Goal: Task Accomplishment & Management: Manage account settings

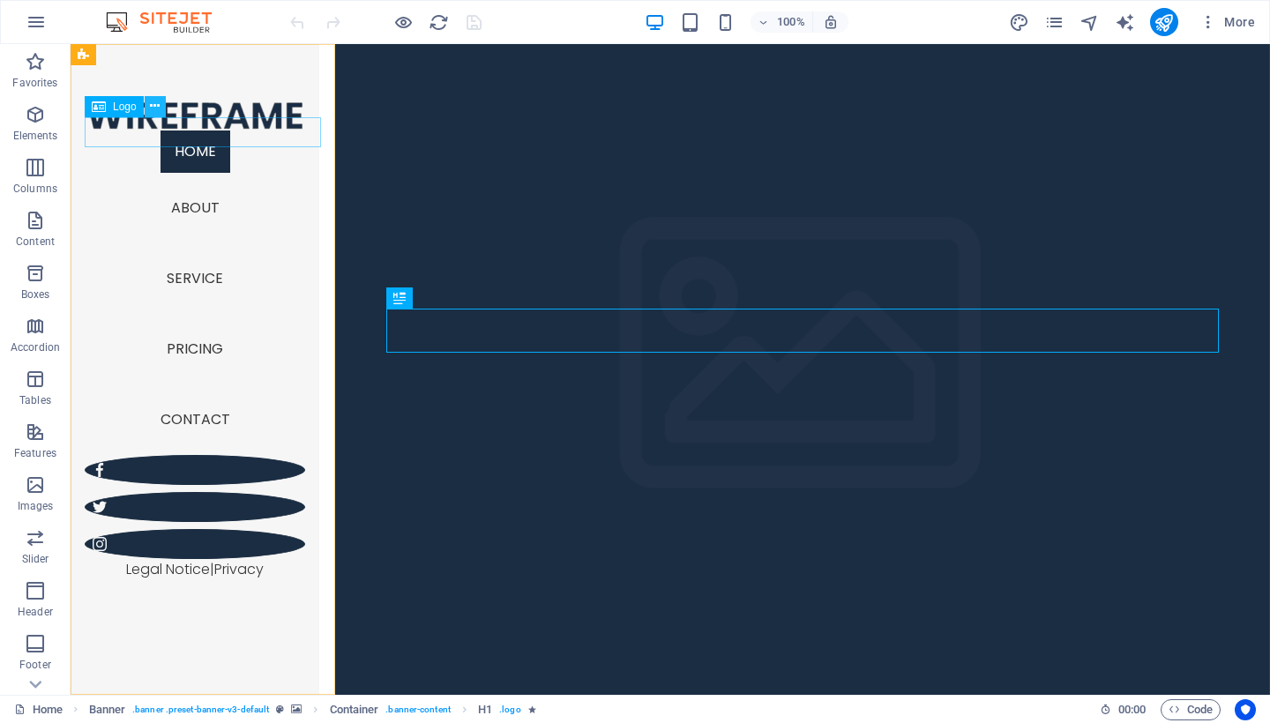
click at [162, 105] on button at bounding box center [155, 106] width 21 height 21
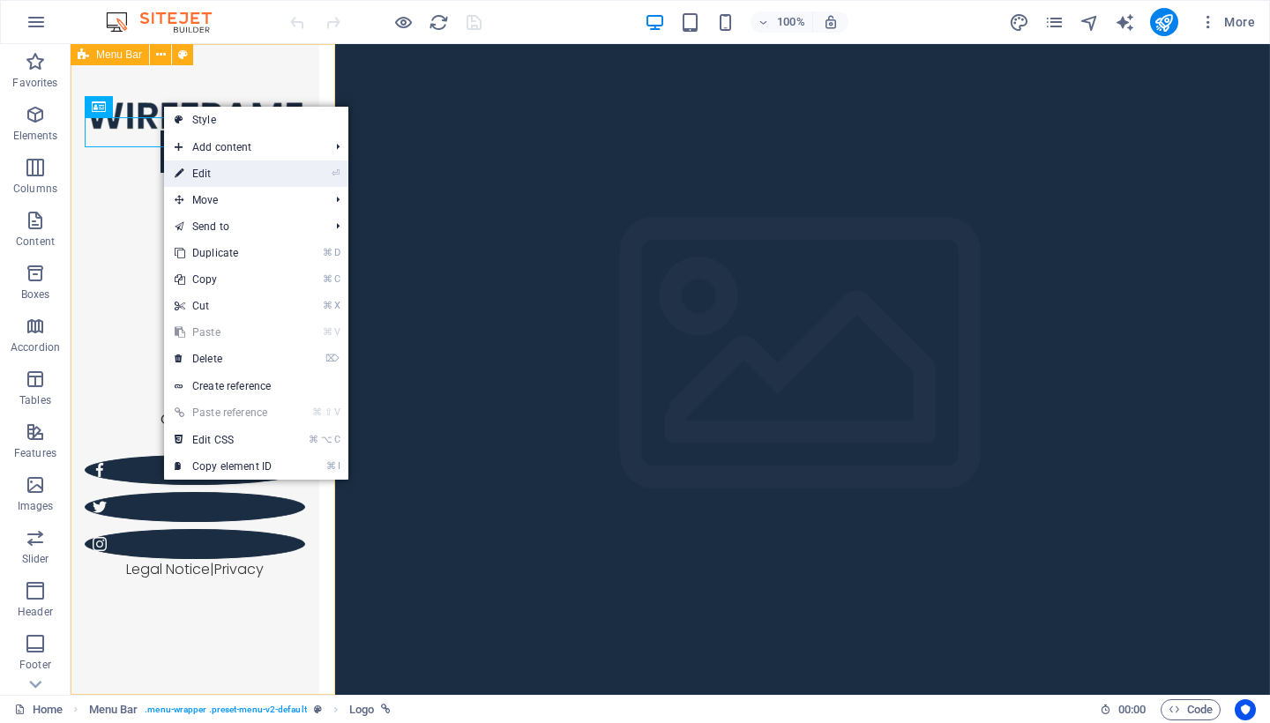
click at [225, 168] on link "⏎ Edit" at bounding box center [223, 174] width 118 height 26
select select "px"
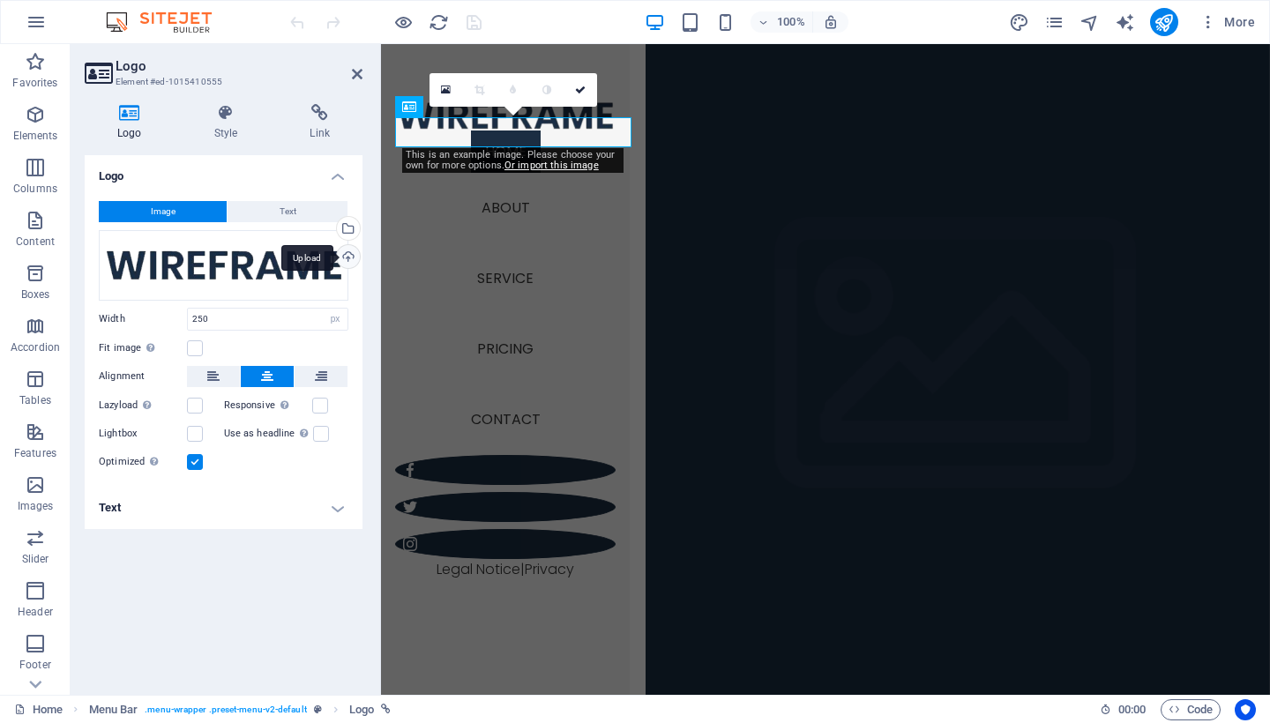
click at [355, 255] on div "Upload" at bounding box center [346, 258] width 26 height 26
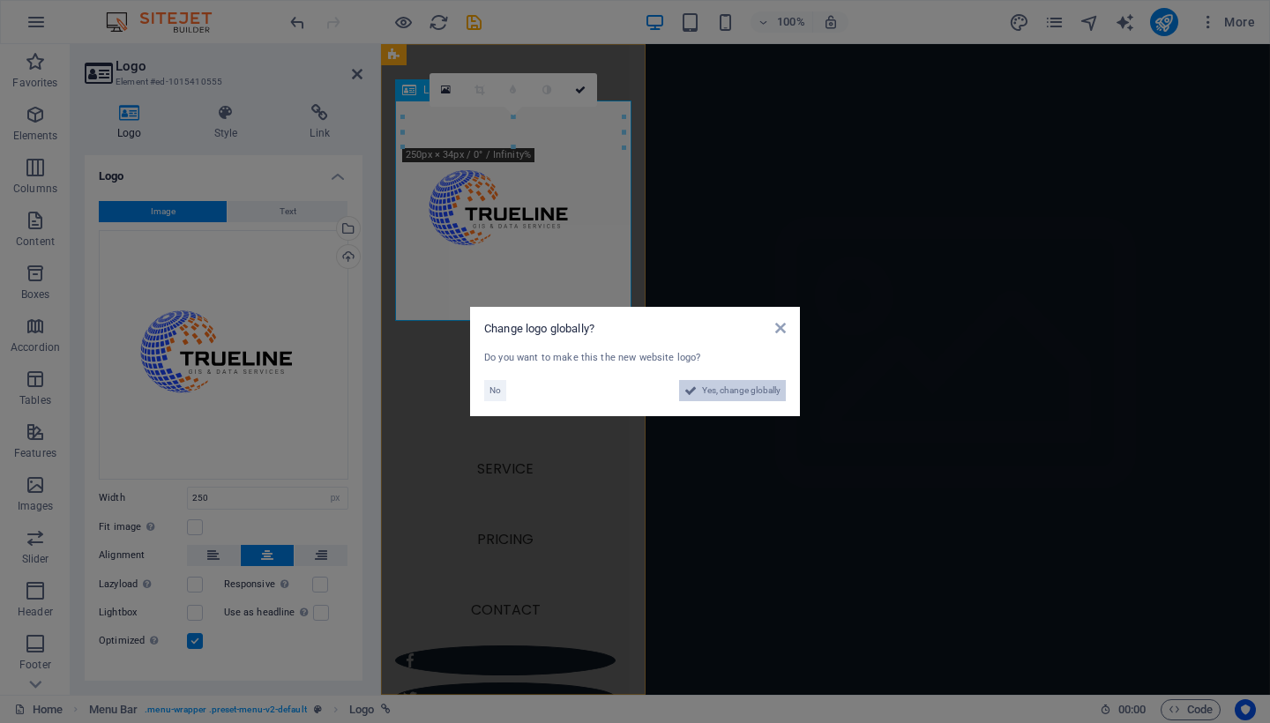
click at [719, 387] on span "Yes, change globally" at bounding box center [741, 390] width 79 height 21
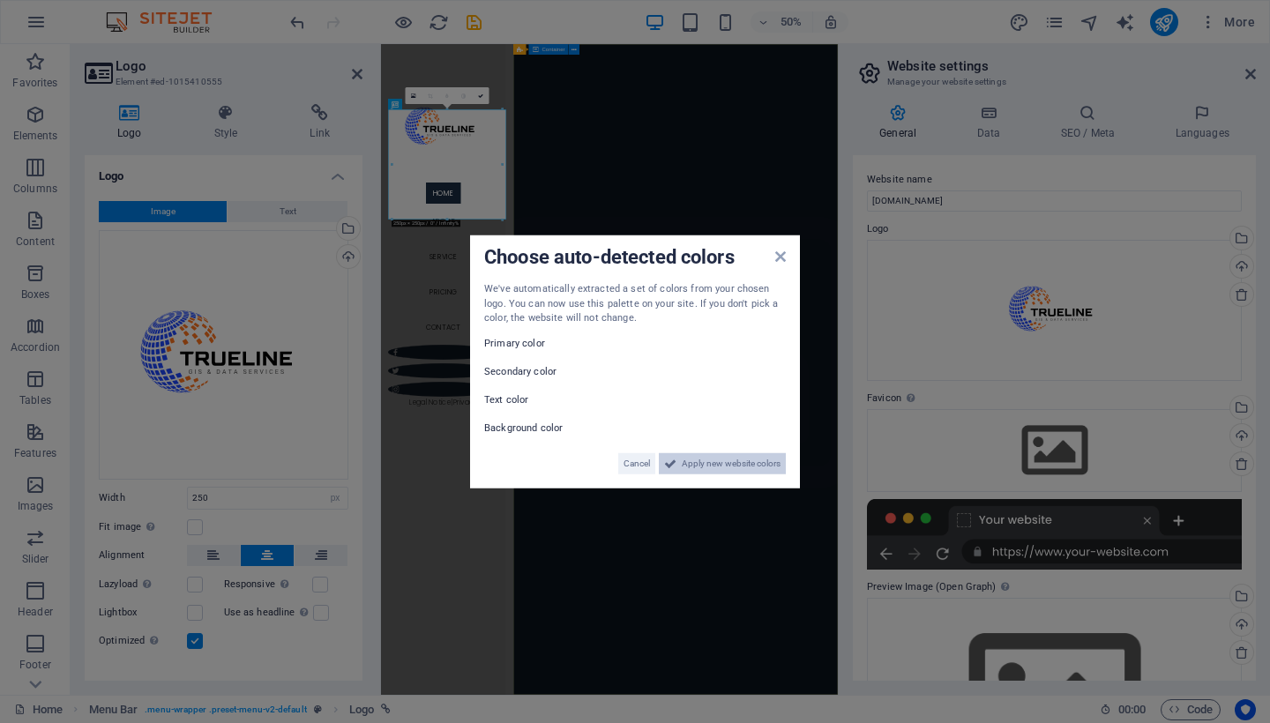
click at [706, 454] on span "Apply new website colors" at bounding box center [731, 463] width 99 height 21
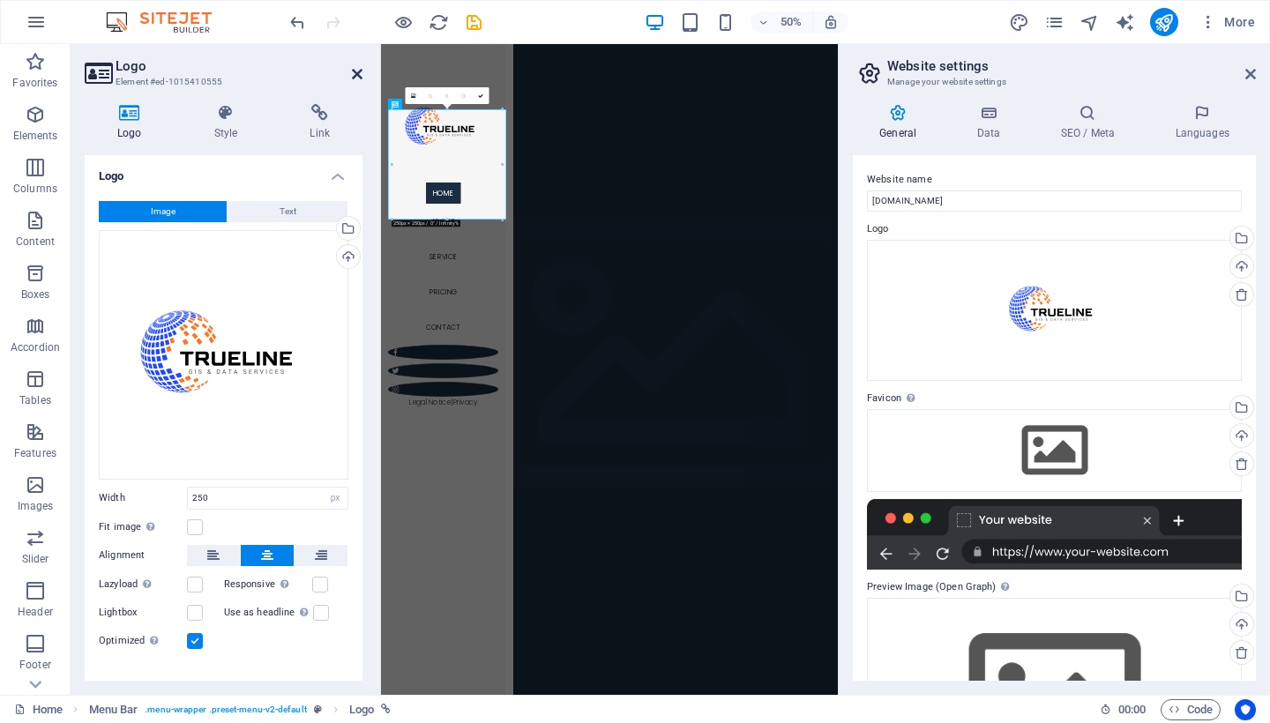
click at [353, 71] on icon at bounding box center [357, 74] width 11 height 14
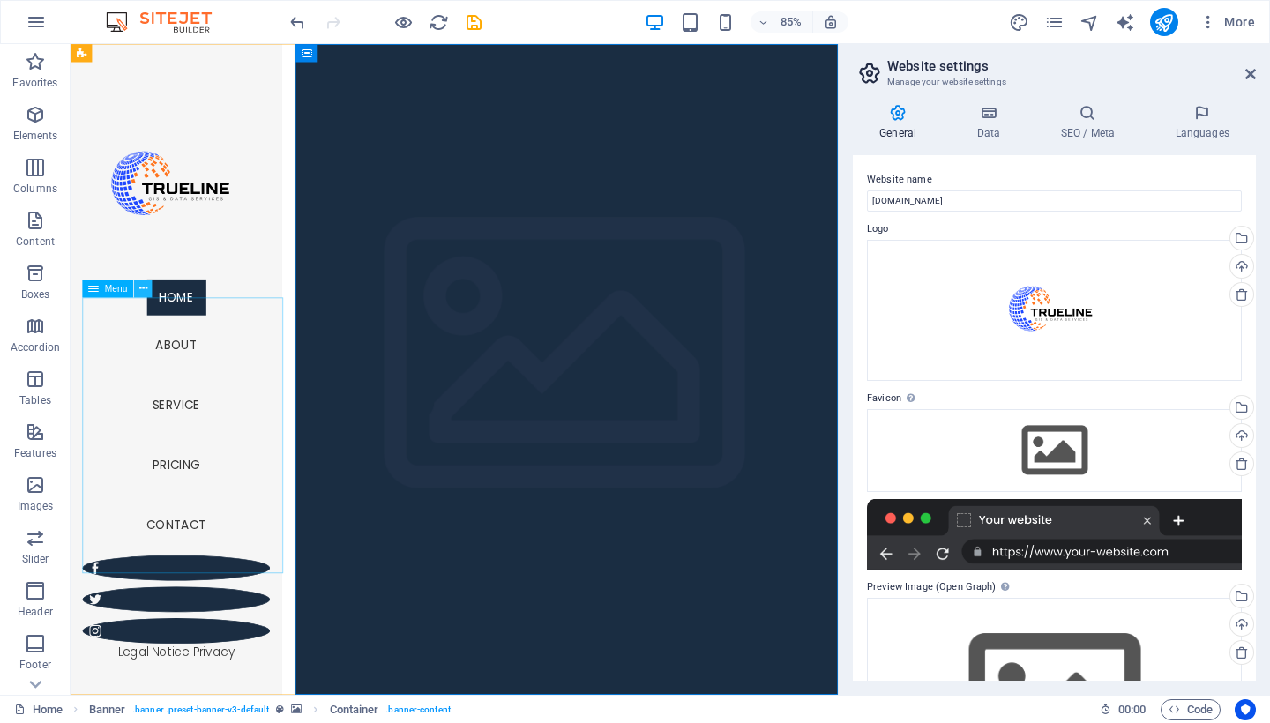
click at [143, 289] on icon at bounding box center [143, 288] width 8 height 16
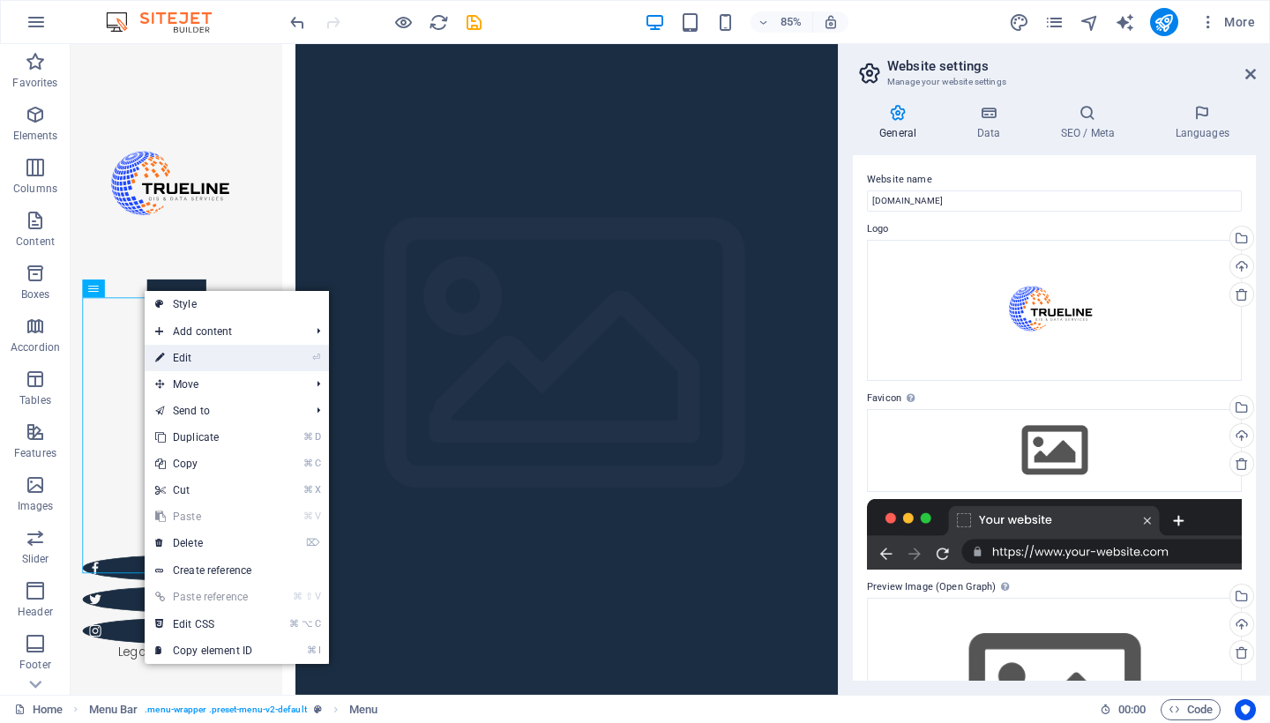
click at [179, 352] on link "⏎ Edit" at bounding box center [204, 358] width 118 height 26
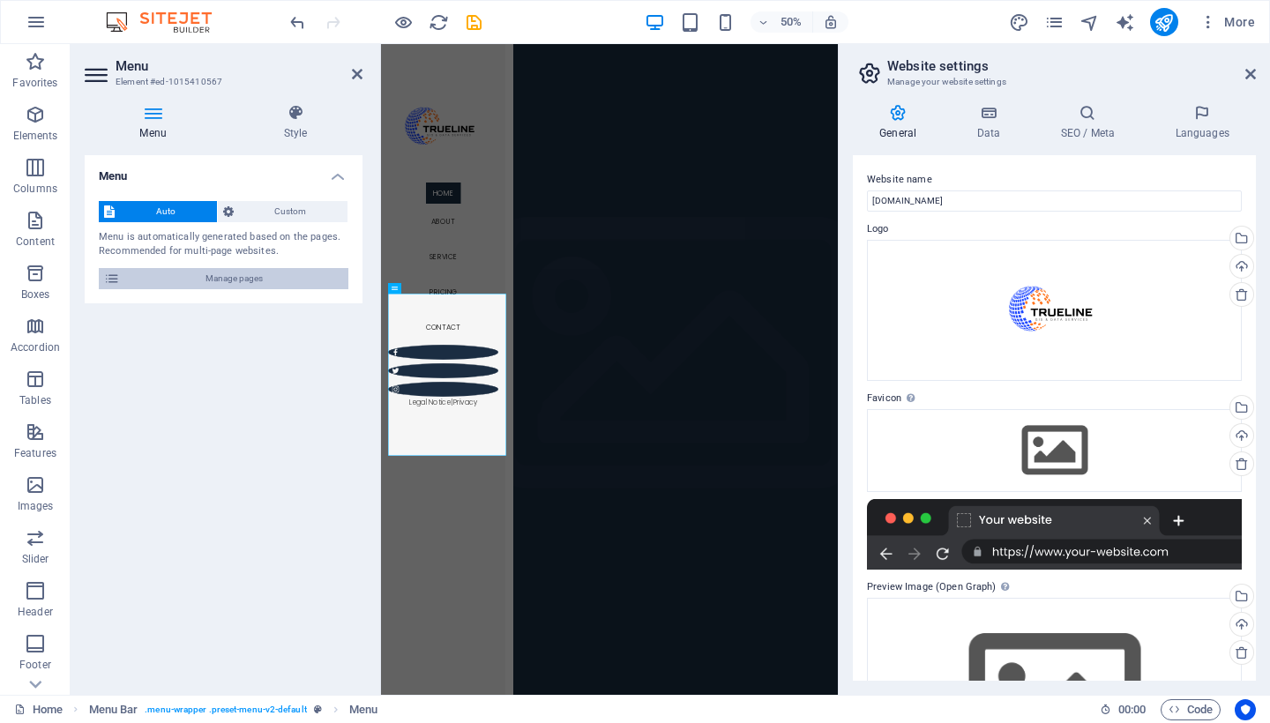
click at [288, 282] on span "Manage pages" at bounding box center [234, 278] width 218 height 21
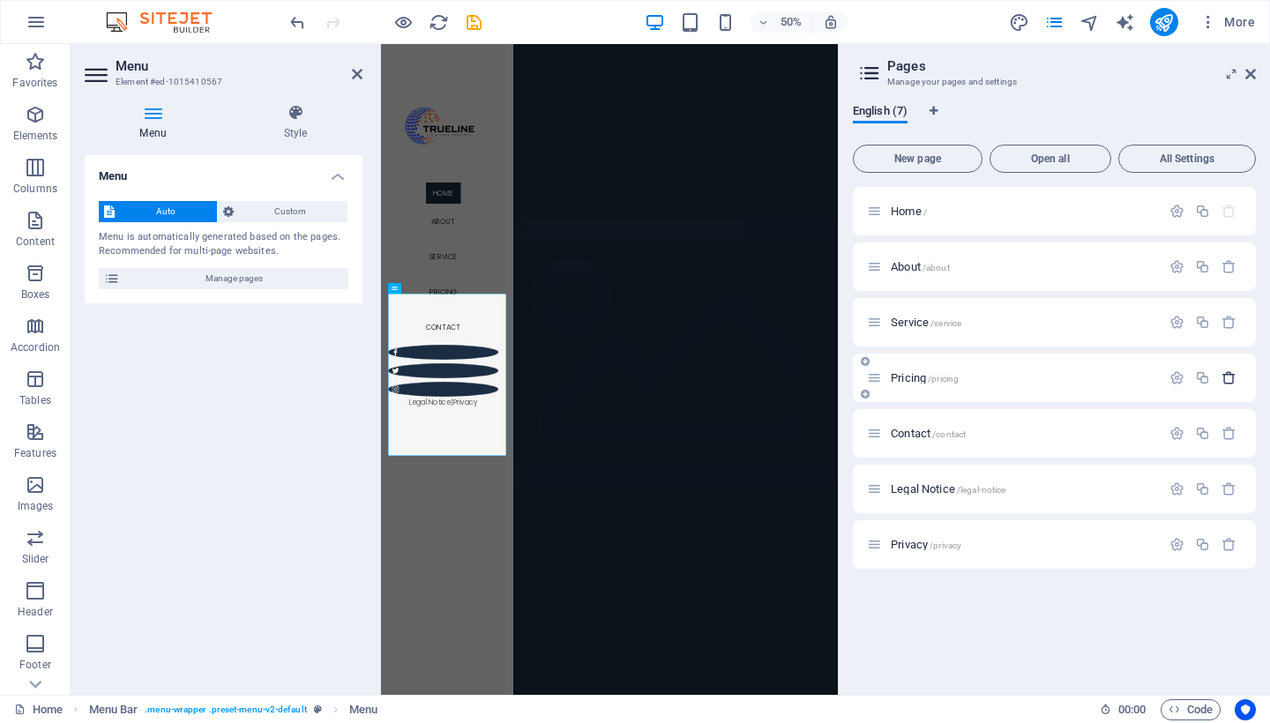
click at [1226, 378] on icon "button" at bounding box center [1229, 377] width 15 height 15
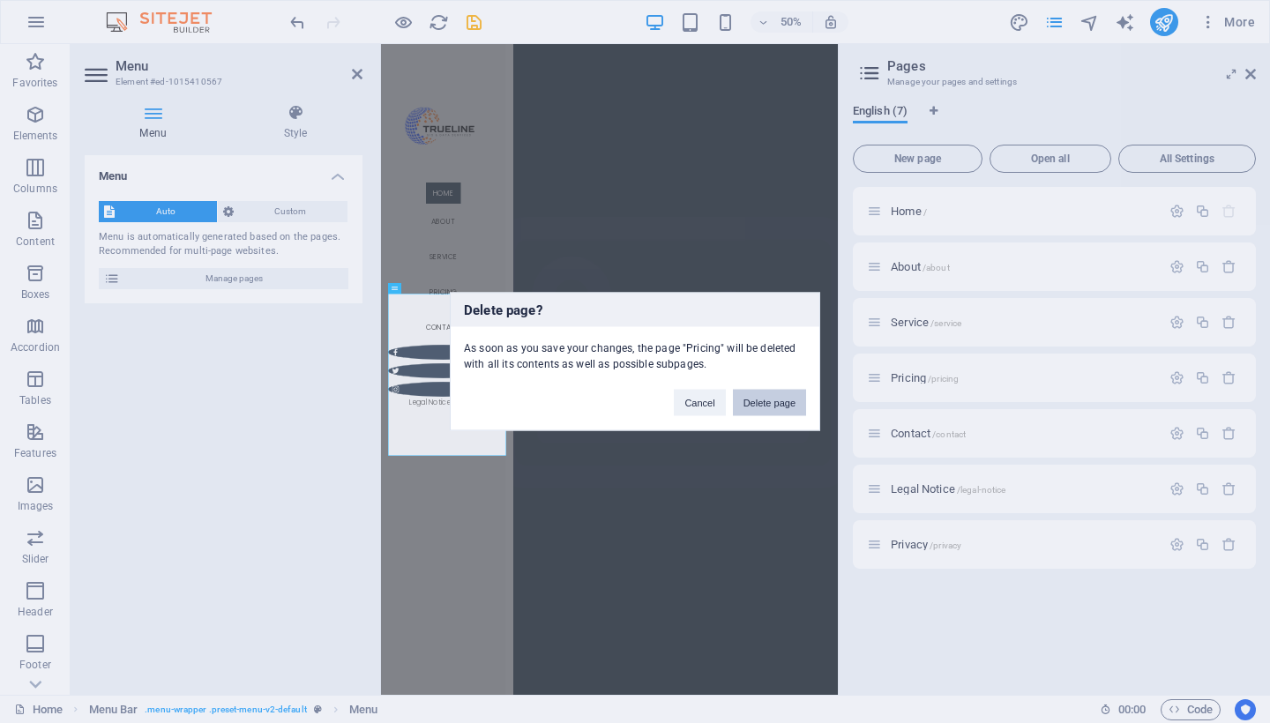
click at [754, 400] on button "Delete page" at bounding box center [769, 403] width 73 height 26
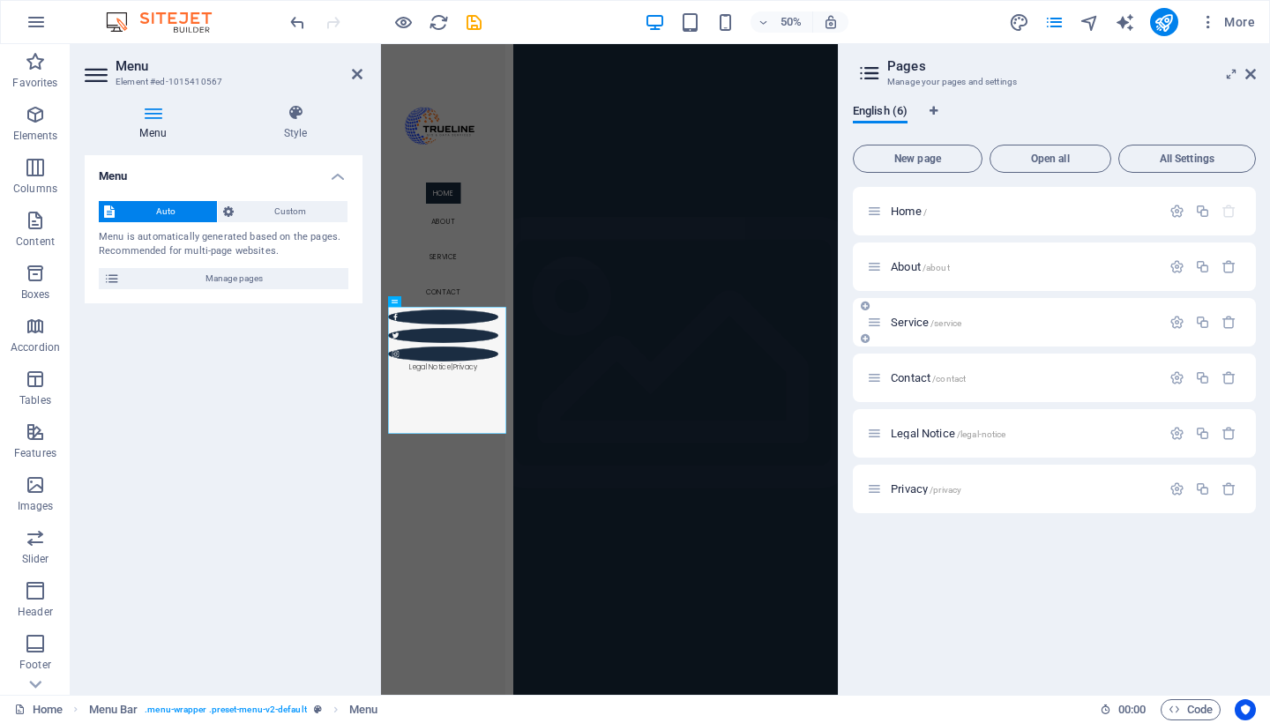
click at [961, 328] on div "Service /service" at bounding box center [1014, 322] width 294 height 20
click at [1251, 73] on icon at bounding box center [1250, 74] width 11 height 14
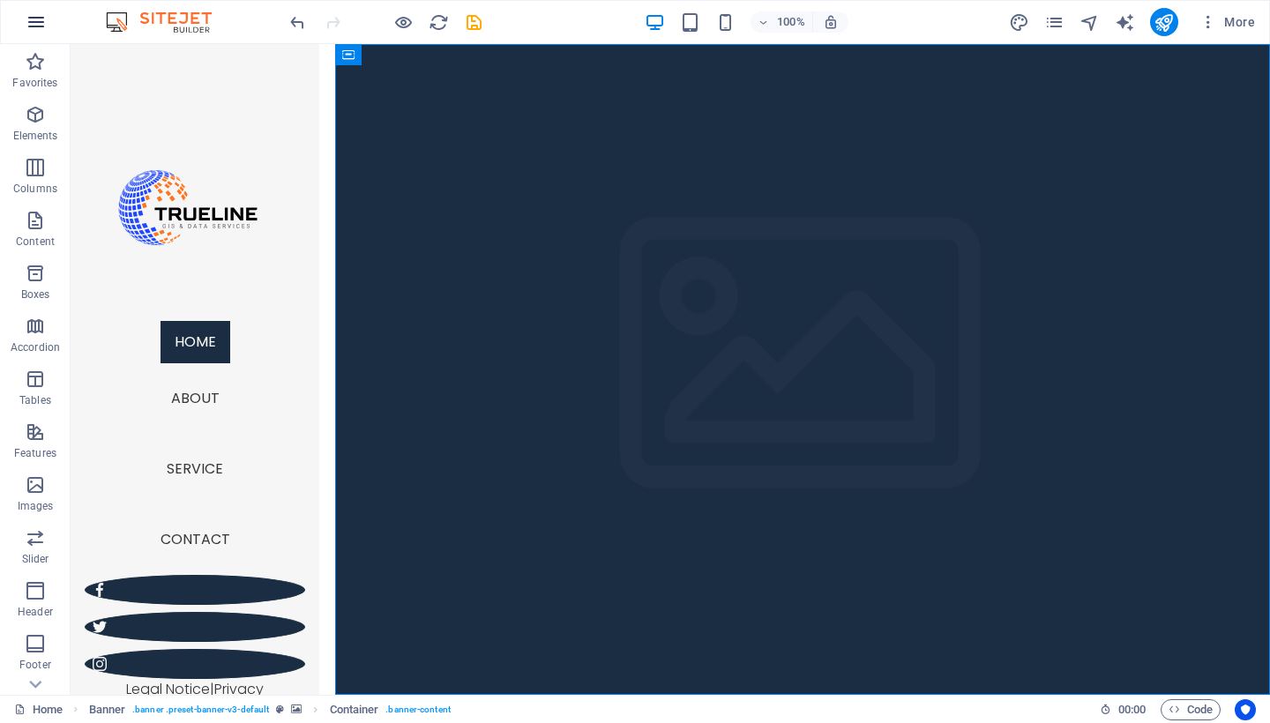
click at [34, 35] on button "button" at bounding box center [36, 22] width 42 height 42
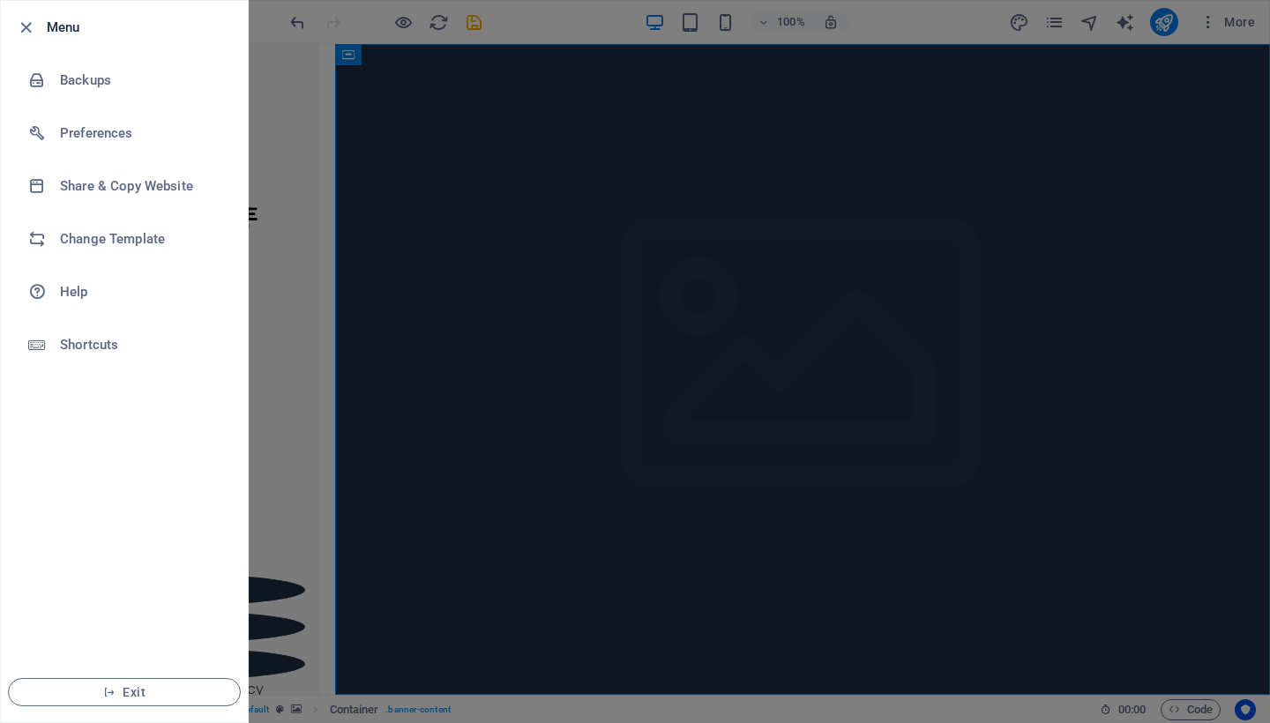
click at [445, 212] on div at bounding box center [635, 361] width 1270 height 723
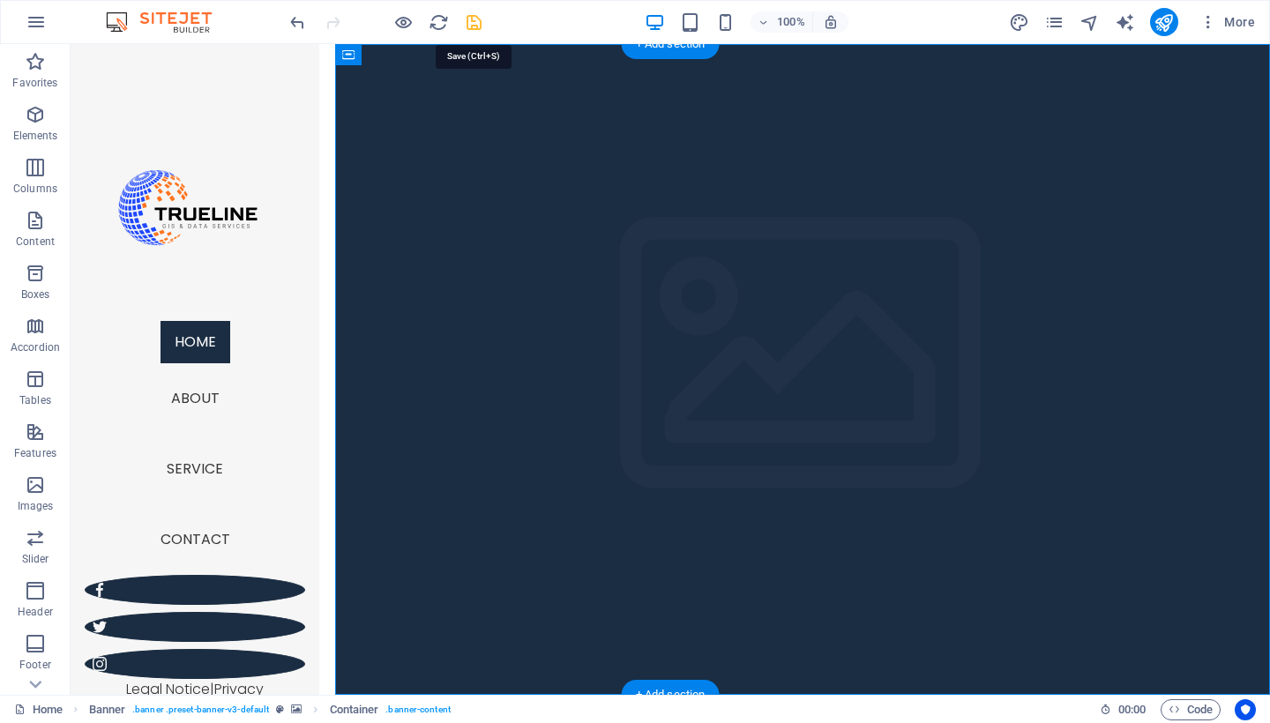
click at [475, 21] on icon "save" at bounding box center [474, 22] width 20 height 20
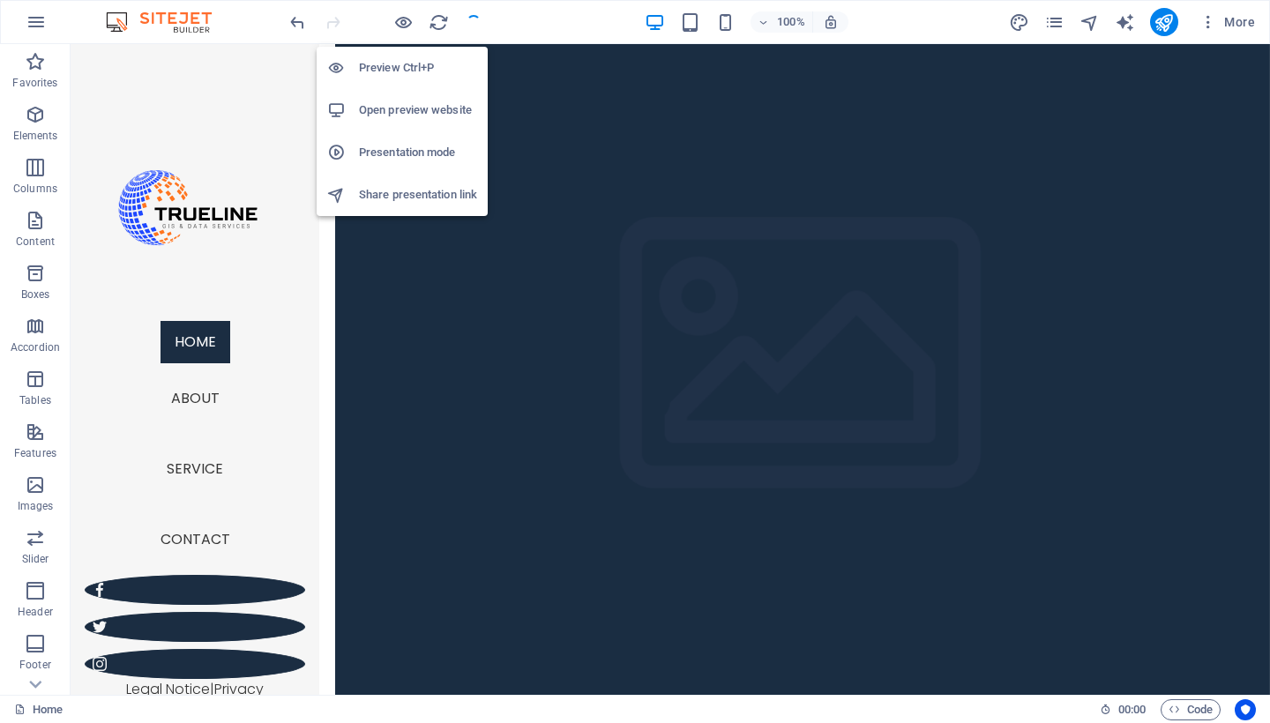
click at [407, 62] on h6 "Preview Ctrl+P" at bounding box center [418, 67] width 118 height 21
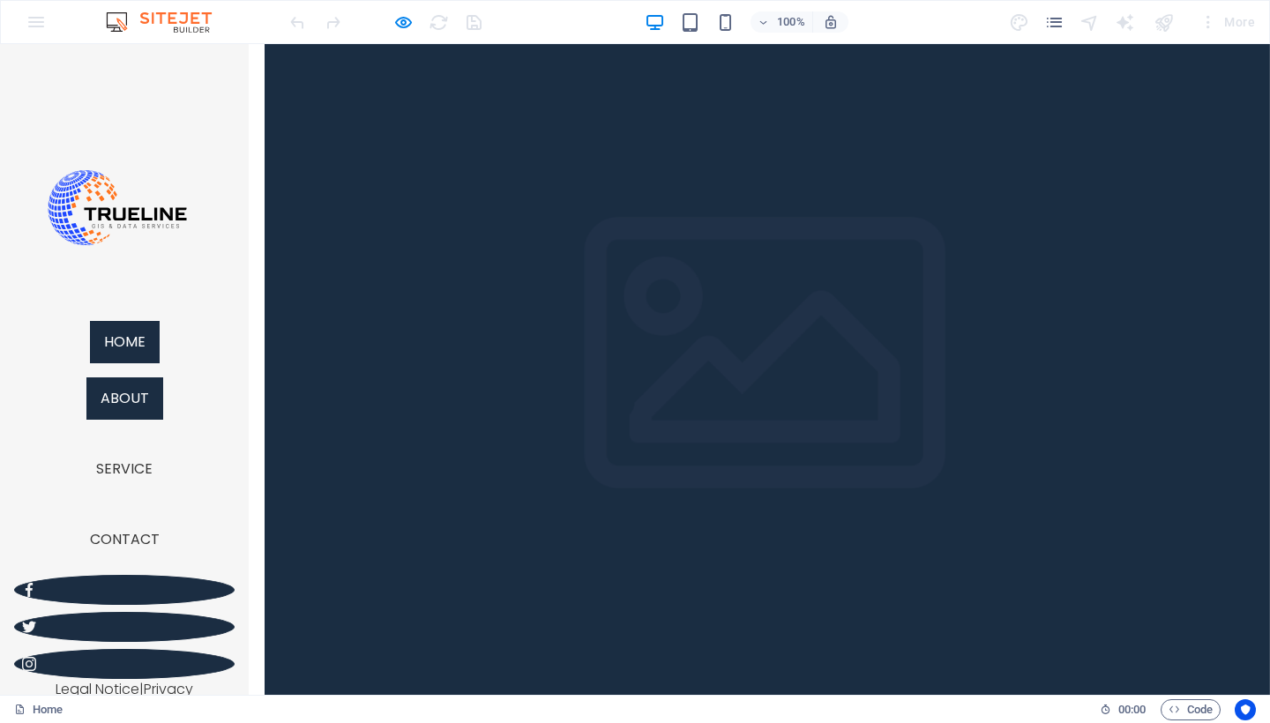
click at [144, 411] on link "About" at bounding box center [124, 399] width 77 height 42
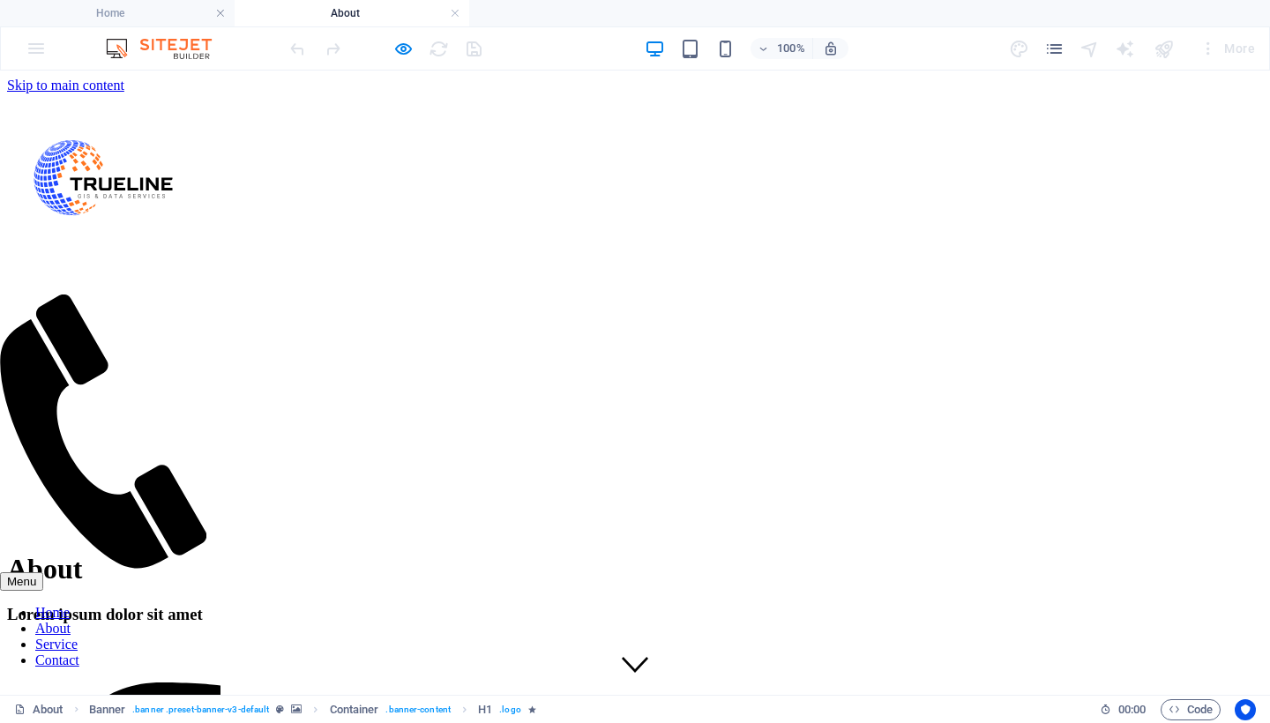
click at [151, 605] on nav "Home About Service Contact" at bounding box center [110, 637] width 221 height 64
click at [129, 605] on nav "Home About Service Contact" at bounding box center [110, 637] width 221 height 64
click at [128, 605] on nav "Home About Service Contact" at bounding box center [110, 637] width 221 height 64
click at [141, 605] on nav "Home About Service Contact" at bounding box center [110, 637] width 221 height 64
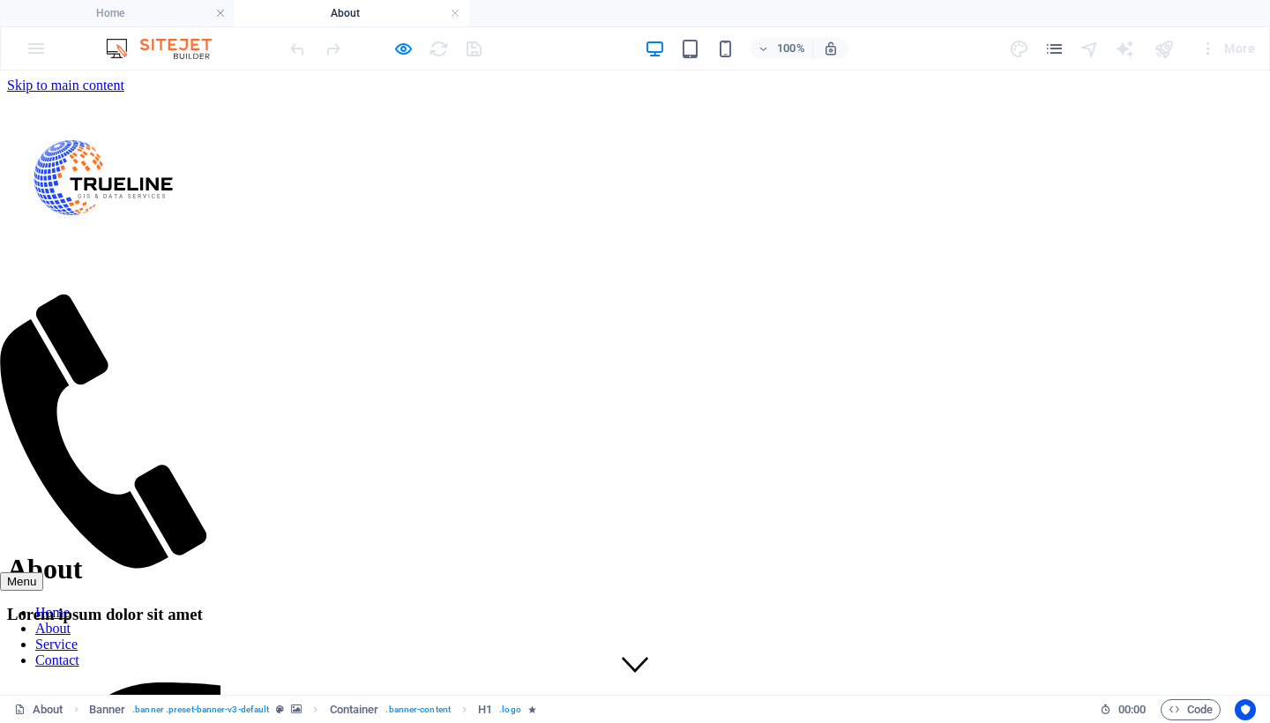
click at [141, 605] on nav "Home About Service Contact" at bounding box center [110, 637] width 221 height 64
click at [120, 247] on div at bounding box center [110, 183] width 221 height 224
click at [139, 605] on nav "Home About Service Contact" at bounding box center [110, 637] width 221 height 64
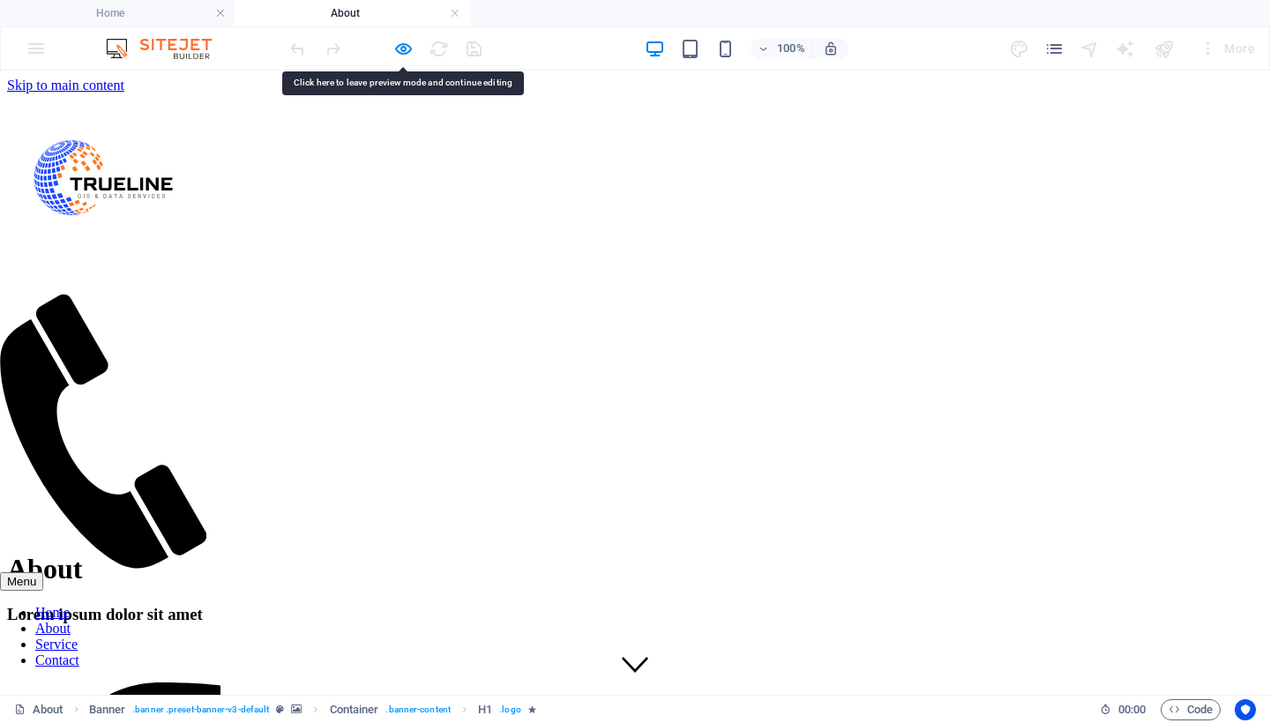
click at [139, 605] on nav "Home About Service Contact" at bounding box center [110, 637] width 221 height 64
click at [117, 605] on nav "Home About Service Contact" at bounding box center [110, 637] width 221 height 64
click at [138, 51] on img at bounding box center [167, 48] width 132 height 21
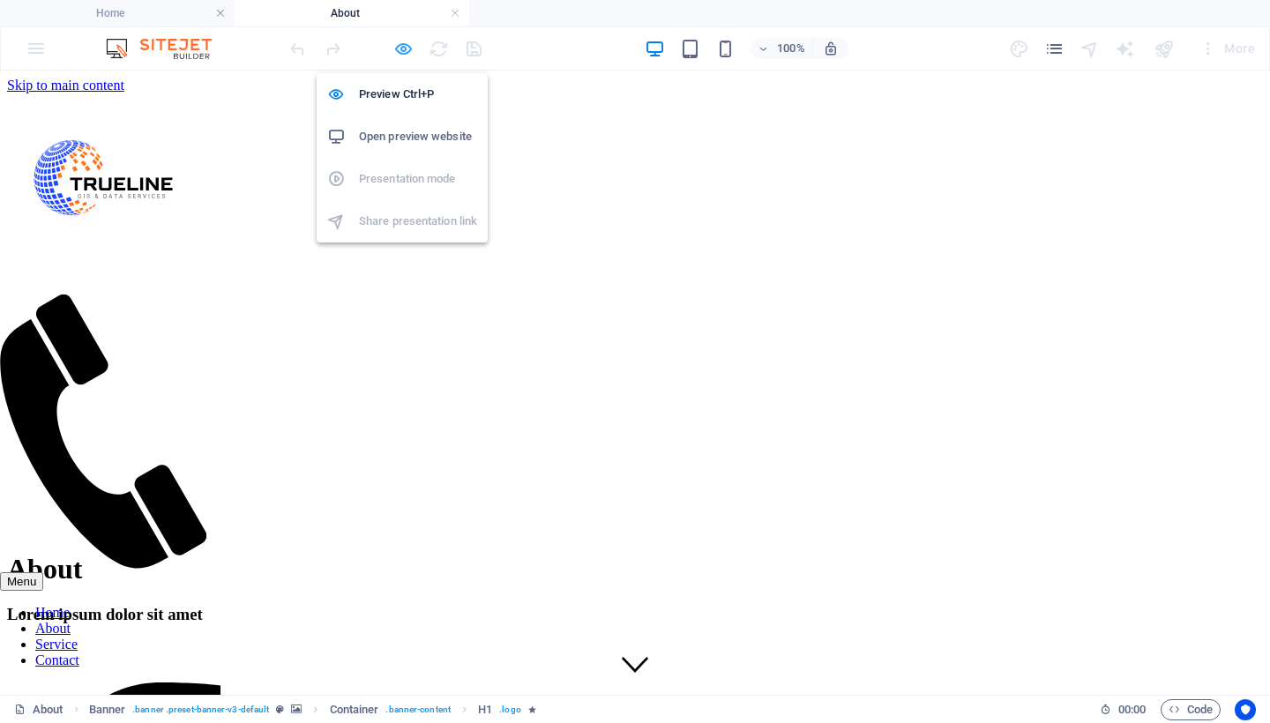
click at [406, 43] on icon "button" at bounding box center [403, 49] width 20 height 20
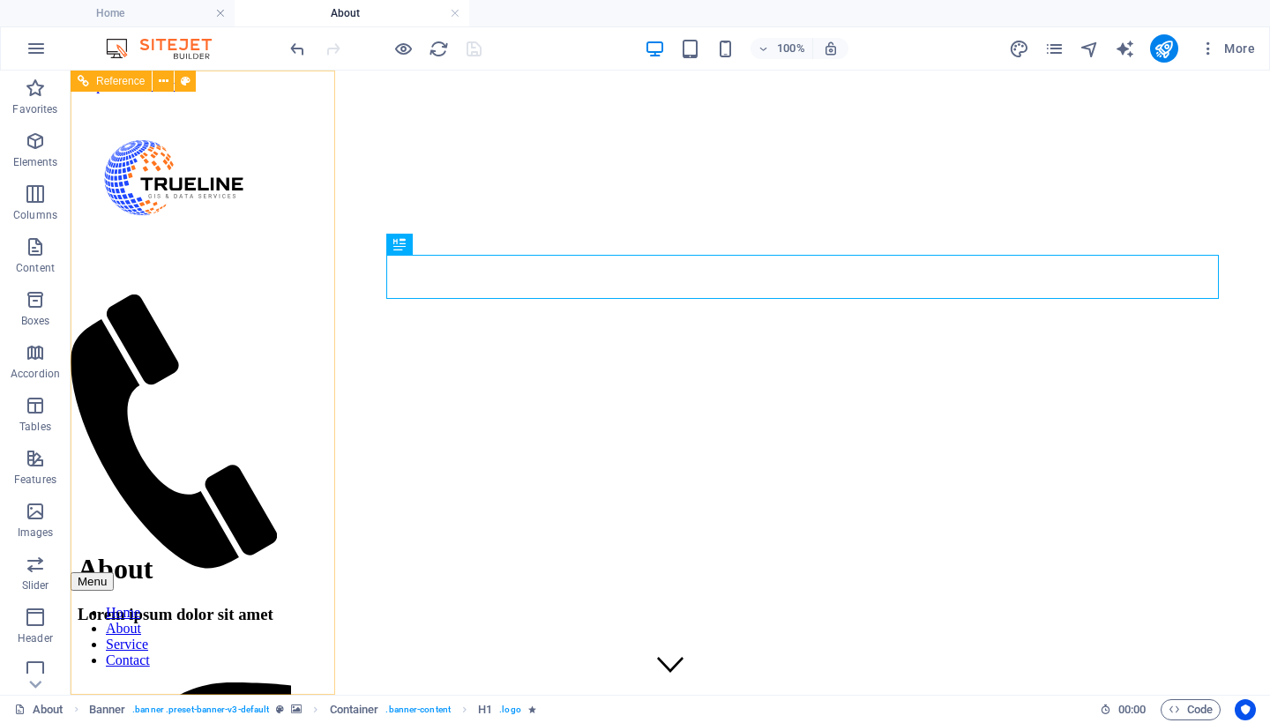
click at [260, 151] on div at bounding box center [181, 183] width 221 height 224
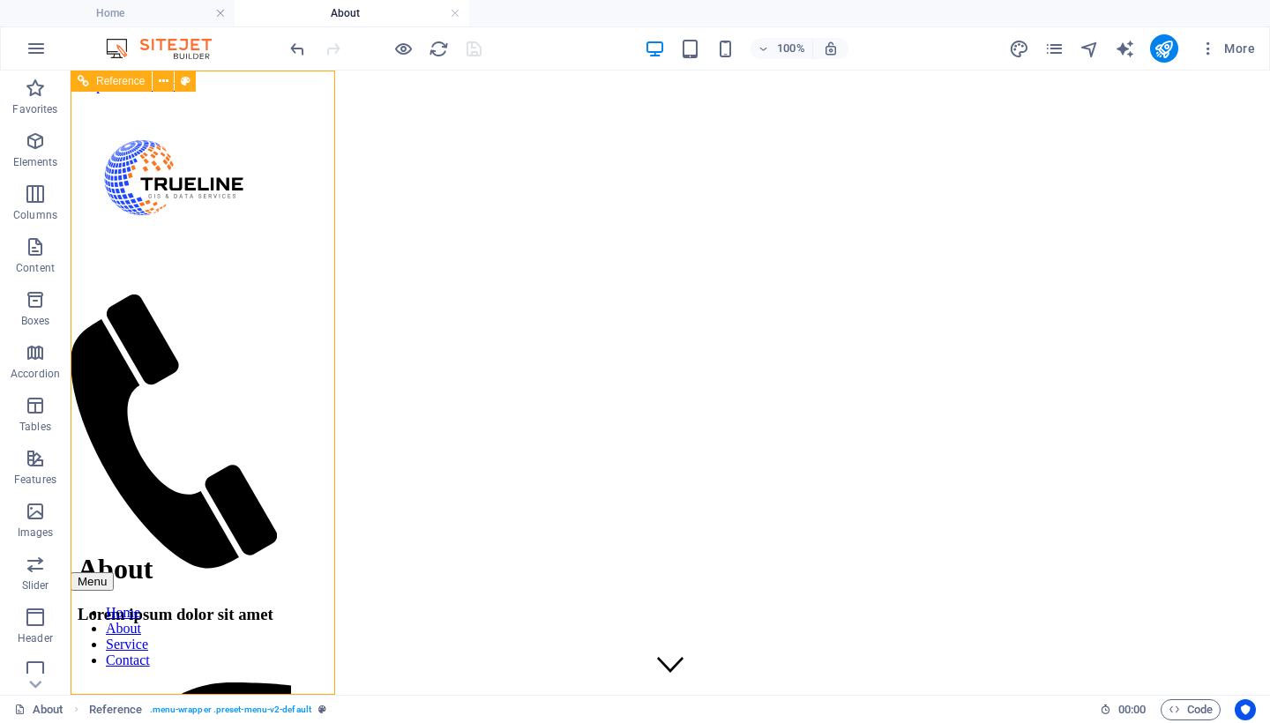
click at [197, 605] on nav "Home About Service Contact" at bounding box center [181, 637] width 221 height 64
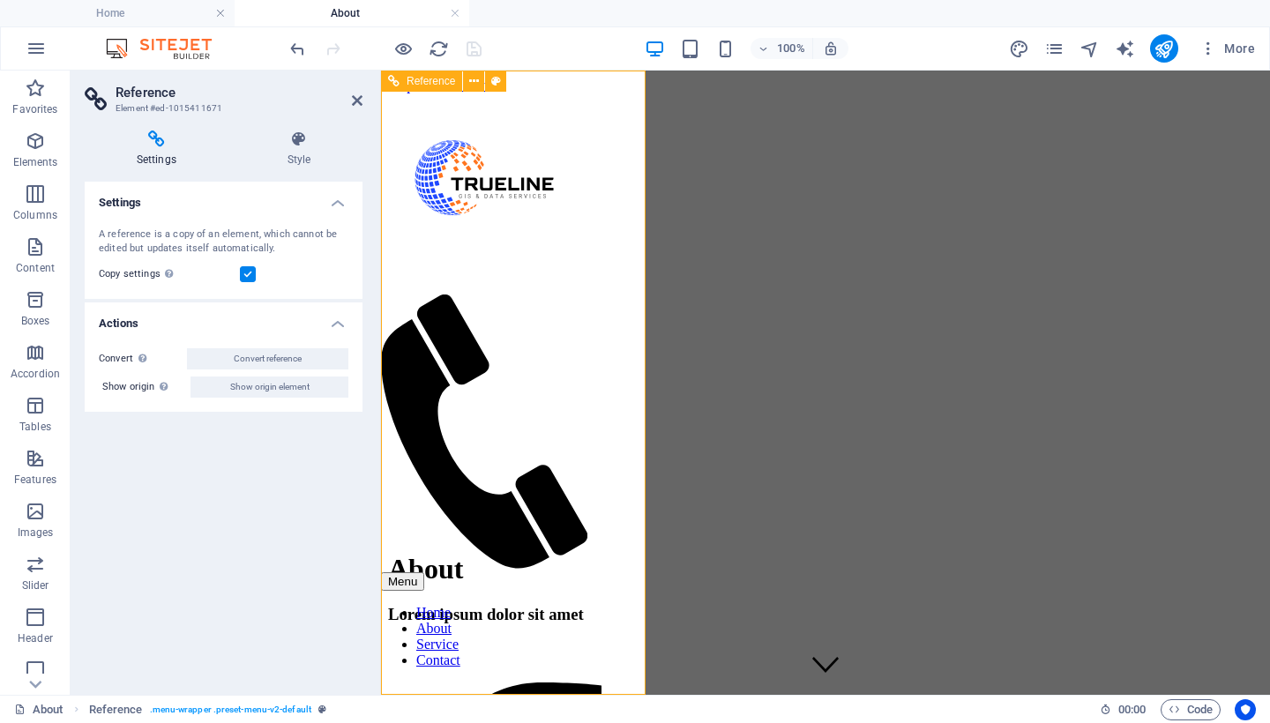
click at [197, 370] on div "Convert Convert the reference into a separate element. All subsequent changes m…" at bounding box center [224, 373] width 278 height 78
click at [502, 605] on nav "Home About Service Contact" at bounding box center [491, 637] width 221 height 64
click at [516, 605] on nav "Home About Service Contact" at bounding box center [491, 637] width 221 height 64
click at [1205, 55] on icon "button" at bounding box center [1209, 49] width 18 height 18
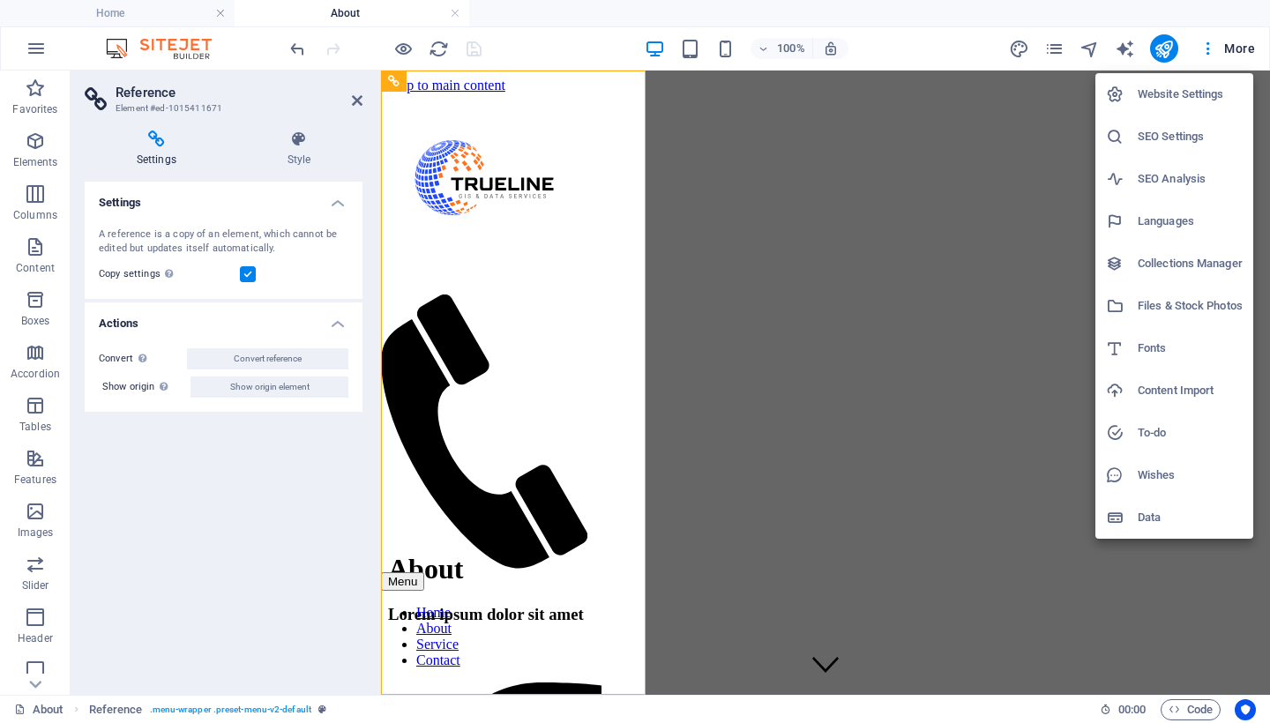
click at [1140, 305] on h6 "Files & Stock Photos" at bounding box center [1190, 305] width 105 height 21
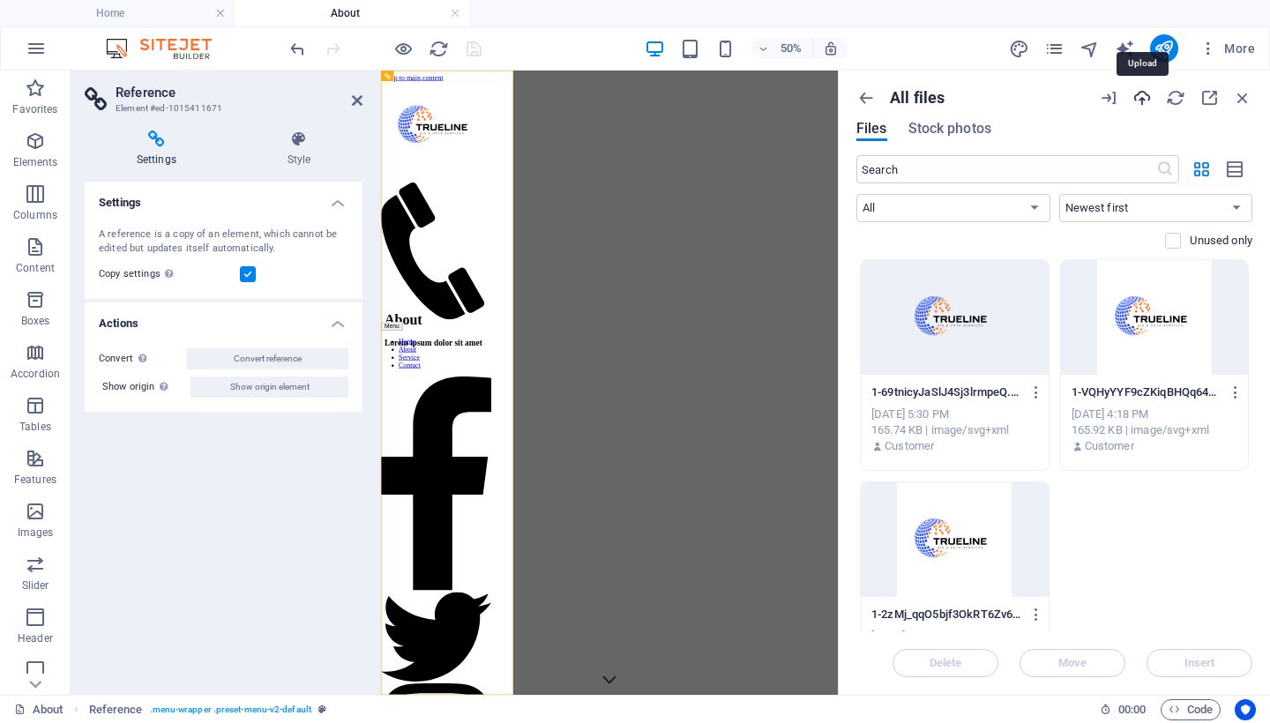
click at [1147, 94] on icon "button" at bounding box center [1142, 97] width 19 height 19
click at [299, 482] on div "Settings A reference is a copy of an element, which cannot be edited but update…" at bounding box center [224, 431] width 278 height 499
click at [1134, 107] on icon "button" at bounding box center [1142, 97] width 19 height 19
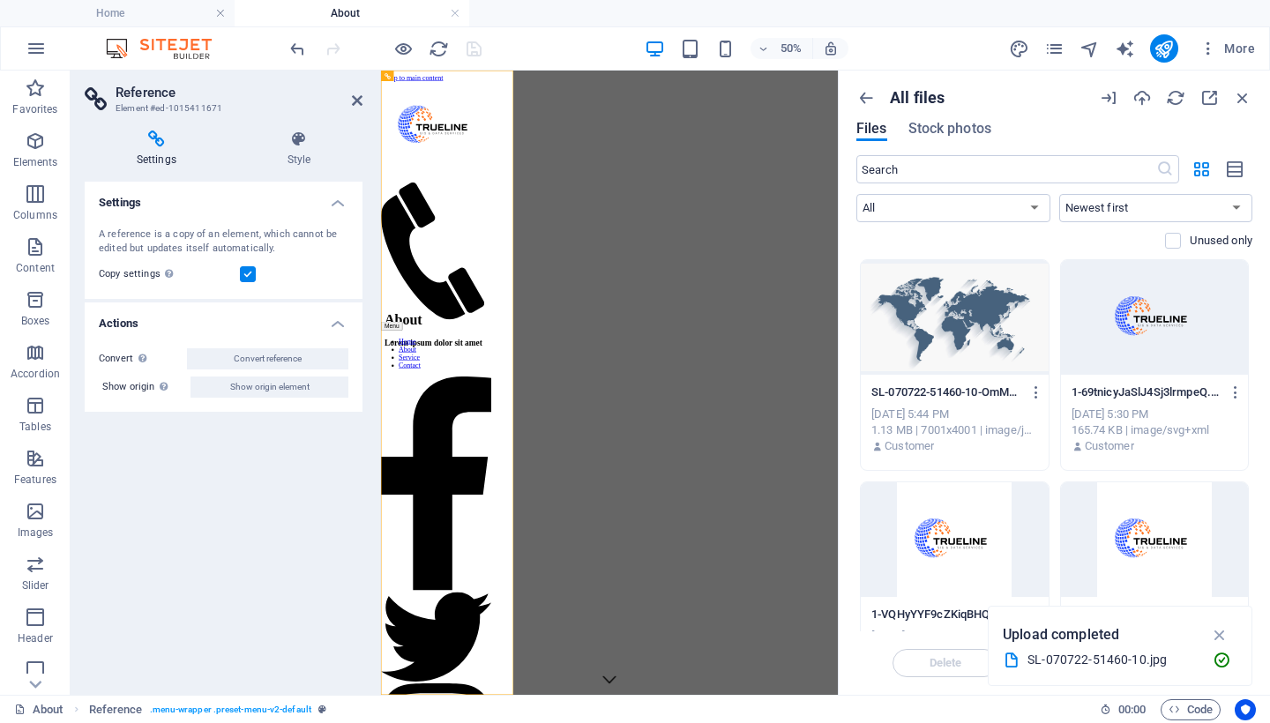
click at [1017, 89] on div "All files" at bounding box center [970, 97] width 228 height 19
click at [1241, 41] on span "More" at bounding box center [1228, 49] width 56 height 18
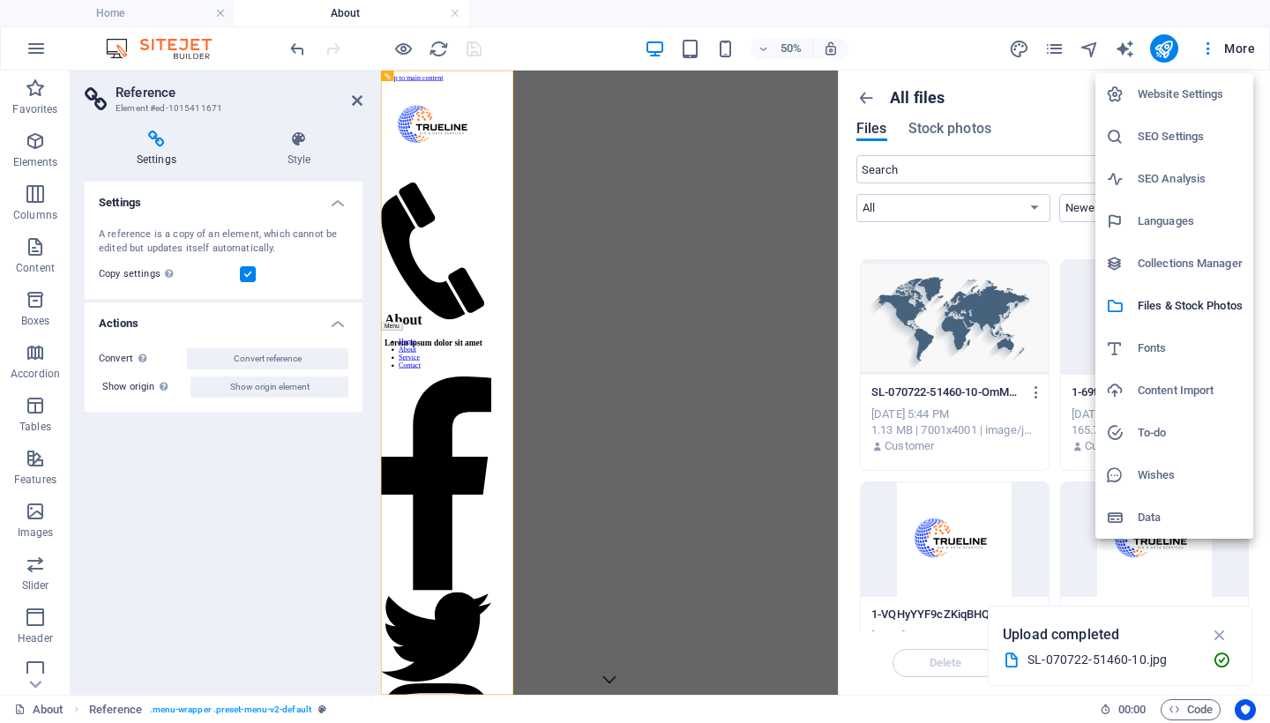
click at [352, 100] on div at bounding box center [635, 361] width 1270 height 723
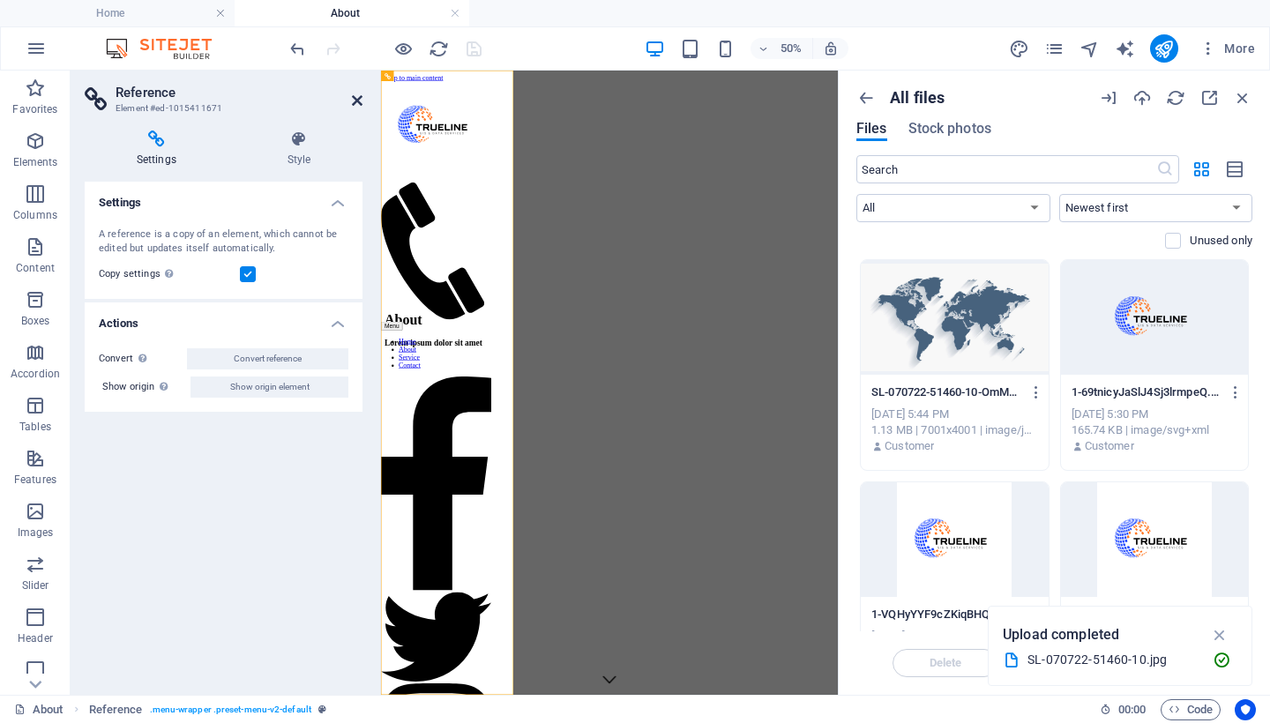
click at [355, 100] on icon at bounding box center [357, 100] width 11 height 14
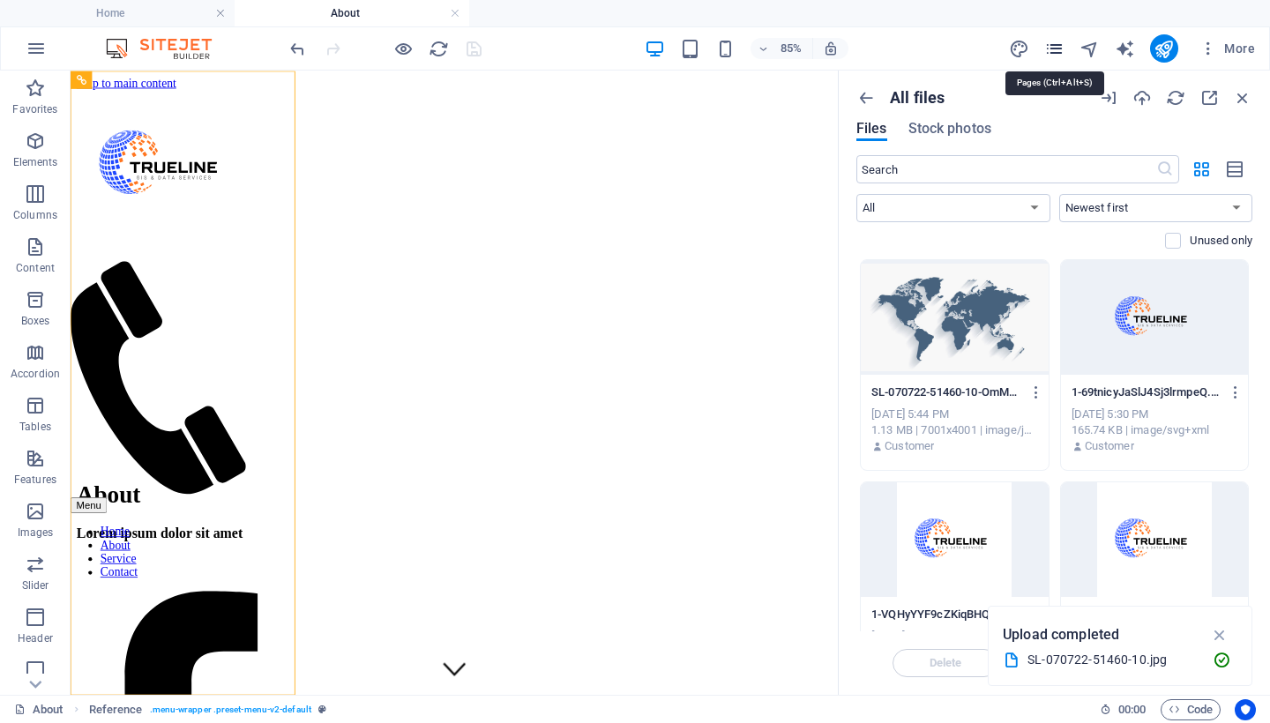
click at [1053, 48] on icon "pages" at bounding box center [1054, 49] width 20 height 20
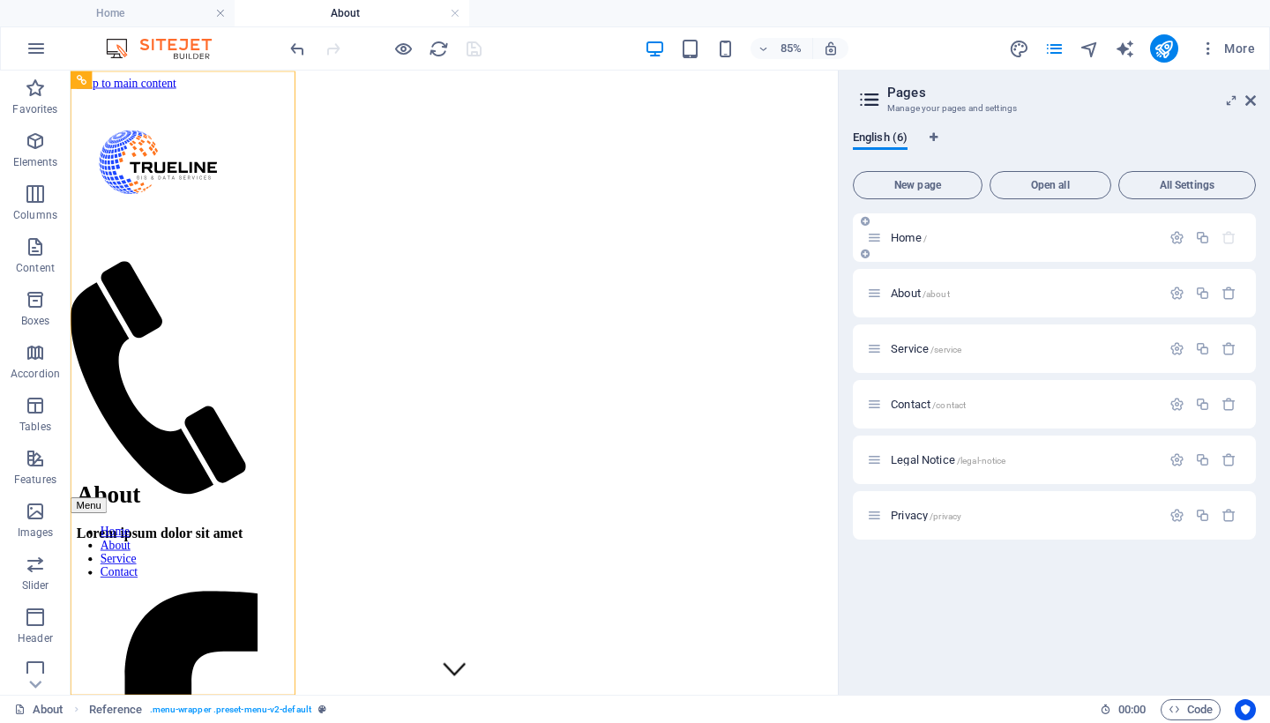
click at [992, 235] on p "Home /" at bounding box center [1023, 237] width 265 height 11
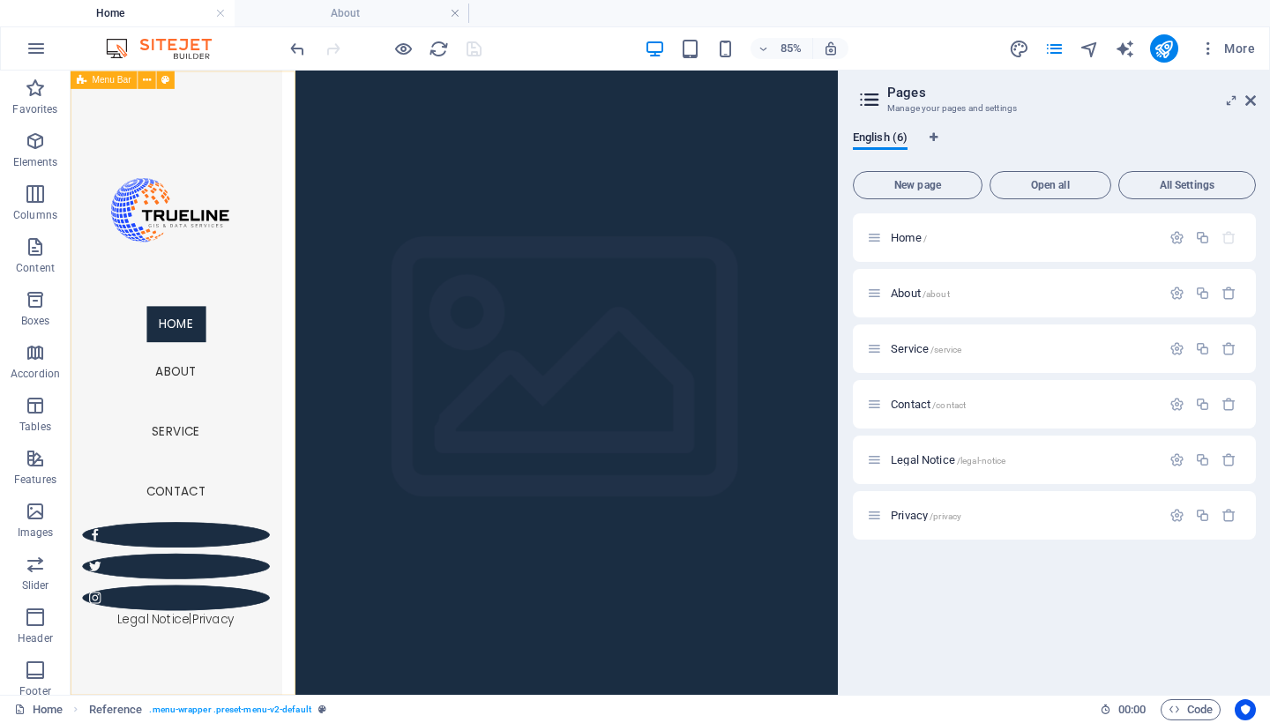
click at [236, 131] on div "Menu Home About Service Contact Legal Notice | Privacy" at bounding box center [195, 438] width 249 height 735
click at [1247, 98] on icon at bounding box center [1250, 100] width 11 height 14
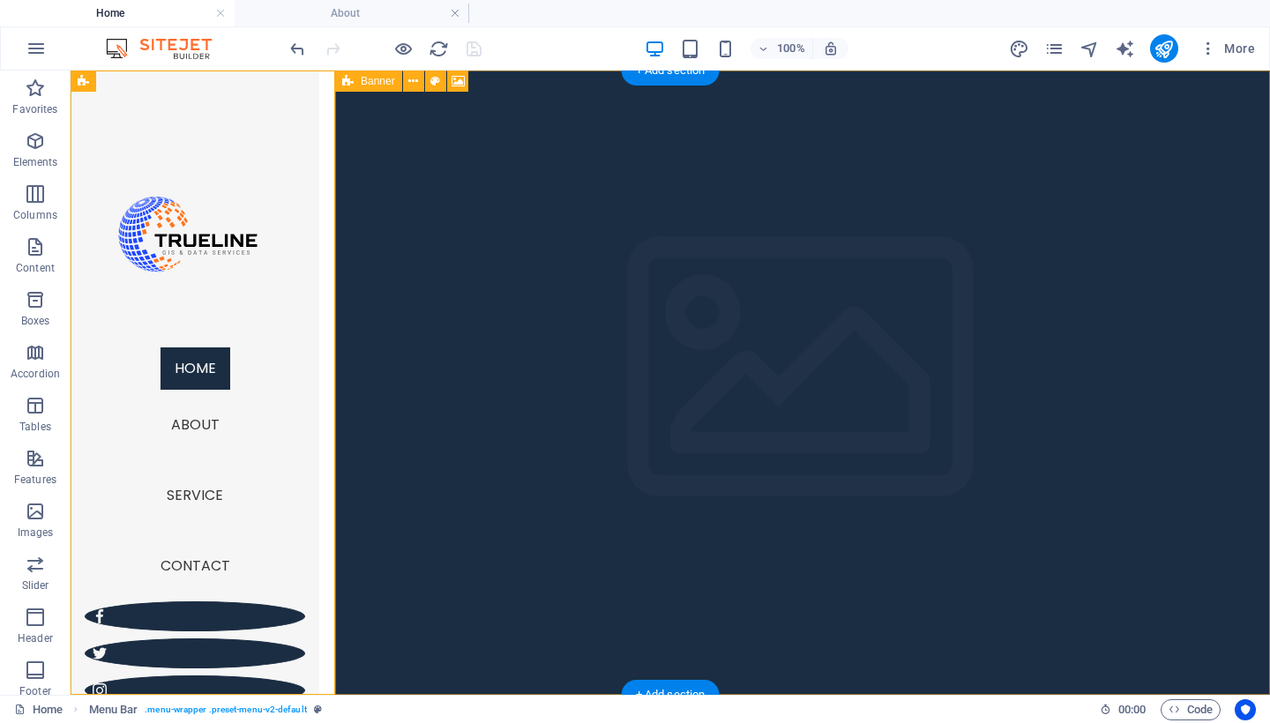
click at [352, 90] on icon at bounding box center [347, 81] width 11 height 21
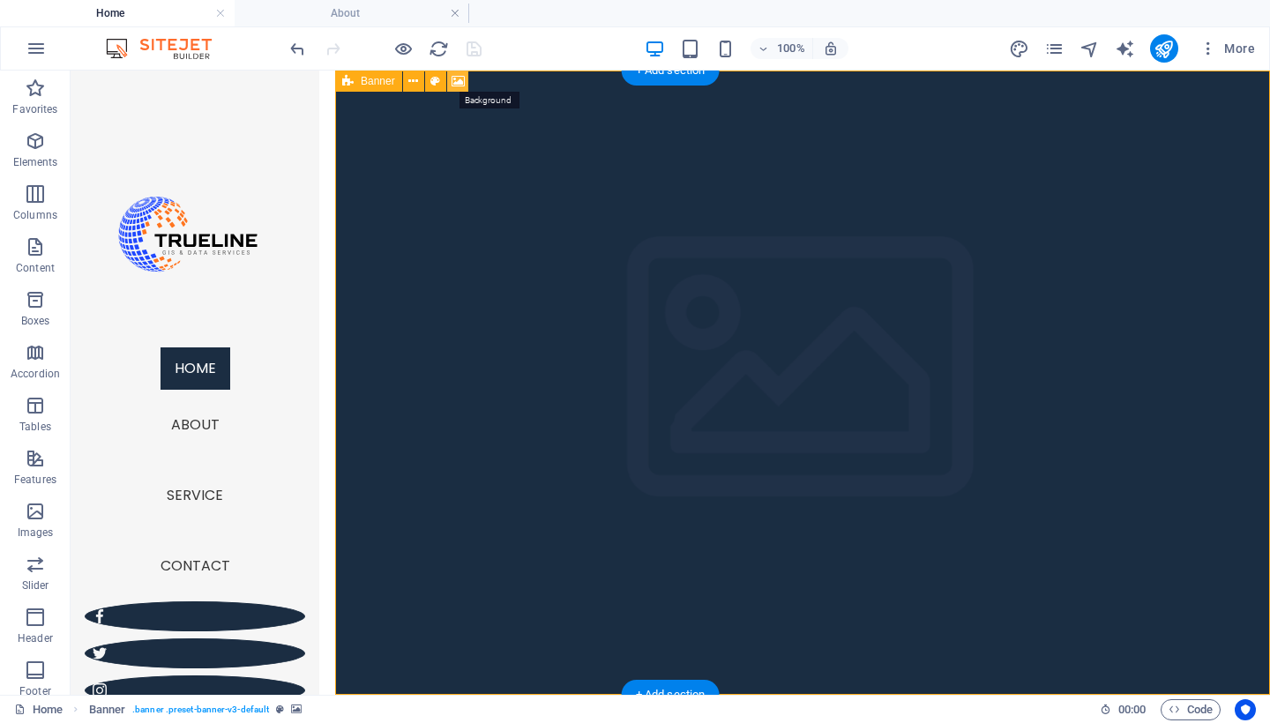
click at [457, 86] on icon at bounding box center [458, 81] width 13 height 19
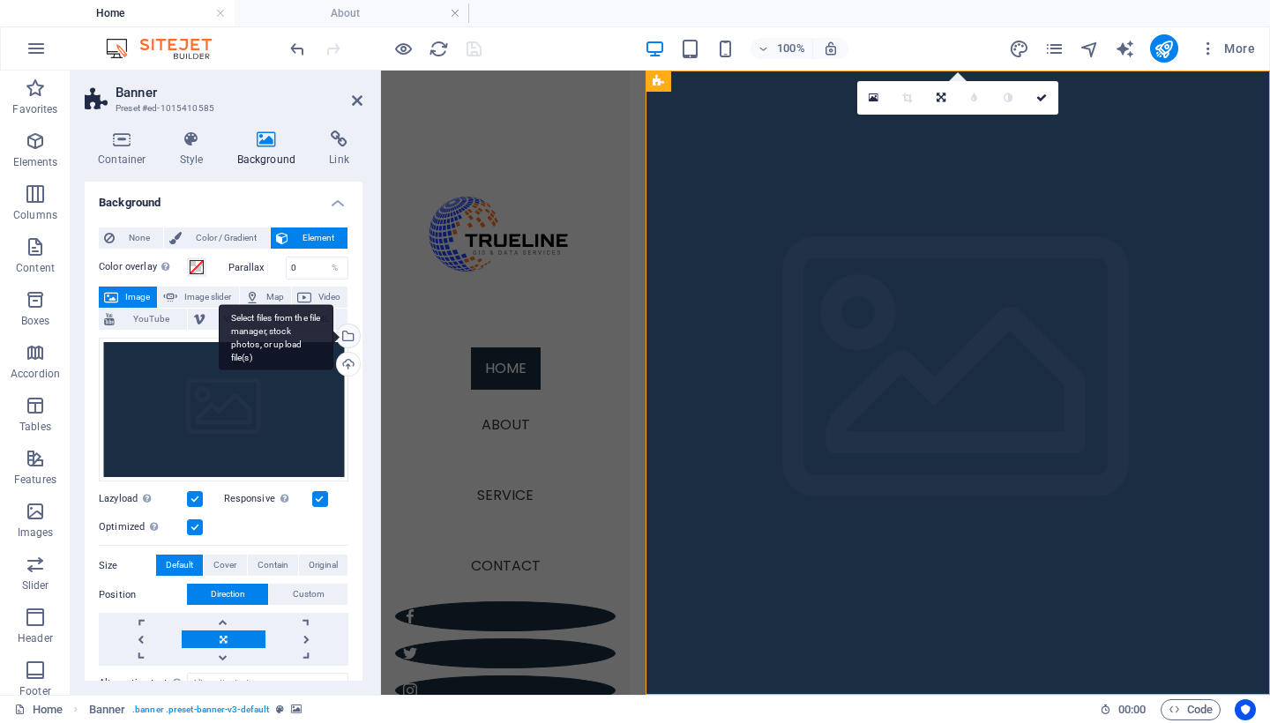
click at [348, 342] on div "Select files from the file manager, stock photos, or upload file(s)" at bounding box center [346, 338] width 26 height 26
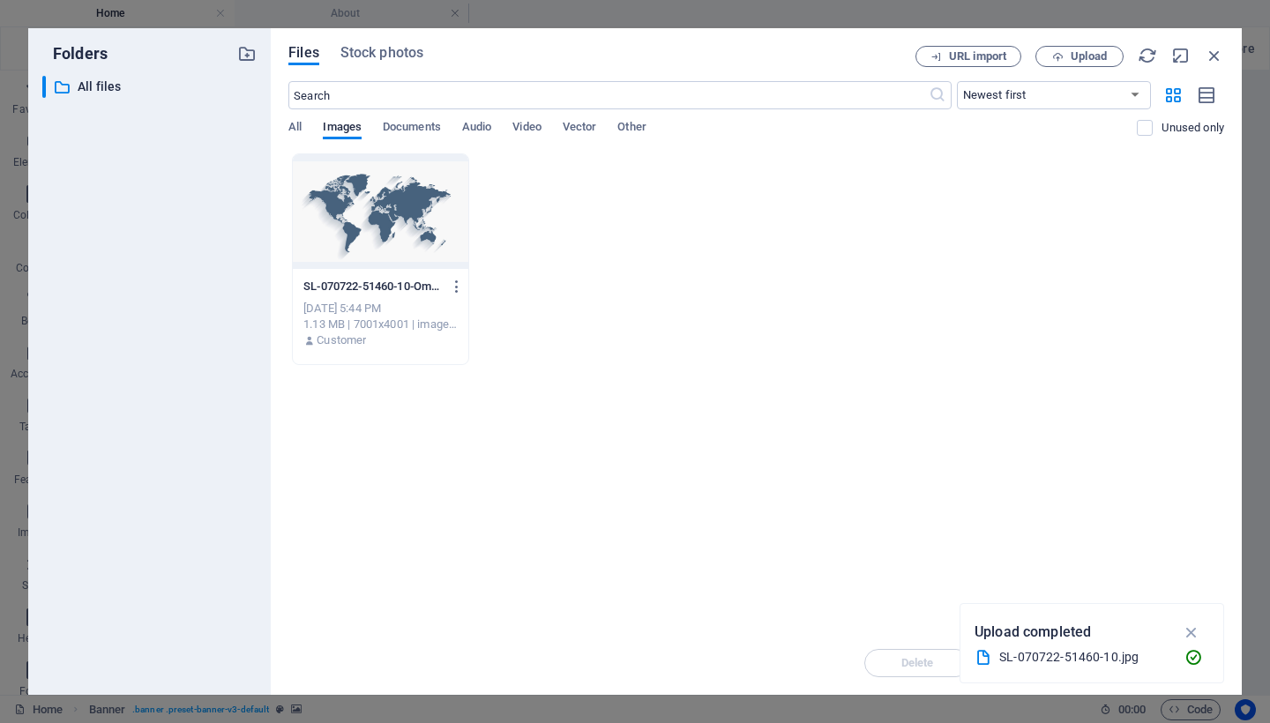
click at [362, 198] on div at bounding box center [381, 211] width 176 height 115
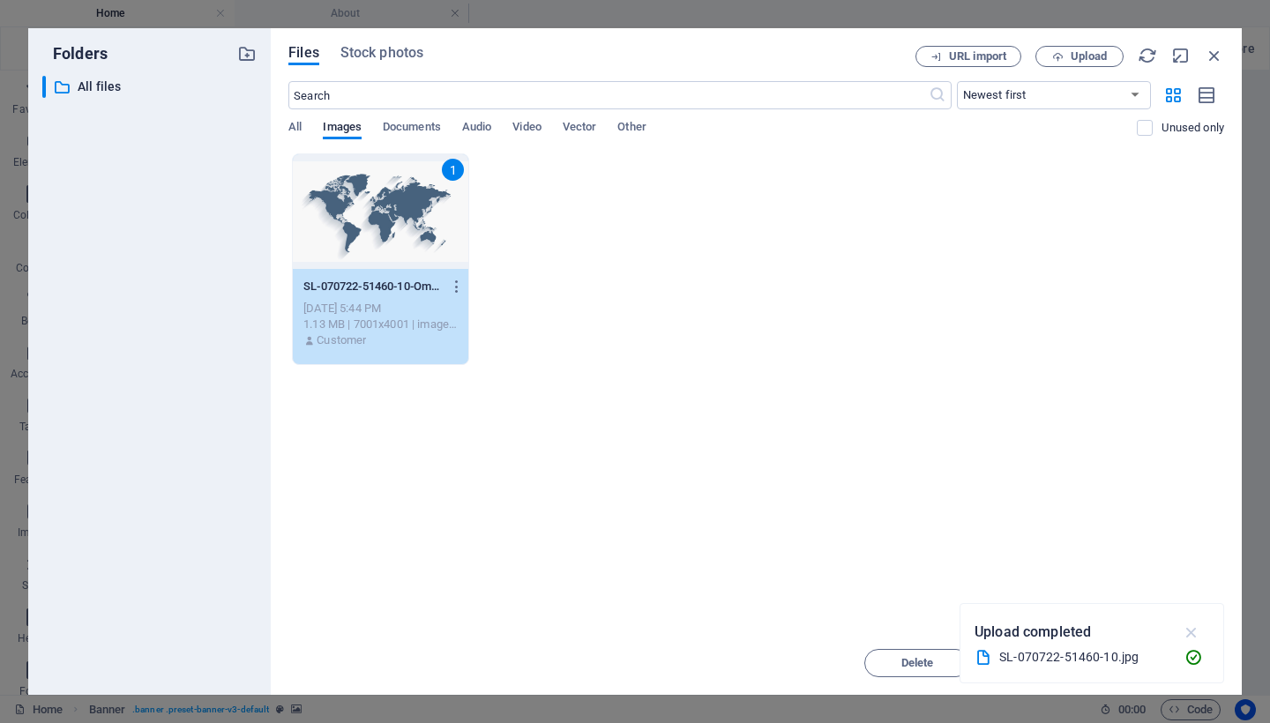
click at [1198, 641] on icon "button" at bounding box center [1192, 632] width 20 height 19
click at [1165, 663] on span "Insert" at bounding box center [1171, 663] width 31 height 11
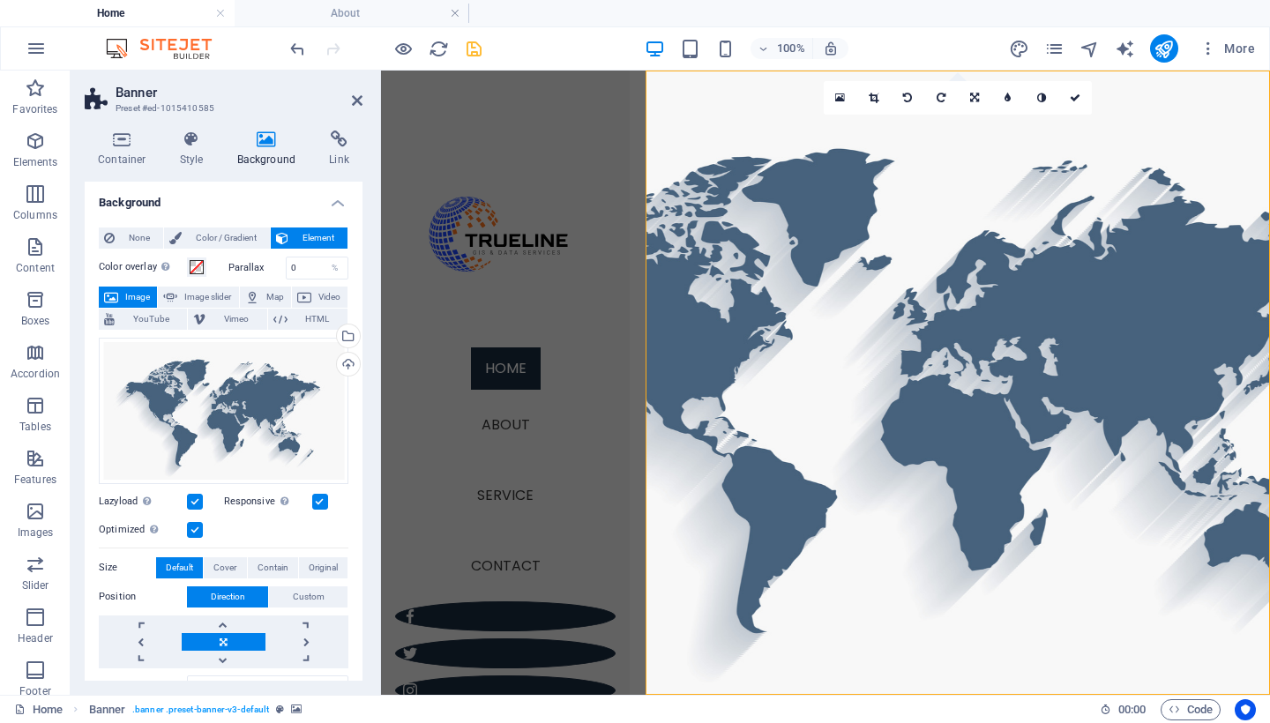
click at [269, 104] on h3 "Preset #ed-1015410585" at bounding box center [222, 109] width 212 height 16
click at [357, 101] on icon at bounding box center [357, 100] width 11 height 14
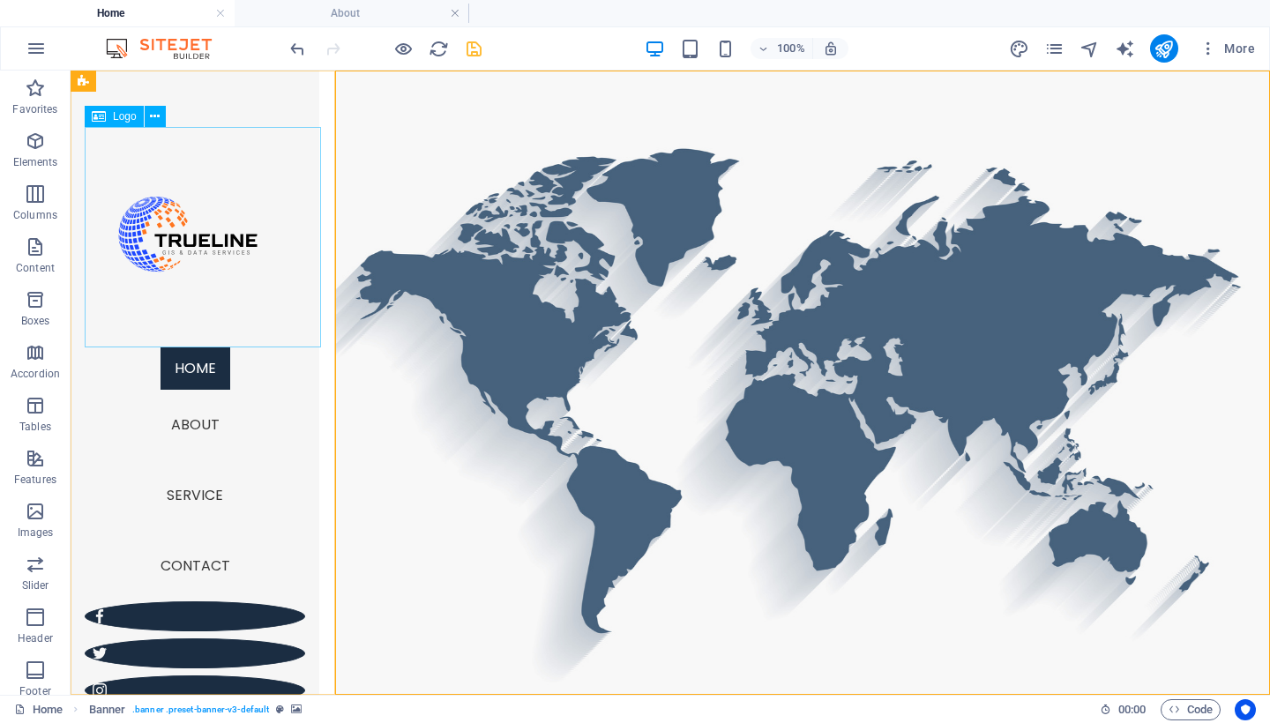
click at [162, 230] on div at bounding box center [195, 237] width 221 height 221
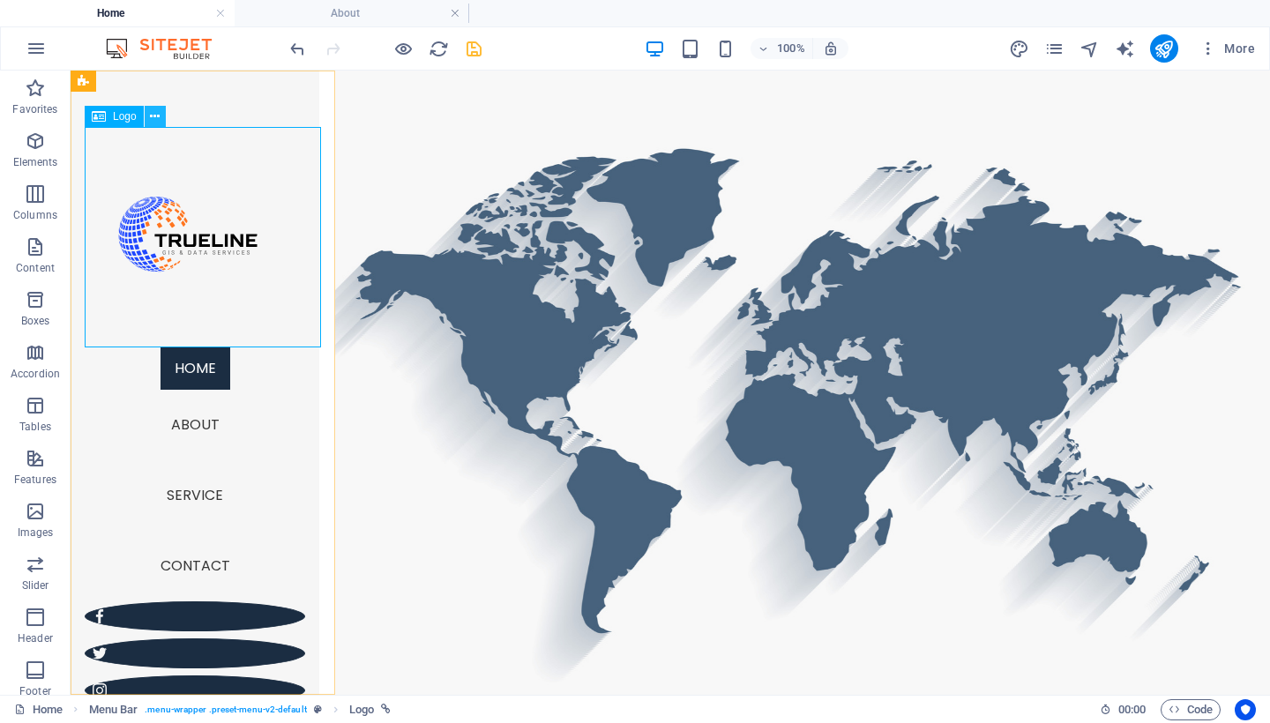
click at [162, 122] on button at bounding box center [155, 116] width 21 height 21
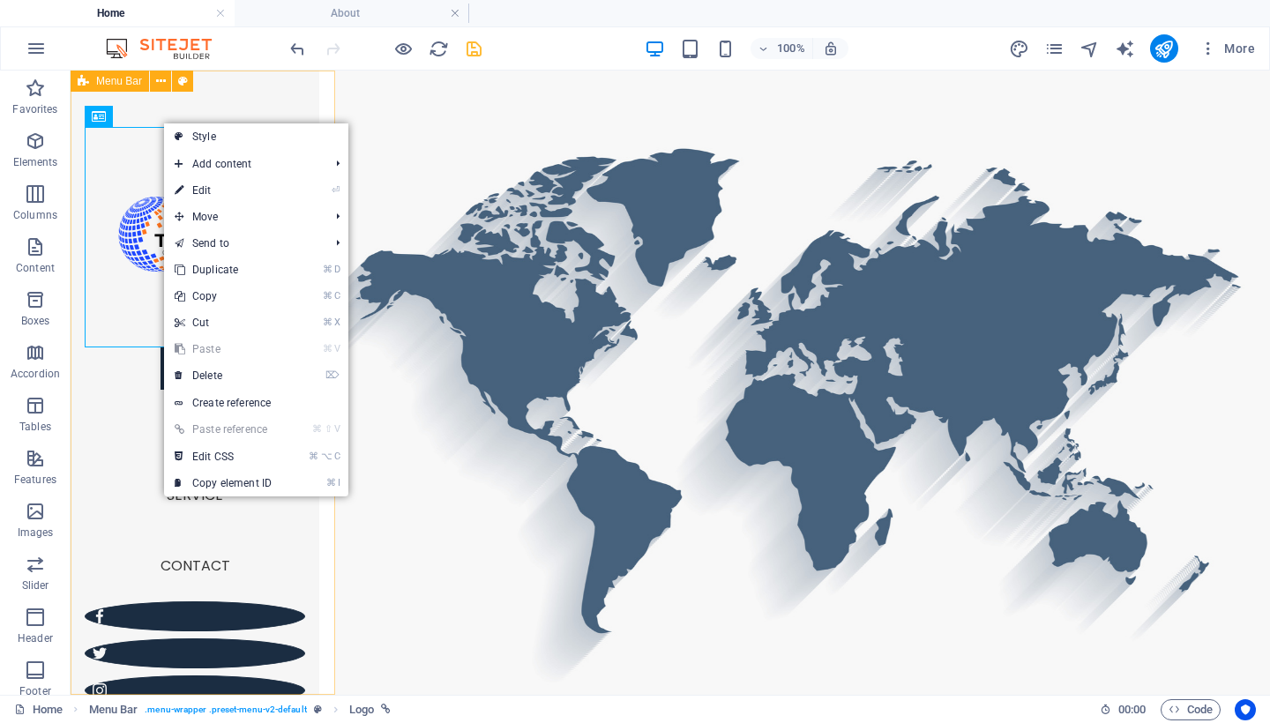
click at [260, 100] on div "Menu Home About Service Contact Legal Notice | Privacy" at bounding box center [195, 383] width 249 height 625
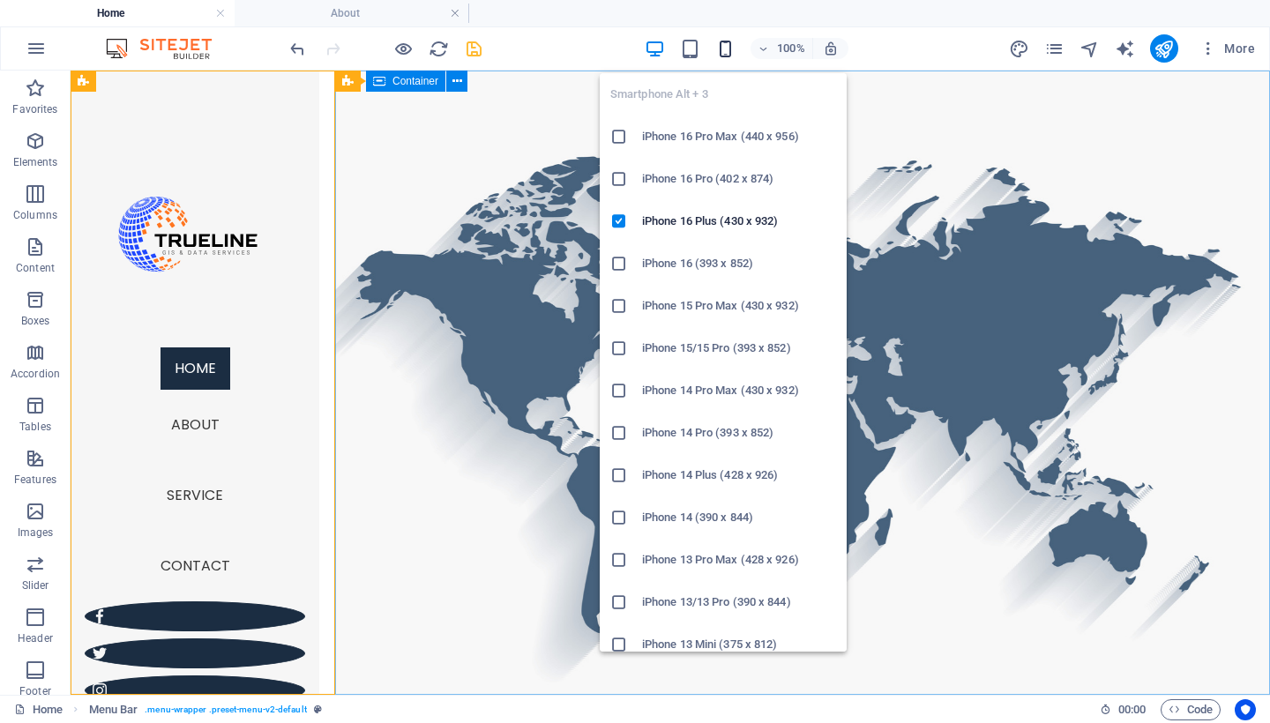
click at [729, 41] on icon "button" at bounding box center [725, 49] width 20 height 20
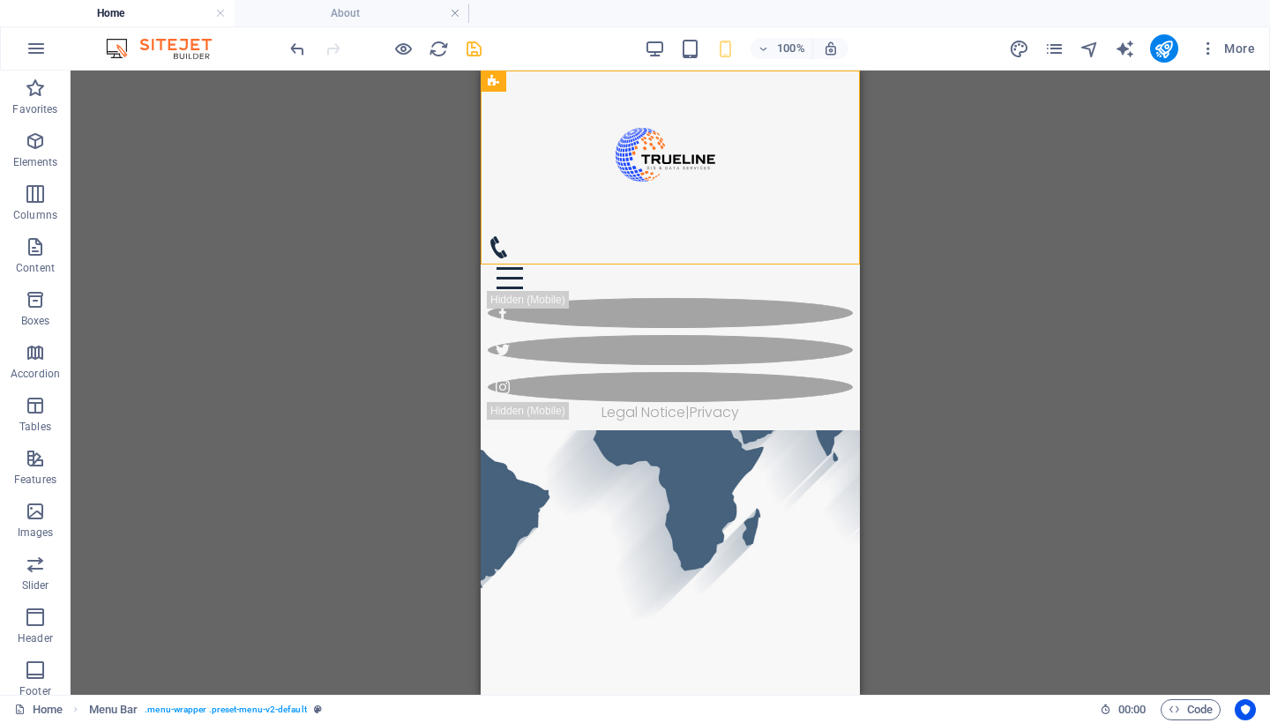
click at [956, 170] on div "Drag here to replace the existing content. Press “Ctrl” if you want to create a…" at bounding box center [671, 383] width 1200 height 625
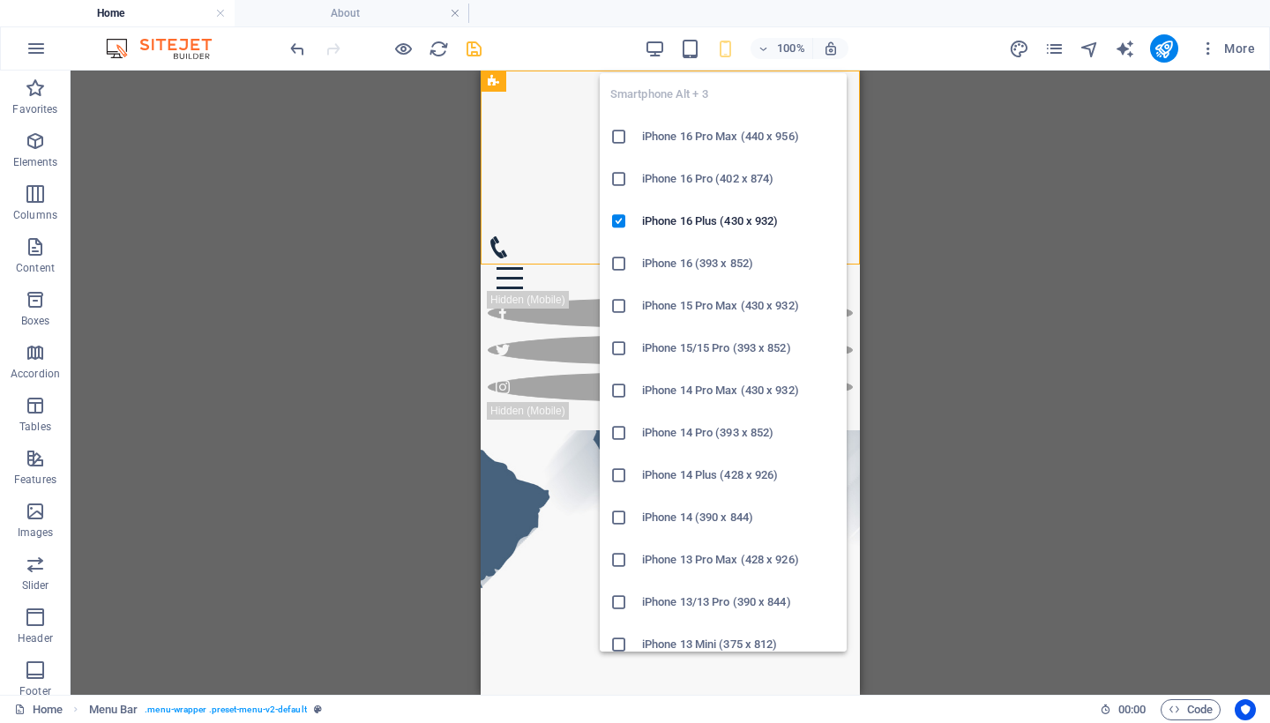
click at [617, 263] on icon at bounding box center [619, 264] width 18 height 18
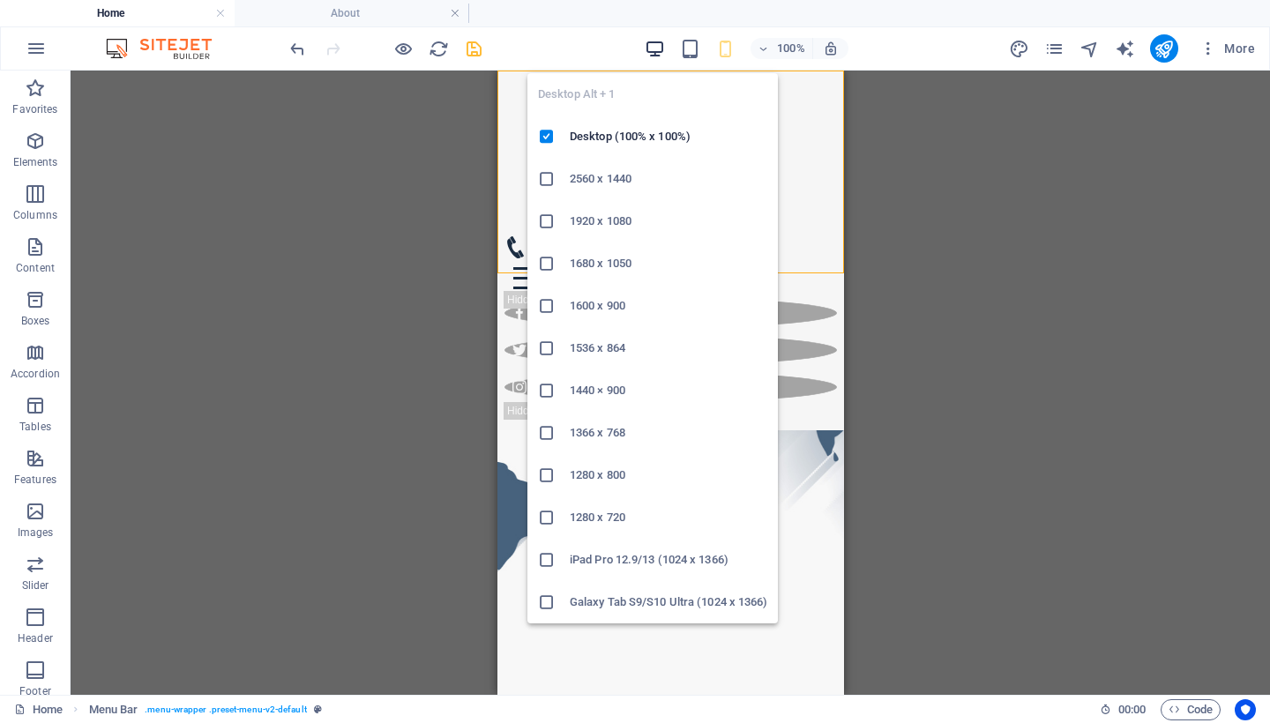
click at [661, 57] on icon "button" at bounding box center [655, 49] width 20 height 20
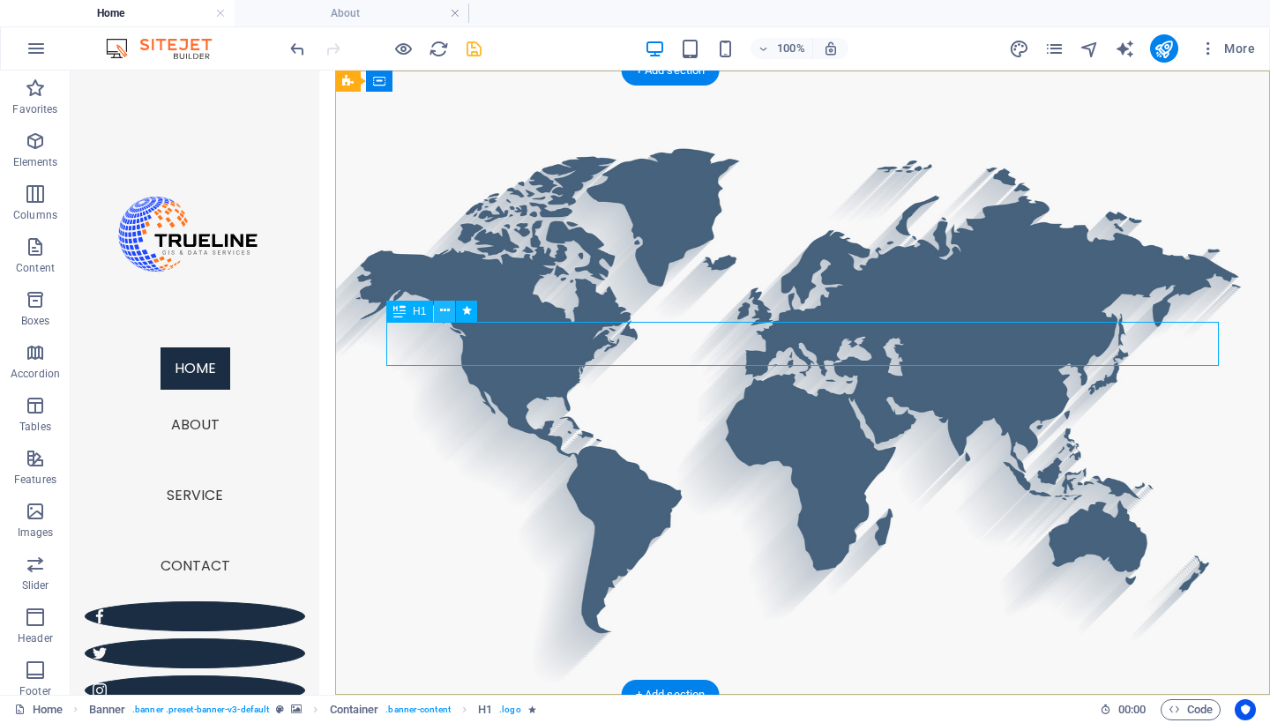
click at [441, 310] on icon at bounding box center [445, 311] width 10 height 19
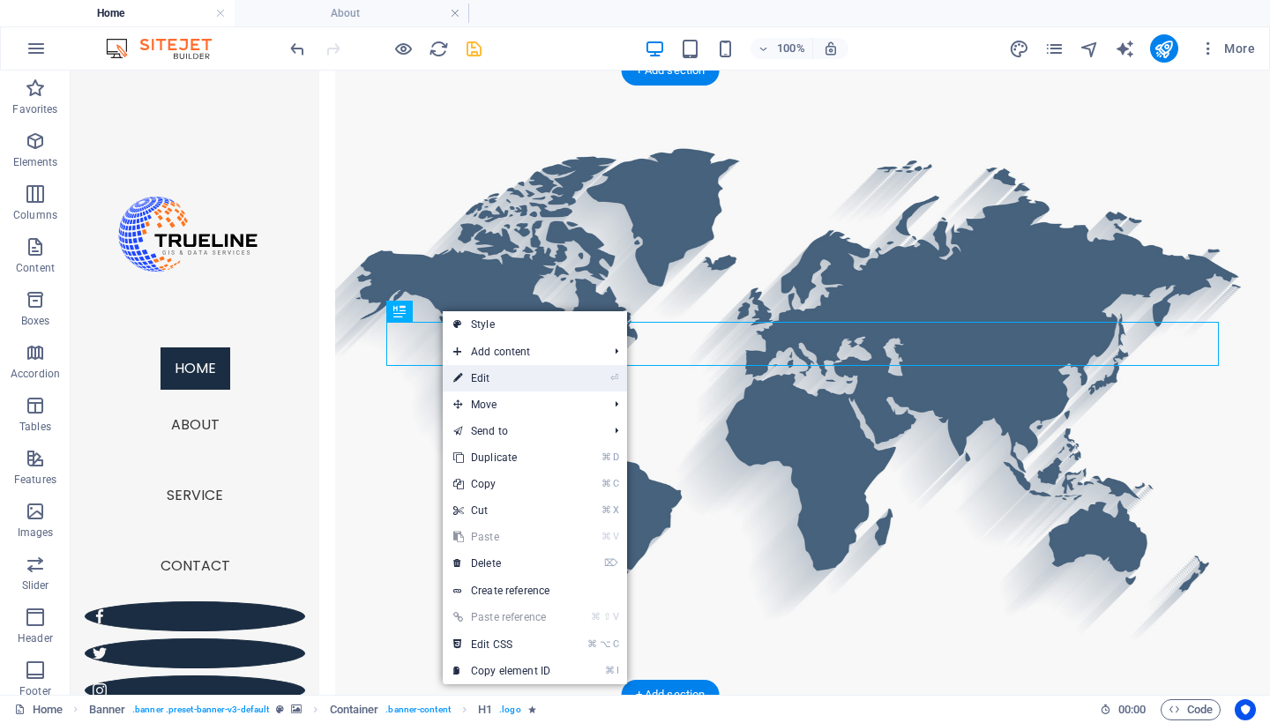
click at [501, 375] on link "⏎ Edit" at bounding box center [502, 378] width 118 height 26
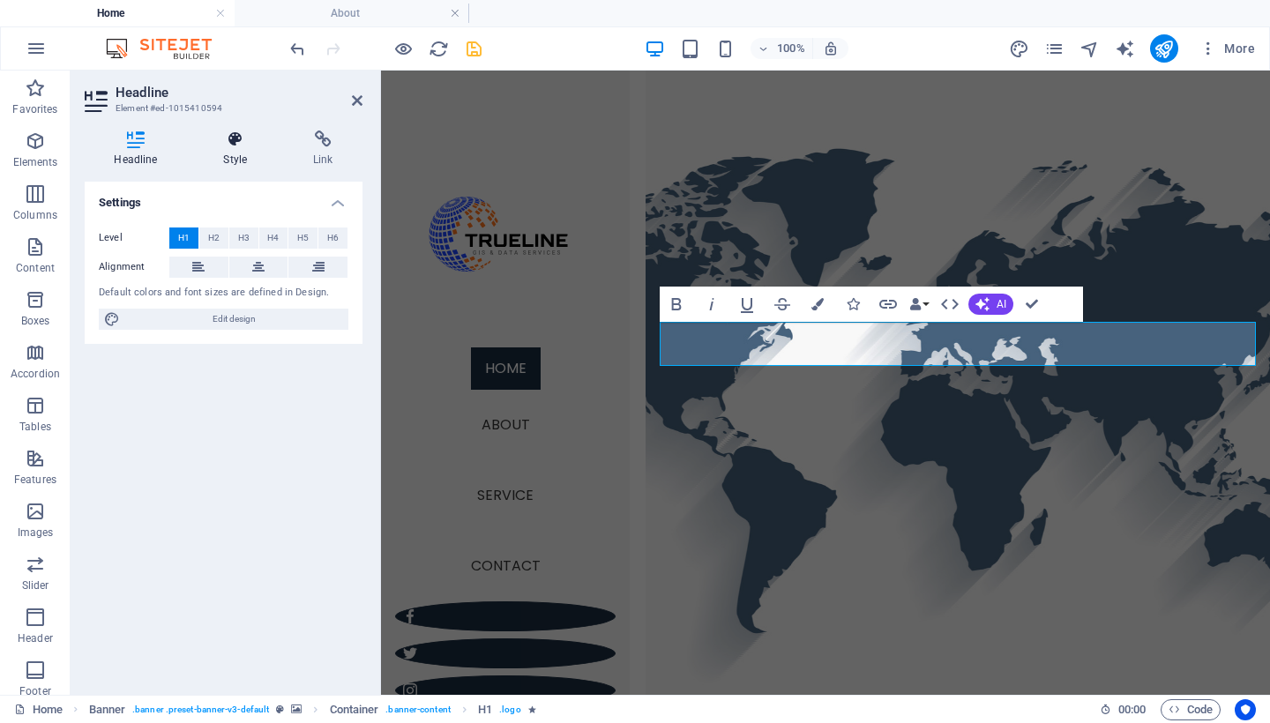
click at [236, 153] on h4 "Style" at bounding box center [239, 149] width 90 height 37
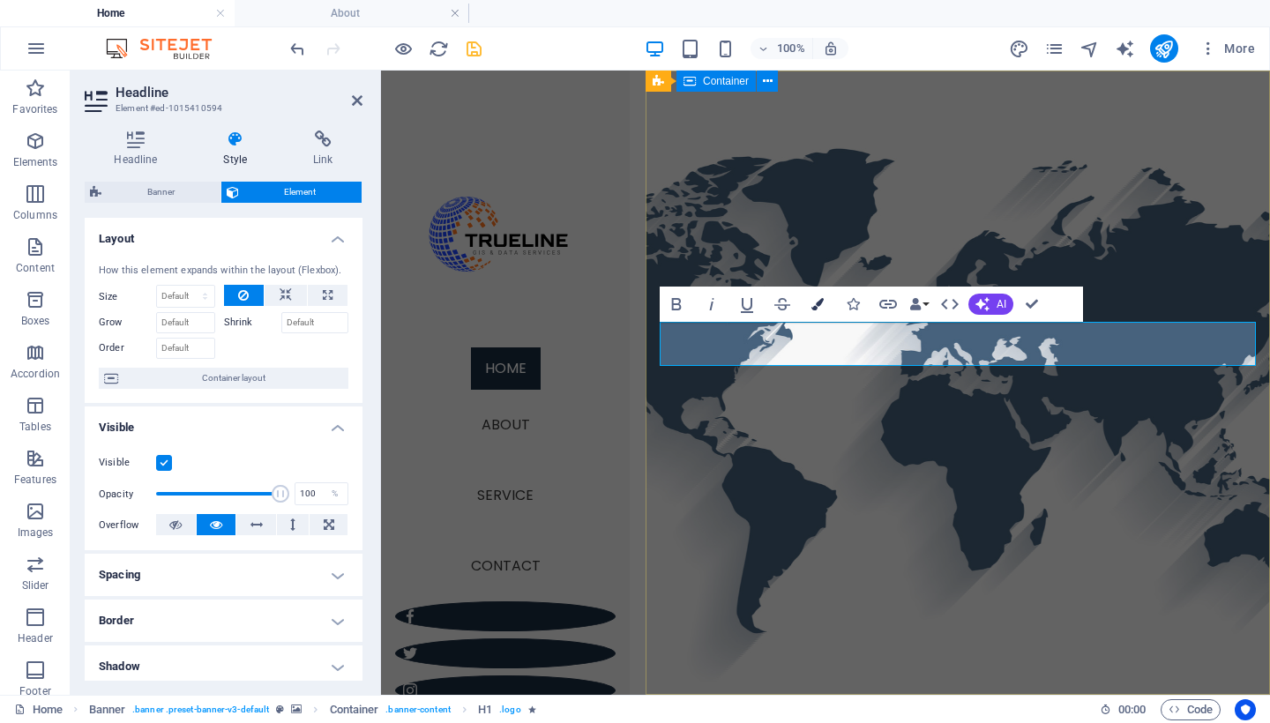
click at [812, 304] on icon "button" at bounding box center [818, 304] width 12 height 12
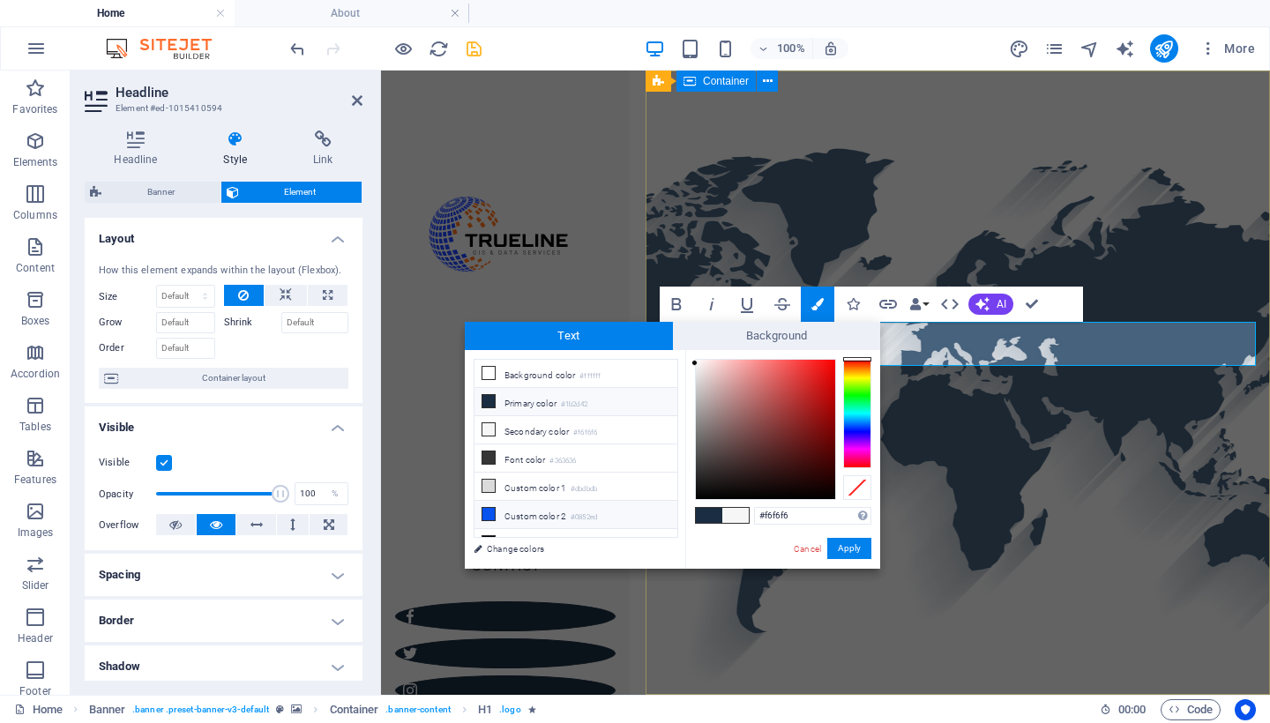
click at [492, 513] on icon at bounding box center [488, 514] width 12 height 12
type input "#0852ed"
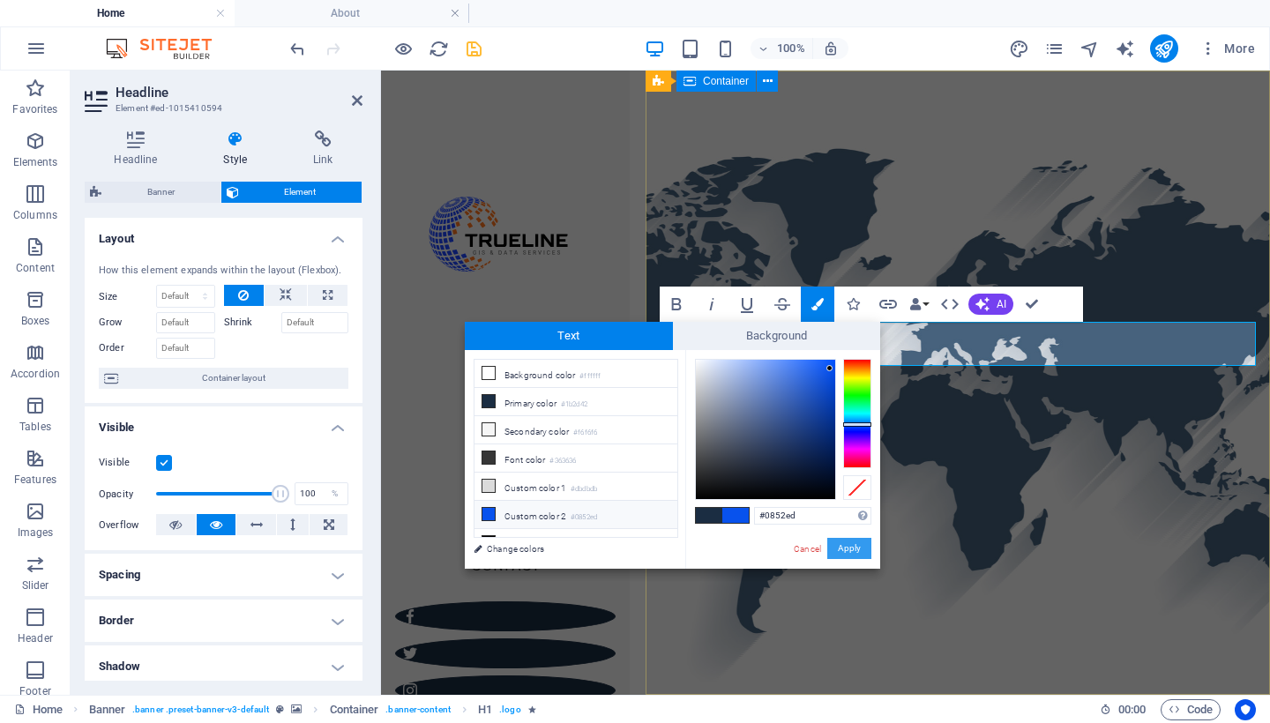
click at [840, 548] on button "Apply" at bounding box center [849, 548] width 44 height 21
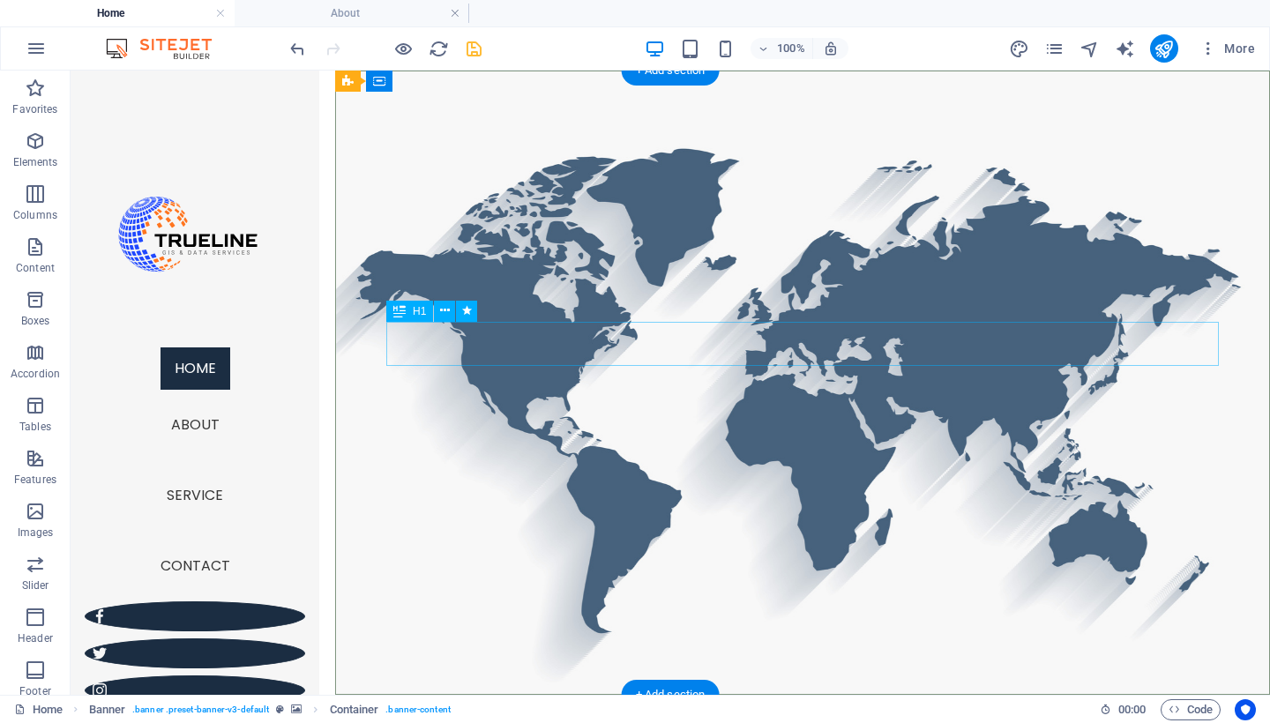
click at [445, 312] on icon at bounding box center [445, 311] width 10 height 19
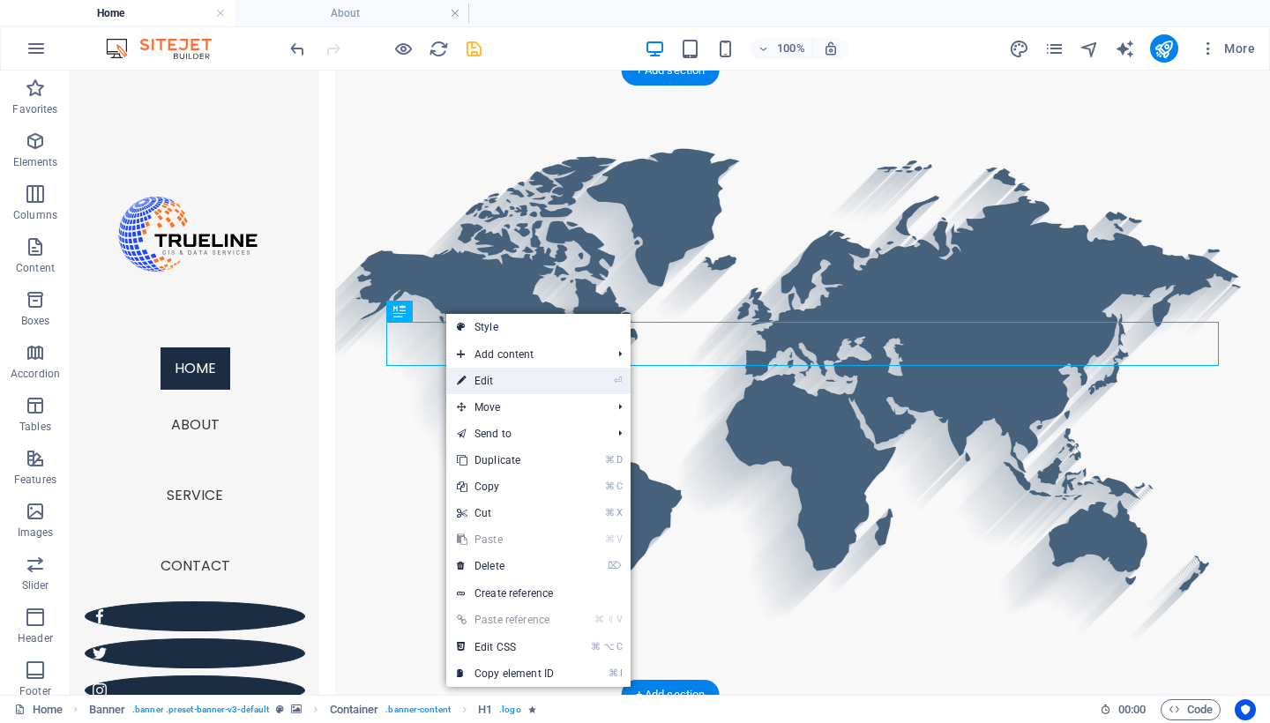
click at [548, 375] on link "⏎ Edit" at bounding box center [505, 381] width 118 height 26
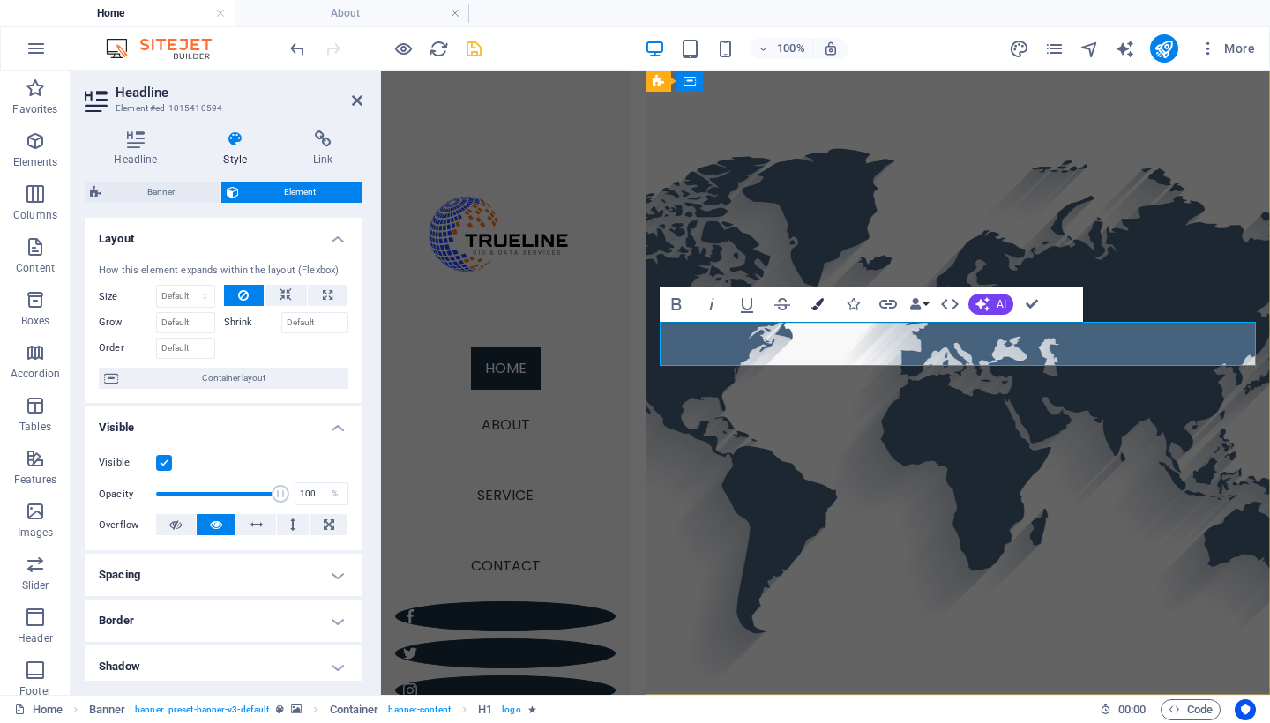
click at [819, 302] on icon "button" at bounding box center [818, 304] width 12 height 12
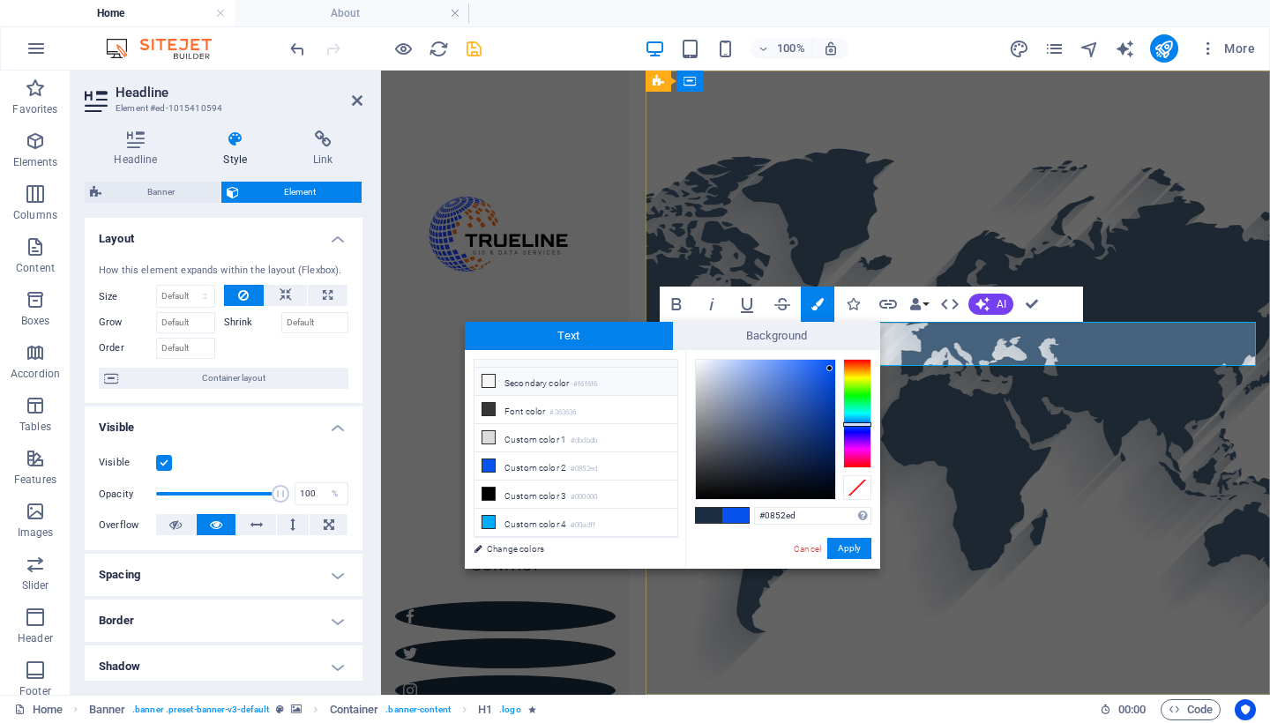
scroll to position [49, 0]
click at [488, 412] on icon at bounding box center [488, 409] width 12 height 12
type input "#363636"
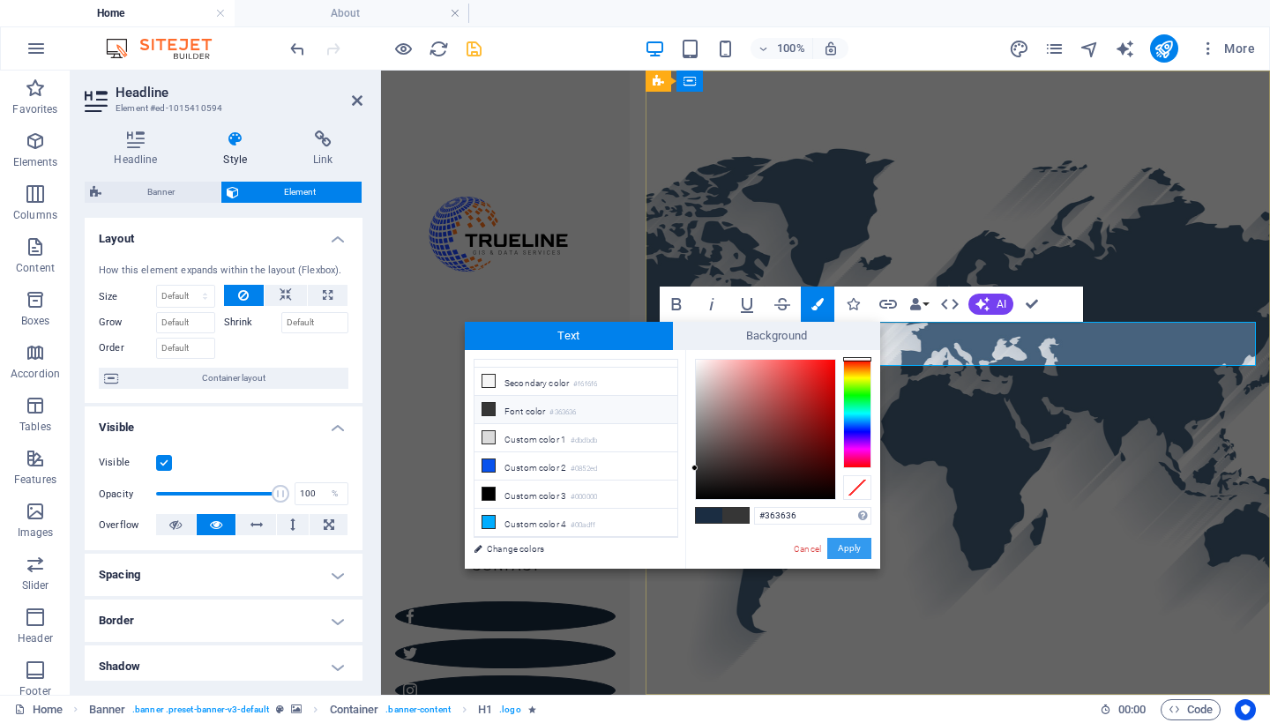
click at [856, 554] on button "Apply" at bounding box center [849, 548] width 44 height 21
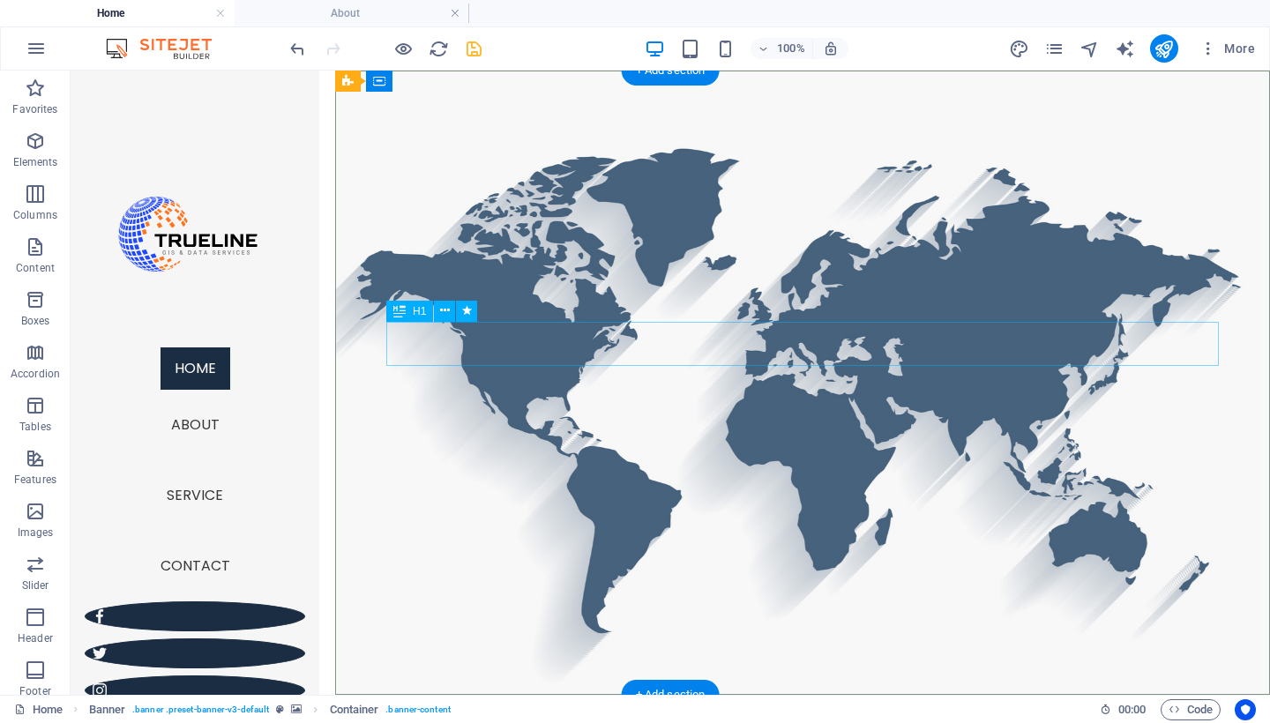
click at [443, 310] on icon at bounding box center [445, 311] width 10 height 19
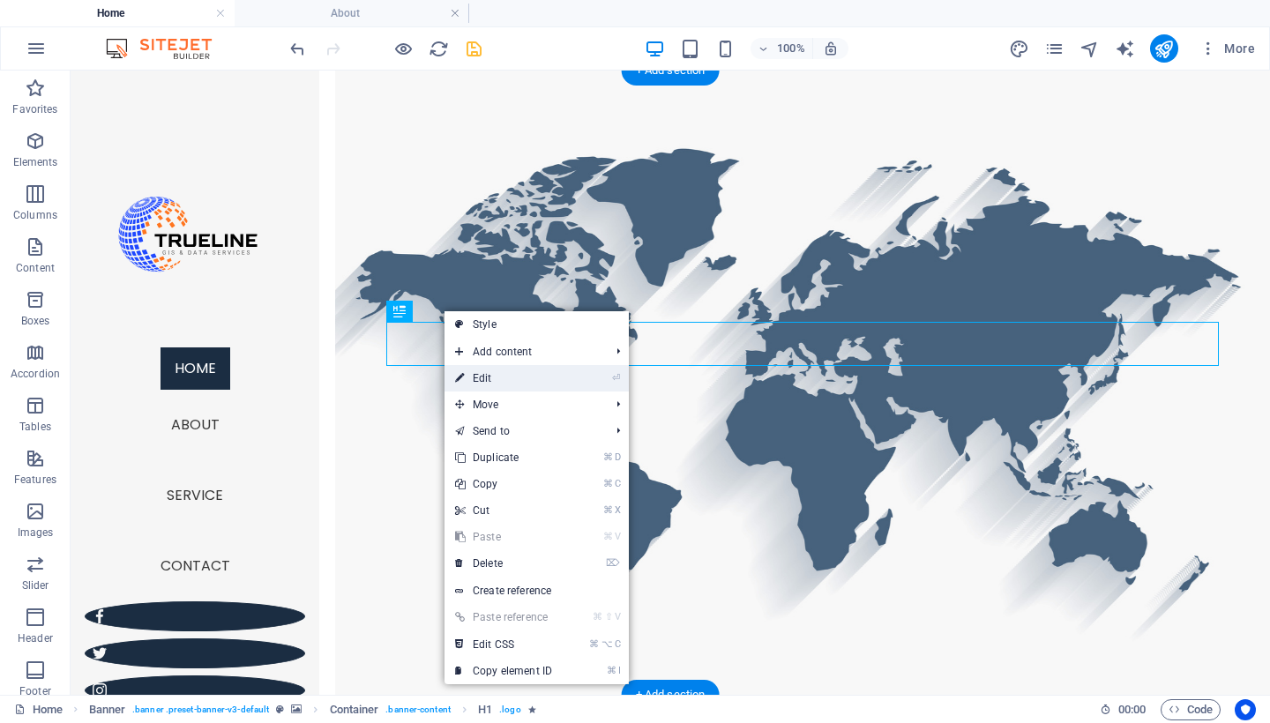
click at [497, 372] on link "⏎ Edit" at bounding box center [504, 378] width 118 height 26
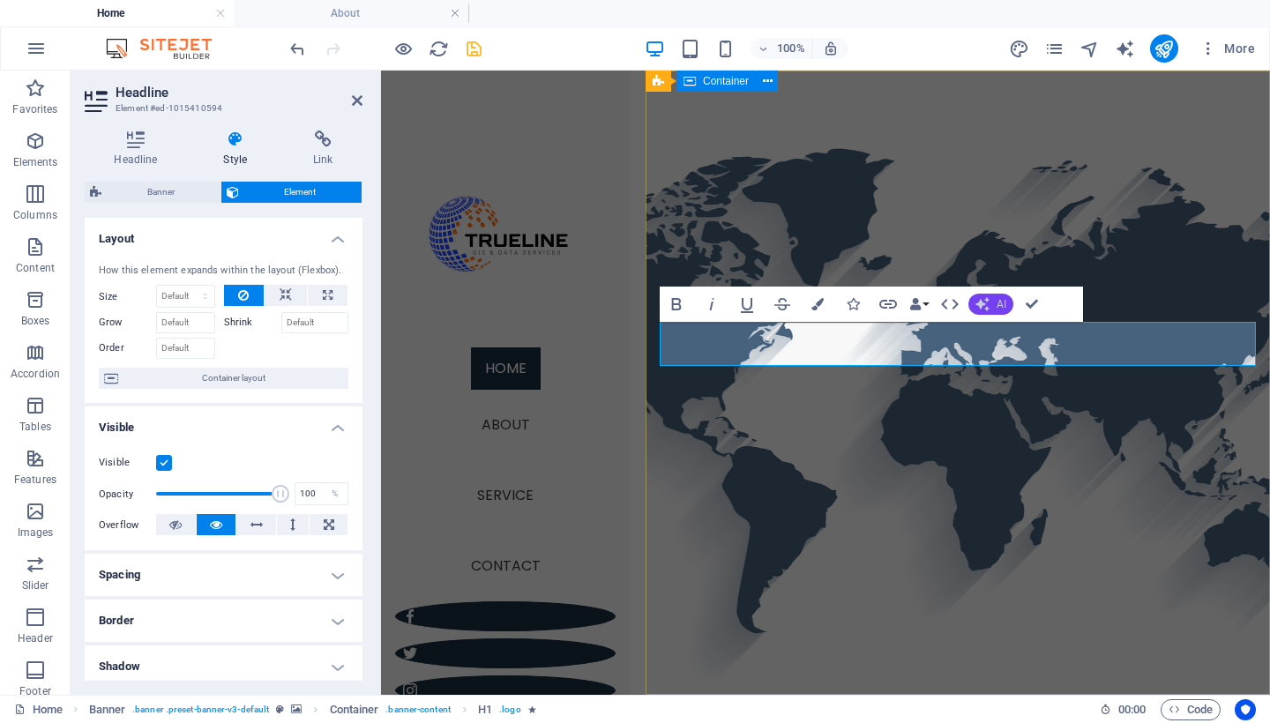
click at [984, 304] on icon "button" at bounding box center [983, 304] width 14 height 14
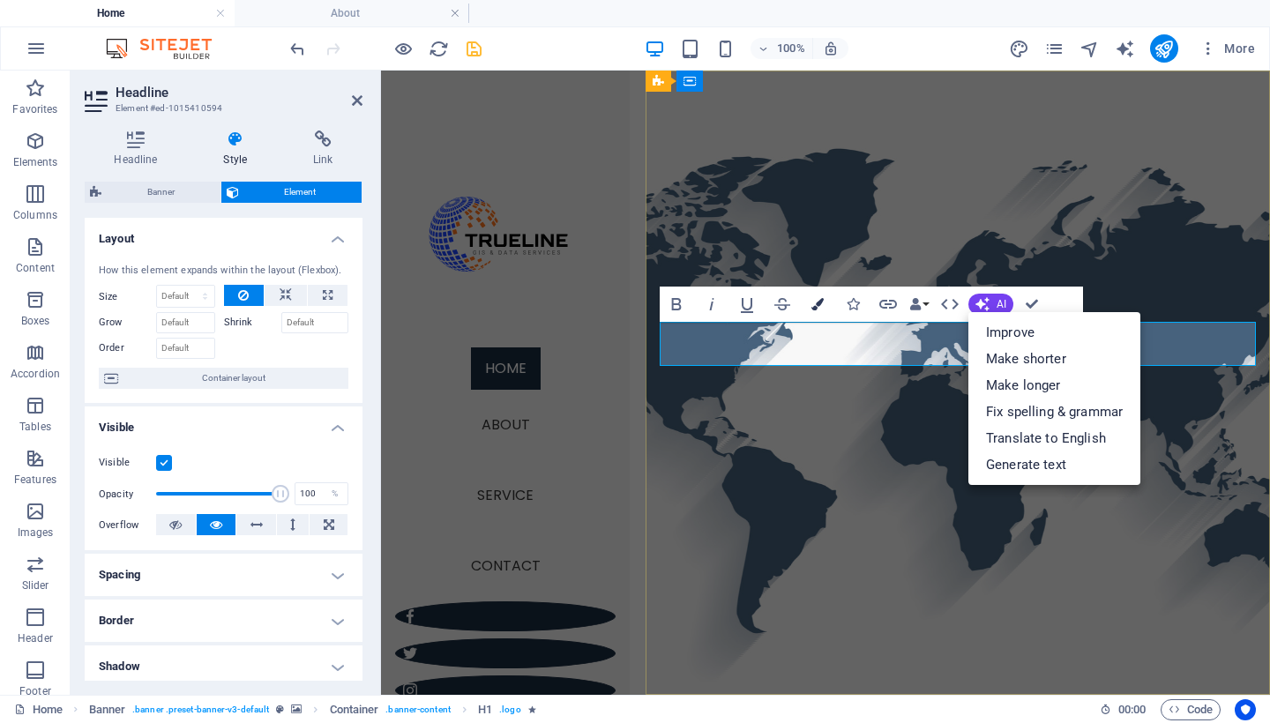
click at [813, 310] on icon "button" at bounding box center [818, 304] width 12 height 12
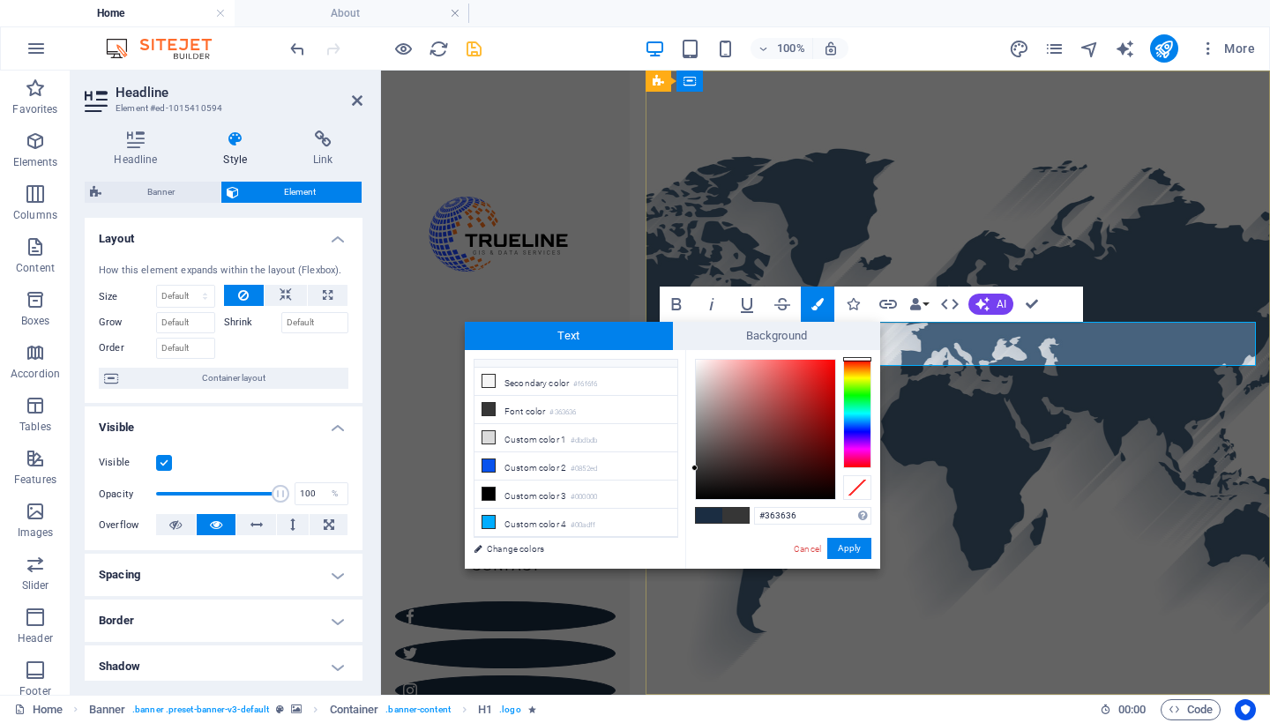
click at [851, 370] on div at bounding box center [857, 413] width 28 height 109
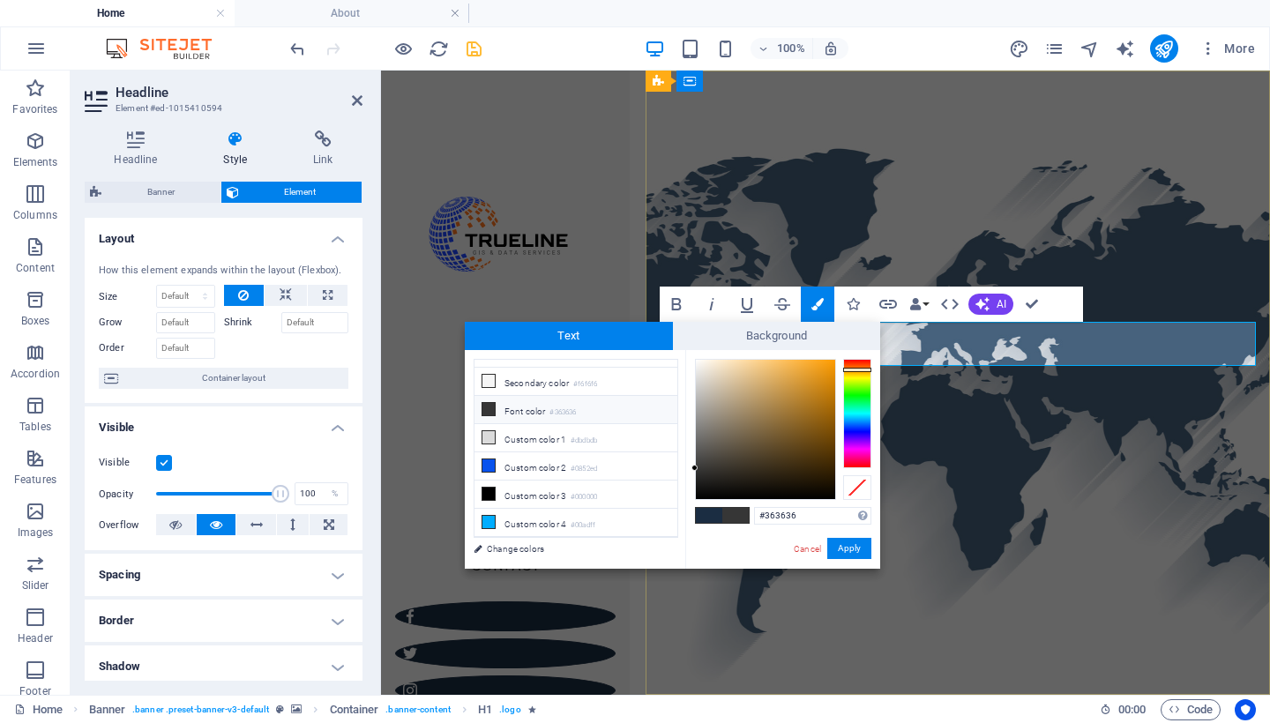
type input "#ee970c"
click at [827, 368] on div at bounding box center [765, 429] width 139 height 139
click at [840, 549] on button "Apply" at bounding box center [849, 548] width 44 height 21
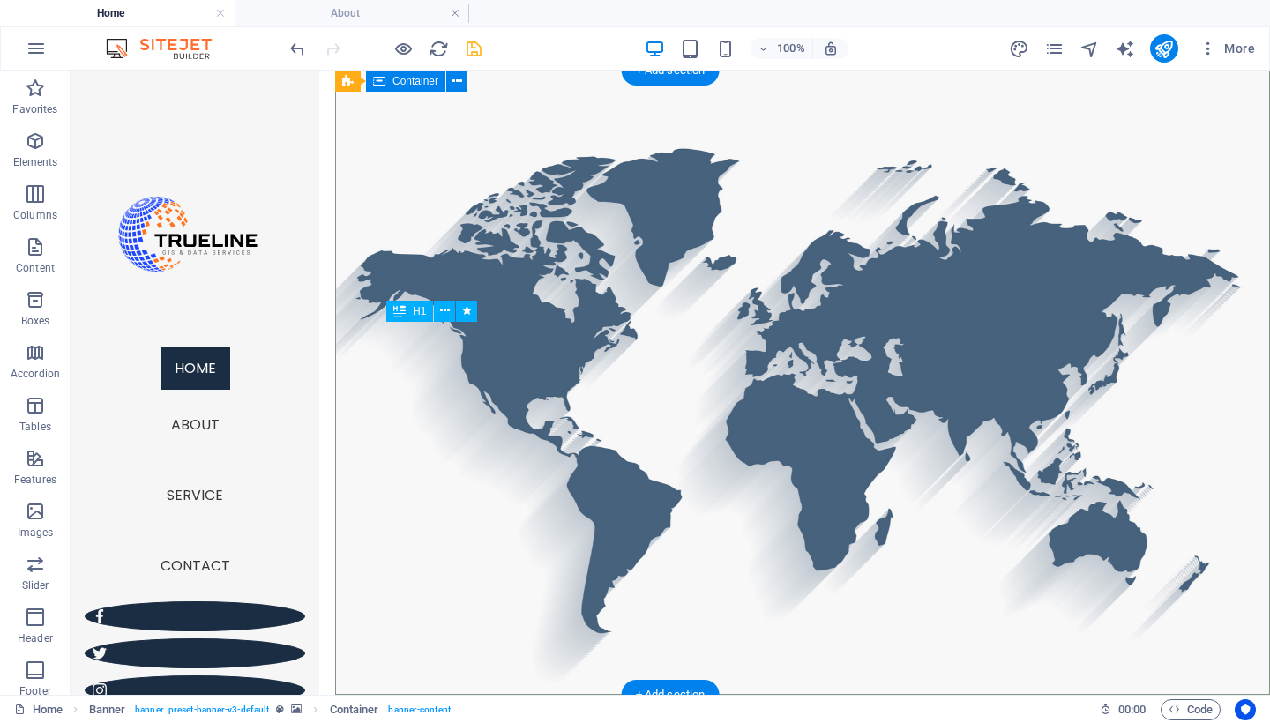
scroll to position [1, 0]
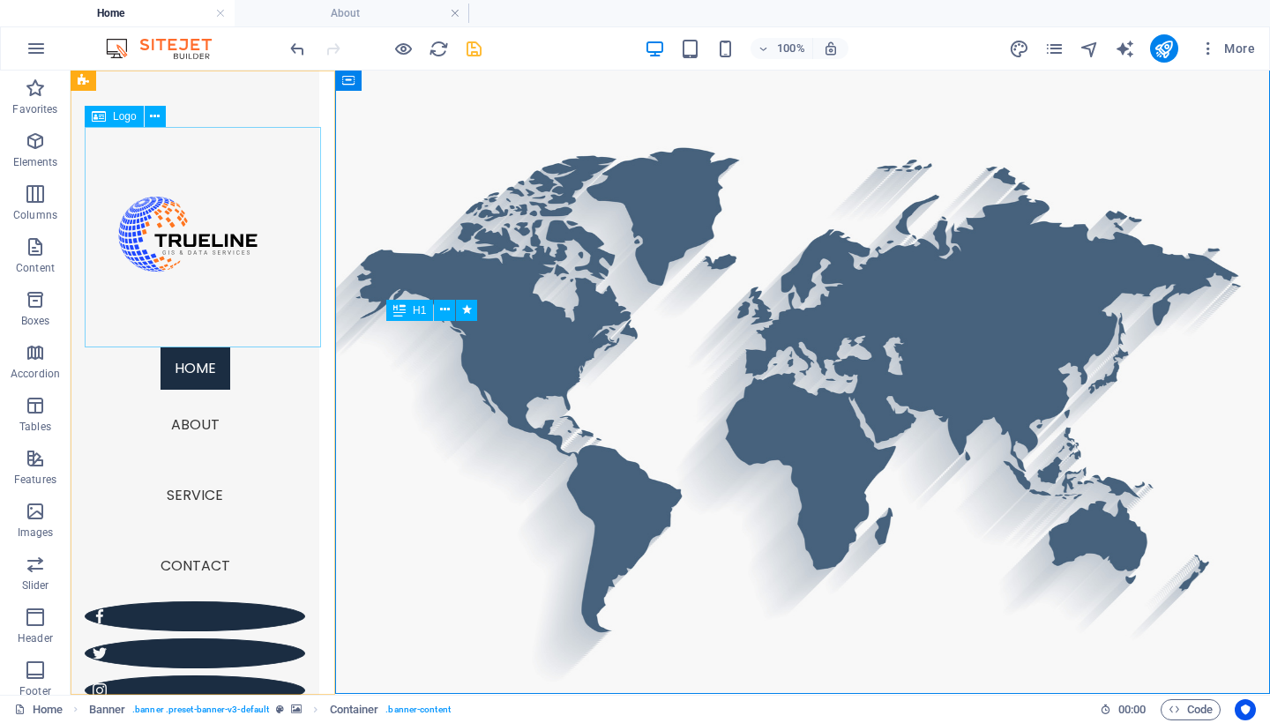
click at [131, 123] on div "Logo" at bounding box center [114, 116] width 59 height 21
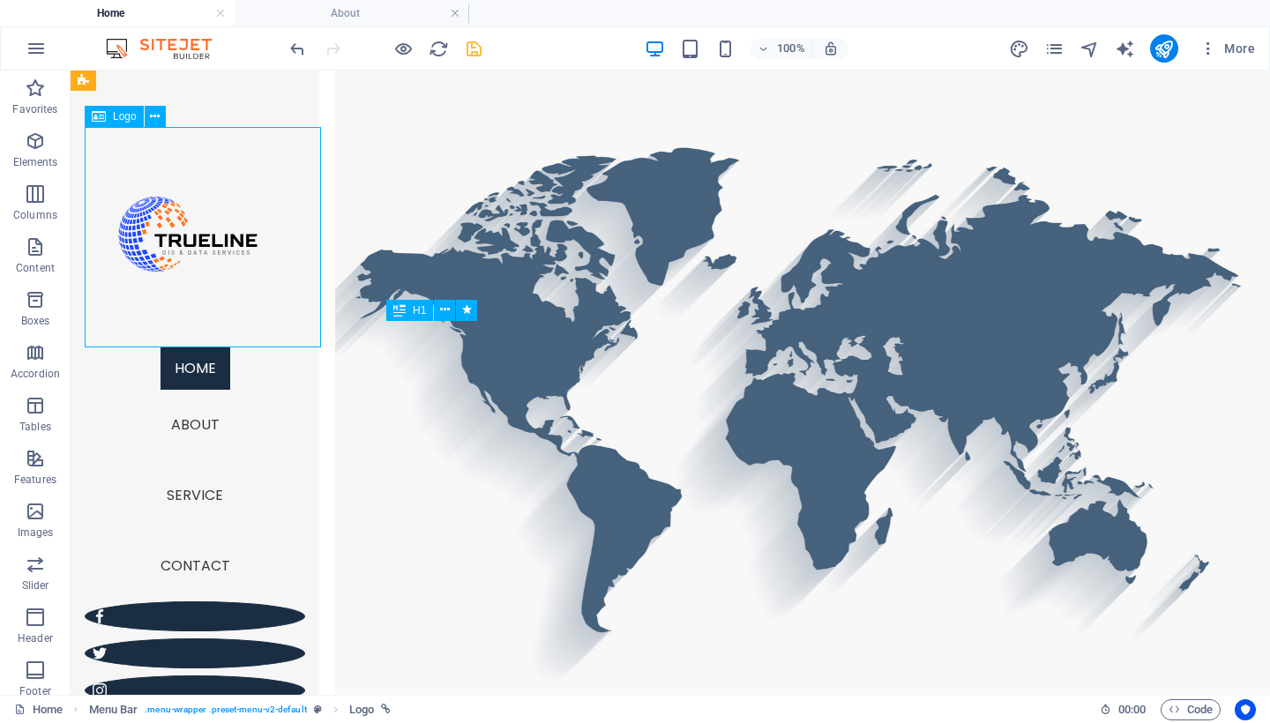
click at [130, 119] on span "Logo" at bounding box center [125, 116] width 24 height 11
click at [159, 117] on icon at bounding box center [155, 117] width 10 height 19
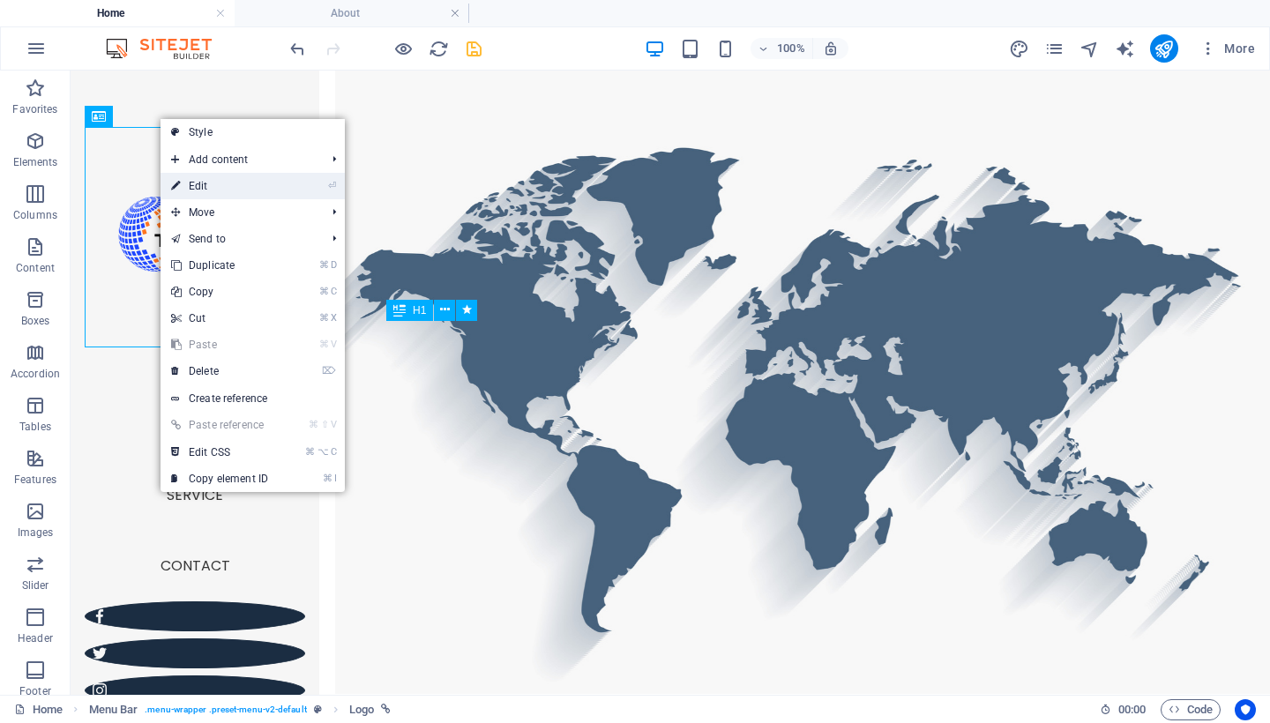
click at [249, 185] on link "⏎ Edit" at bounding box center [220, 186] width 118 height 26
select select "px"
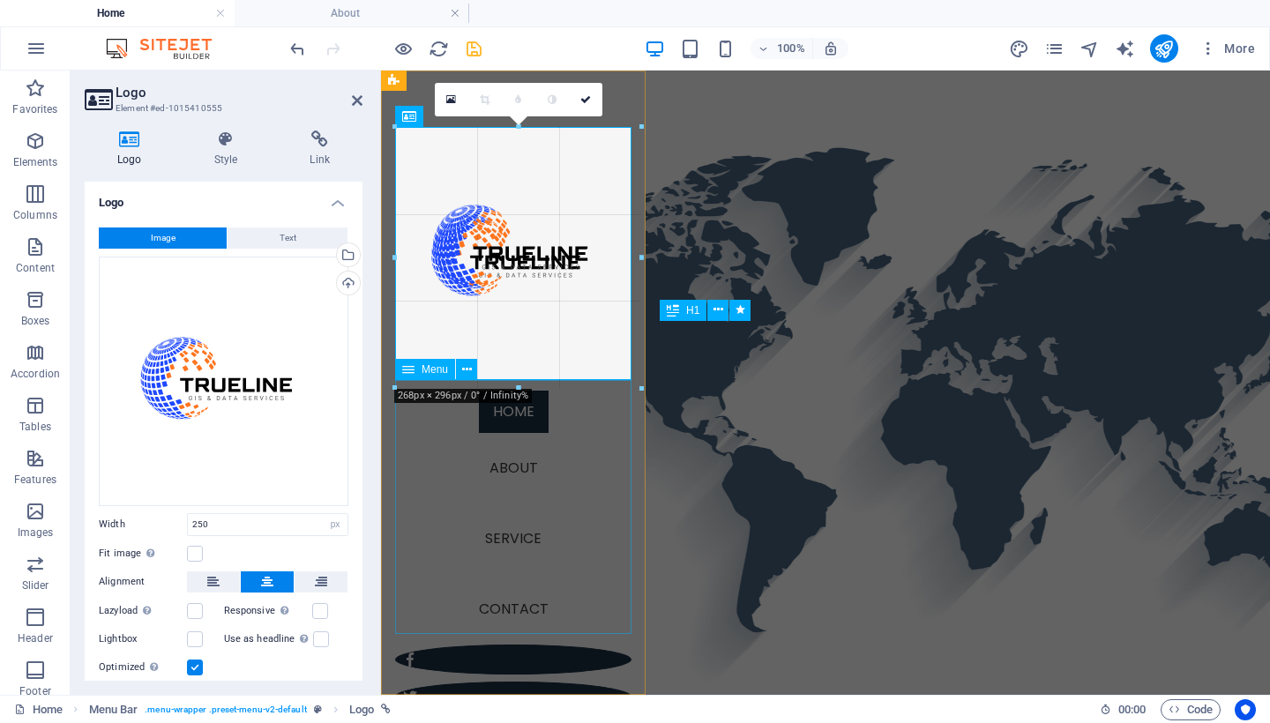
drag, startPoint x: 513, startPoint y: 346, endPoint x: 513, endPoint y: 392, distance: 45.9
type input "268"
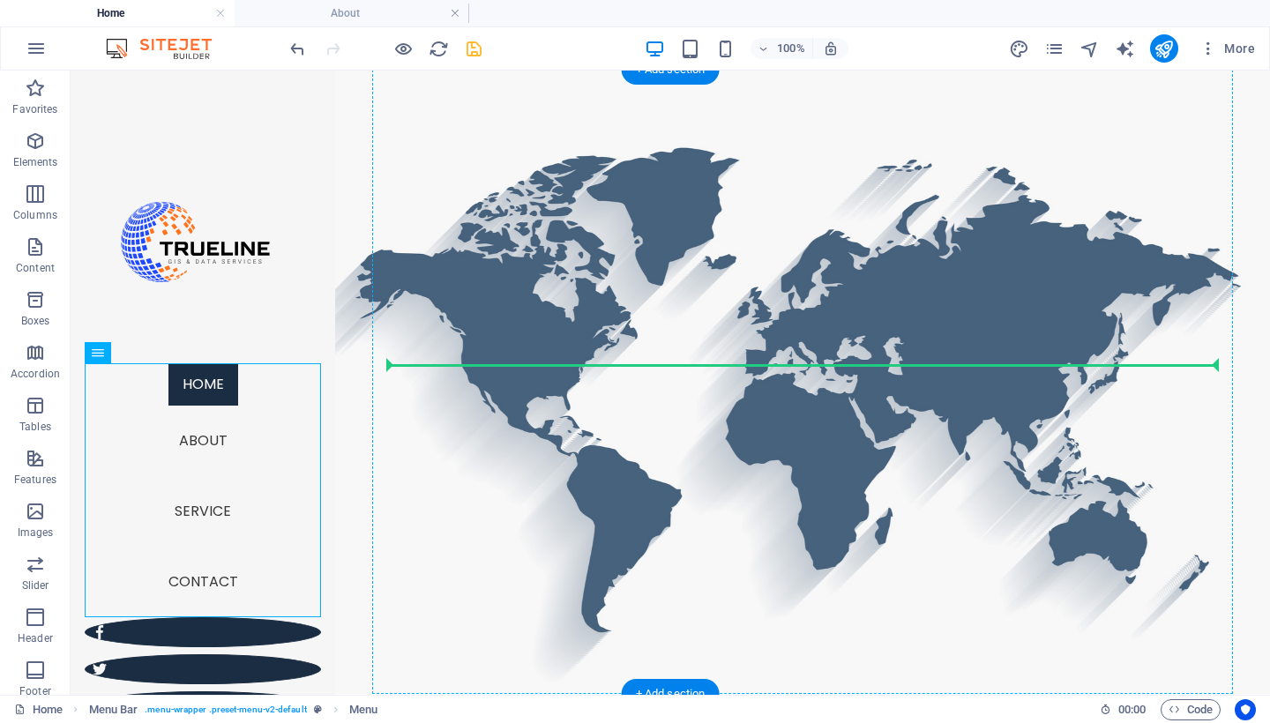
drag, startPoint x: 191, startPoint y: 371, endPoint x: 501, endPoint y: 374, distance: 310.5
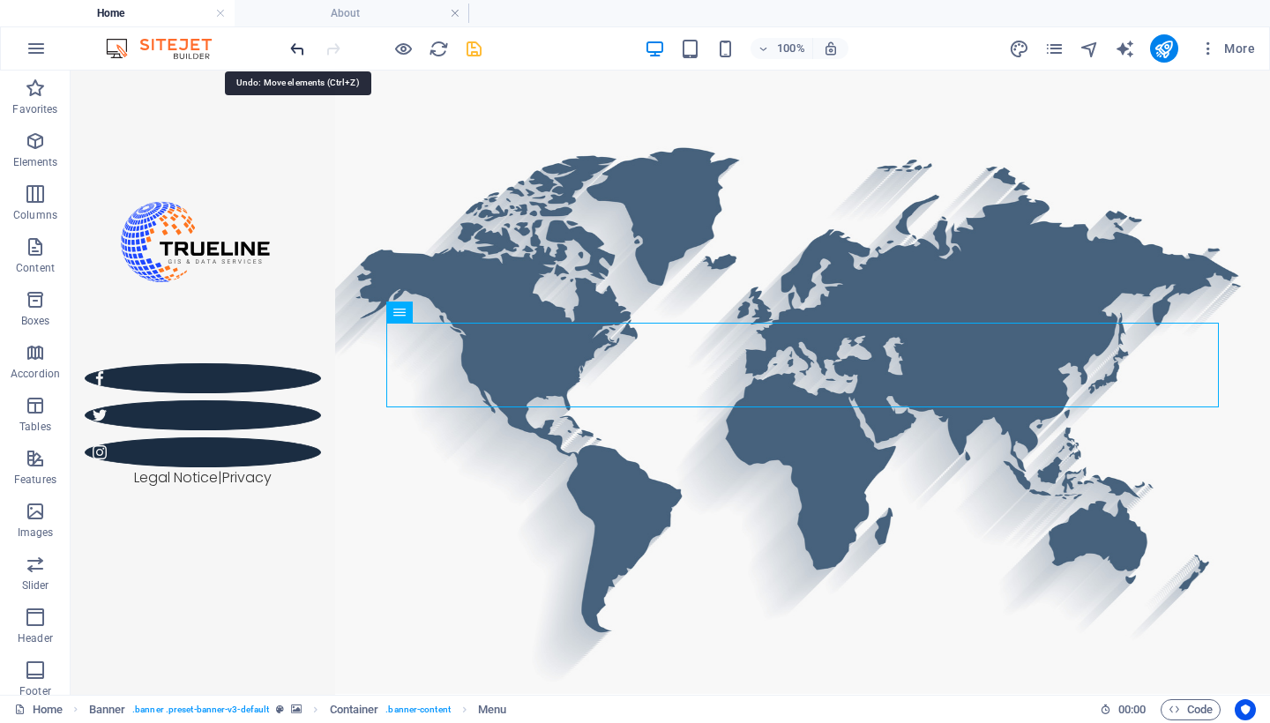
click at [300, 56] on icon "undo" at bounding box center [298, 49] width 20 height 20
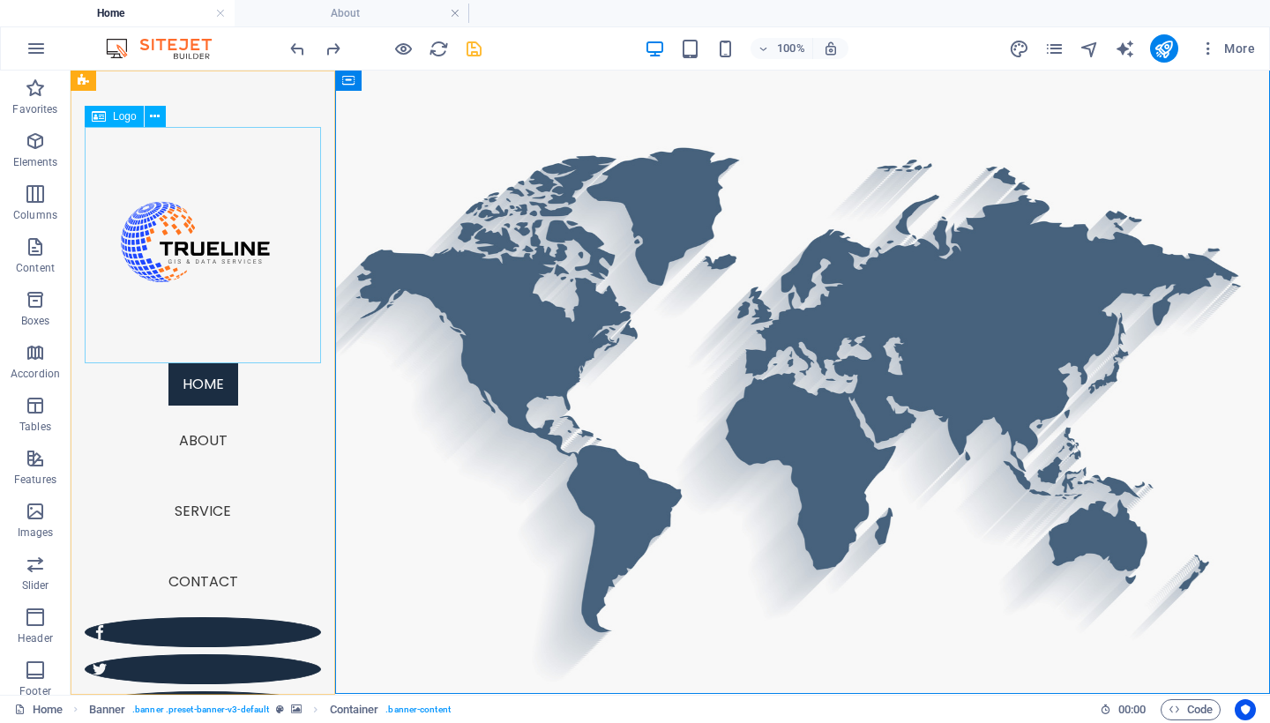
click at [243, 301] on div at bounding box center [203, 245] width 236 height 236
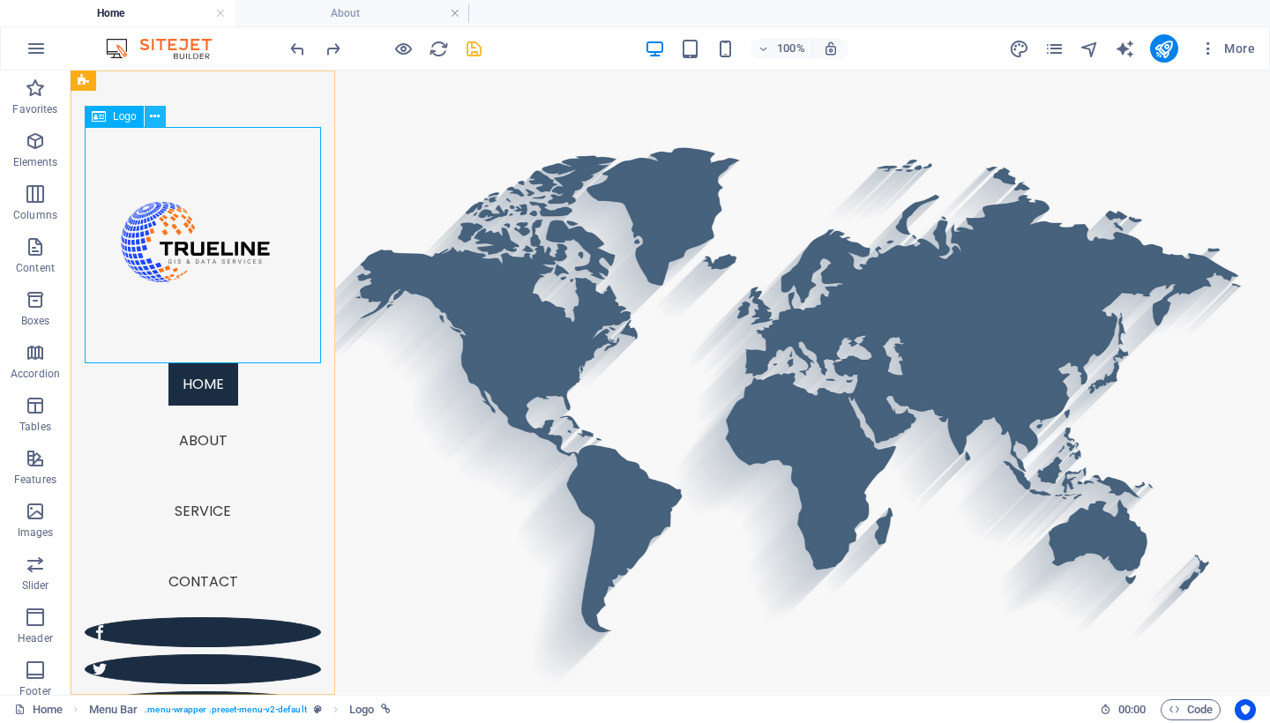
click at [155, 120] on icon at bounding box center [155, 117] width 10 height 19
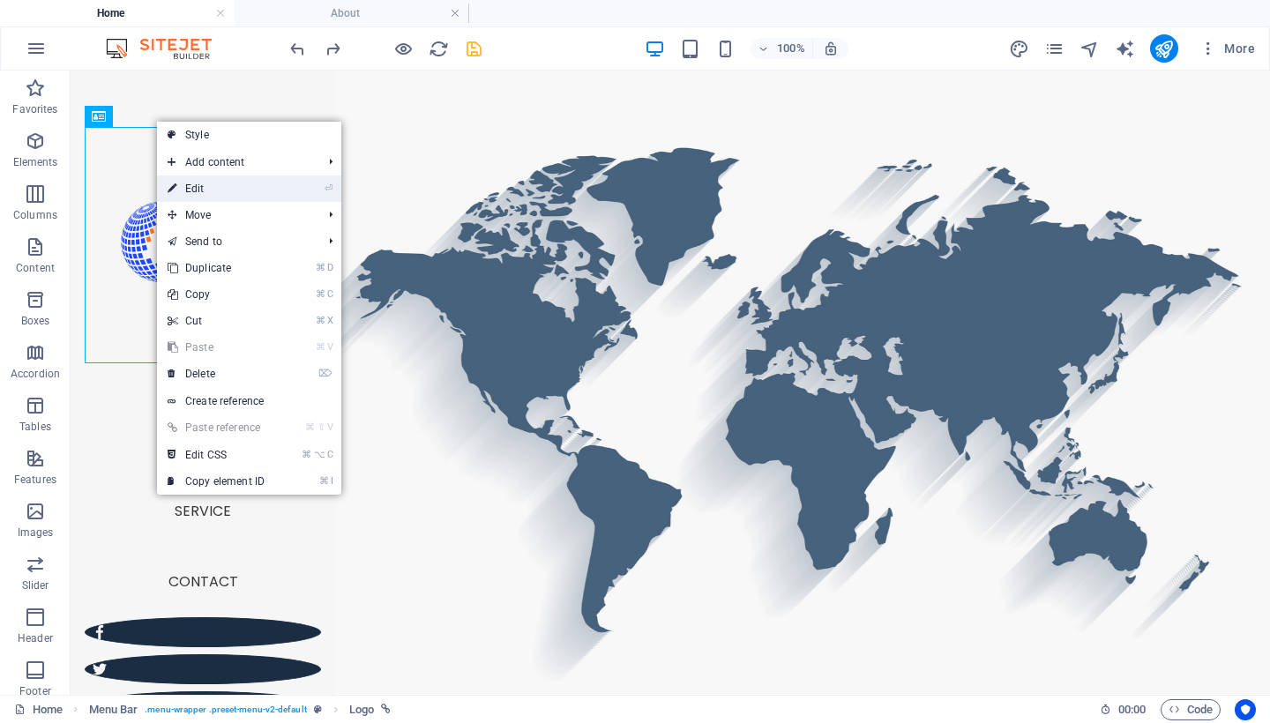
click at [212, 185] on link "⏎ Edit" at bounding box center [216, 189] width 118 height 26
select select "px"
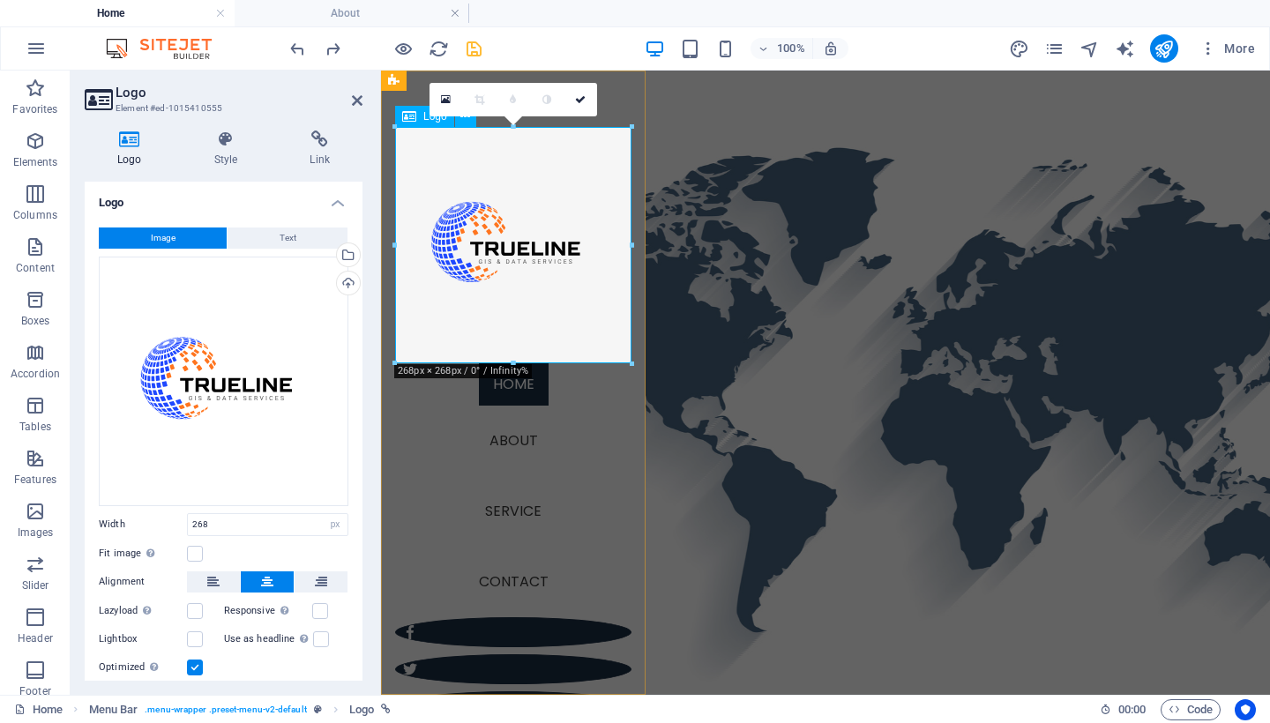
click at [509, 116] on div "16:10 16:9 4:3 1:1 1:2 0" at bounding box center [514, 100] width 168 height 34
drag, startPoint x: 512, startPoint y: 128, endPoint x: 494, endPoint y: 108, distance: 27.5
click at [494, 108] on div "16:10 16:9 4:3 1:1 1:2 0" at bounding box center [514, 100] width 168 height 34
click at [577, 96] on icon at bounding box center [580, 99] width 11 height 11
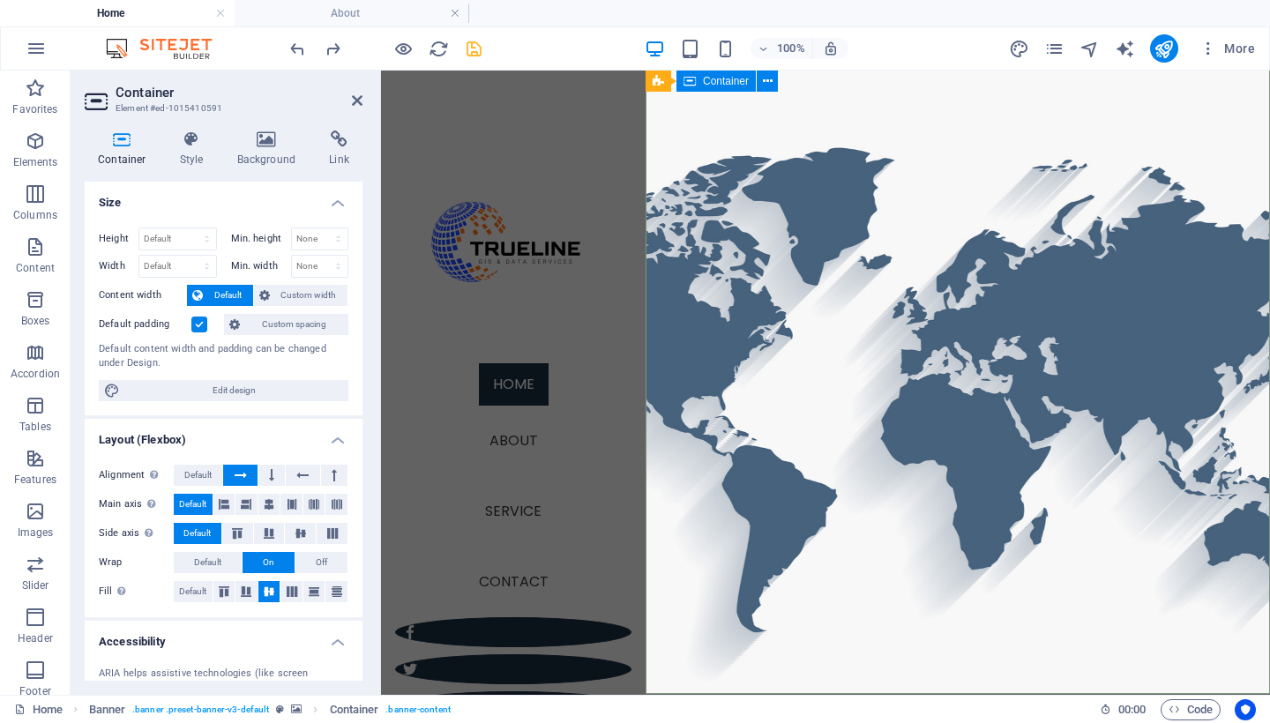
click at [350, 100] on h2 "Container" at bounding box center [239, 93] width 247 height 16
click at [360, 100] on icon at bounding box center [357, 100] width 11 height 14
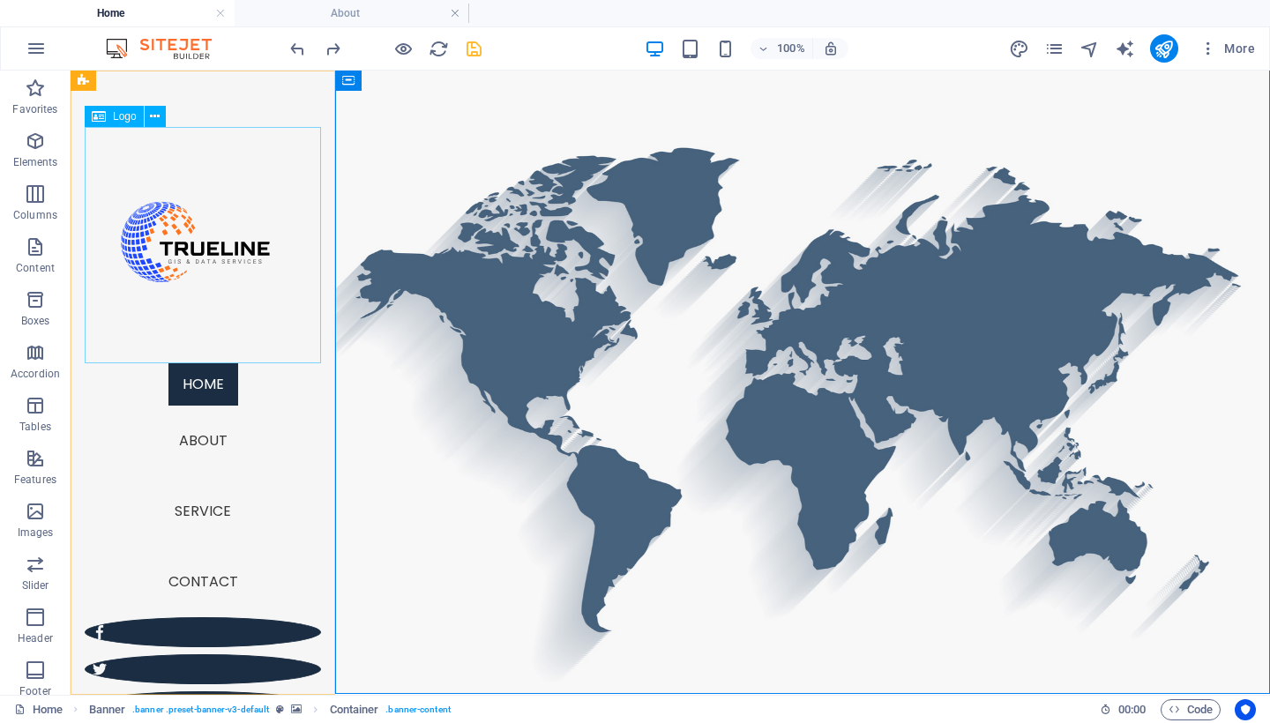
click at [118, 120] on span "Logo" at bounding box center [125, 116] width 24 height 11
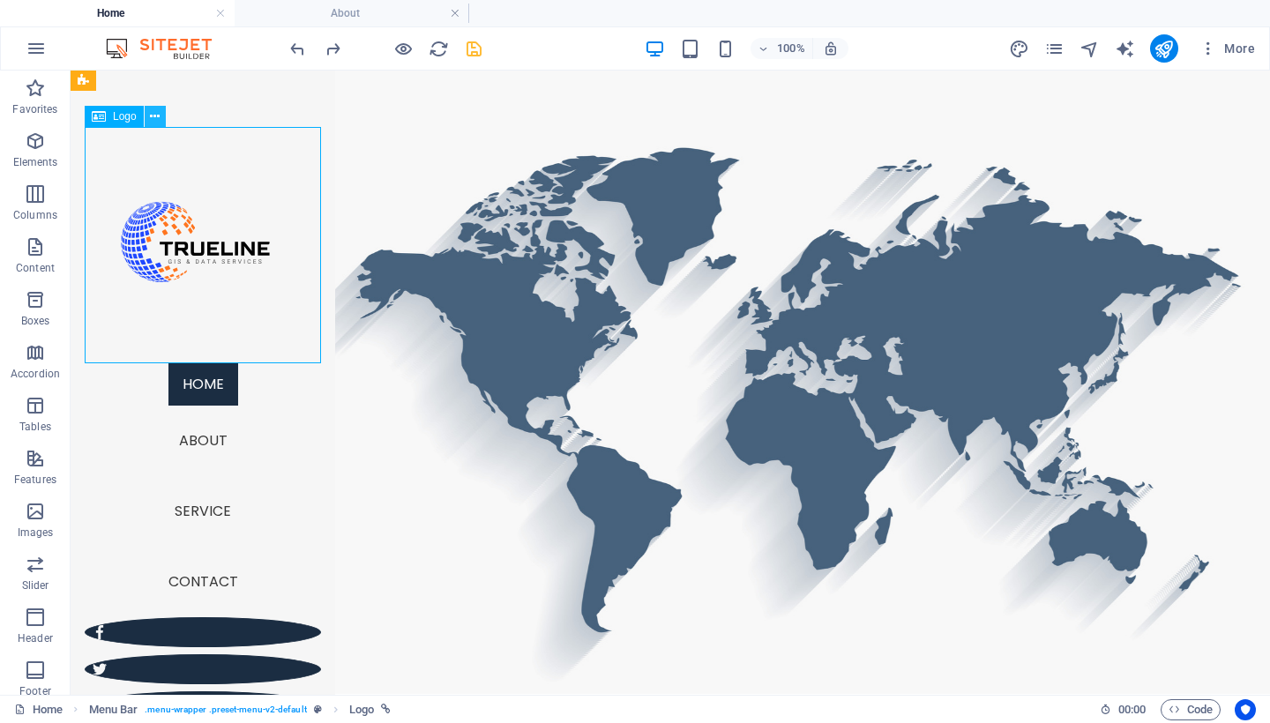
click at [160, 112] on icon at bounding box center [155, 117] width 10 height 19
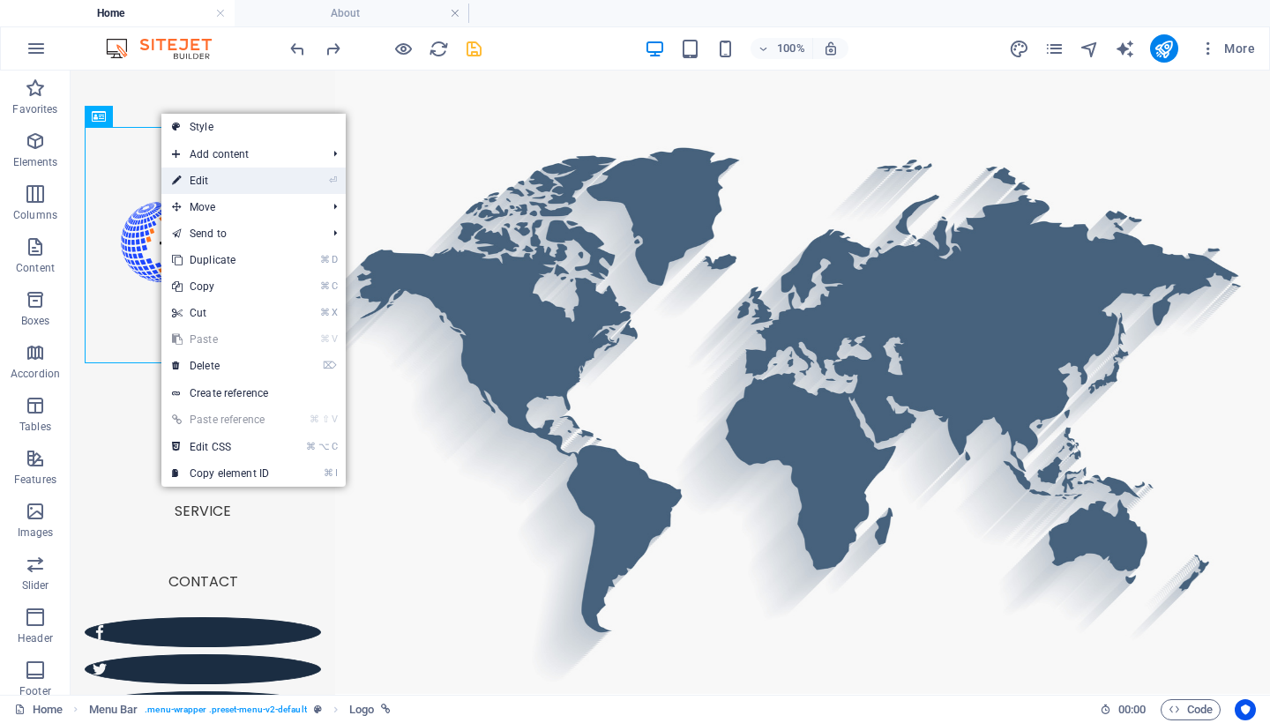
click at [193, 173] on link "⏎ Edit" at bounding box center [220, 181] width 118 height 26
select select "px"
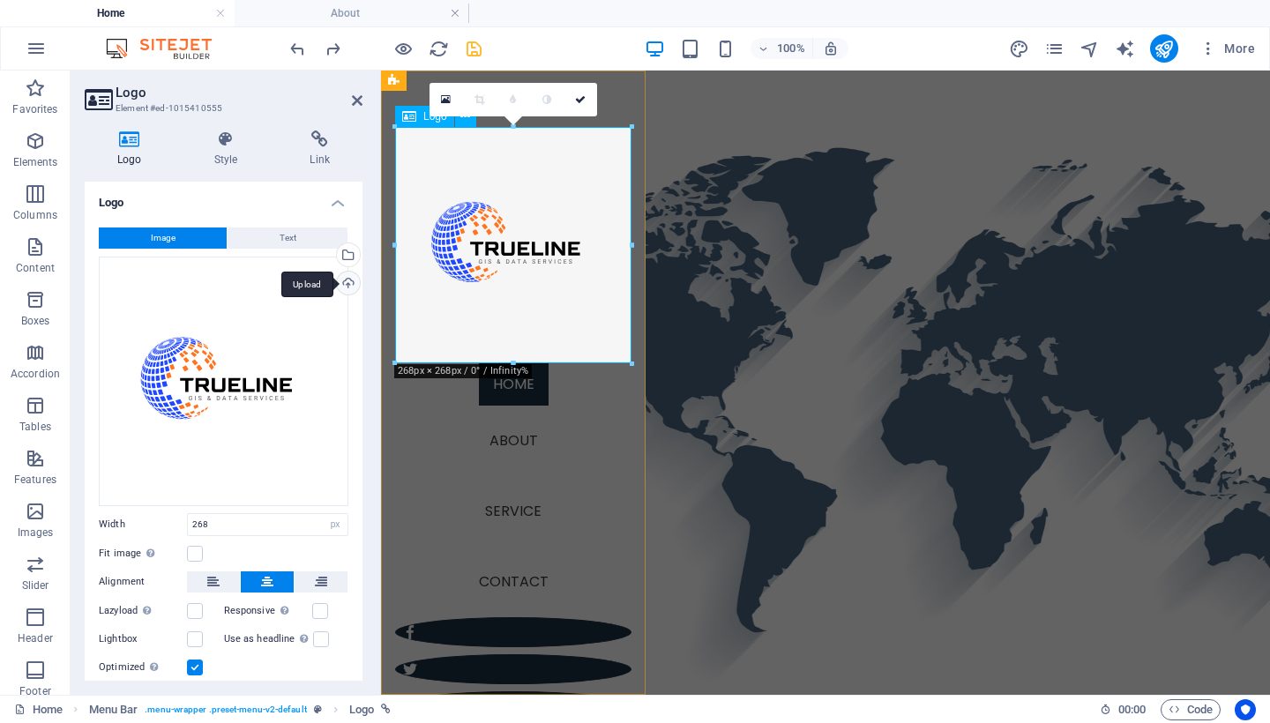
click at [342, 282] on div "Upload" at bounding box center [346, 285] width 26 height 26
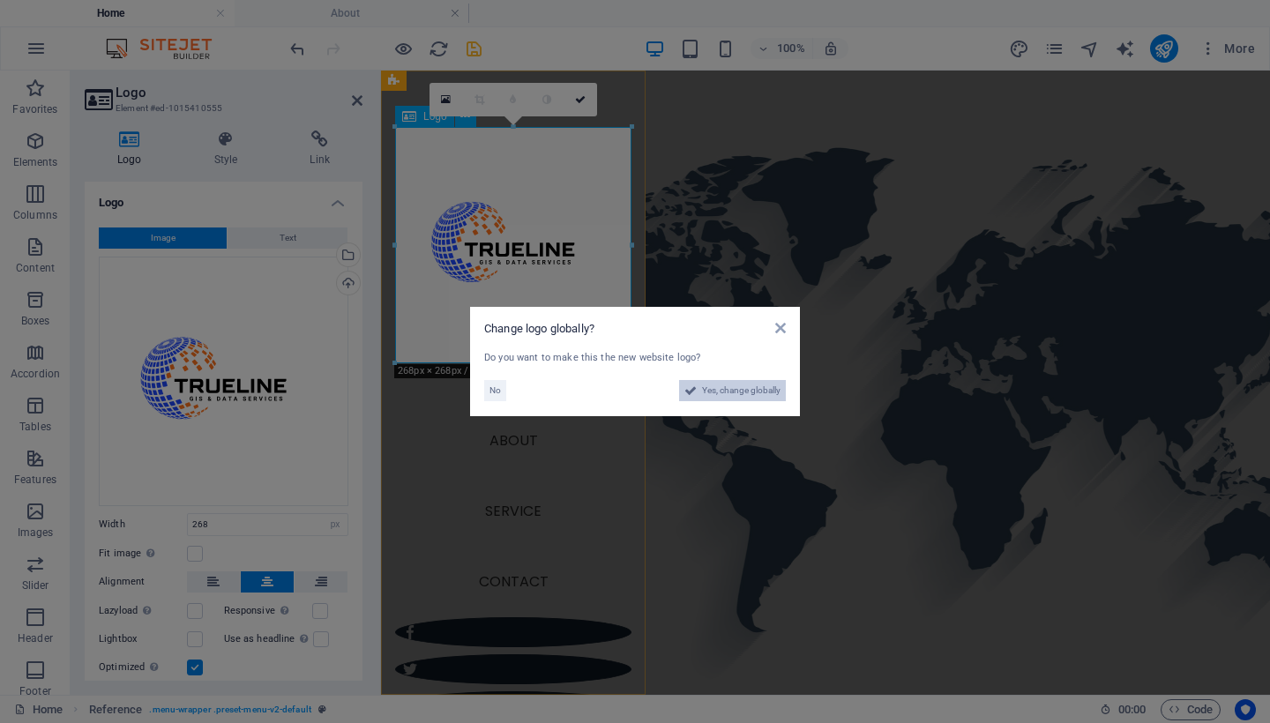
click at [728, 392] on span "Yes, change globally" at bounding box center [741, 390] width 79 height 21
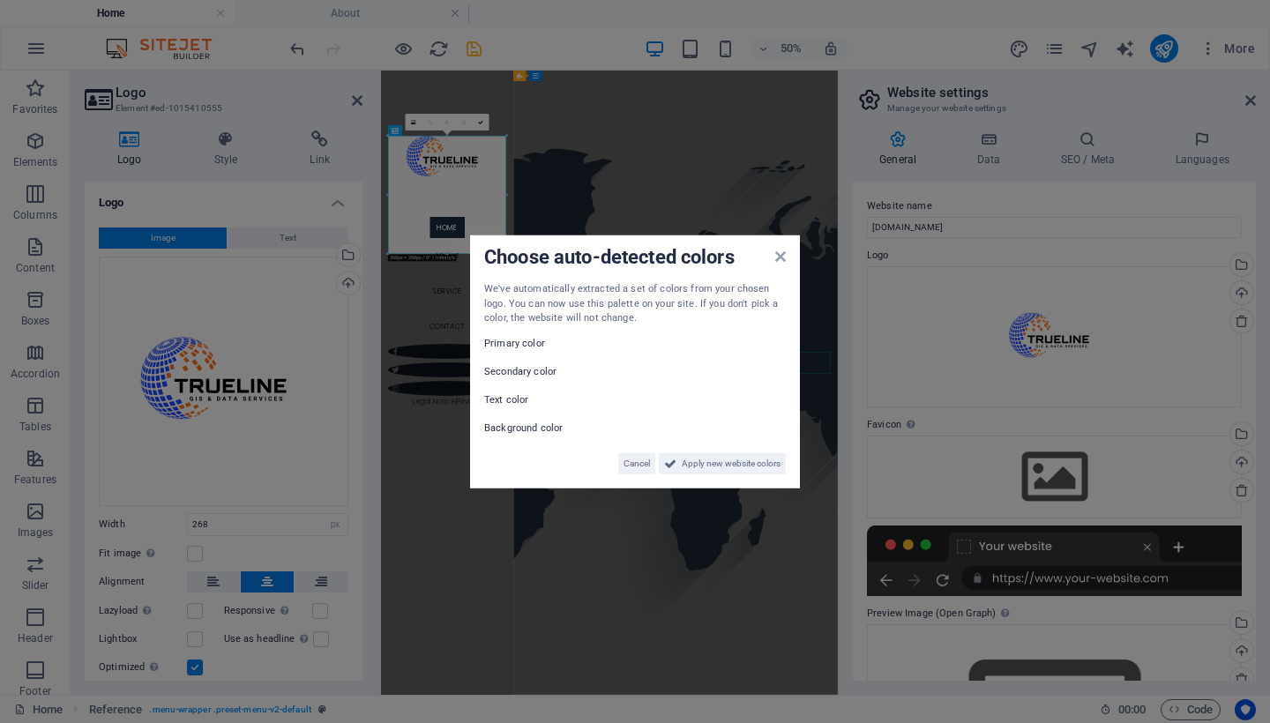
click at [503, 347] on label "Primary color" at bounding box center [537, 343] width 106 height 21
click at [522, 331] on div "We've automatically extracted a set of colors from your chosen logo. You can no…" at bounding box center [635, 378] width 302 height 192
click at [486, 402] on label "Text color" at bounding box center [537, 399] width 106 height 21
click at [694, 465] on span "Apply new website colors" at bounding box center [731, 463] width 99 height 21
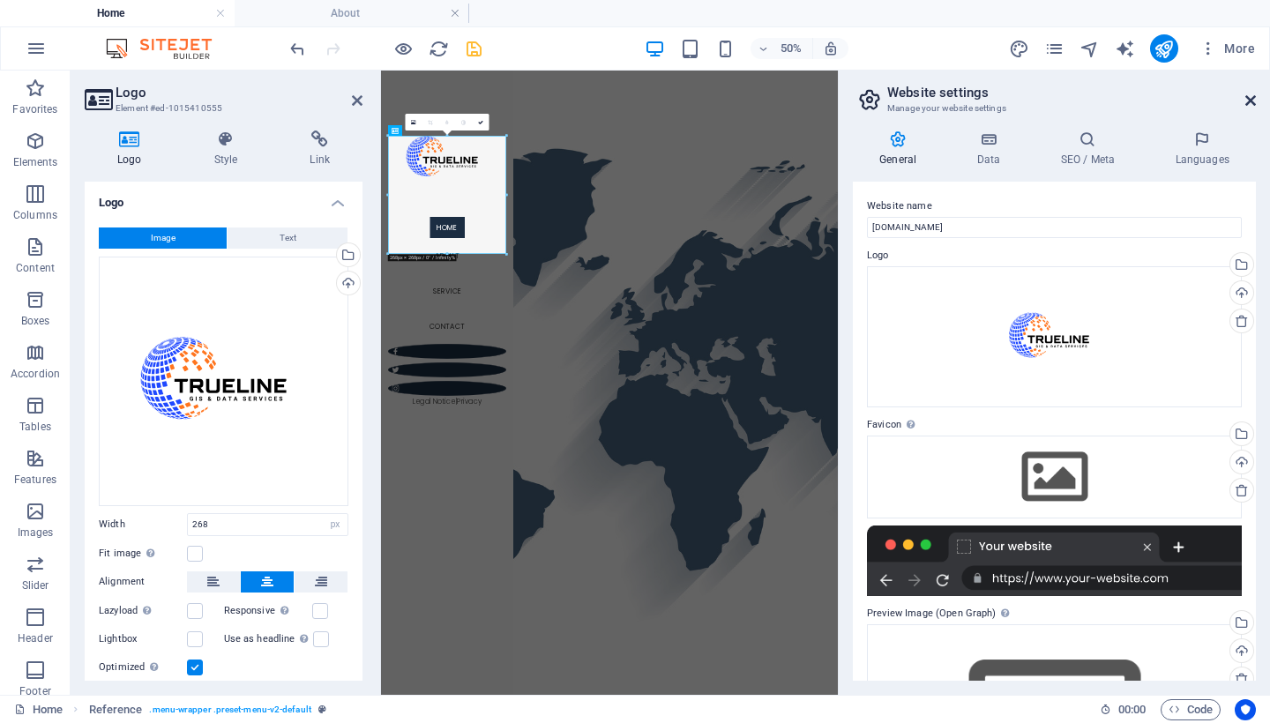
click at [1252, 100] on icon at bounding box center [1250, 100] width 11 height 14
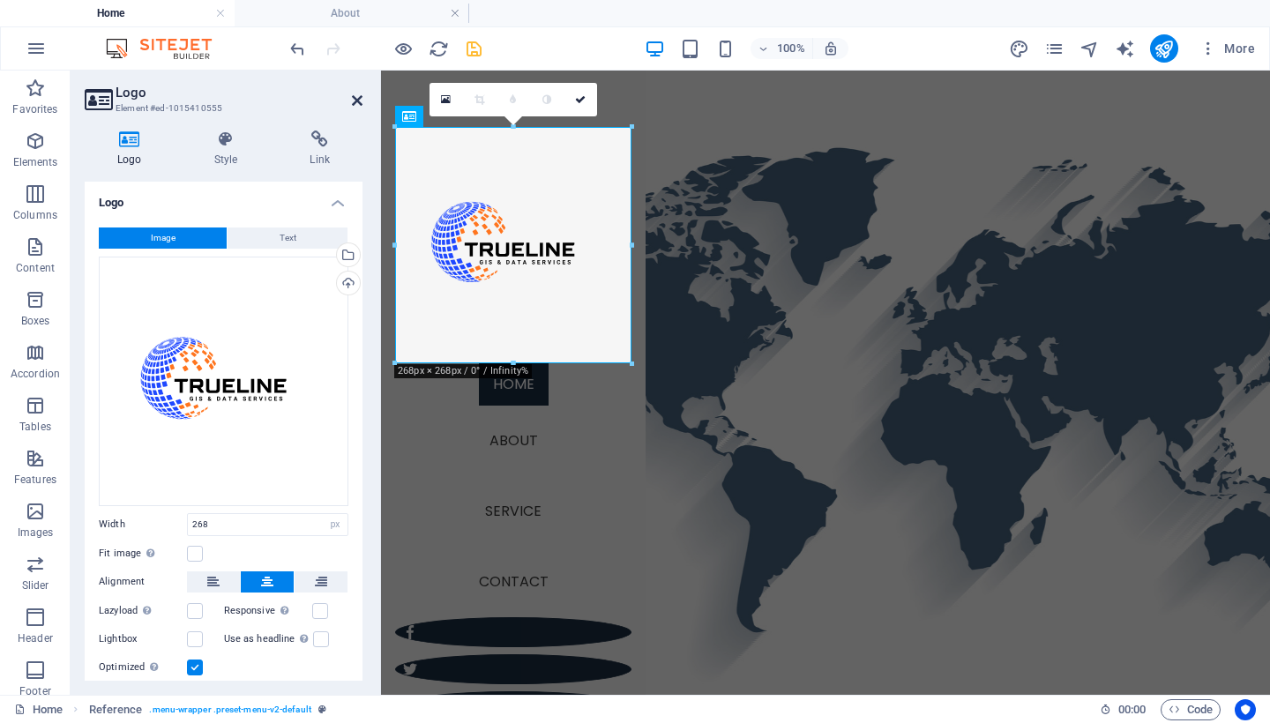
click at [360, 93] on link at bounding box center [357, 100] width 11 height 15
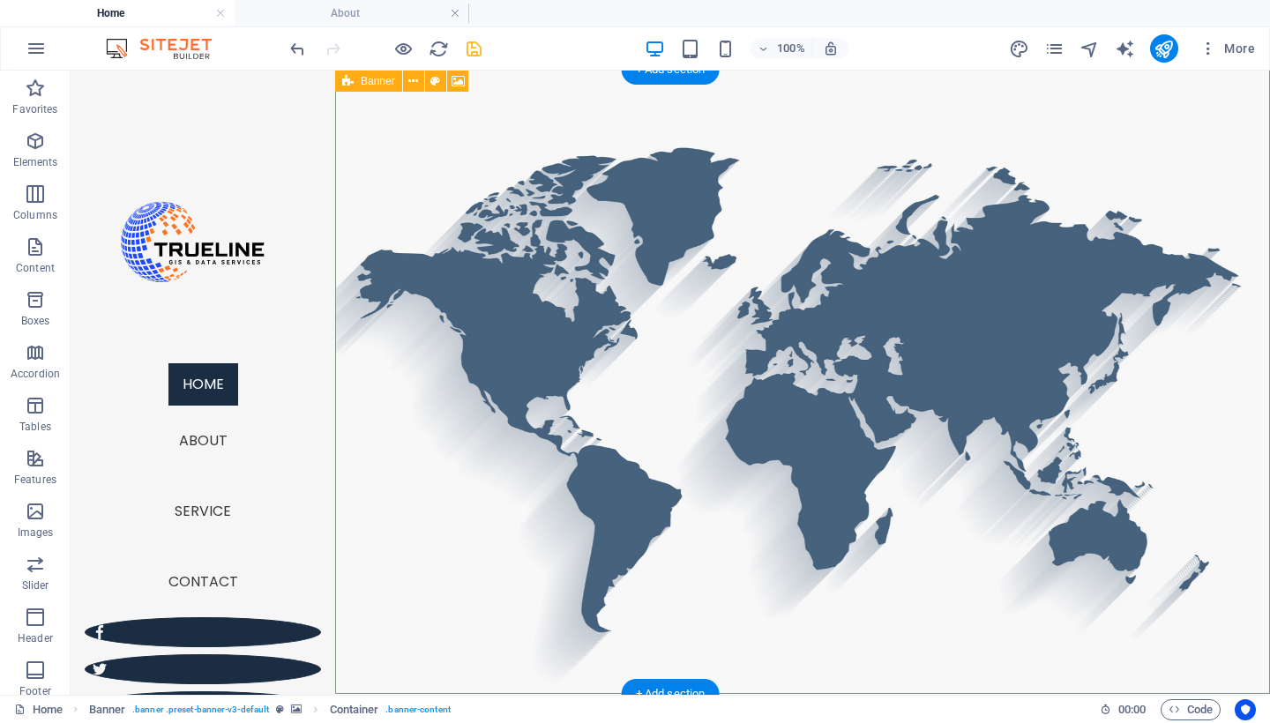
click at [348, 85] on icon at bounding box center [347, 81] width 11 height 21
click at [460, 78] on icon at bounding box center [458, 81] width 13 height 19
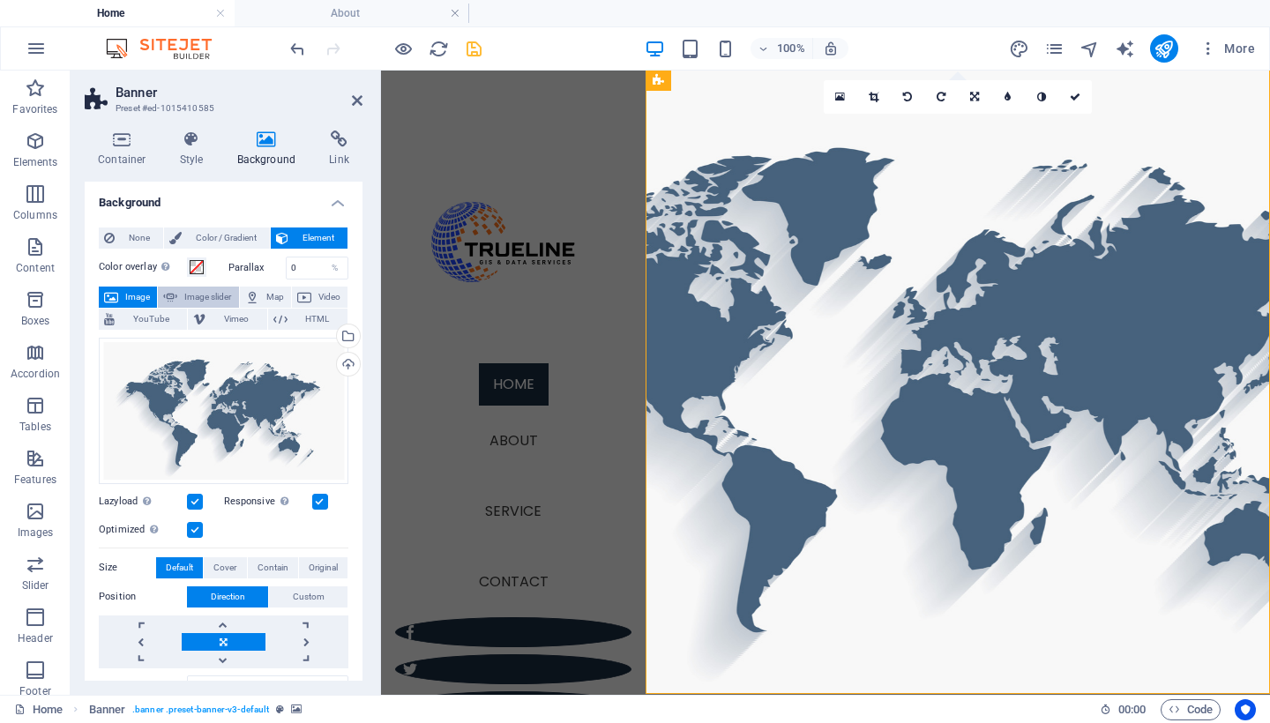
click at [221, 294] on span "Image slider" at bounding box center [208, 297] width 50 height 21
select select "ms"
select select "s"
select select "progressive"
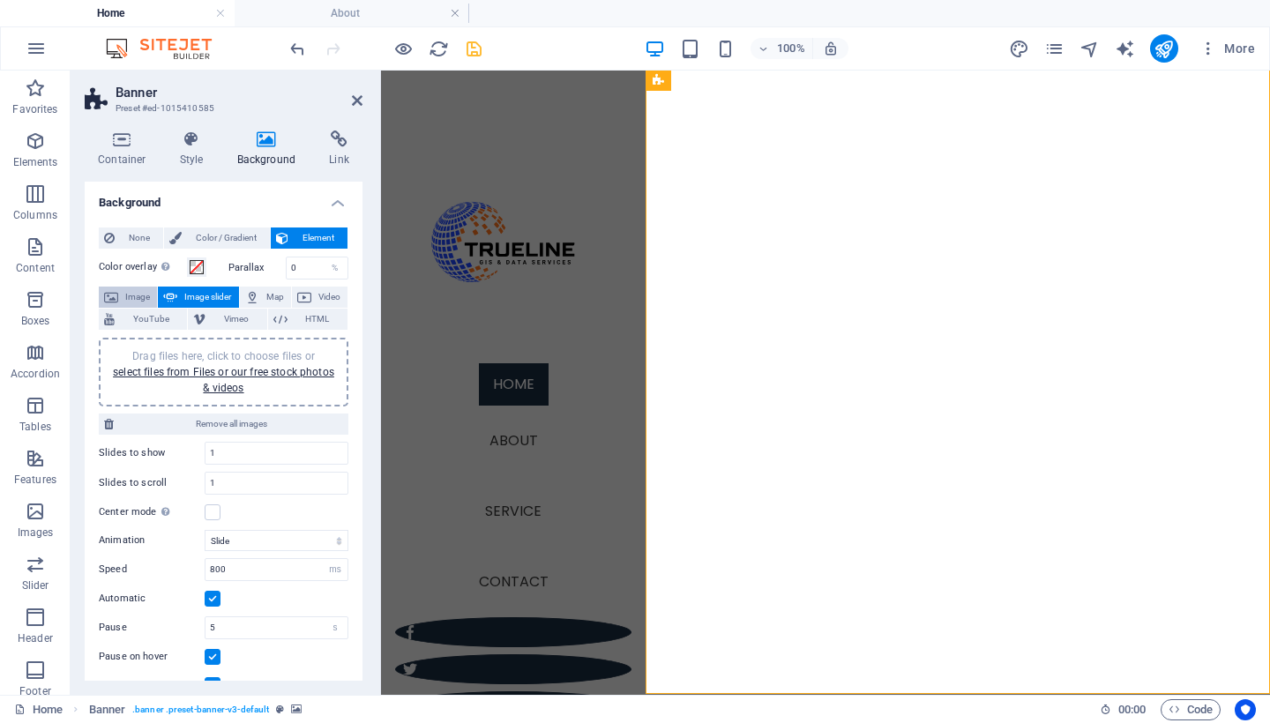
click at [138, 304] on span "Image" at bounding box center [137, 297] width 28 height 21
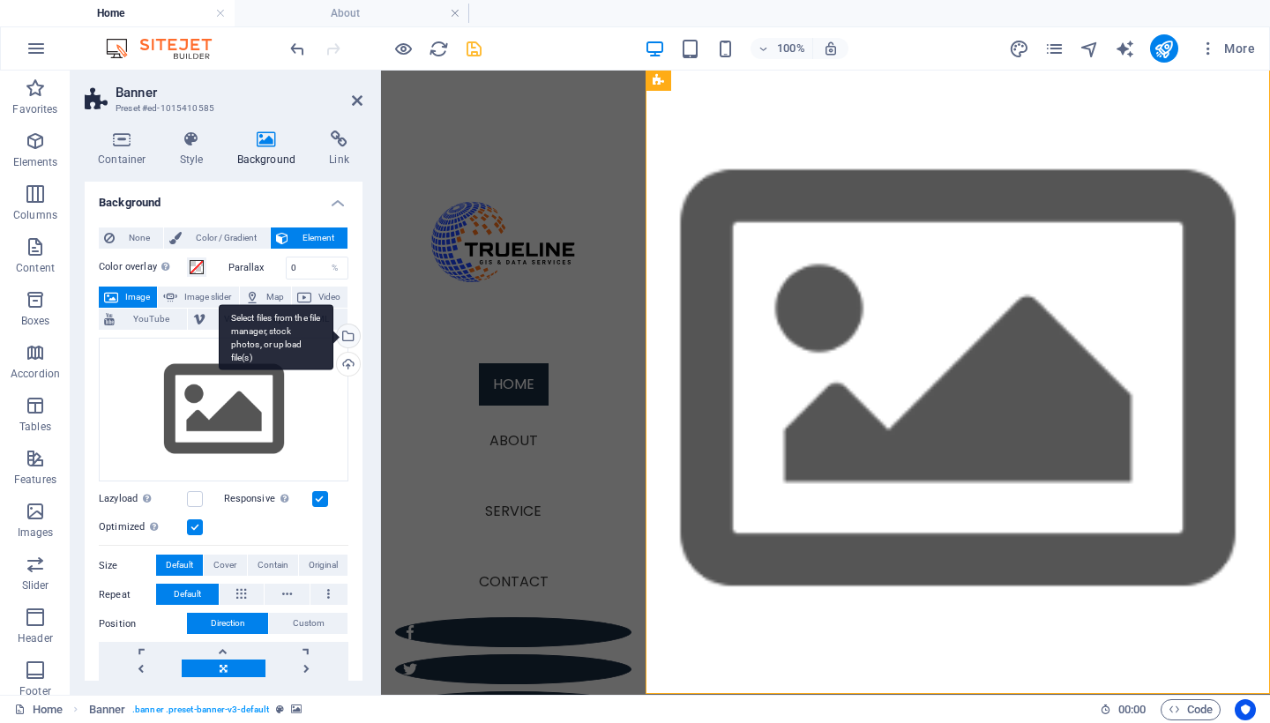
click at [348, 340] on div "Select files from the file manager, stock photos, or upload file(s)" at bounding box center [346, 338] width 26 height 26
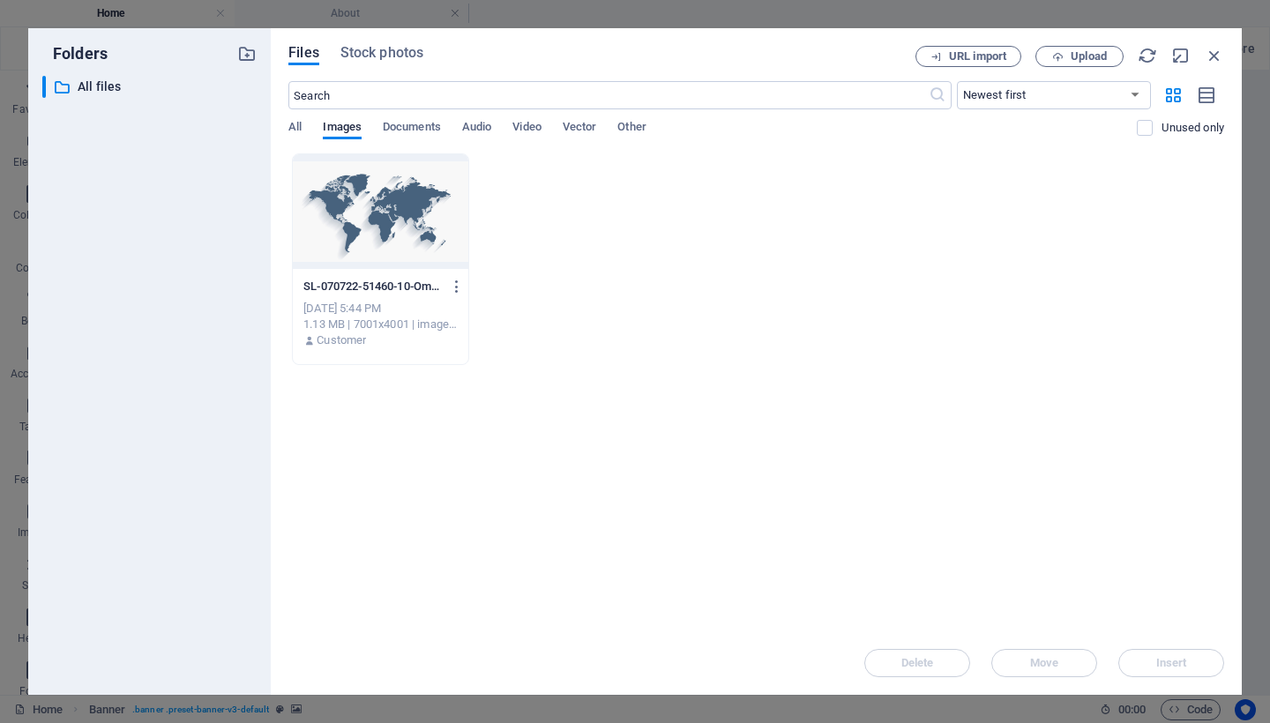
click at [439, 263] on div at bounding box center [381, 211] width 176 height 115
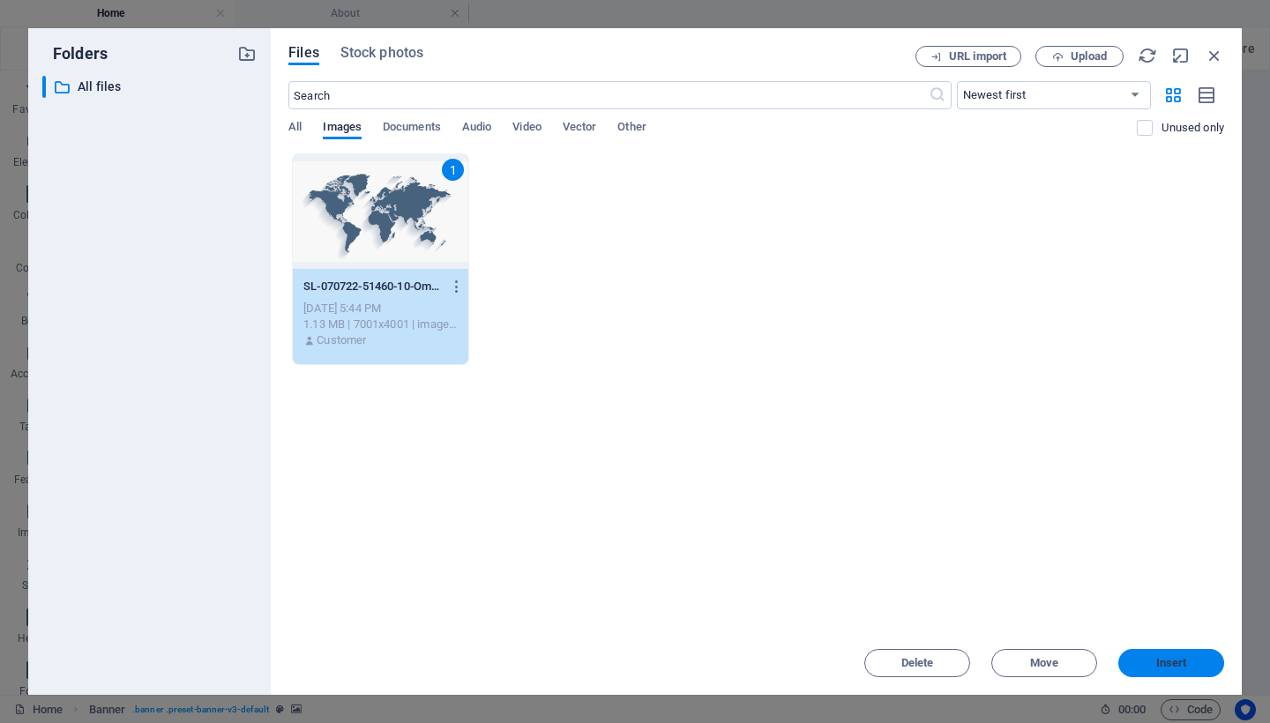
click at [1143, 655] on button "Insert" at bounding box center [1171, 663] width 106 height 28
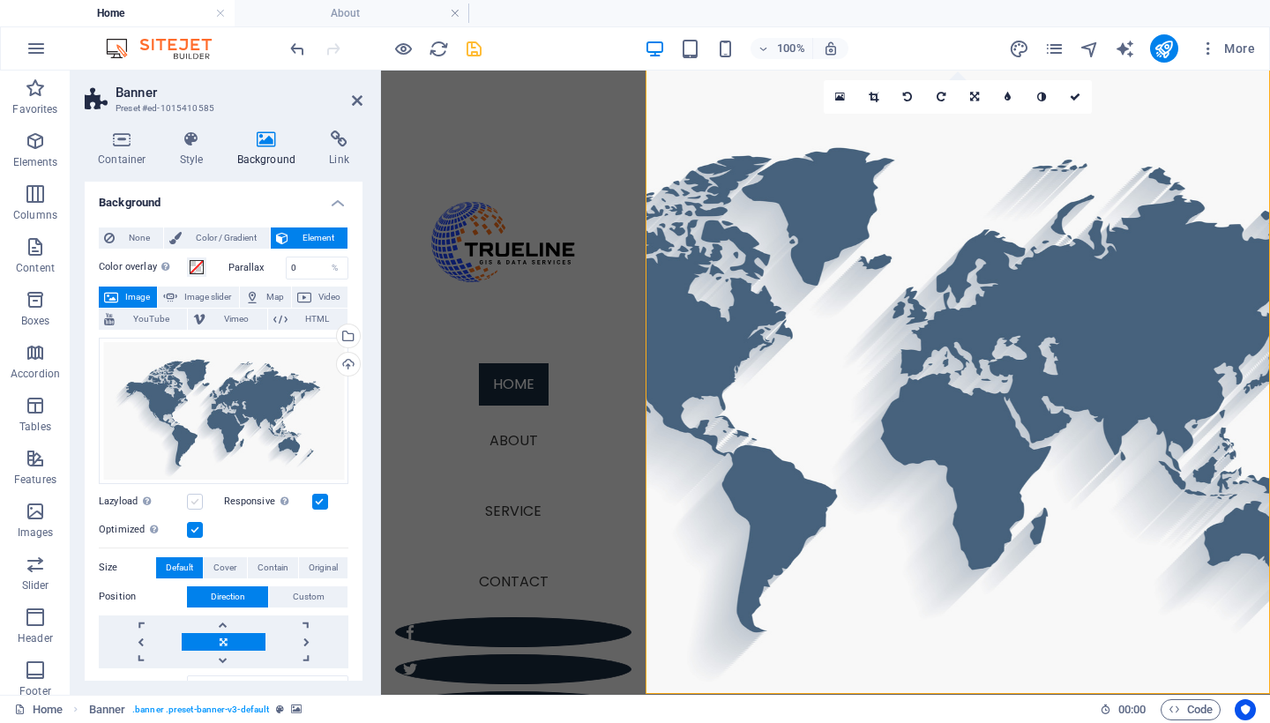
click at [198, 504] on label at bounding box center [195, 502] width 16 height 16
click at [0, 0] on input "Lazyload Loading images after the page loads improves page speed." at bounding box center [0, 0] width 0 height 0
click at [194, 149] on h4 "Style" at bounding box center [195, 149] width 57 height 37
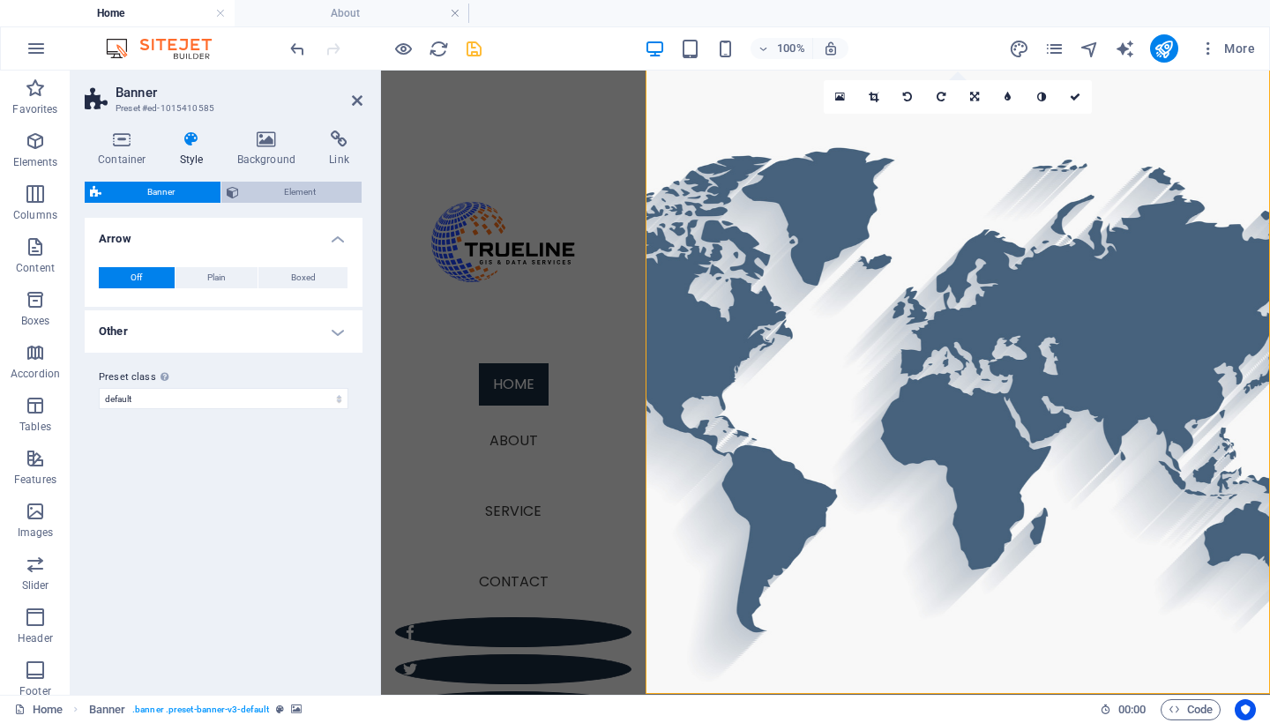
click at [306, 193] on span "Element" at bounding box center [300, 192] width 113 height 21
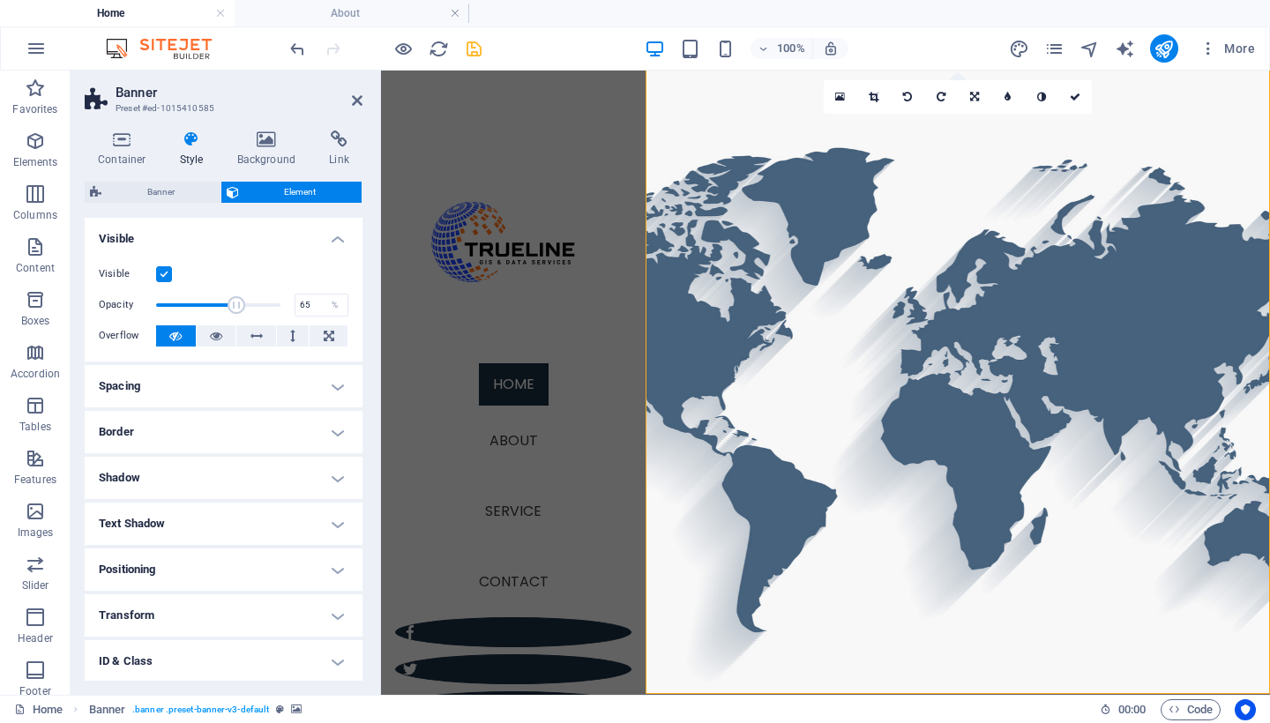
drag, startPoint x: 278, startPoint y: 307, endPoint x: 234, endPoint y: 312, distance: 44.4
click at [234, 312] on span at bounding box center [237, 305] width 18 height 18
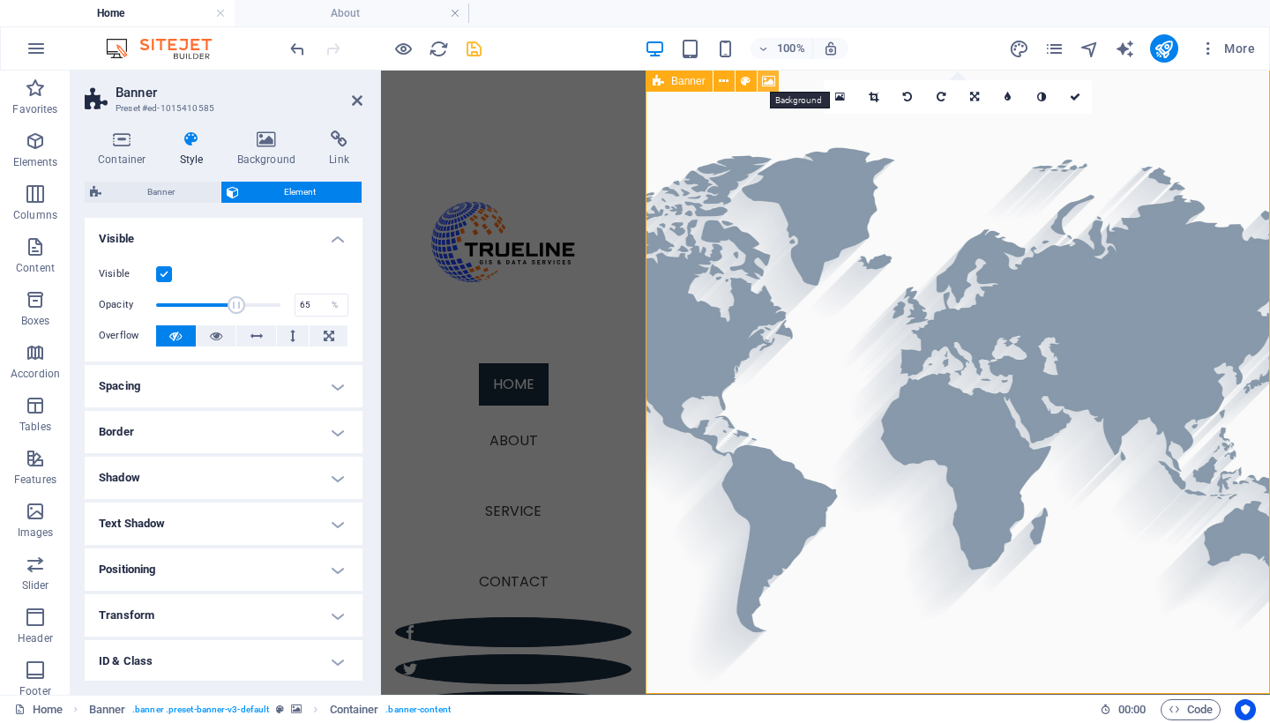
click at [772, 79] on icon at bounding box center [768, 81] width 13 height 19
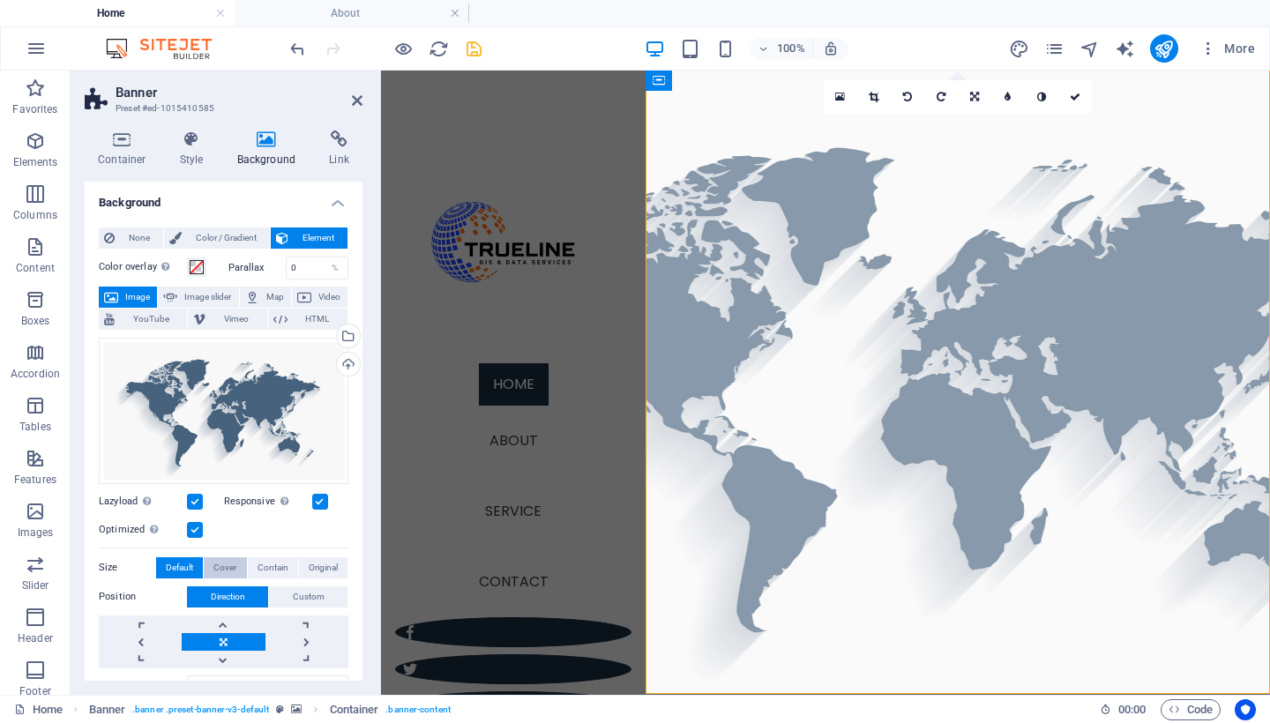
click at [226, 567] on span "Cover" at bounding box center [224, 567] width 23 height 21
click at [188, 566] on span "Default" at bounding box center [179, 567] width 27 height 21
click at [198, 146] on icon at bounding box center [192, 140] width 50 height 18
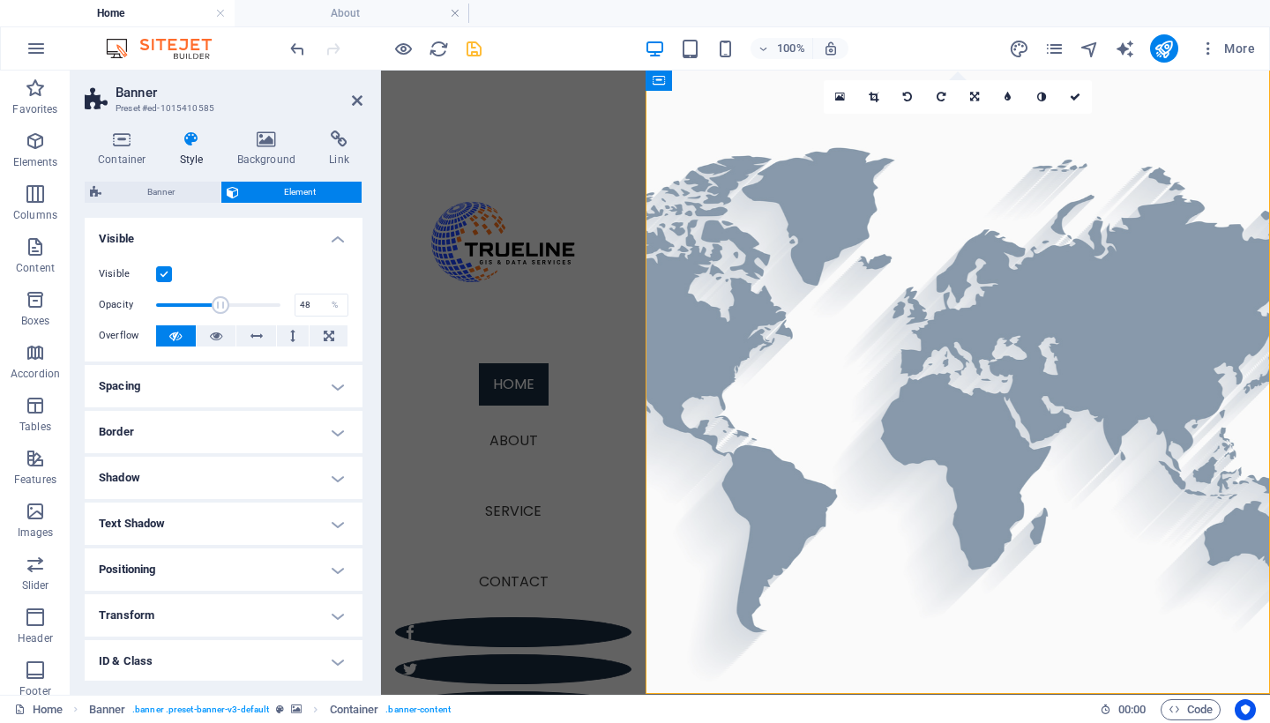
type input "47"
drag, startPoint x: 236, startPoint y: 300, endPoint x: 213, endPoint y: 300, distance: 23.8
click at [213, 300] on span at bounding box center [215, 305] width 18 height 18
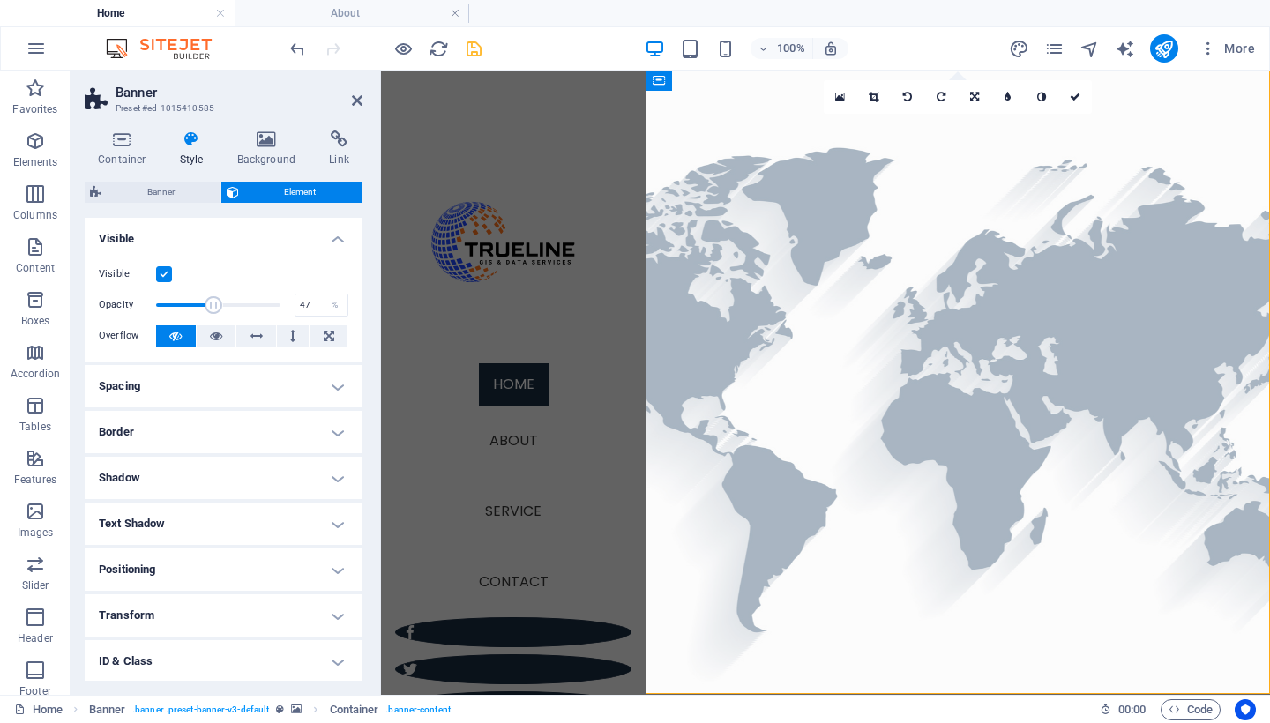
click at [267, 461] on h4 "Shadow" at bounding box center [224, 478] width 278 height 42
click at [244, 566] on h4 "Text Shadow" at bounding box center [224, 563] width 278 height 42
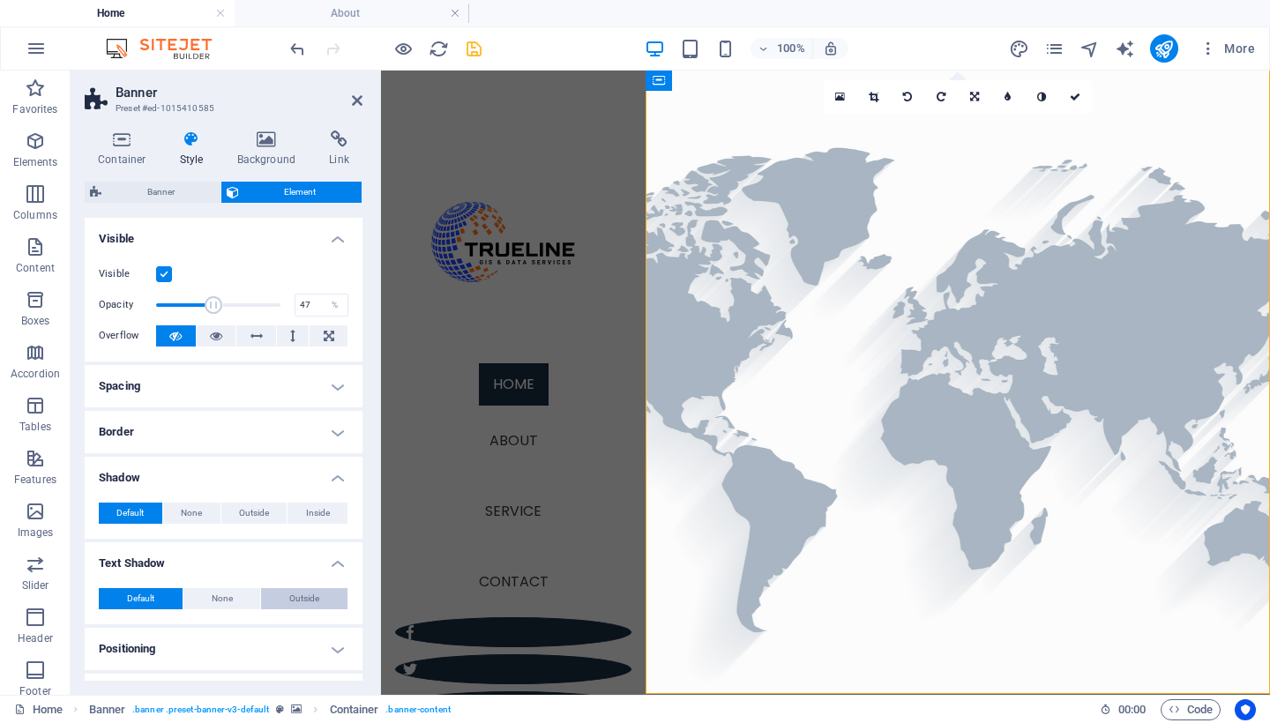
click at [284, 596] on button "Outside" at bounding box center [304, 598] width 86 height 21
type input "2"
type input "4"
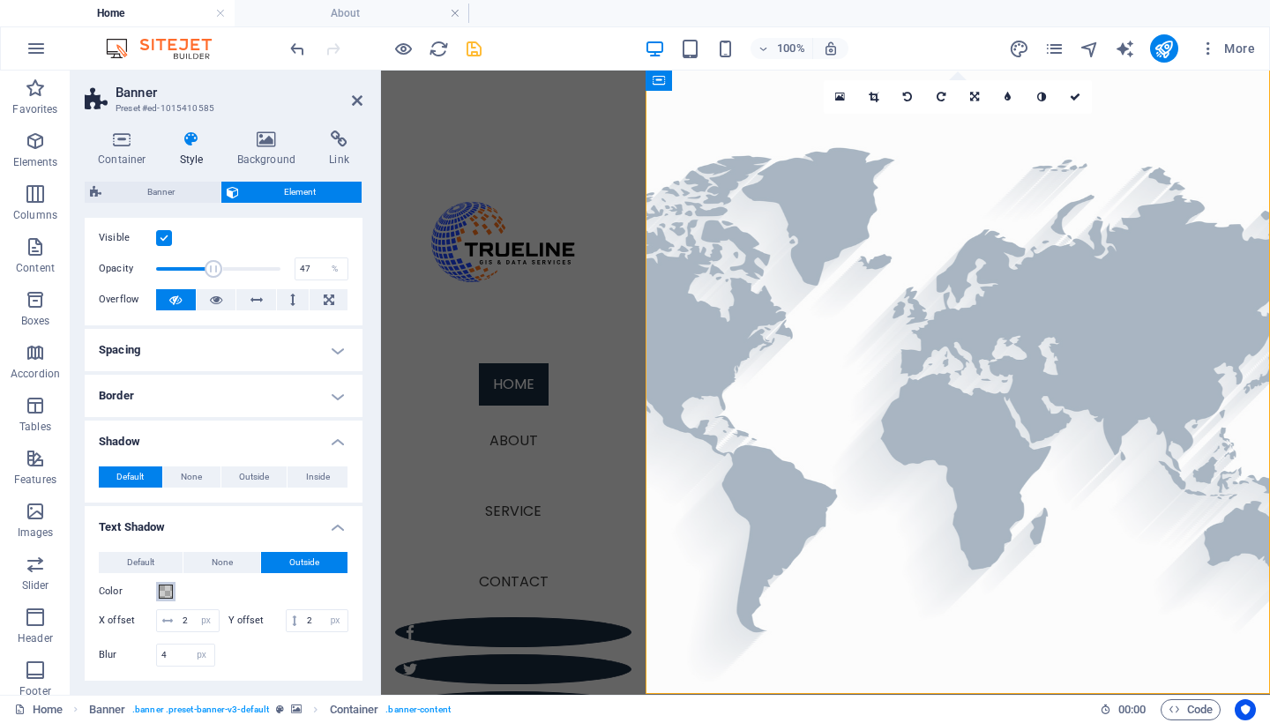
click at [168, 588] on span at bounding box center [166, 592] width 14 height 14
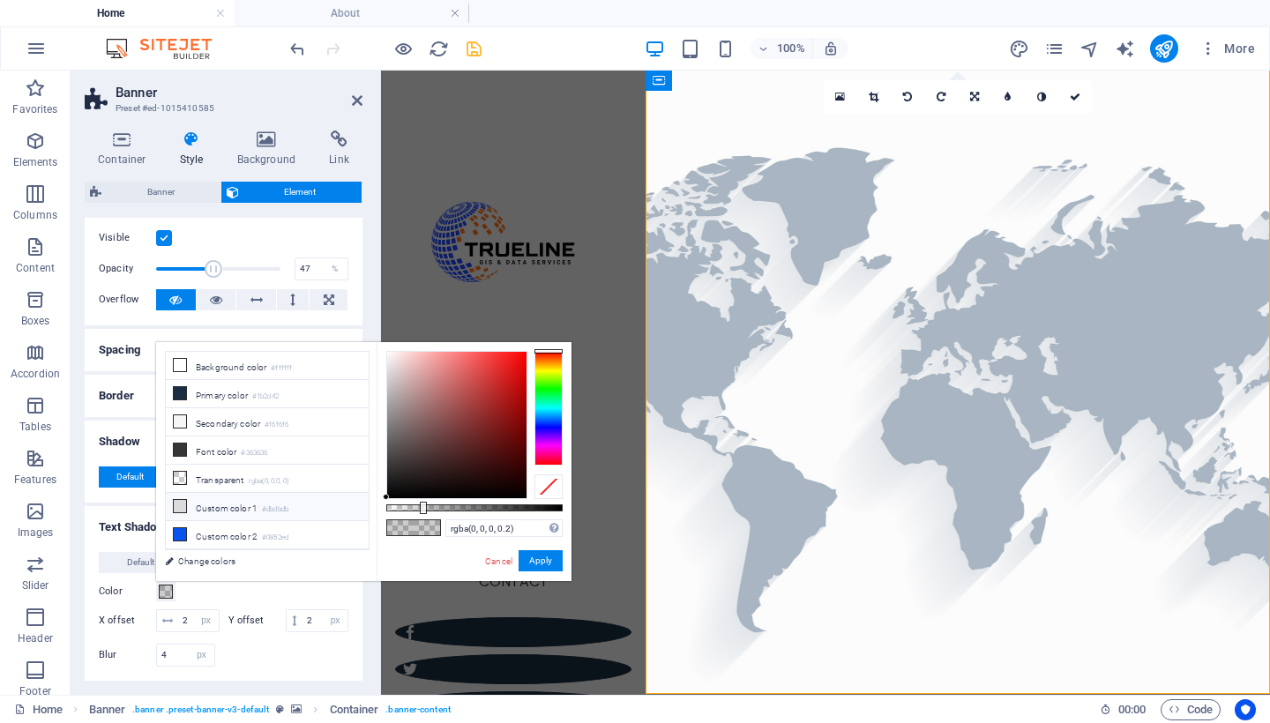
click at [235, 505] on li "Custom color 1 #dbdbdb" at bounding box center [267, 507] width 203 height 28
type input "#dbdbdb"
click at [536, 557] on button "Apply" at bounding box center [541, 560] width 44 height 21
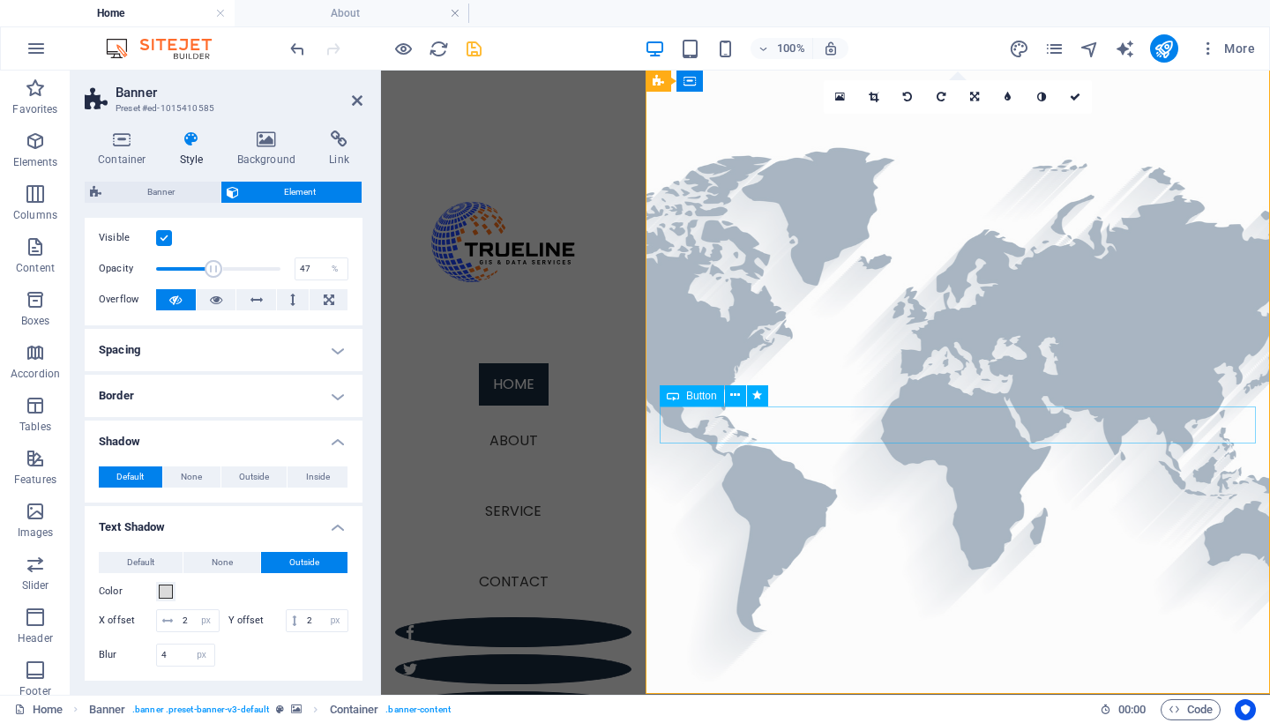
click at [357, 105] on icon at bounding box center [357, 100] width 11 height 14
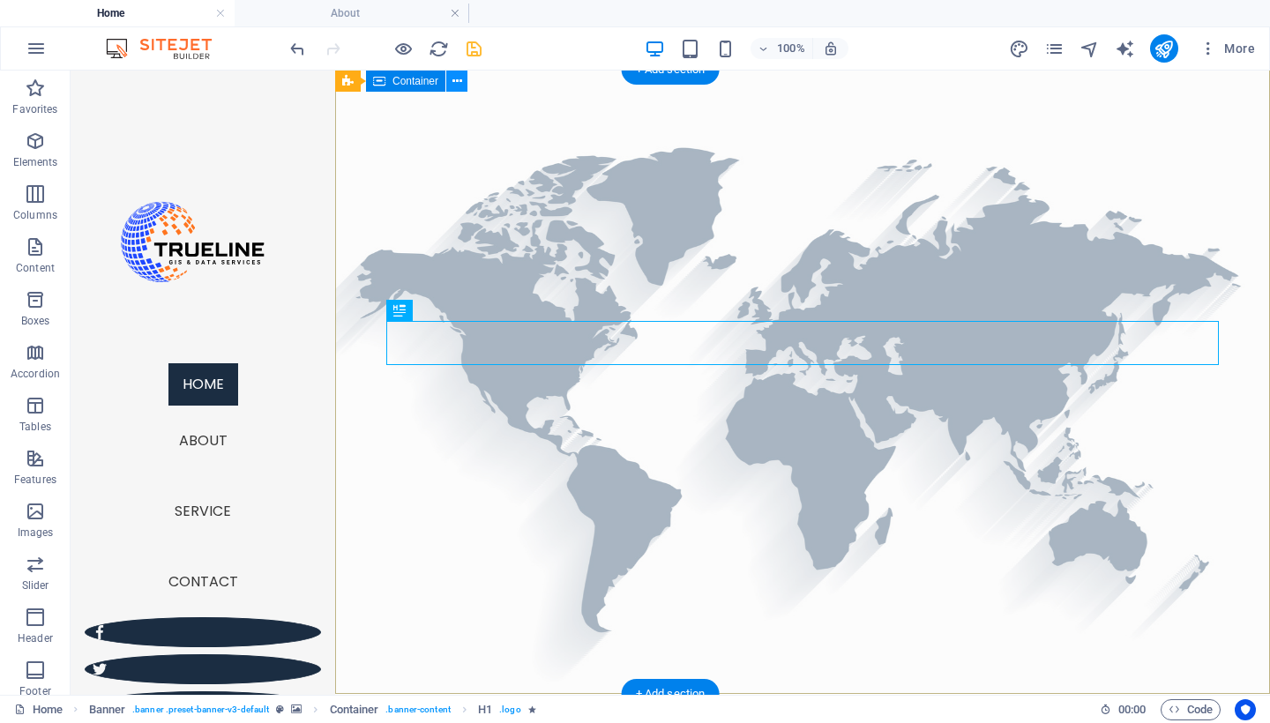
click at [460, 83] on icon at bounding box center [458, 81] width 10 height 19
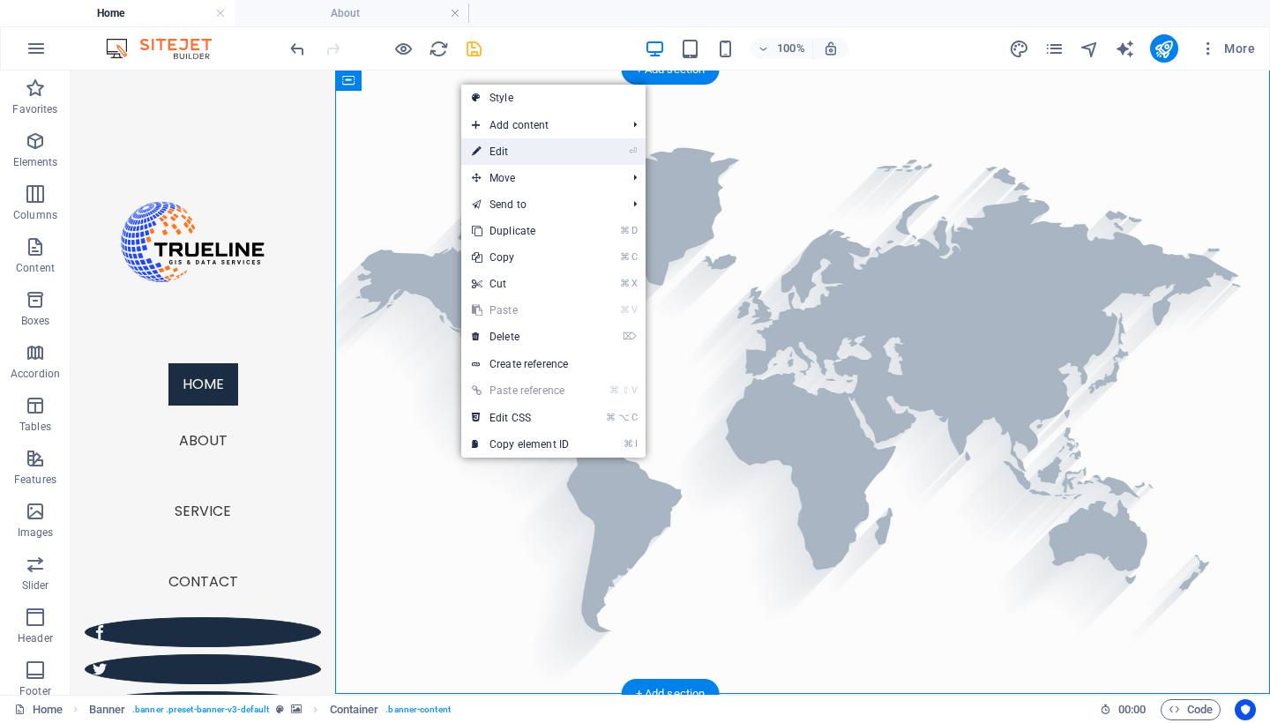
click at [501, 151] on link "⏎ Edit" at bounding box center [520, 151] width 118 height 26
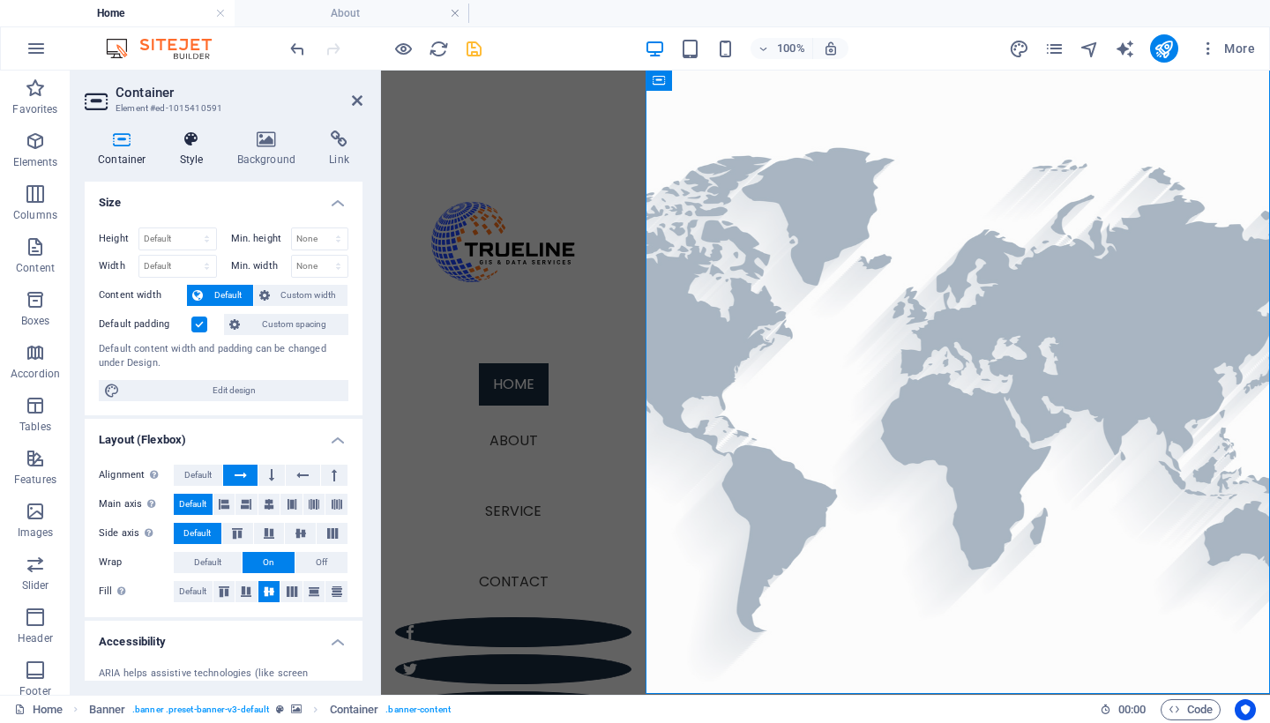
click at [190, 149] on h4 "Style" at bounding box center [195, 149] width 57 height 37
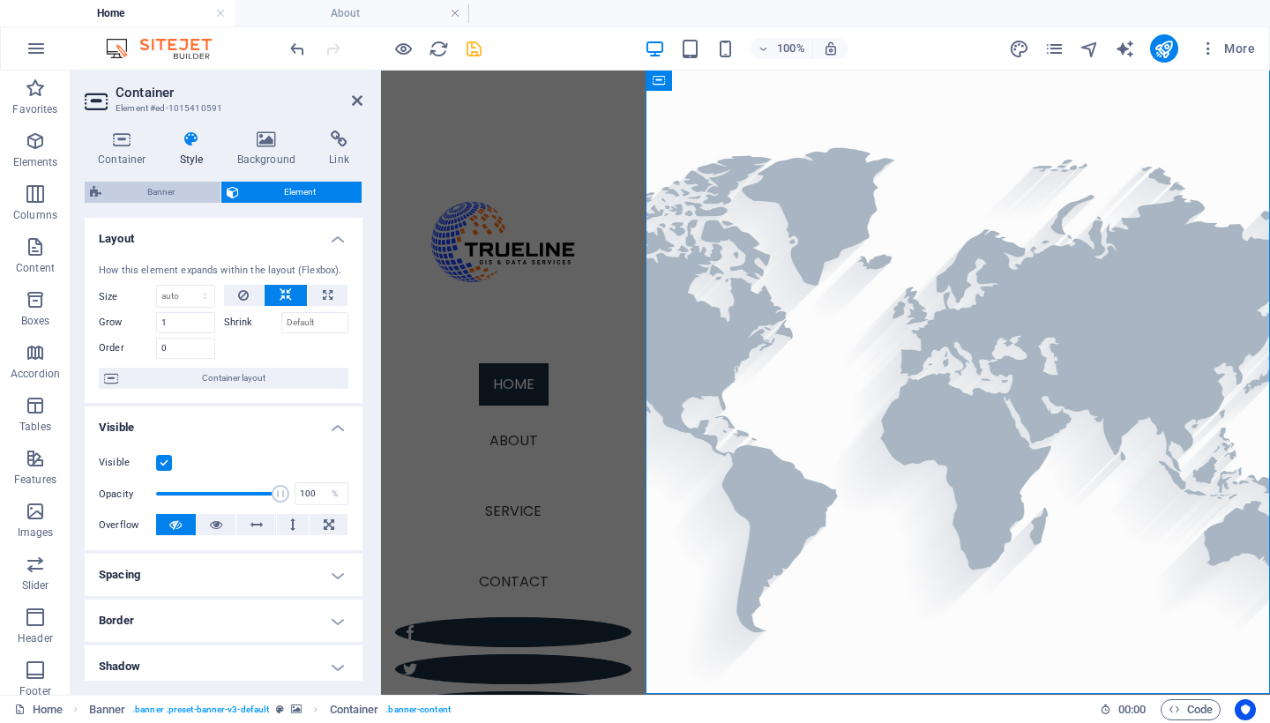
click at [181, 193] on span "Banner" at bounding box center [161, 192] width 108 height 21
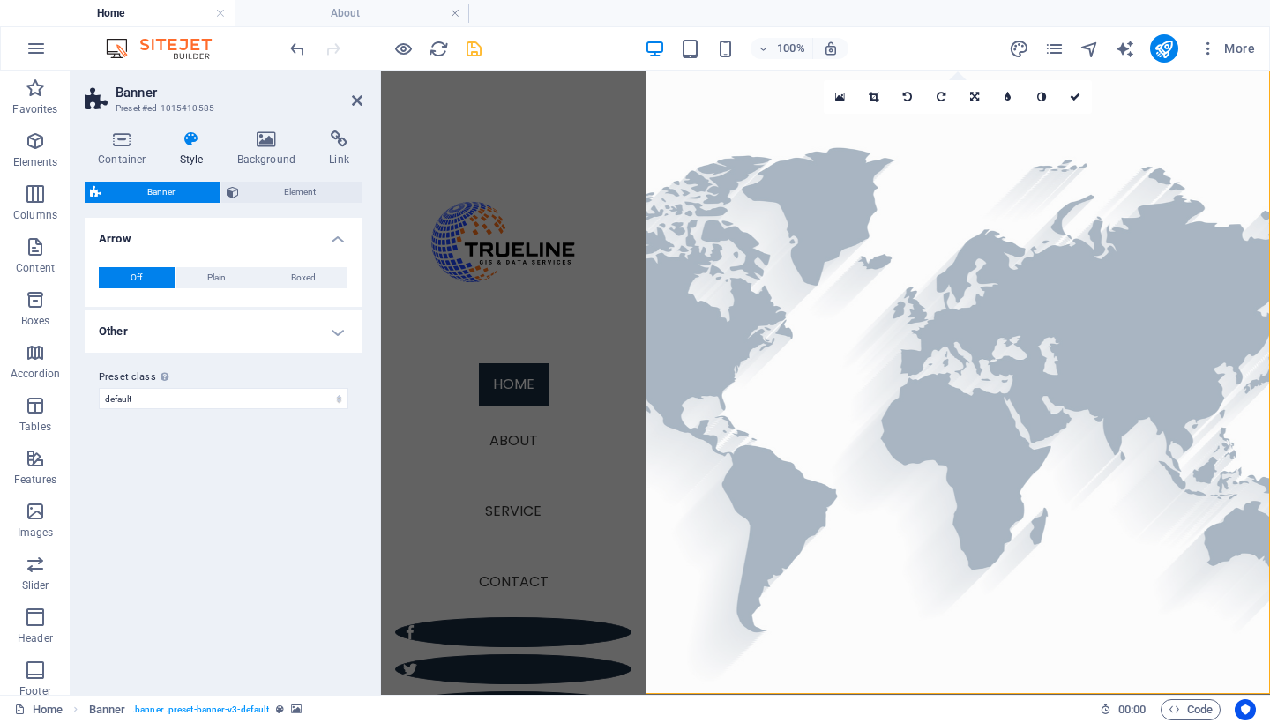
click at [315, 331] on h4 "Other" at bounding box center [224, 331] width 278 height 42
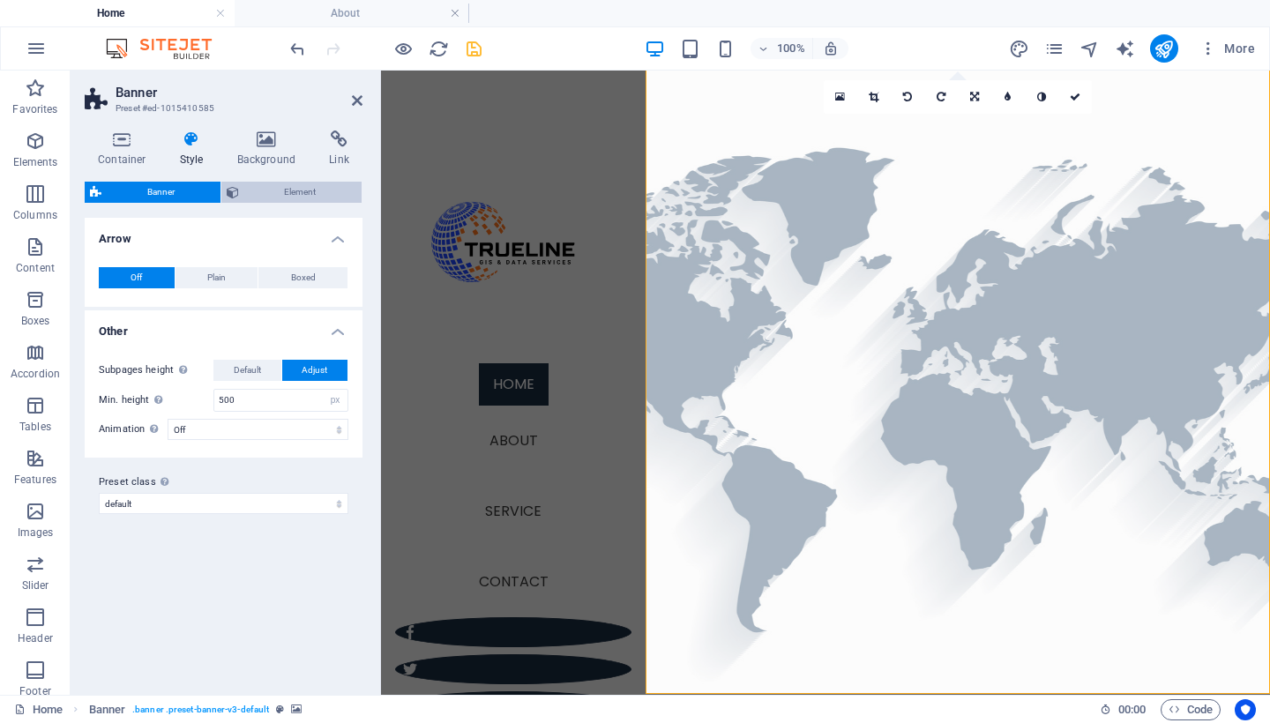
click at [245, 190] on span "Element" at bounding box center [300, 192] width 113 height 21
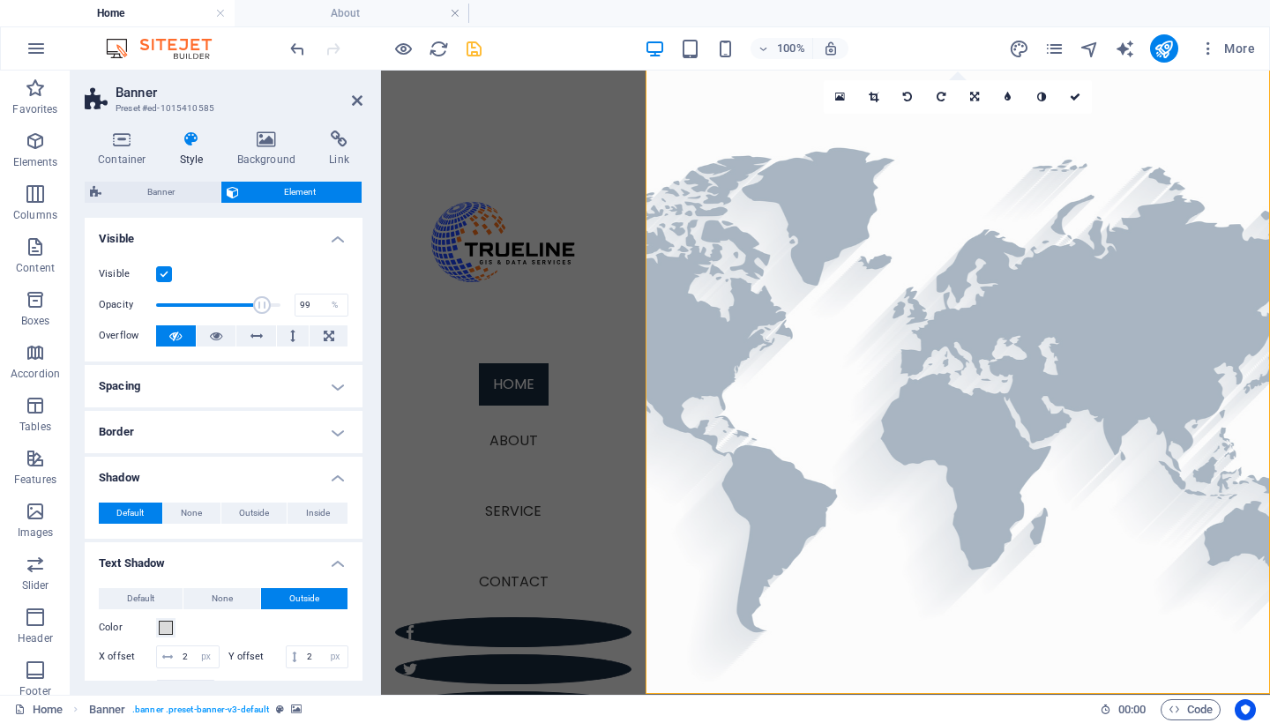
type input "100"
drag, startPoint x: 208, startPoint y: 303, endPoint x: 299, endPoint y: 283, distance: 92.9
click at [299, 283] on div "Visible Opacity 100 % Overflow" at bounding box center [224, 306] width 278 height 112
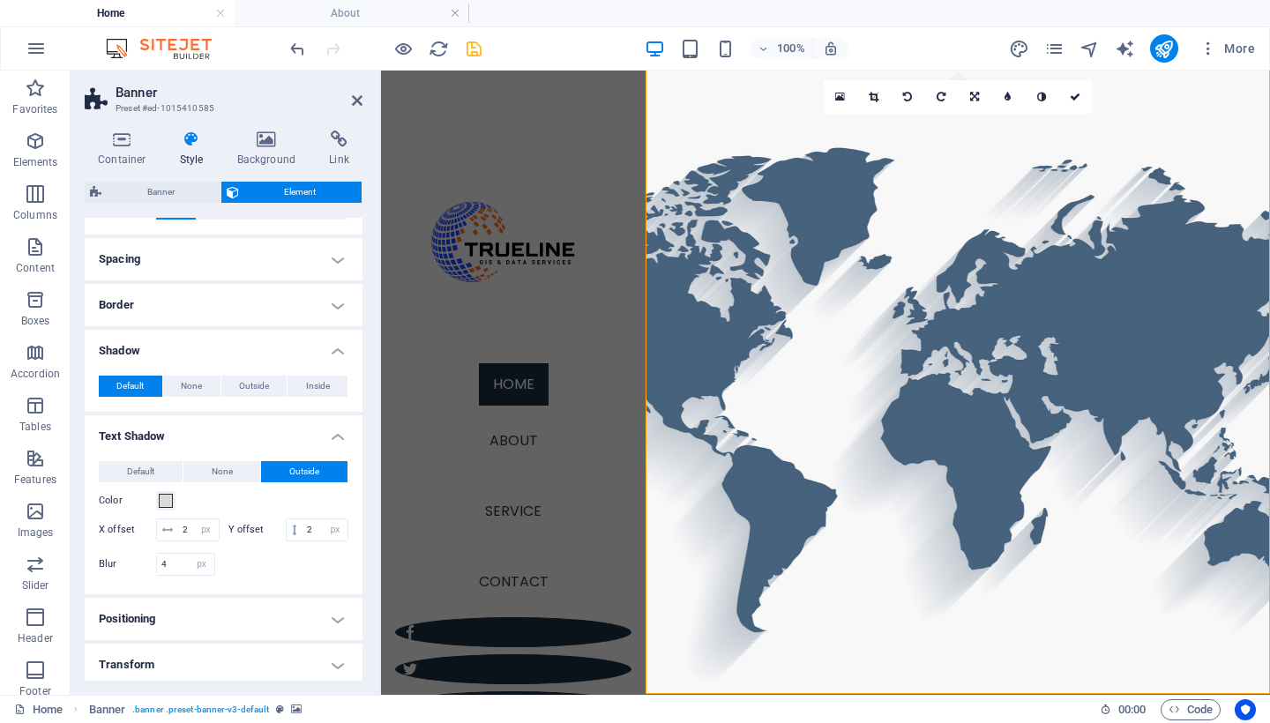
scroll to position [130, 0]
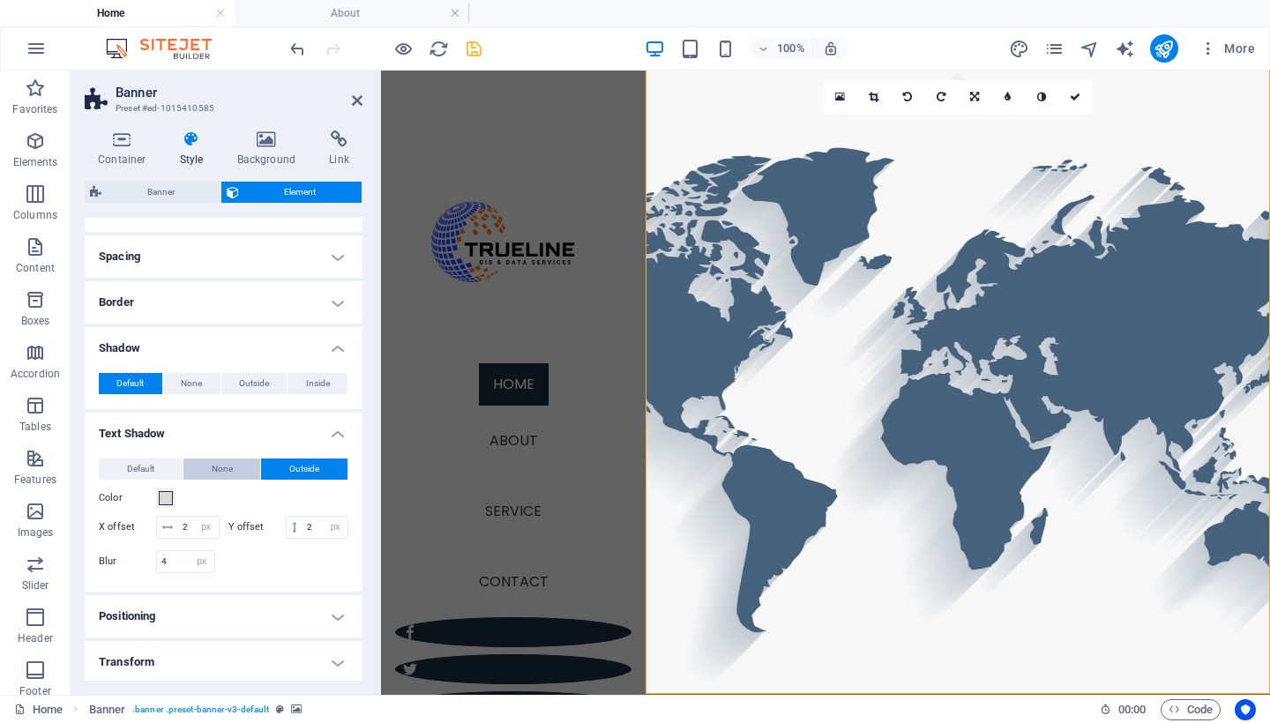
click at [204, 468] on button "None" at bounding box center [222, 469] width 78 height 21
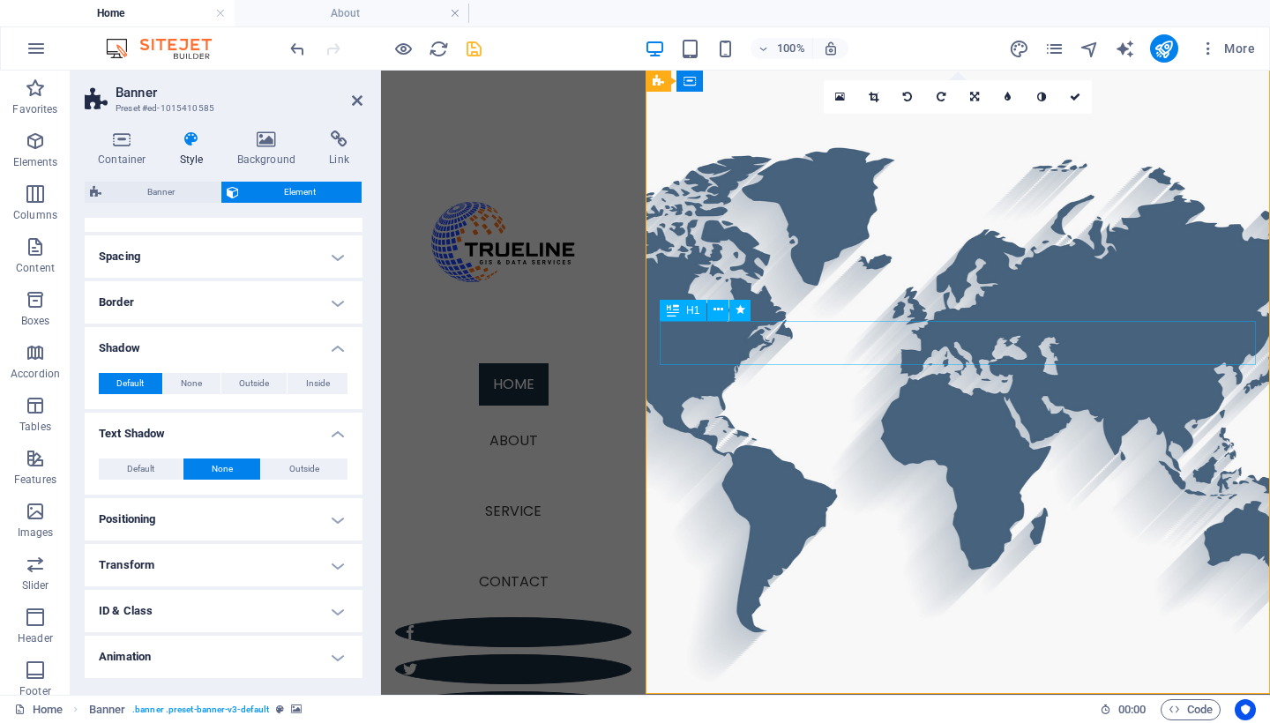
click at [719, 314] on icon at bounding box center [719, 310] width 10 height 19
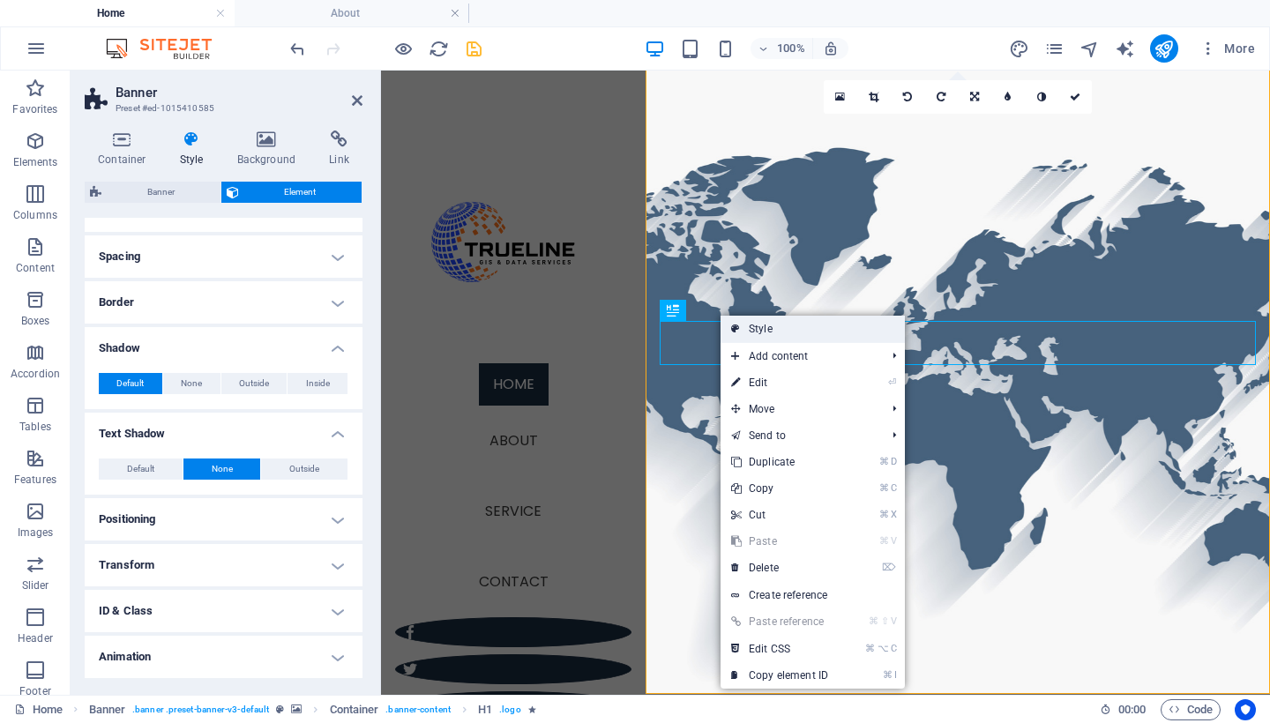
click at [792, 326] on link "Style" at bounding box center [813, 329] width 184 height 26
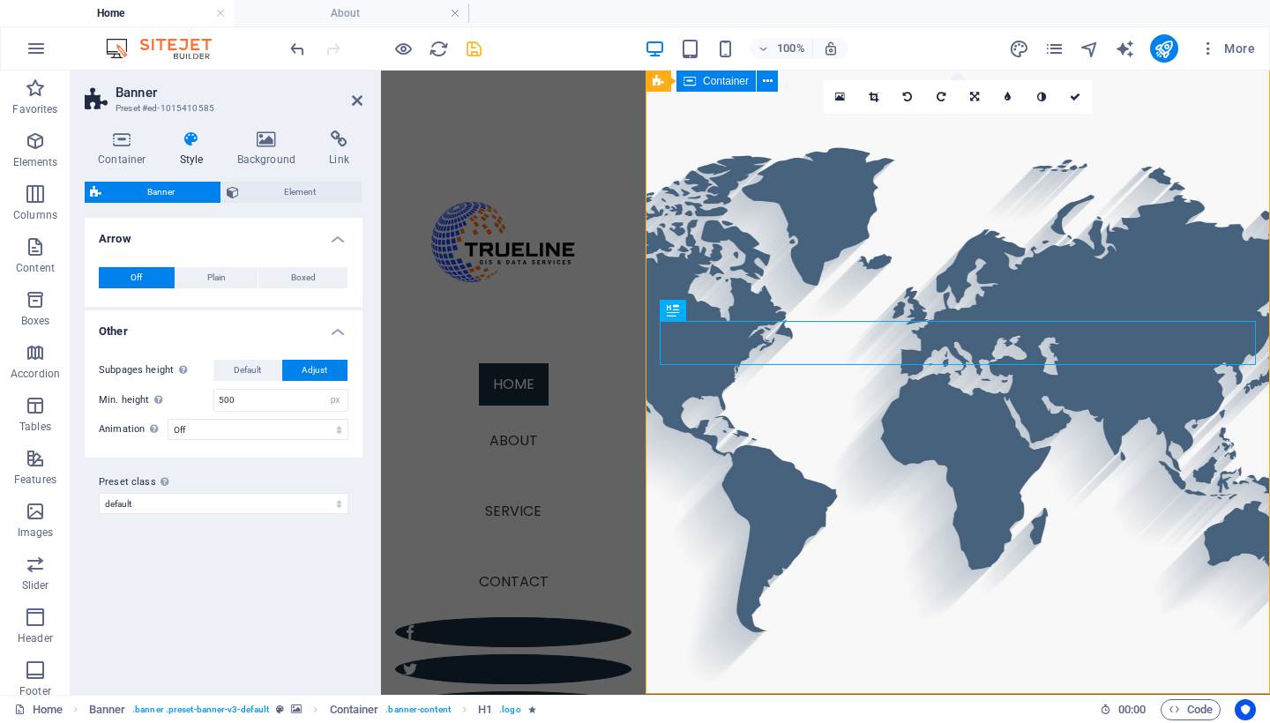
click at [720, 310] on icon at bounding box center [719, 310] width 10 height 19
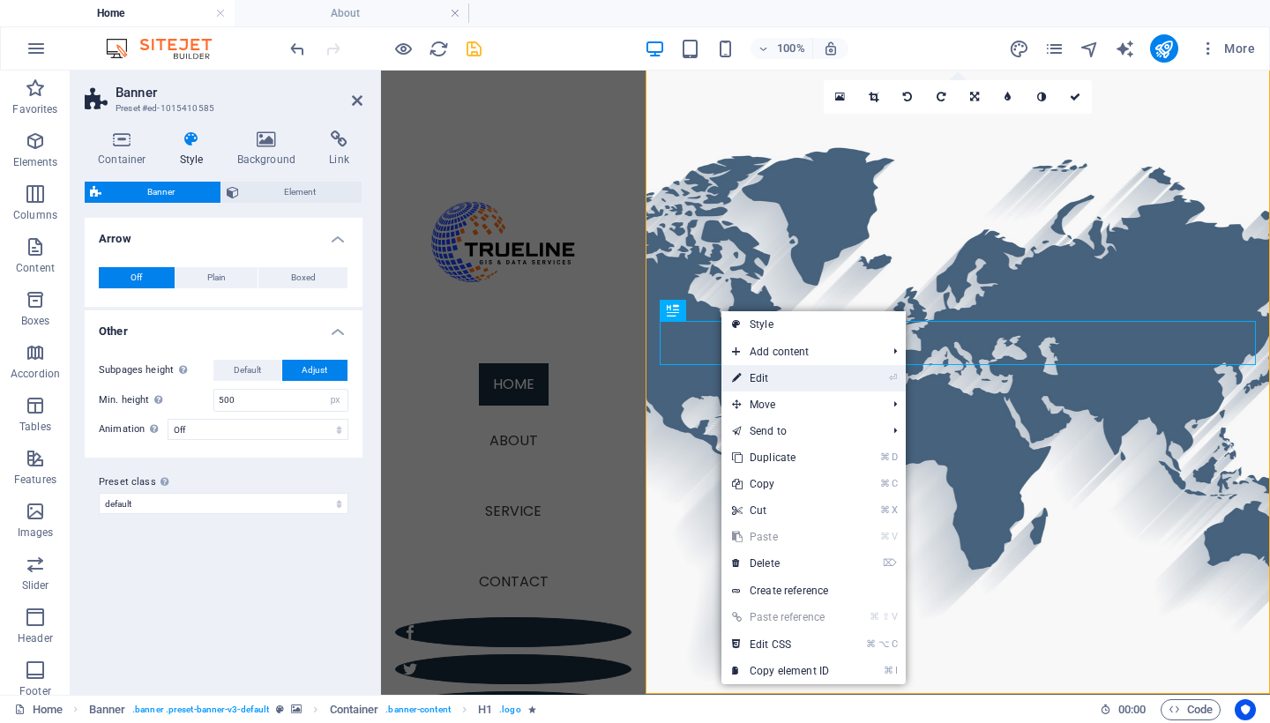
click at [779, 371] on link "⏎ Edit" at bounding box center [781, 378] width 118 height 26
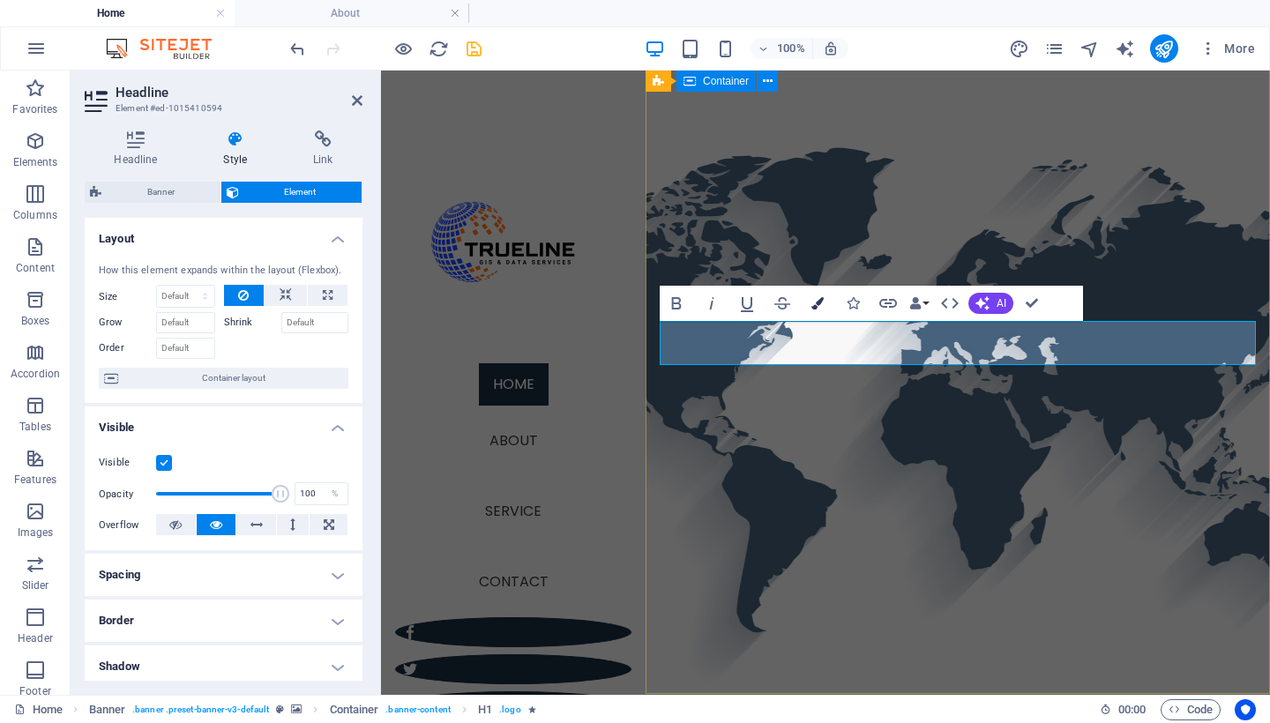
click at [808, 305] on button "Colors" at bounding box center [818, 303] width 34 height 35
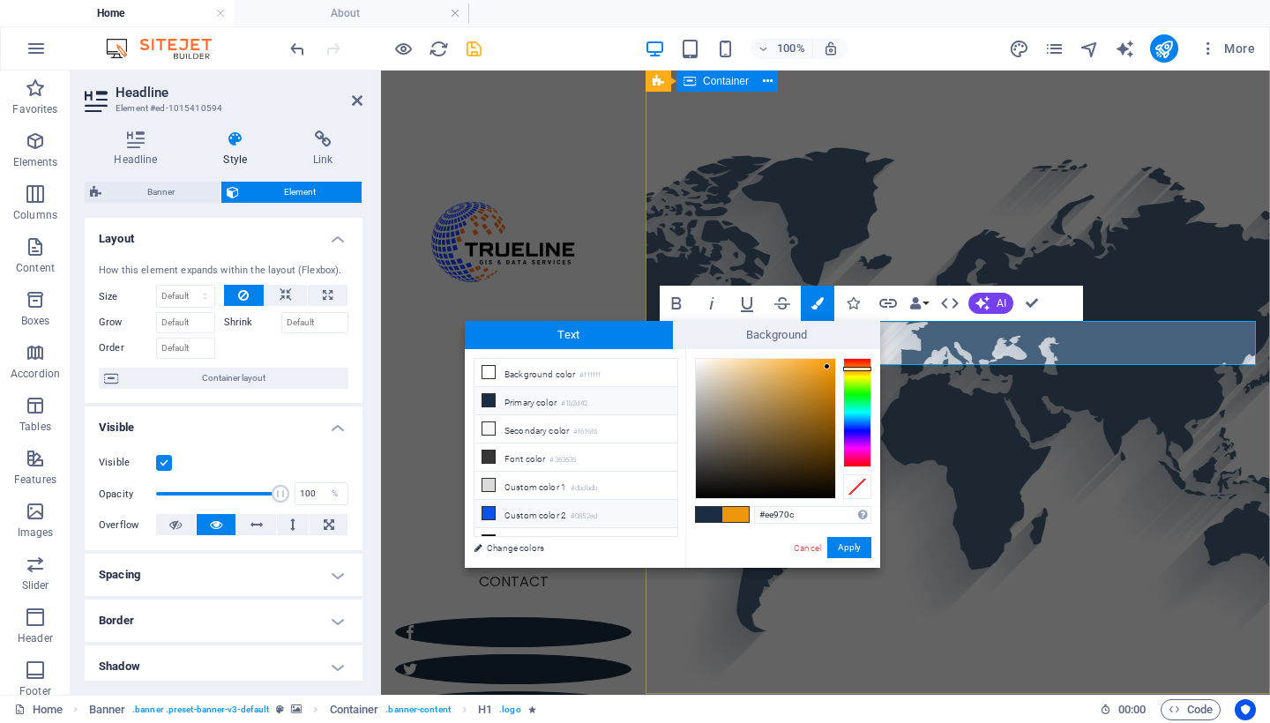
scroll to position [0, 0]
click at [751, 338] on span "Background" at bounding box center [777, 335] width 208 height 28
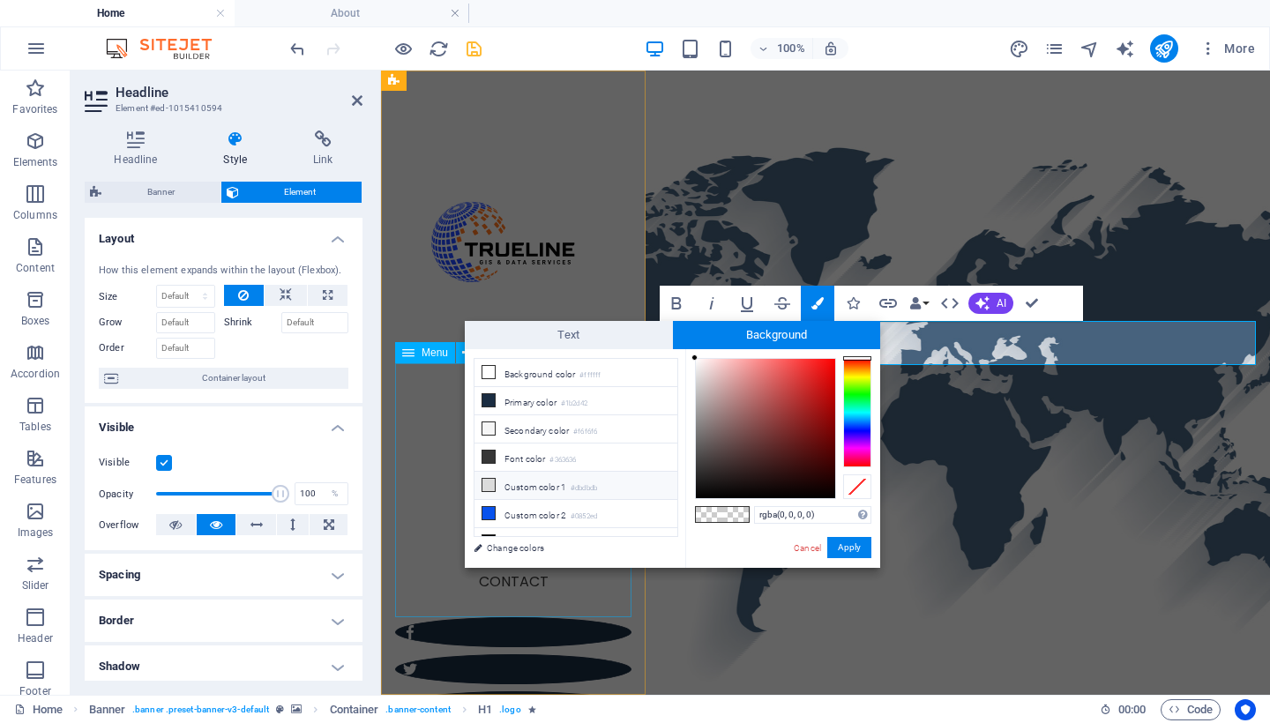
click at [483, 482] on icon at bounding box center [488, 485] width 12 height 12
type input "rgba(219, 219, 219, 0)"
click at [627, 484] on li "Custom color 1 #dbdbdb" at bounding box center [576, 486] width 203 height 28
click at [848, 550] on button "Apply" at bounding box center [849, 547] width 44 height 21
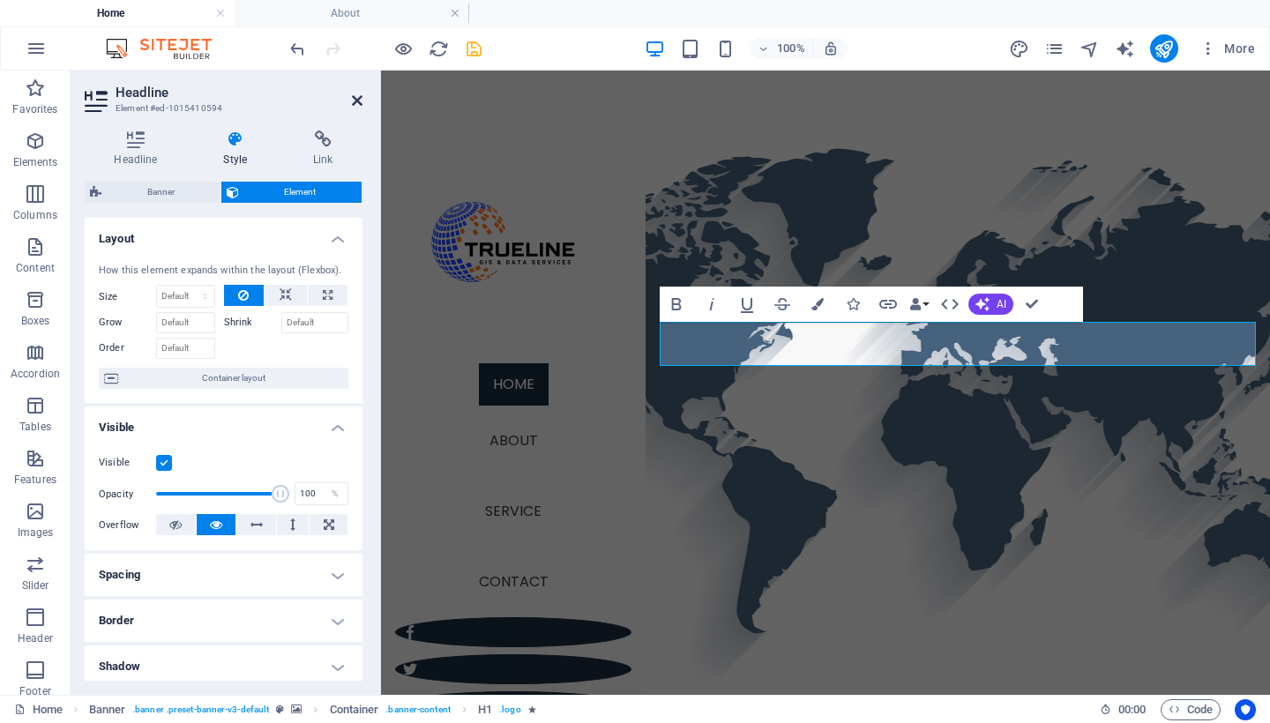
click at [355, 105] on icon at bounding box center [357, 100] width 11 height 14
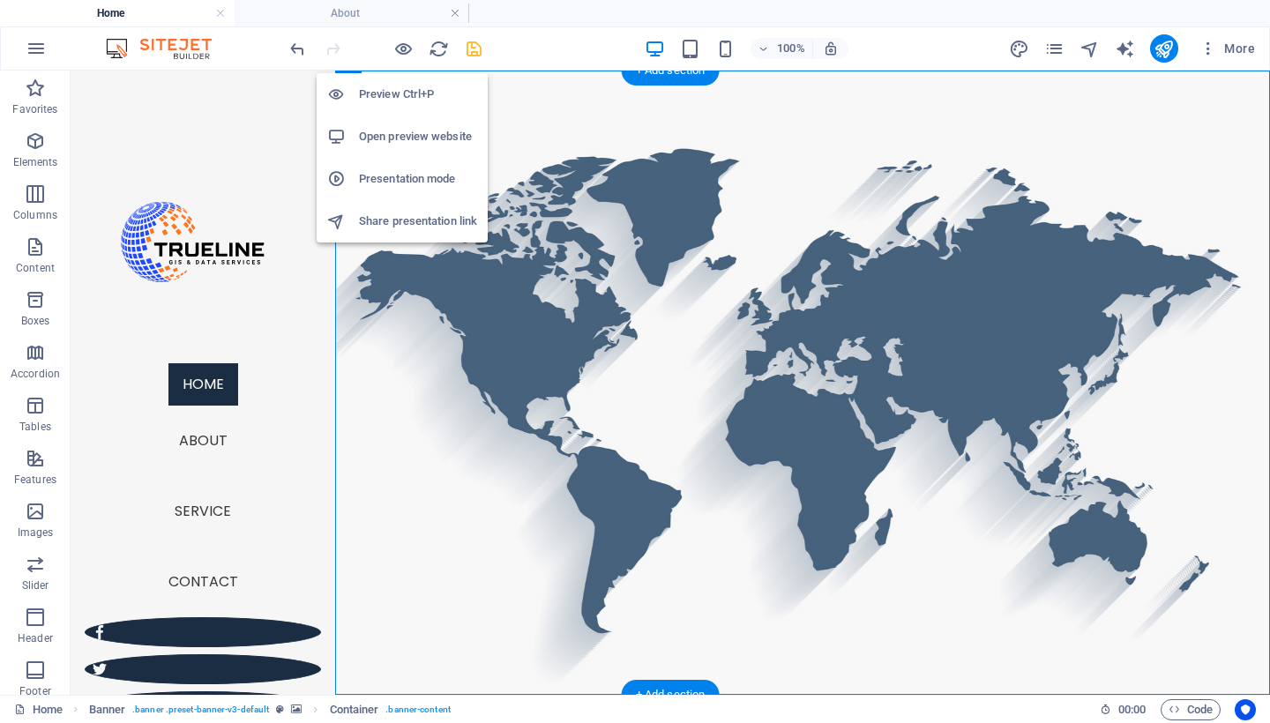
click at [401, 90] on h6 "Preview Ctrl+P" at bounding box center [418, 94] width 118 height 21
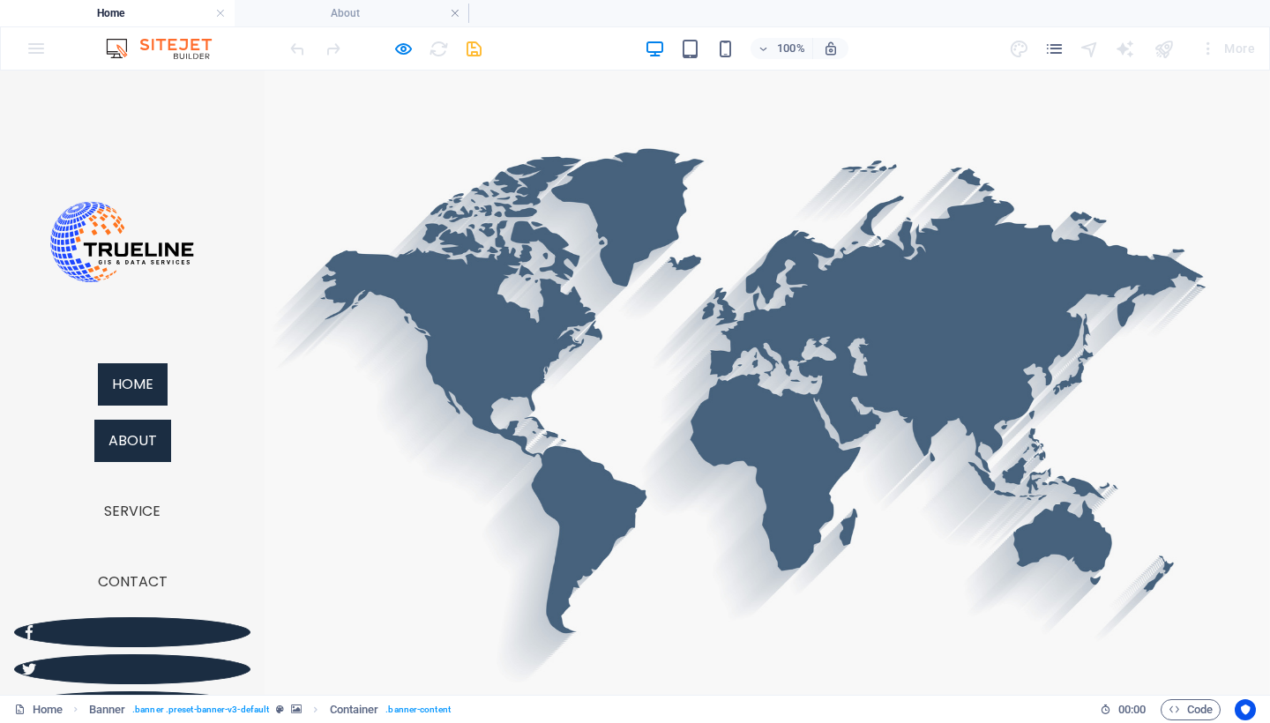
click at [141, 441] on link "About" at bounding box center [132, 441] width 77 height 42
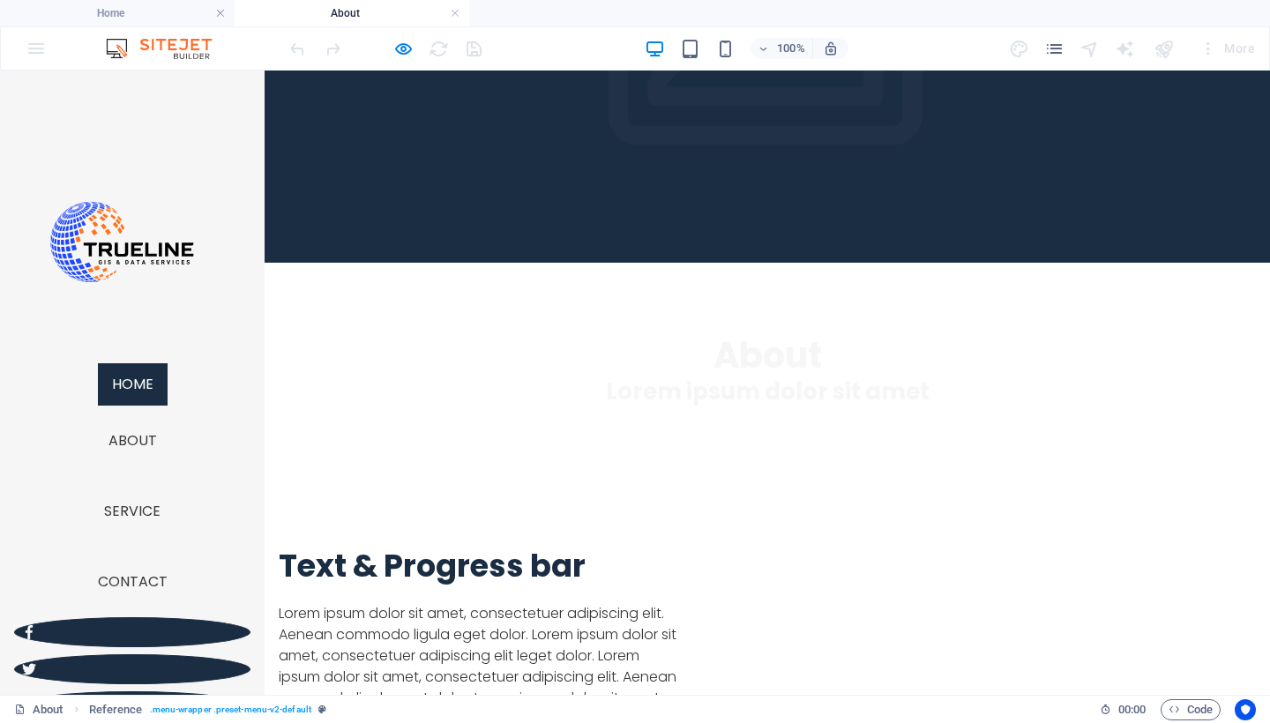
scroll to position [251, 0]
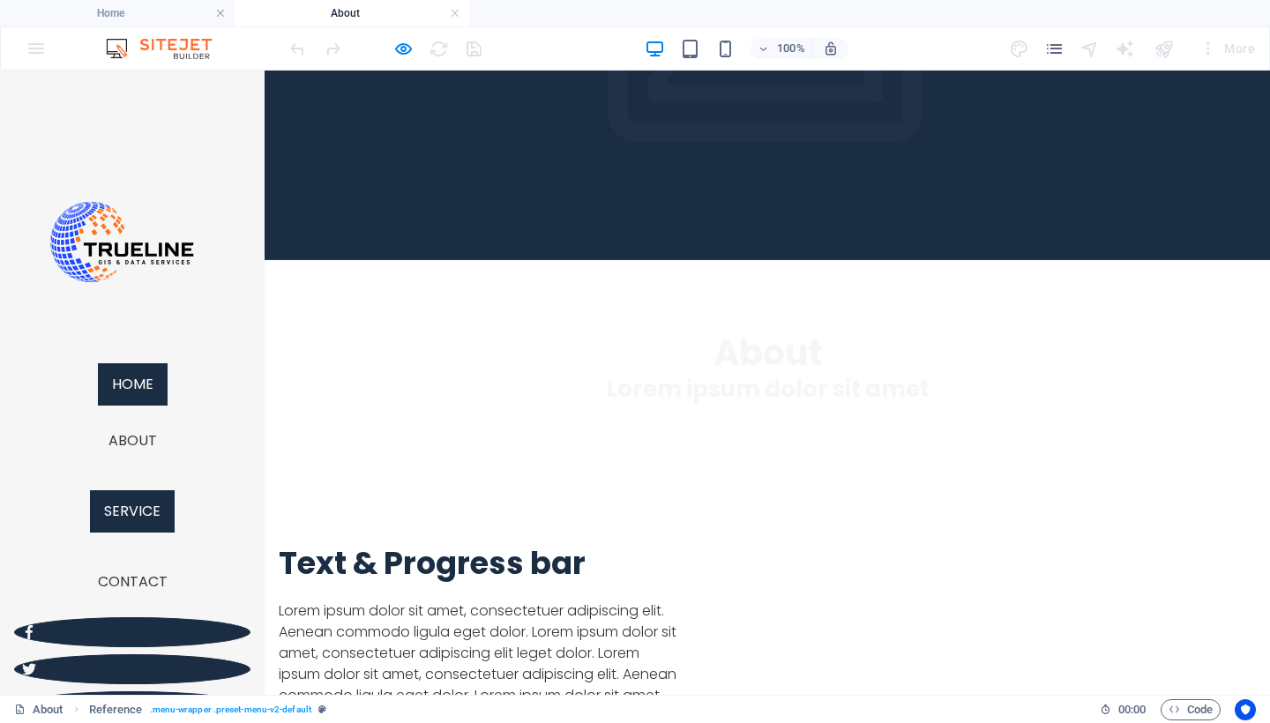
click at [132, 510] on link "Service" at bounding box center [132, 511] width 85 height 42
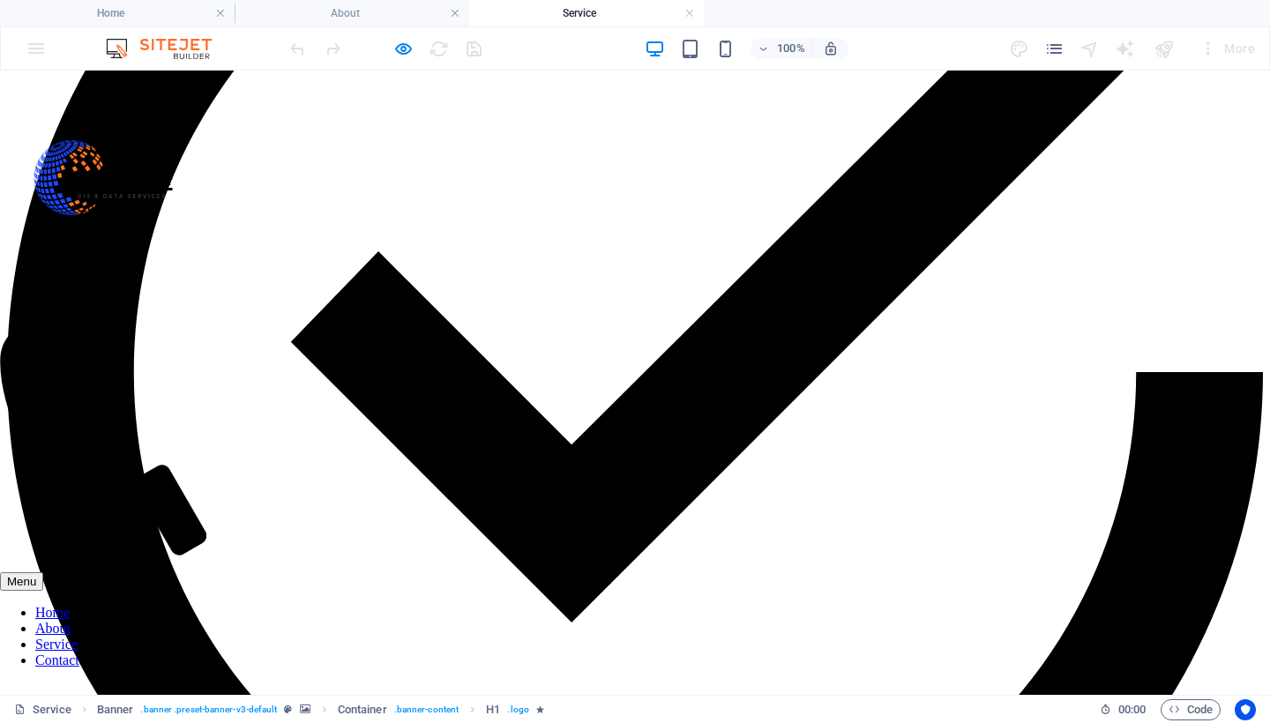
scroll to position [1599, 0]
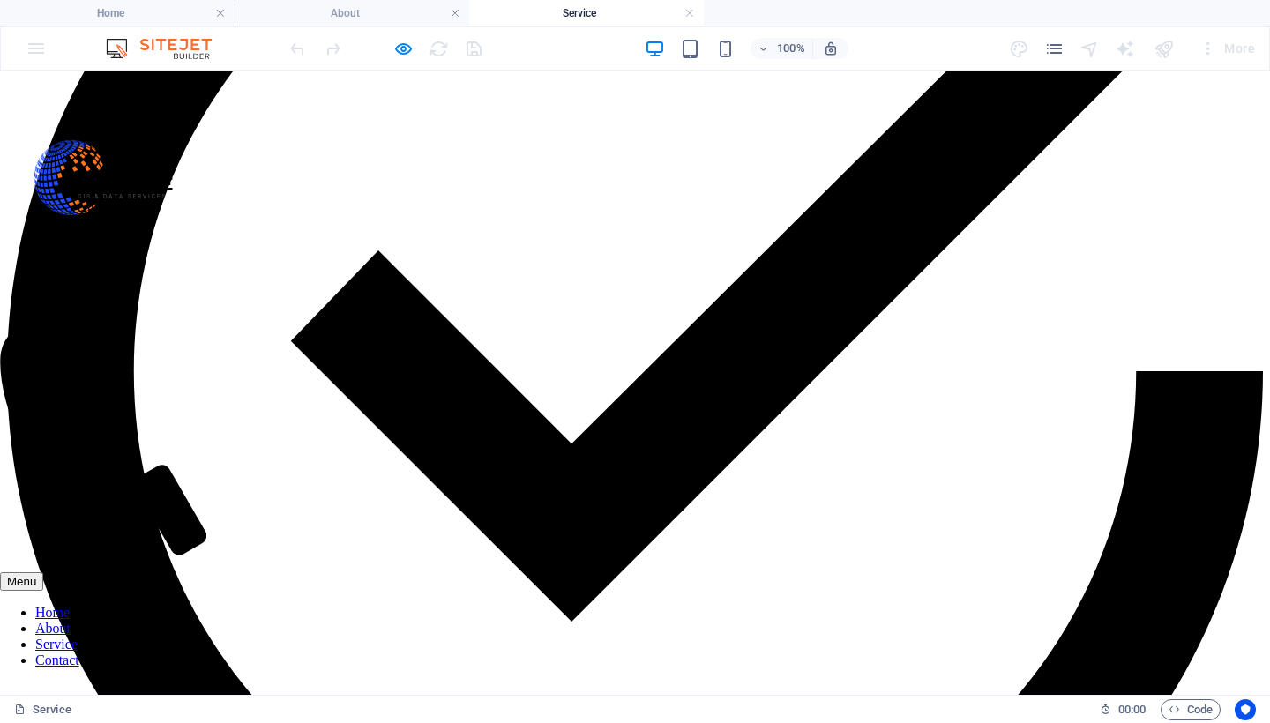
click at [137, 605] on nav "Home About Service Contact" at bounding box center [110, 637] width 221 height 64
click at [138, 605] on nav "Home About Service Contact" at bounding box center [110, 637] width 221 height 64
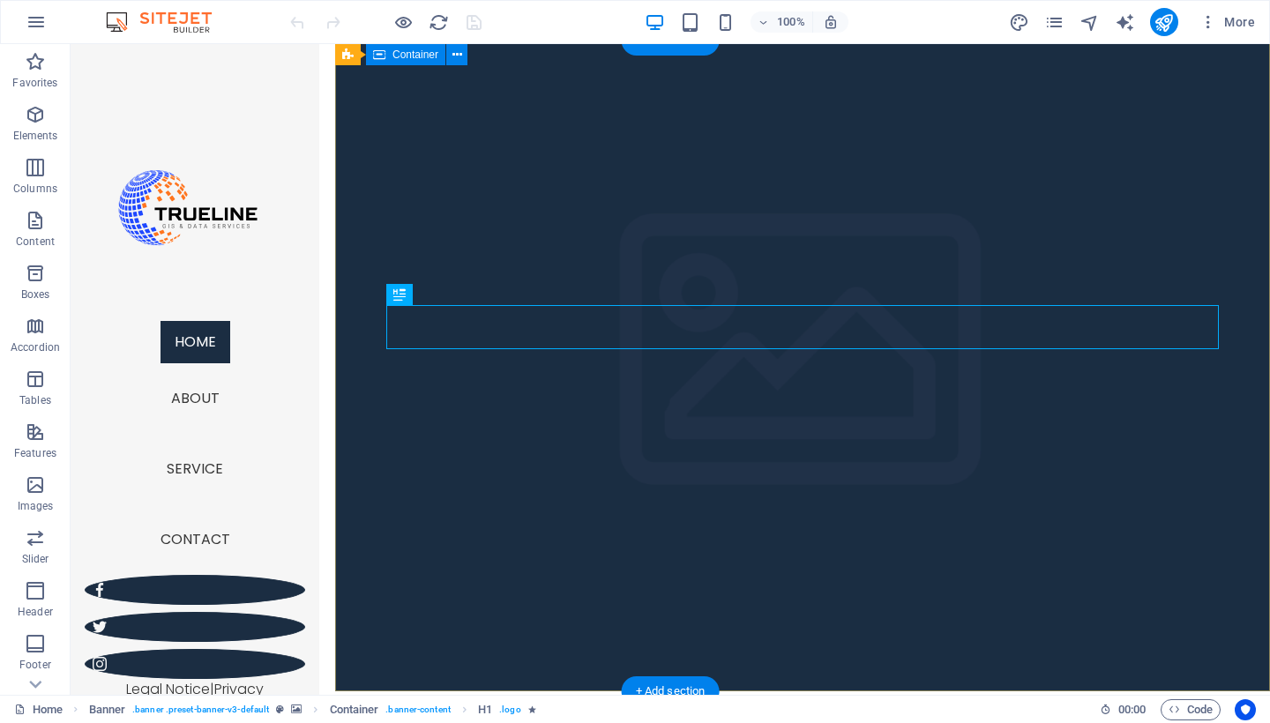
scroll to position [4, 0]
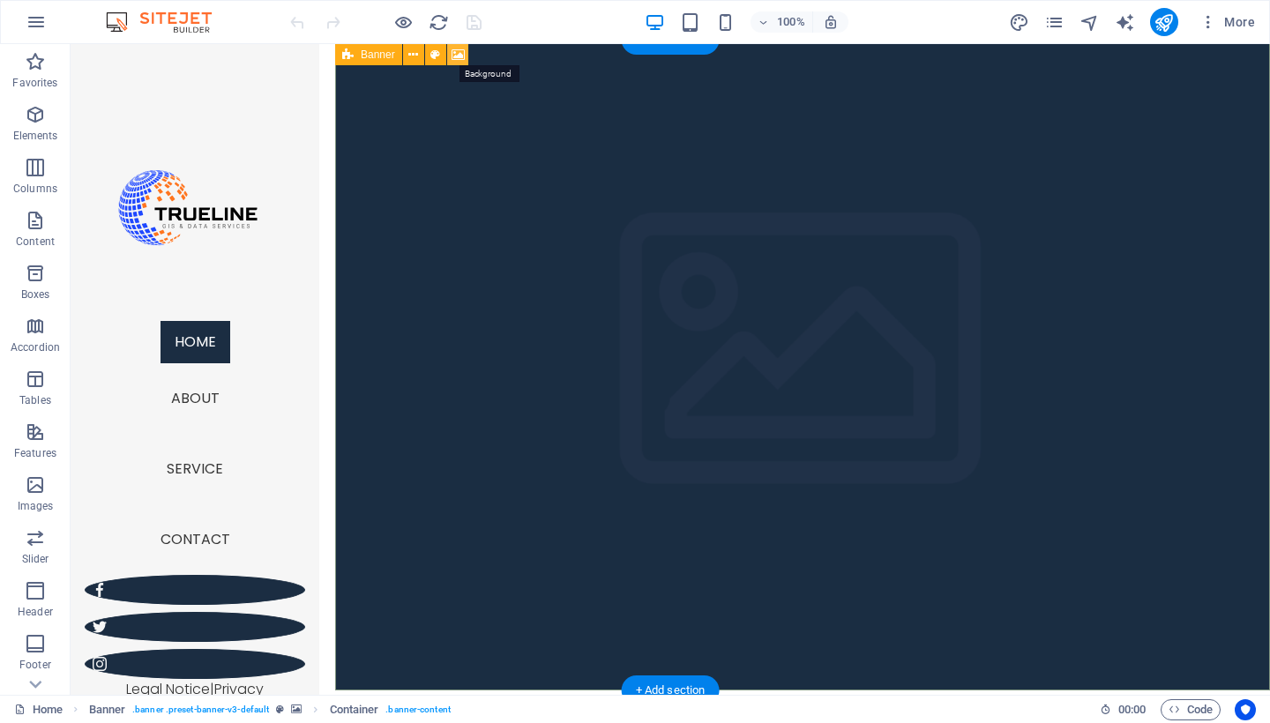
click at [453, 55] on icon at bounding box center [458, 55] width 13 height 19
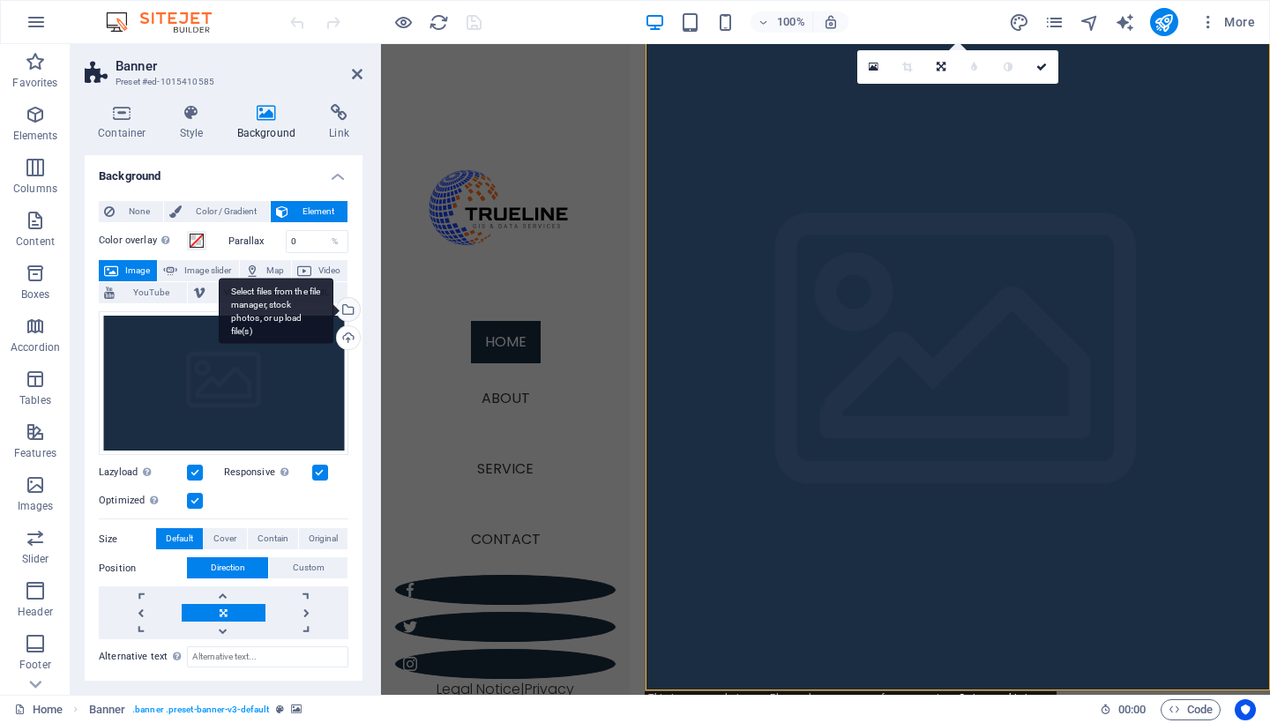
click at [352, 305] on div "Select files from the file manager, stock photos, or upload file(s)" at bounding box center [346, 311] width 26 height 26
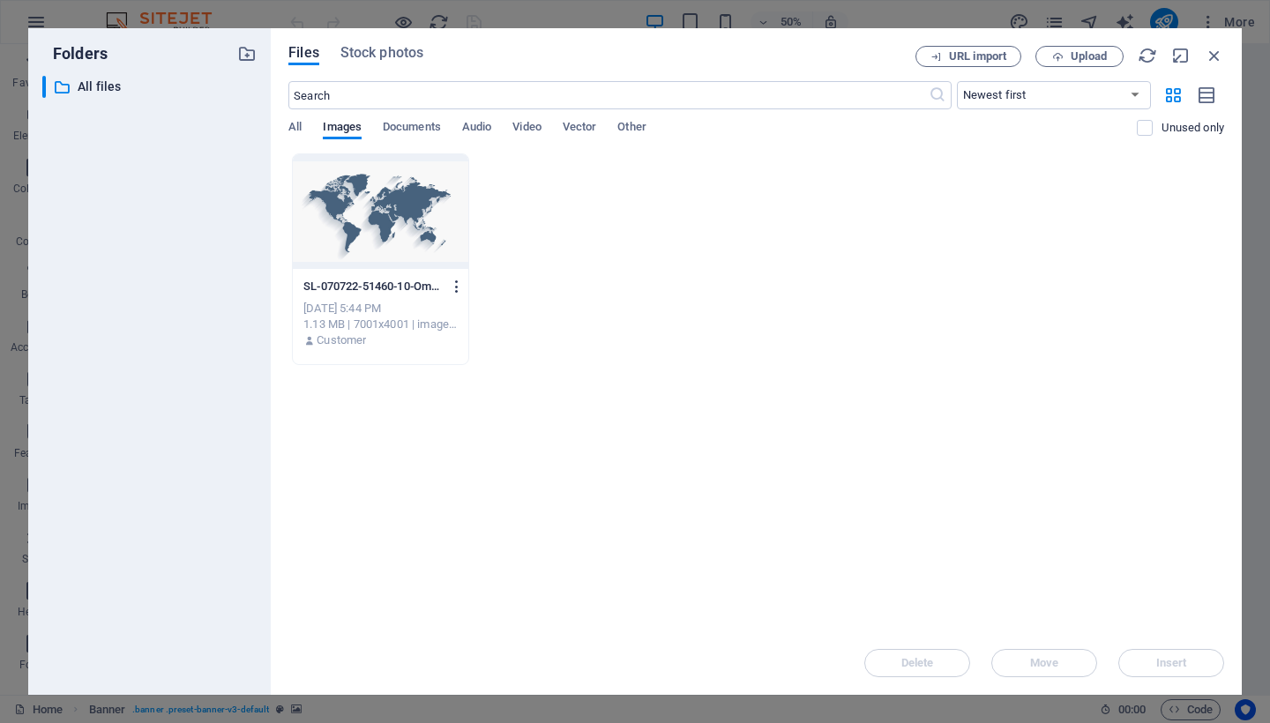
click at [459, 280] on icon "button" at bounding box center [457, 287] width 17 height 16
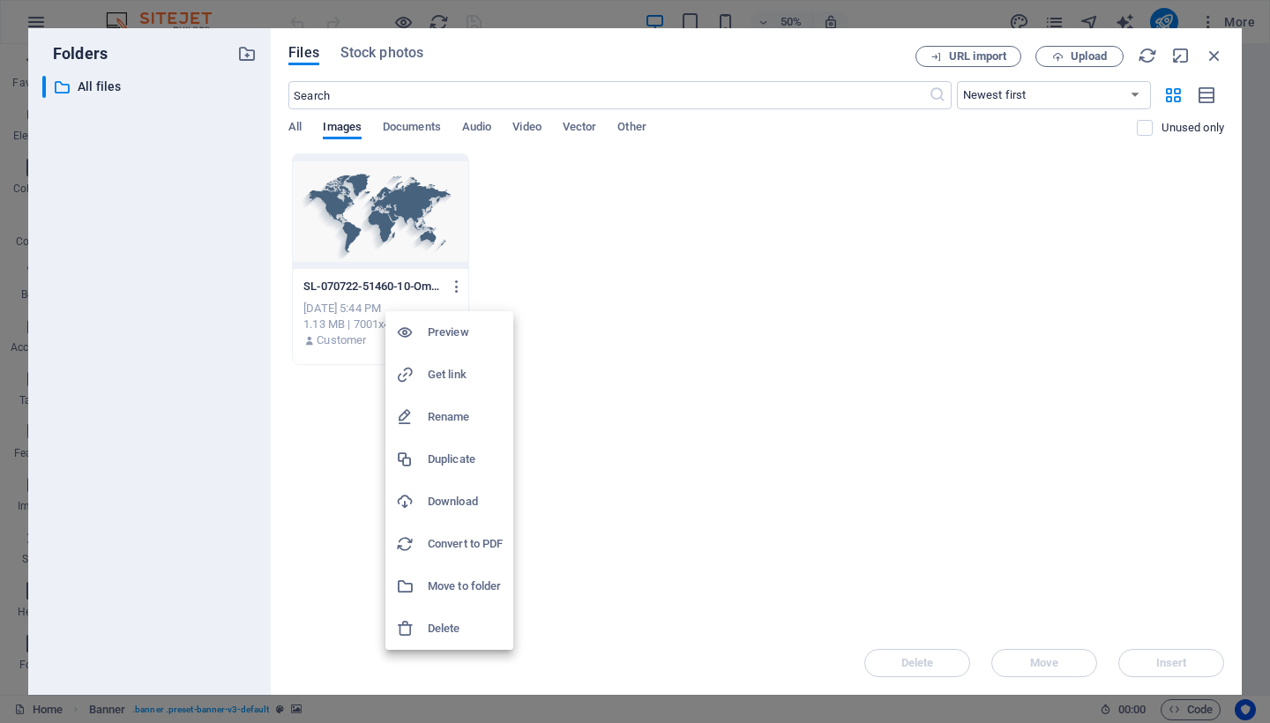
click at [396, 243] on div at bounding box center [635, 361] width 1270 height 723
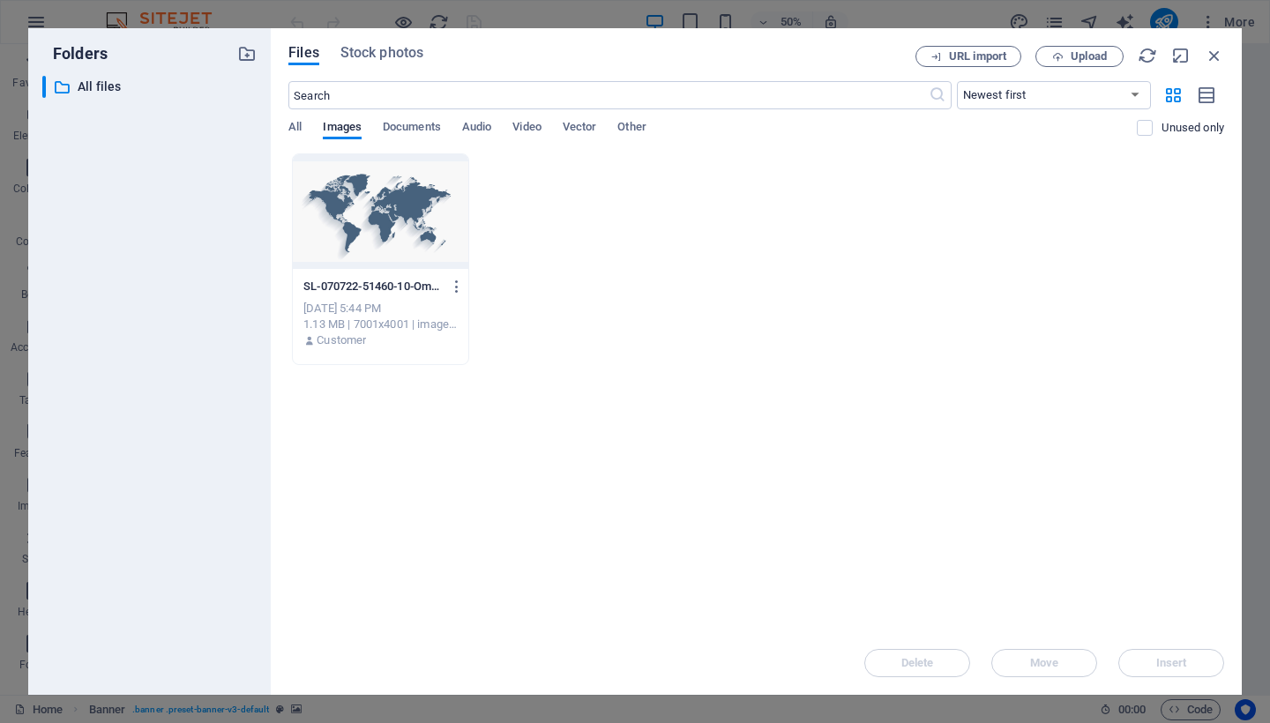
click at [430, 248] on div at bounding box center [381, 211] width 176 height 115
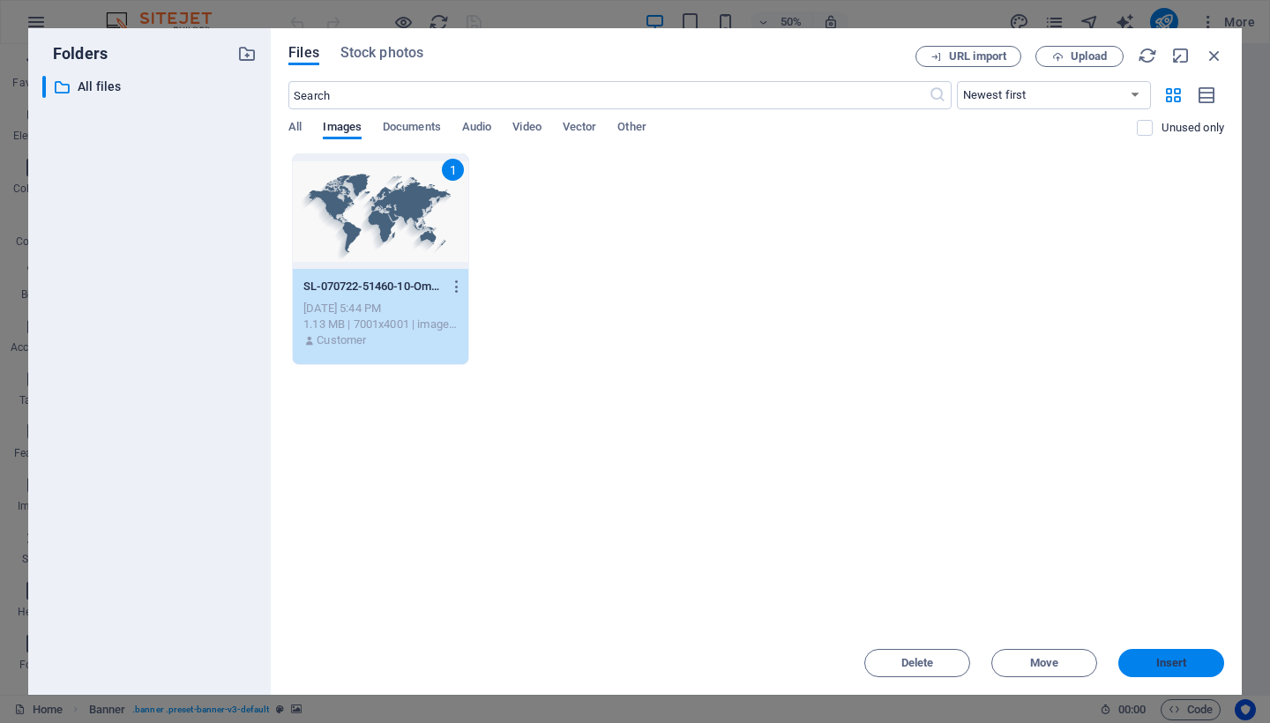
click at [1197, 661] on span "Insert" at bounding box center [1172, 663] width 92 height 11
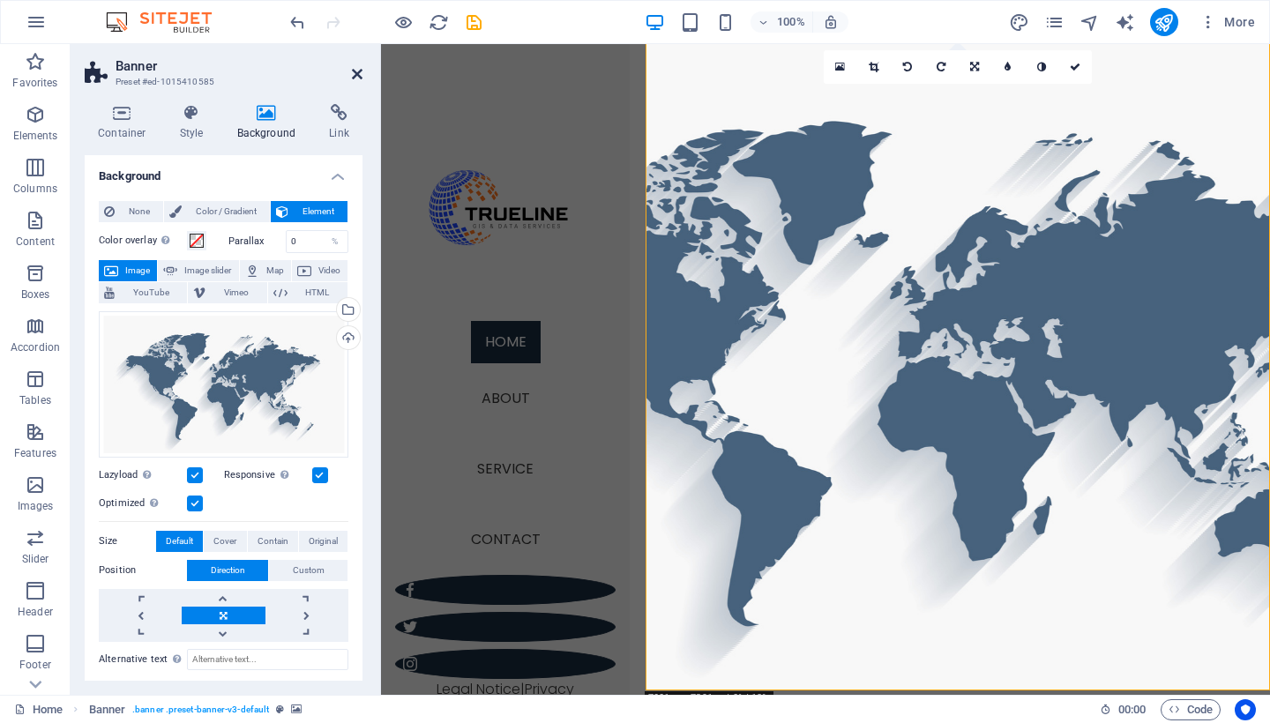
click at [354, 75] on icon at bounding box center [357, 74] width 11 height 14
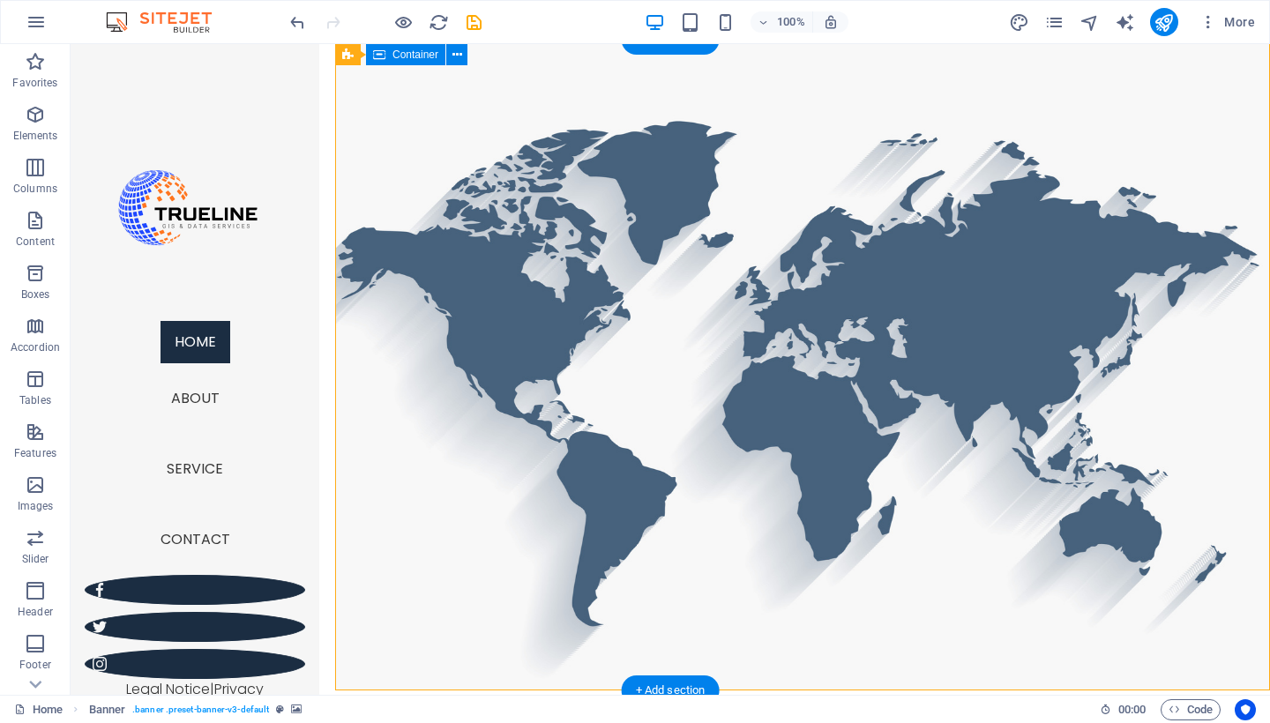
scroll to position [9, 0]
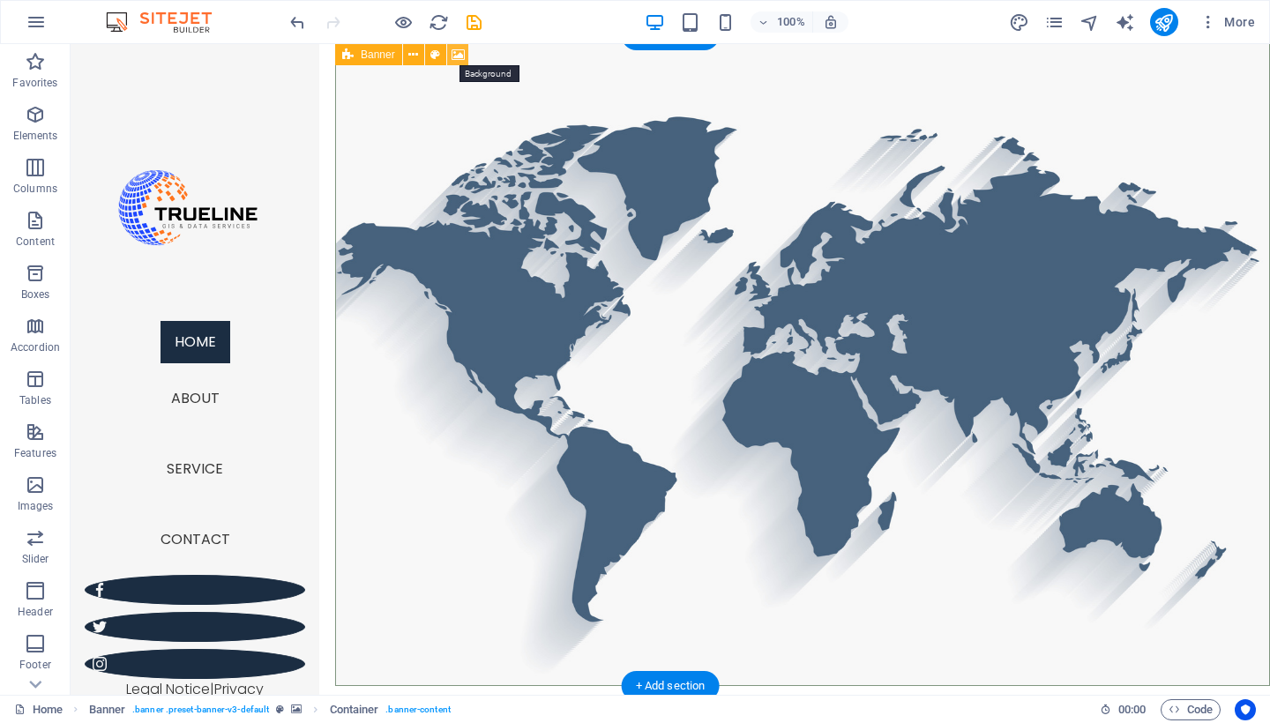
click at [453, 57] on icon at bounding box center [458, 55] width 13 height 19
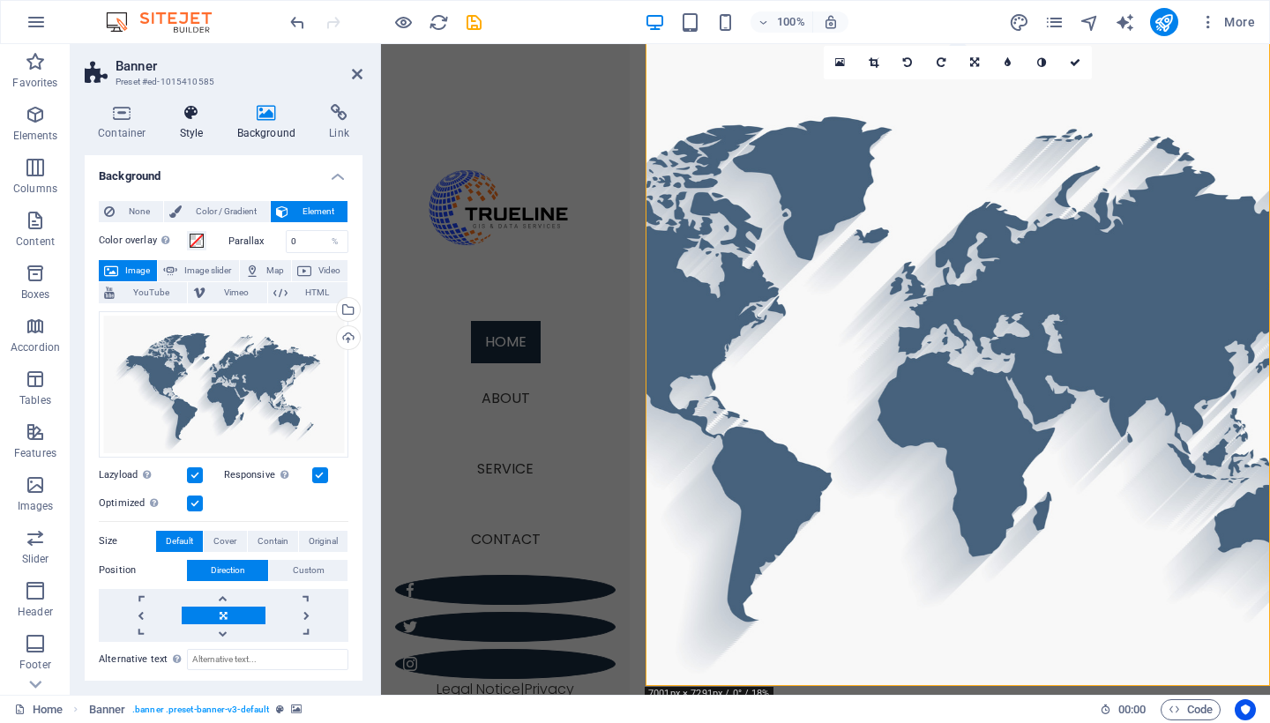
click at [185, 116] on icon at bounding box center [192, 113] width 50 height 18
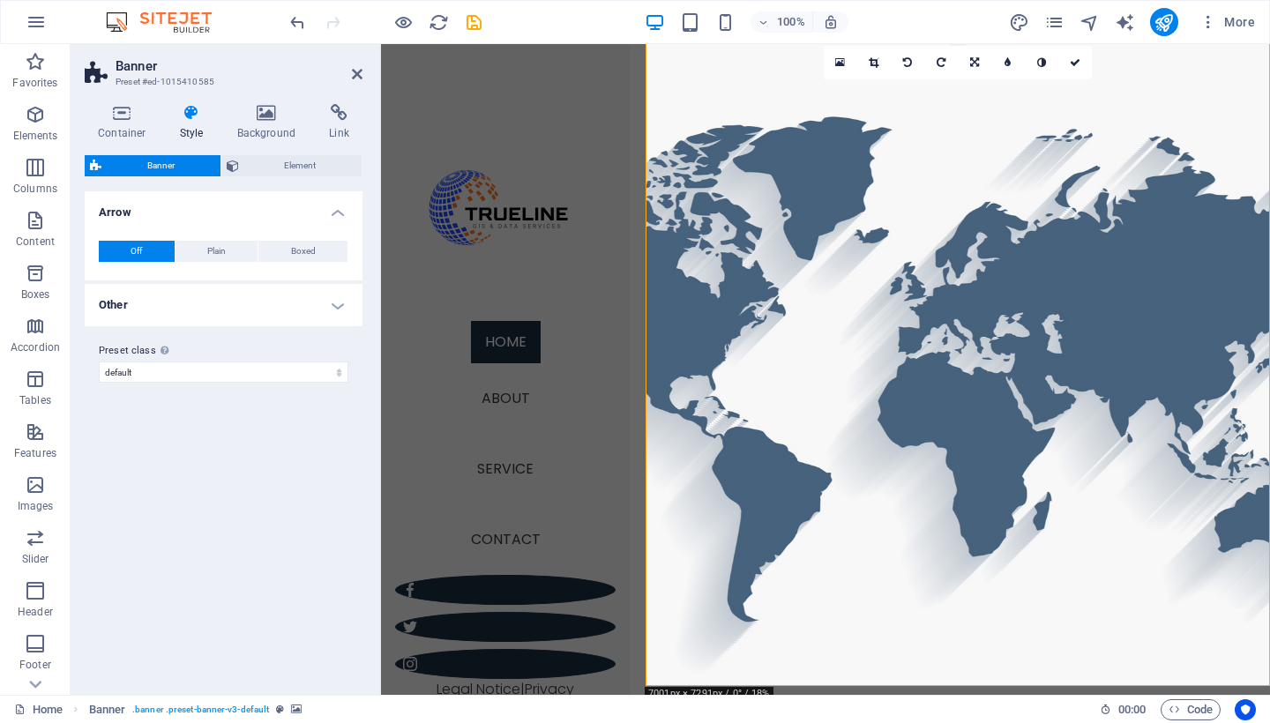
click at [266, 176] on div "Banner Element Layout How this element expands within the layout (Flexbox). Siz…" at bounding box center [224, 418] width 278 height 526
click at [264, 171] on span "Element" at bounding box center [300, 165] width 113 height 21
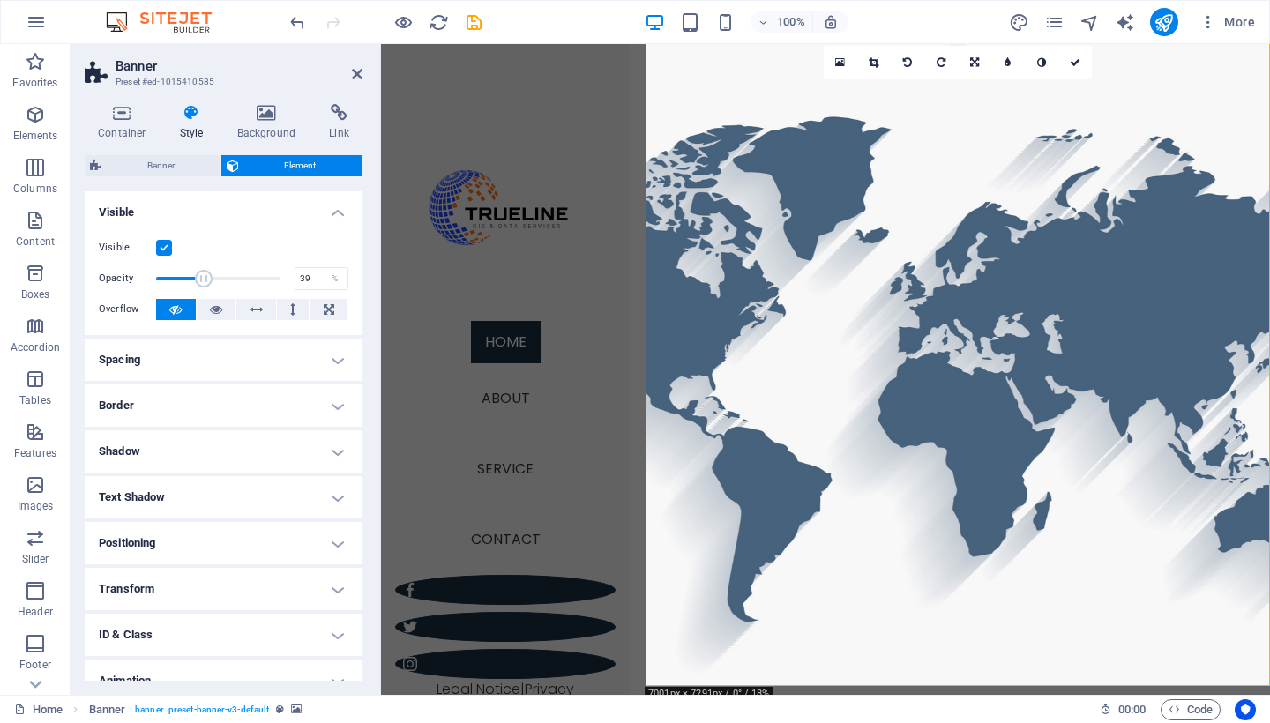
drag, startPoint x: 278, startPoint y: 273, endPoint x: 202, endPoint y: 287, distance: 77.0
click at [202, 287] on span at bounding box center [204, 279] width 18 height 18
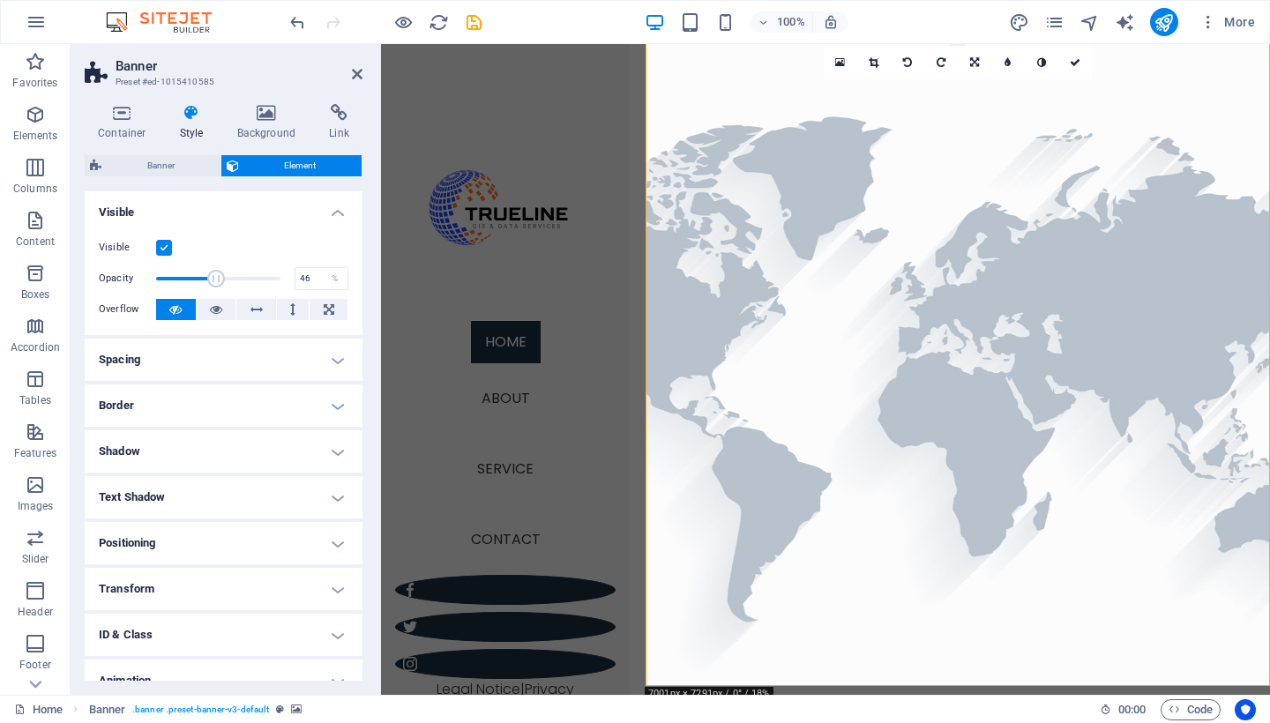
type input "45"
drag, startPoint x: 202, startPoint y: 287, endPoint x: 210, endPoint y: 282, distance: 9.1
click at [210, 282] on span at bounding box center [212, 279] width 18 height 18
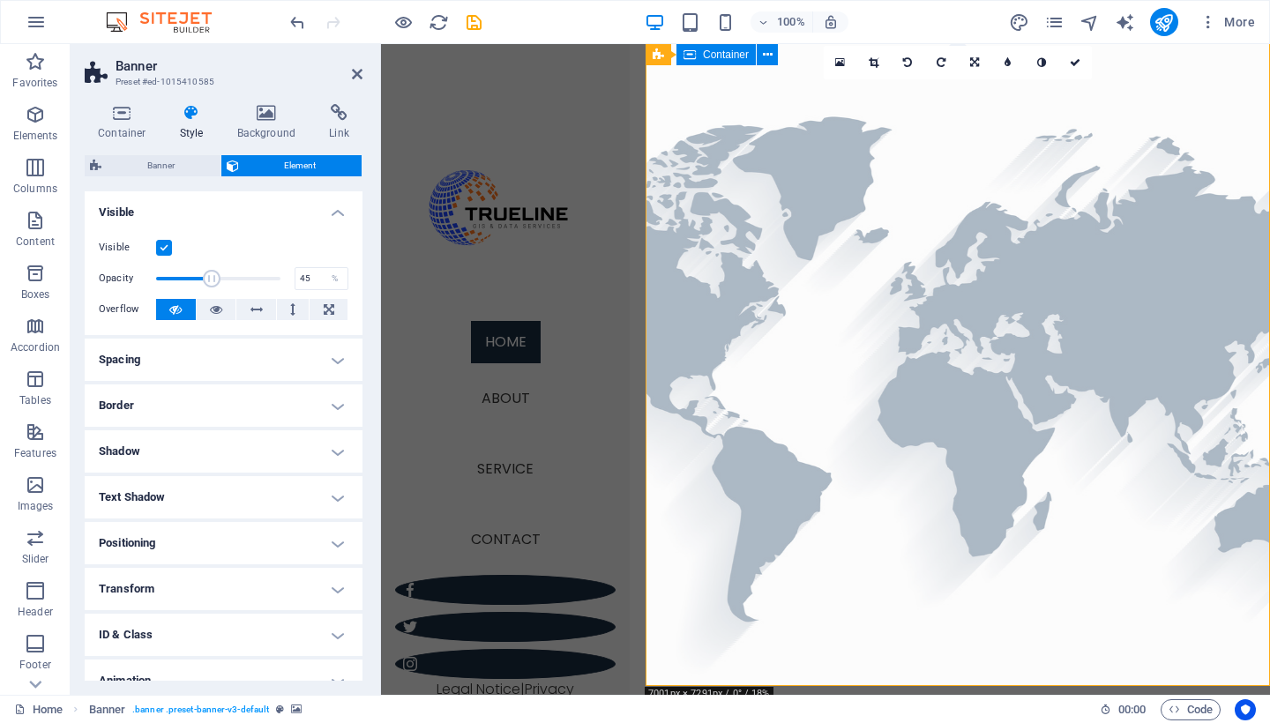
click at [354, 69] on icon at bounding box center [357, 74] width 11 height 14
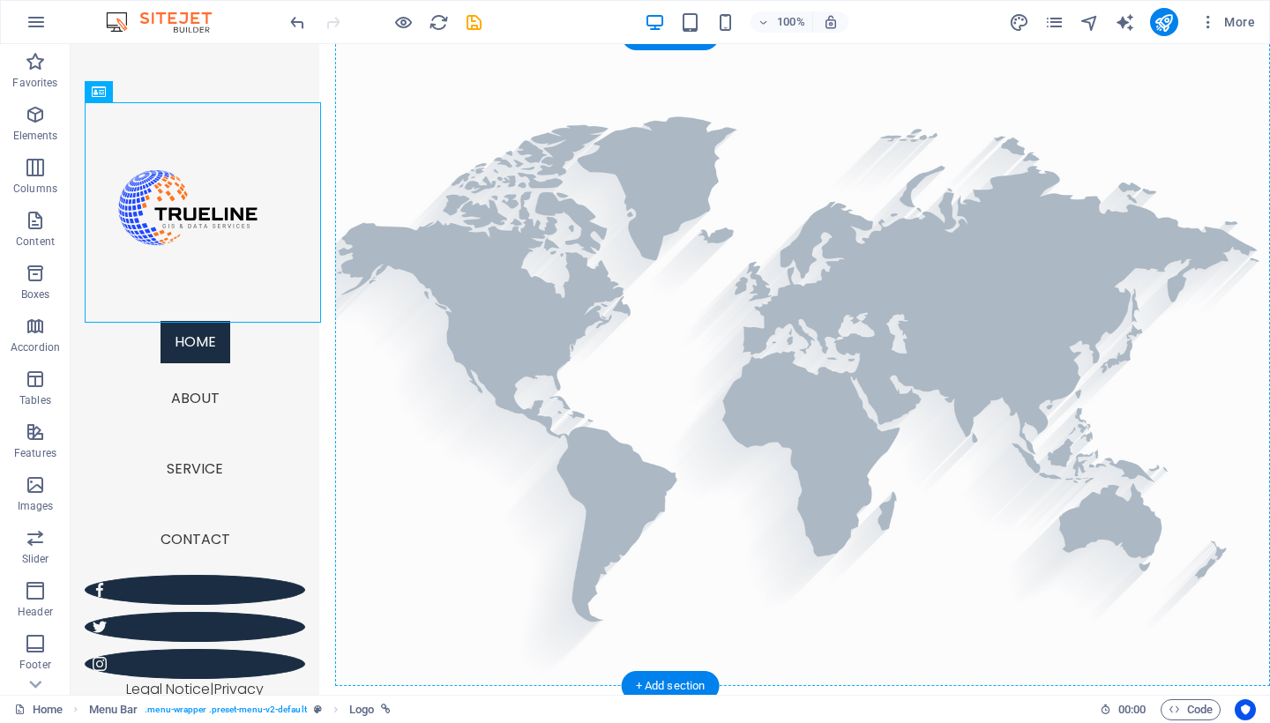
drag, startPoint x: 256, startPoint y: 185, endPoint x: 627, endPoint y: 266, distance: 379.9
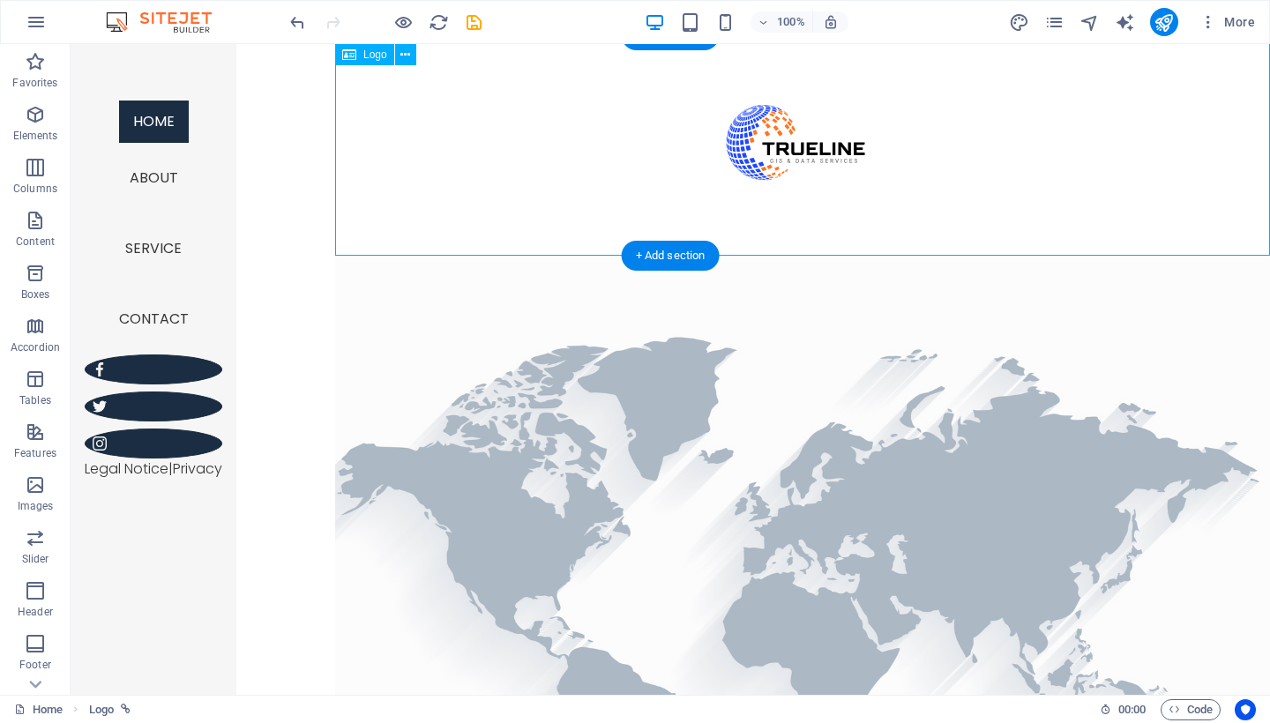
scroll to position [0, 0]
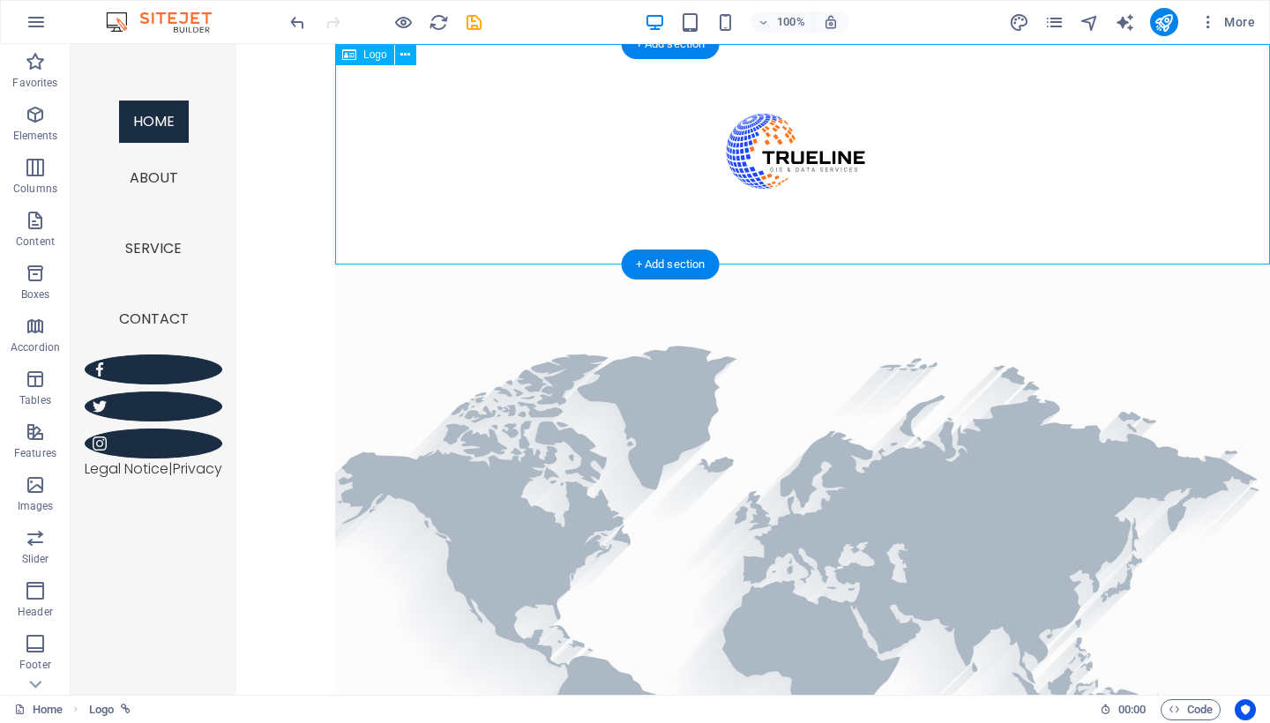
drag, startPoint x: 634, startPoint y: 111, endPoint x: 680, endPoint y: 150, distance: 60.1
click at [677, 153] on div at bounding box center [802, 154] width 935 height 221
click at [758, 168] on div at bounding box center [802, 154] width 935 height 221
click at [763, 173] on div at bounding box center [802, 154] width 935 height 221
click at [759, 172] on div at bounding box center [802, 154] width 935 height 221
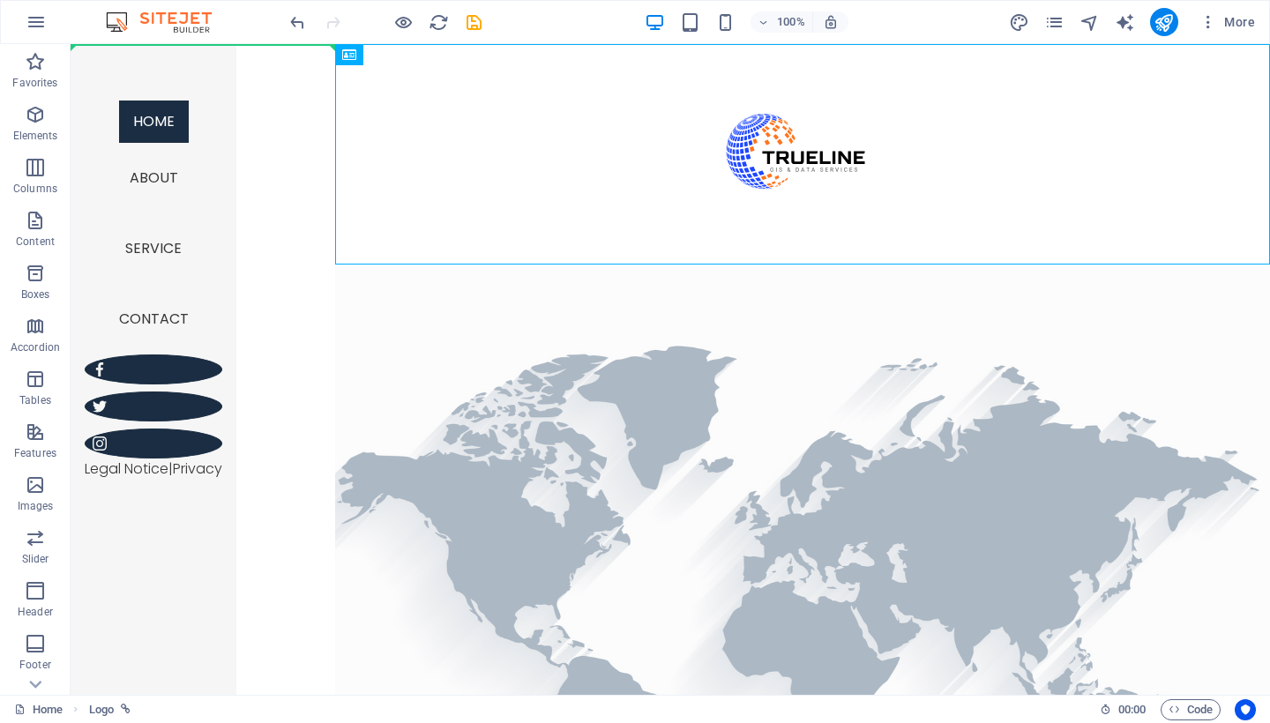
drag, startPoint x: 527, startPoint y: 120, endPoint x: 255, endPoint y: 112, distance: 272.7
drag, startPoint x: 713, startPoint y: 162, endPoint x: 247, endPoint y: 113, distance: 468.3
click at [404, 57] on icon at bounding box center [405, 55] width 10 height 19
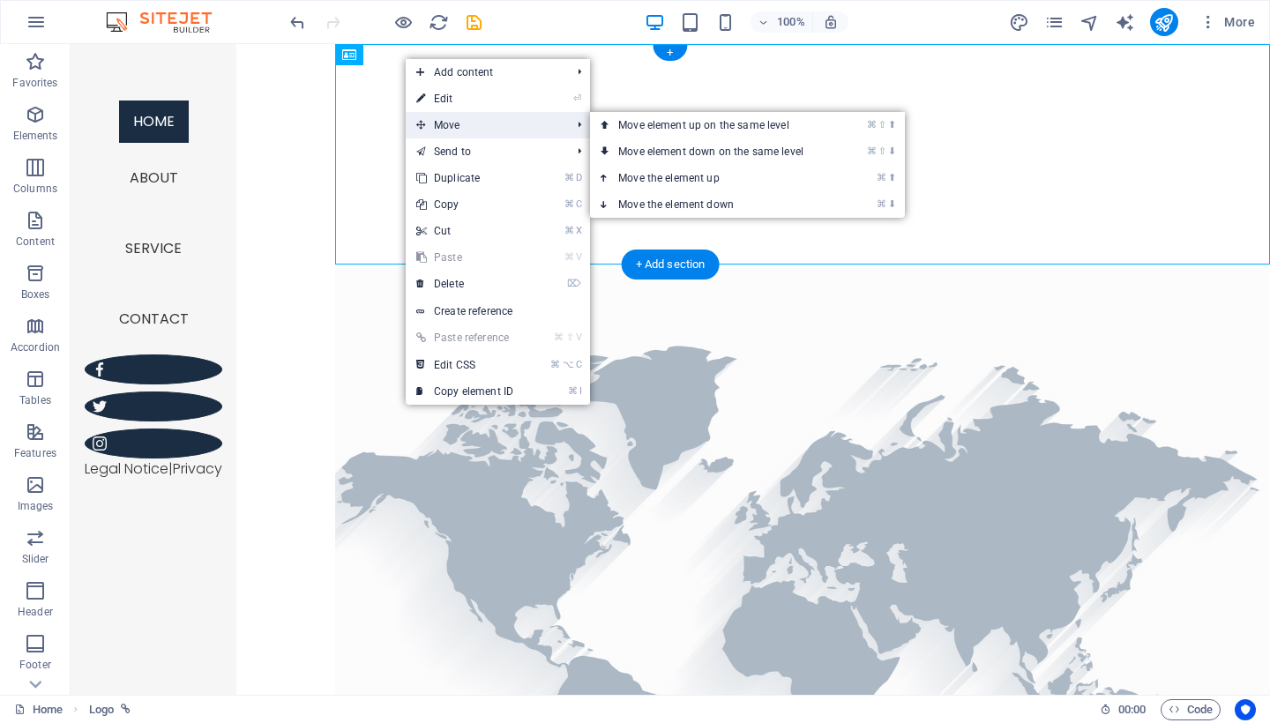
click at [460, 124] on span "Move" at bounding box center [485, 125] width 158 height 26
click at [458, 122] on span "Move" at bounding box center [485, 125] width 158 height 26
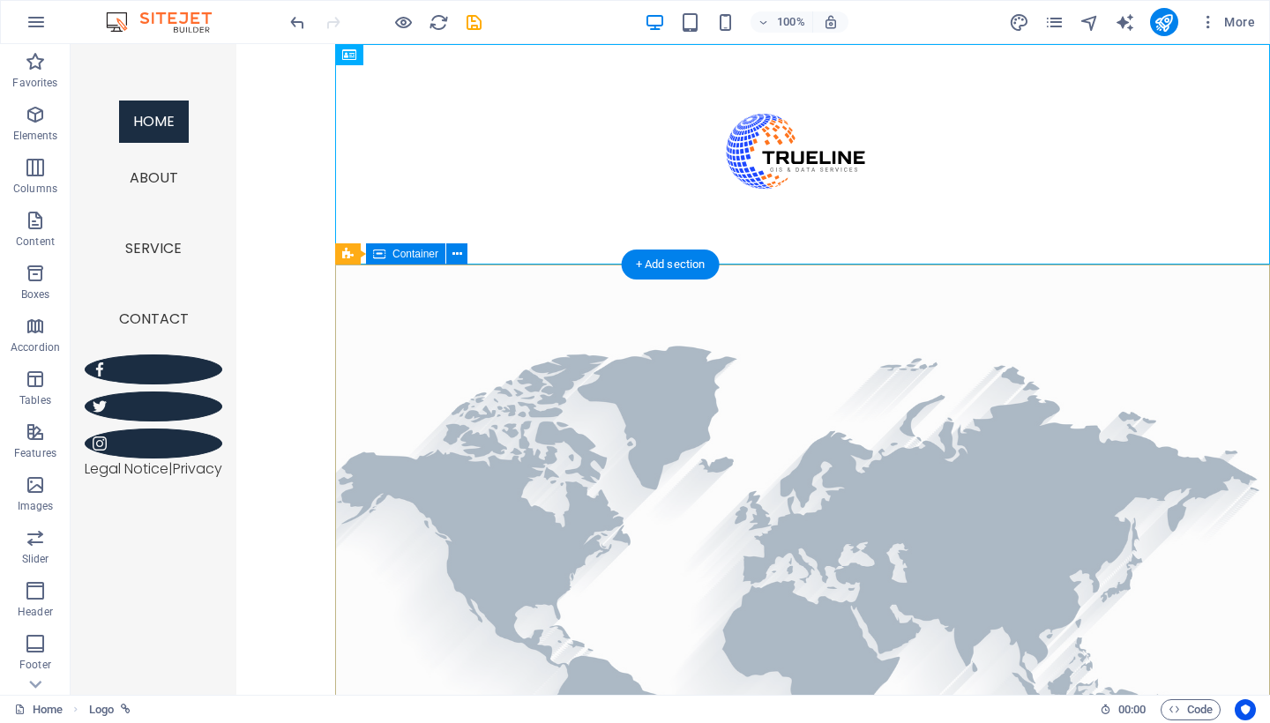
drag, startPoint x: 834, startPoint y: 333, endPoint x: 823, endPoint y: 303, distance: 32.9
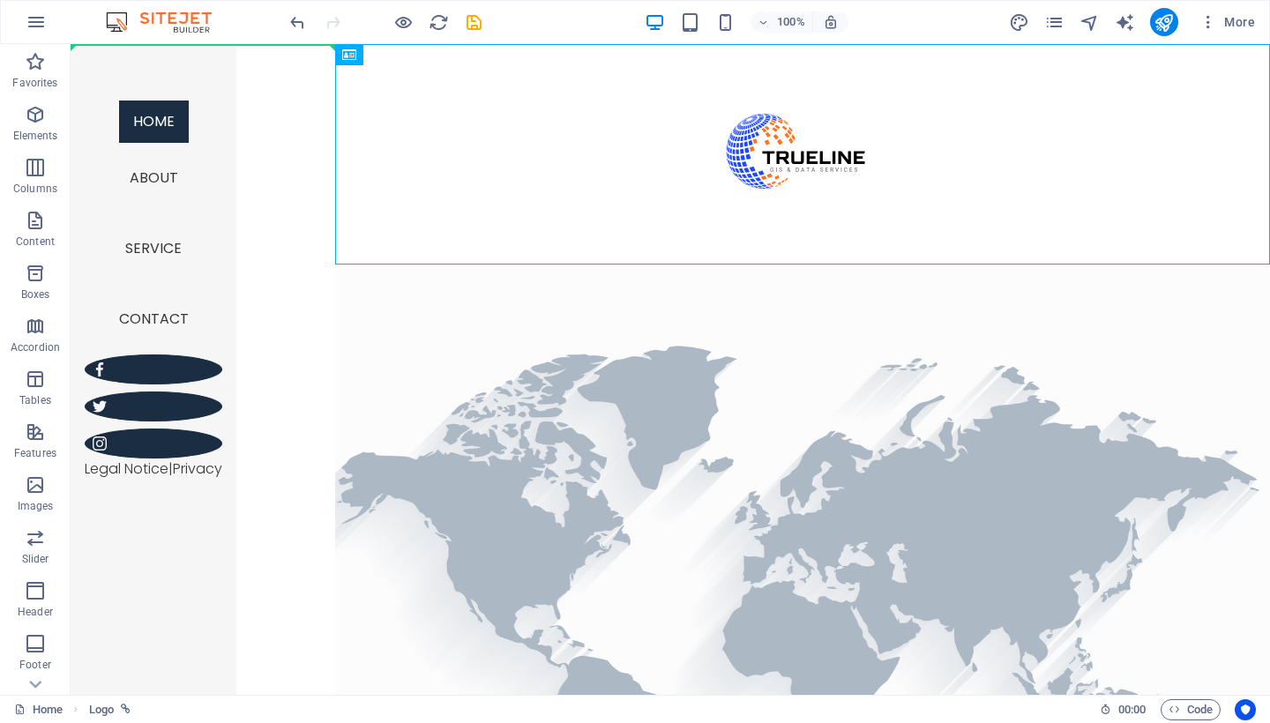
drag, startPoint x: 805, startPoint y: 137, endPoint x: 281, endPoint y: 130, distance: 524.0
drag, startPoint x: 693, startPoint y: 151, endPoint x: 146, endPoint y: 176, distance: 547.5
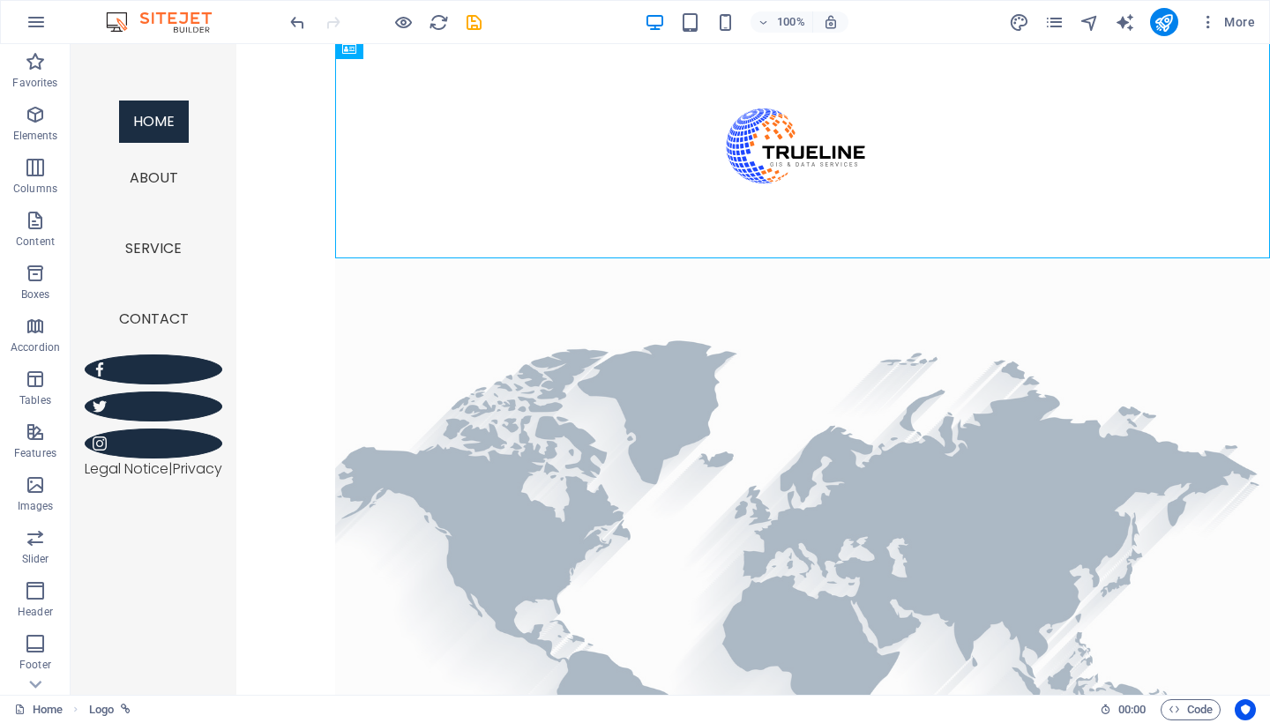
scroll to position [6, 0]
click at [45, 120] on icon "button" at bounding box center [35, 114] width 21 height 21
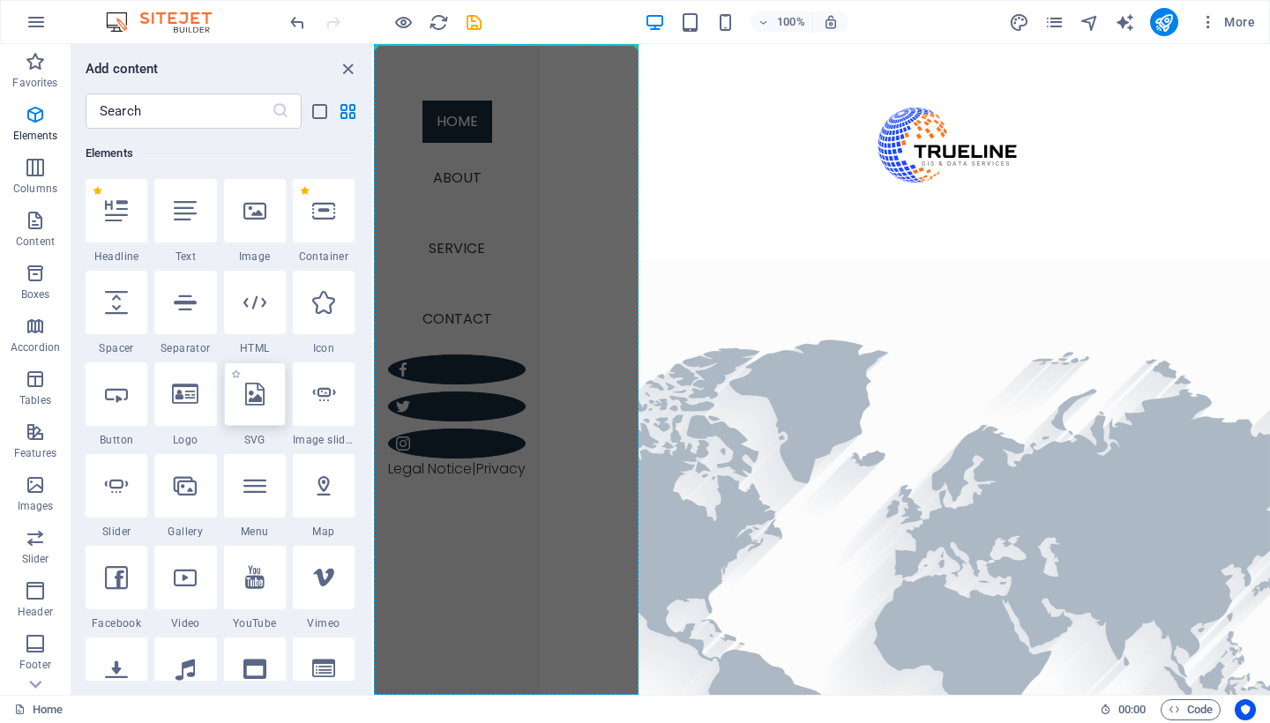
scroll to position [0, 0]
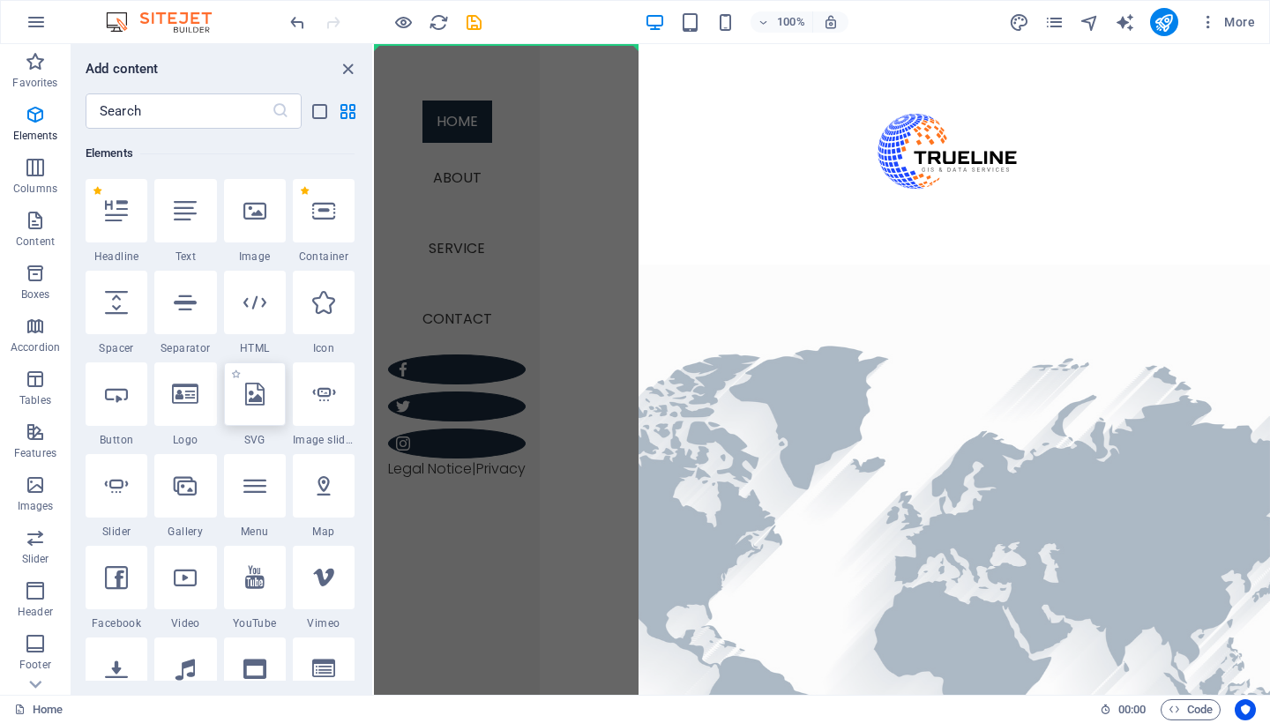
select select "xMidYMid"
select select "px"
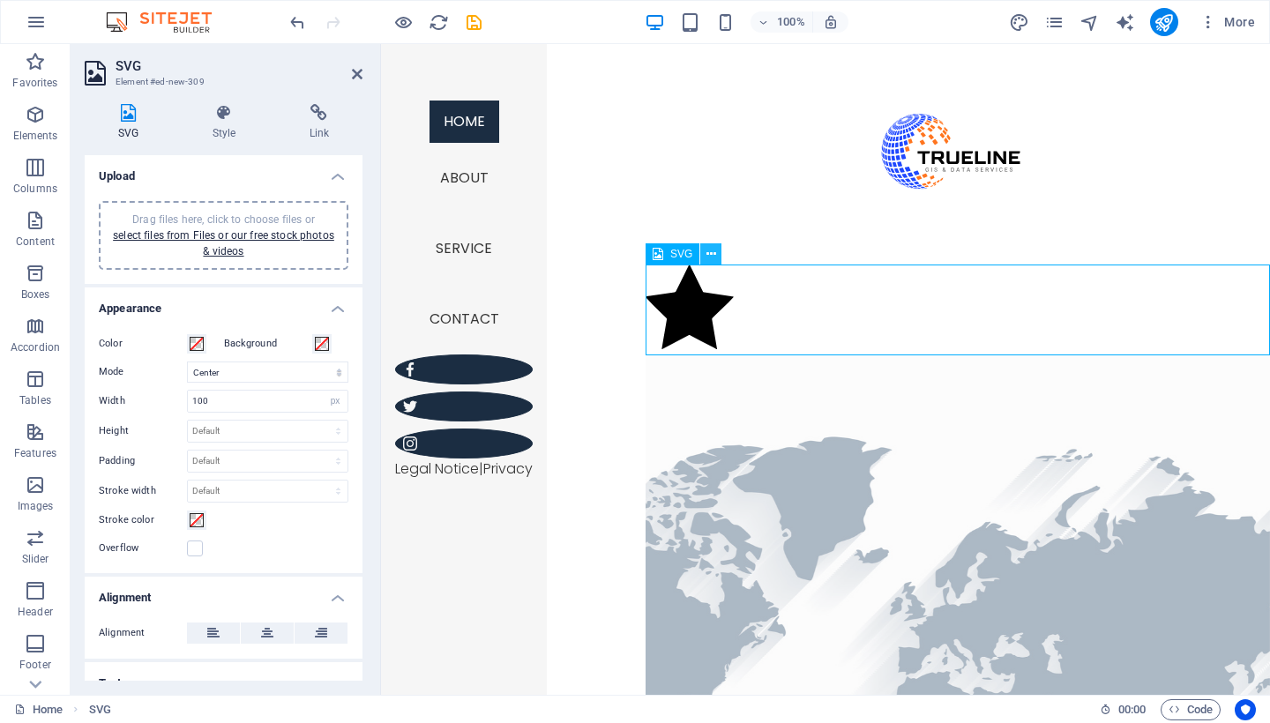
click at [717, 254] on button at bounding box center [710, 253] width 21 height 21
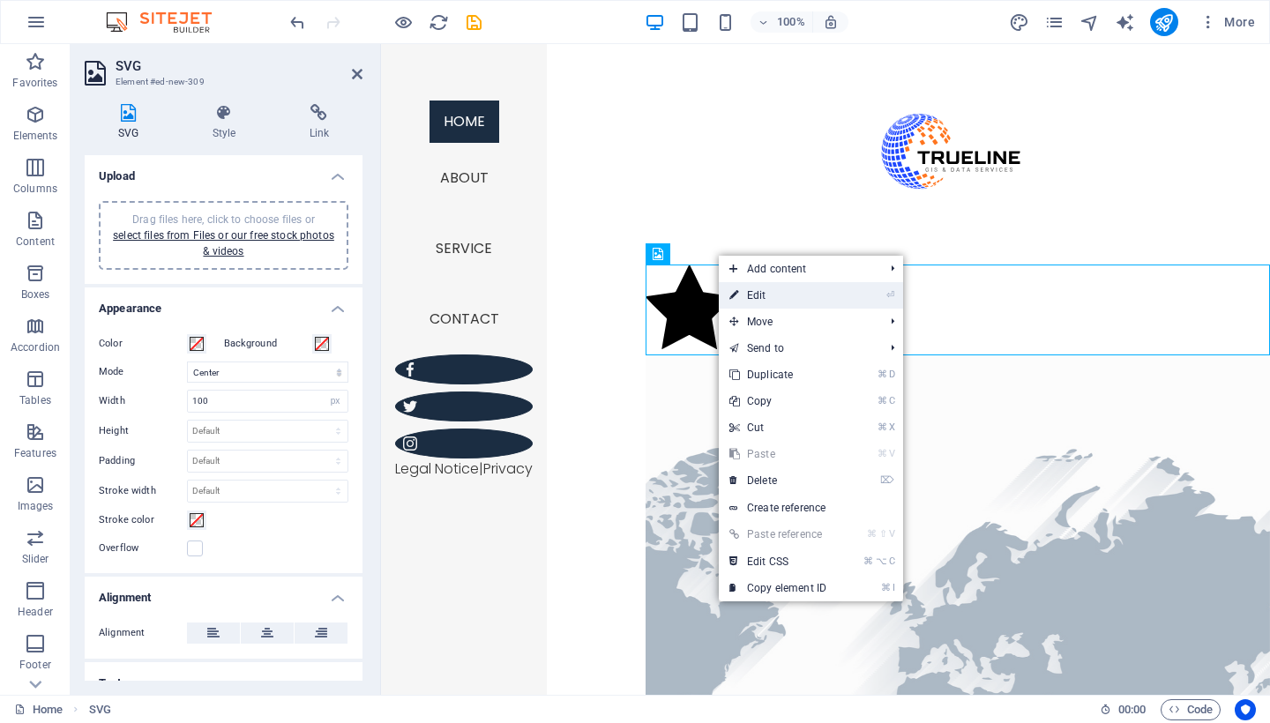
click at [743, 298] on link "⏎ Edit" at bounding box center [778, 295] width 118 height 26
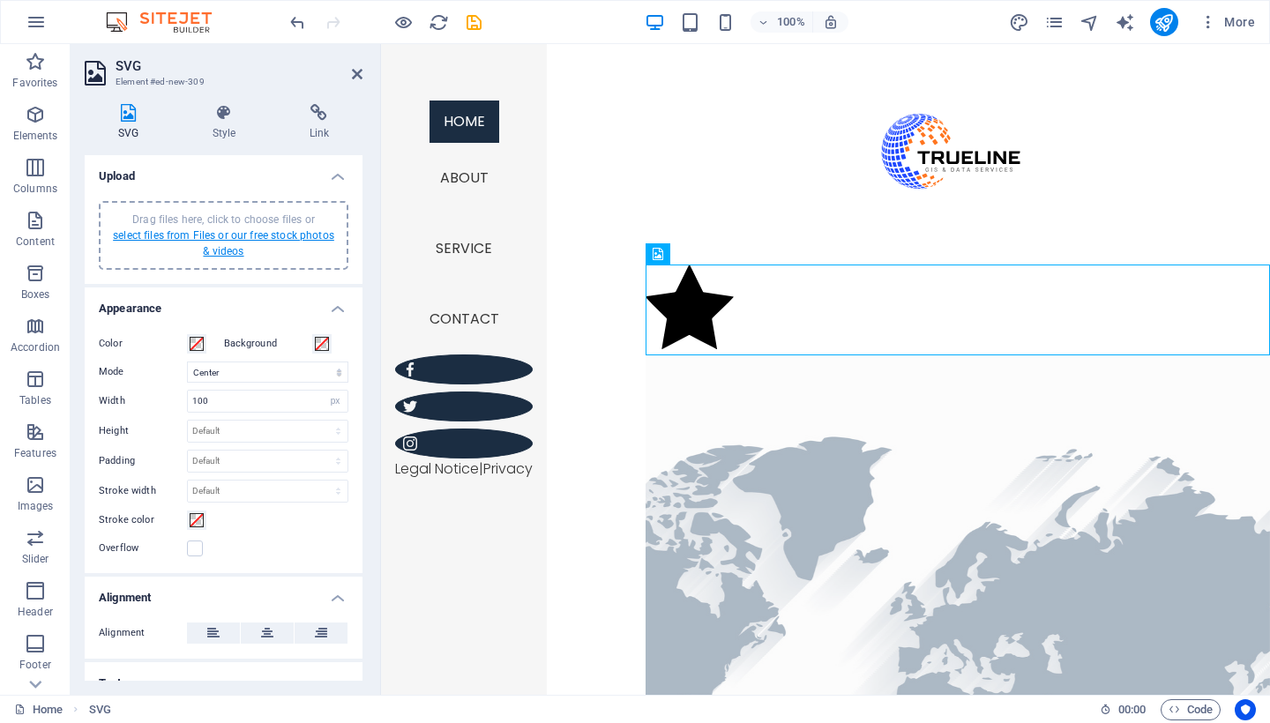
click at [307, 236] on link "select files from Files or our free stock photos & videos" at bounding box center [223, 243] width 221 height 28
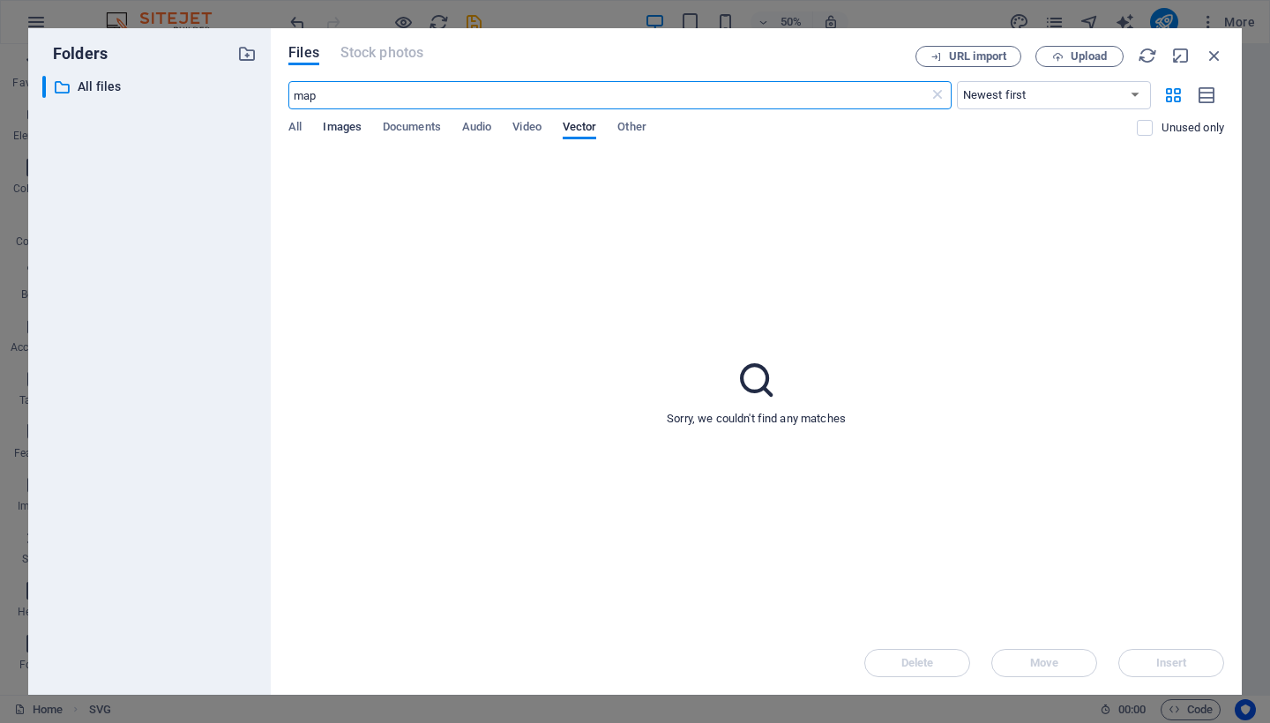
type input "map"
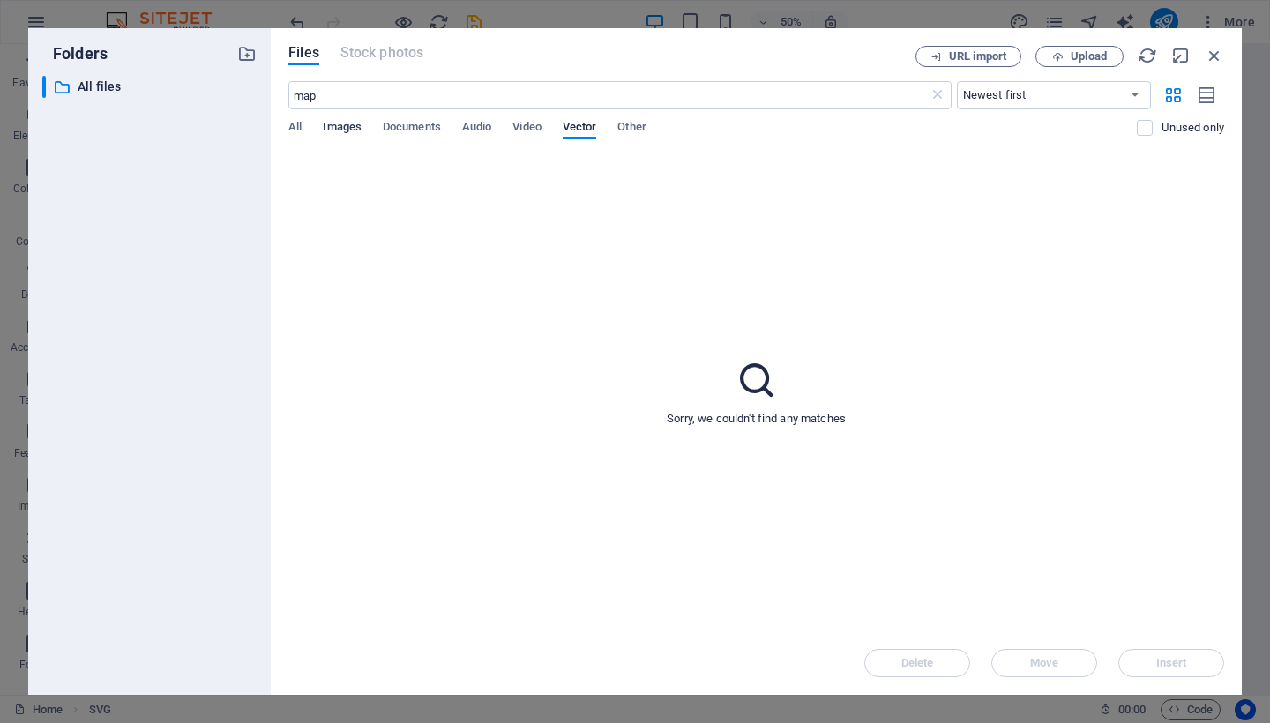
click at [352, 121] on span "Images" at bounding box center [342, 128] width 39 height 25
click at [295, 123] on span "All" at bounding box center [294, 128] width 13 height 25
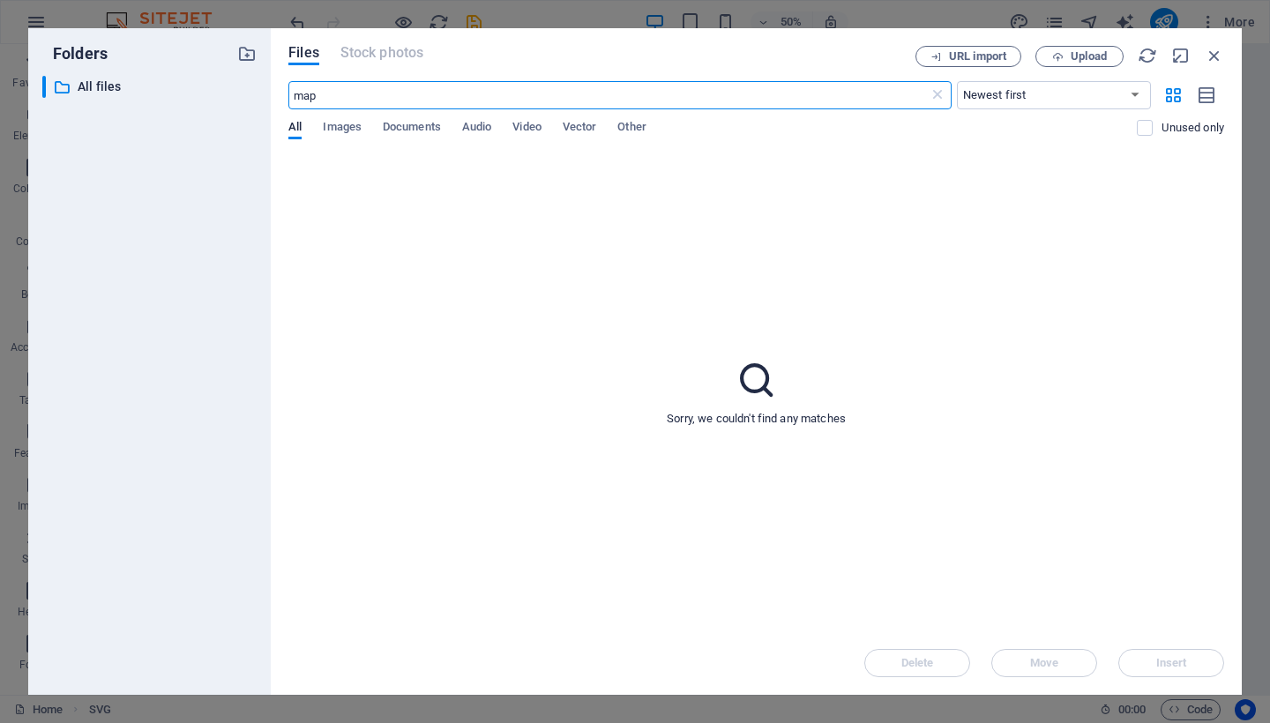
click at [432, 97] on input "map" at bounding box center [608, 95] width 640 height 28
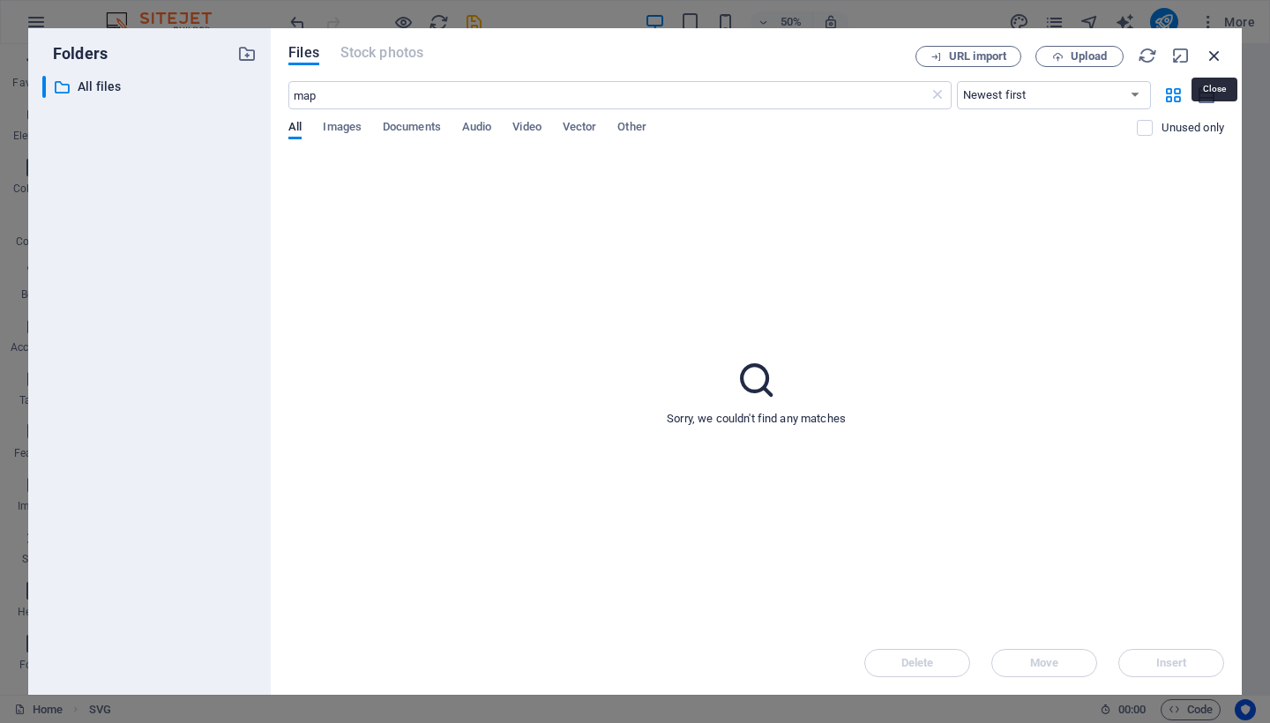
click at [1205, 60] on icon "button" at bounding box center [1214, 55] width 19 height 19
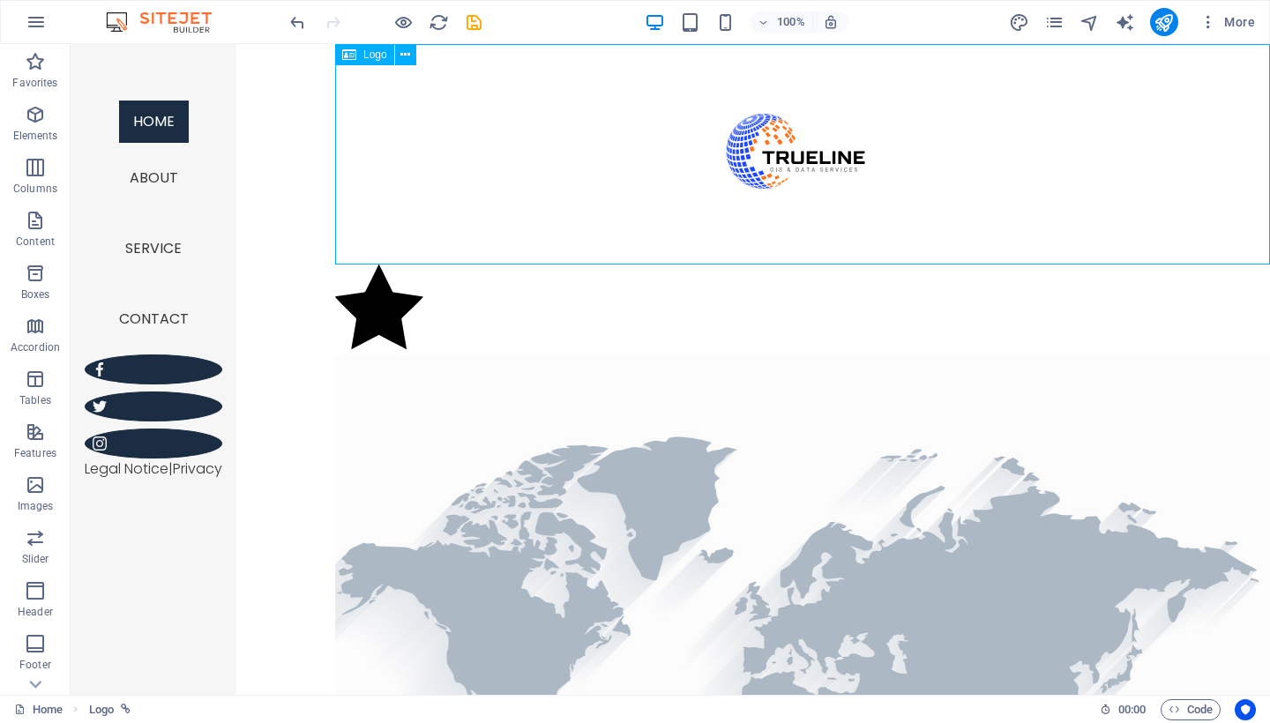
drag, startPoint x: 610, startPoint y: 159, endPoint x: 445, endPoint y: 192, distance: 168.3
click at [445, 192] on div at bounding box center [802, 154] width 935 height 221
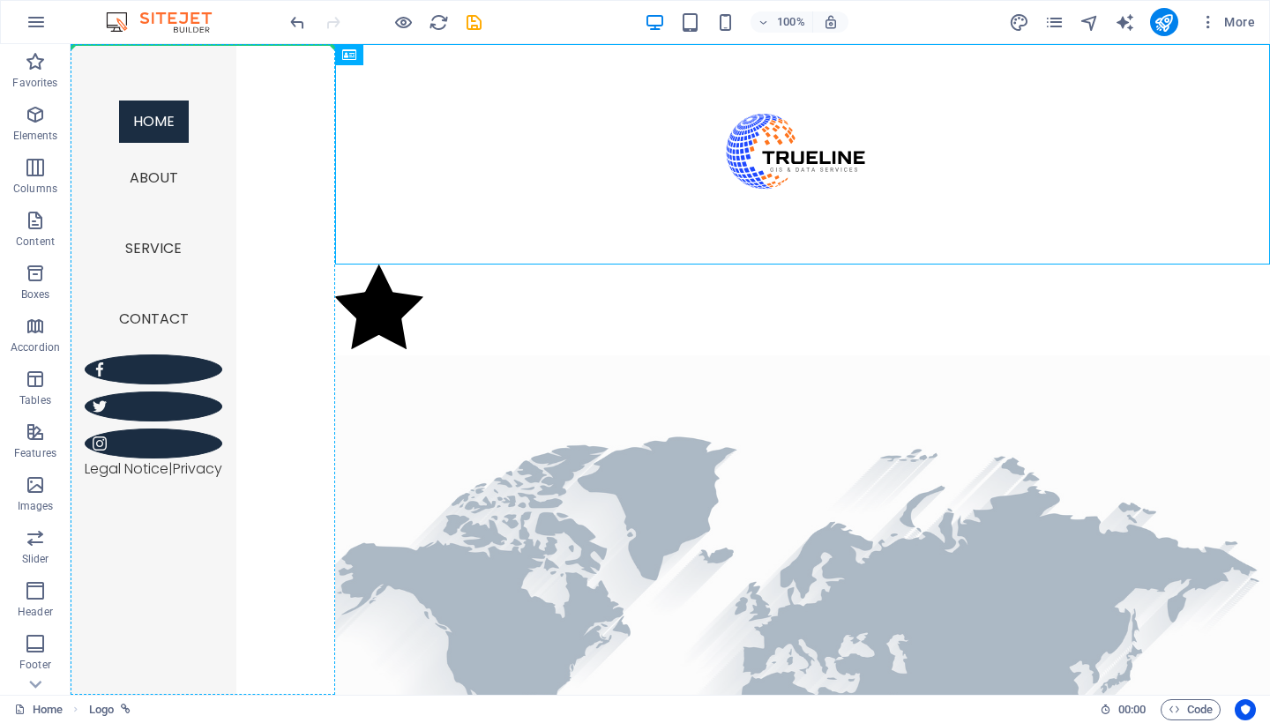
drag, startPoint x: 526, startPoint y: 174, endPoint x: 273, endPoint y: 146, distance: 254.6
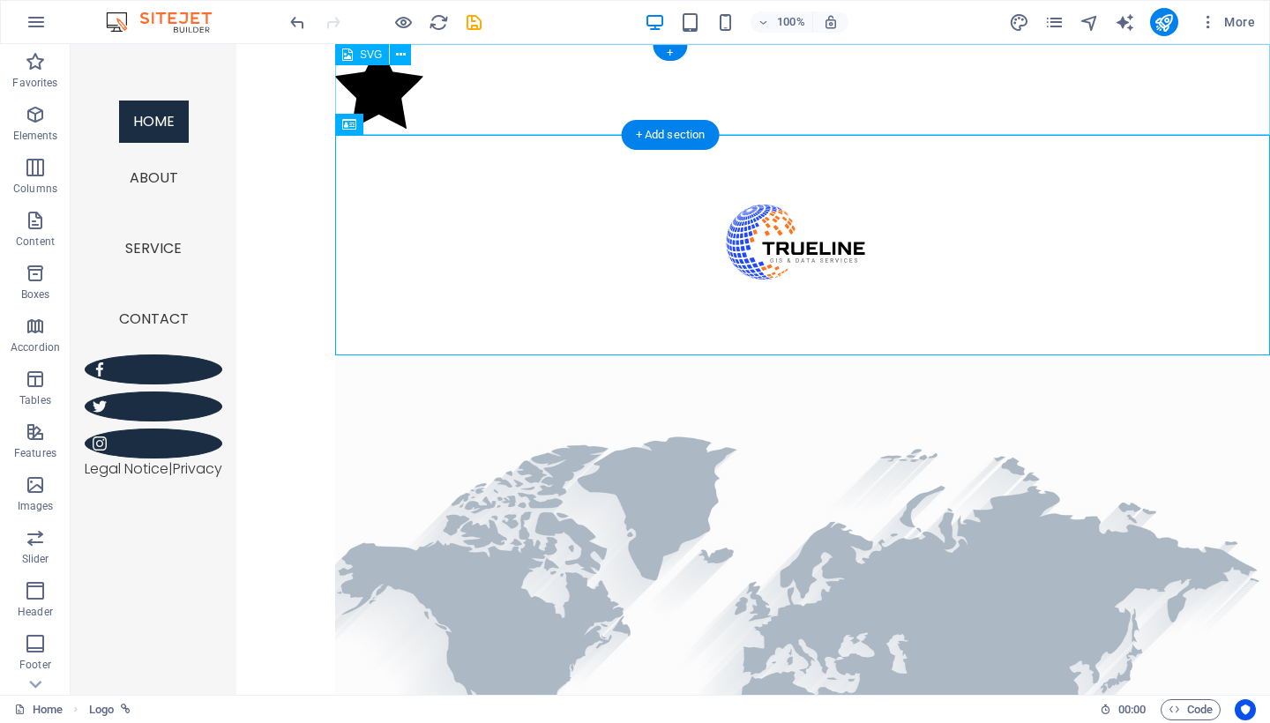
click at [393, 97] on figure at bounding box center [802, 89] width 935 height 91
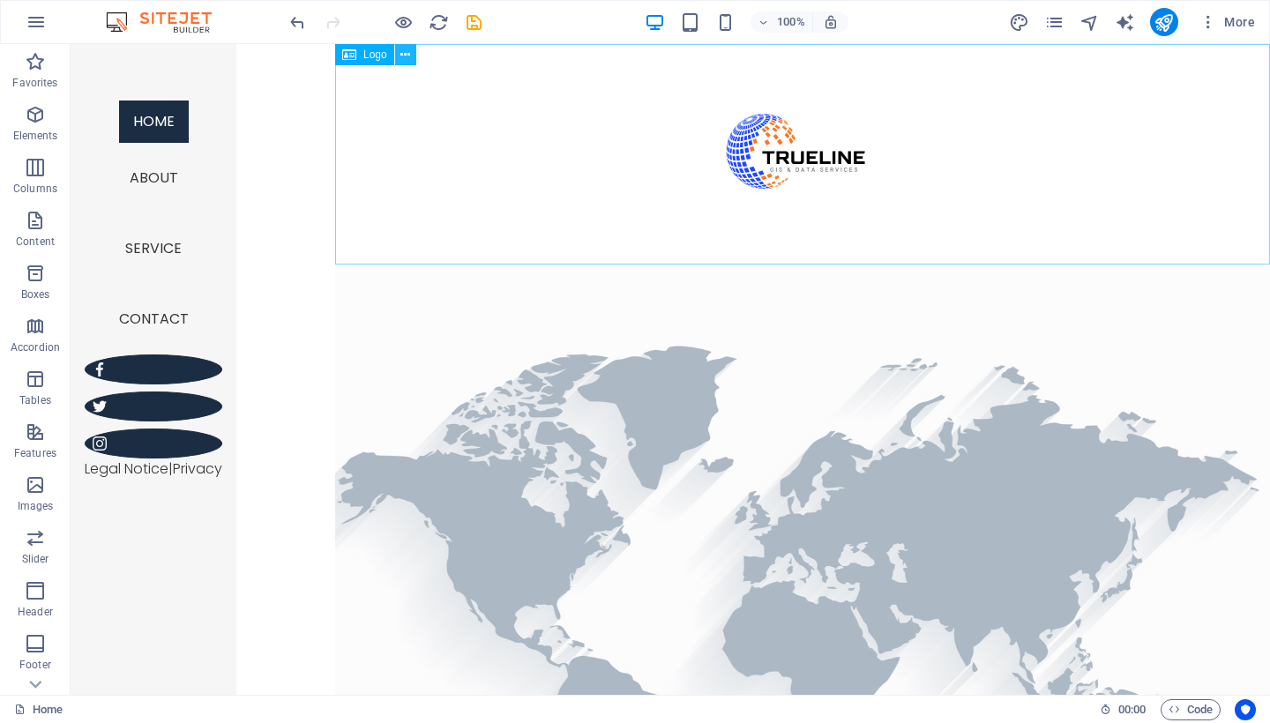
click at [406, 57] on icon at bounding box center [405, 55] width 10 height 19
drag, startPoint x: 510, startPoint y: 171, endPoint x: 247, endPoint y: 124, distance: 267.0
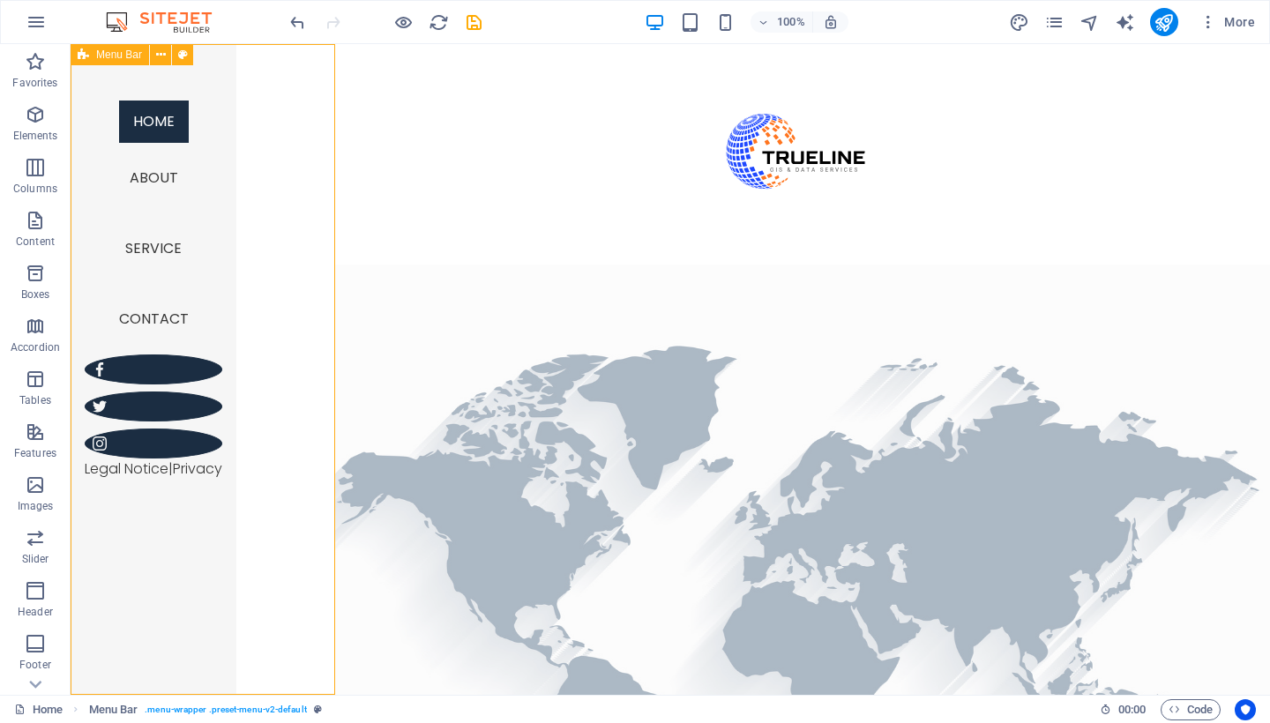
drag, startPoint x: 236, startPoint y: 121, endPoint x: 118, endPoint y: 54, distance: 135.1
click at [118, 54] on div "Menu Home About Service Contact Legal Notice | Privacy" at bounding box center [154, 369] width 166 height 651
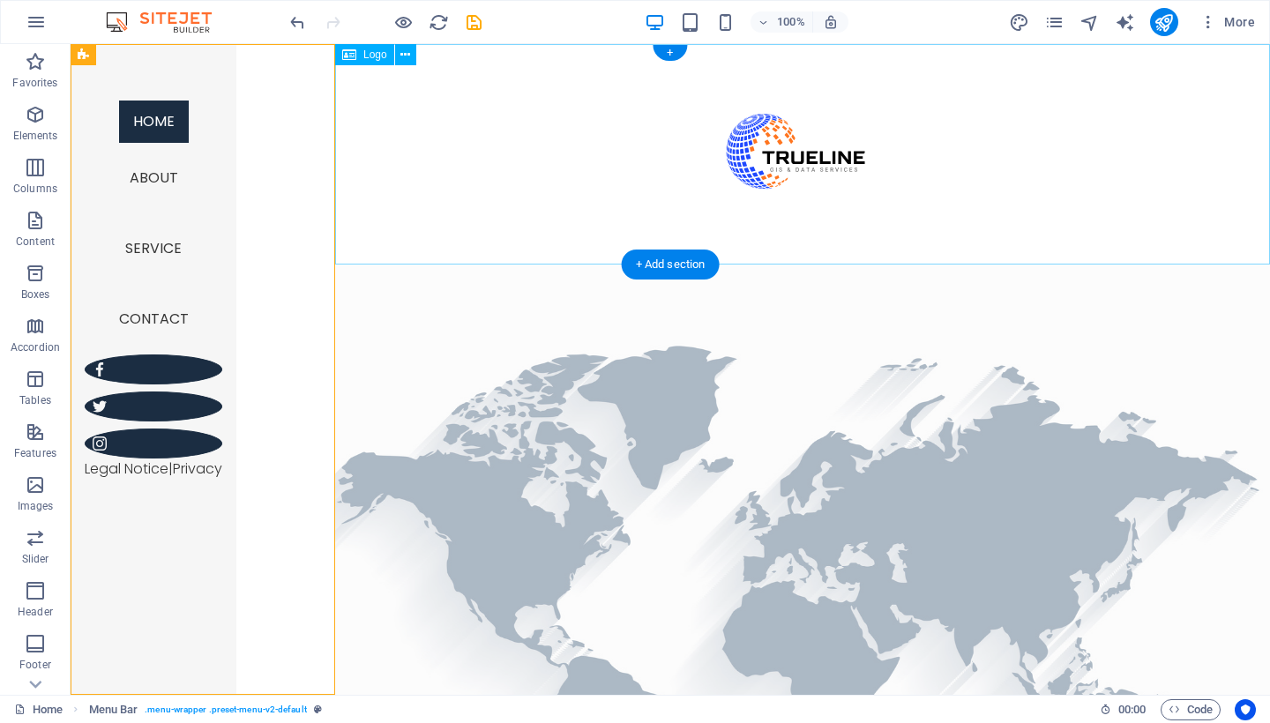
drag, startPoint x: 385, startPoint y: 92, endPoint x: 378, endPoint y: 83, distance: 11.3
click at [382, 87] on div at bounding box center [802, 154] width 935 height 221
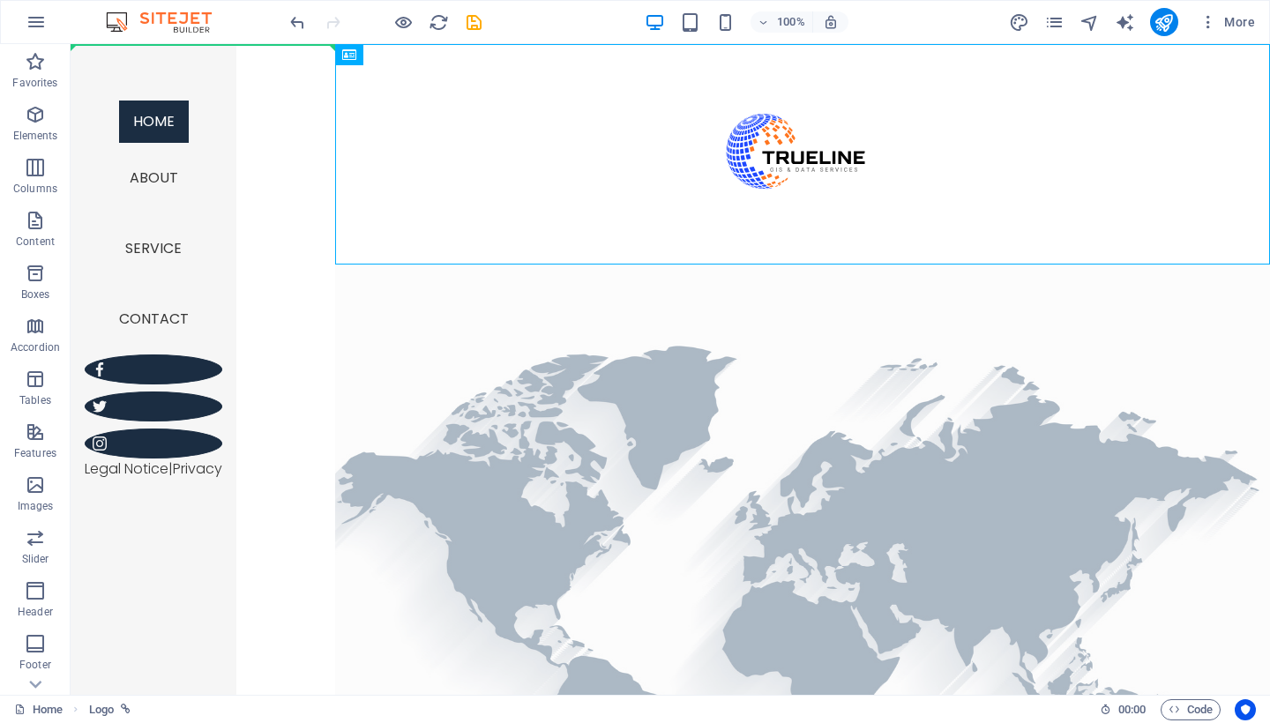
drag, startPoint x: 433, startPoint y: 101, endPoint x: 213, endPoint y: 120, distance: 221.4
click at [212, 121] on div "Menu Home About Service Contact Legal Notice | Privacy" at bounding box center [154, 369] width 166 height 651
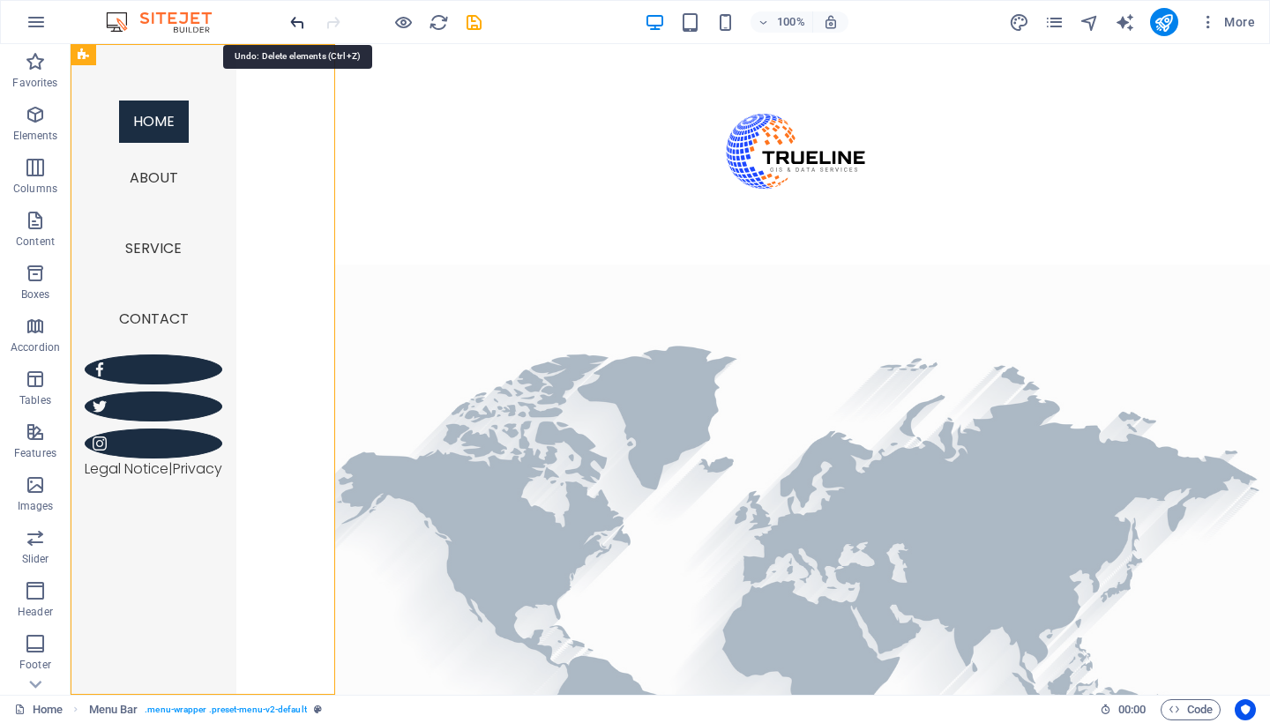
click at [290, 26] on icon "undo" at bounding box center [298, 22] width 20 height 20
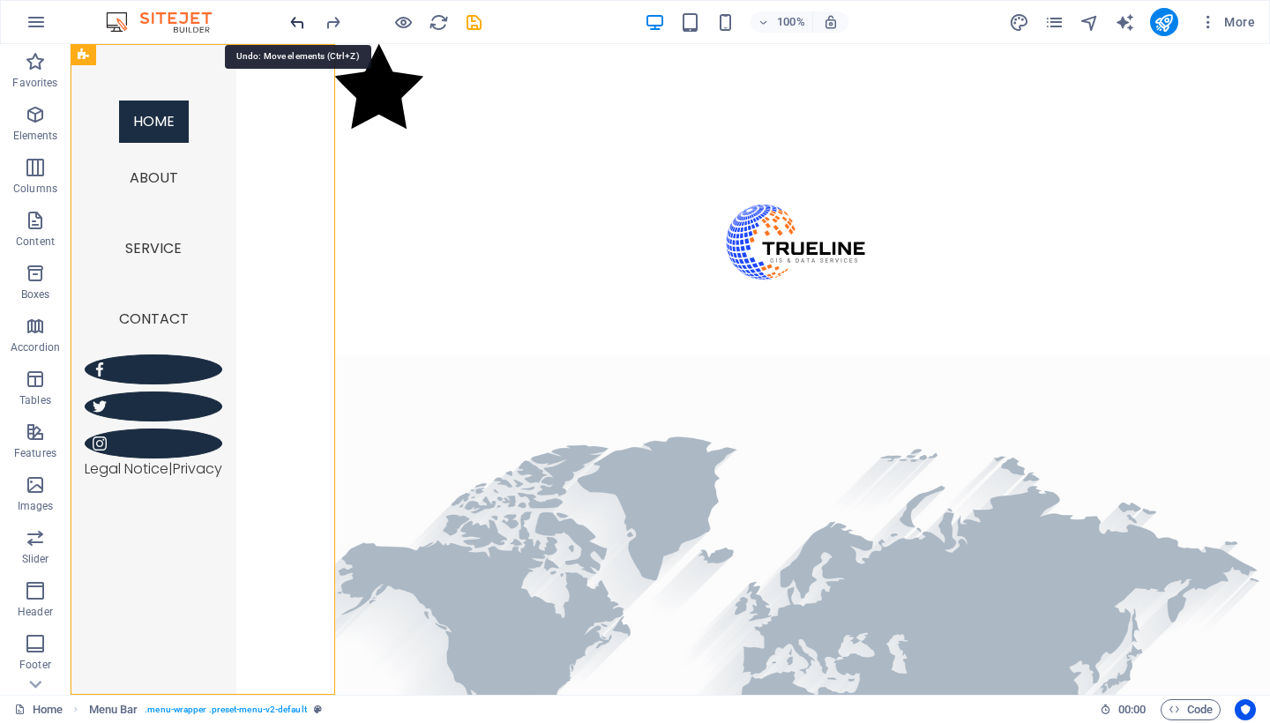
click at [290, 26] on icon "undo" at bounding box center [298, 22] width 20 height 20
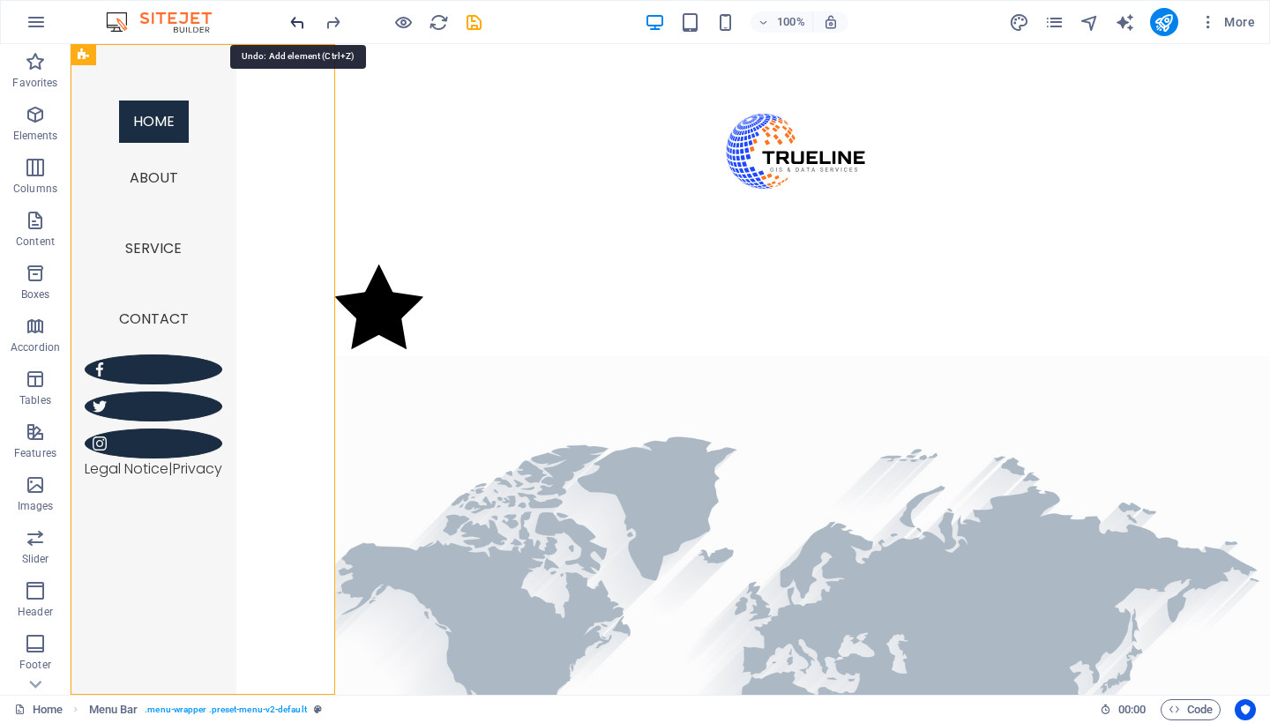
click at [290, 26] on icon "undo" at bounding box center [298, 22] width 20 height 20
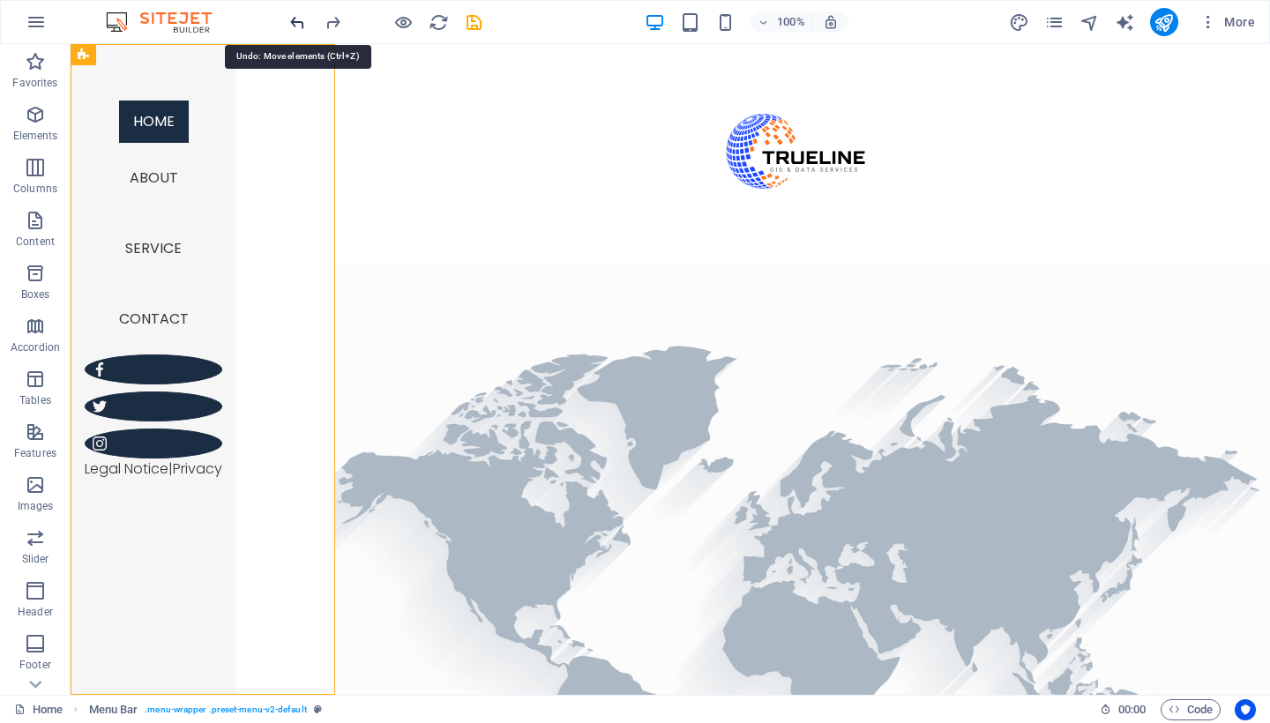
click at [290, 26] on icon "undo" at bounding box center [298, 22] width 20 height 20
click at [298, 26] on icon "undo" at bounding box center [298, 22] width 20 height 20
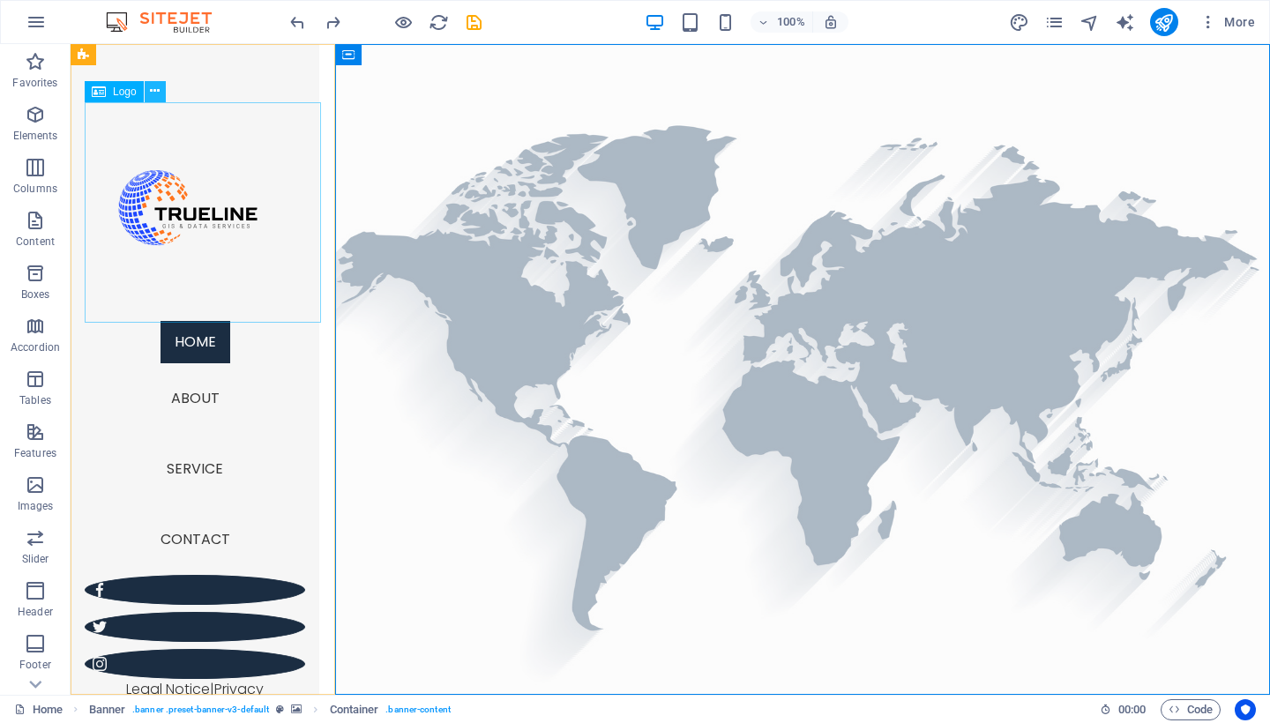
click at [154, 96] on icon at bounding box center [155, 91] width 10 height 19
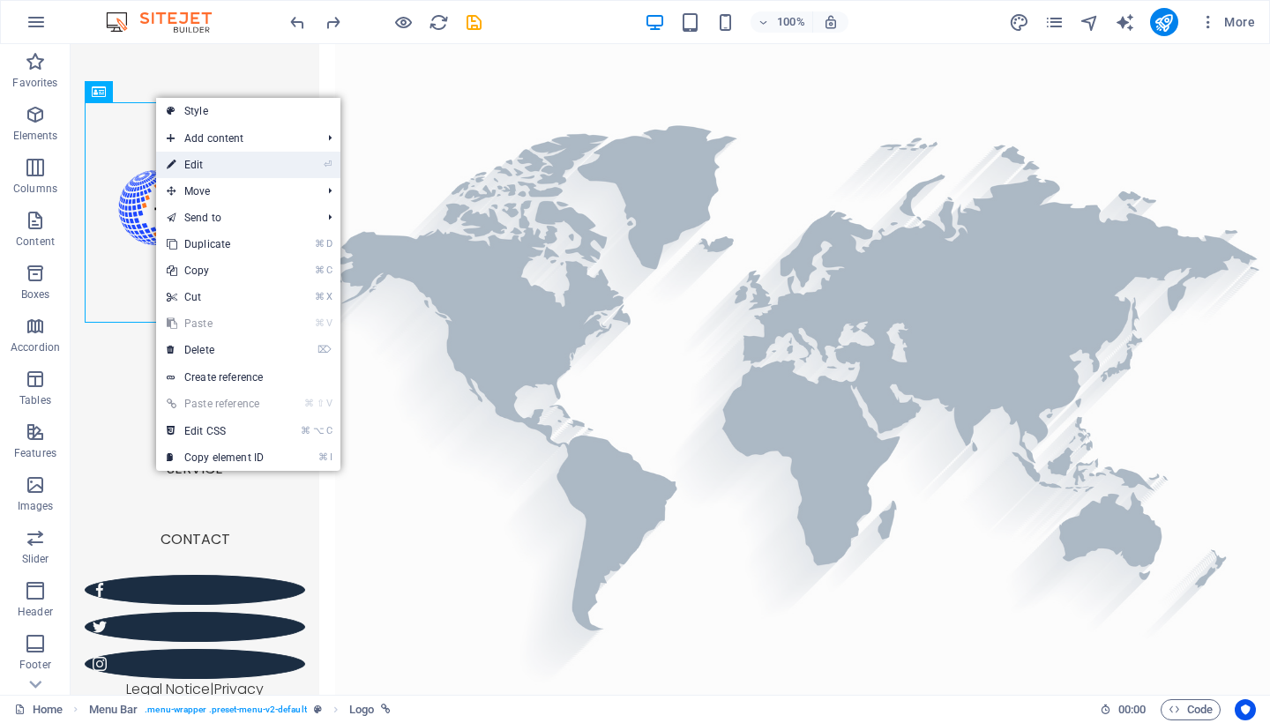
click at [198, 158] on link "⏎ Edit" at bounding box center [215, 165] width 118 height 26
select select "px"
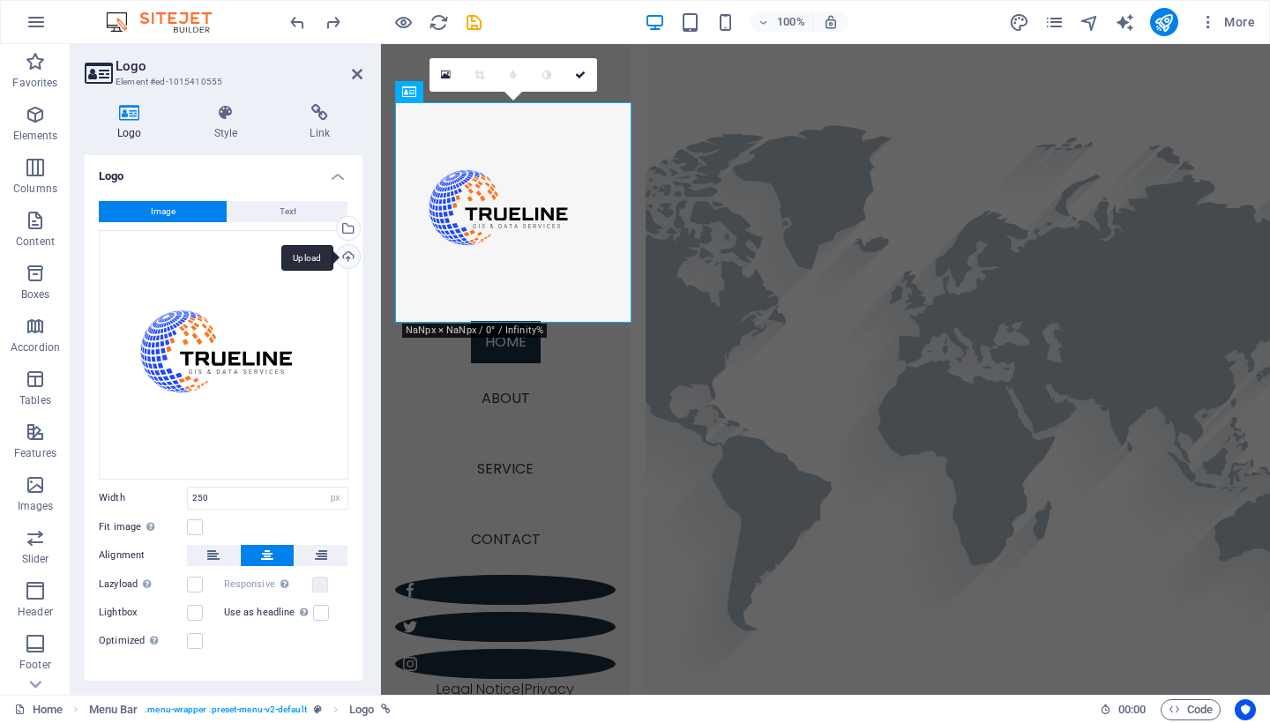
click at [341, 259] on div "Upload" at bounding box center [346, 258] width 26 height 26
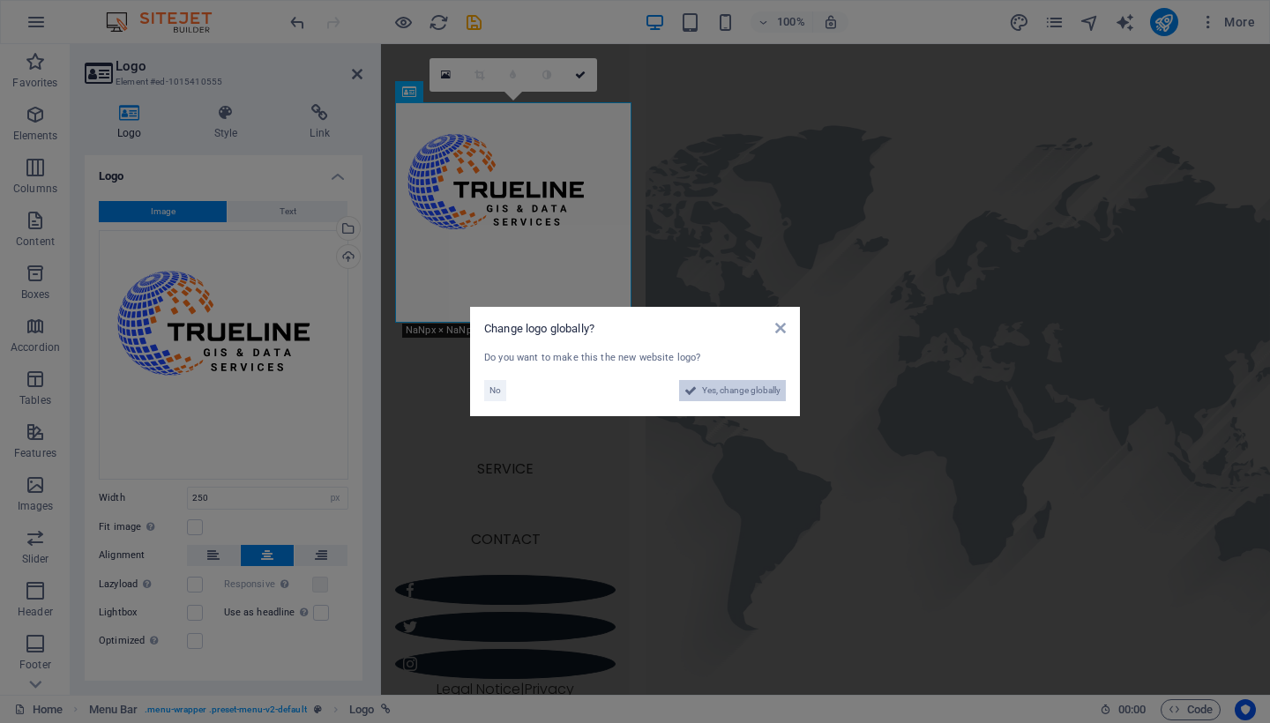
click at [764, 388] on span "Yes, change globally" at bounding box center [741, 390] width 79 height 21
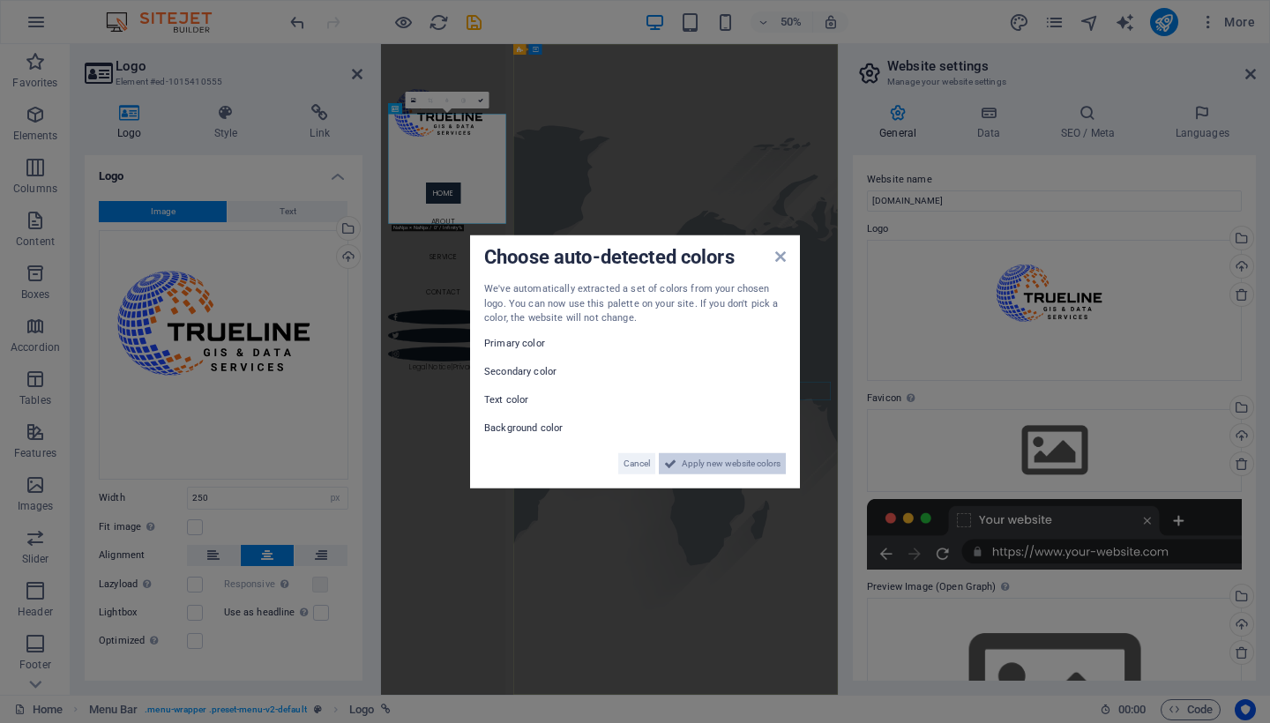
click at [744, 466] on span "Apply new website colors" at bounding box center [731, 463] width 99 height 21
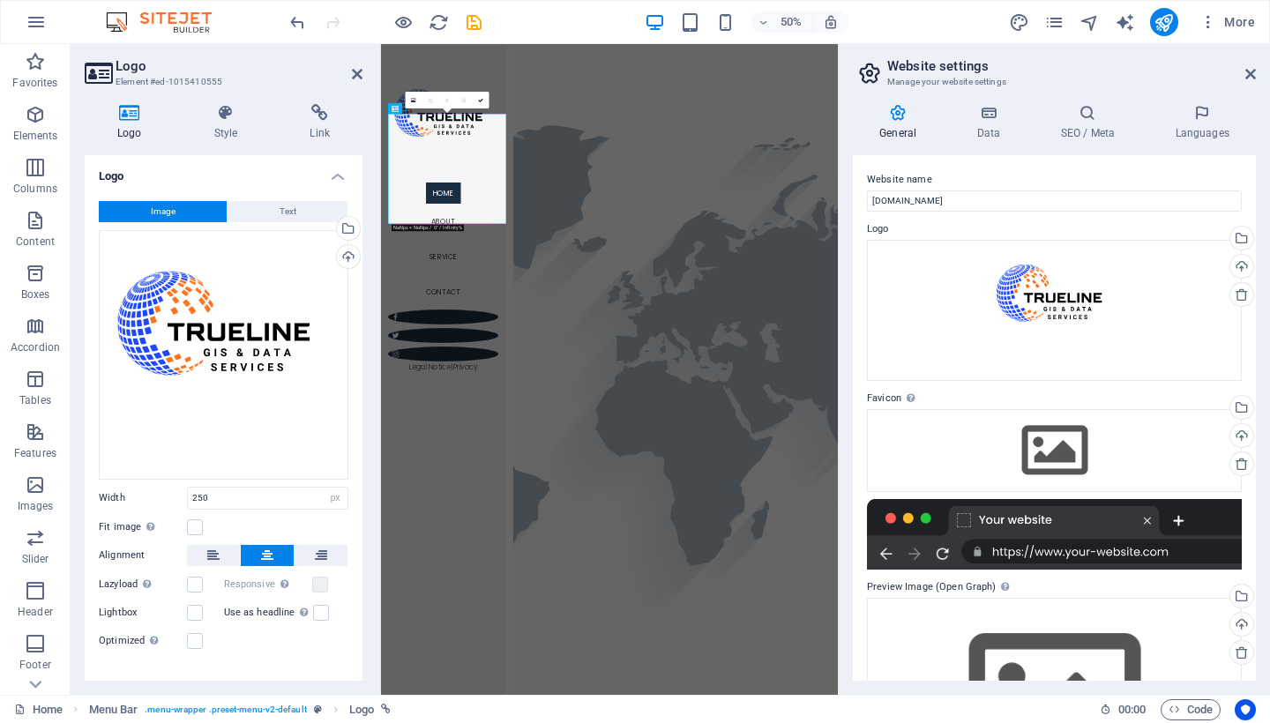
click at [1256, 69] on aside "Website settings Manage your website settings General Data SEO / Meta Languages…" at bounding box center [1054, 369] width 432 height 651
click at [1250, 72] on icon at bounding box center [1250, 74] width 11 height 14
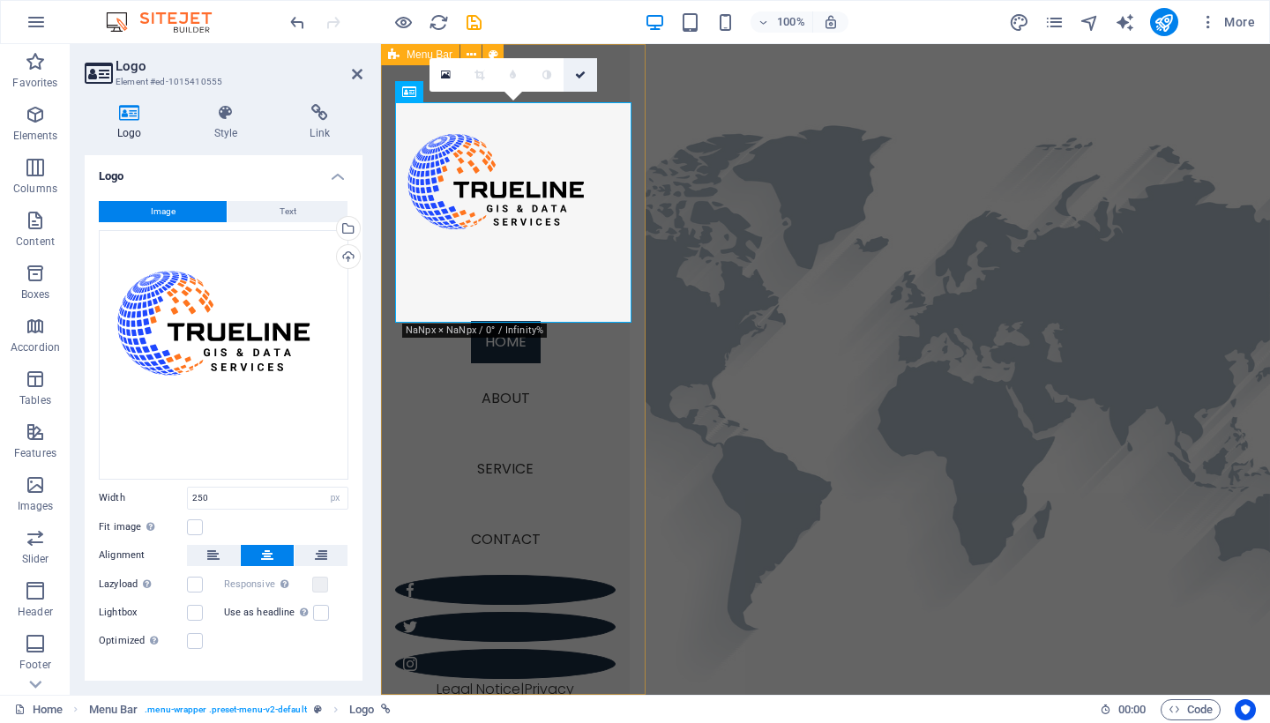
drag, startPoint x: 585, startPoint y: 73, endPoint x: 514, endPoint y: 29, distance: 83.2
click at [585, 73] on icon at bounding box center [580, 75] width 11 height 11
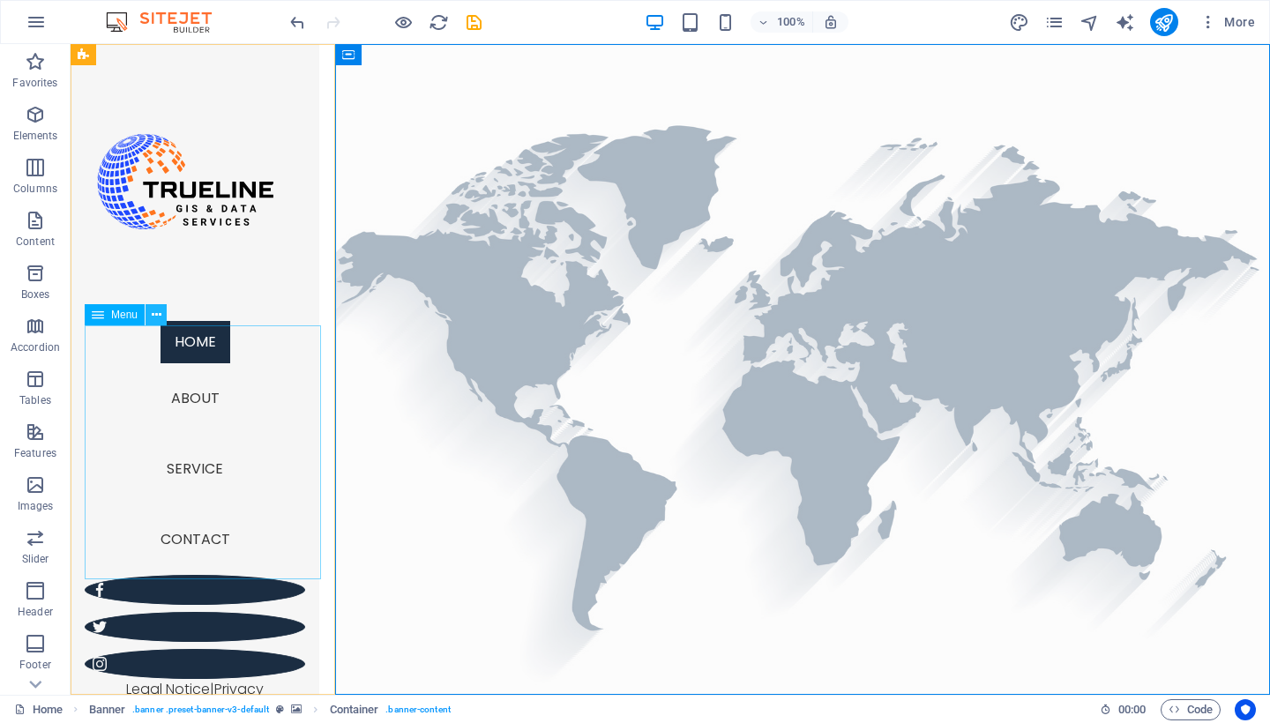
click at [152, 310] on icon at bounding box center [157, 315] width 10 height 19
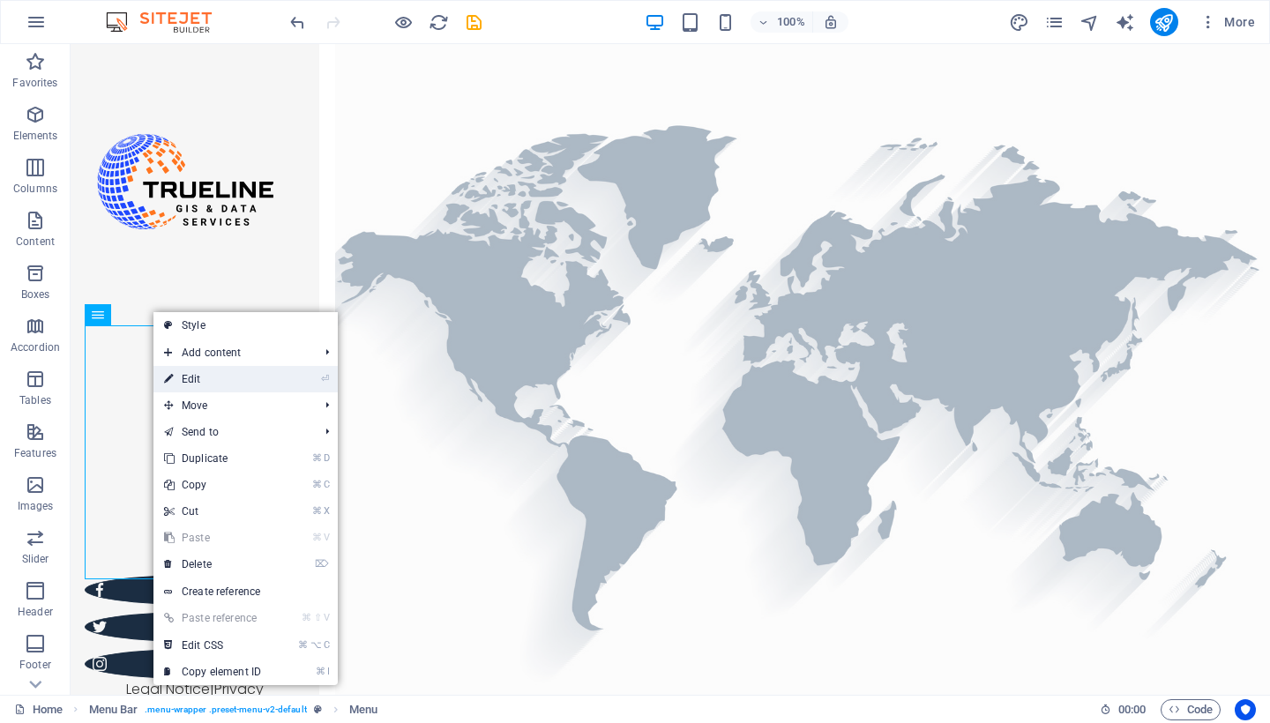
click at [199, 387] on link "⏎ Edit" at bounding box center [212, 379] width 118 height 26
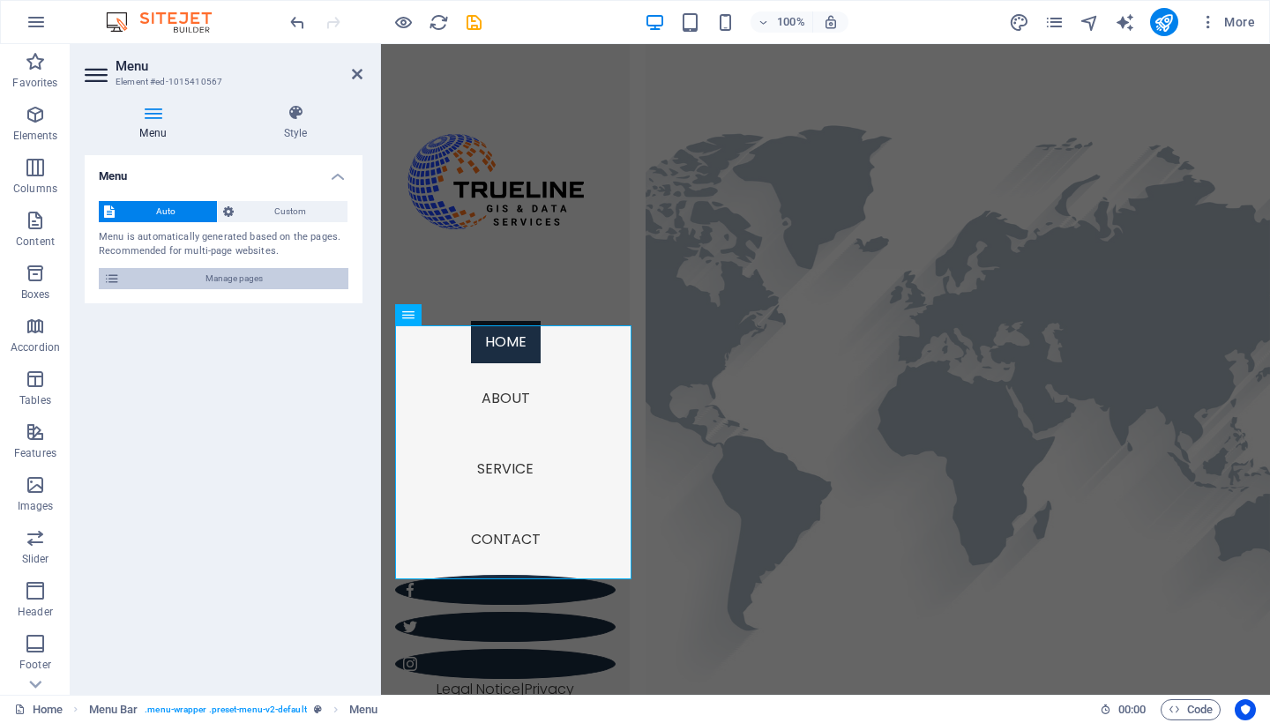
click at [266, 279] on span "Manage pages" at bounding box center [234, 278] width 218 height 21
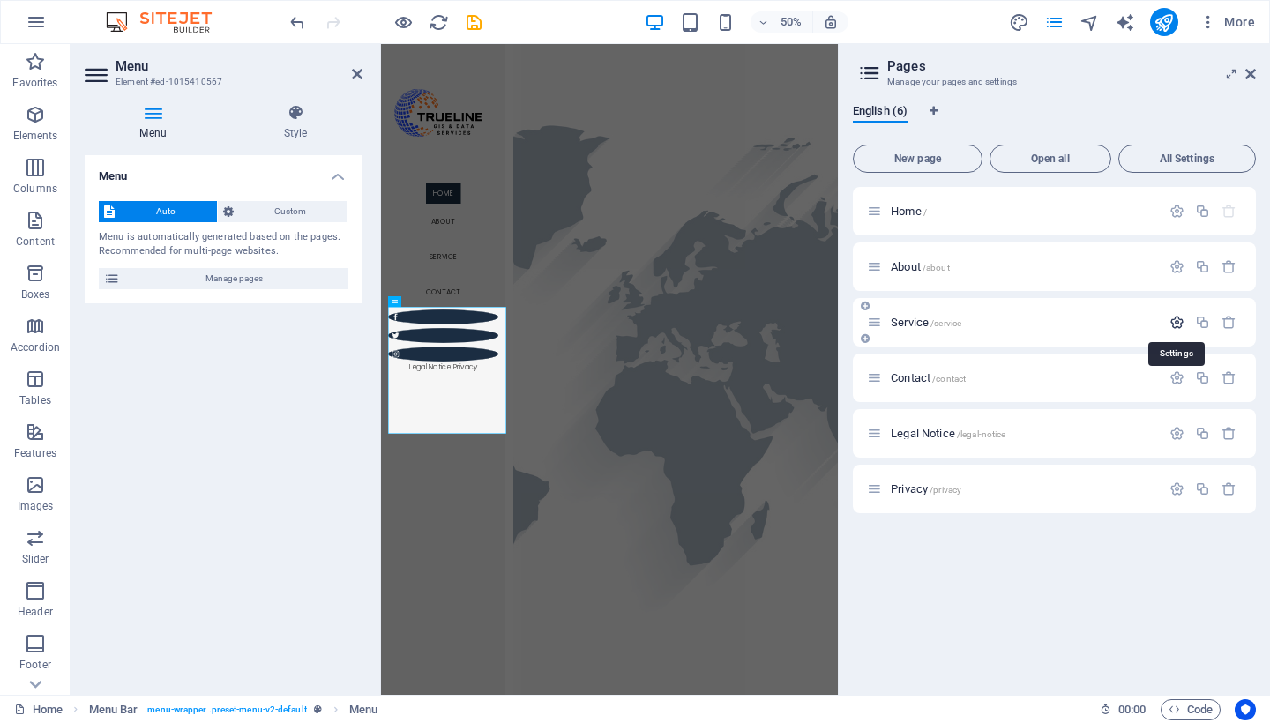
click at [1173, 325] on icon "button" at bounding box center [1177, 322] width 15 height 15
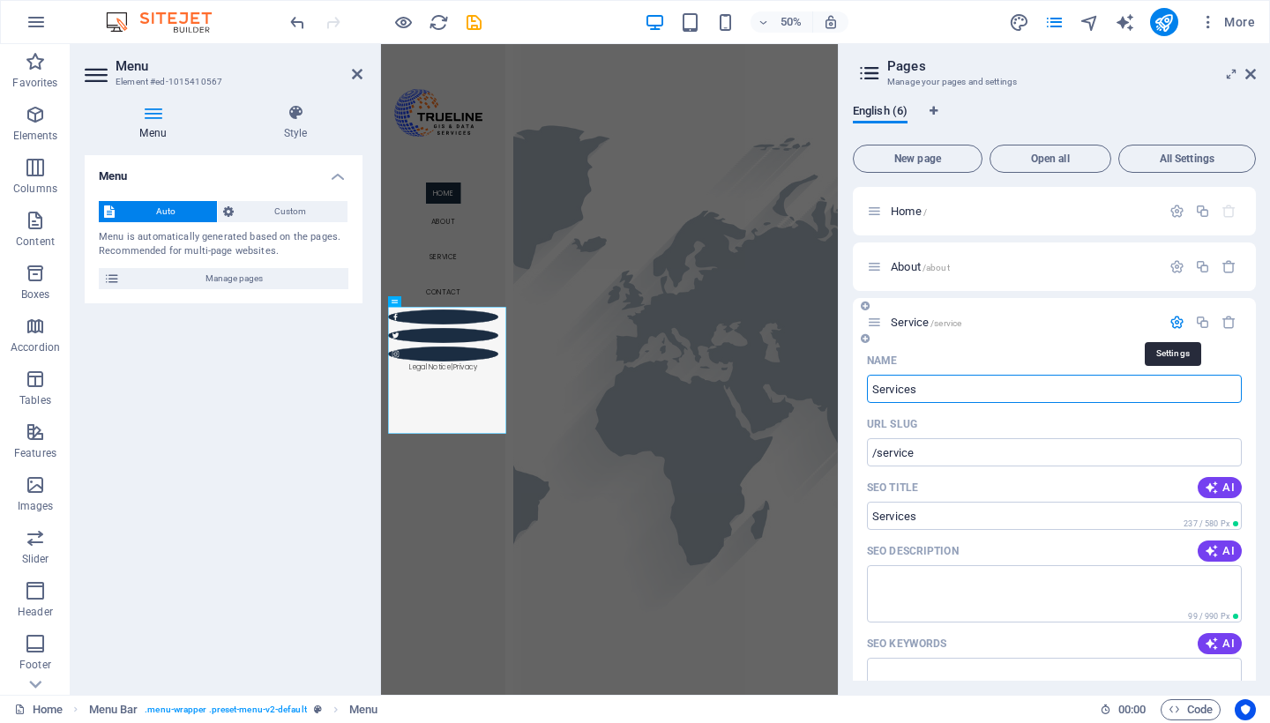
type input "Services"
type input "/services"
click at [1251, 75] on icon at bounding box center [1250, 74] width 11 height 14
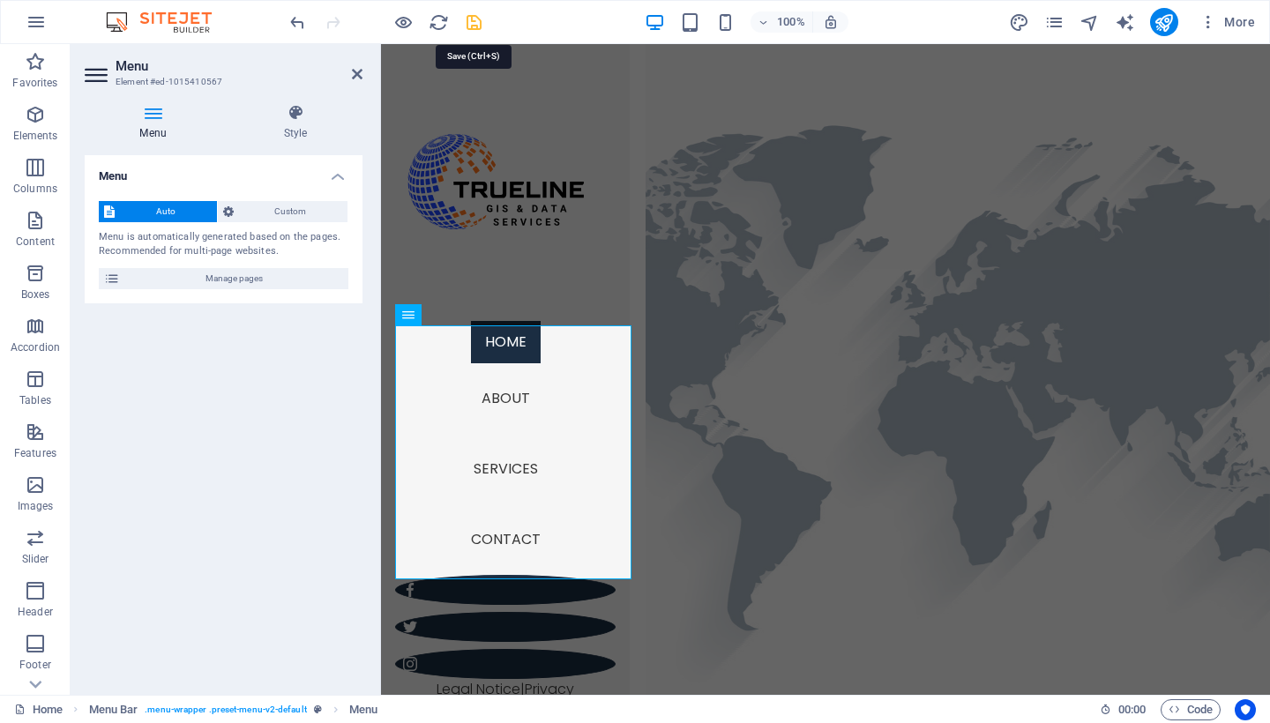
click at [467, 30] on icon "save" at bounding box center [474, 22] width 20 height 20
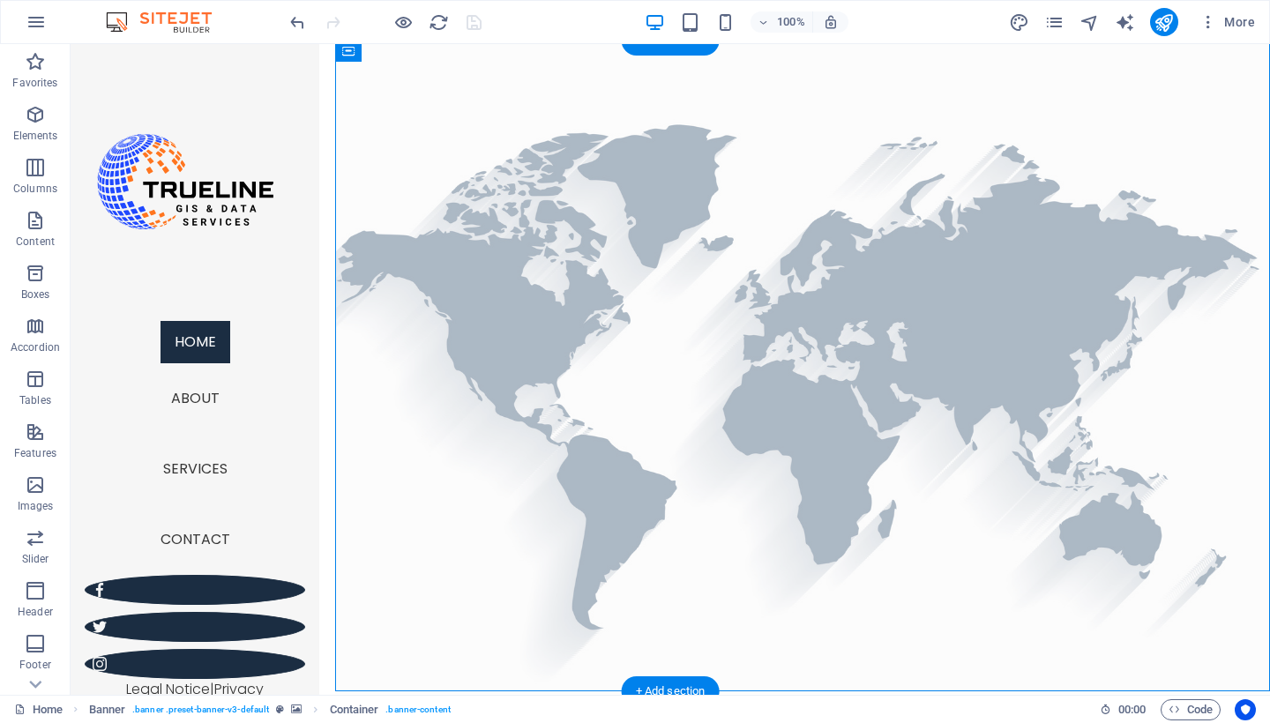
scroll to position [4, 0]
drag, startPoint x: 475, startPoint y: 149, endPoint x: 448, endPoint y: 112, distance: 46.0
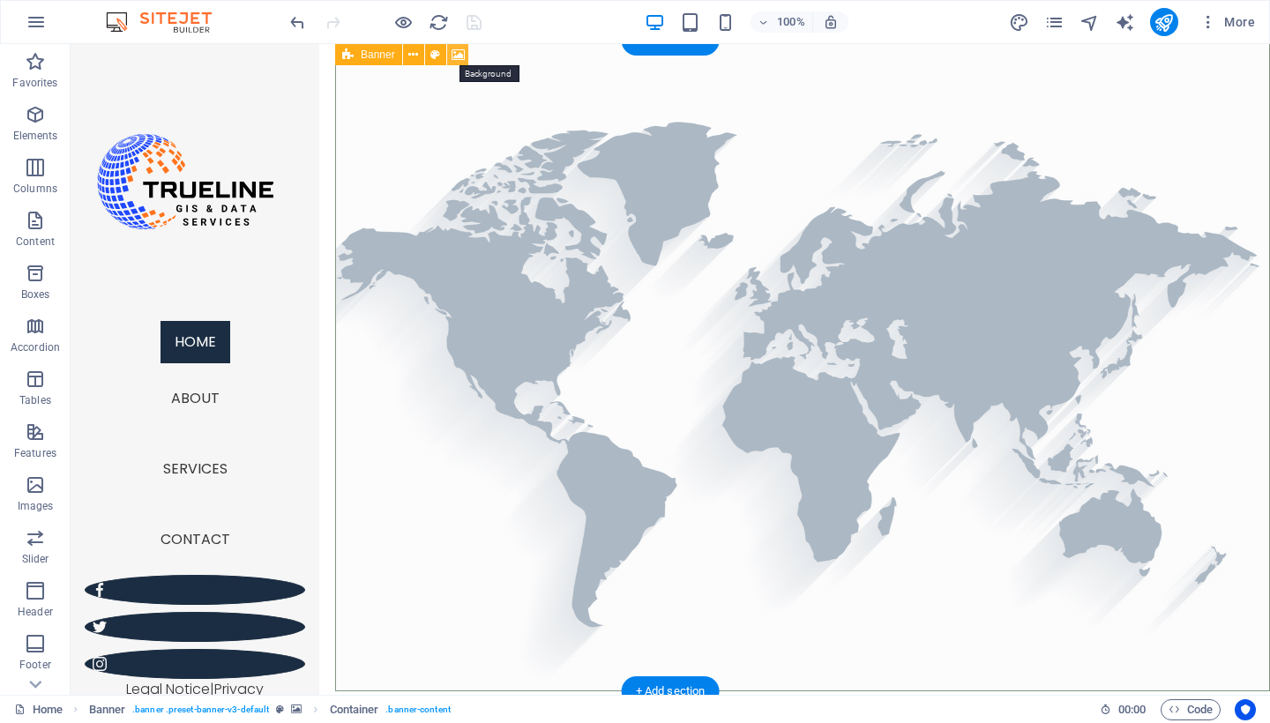
click at [450, 56] on button at bounding box center [457, 54] width 21 height 21
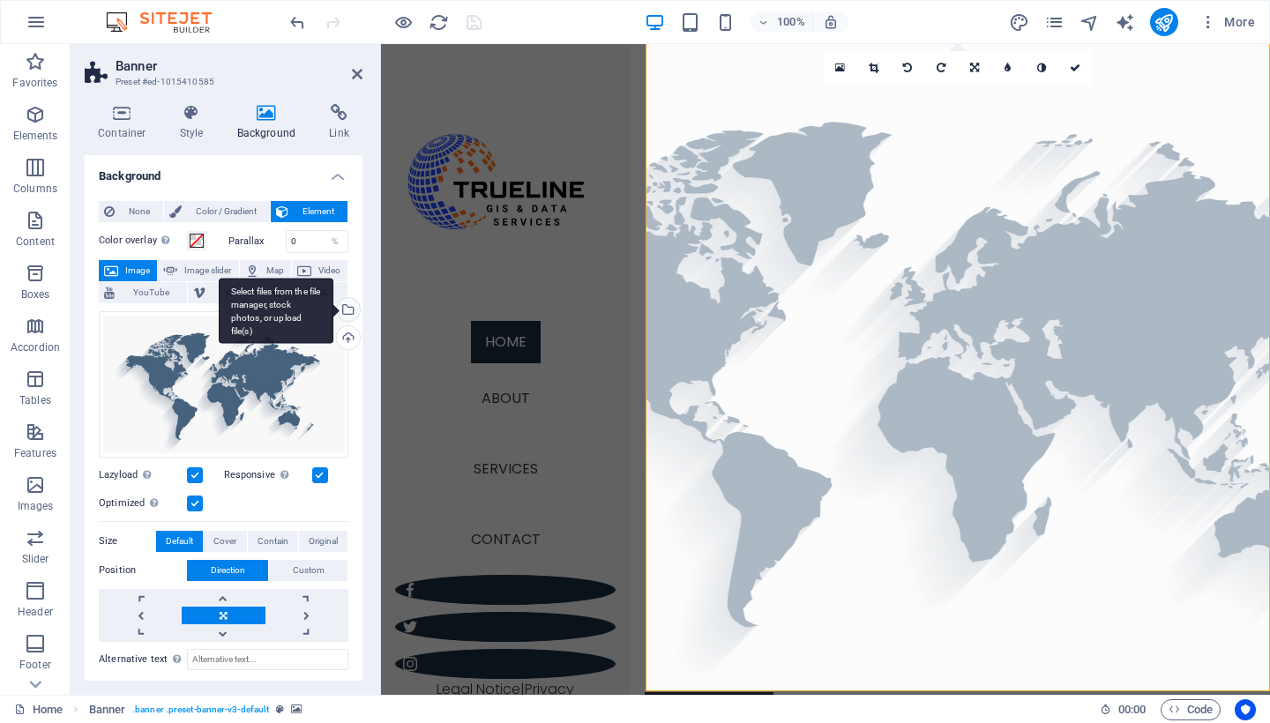
click at [344, 308] on div "Select files from the file manager, stock photos, or upload file(s)" at bounding box center [346, 311] width 26 height 26
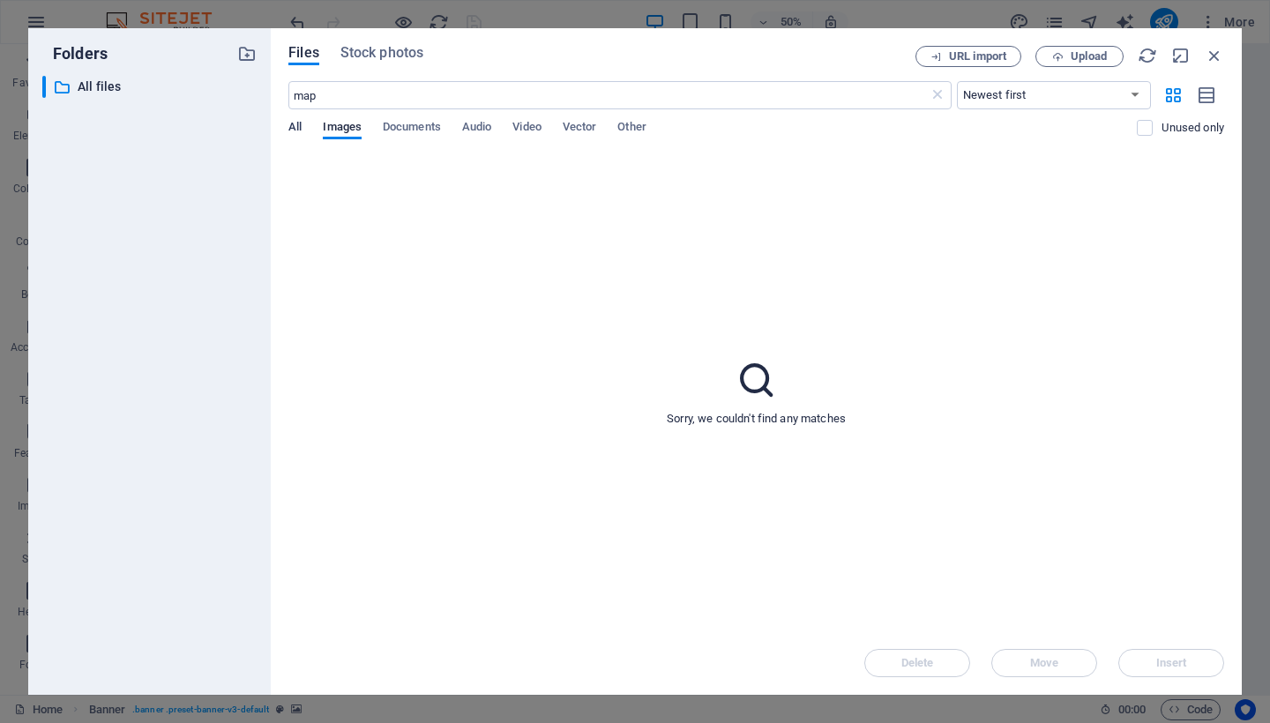
click at [300, 123] on span "All" at bounding box center [294, 128] width 13 height 25
click at [593, 131] on span "Vector" at bounding box center [580, 128] width 34 height 25
click at [403, 49] on span "Stock photos" at bounding box center [381, 52] width 83 height 21
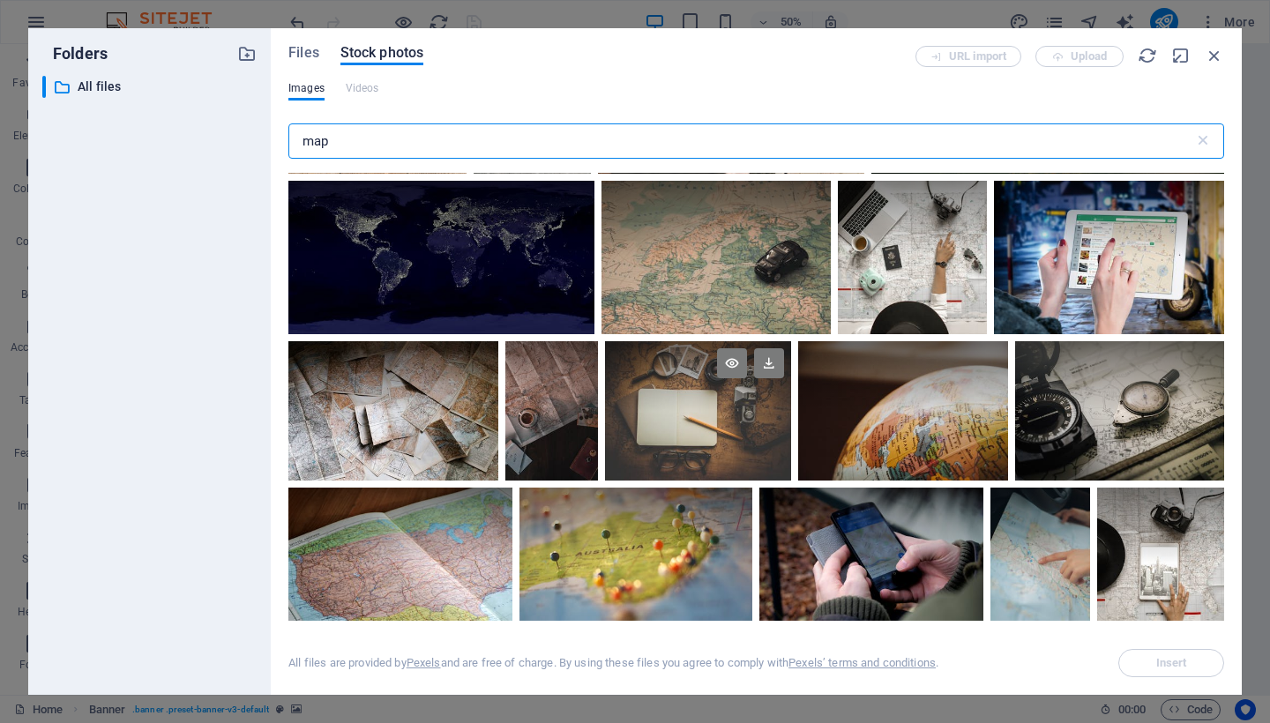
scroll to position [166, 0]
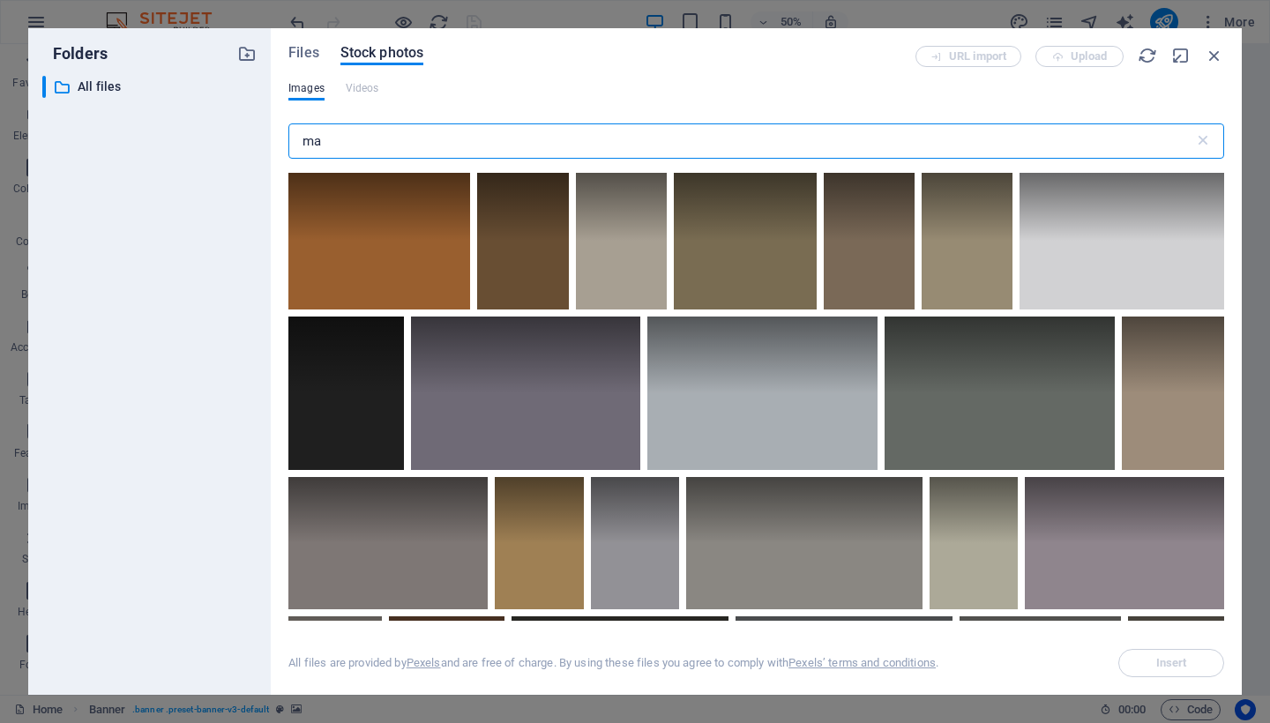
type input "m"
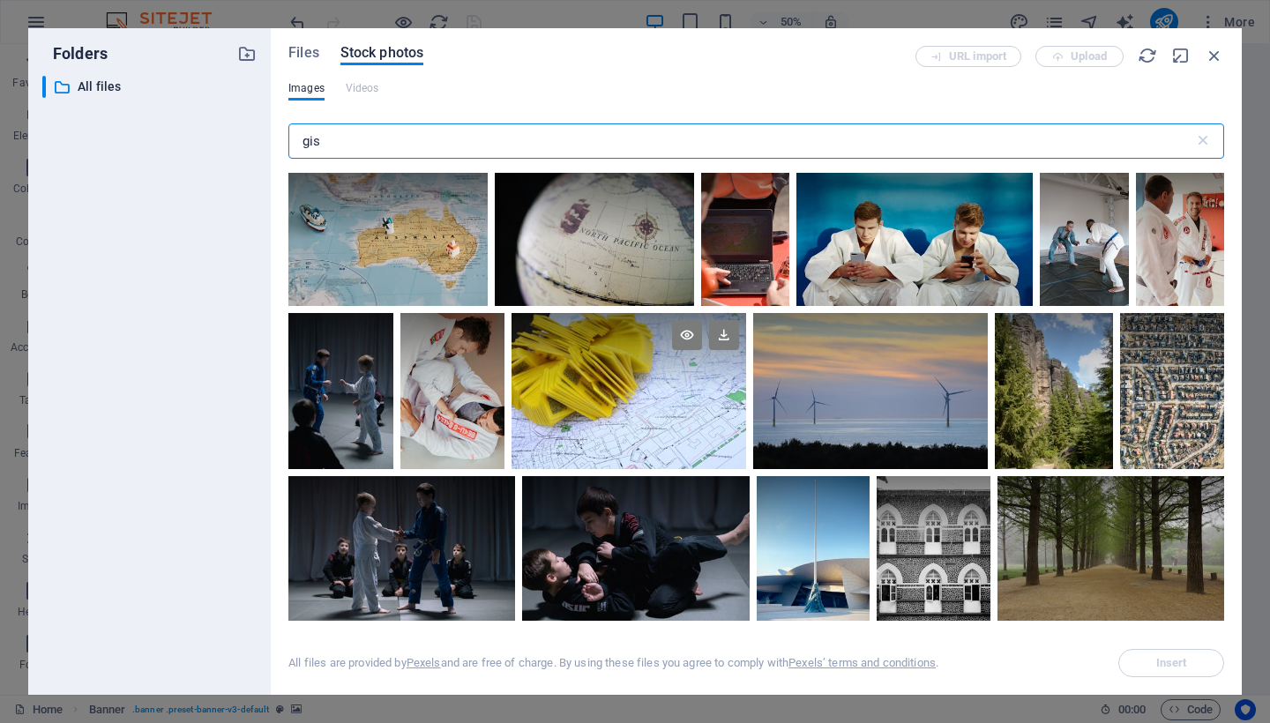
scroll to position [0, 0]
type input "gis"
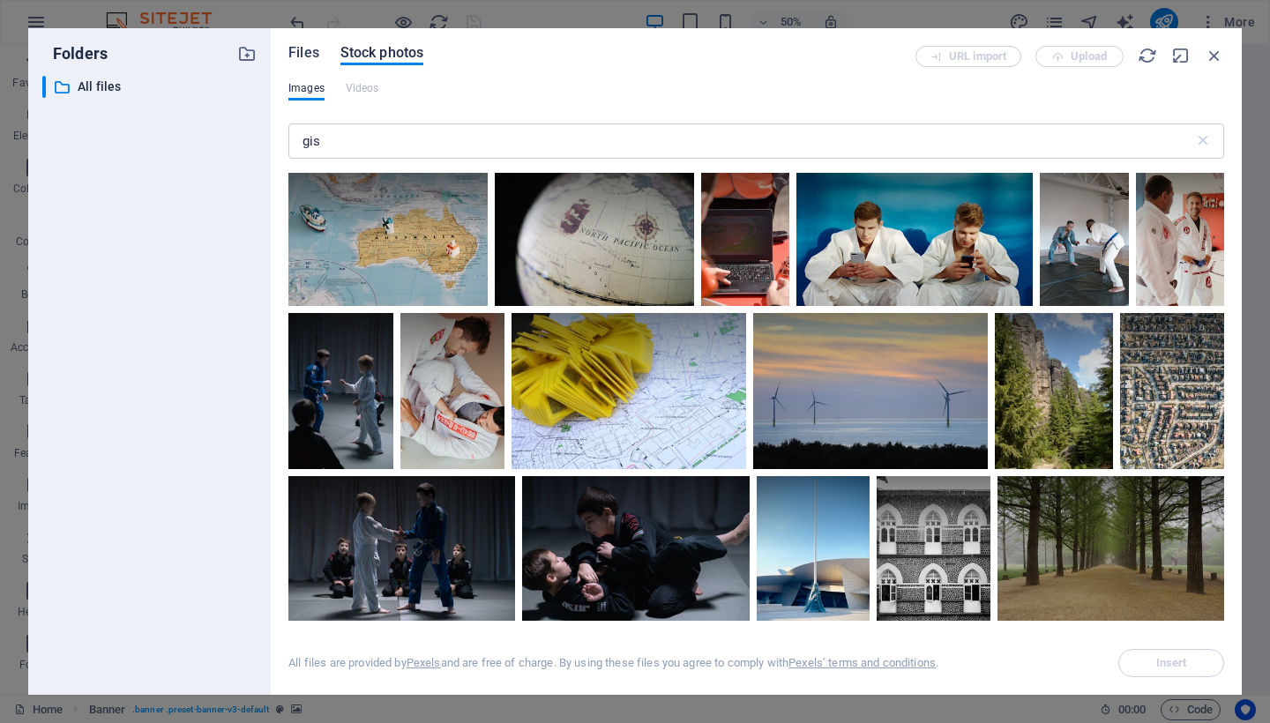
click at [299, 47] on span "Files" at bounding box center [303, 52] width 31 height 21
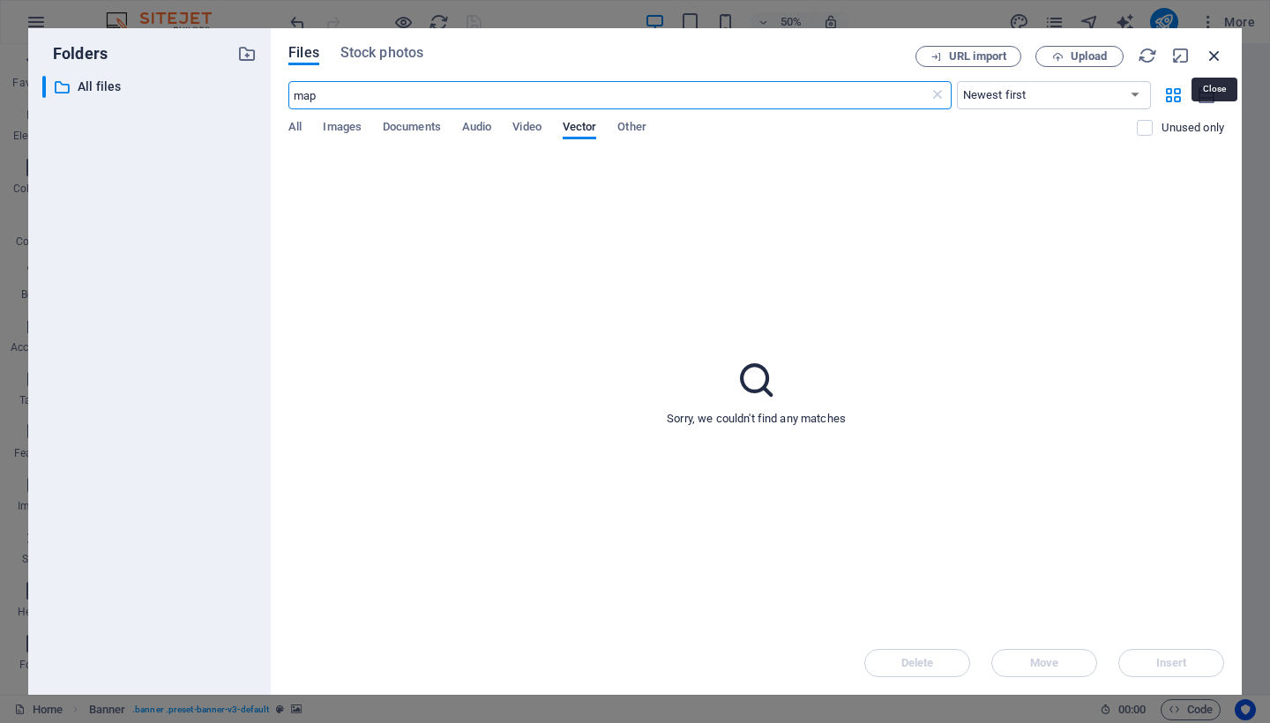
click at [1209, 53] on icon "button" at bounding box center [1214, 55] width 19 height 19
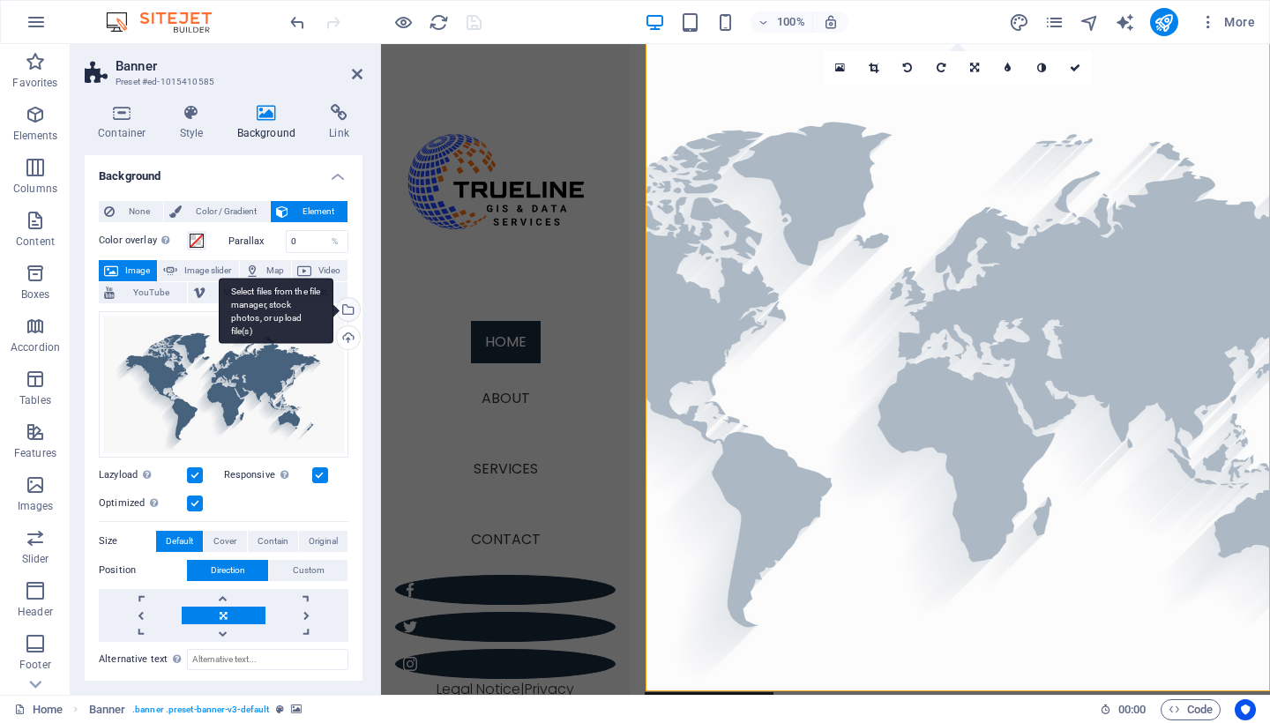
click at [348, 318] on div "Select files from the file manager, stock photos, or upload file(s)" at bounding box center [346, 311] width 26 height 26
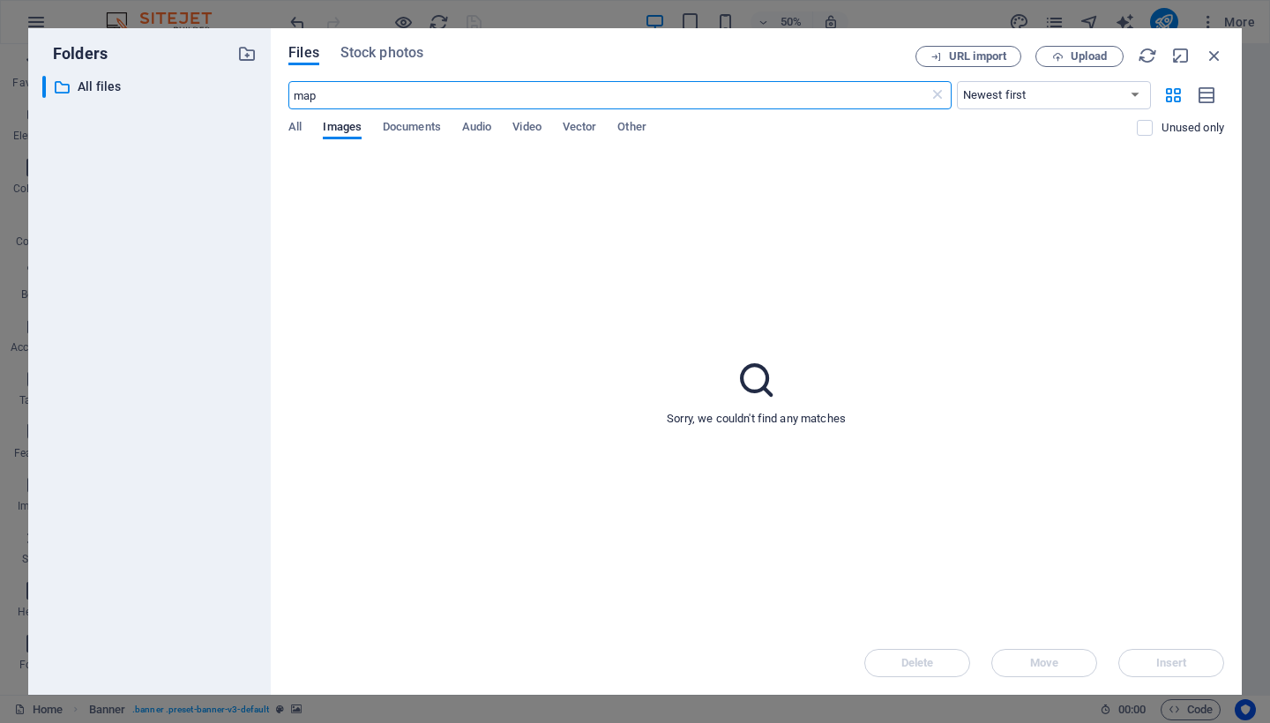
click at [303, 131] on div "All Images Documents Audio Video Vector Other" at bounding box center [712, 137] width 849 height 34
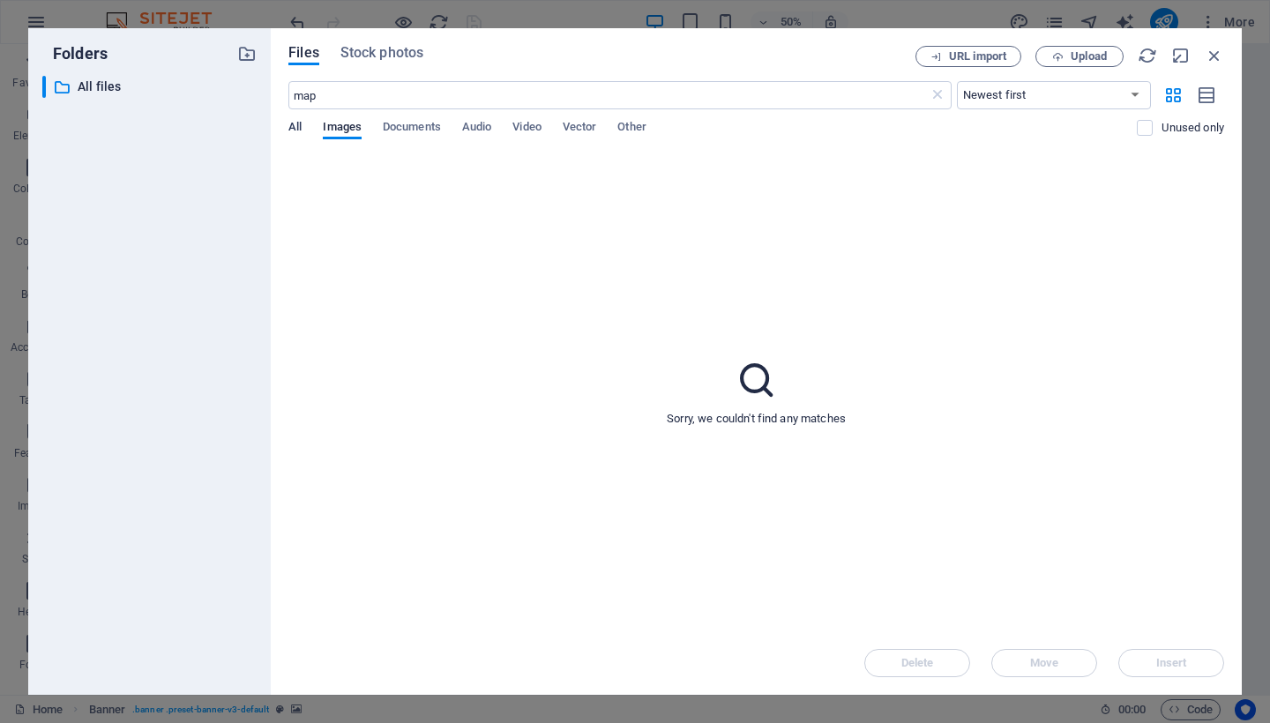
click at [296, 125] on span "All" at bounding box center [294, 128] width 13 height 25
click at [415, 130] on span "Documents" at bounding box center [412, 128] width 58 height 25
click at [473, 123] on span "Audio" at bounding box center [476, 128] width 29 height 25
click at [546, 133] on div "All Images Documents Audio Video Vector Other" at bounding box center [712, 137] width 849 height 34
click at [641, 129] on span "Other" at bounding box center [631, 128] width 28 height 25
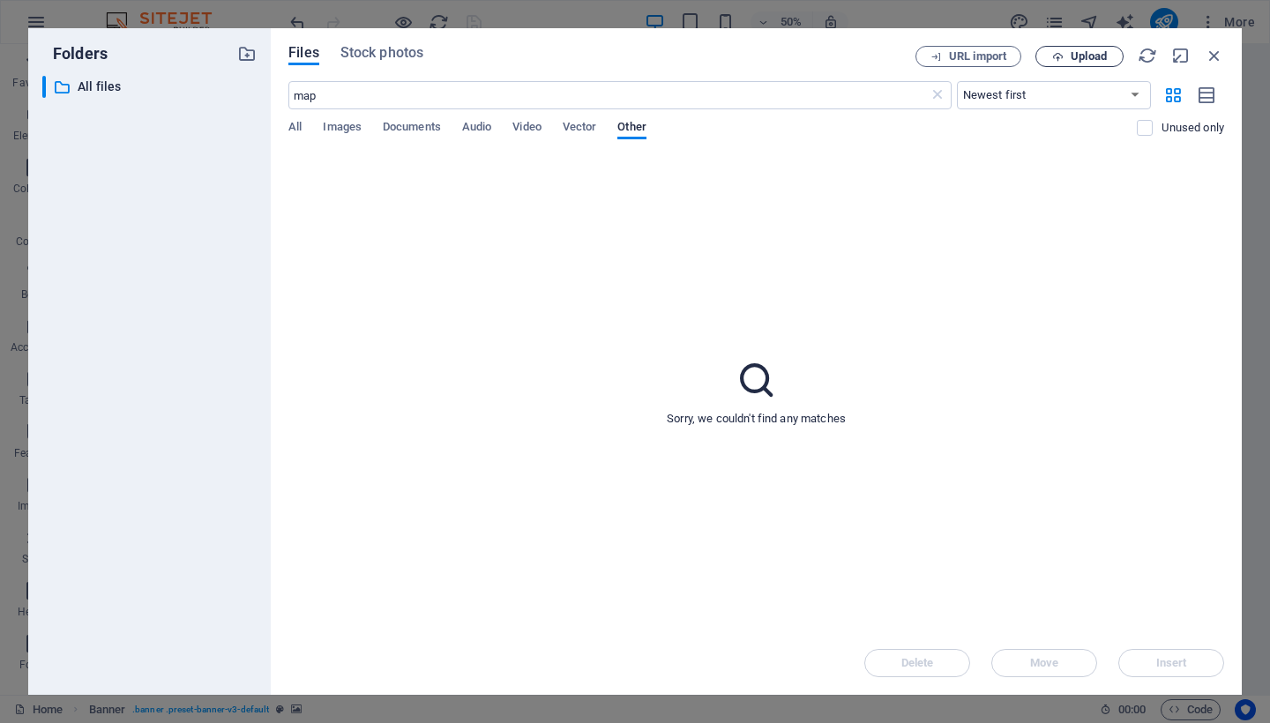
click at [1057, 53] on icon "button" at bounding box center [1057, 56] width 11 height 11
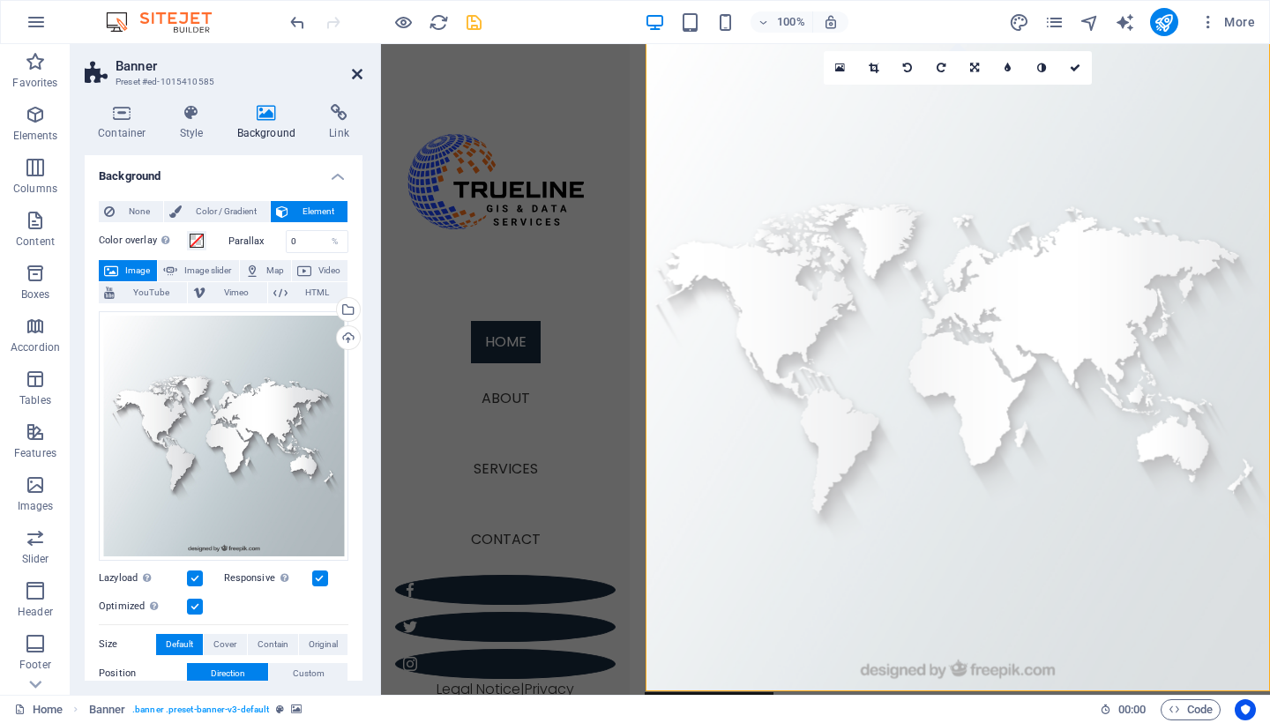
click at [355, 72] on icon at bounding box center [357, 74] width 11 height 14
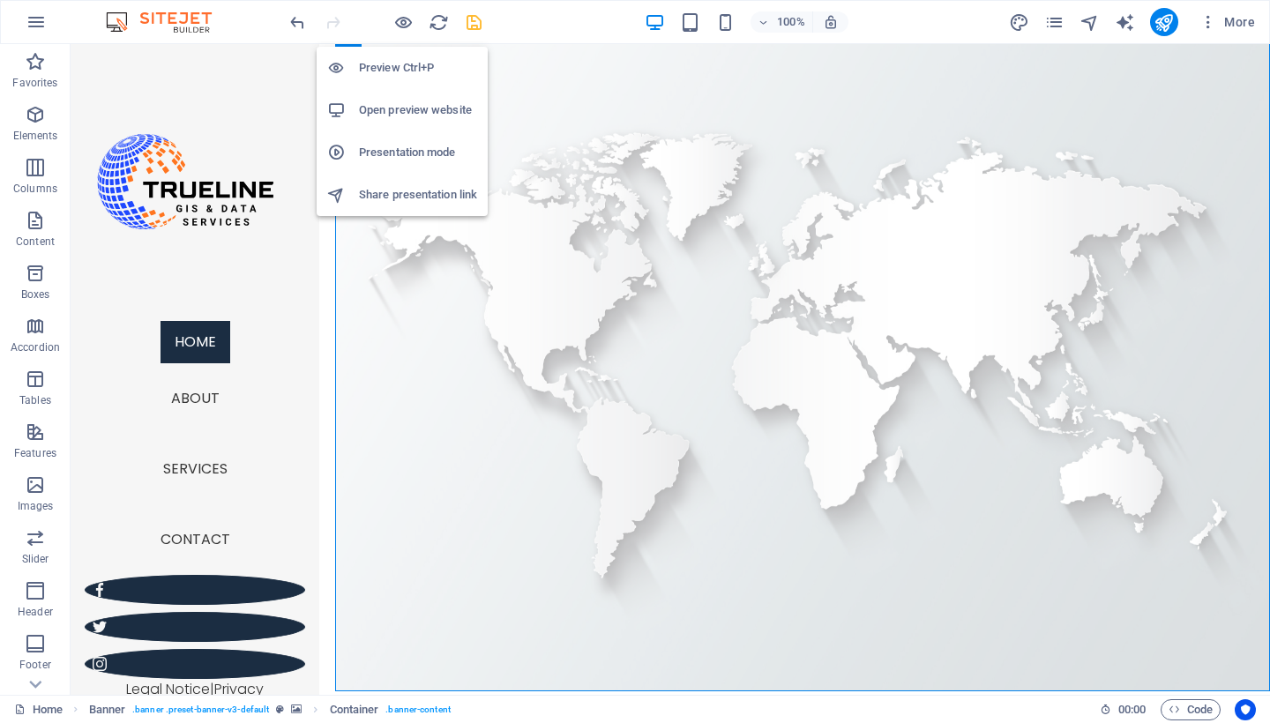
click at [401, 60] on h6 "Preview Ctrl+P" at bounding box center [418, 67] width 118 height 21
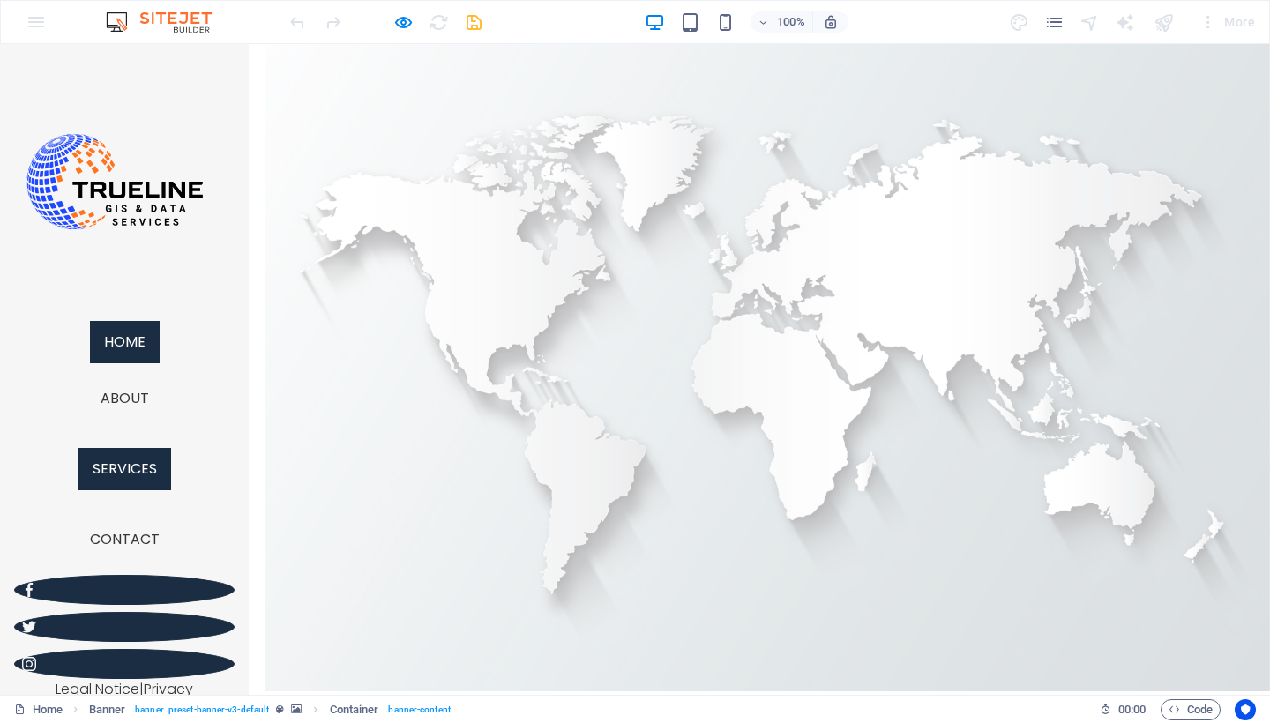
click at [135, 484] on link "Services" at bounding box center [125, 469] width 93 height 42
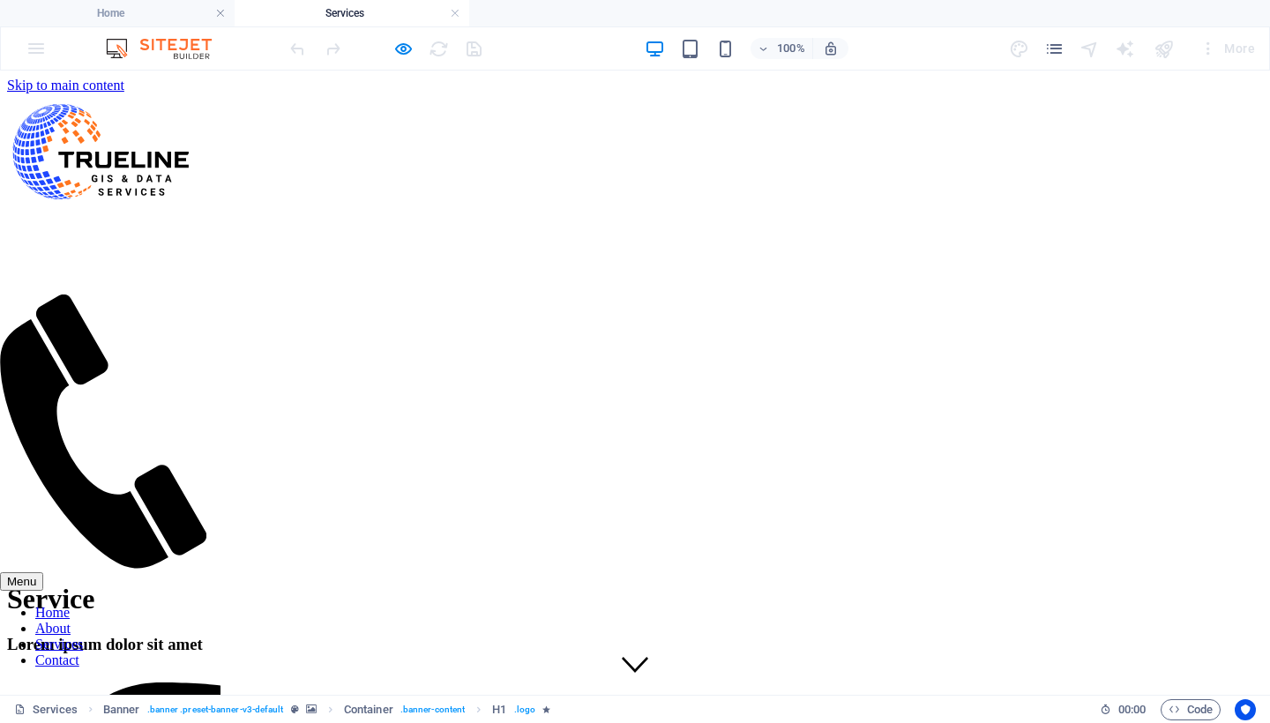
click at [131, 605] on nav "Home About Services Contact" at bounding box center [110, 637] width 221 height 64
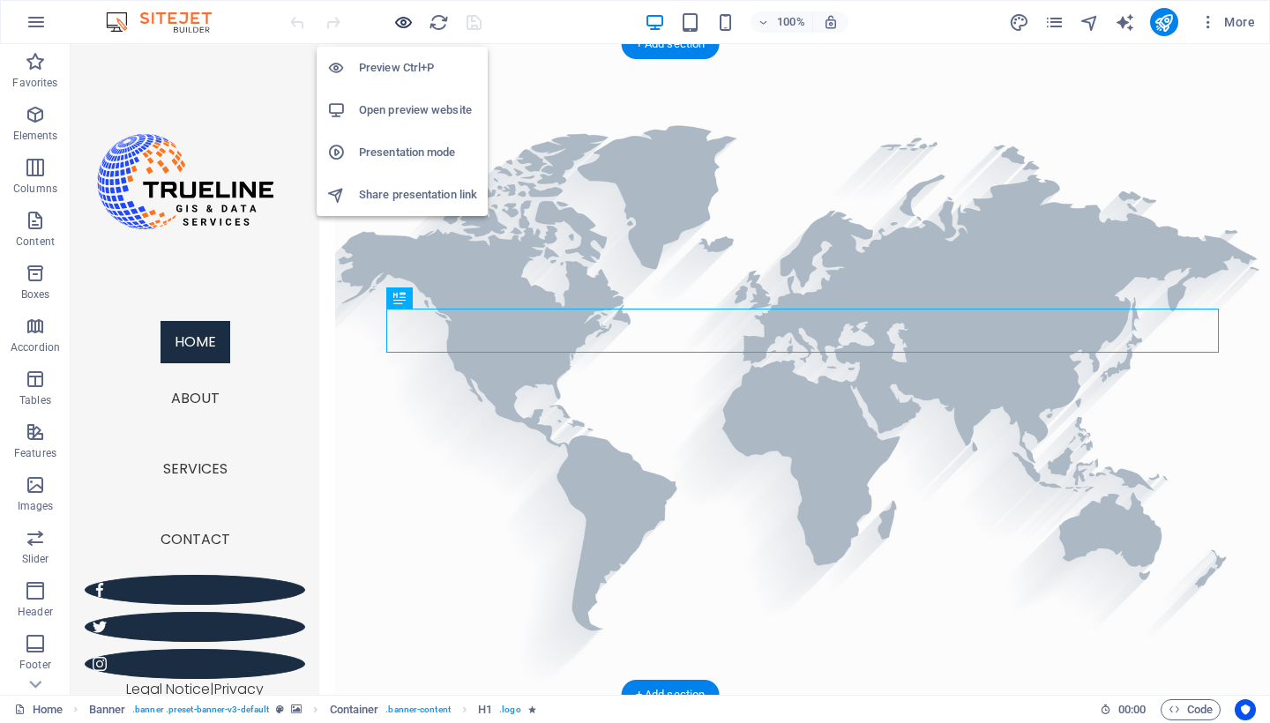
click at [408, 24] on icon "button" at bounding box center [403, 22] width 20 height 20
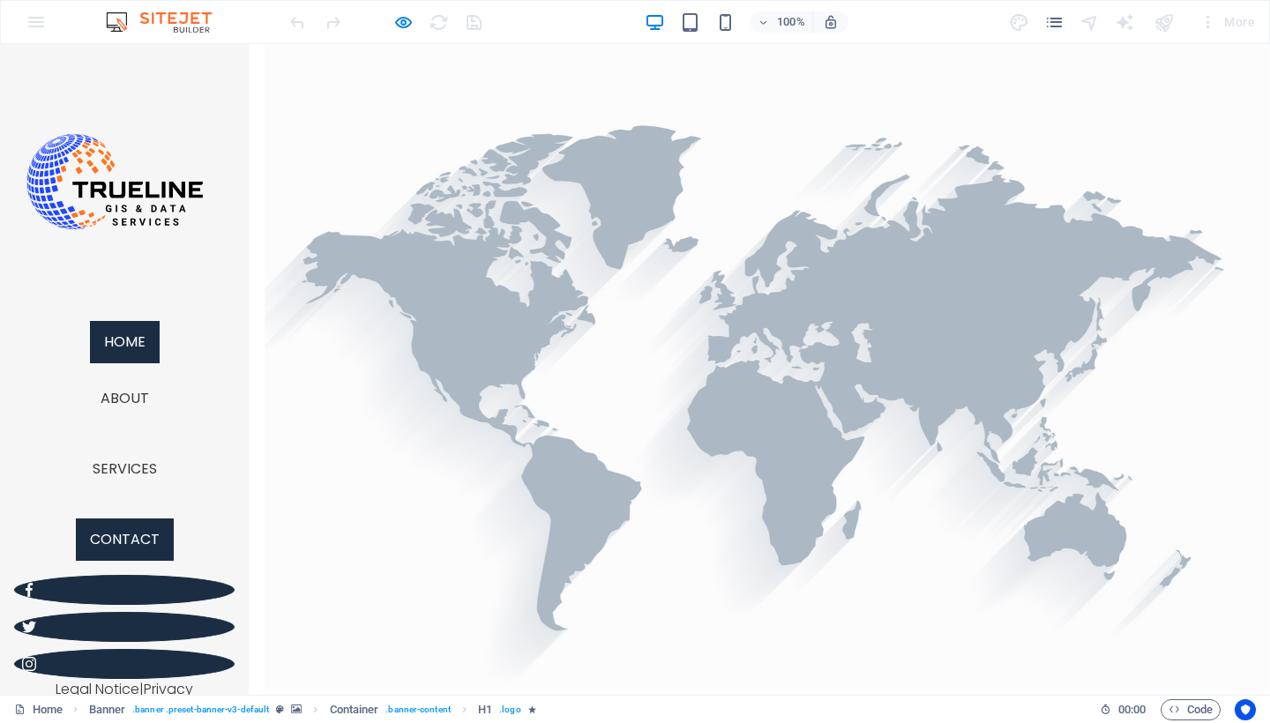
click at [152, 549] on link "Contact" at bounding box center [125, 540] width 98 height 42
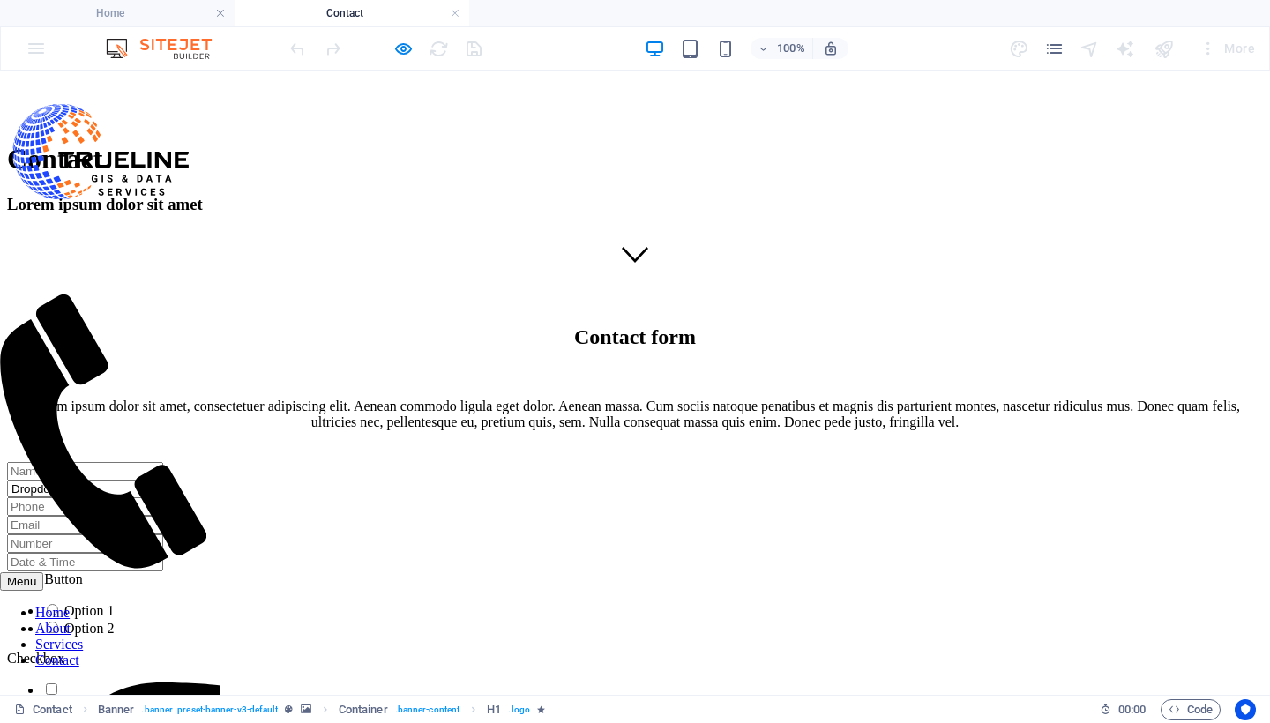
scroll to position [413, 0]
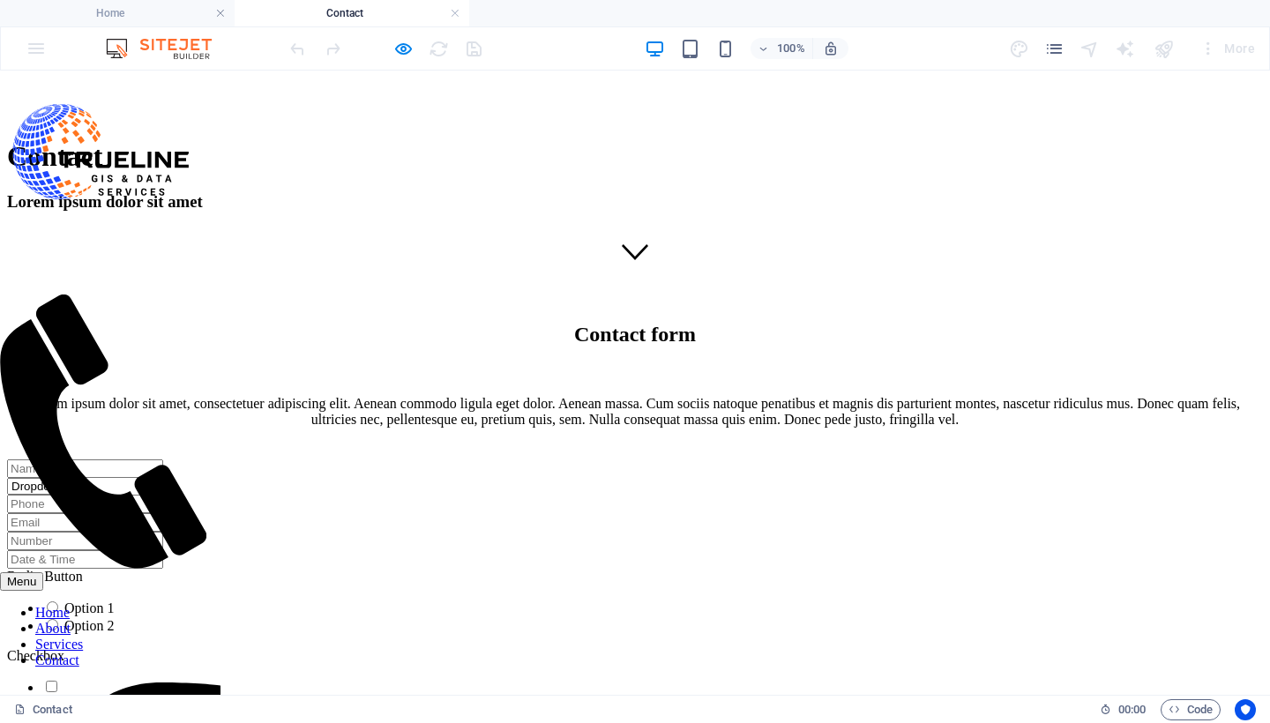
click at [849, 478] on div "Dropdown Option 1 Option 2 Option 3" at bounding box center [635, 486] width 1256 height 17
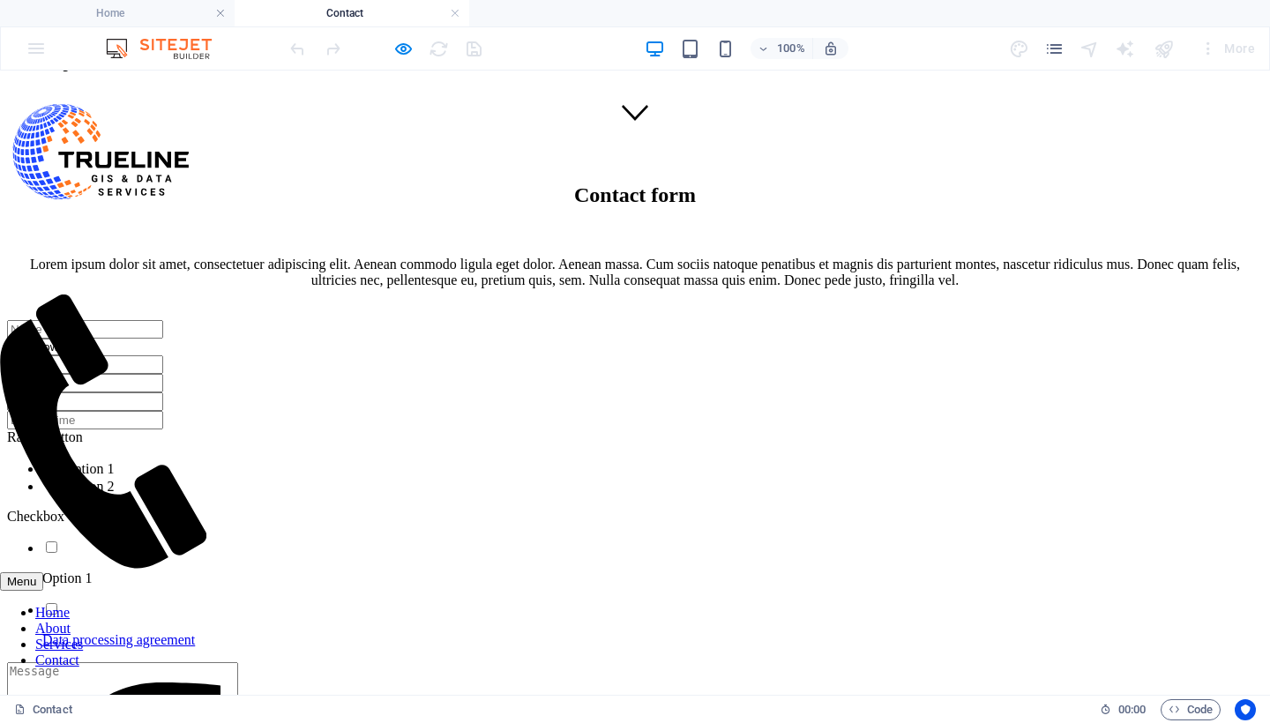
scroll to position [555, 0]
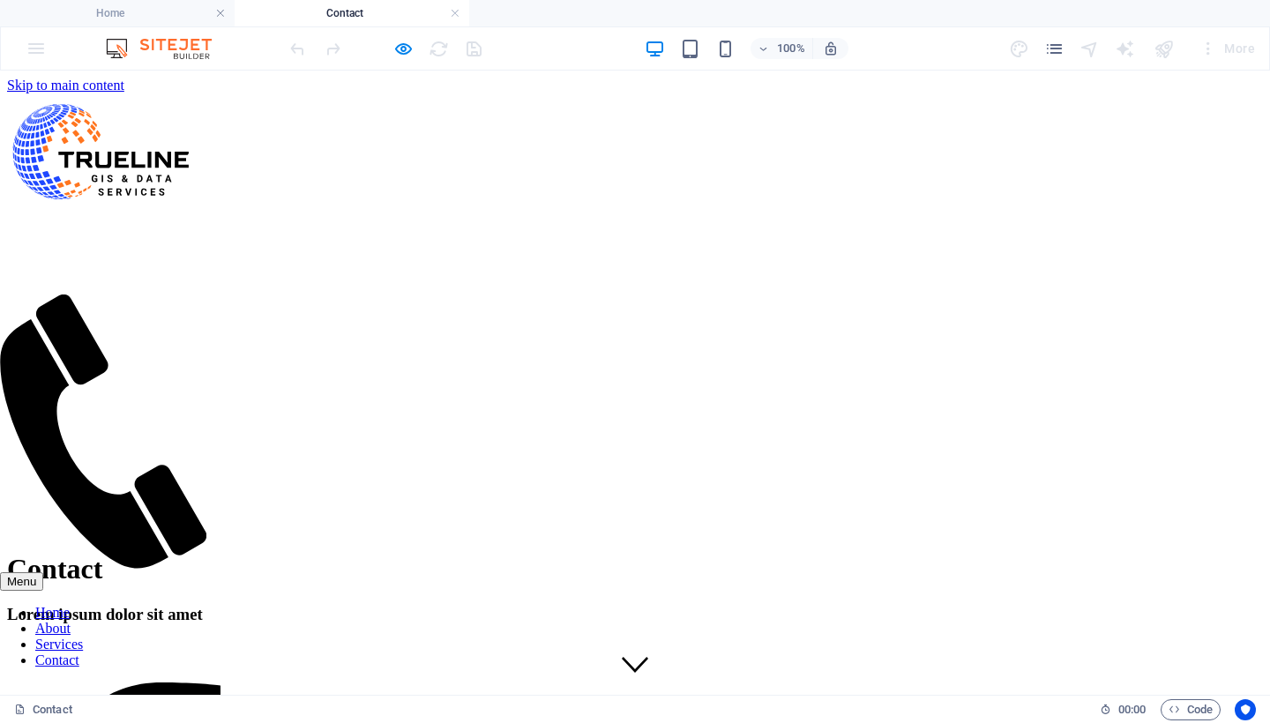
scroll to position [0, 0]
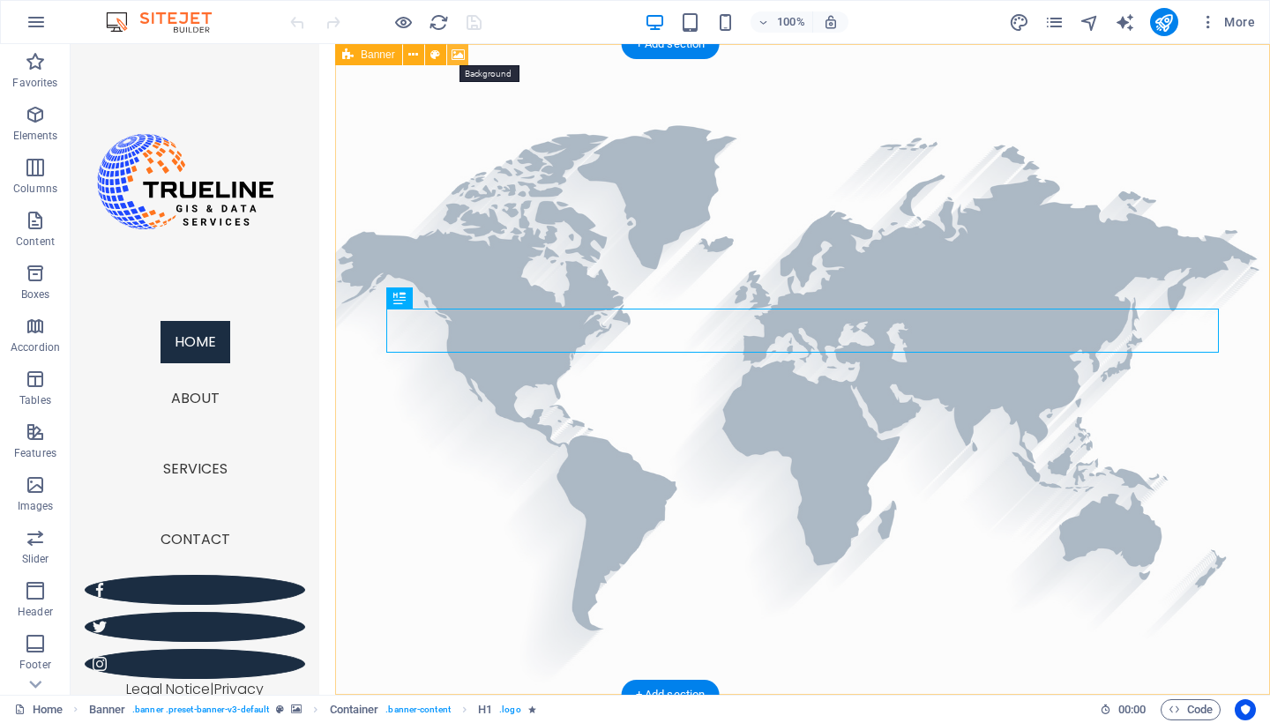
click at [458, 55] on icon at bounding box center [458, 55] width 13 height 19
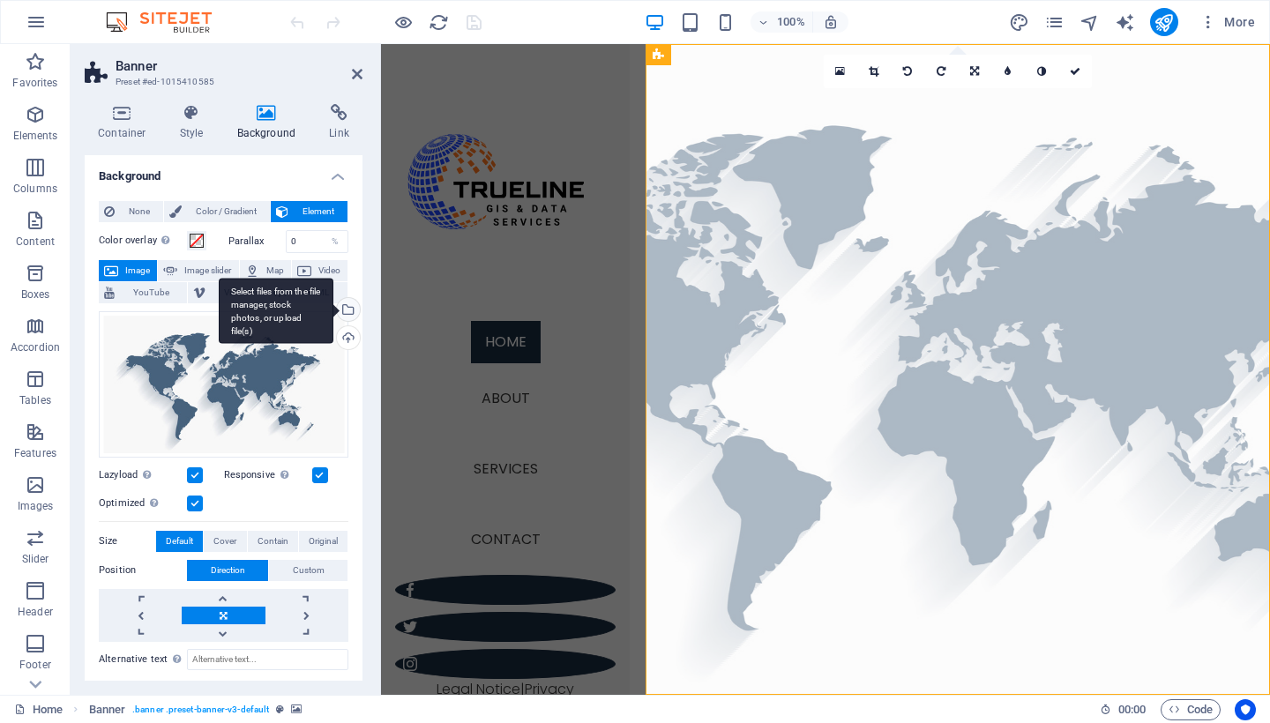
click at [349, 313] on div "Select files from the file manager, stock photos, or upload file(s)" at bounding box center [346, 311] width 26 height 26
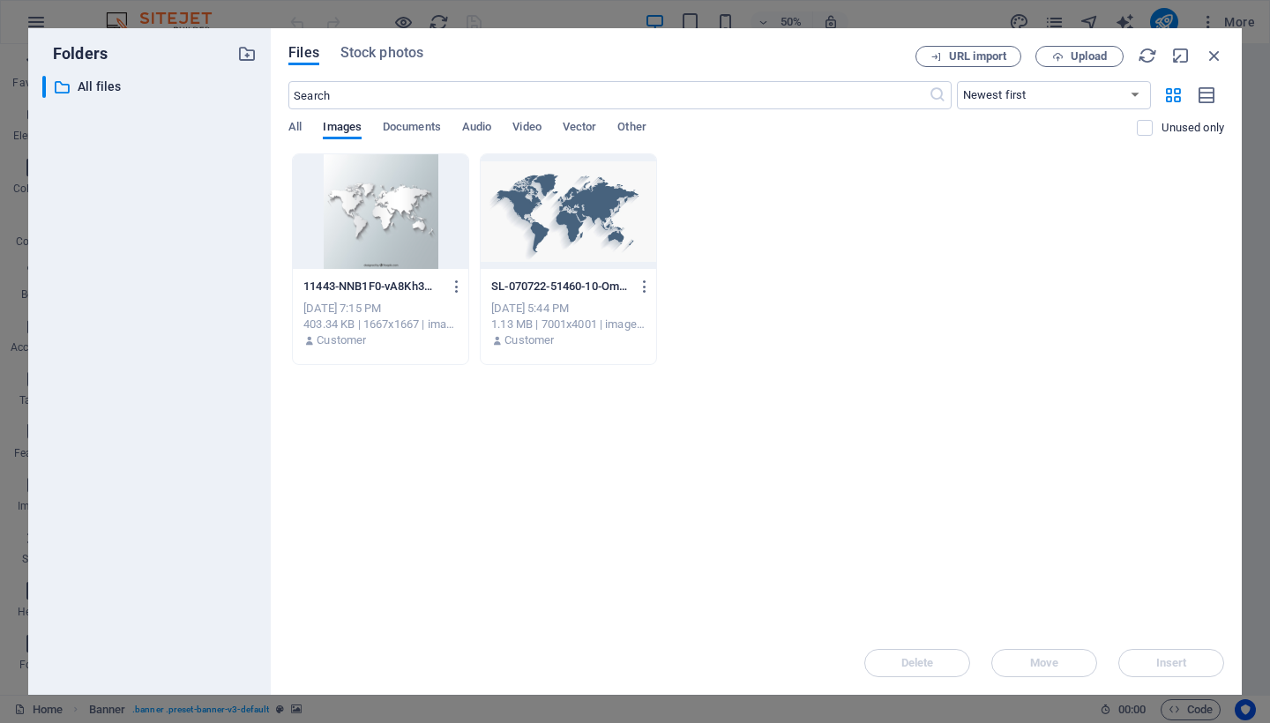
click at [540, 228] on div at bounding box center [569, 211] width 176 height 115
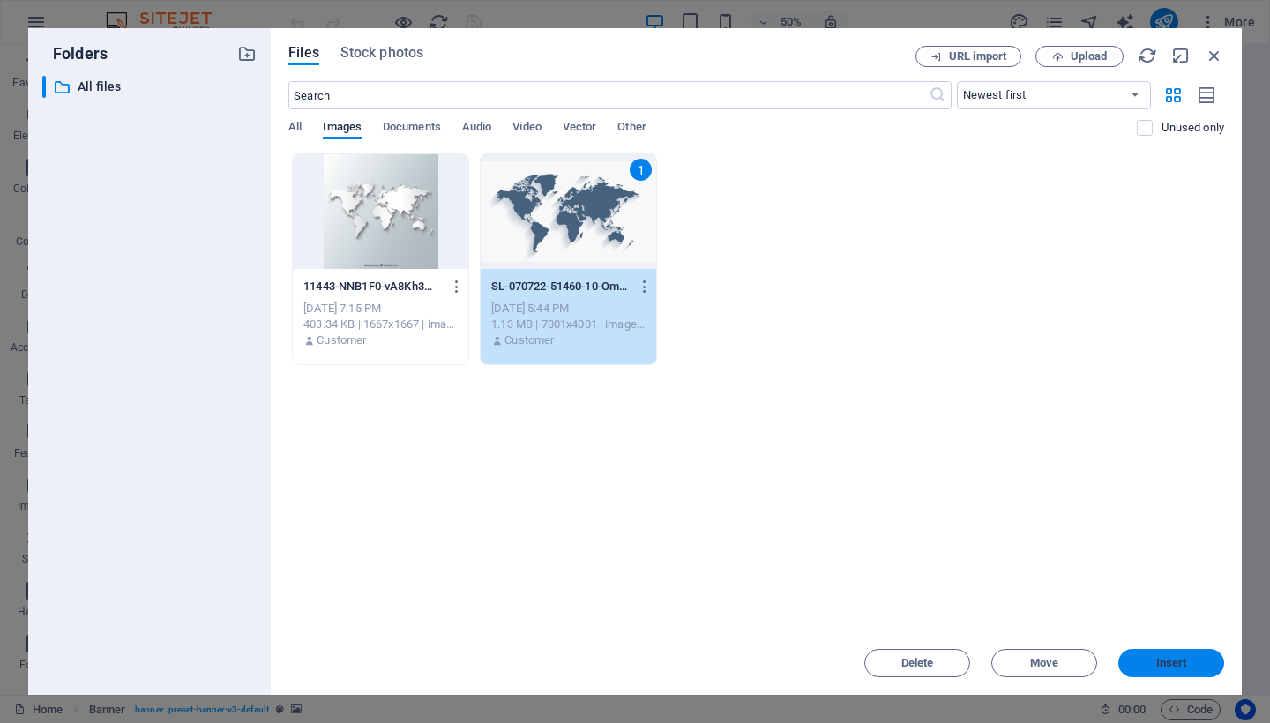
click at [1176, 670] on button "Insert" at bounding box center [1171, 663] width 106 height 28
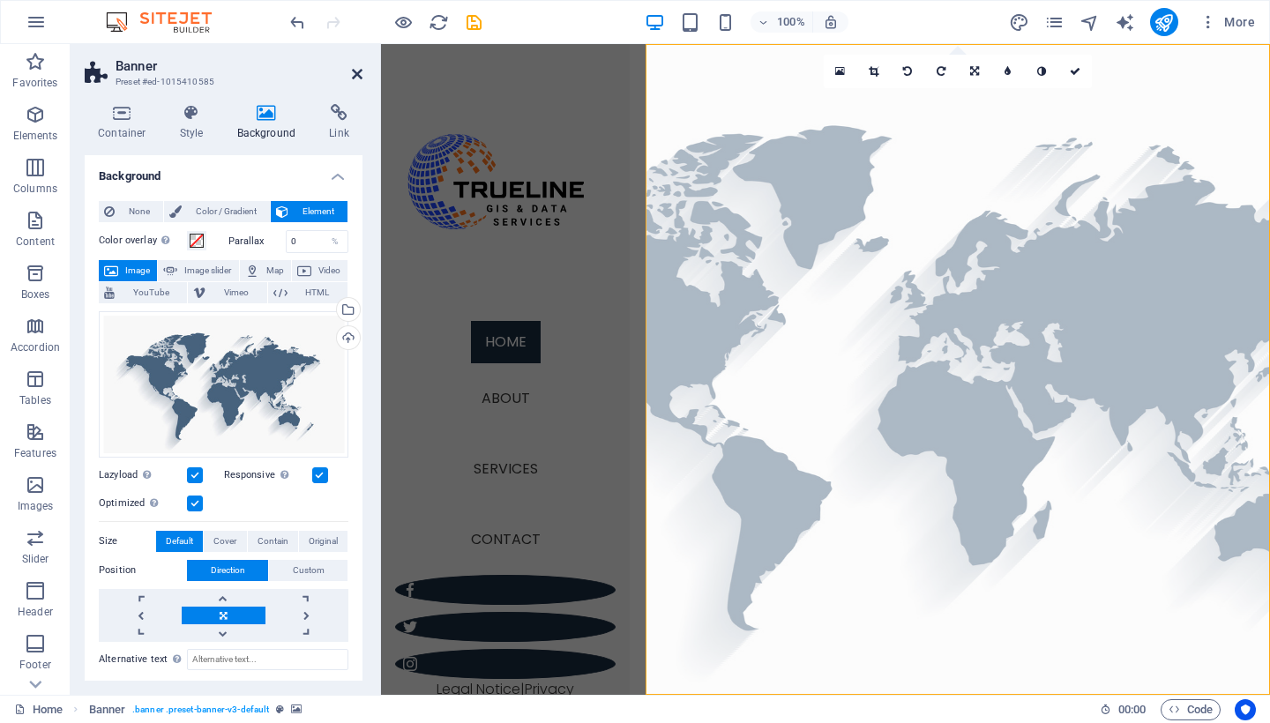
click at [362, 71] on icon at bounding box center [357, 74] width 11 height 14
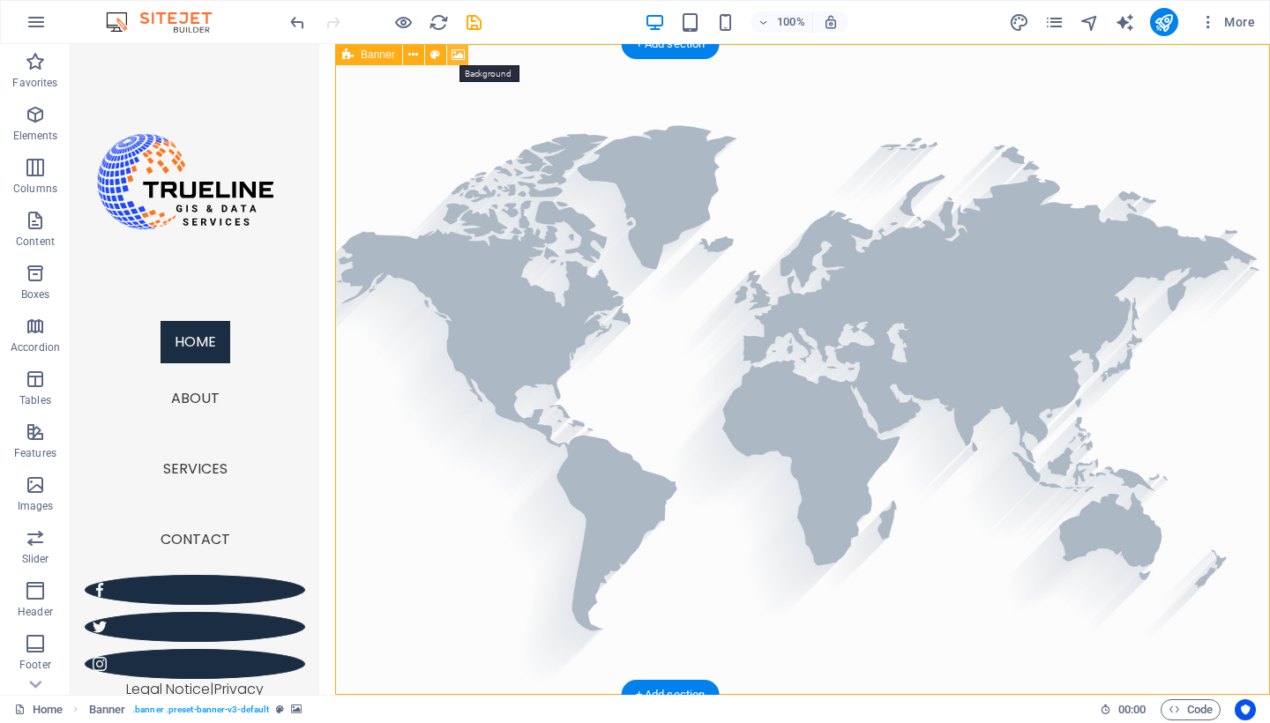
click at [456, 59] on icon at bounding box center [458, 55] width 13 height 19
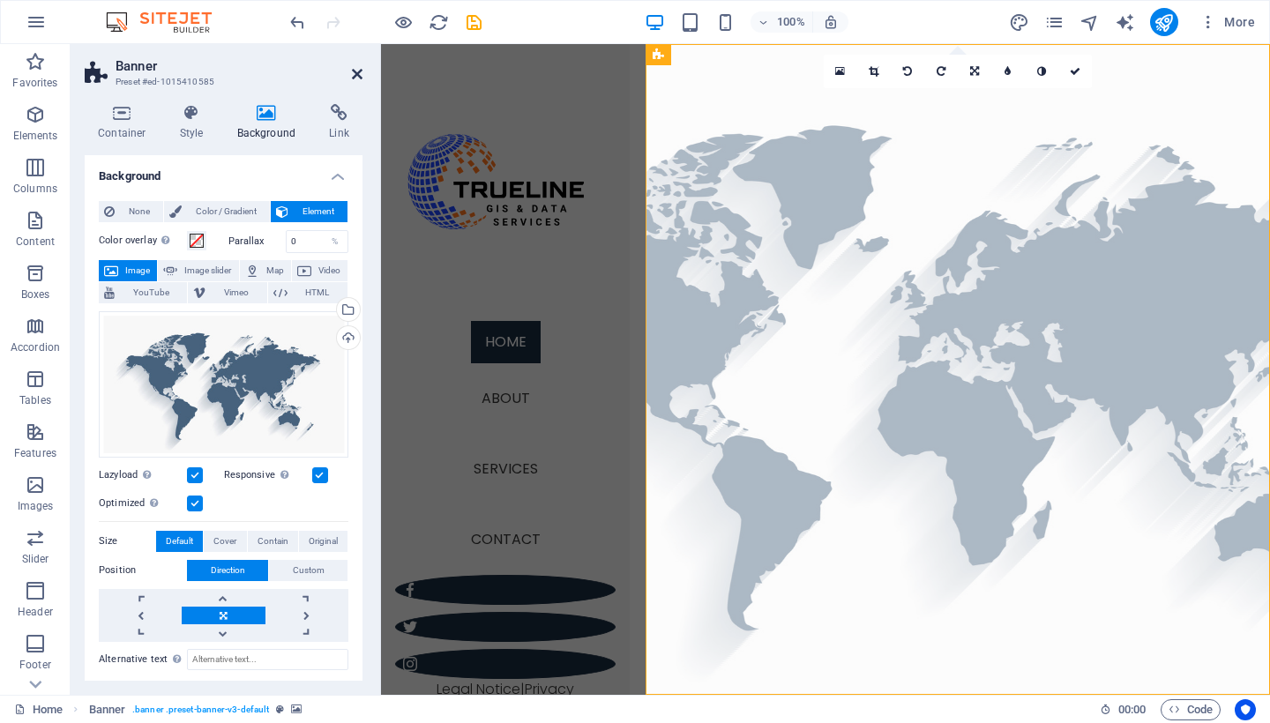
click at [355, 67] on icon at bounding box center [357, 74] width 11 height 14
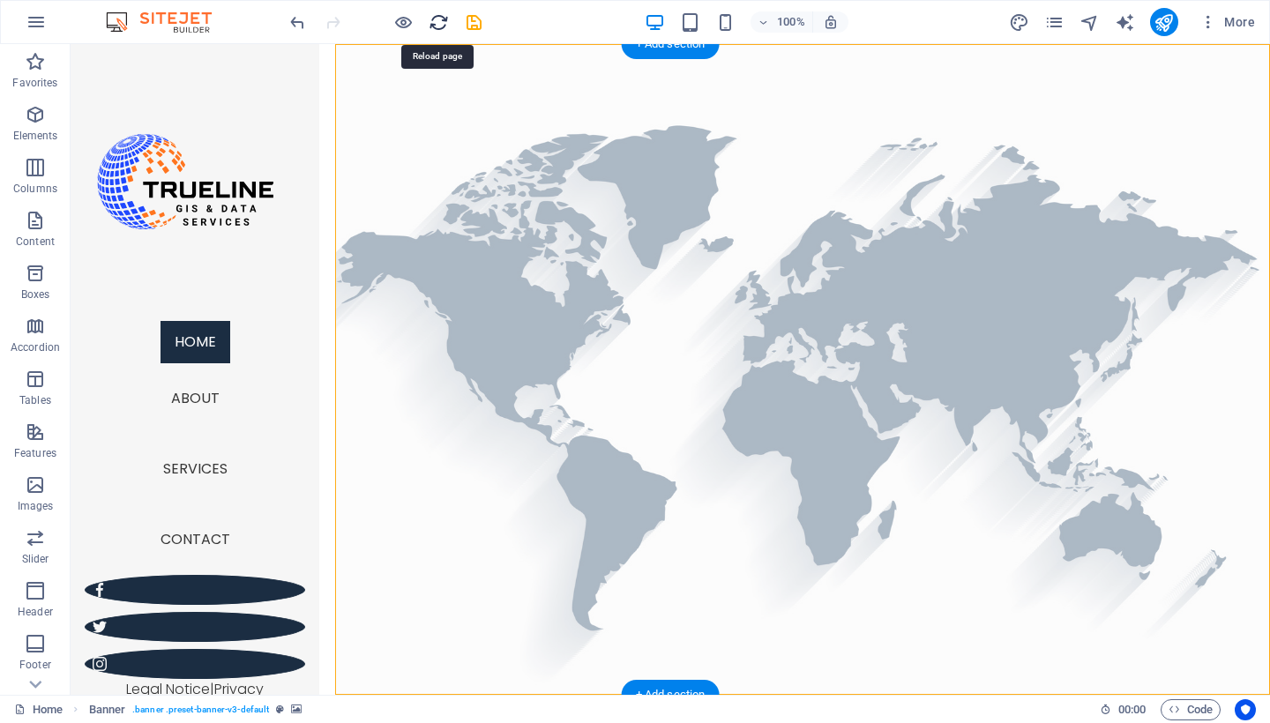
click at [436, 28] on icon "reload" at bounding box center [439, 22] width 20 height 20
click at [475, 20] on icon "save" at bounding box center [474, 22] width 20 height 20
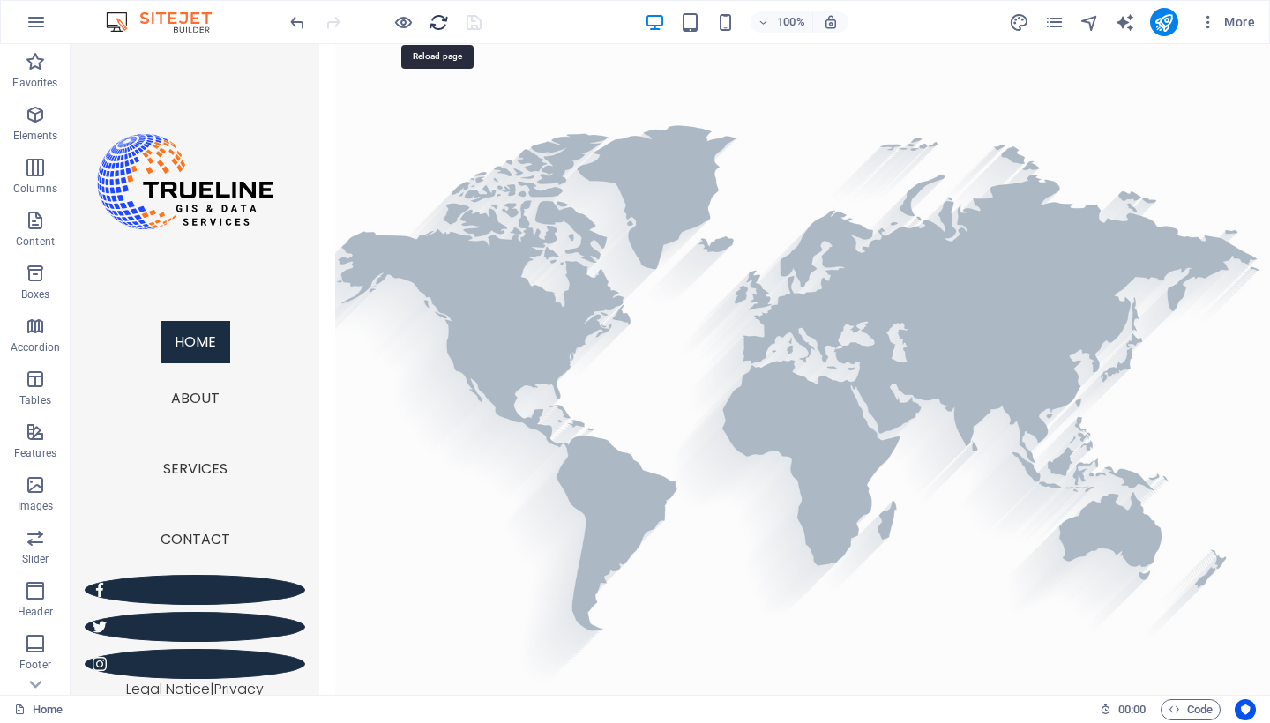
click at [440, 24] on icon "reload" at bounding box center [439, 22] width 20 height 20
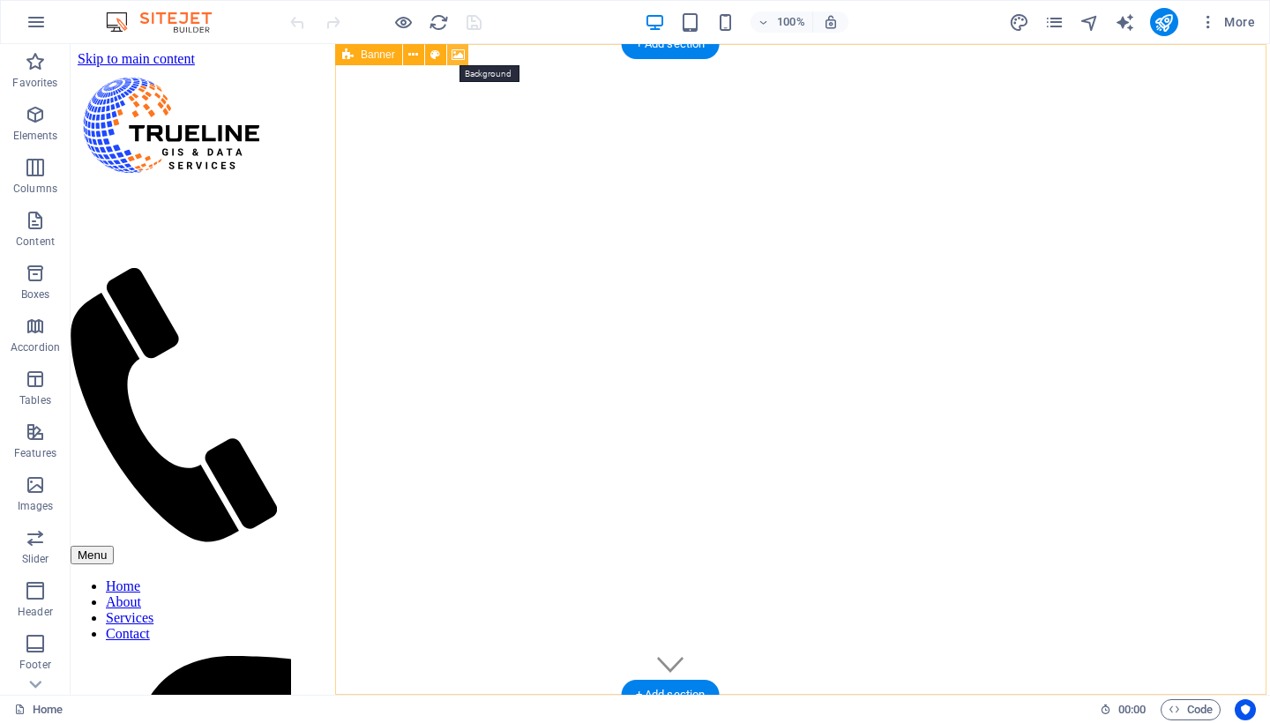
click at [453, 55] on icon at bounding box center [458, 55] width 13 height 19
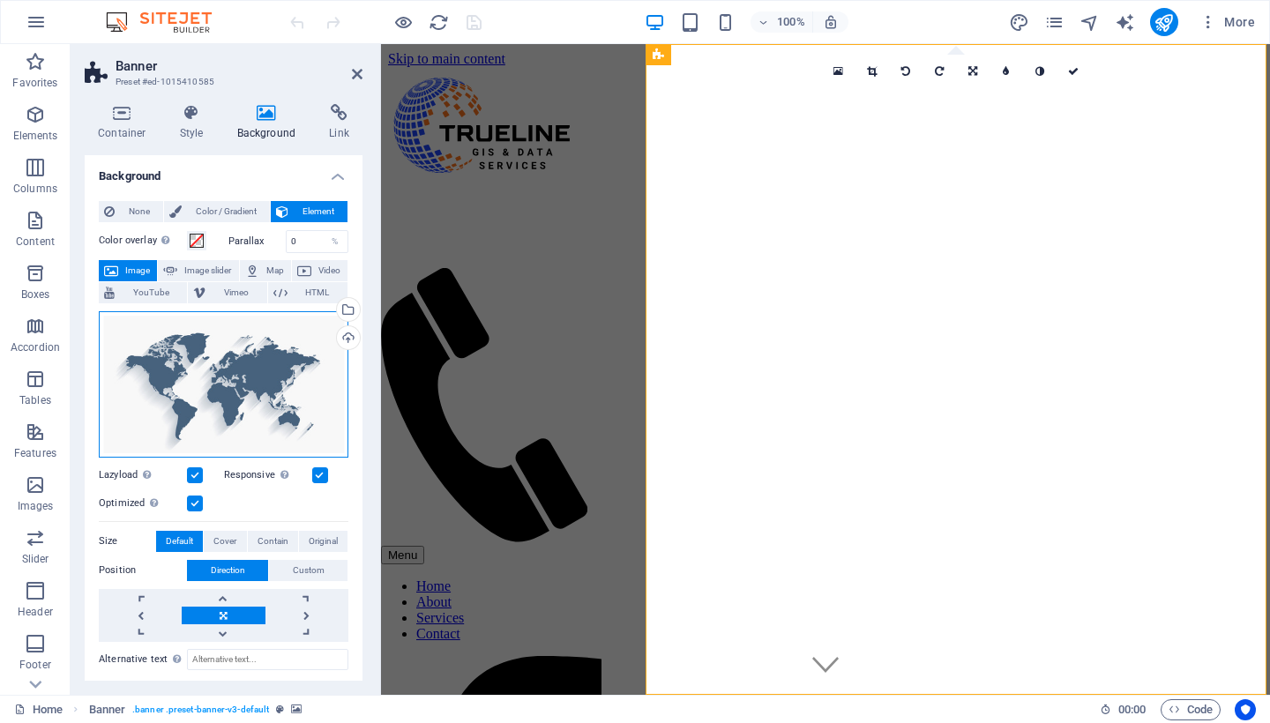
click at [254, 399] on div "Drag files here, click to choose files or select files from Files or our free s…" at bounding box center [224, 384] width 250 height 146
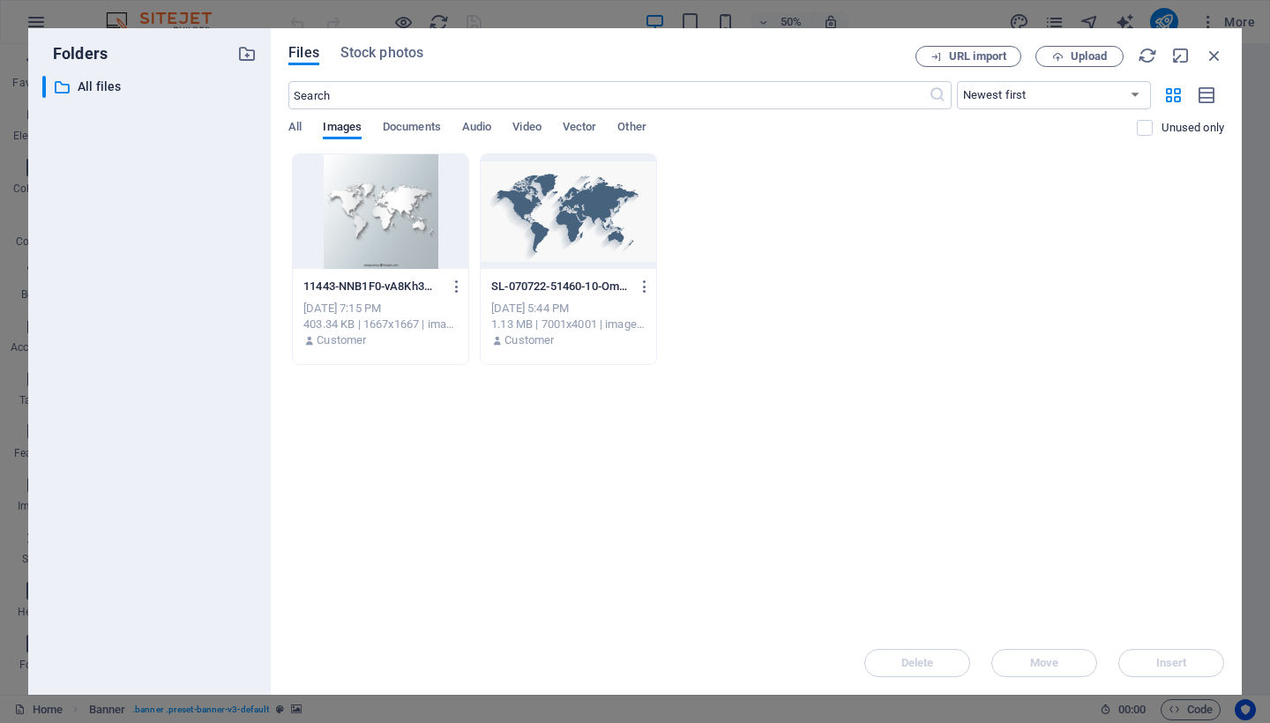
click at [527, 223] on div at bounding box center [569, 211] width 176 height 115
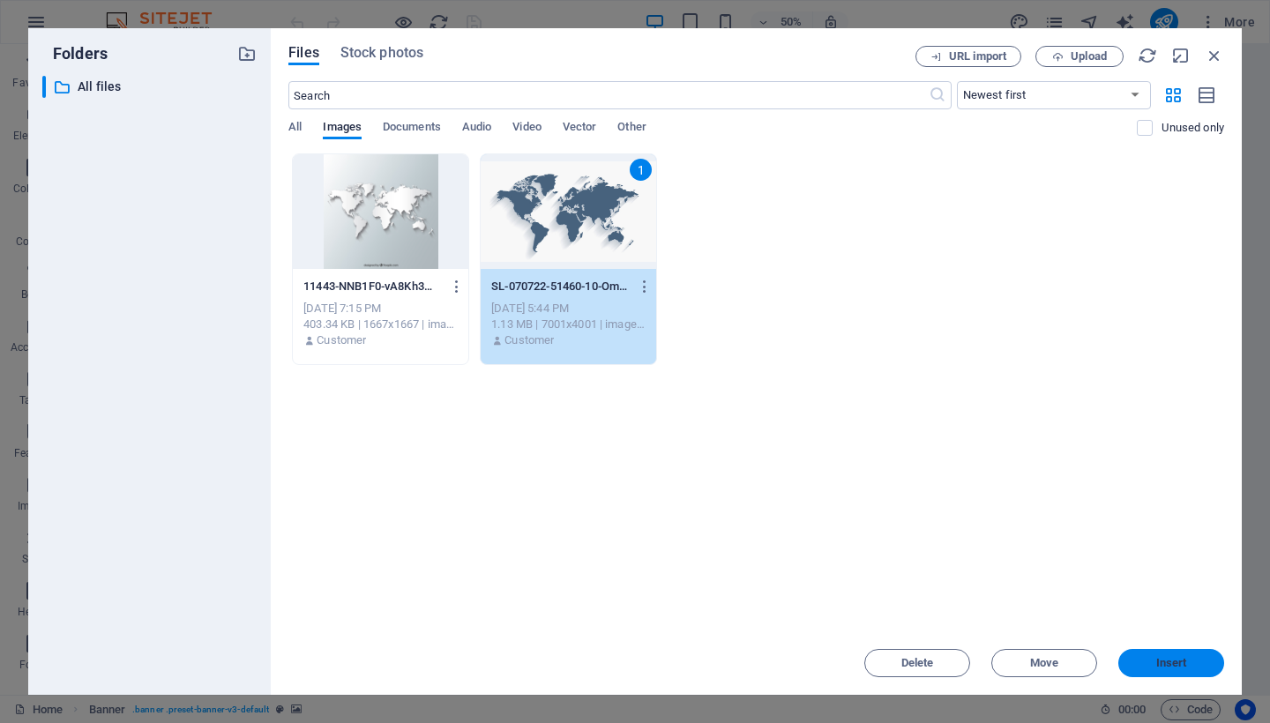
click at [1151, 652] on button "Insert" at bounding box center [1171, 663] width 106 height 28
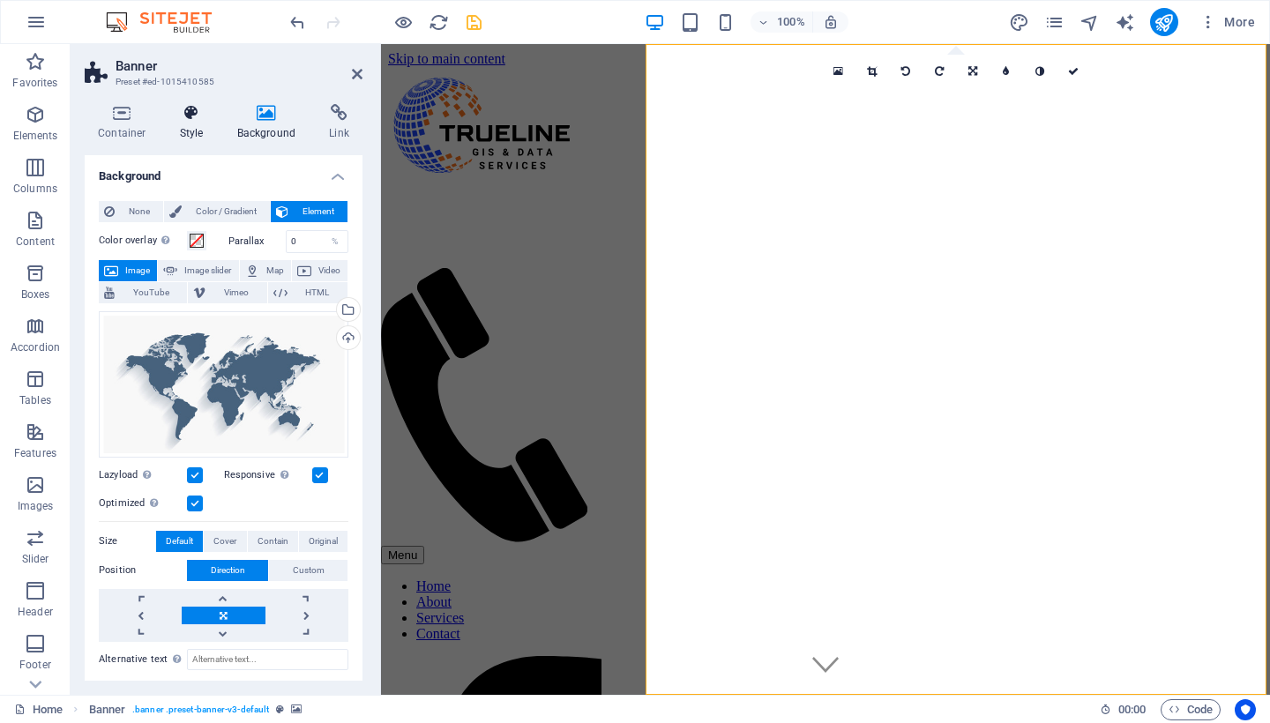
click at [191, 121] on icon at bounding box center [192, 113] width 50 height 18
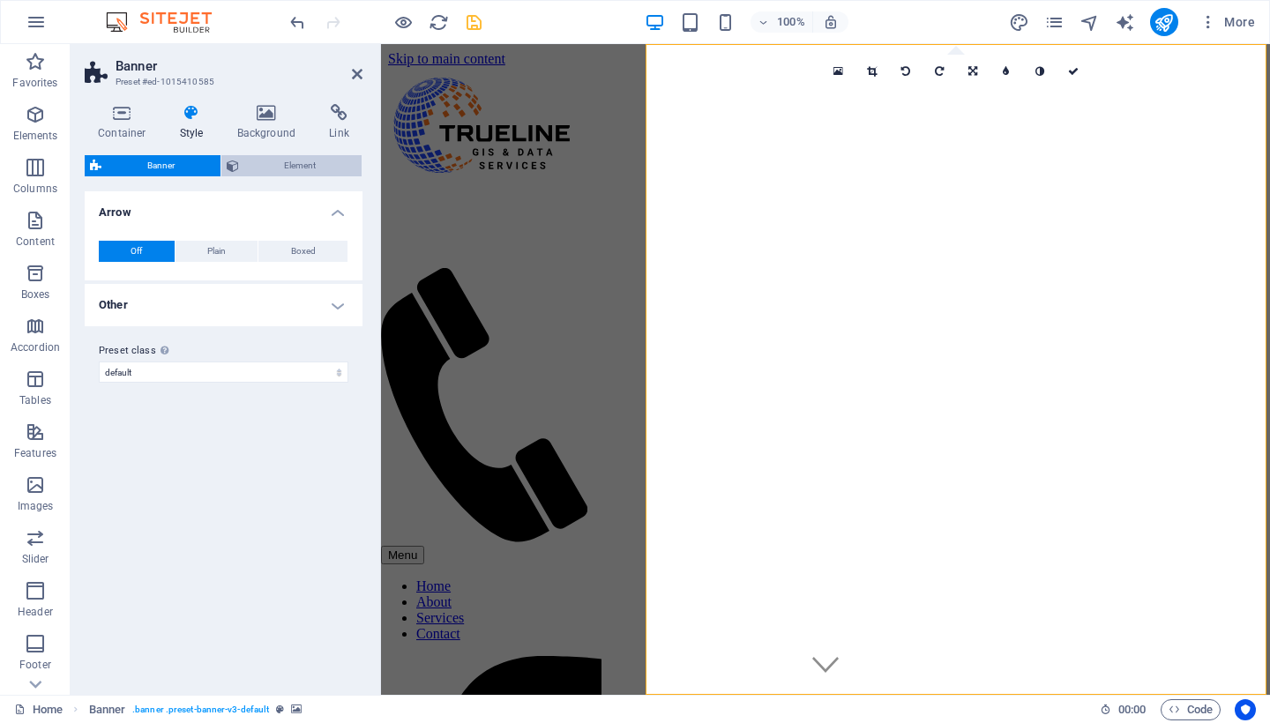
click at [269, 168] on span "Element" at bounding box center [300, 165] width 113 height 21
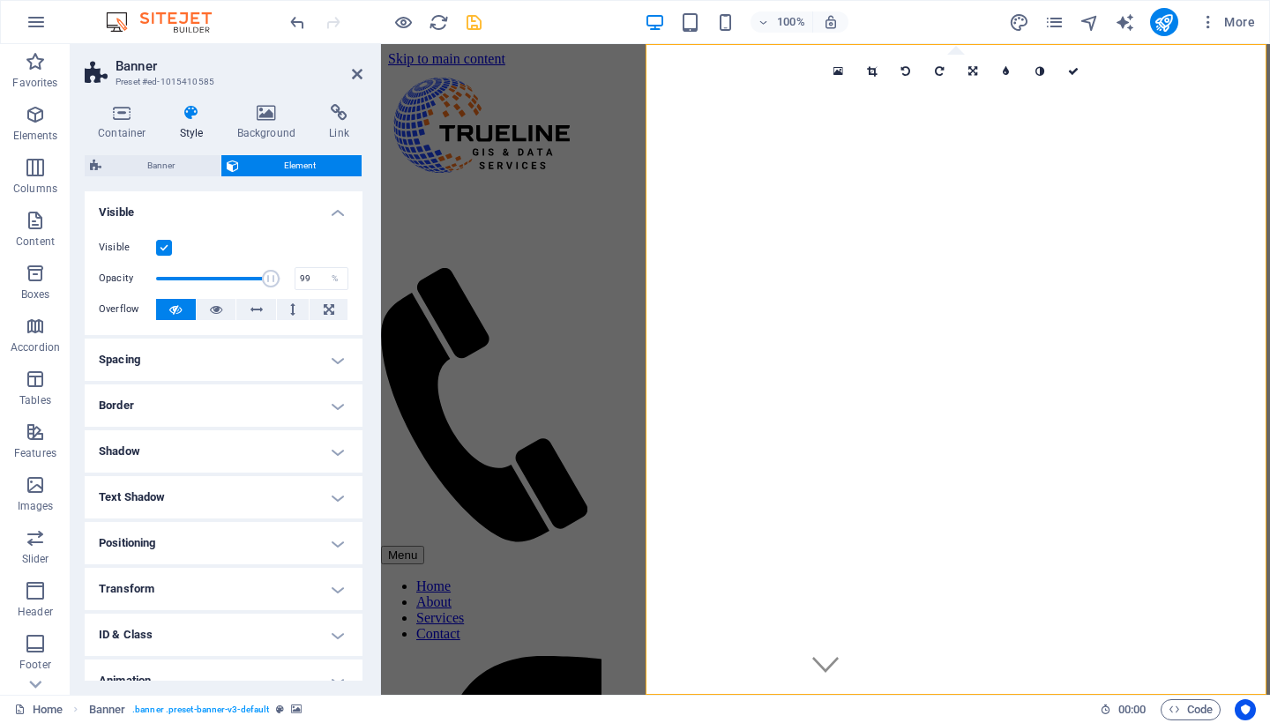
type input "100"
drag, startPoint x: 206, startPoint y: 274, endPoint x: 303, endPoint y: 296, distance: 100.4
click at [303, 296] on div "Visible Opacity 100 % Overflow" at bounding box center [224, 279] width 278 height 112
click at [353, 77] on icon at bounding box center [357, 74] width 11 height 14
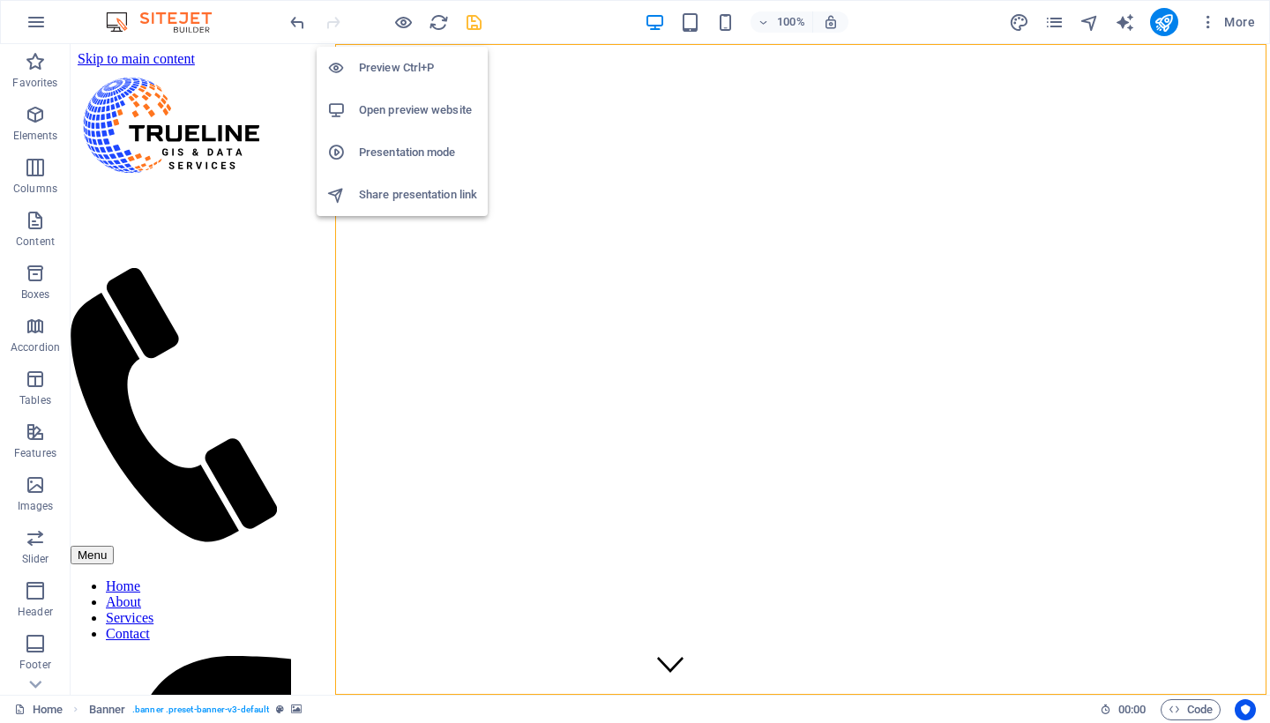
click at [401, 78] on h6 "Preview Ctrl+P" at bounding box center [418, 67] width 118 height 21
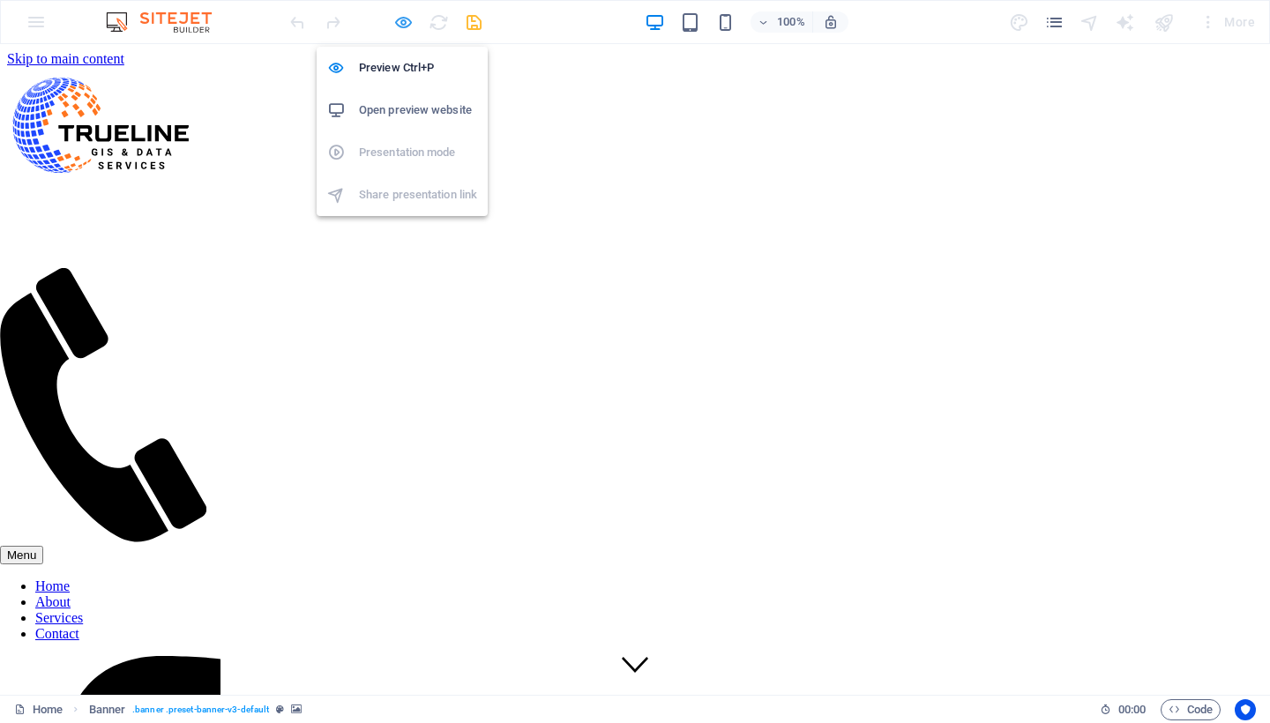
click at [398, 19] on icon "button" at bounding box center [403, 22] width 20 height 20
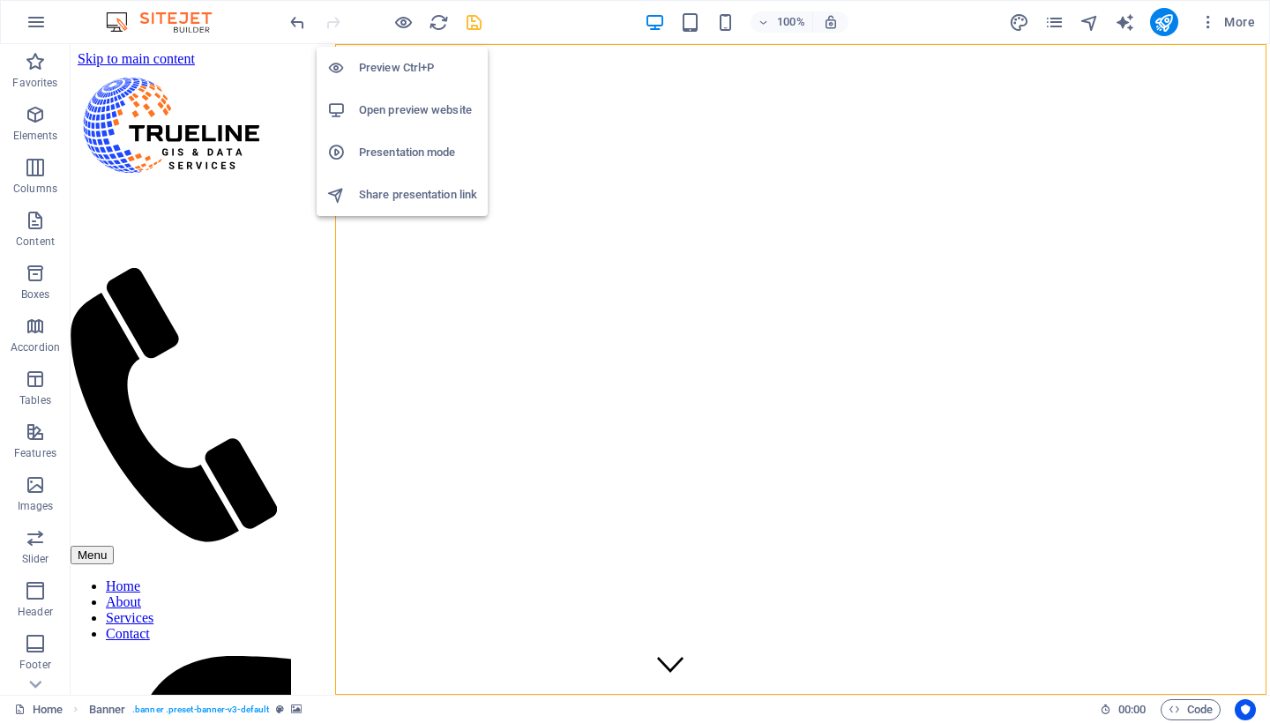
click at [409, 114] on h6 "Open preview website" at bounding box center [418, 110] width 118 height 21
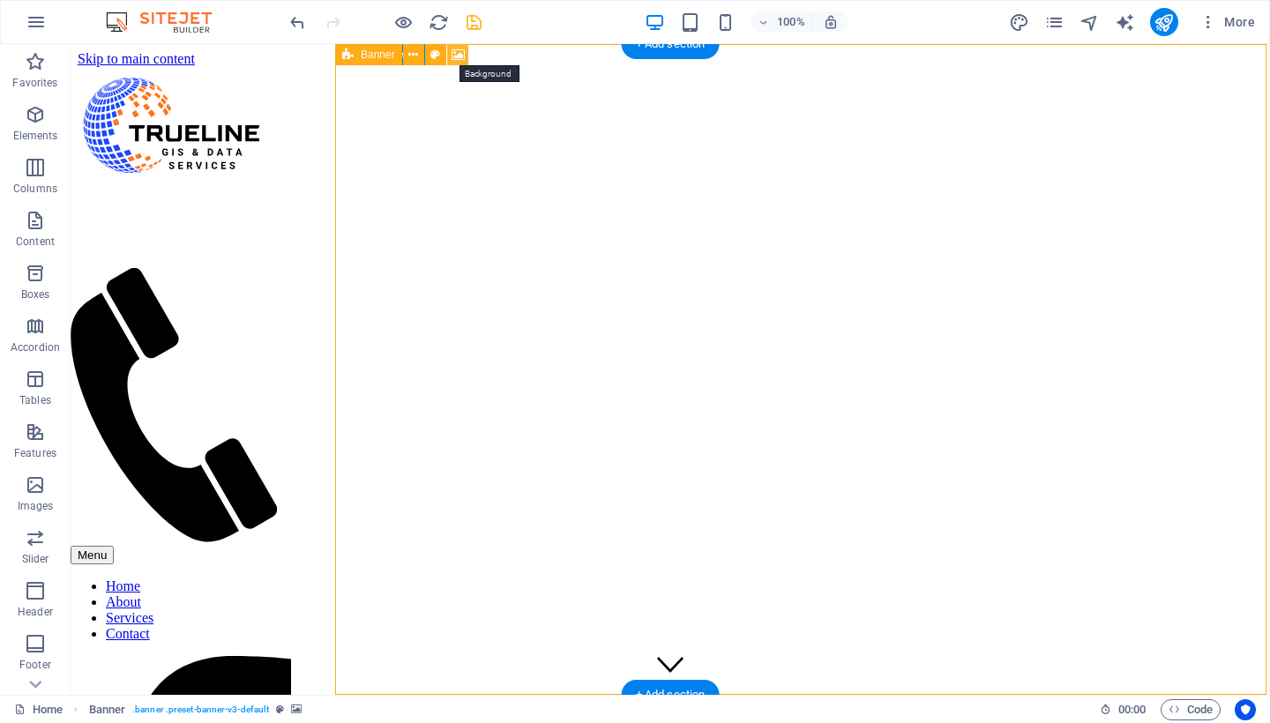
click at [460, 51] on icon at bounding box center [458, 55] width 13 height 19
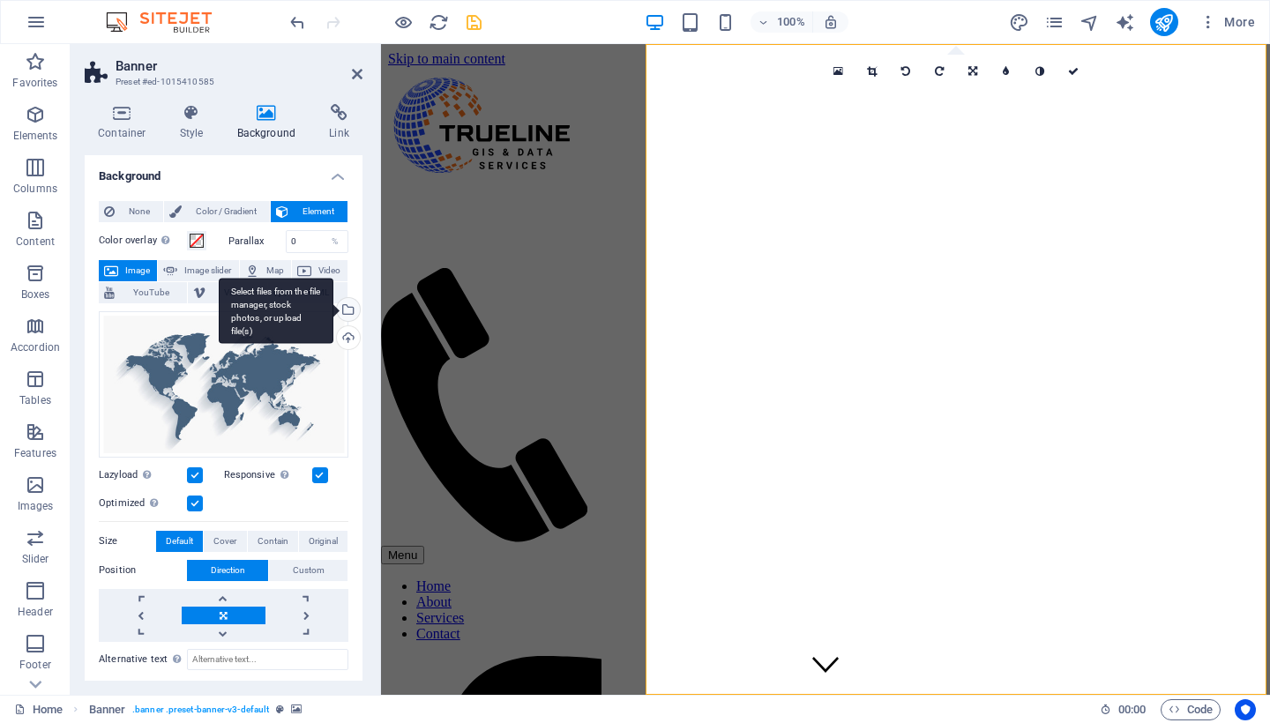
click at [333, 314] on div "Select files from the file manager, stock photos, or upload file(s)" at bounding box center [276, 311] width 115 height 66
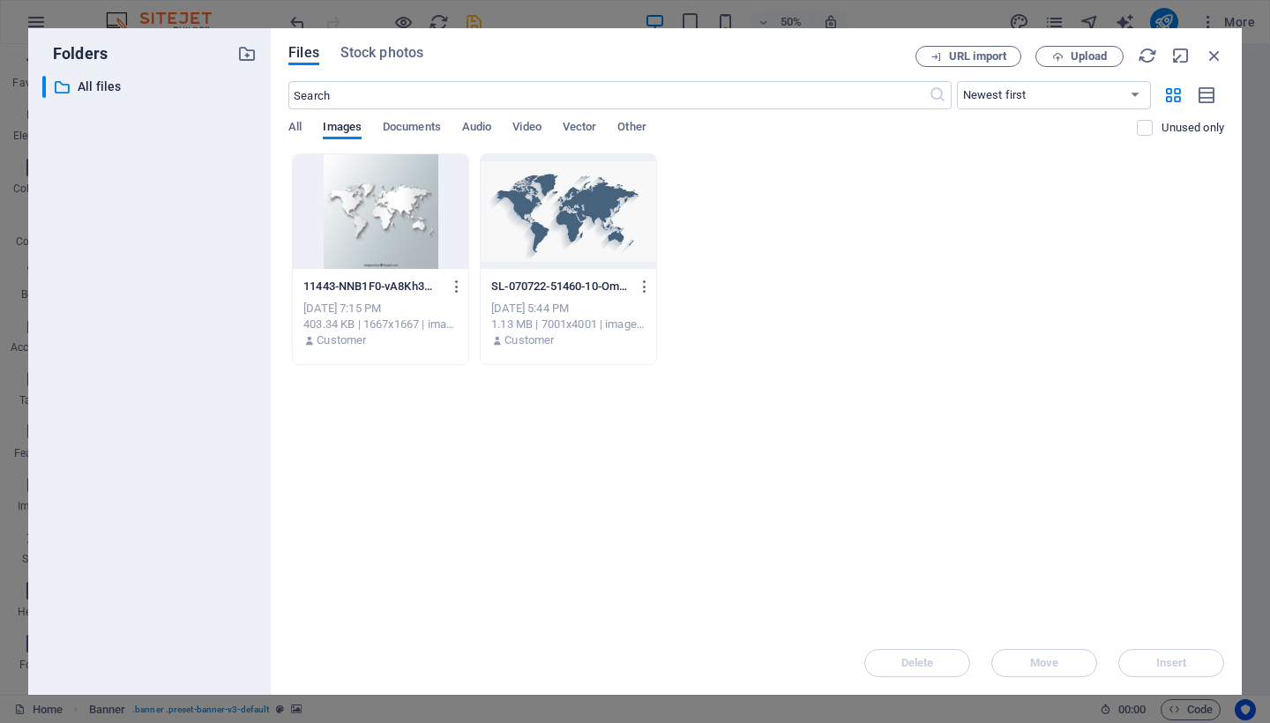
click at [351, 233] on div at bounding box center [381, 211] width 176 height 115
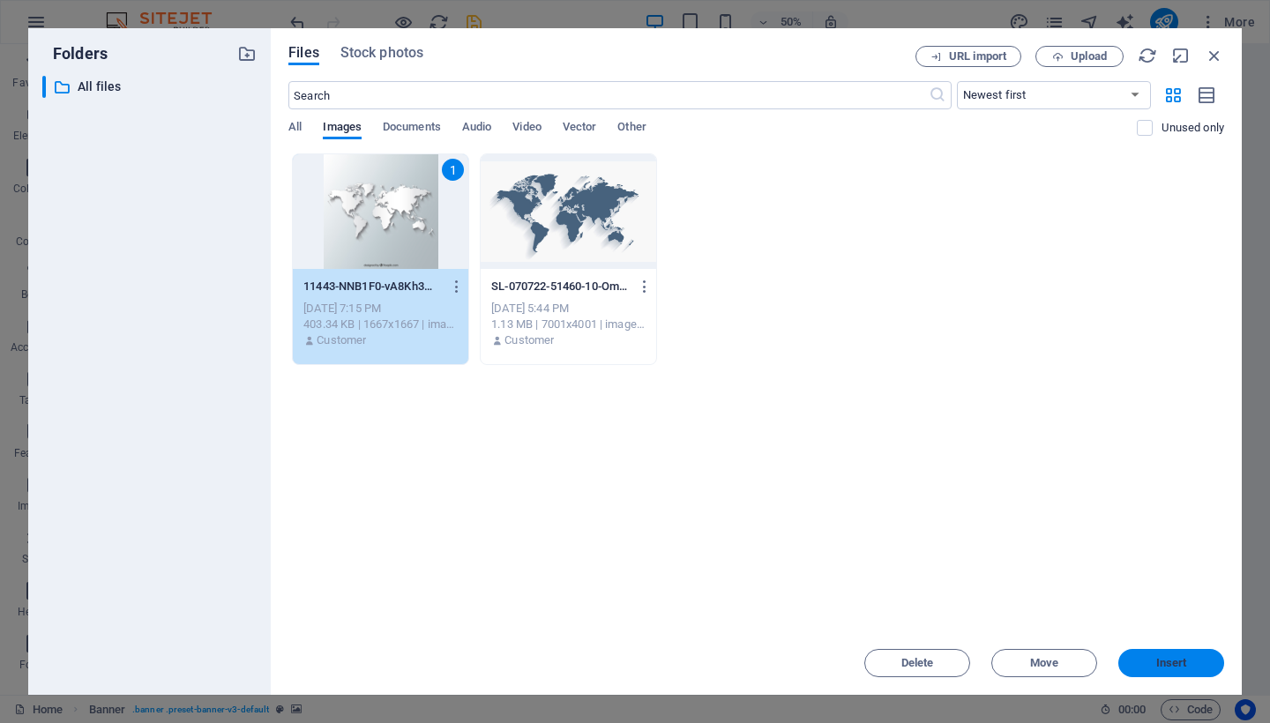
click at [1145, 664] on span "Insert" at bounding box center [1172, 663] width 92 height 11
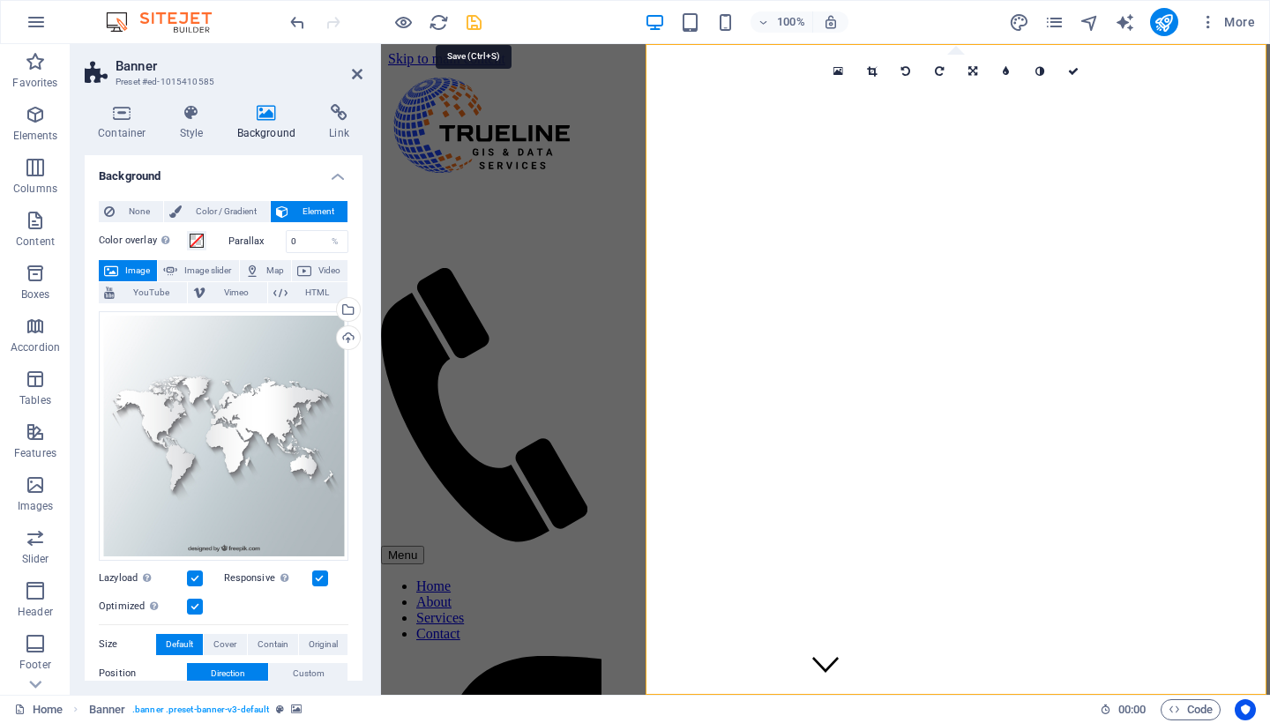
click at [475, 25] on icon "save" at bounding box center [474, 22] width 20 height 20
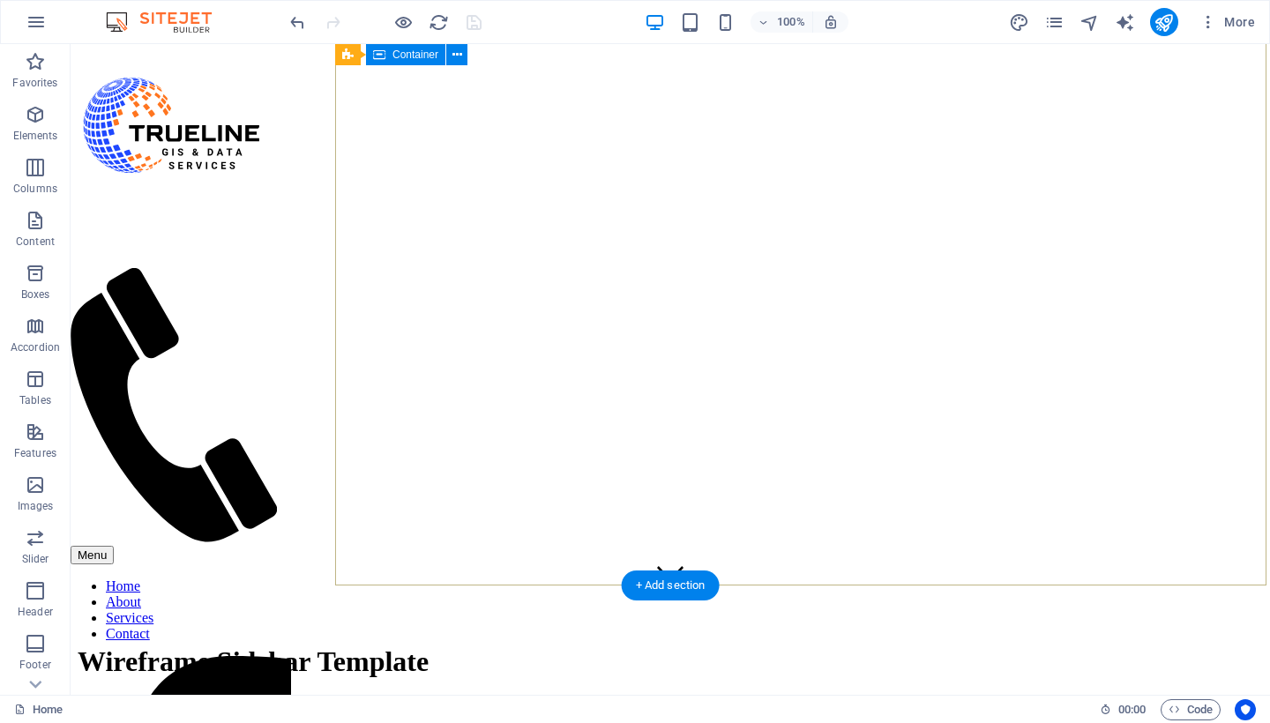
scroll to position [83, 0]
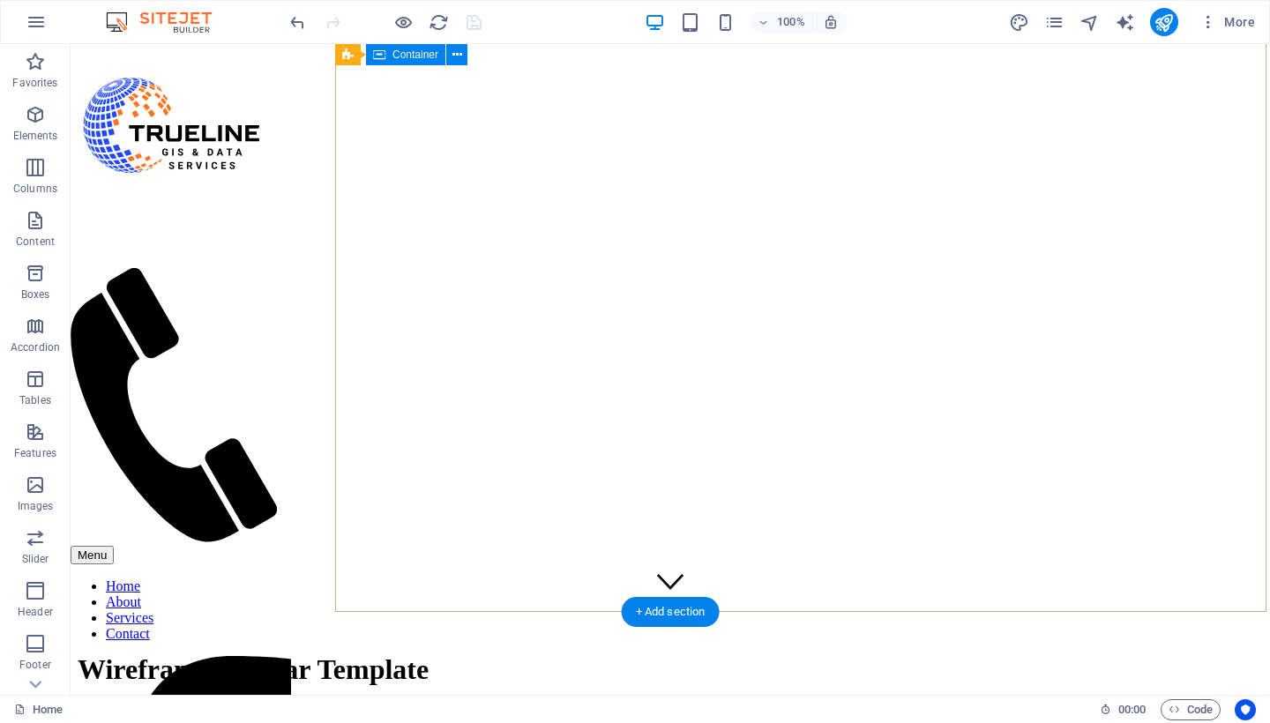
click at [753, 635] on div "Wireframe Sidebar Template Lorem ipsum dolor sit amet Learn more" at bounding box center [671, 703] width 1186 height 136
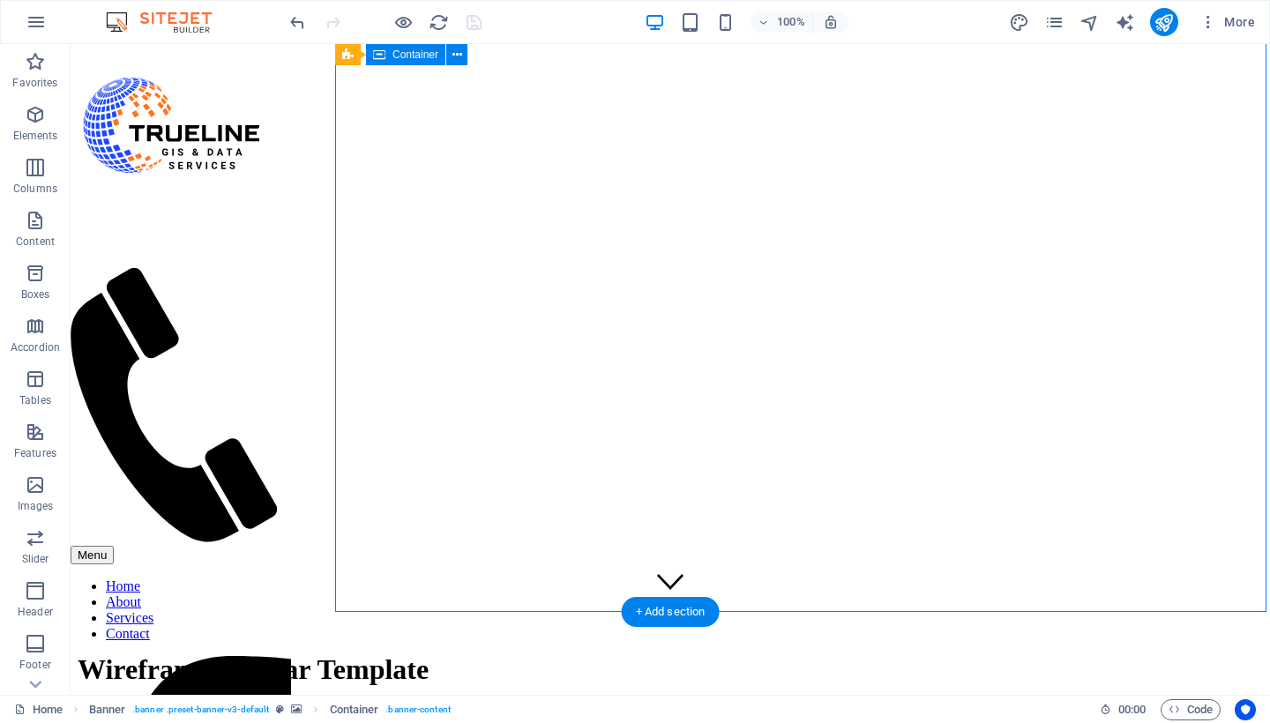
click at [753, 635] on div "Wireframe Sidebar Template Lorem ipsum dolor sit amet Learn more" at bounding box center [671, 703] width 1186 height 136
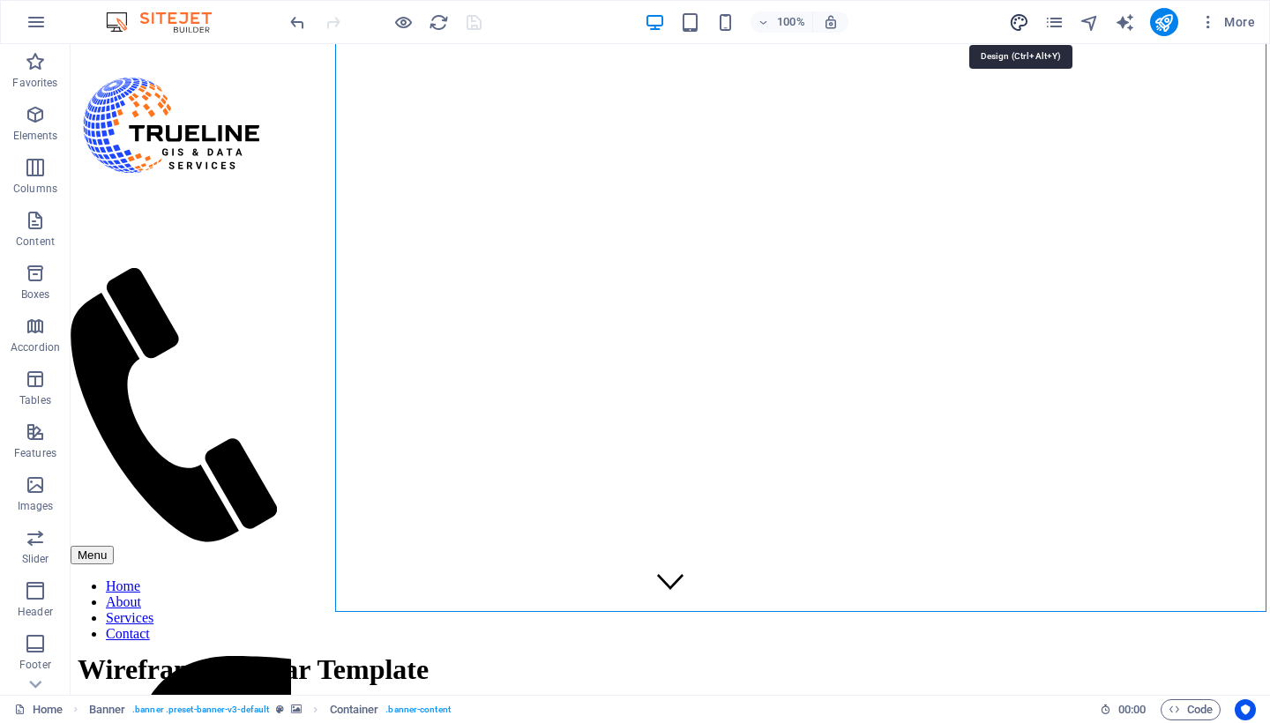
click at [1018, 19] on icon "design" at bounding box center [1019, 22] width 20 height 20
select select "px"
select select "300"
select select "px"
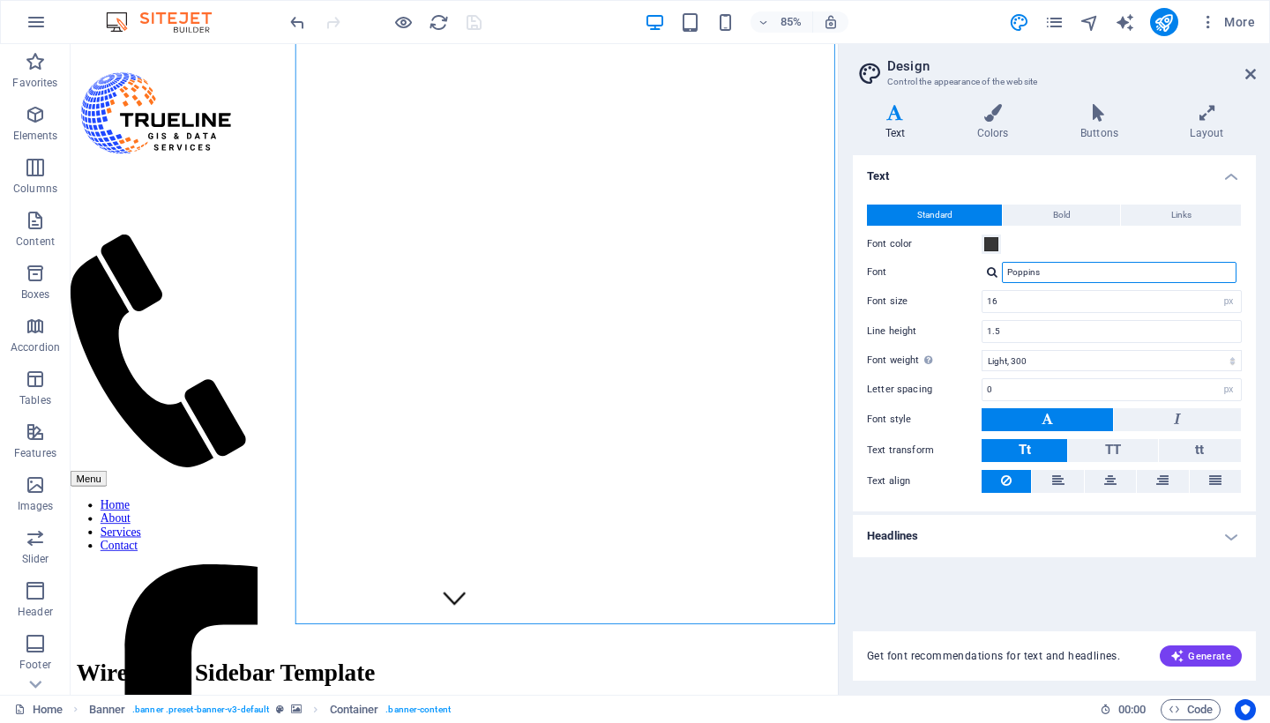
click at [1068, 267] on input "Poppins" at bounding box center [1119, 272] width 235 height 21
click at [988, 272] on div at bounding box center [992, 271] width 11 height 11
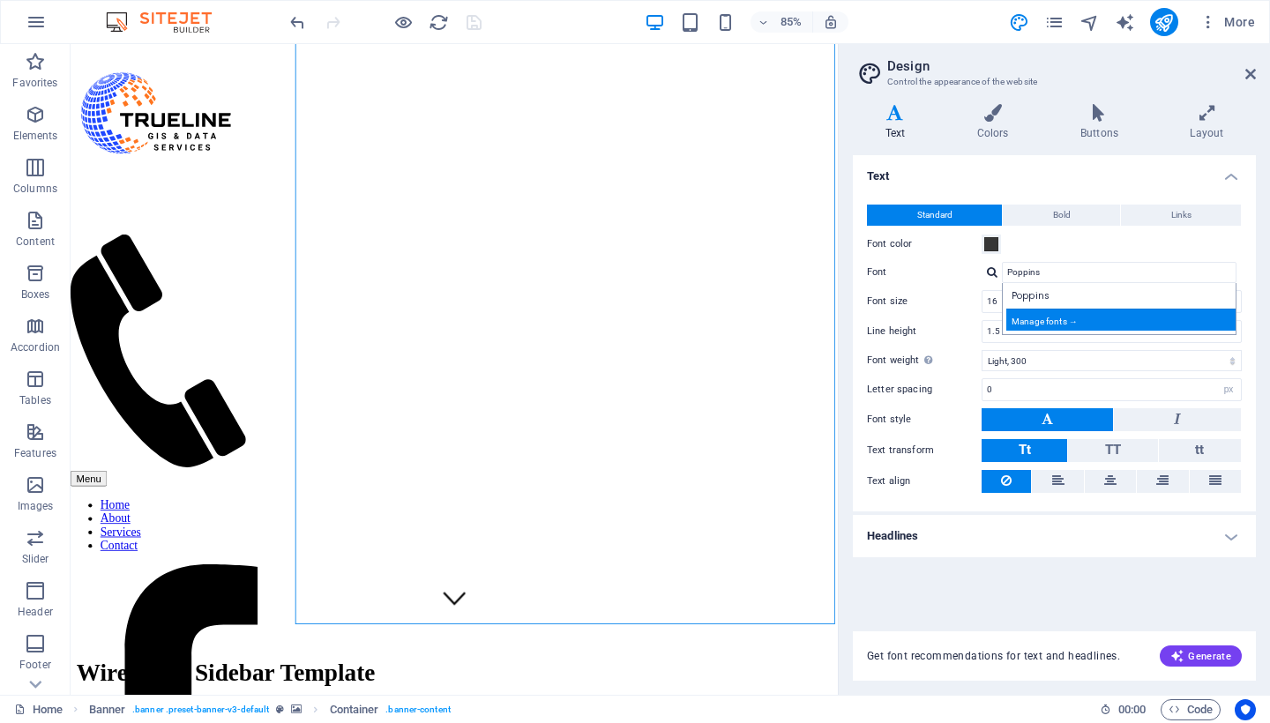
click at [1049, 323] on div "Manage fonts →" at bounding box center [1122, 320] width 233 height 22
select select "popularity"
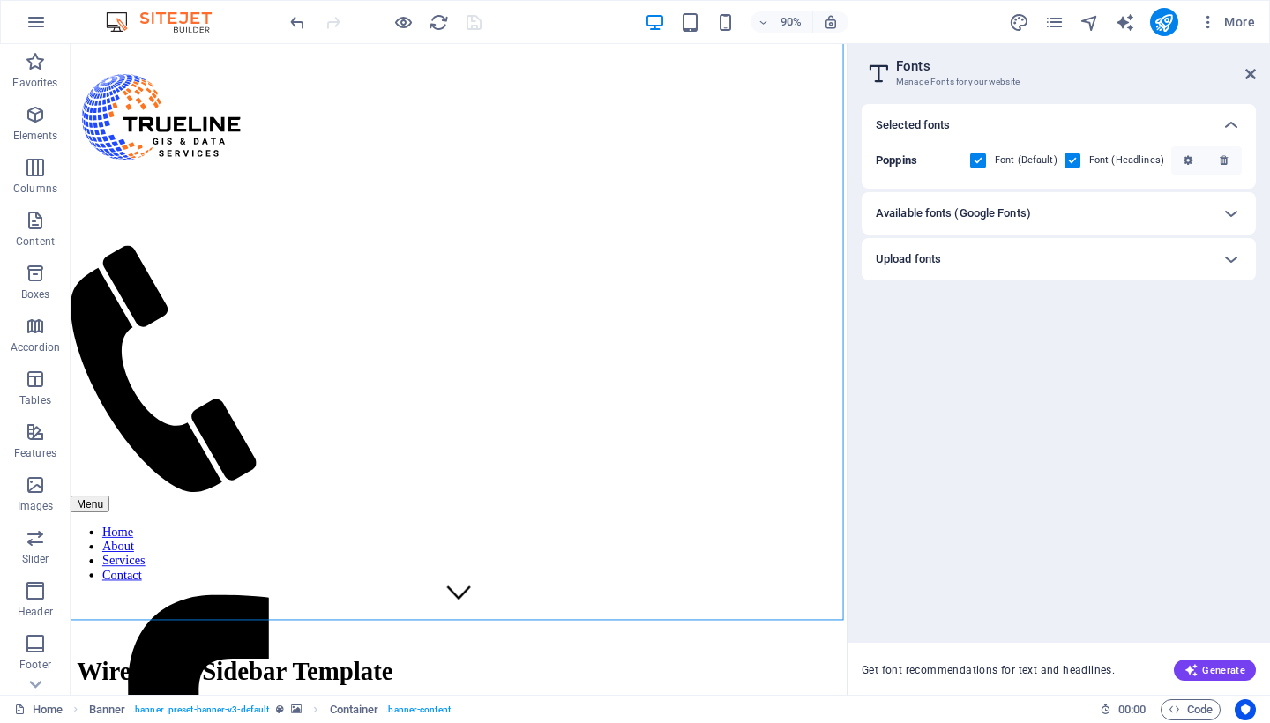
click at [946, 219] on h6 "Available fonts (Google Fonts)" at bounding box center [953, 213] width 155 height 21
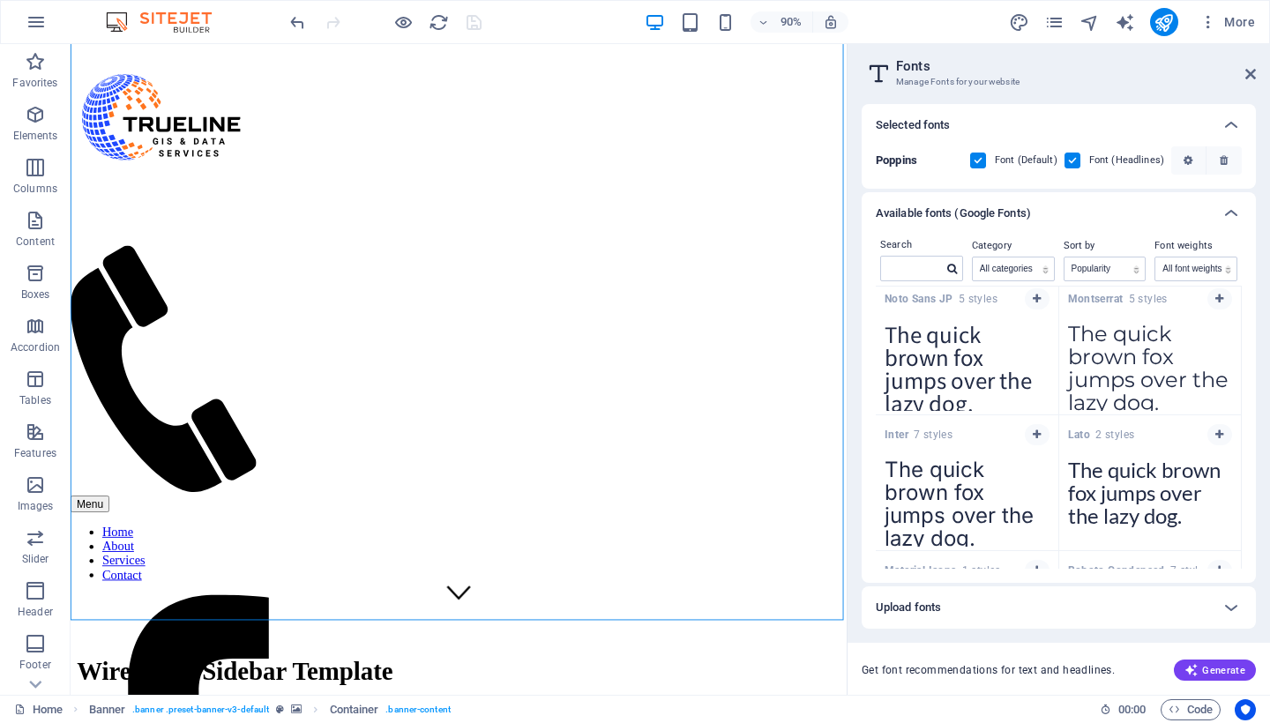
scroll to position [0, 0]
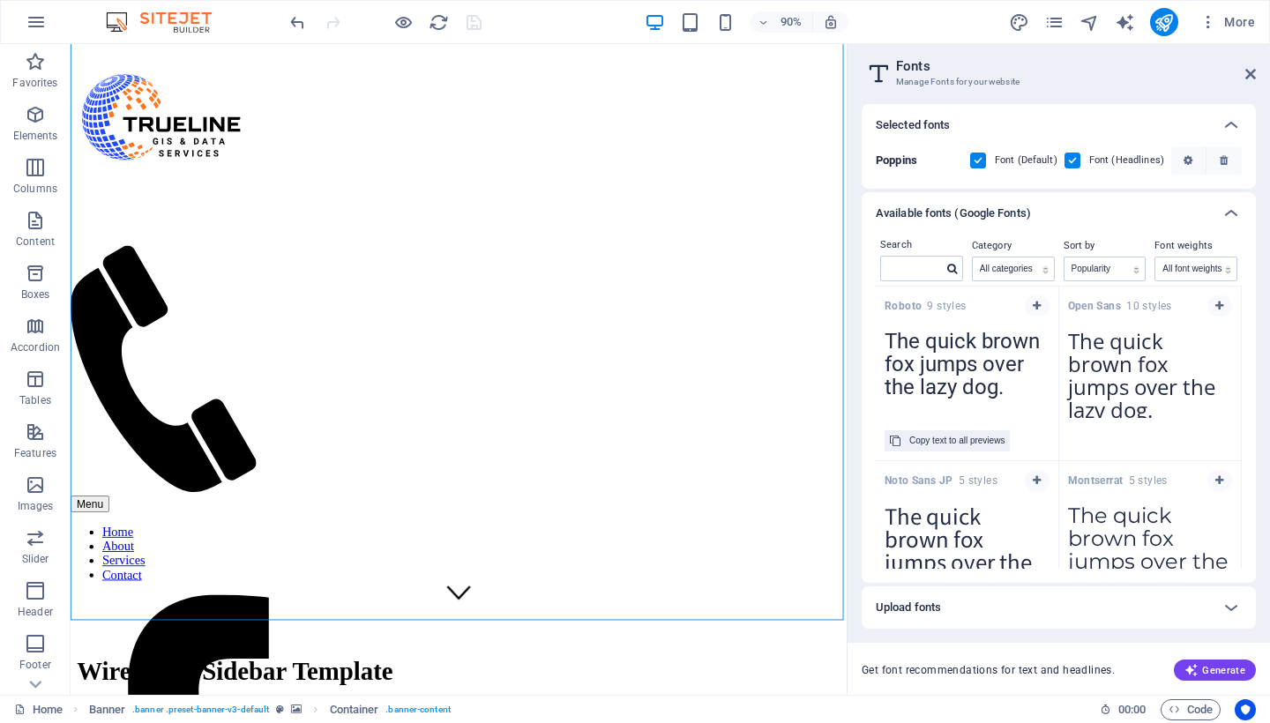
click at [956, 341] on textarea "The quick brown fox jumps over the lazy dog." at bounding box center [967, 369] width 183 height 97
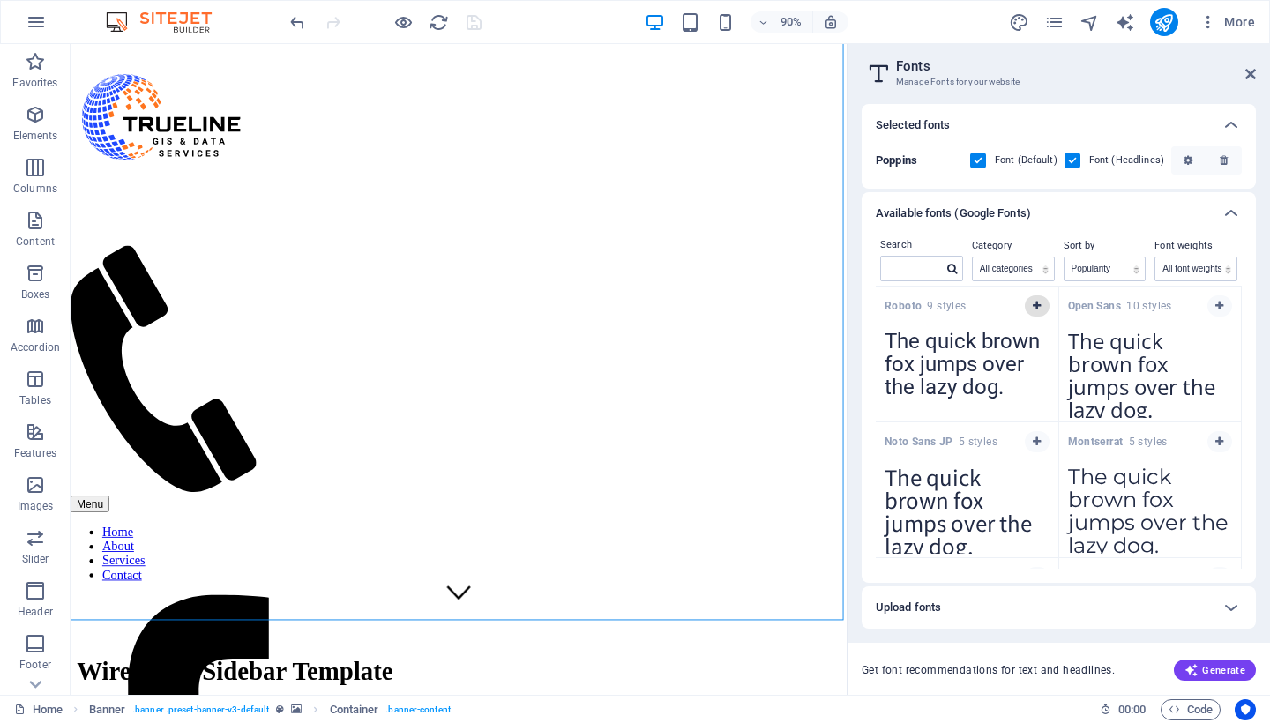
click at [1034, 303] on icon "button" at bounding box center [1037, 306] width 8 height 11
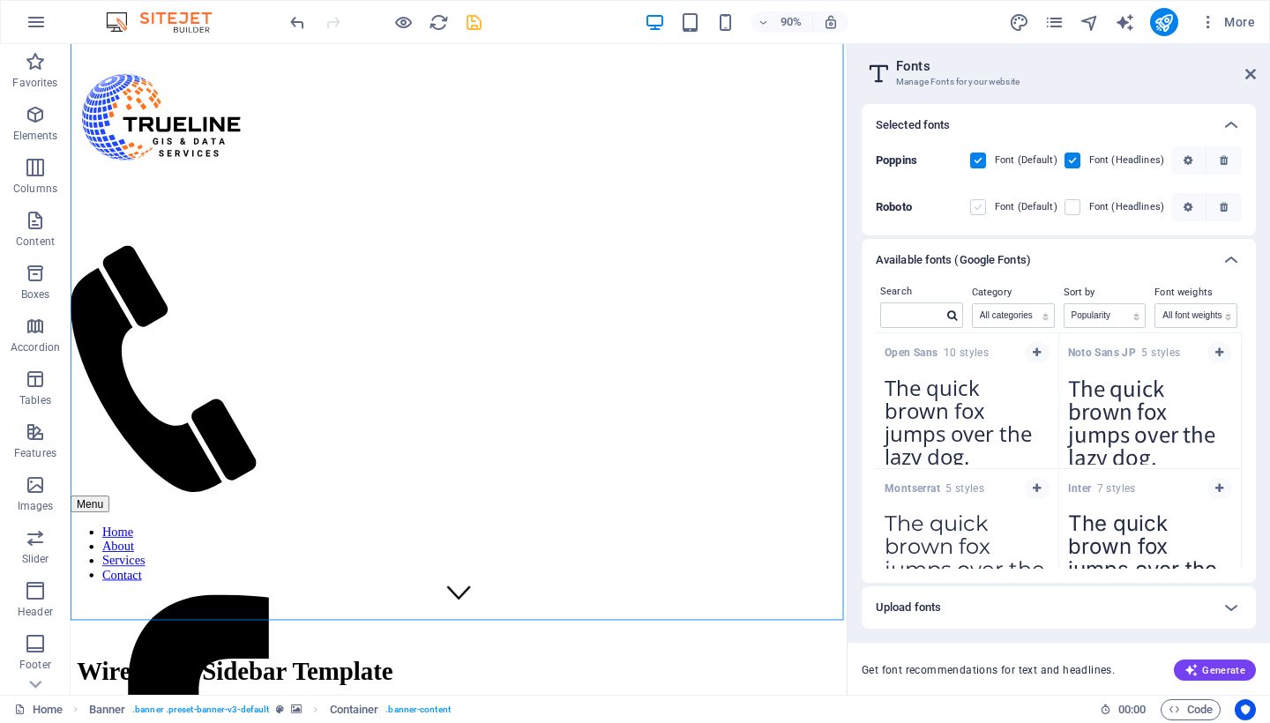
click at [984, 205] on label at bounding box center [978, 207] width 16 height 16
click at [0, 0] on input "checkbox" at bounding box center [0, 0] width 0 height 0
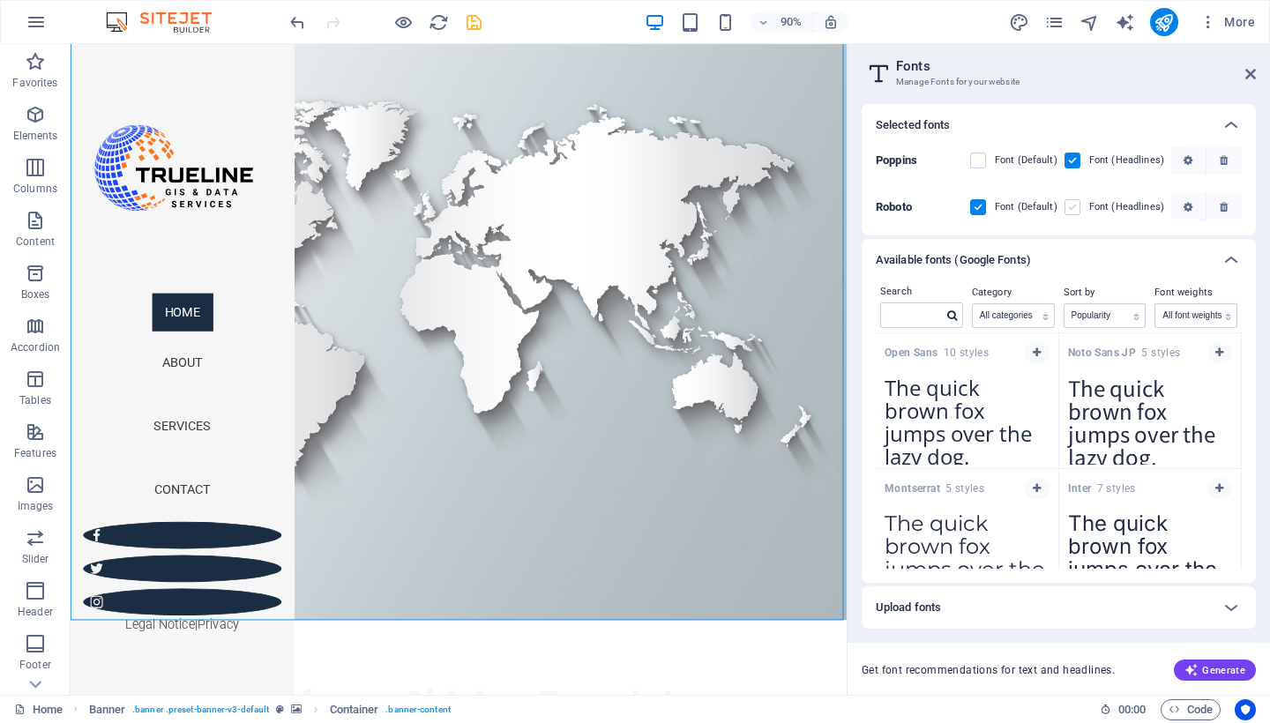
click at [1076, 205] on label at bounding box center [1073, 207] width 16 height 16
click at [0, 0] on input "checkbox" at bounding box center [0, 0] width 0 height 0
click at [1251, 79] on icon at bounding box center [1250, 74] width 11 height 14
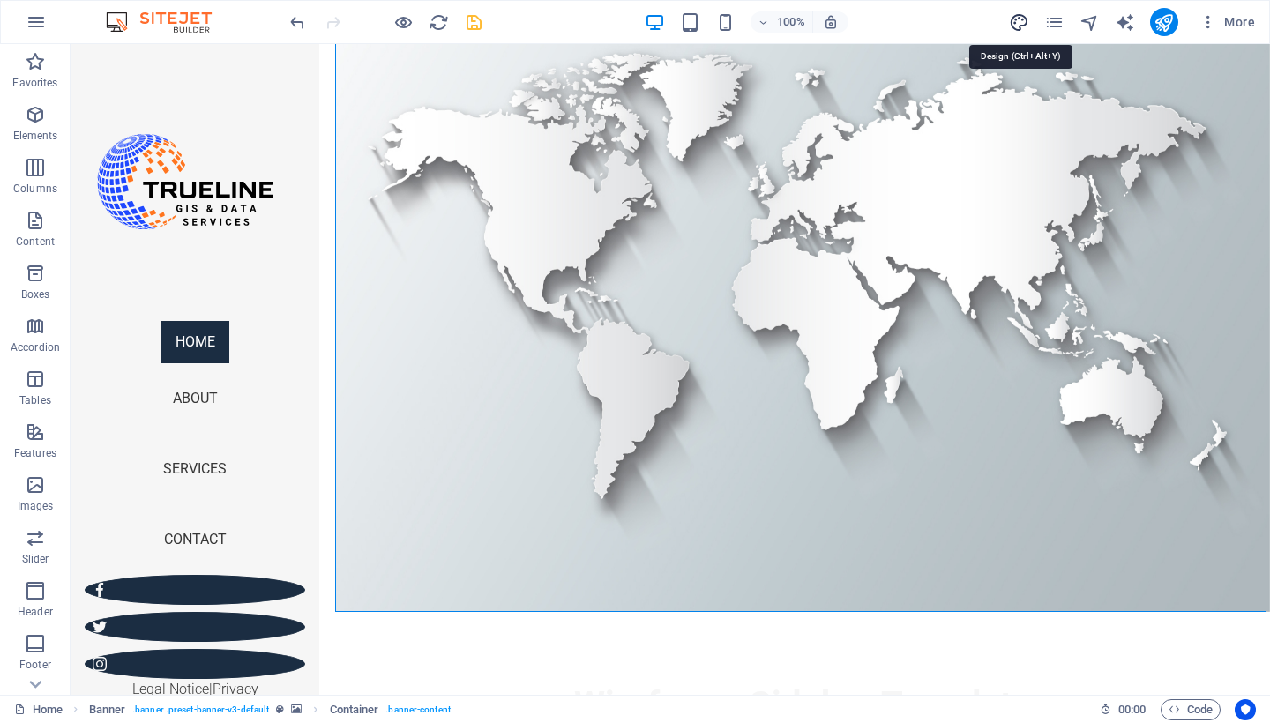
click at [1018, 19] on icon "design" at bounding box center [1019, 22] width 20 height 20
select select "px"
select select "300"
select select "px"
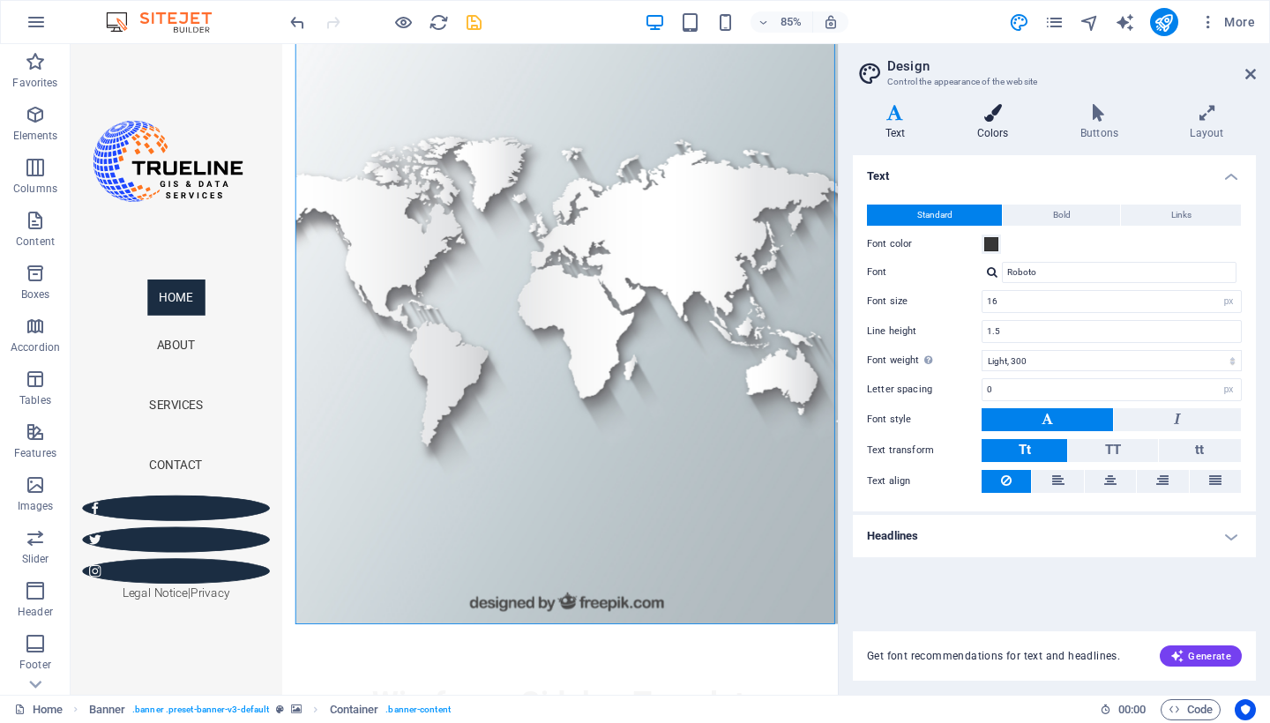
click at [989, 121] on icon at bounding box center [993, 113] width 96 height 18
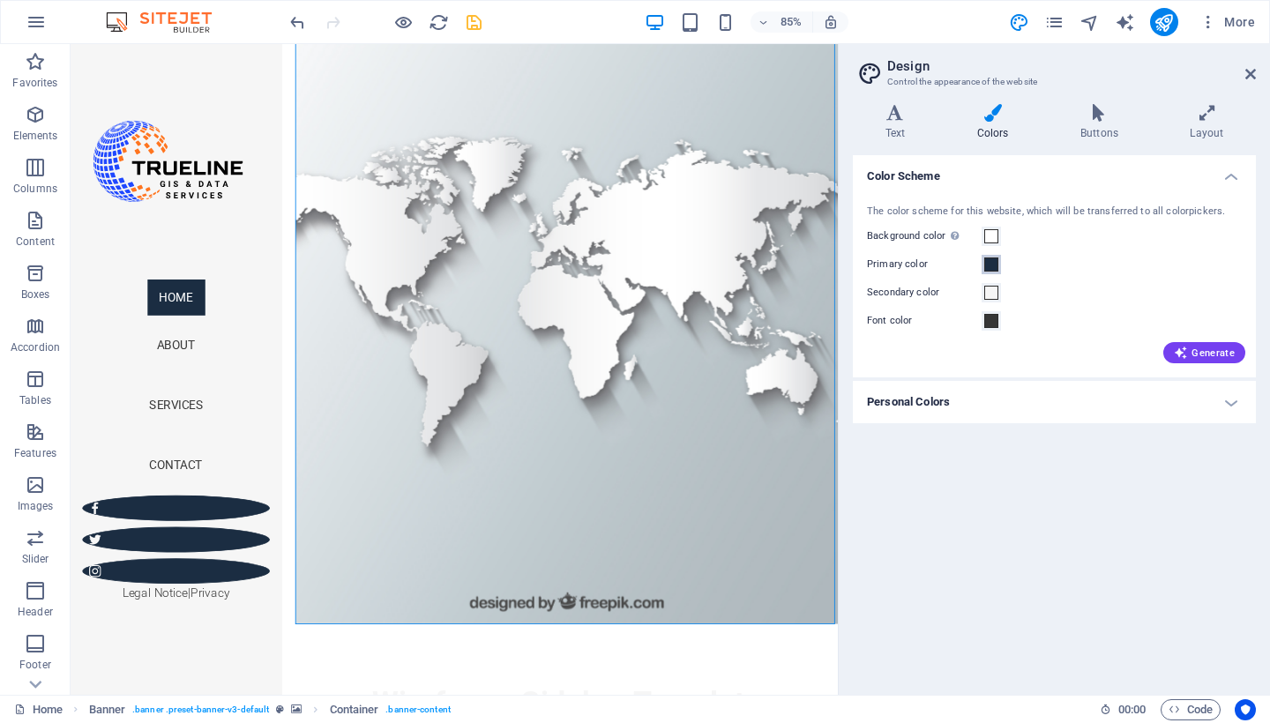
click at [991, 268] on span at bounding box center [991, 265] width 14 height 14
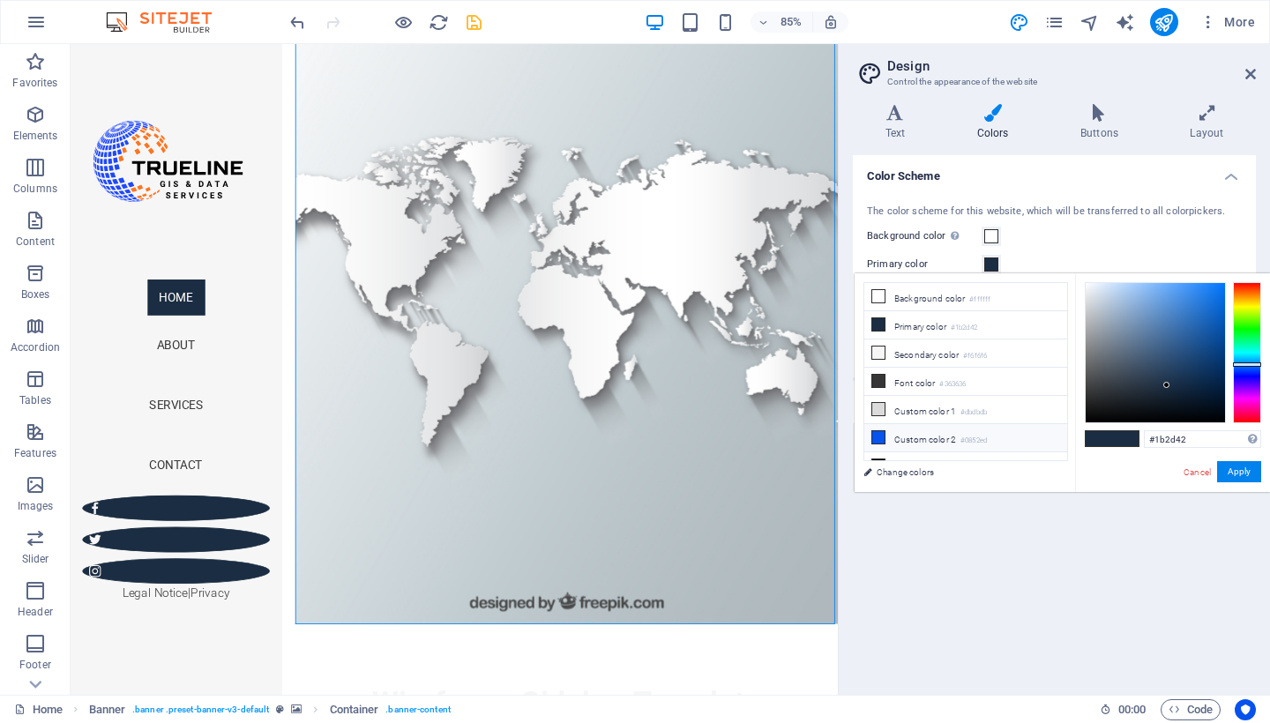
click at [984, 440] on small "#0852ed" at bounding box center [974, 441] width 26 height 12
type input "#0852ed"
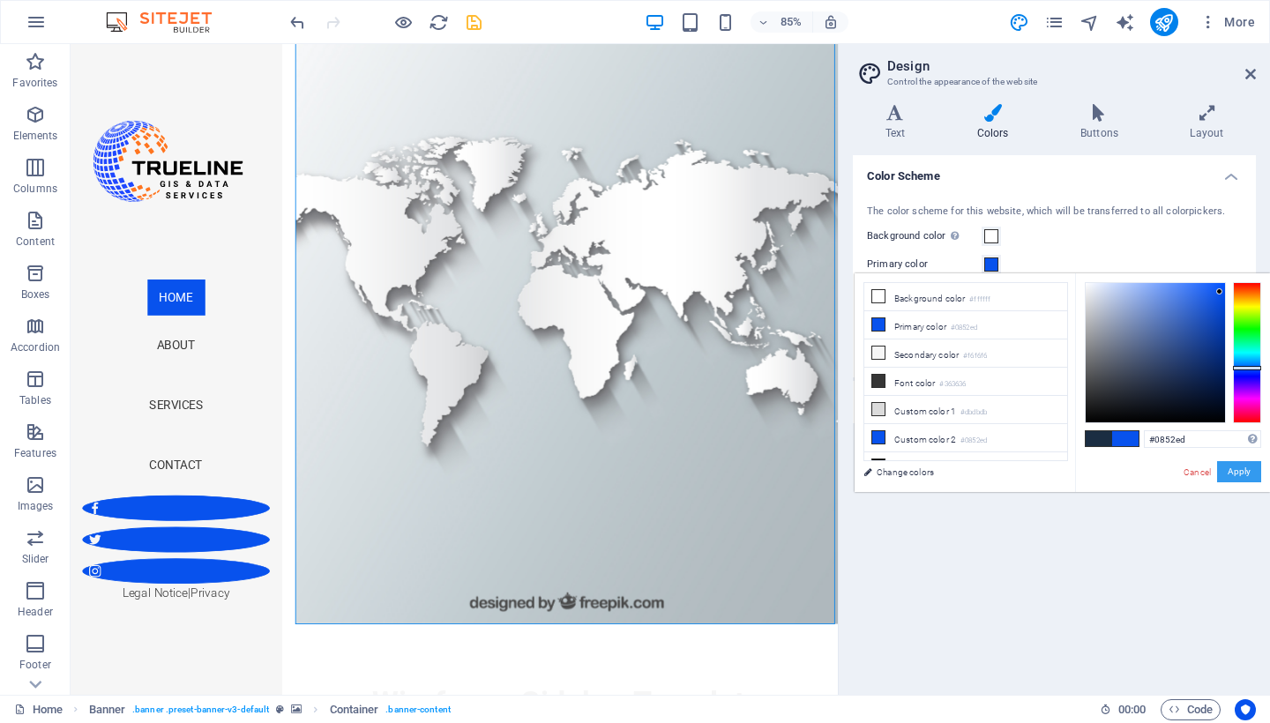
click at [1244, 480] on button "Apply" at bounding box center [1239, 471] width 44 height 21
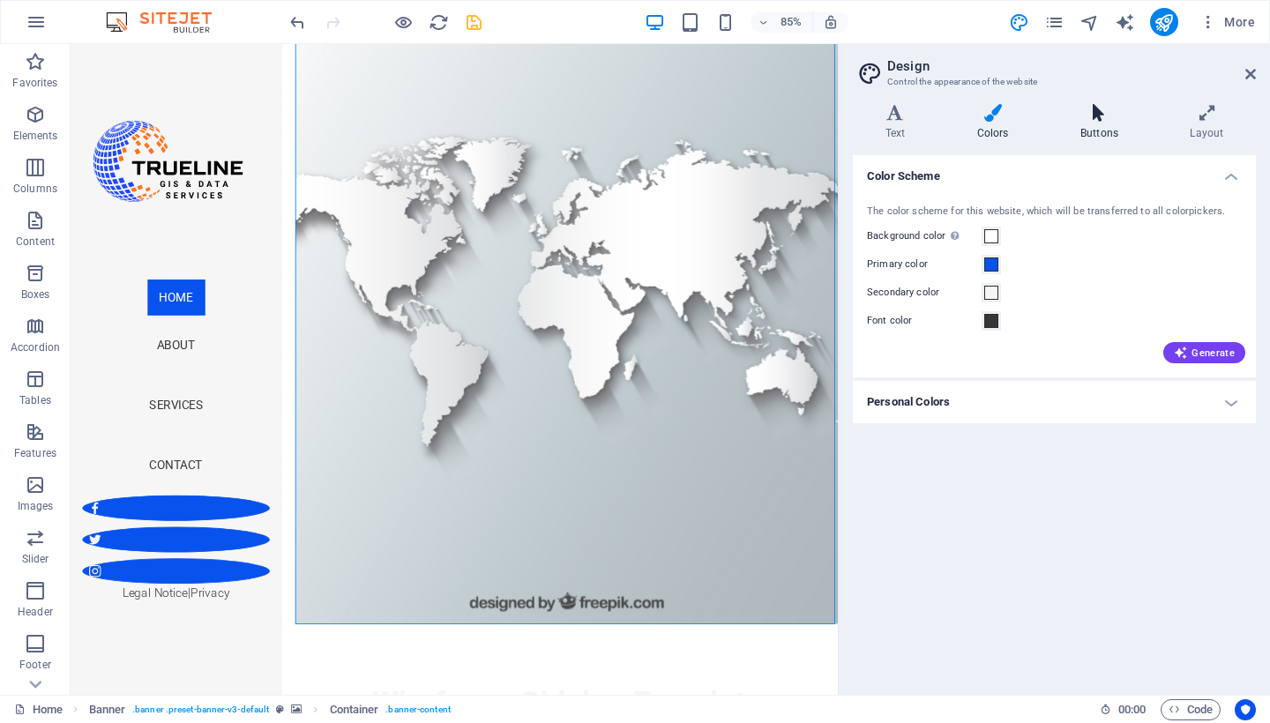
click at [1100, 137] on h4 "Buttons" at bounding box center [1102, 122] width 109 height 37
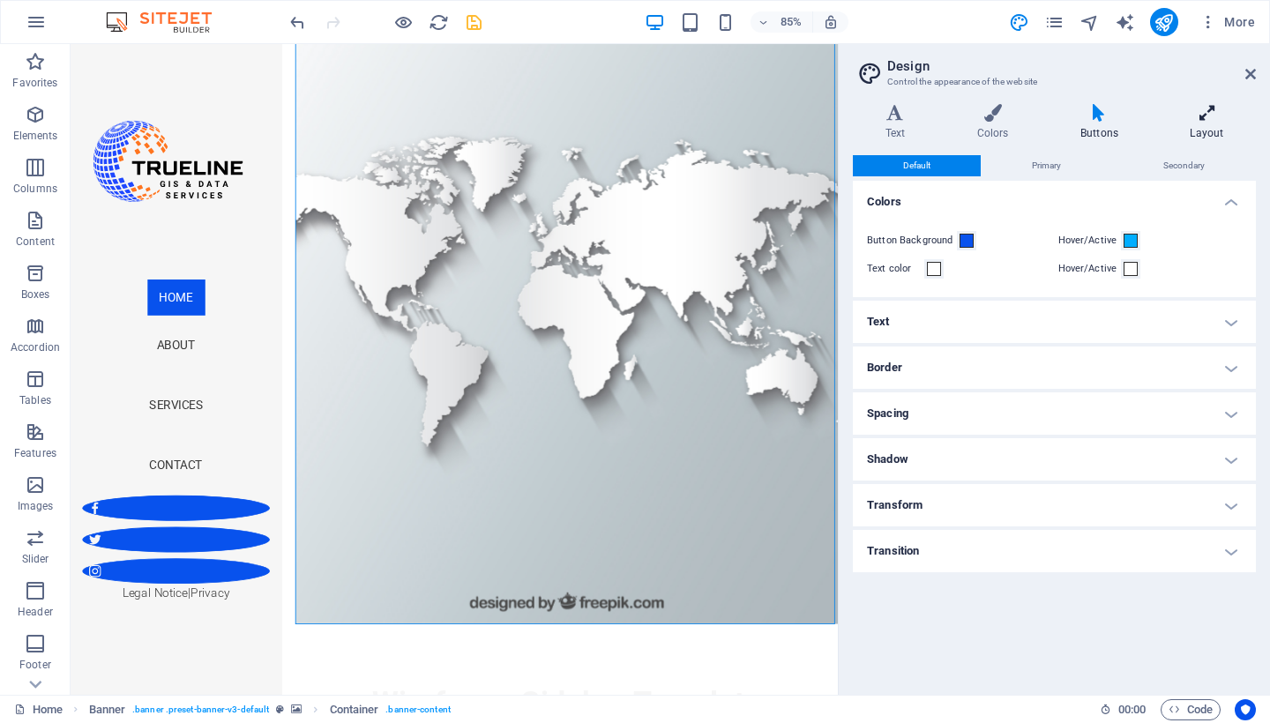
click at [1216, 114] on icon at bounding box center [1207, 113] width 98 height 18
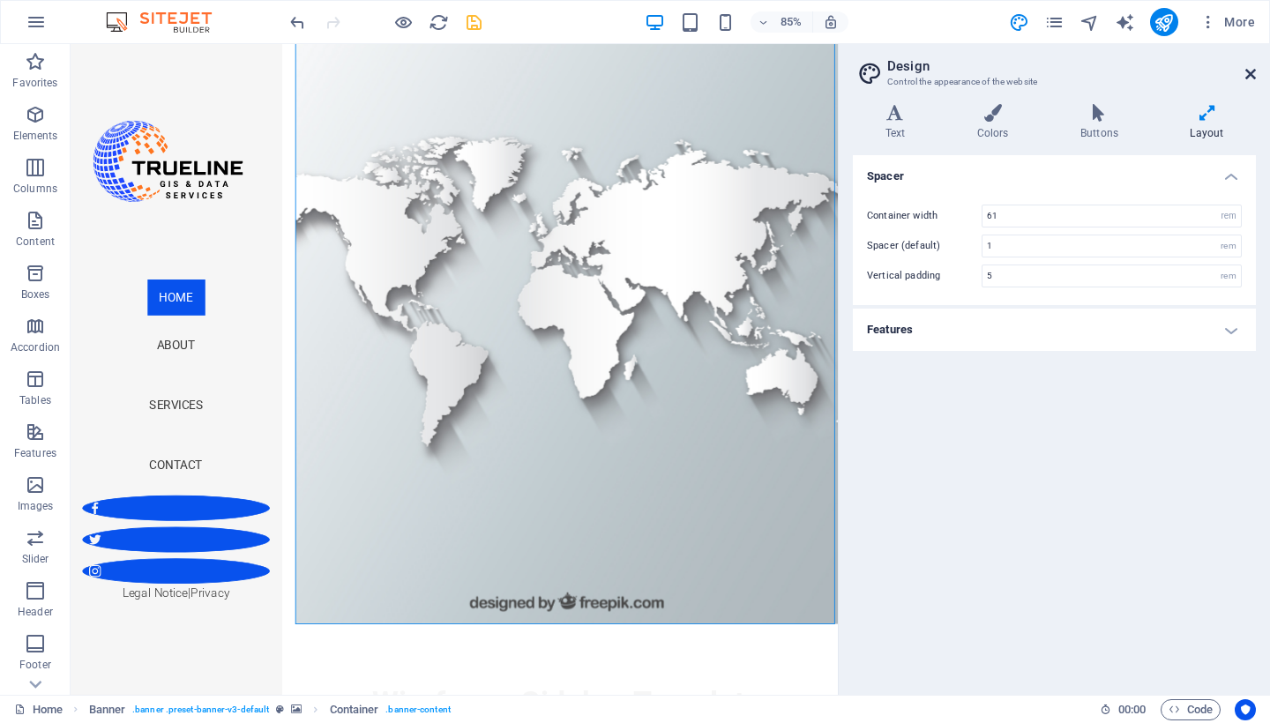
click at [1250, 75] on icon at bounding box center [1250, 74] width 11 height 14
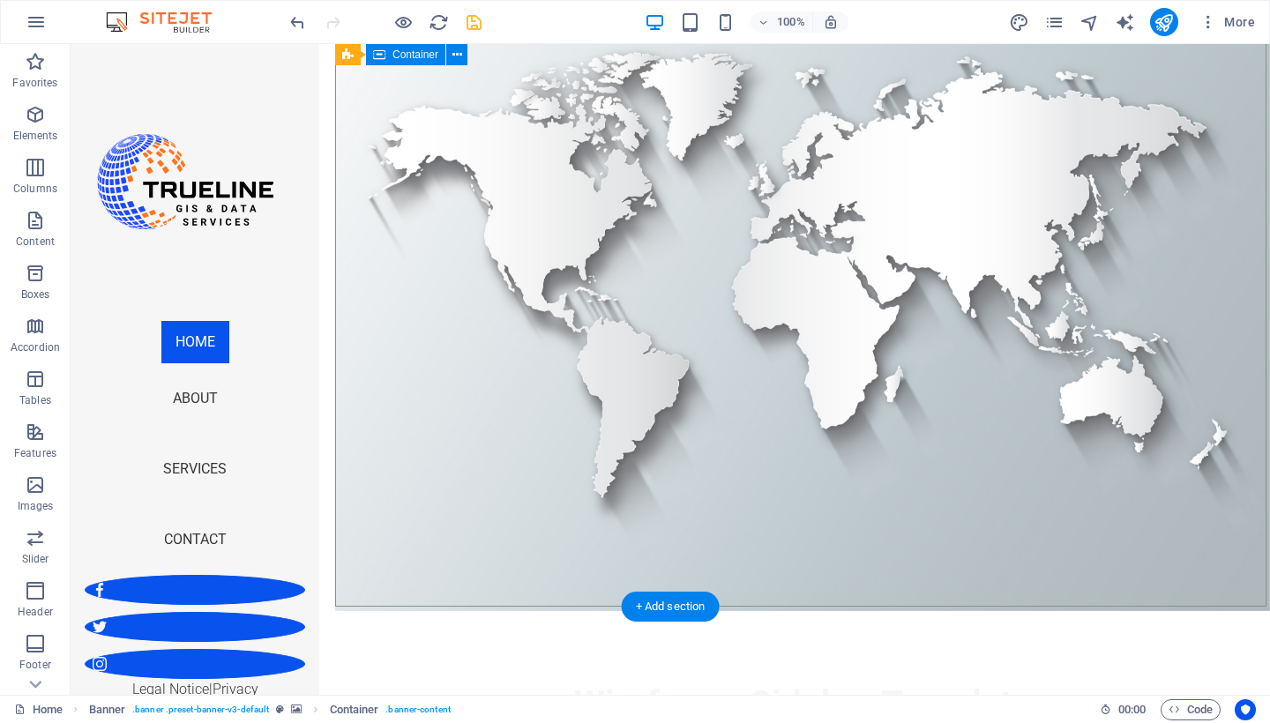
scroll to position [81, 0]
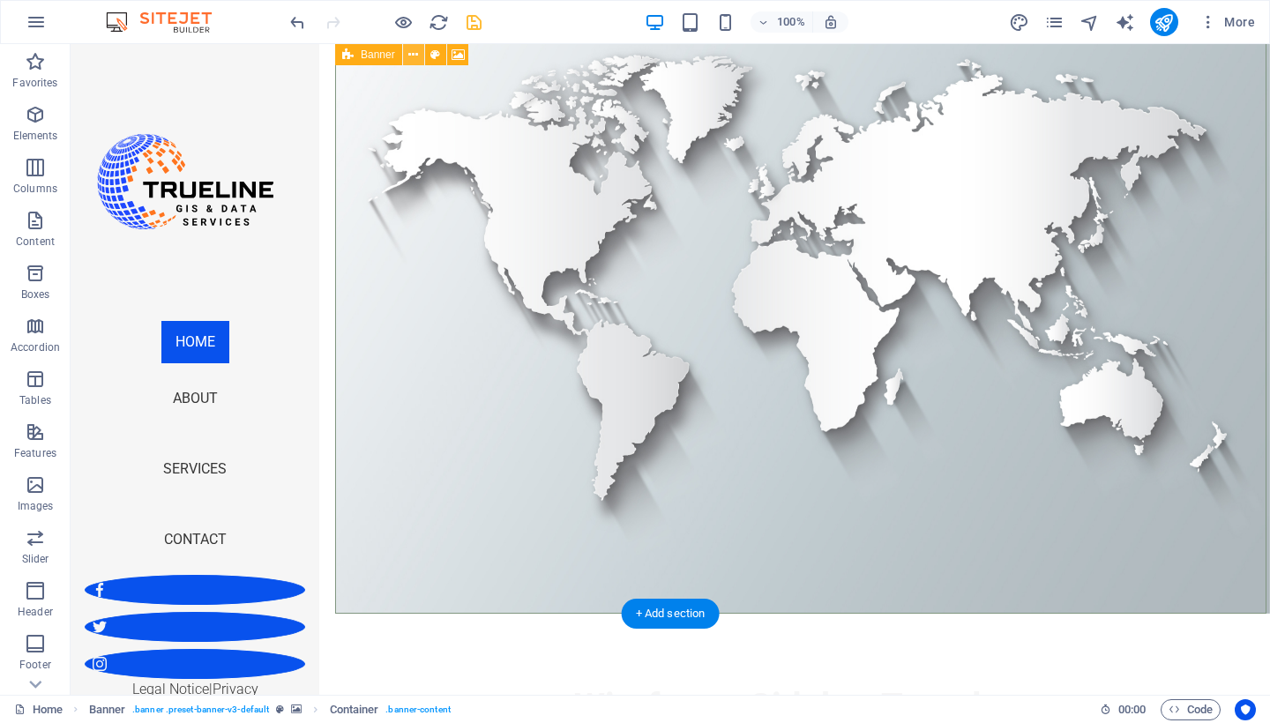
click at [419, 64] on button at bounding box center [413, 54] width 21 height 21
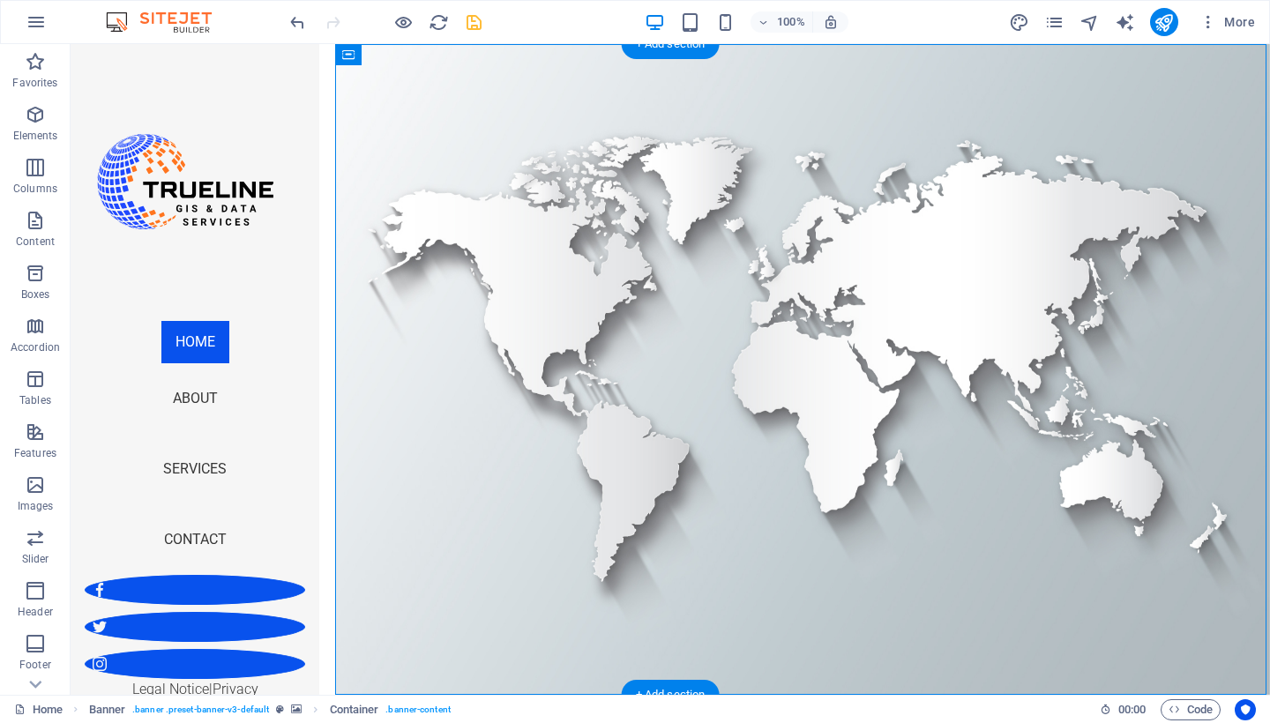
scroll to position [3, 0]
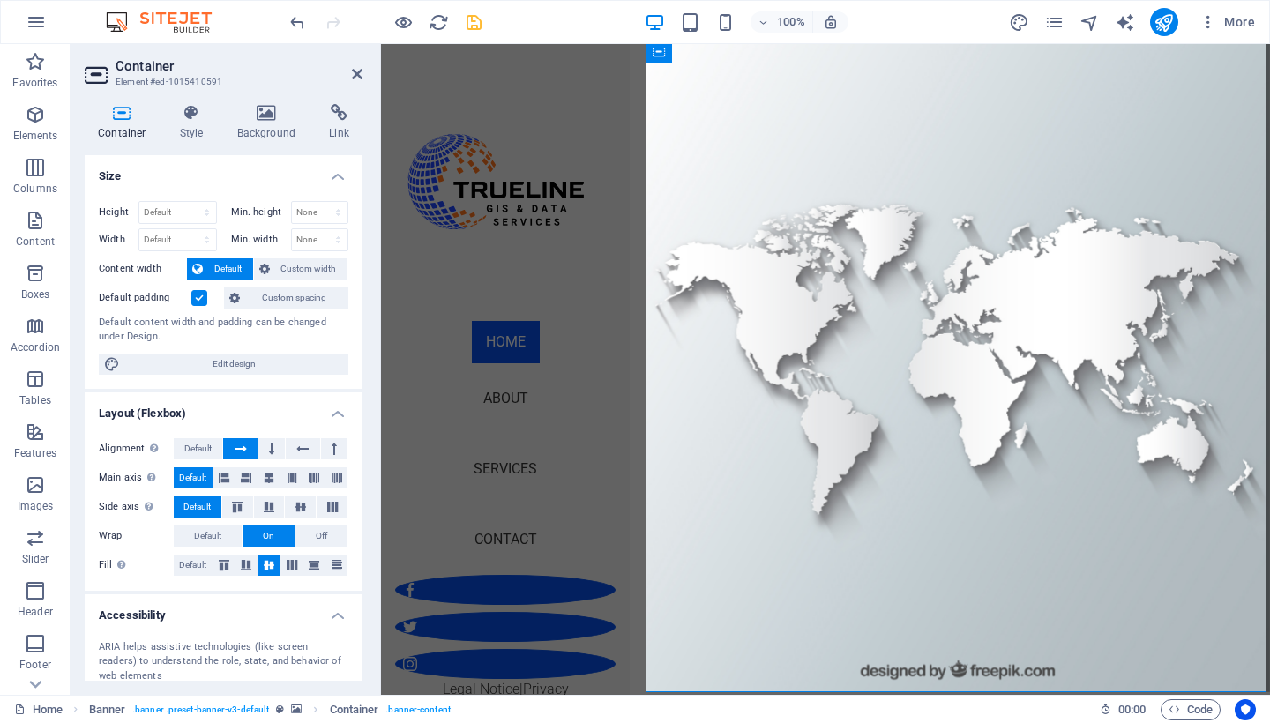
scroll to position [0, 0]
click at [197, 108] on icon at bounding box center [192, 113] width 50 height 18
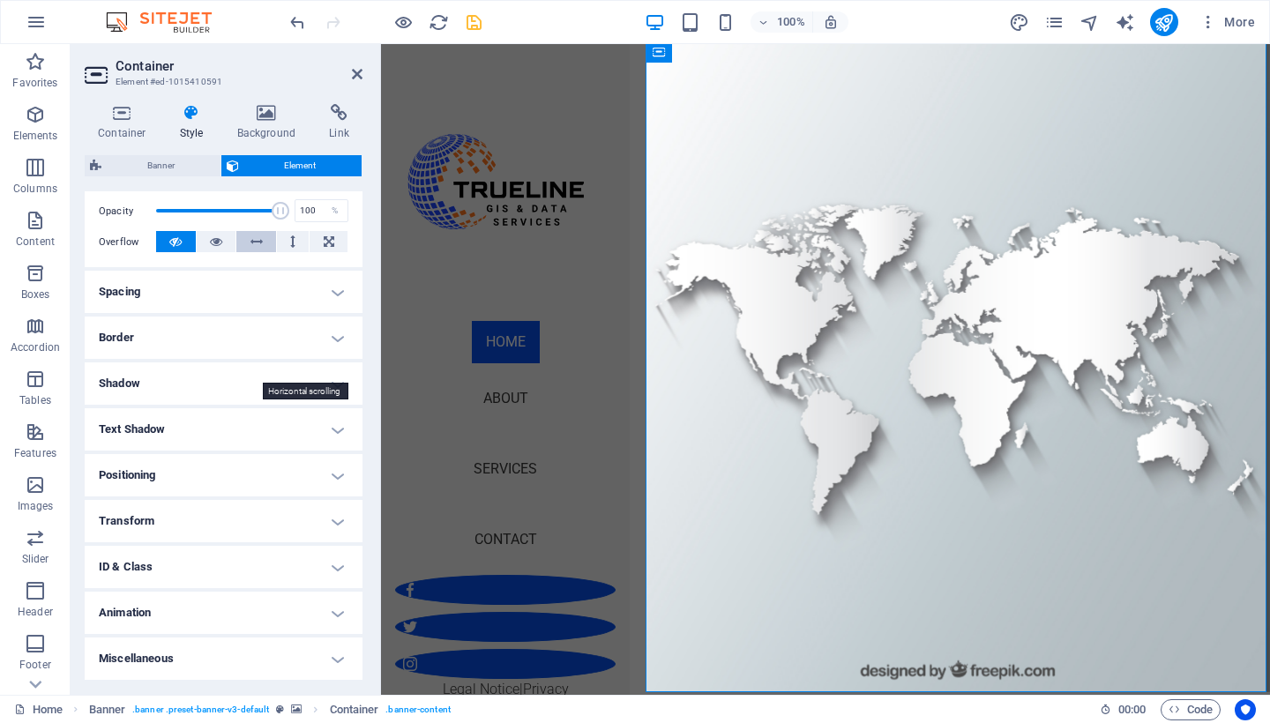
scroll to position [255, 0]
click at [254, 651] on h4 "Miscellaneous" at bounding box center [224, 661] width 278 height 42
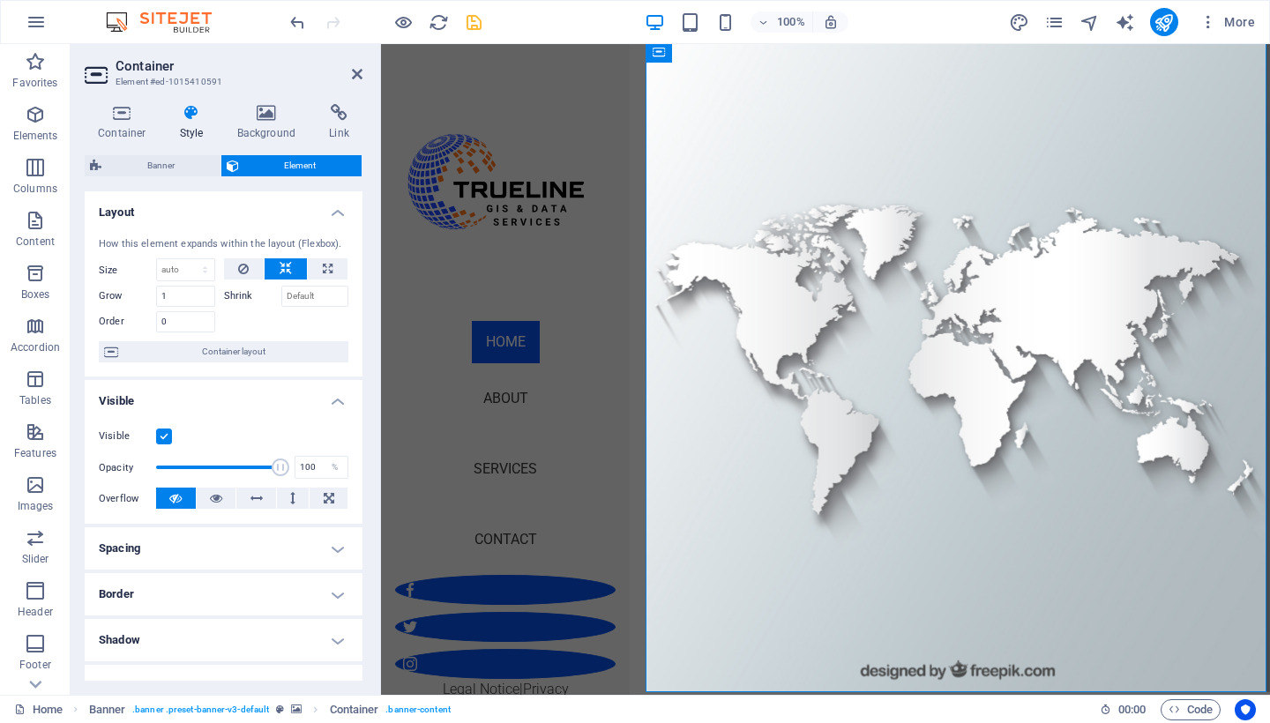
scroll to position [0, 0]
click at [357, 80] on icon at bounding box center [357, 74] width 11 height 14
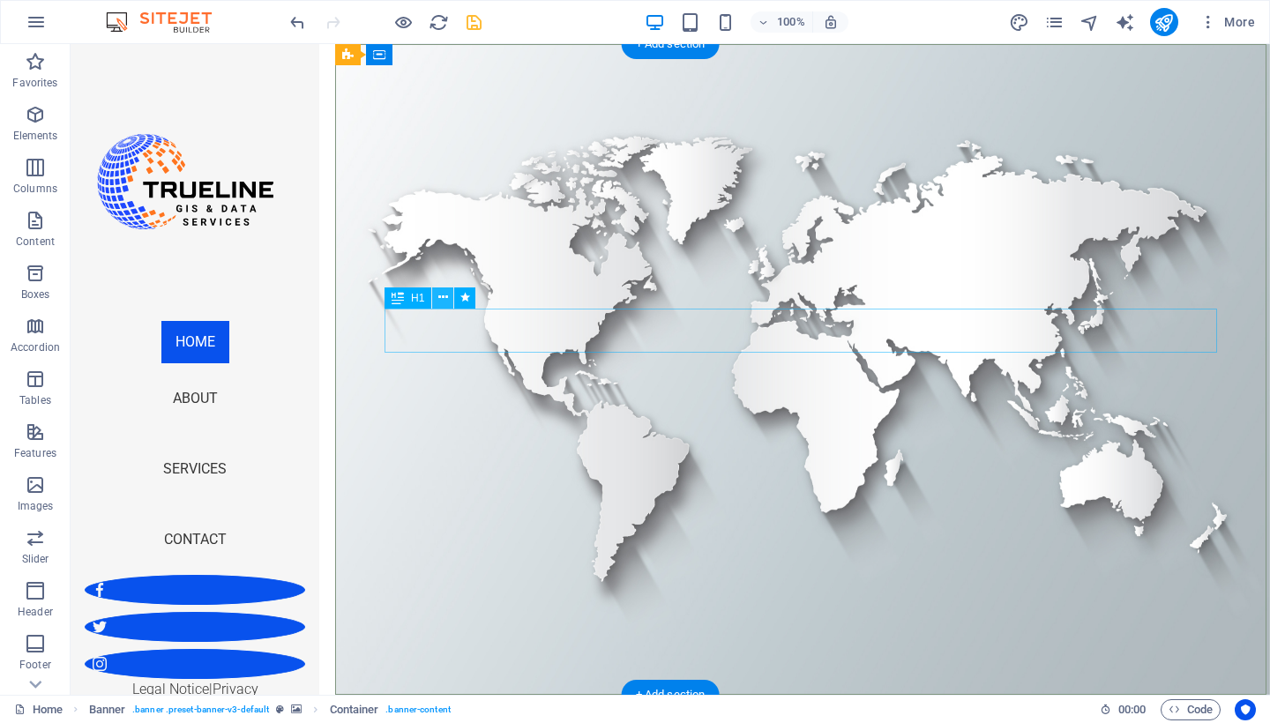
click at [445, 300] on icon at bounding box center [443, 297] width 10 height 19
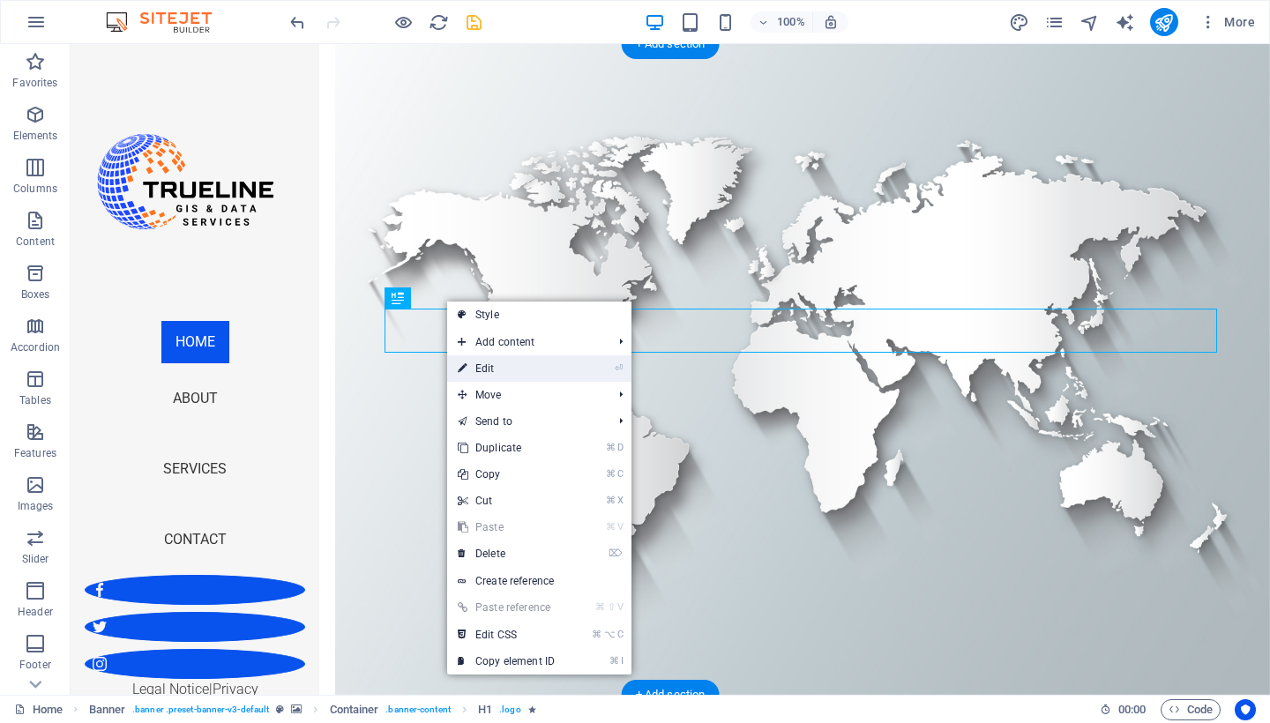
click at [513, 378] on link "⏎ Edit" at bounding box center [506, 368] width 118 height 26
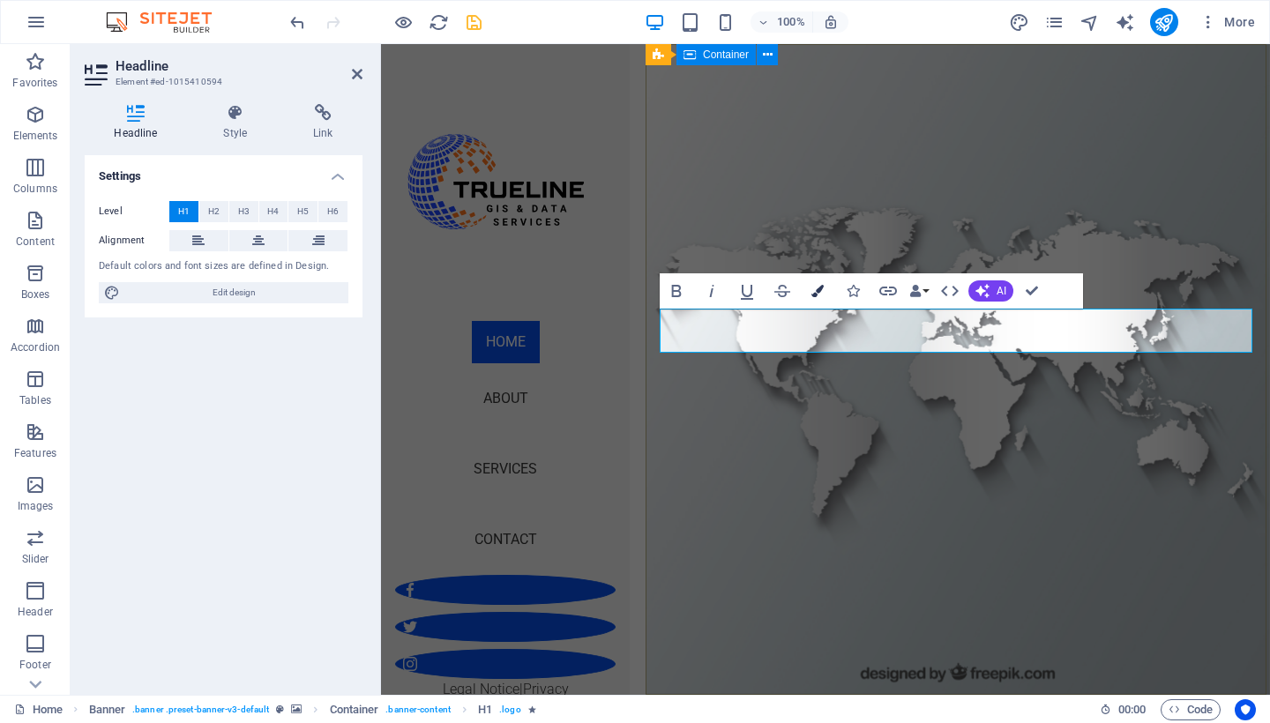
click at [819, 296] on icon "button" at bounding box center [818, 291] width 12 height 12
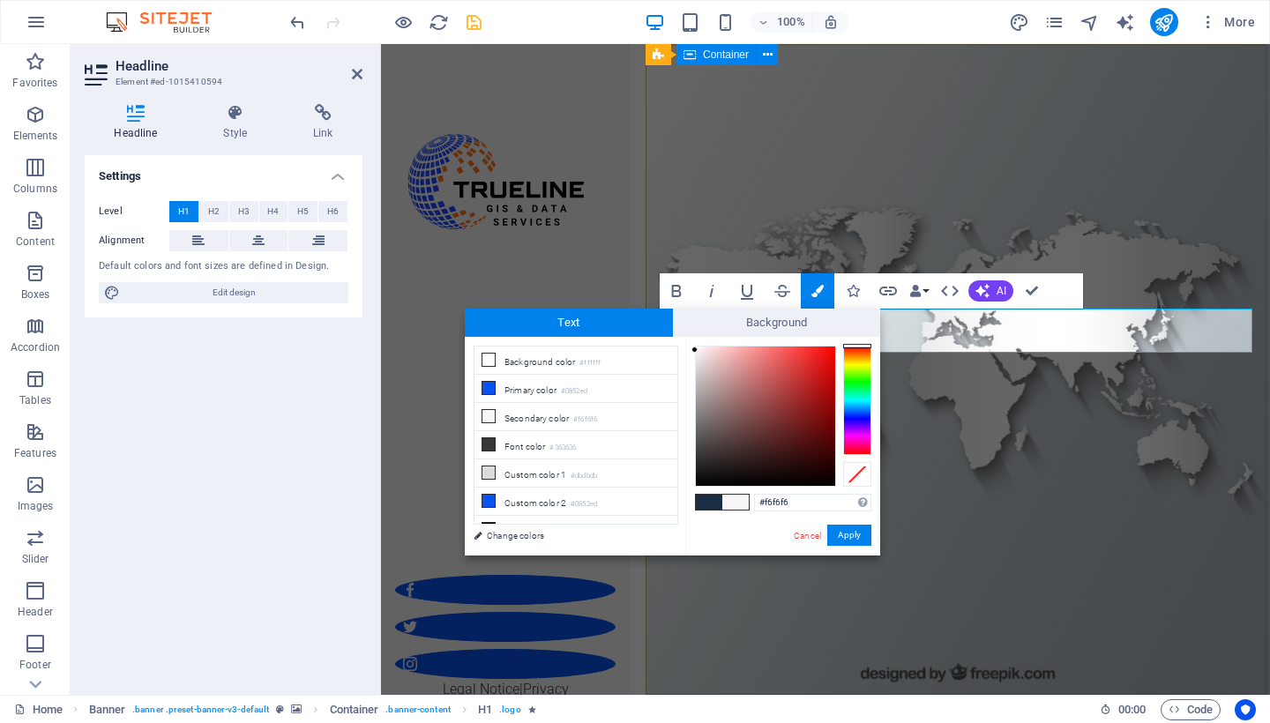
click at [857, 355] on div at bounding box center [857, 400] width 28 height 109
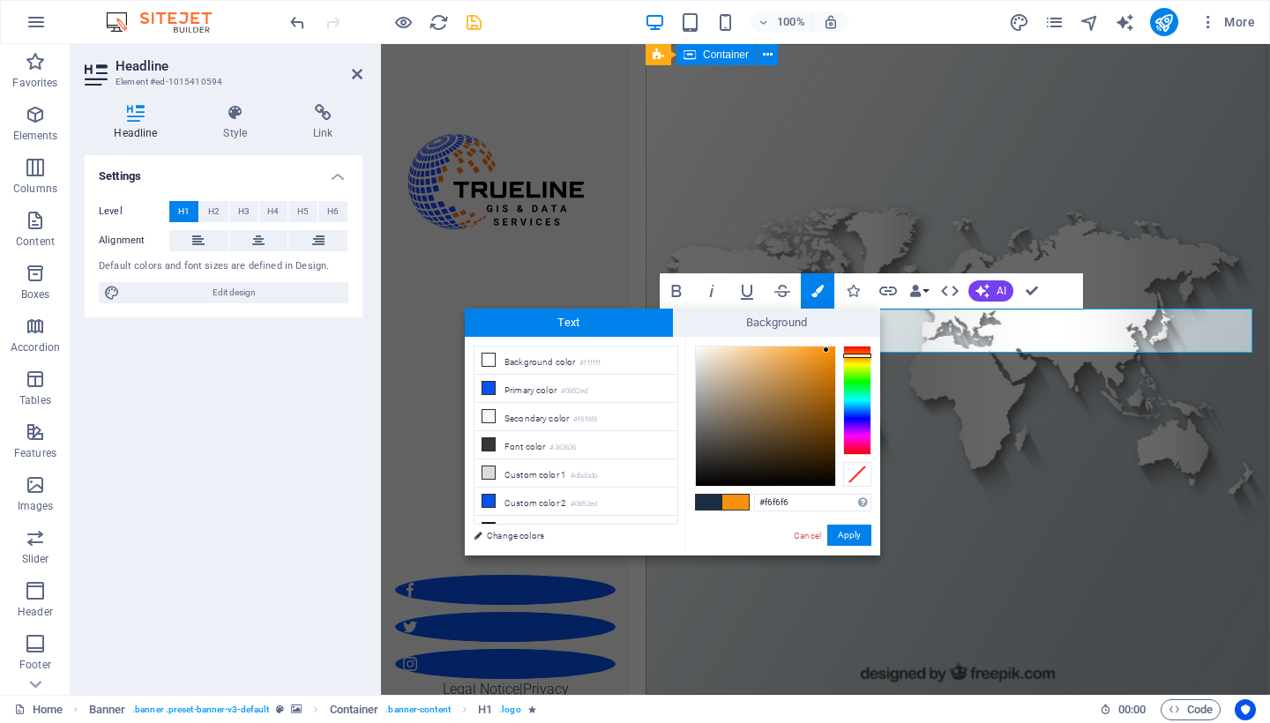
type input "#f6910e"
click at [827, 350] on div at bounding box center [765, 416] width 139 height 139
click at [845, 538] on button "Apply" at bounding box center [849, 535] width 44 height 21
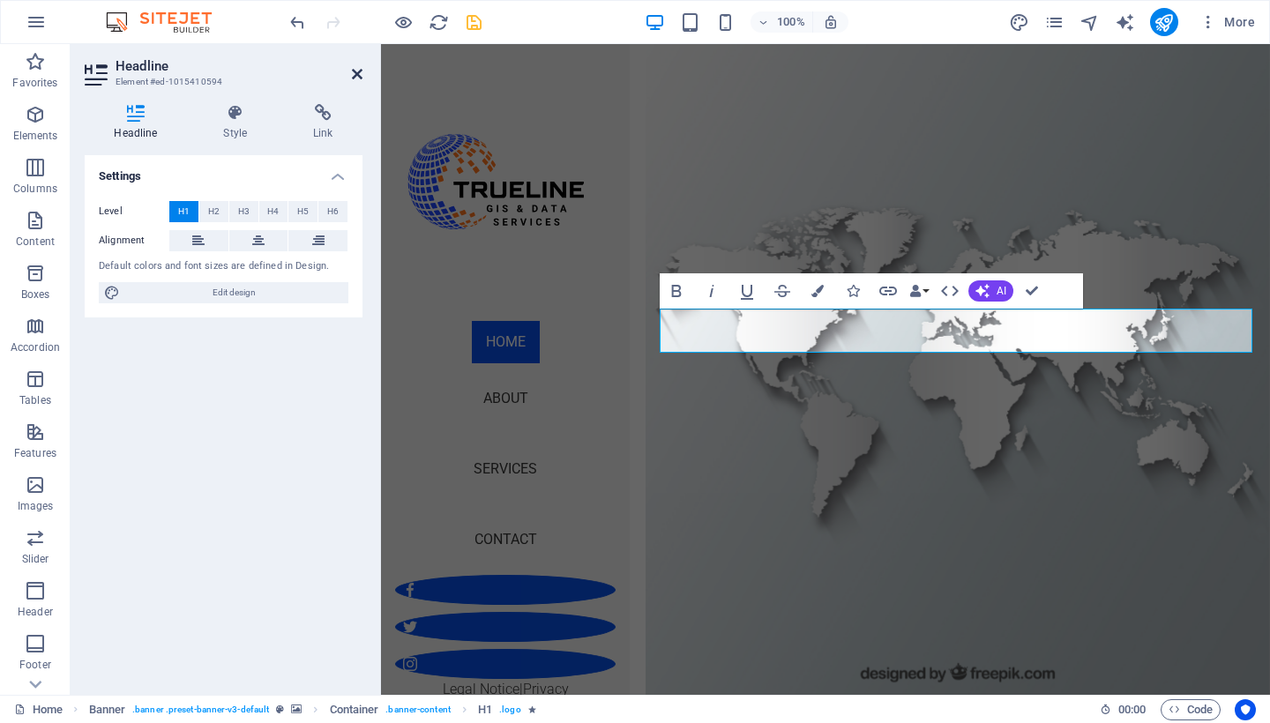
click at [355, 77] on icon at bounding box center [357, 74] width 11 height 14
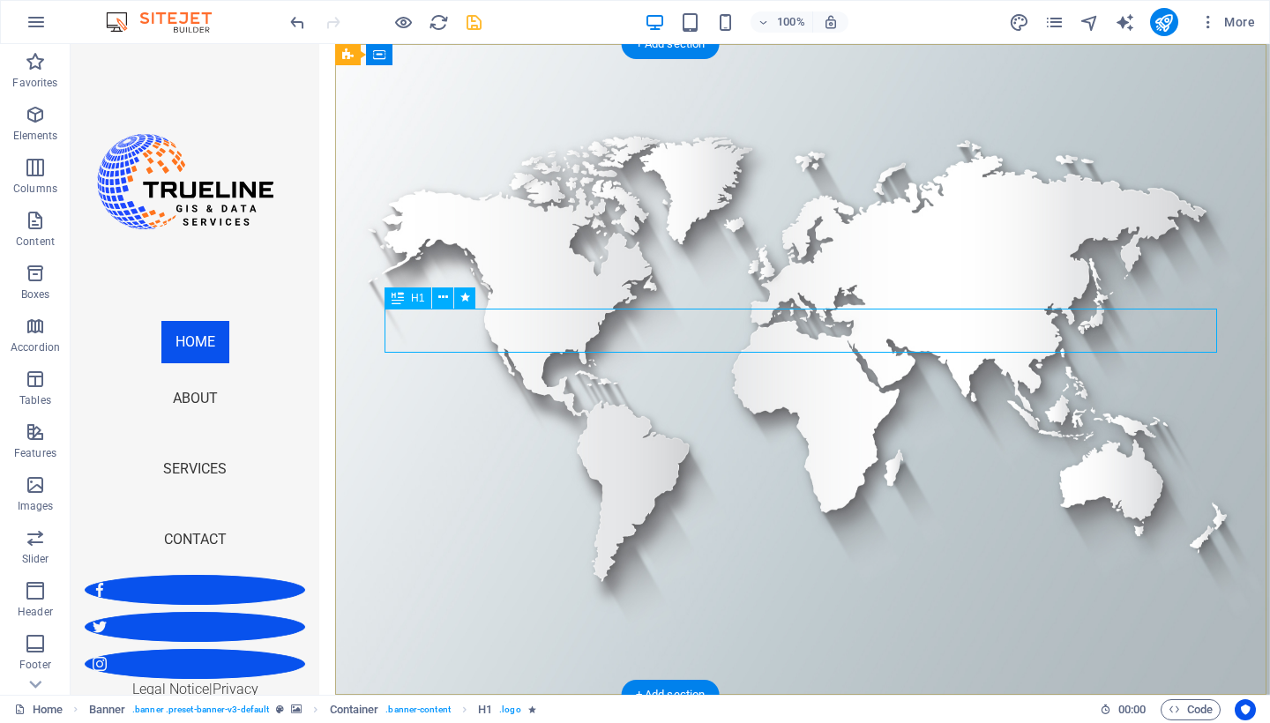
click at [443, 299] on icon at bounding box center [443, 297] width 10 height 19
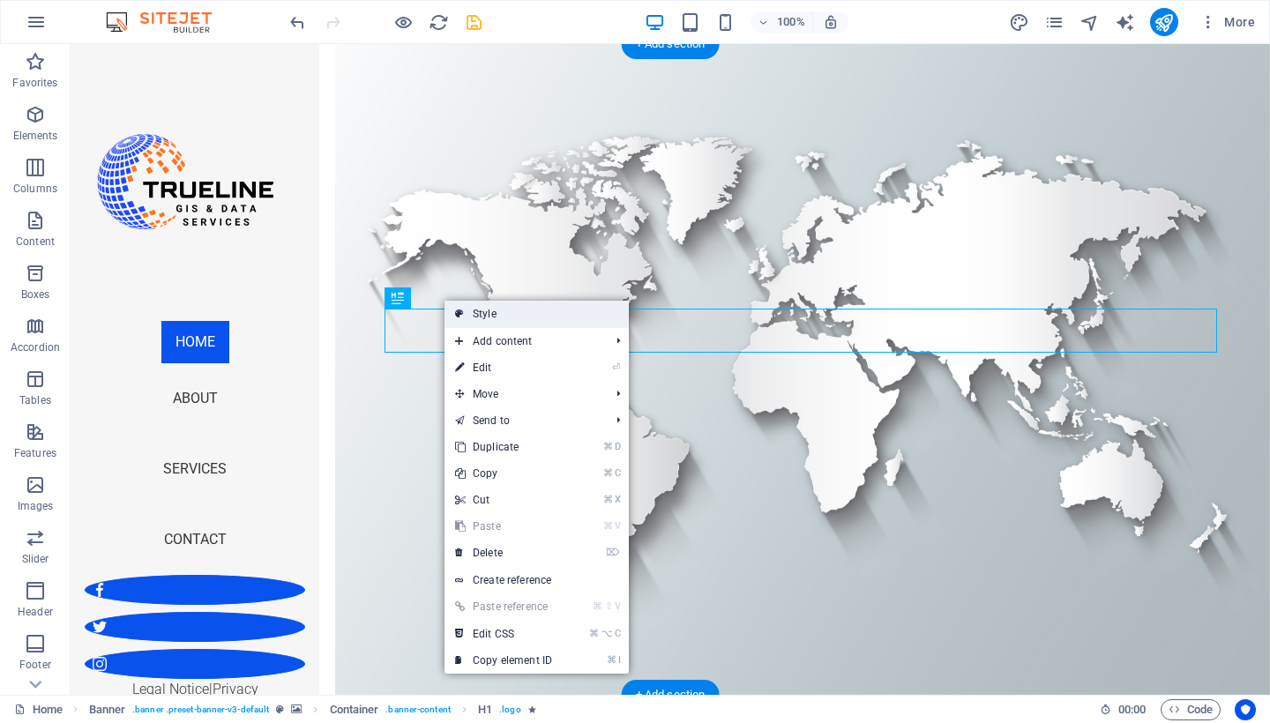
click at [494, 321] on link "Style" at bounding box center [537, 314] width 184 height 26
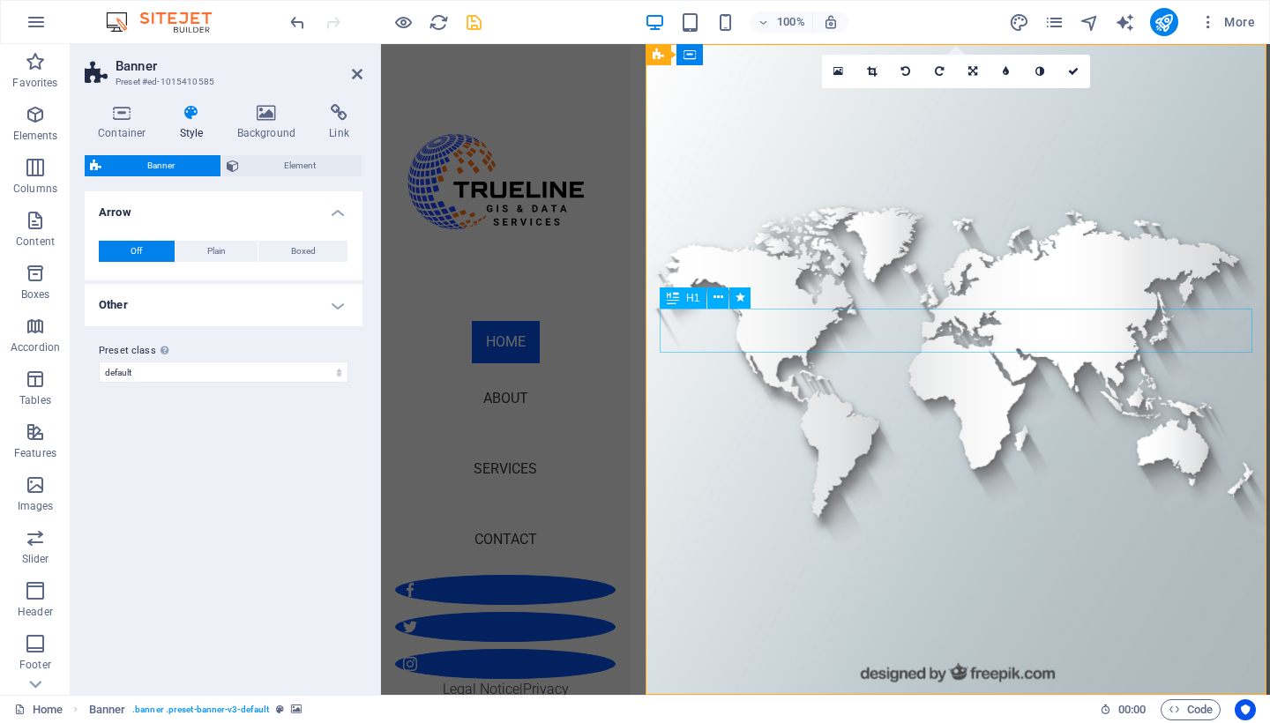
click at [357, 74] on icon at bounding box center [357, 74] width 11 height 14
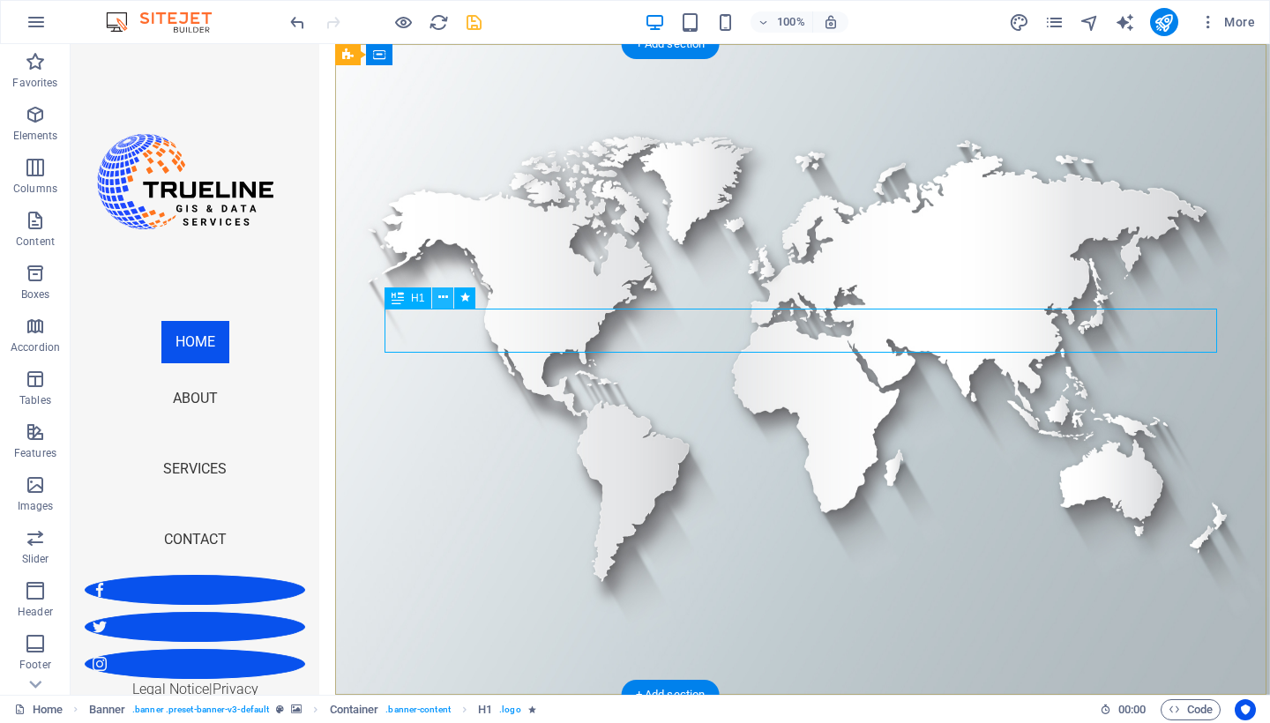
click at [445, 302] on icon at bounding box center [443, 297] width 10 height 19
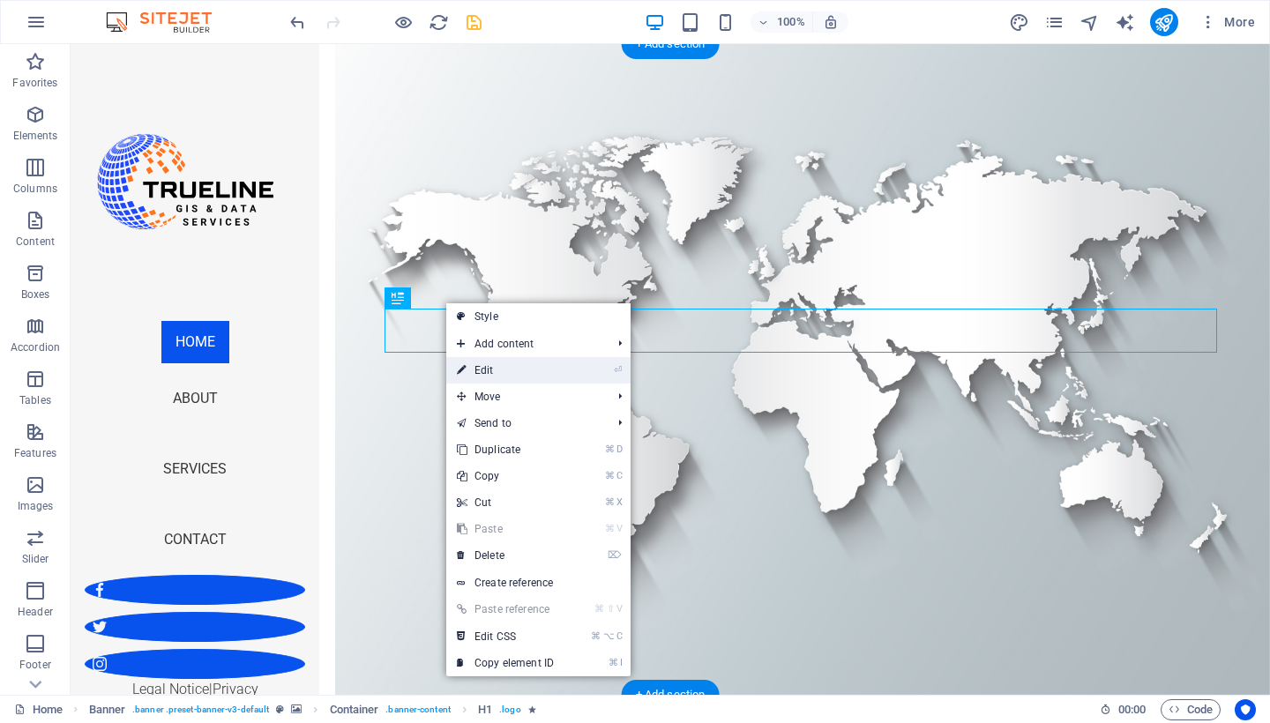
click at [497, 371] on link "⏎ Edit" at bounding box center [505, 370] width 118 height 26
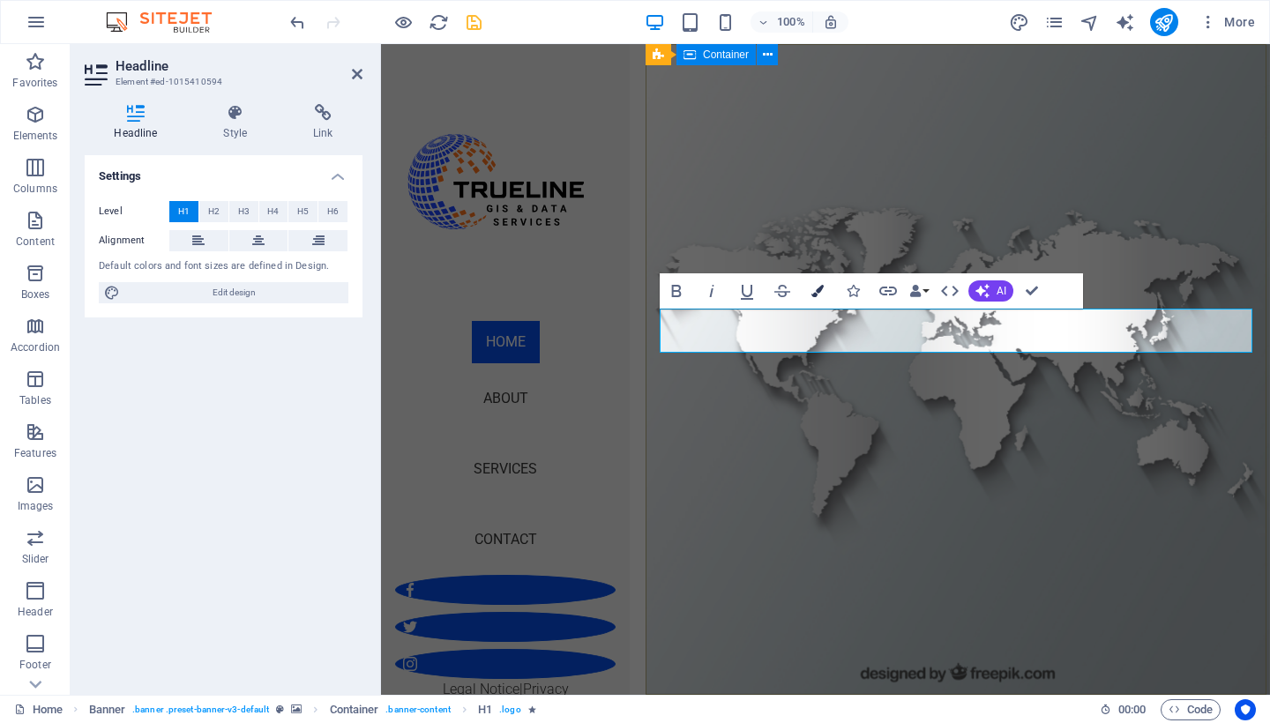
click at [820, 293] on icon "button" at bounding box center [818, 291] width 12 height 12
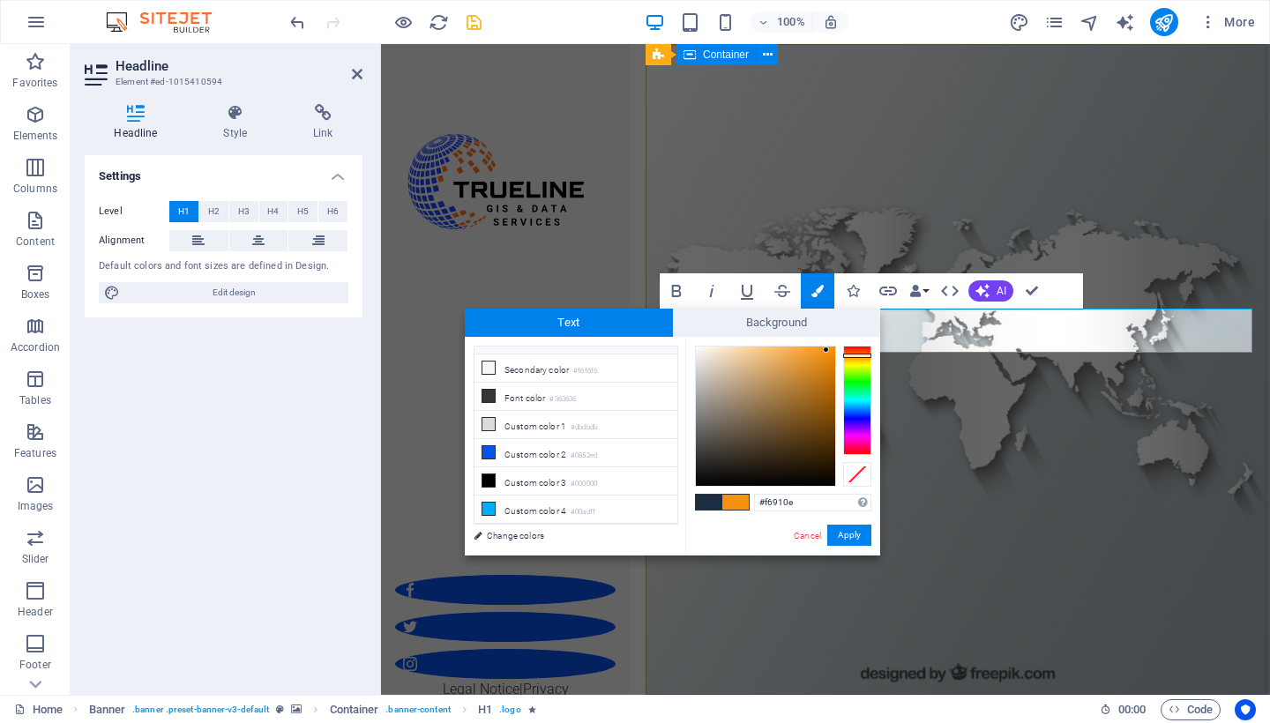
scroll to position [49, 0]
click at [630, 318] on span "Text" at bounding box center [569, 323] width 208 height 28
click at [540, 540] on link "Change colors" at bounding box center [567, 536] width 205 height 22
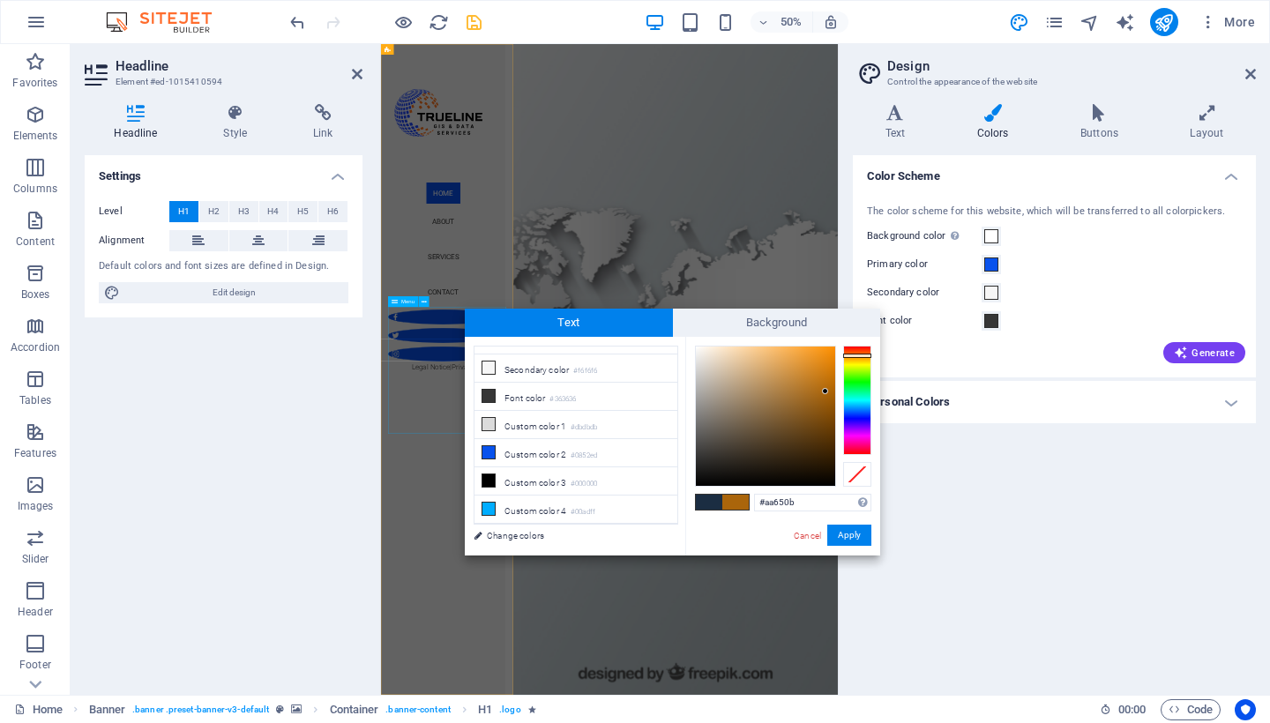
click at [826, 392] on div at bounding box center [765, 416] width 139 height 139
click at [828, 365] on div at bounding box center [765, 416] width 139 height 139
type input "#f09724"
click at [813, 354] on div at bounding box center [765, 416] width 139 height 139
click at [836, 527] on button "Apply" at bounding box center [849, 535] width 44 height 21
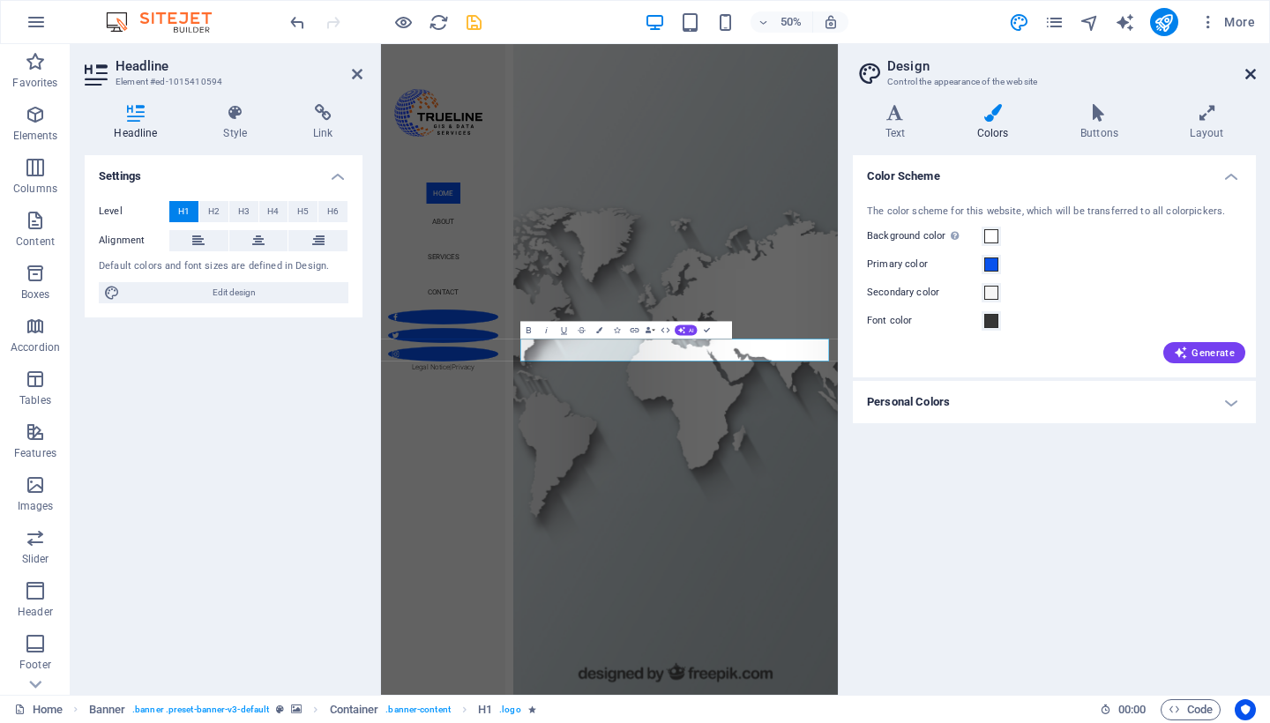
click at [1246, 75] on icon at bounding box center [1250, 74] width 11 height 14
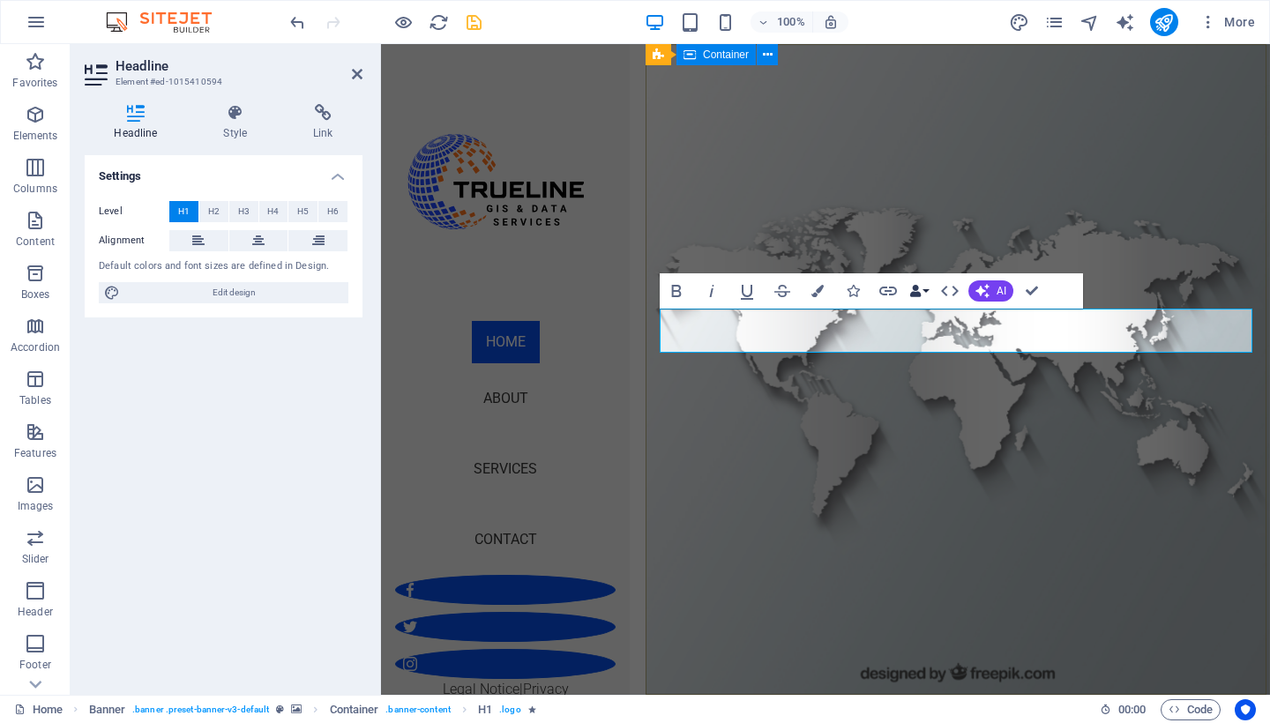
click at [926, 289] on button "Data Bindings" at bounding box center [919, 290] width 25 height 35
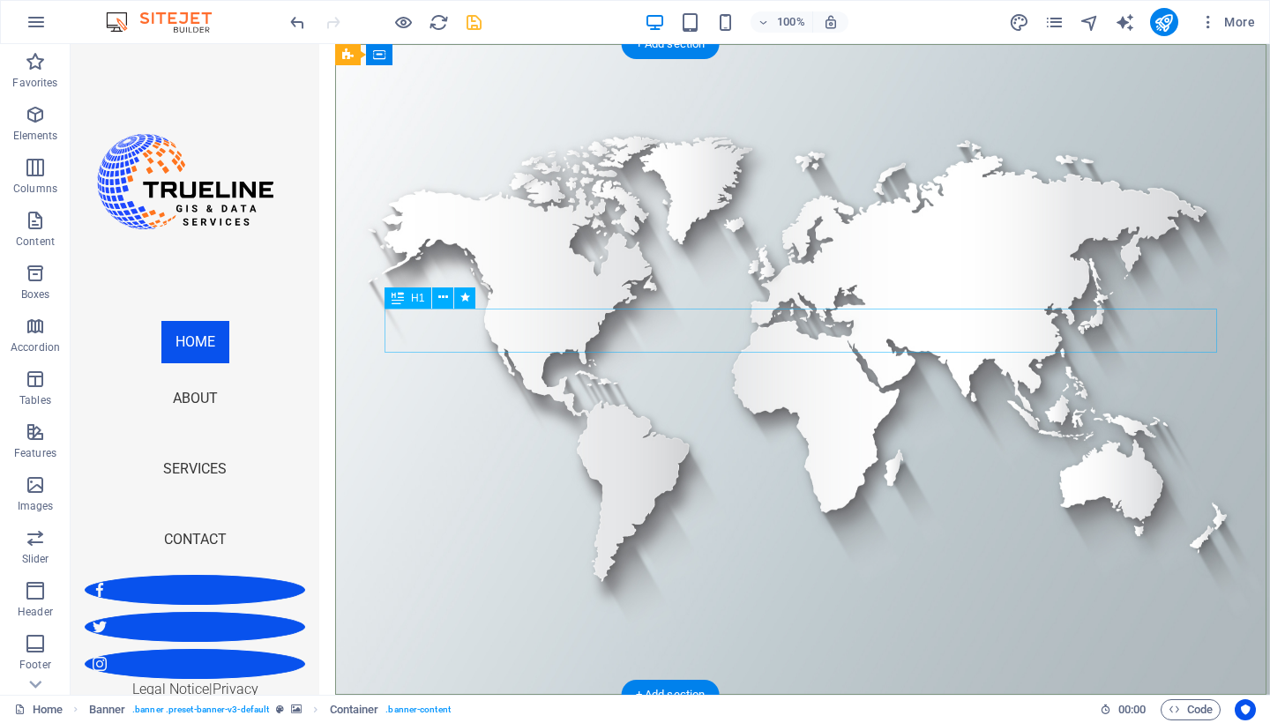
click at [446, 303] on icon at bounding box center [443, 297] width 10 height 19
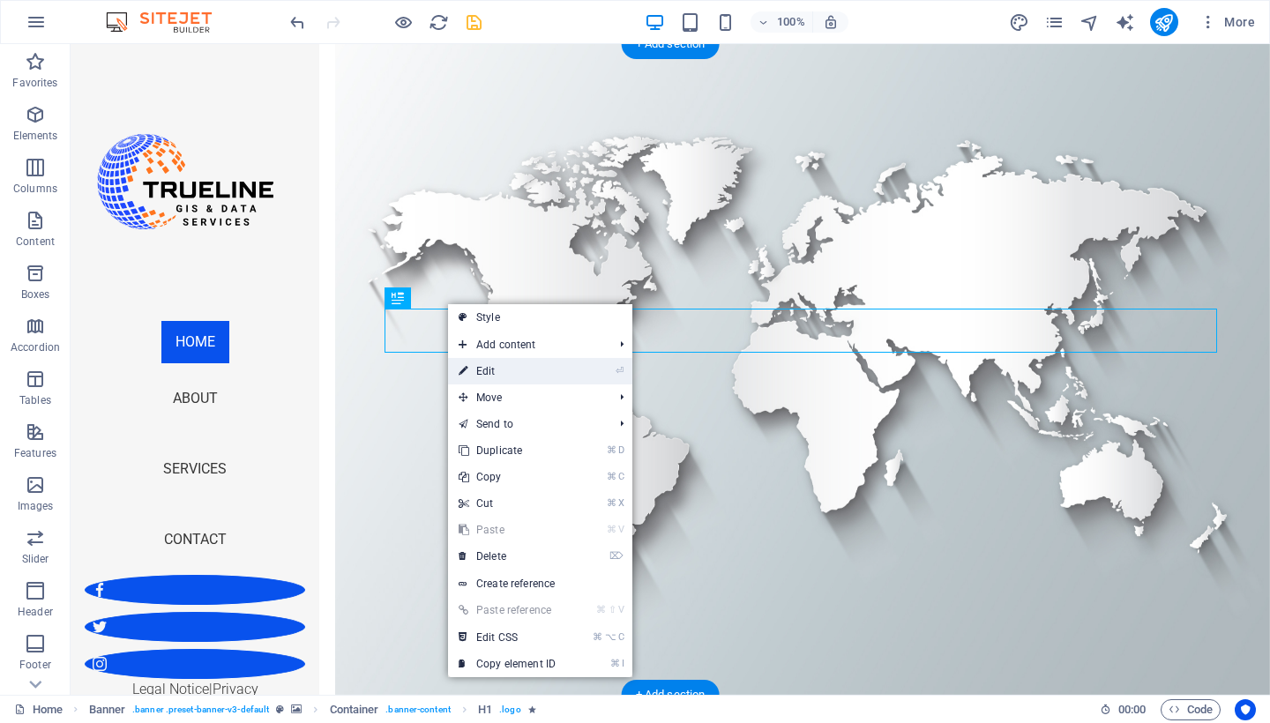
click at [494, 377] on link "⏎ Edit" at bounding box center [507, 371] width 118 height 26
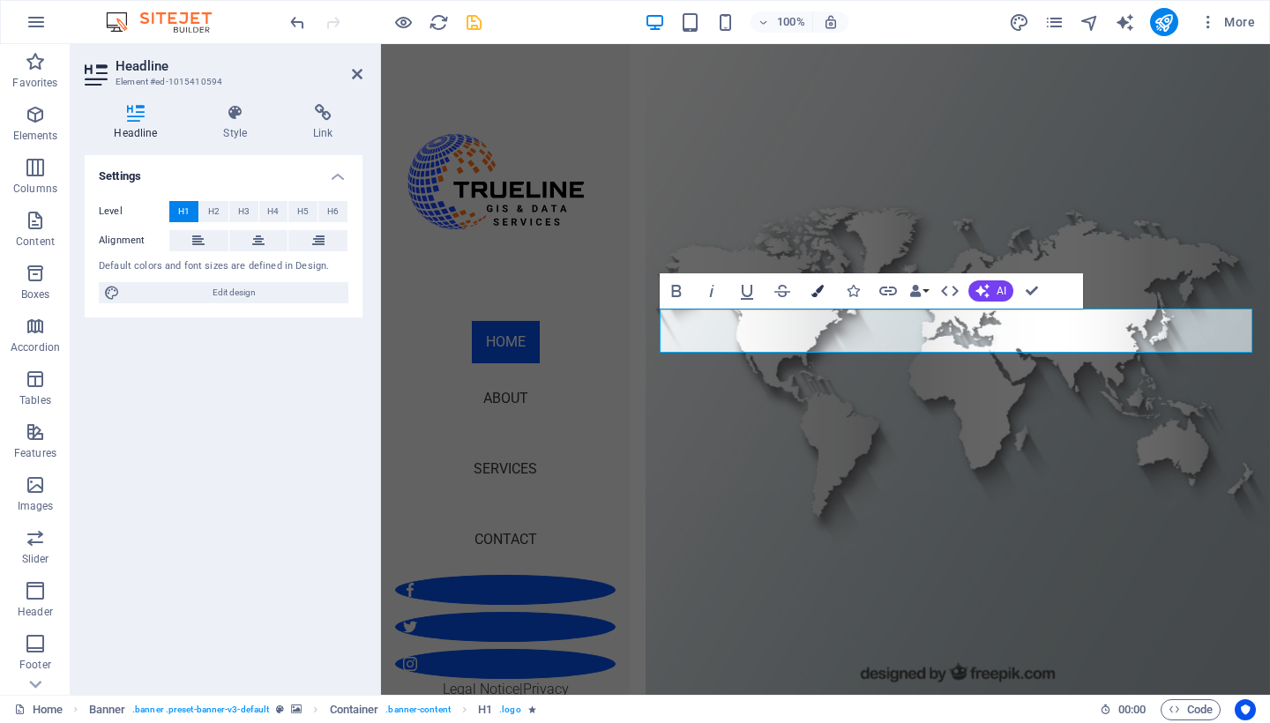
click at [819, 293] on icon "button" at bounding box center [818, 291] width 12 height 12
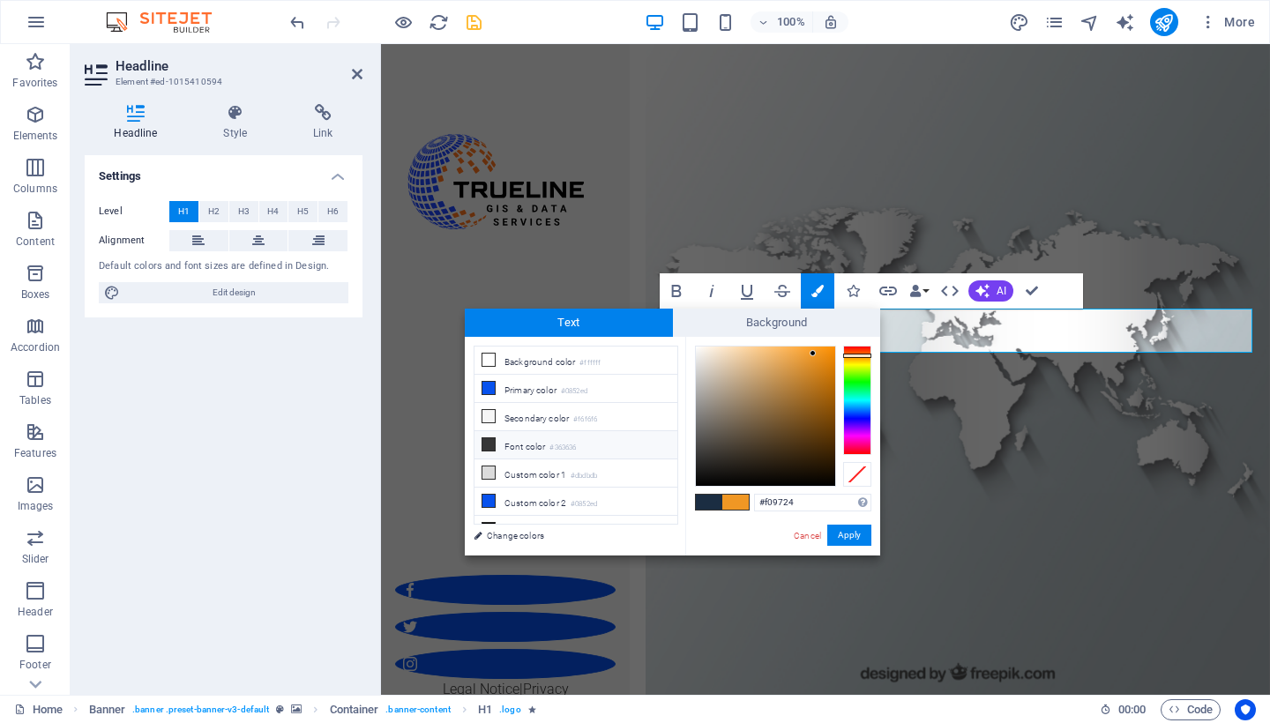
click at [488, 445] on icon at bounding box center [488, 444] width 12 height 12
type input "#363636"
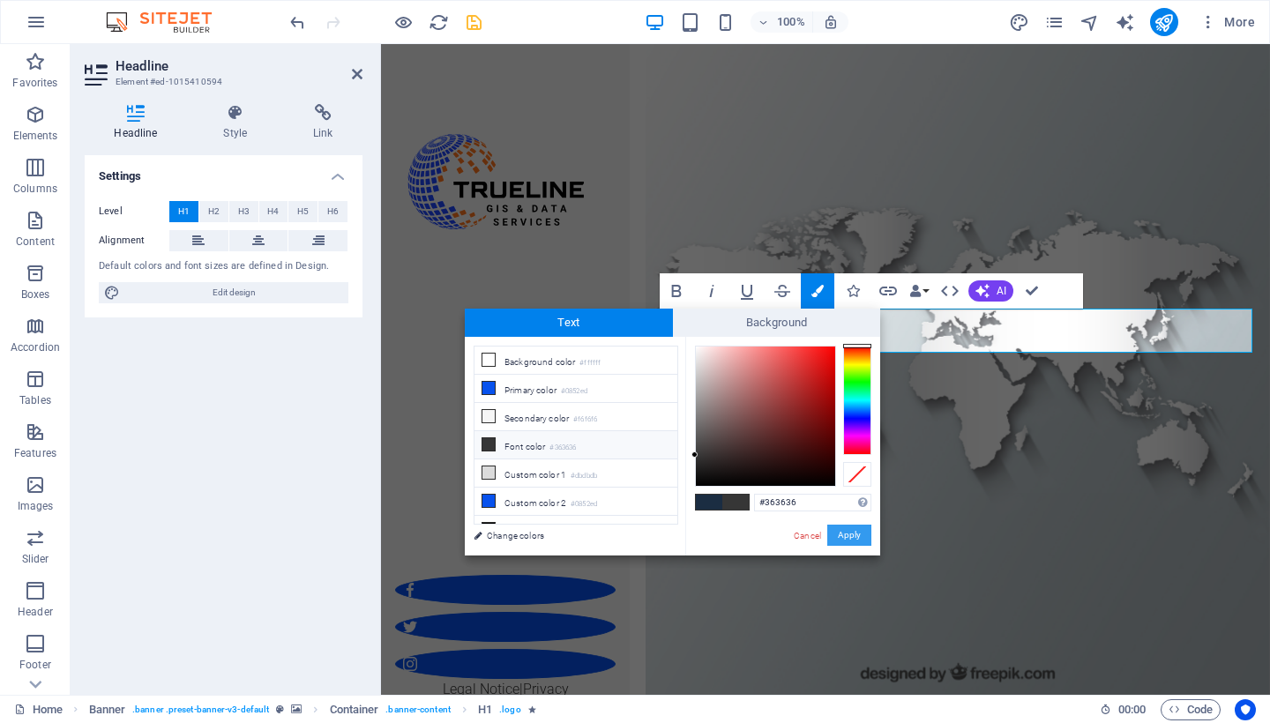
click at [846, 533] on button "Apply" at bounding box center [849, 535] width 44 height 21
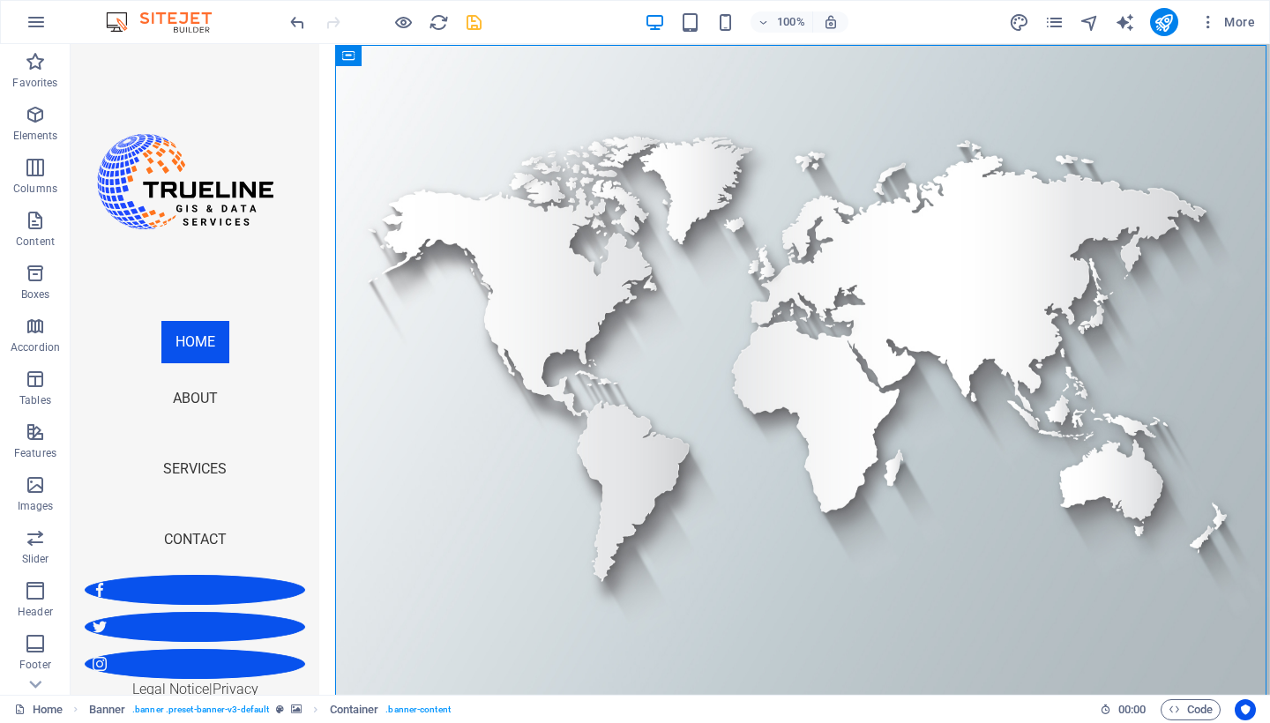
scroll to position [0, 0]
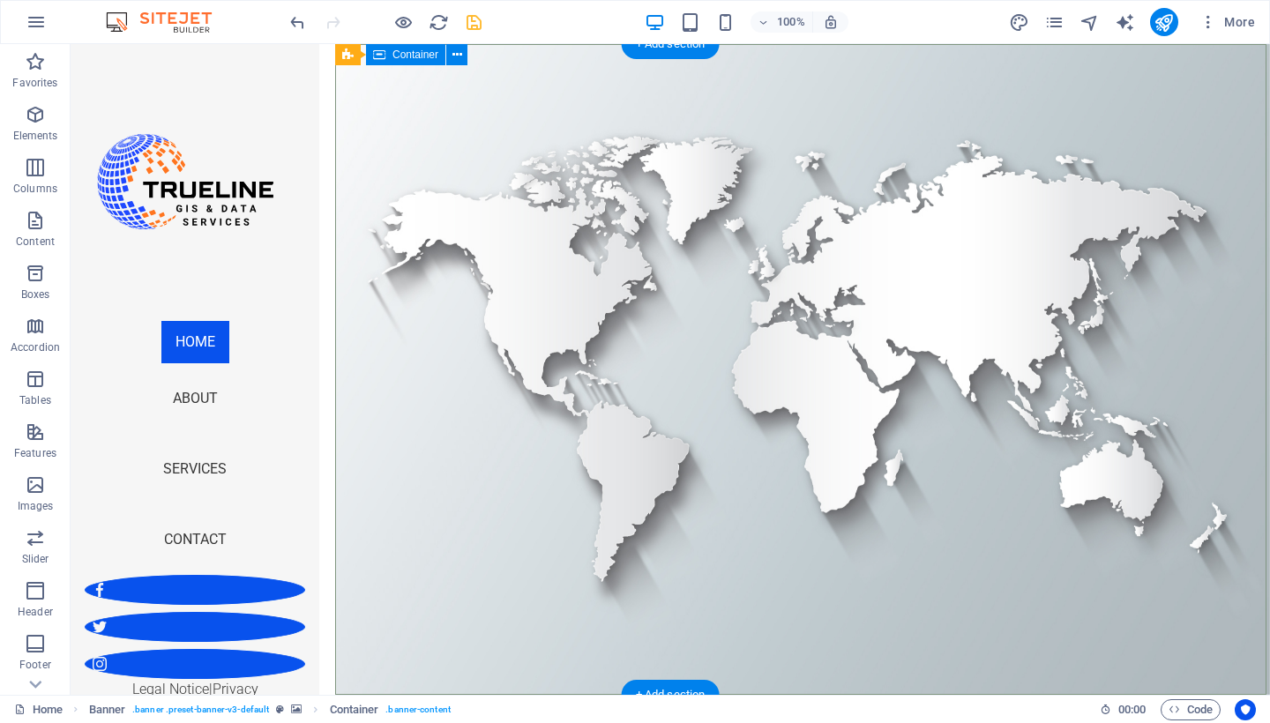
click at [415, 60] on icon at bounding box center [413, 55] width 10 height 19
click at [353, 55] on icon at bounding box center [347, 54] width 11 height 21
click at [448, 55] on button at bounding box center [457, 54] width 21 height 21
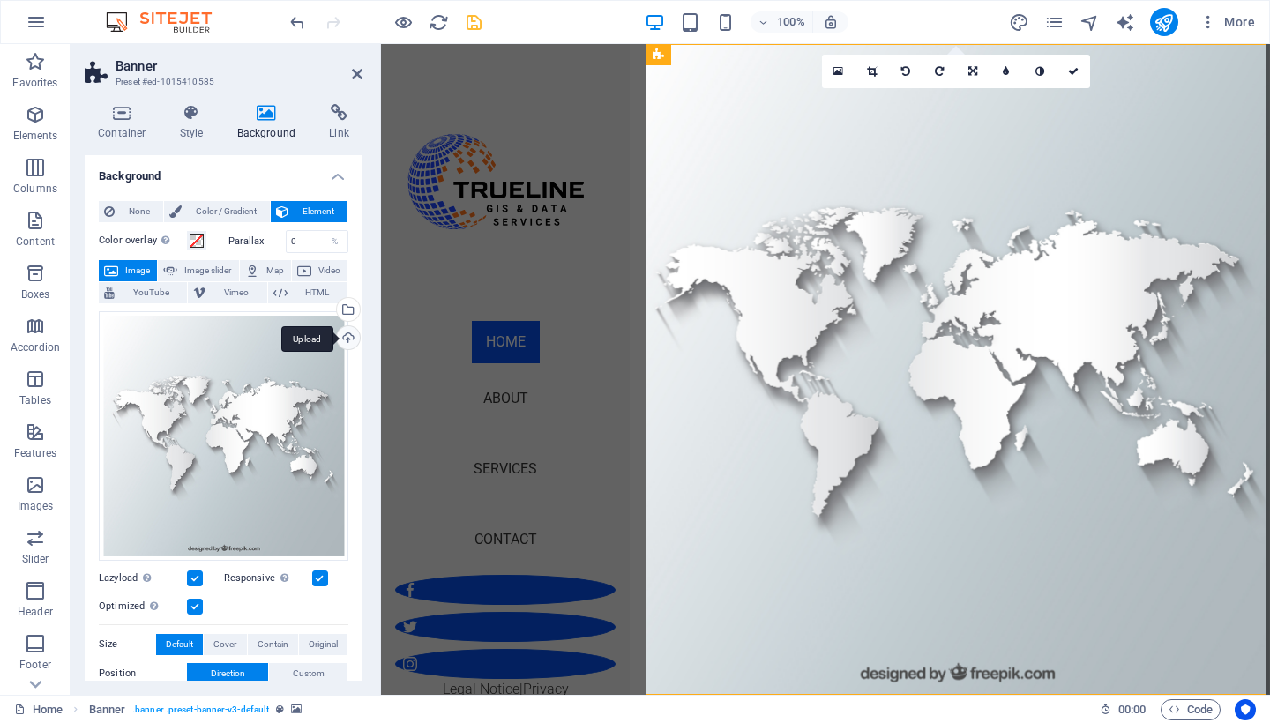
click at [342, 337] on div "Upload" at bounding box center [346, 339] width 26 height 26
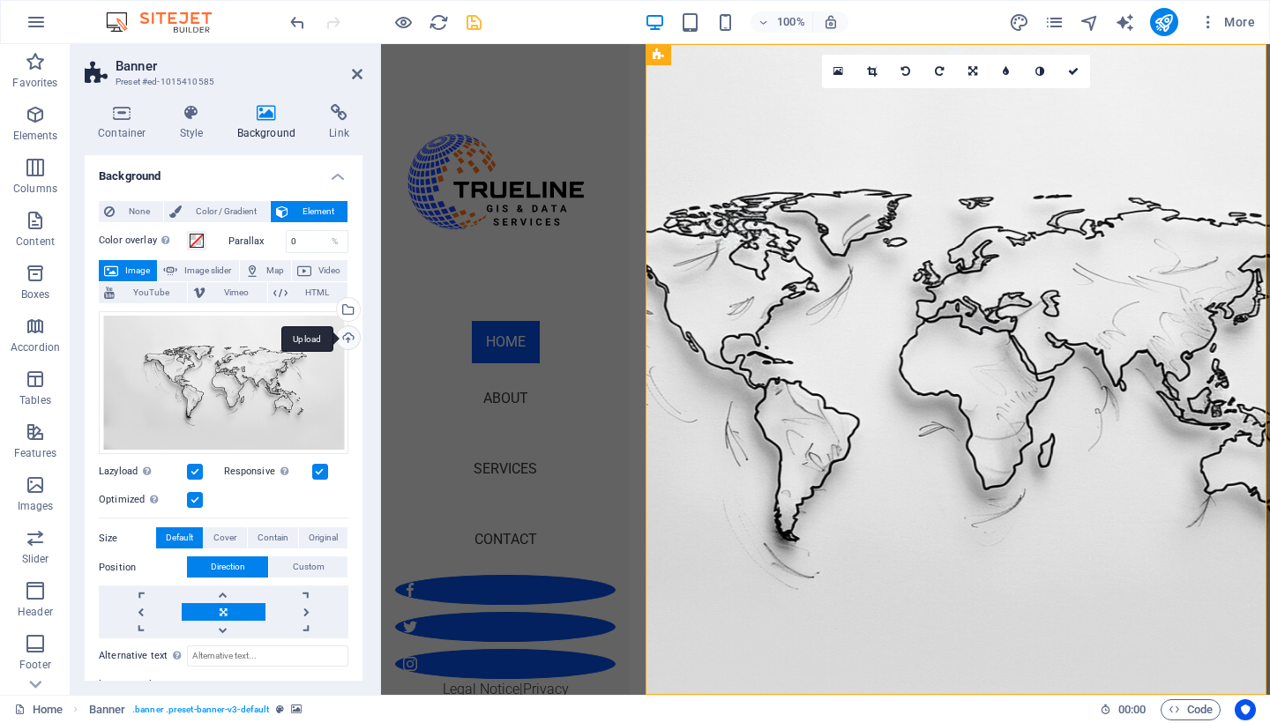
click at [343, 344] on div "Upload" at bounding box center [346, 339] width 26 height 26
click at [1072, 79] on link at bounding box center [1074, 72] width 34 height 34
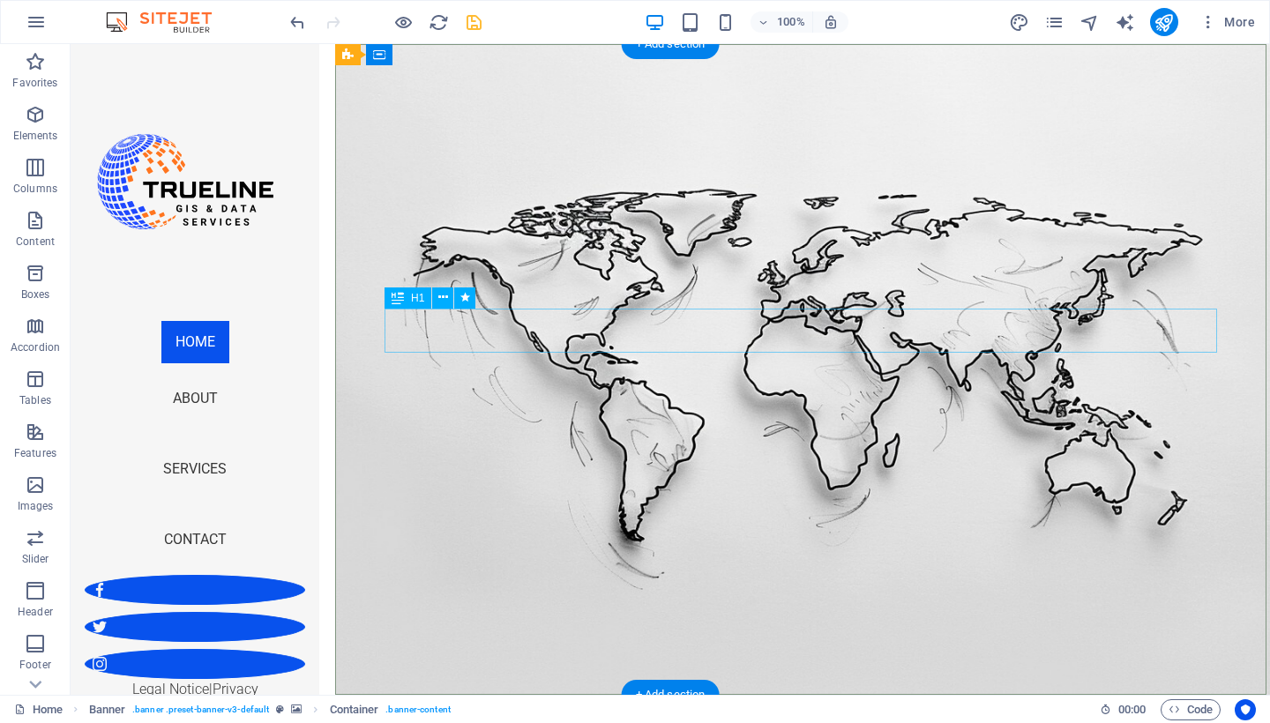
click at [444, 301] on icon at bounding box center [443, 297] width 10 height 19
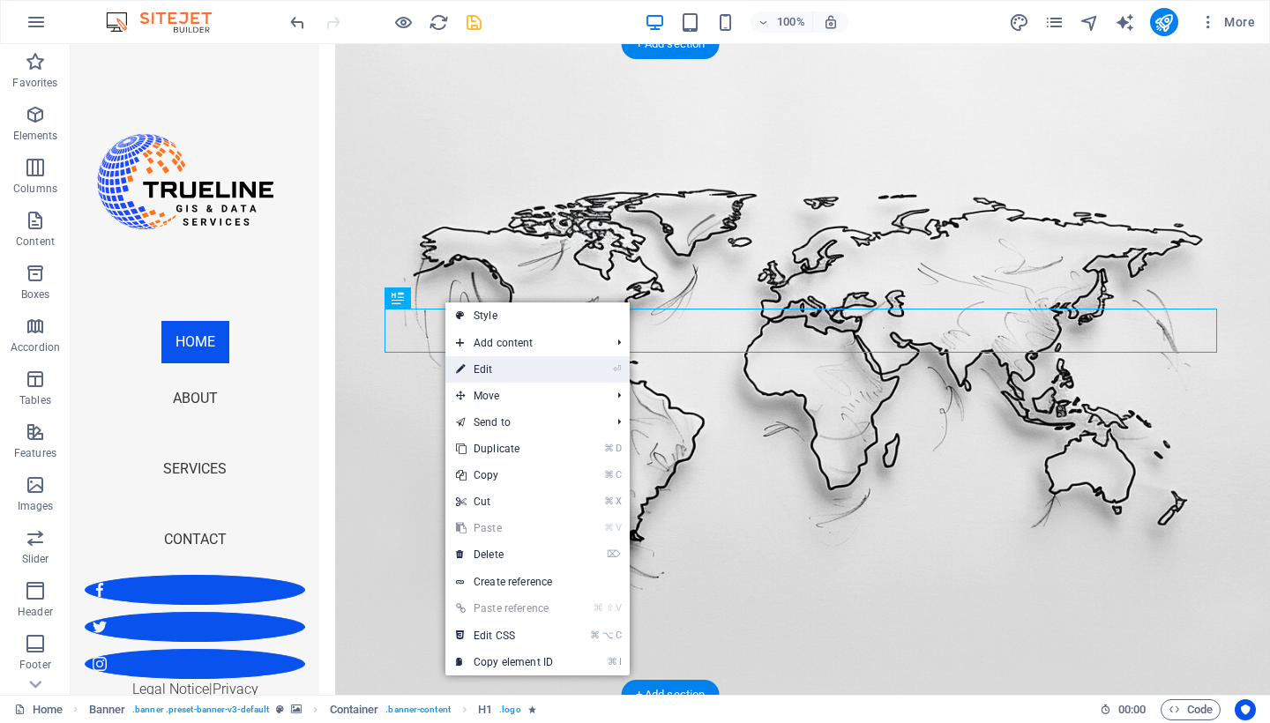
click at [484, 366] on link "⏎ Edit" at bounding box center [504, 369] width 118 height 26
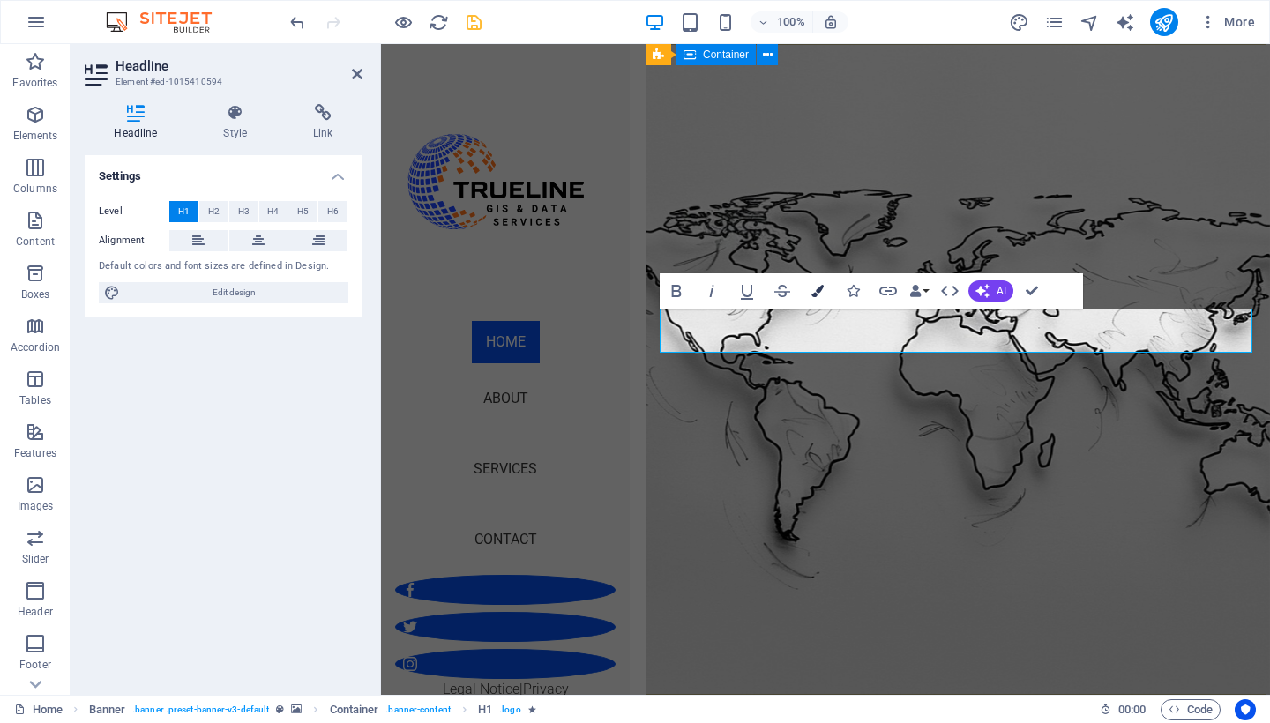
click at [822, 295] on icon "button" at bounding box center [818, 291] width 12 height 12
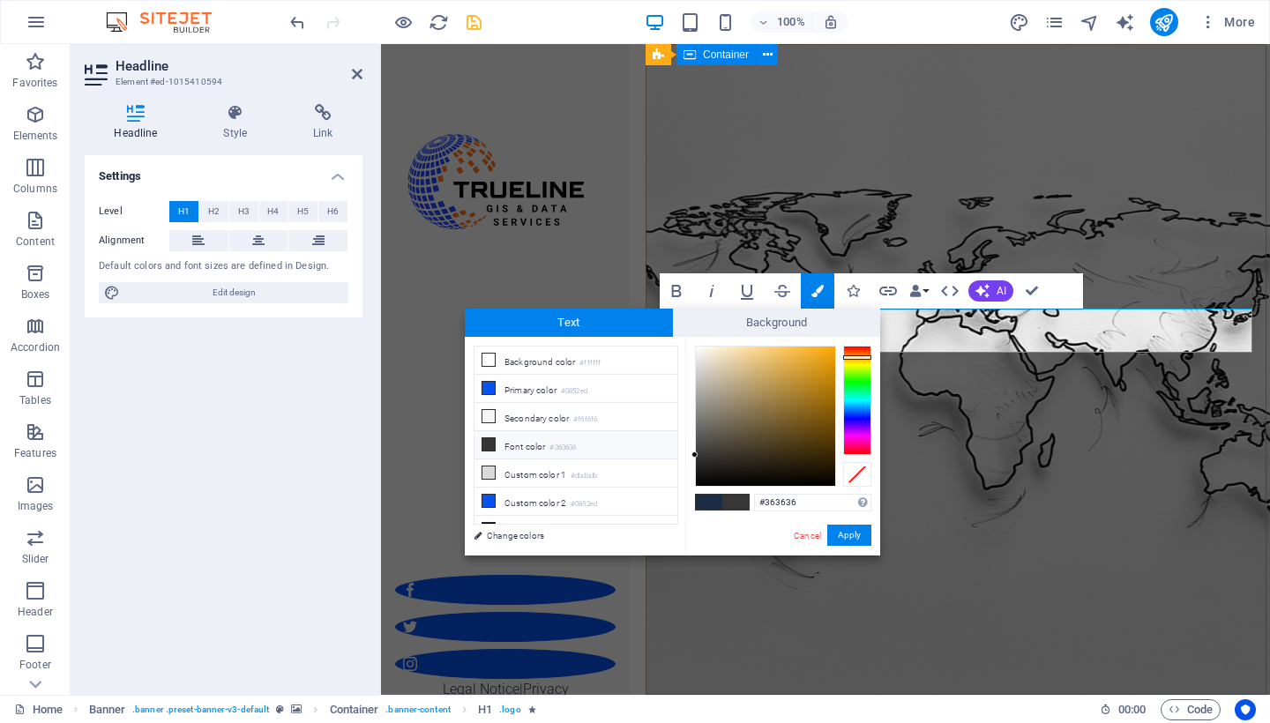
click at [851, 357] on div at bounding box center [857, 400] width 28 height 109
type input "#f1a611"
click at [825, 353] on div at bounding box center [765, 416] width 139 height 139
click at [853, 541] on button "Apply" at bounding box center [849, 535] width 44 height 21
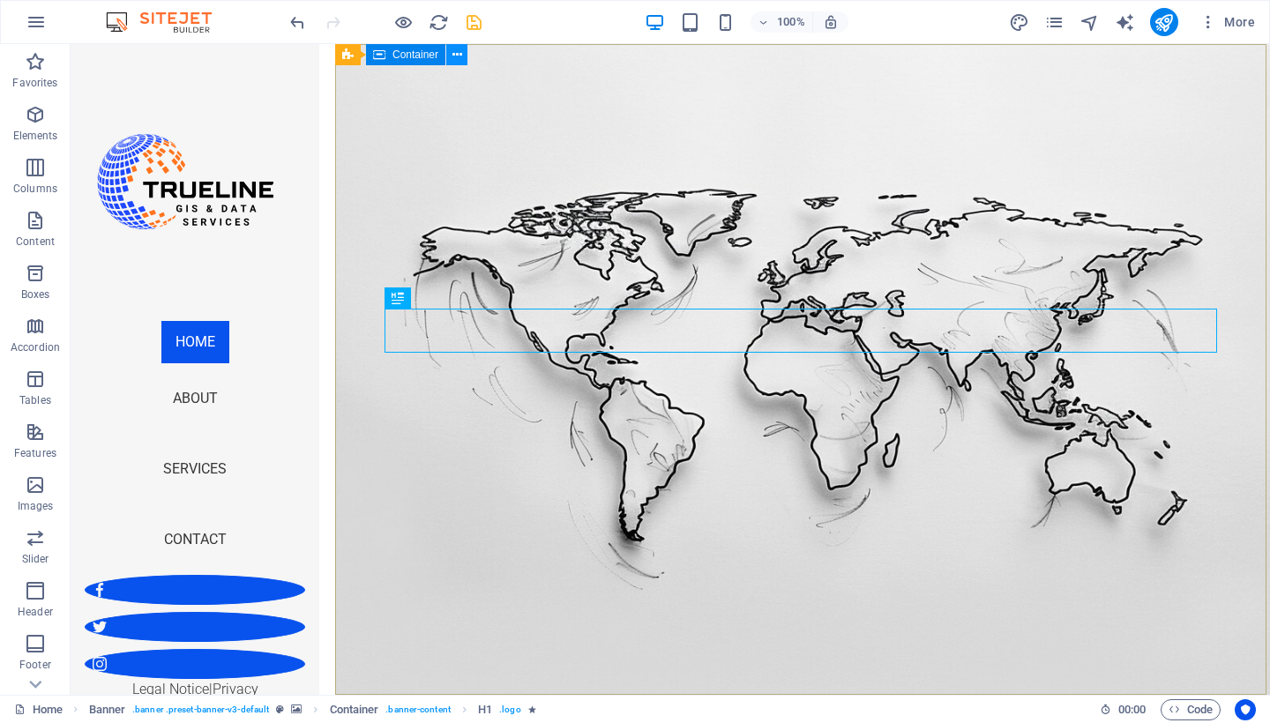
click at [459, 58] on icon at bounding box center [458, 55] width 10 height 19
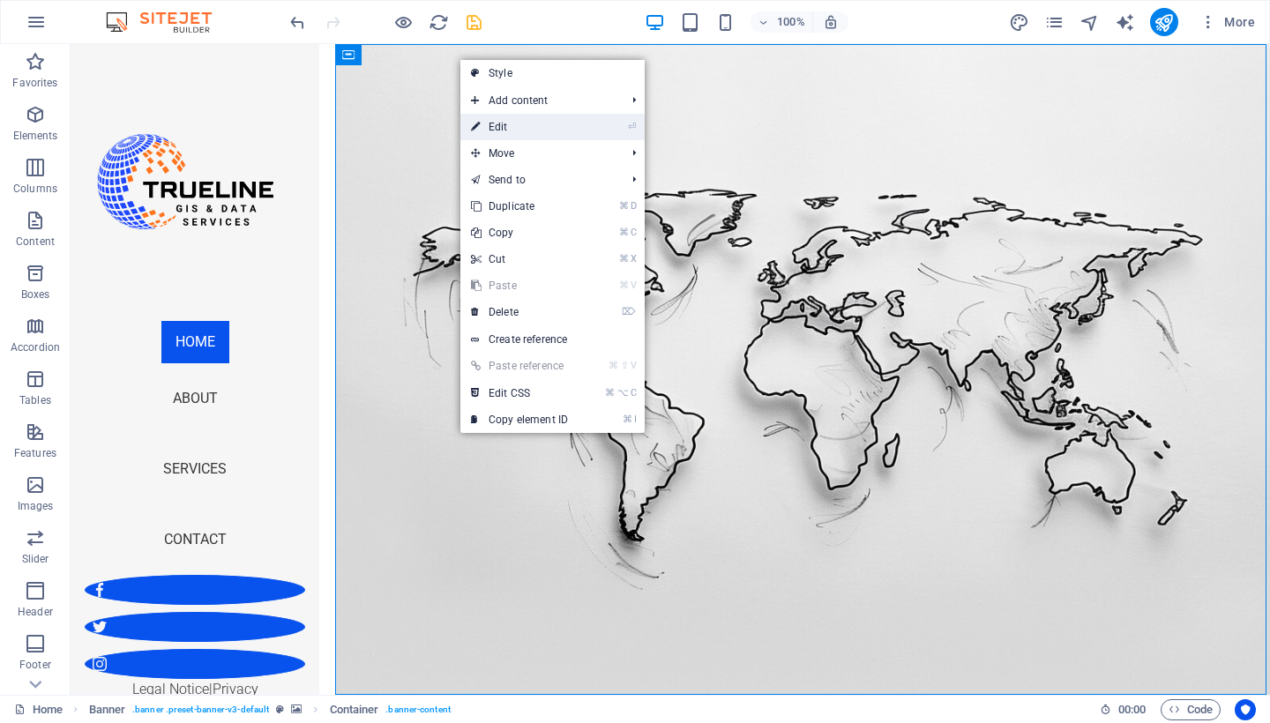
click at [516, 127] on link "⏎ Edit" at bounding box center [519, 127] width 118 height 26
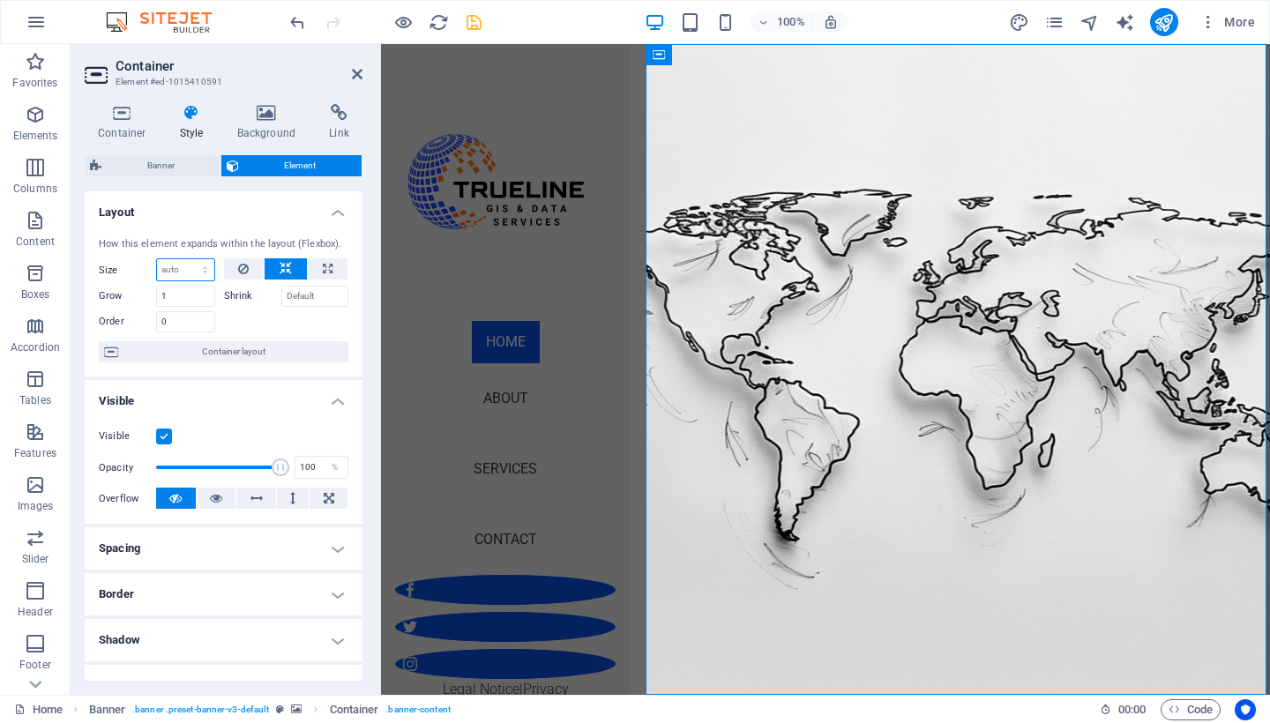
select select "1/2"
type input "50"
select select "%"
click at [353, 74] on icon at bounding box center [357, 74] width 11 height 14
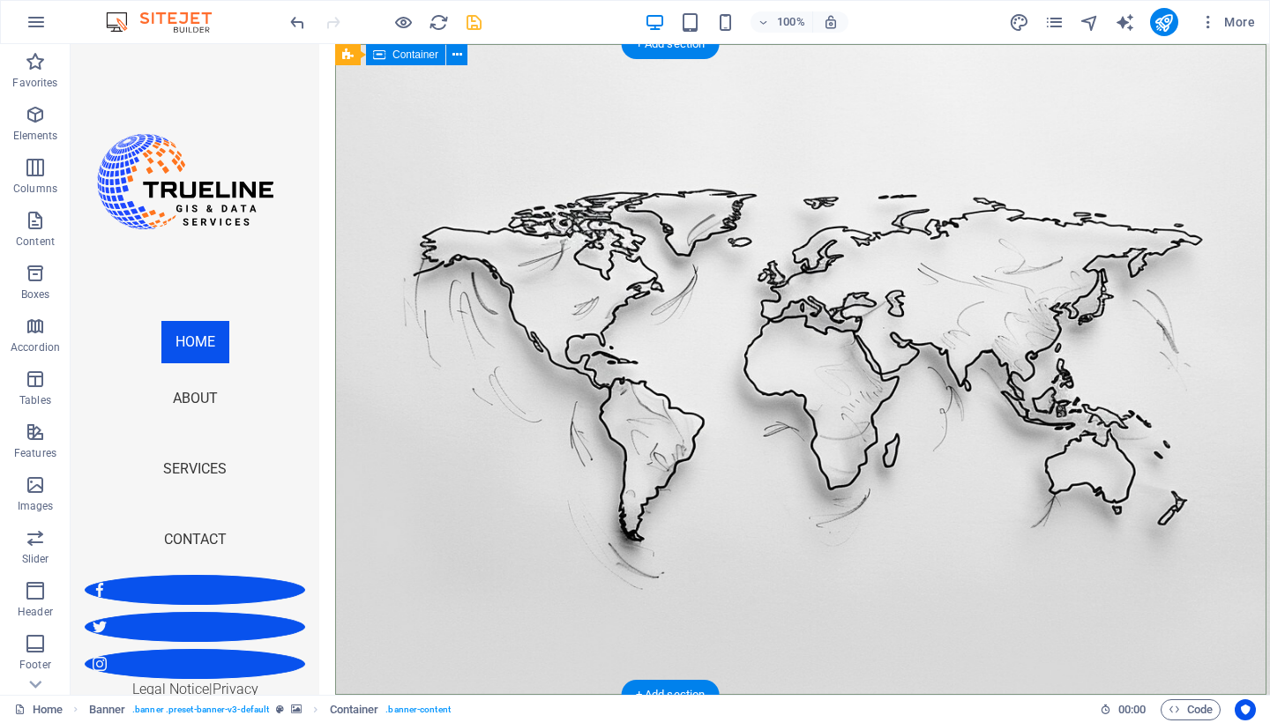
click at [458, 59] on icon at bounding box center [458, 55] width 10 height 19
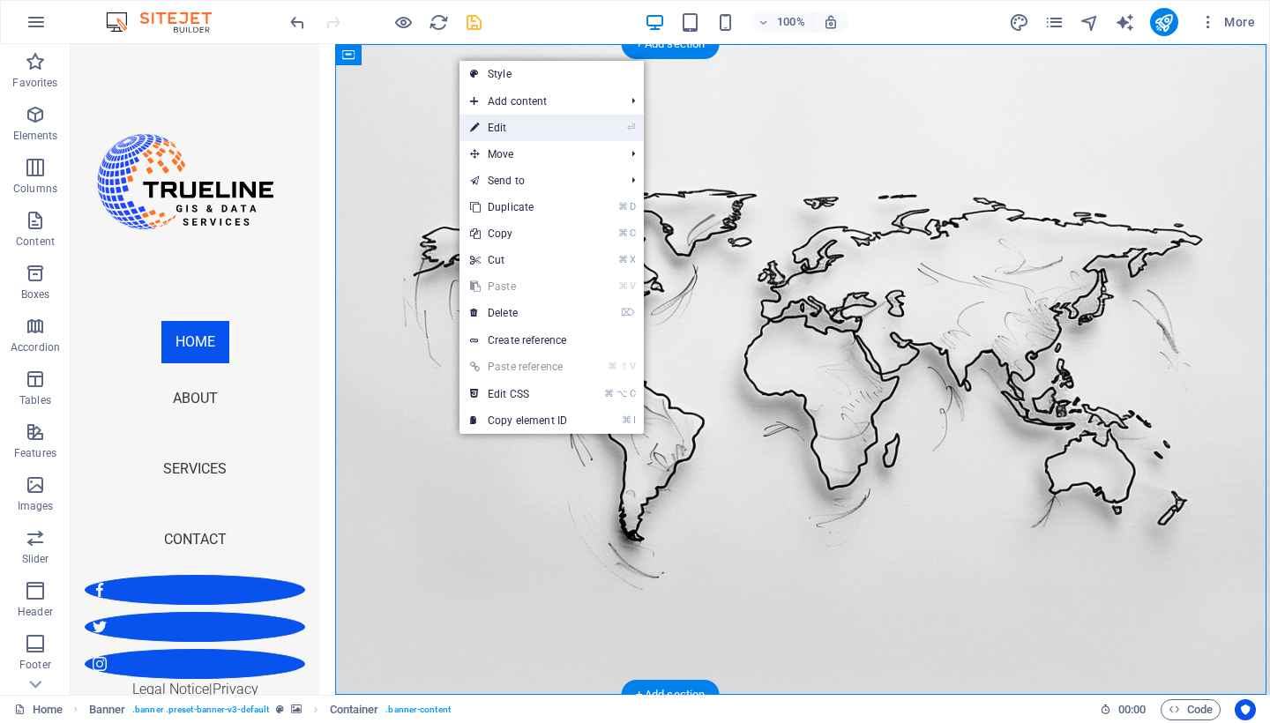
click at [491, 122] on link "⏎ Edit" at bounding box center [519, 128] width 118 height 26
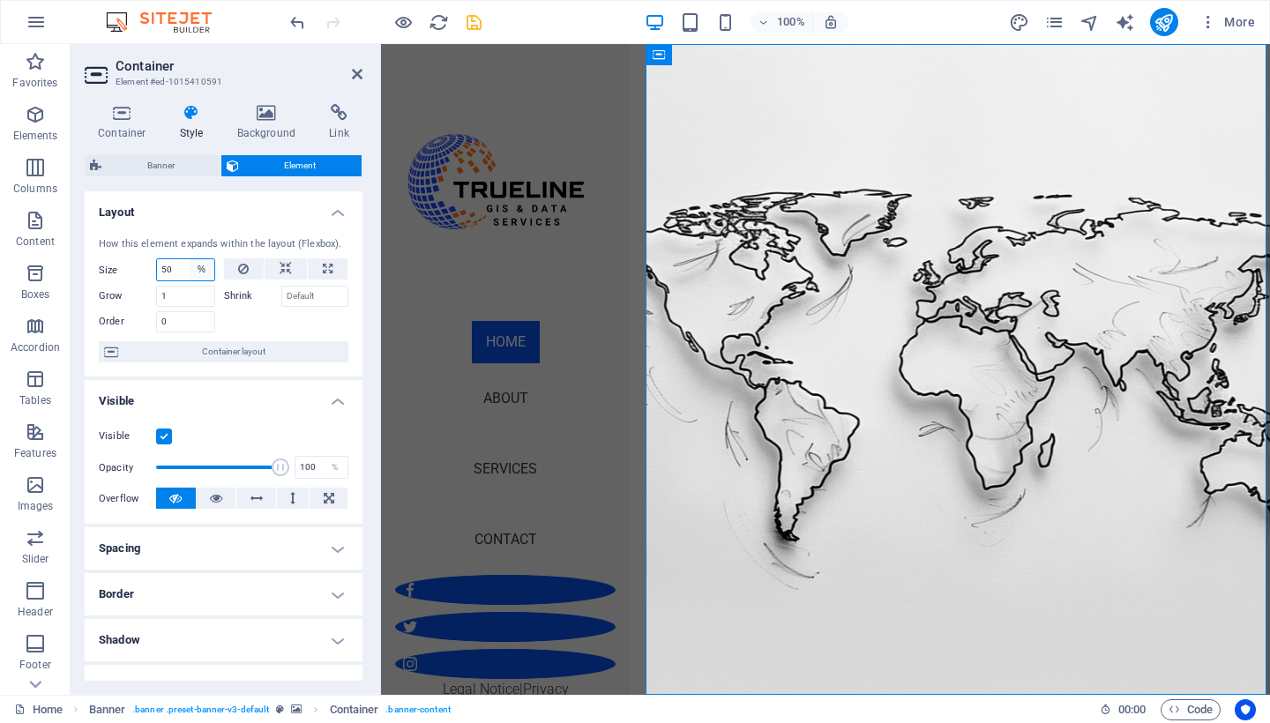
select select "auto"
select select "DISABLED_OPTION_VALUE"
click at [238, 274] on icon at bounding box center [243, 268] width 11 height 21
click at [287, 269] on icon at bounding box center [286, 268] width 12 height 21
click at [186, 160] on span "Banner" at bounding box center [161, 165] width 108 height 21
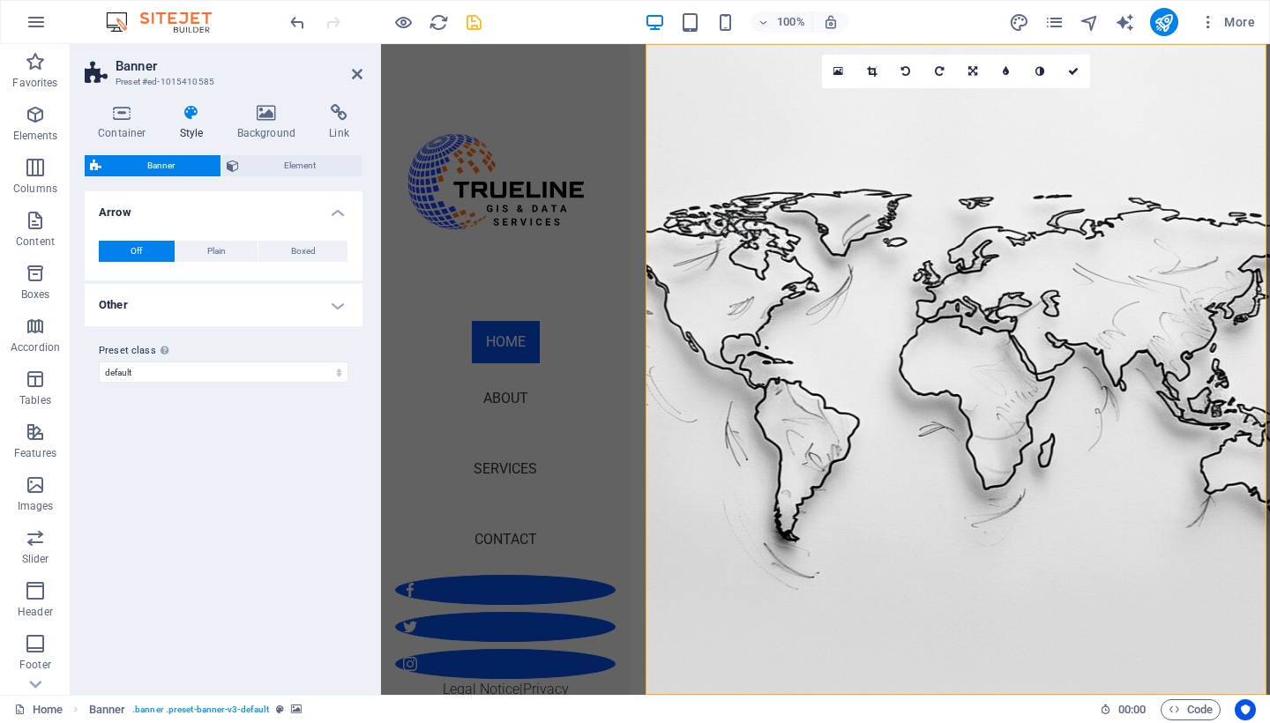
click at [327, 312] on h4 "Other" at bounding box center [224, 305] width 278 height 42
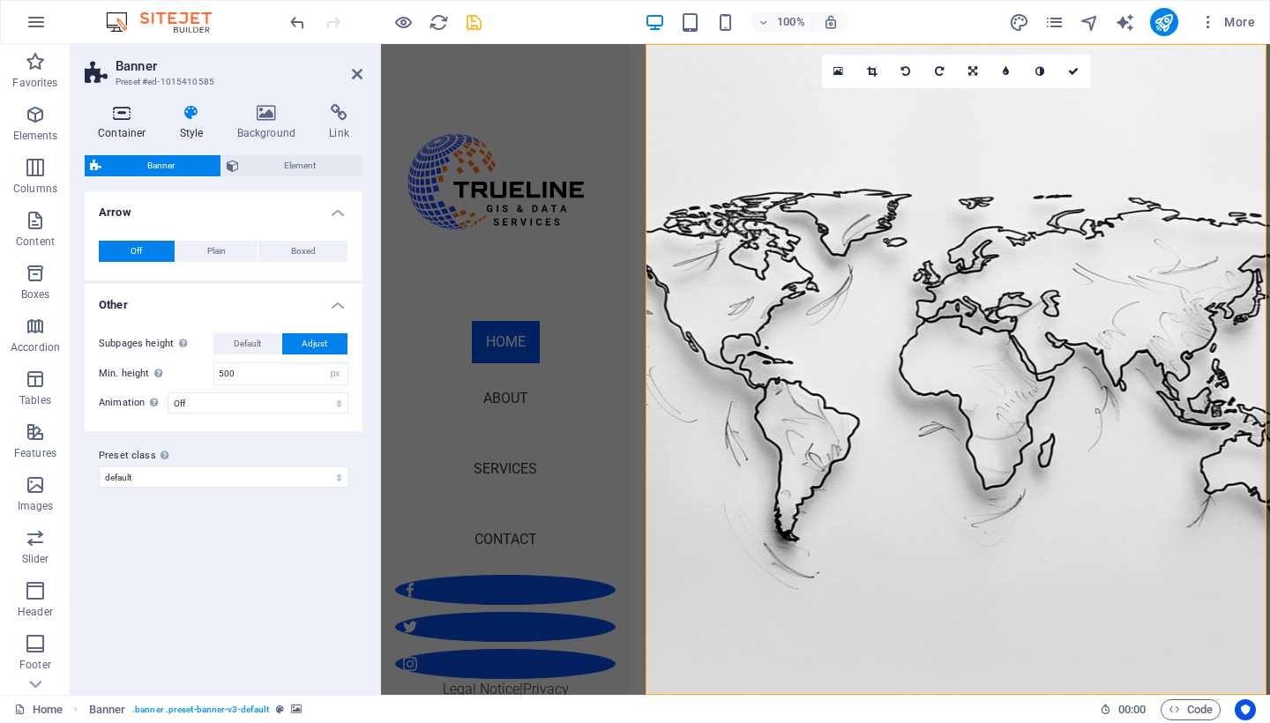
click at [111, 128] on h4 "Container" at bounding box center [126, 122] width 82 height 37
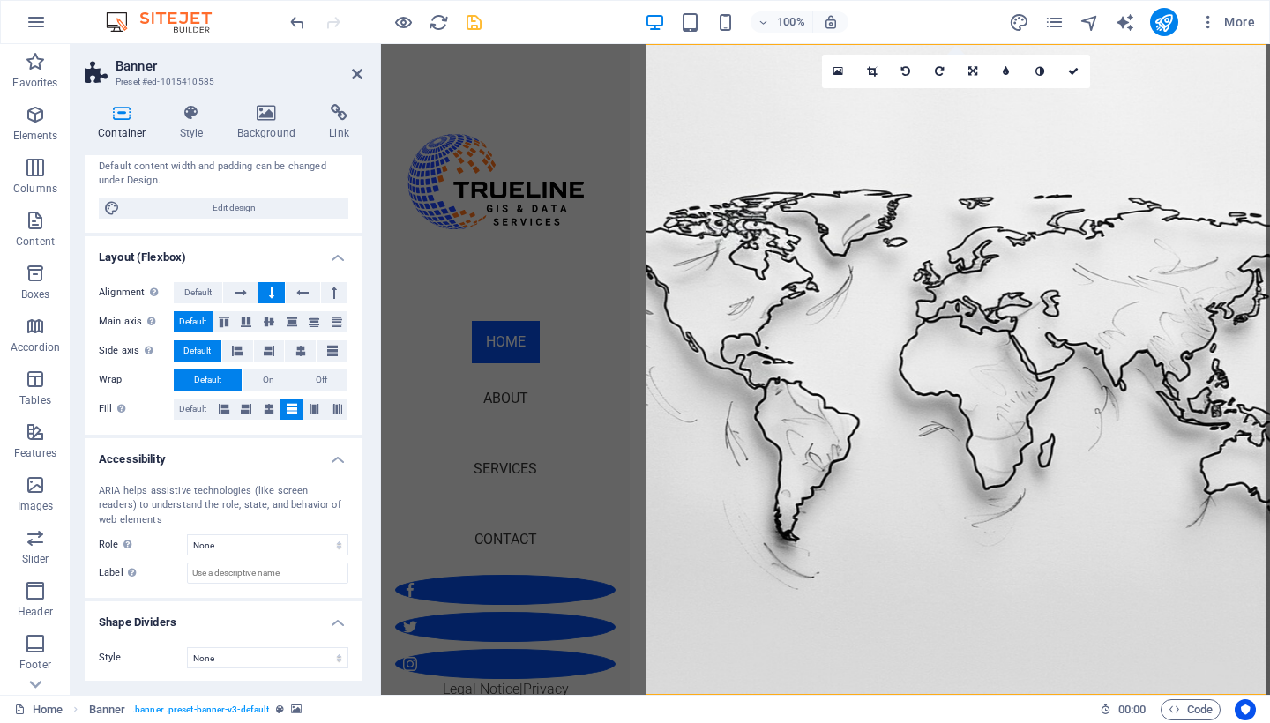
scroll to position [185, 0]
click at [1003, 67] on icon at bounding box center [1006, 71] width 6 height 11
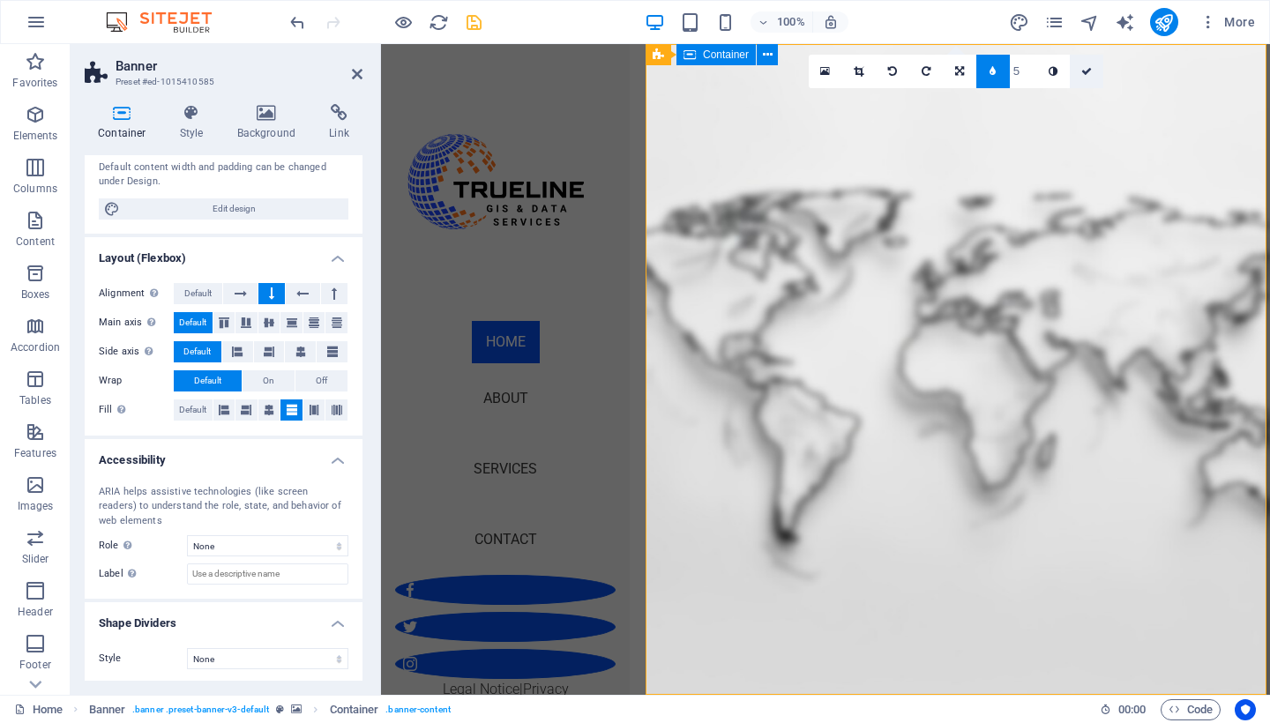
click at [1081, 78] on link at bounding box center [1087, 72] width 34 height 34
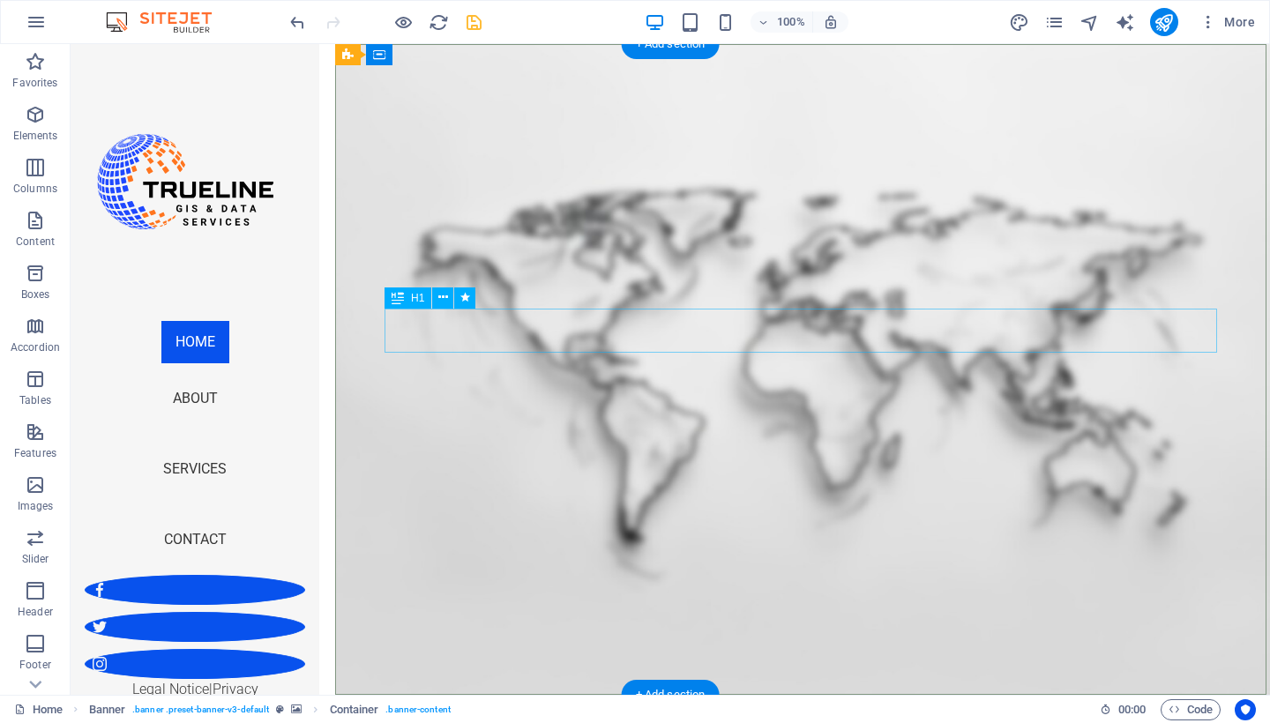
click at [440, 300] on icon at bounding box center [443, 297] width 10 height 19
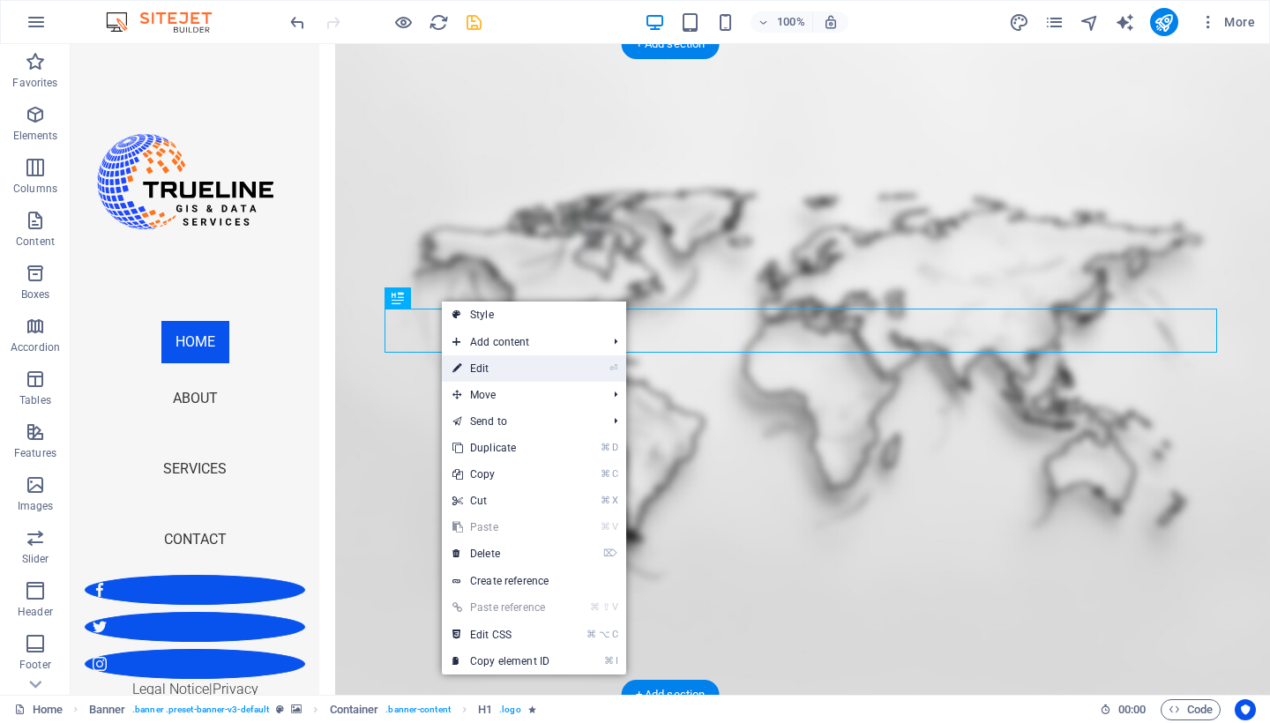
click at [489, 377] on link "⏎ Edit" at bounding box center [501, 368] width 118 height 26
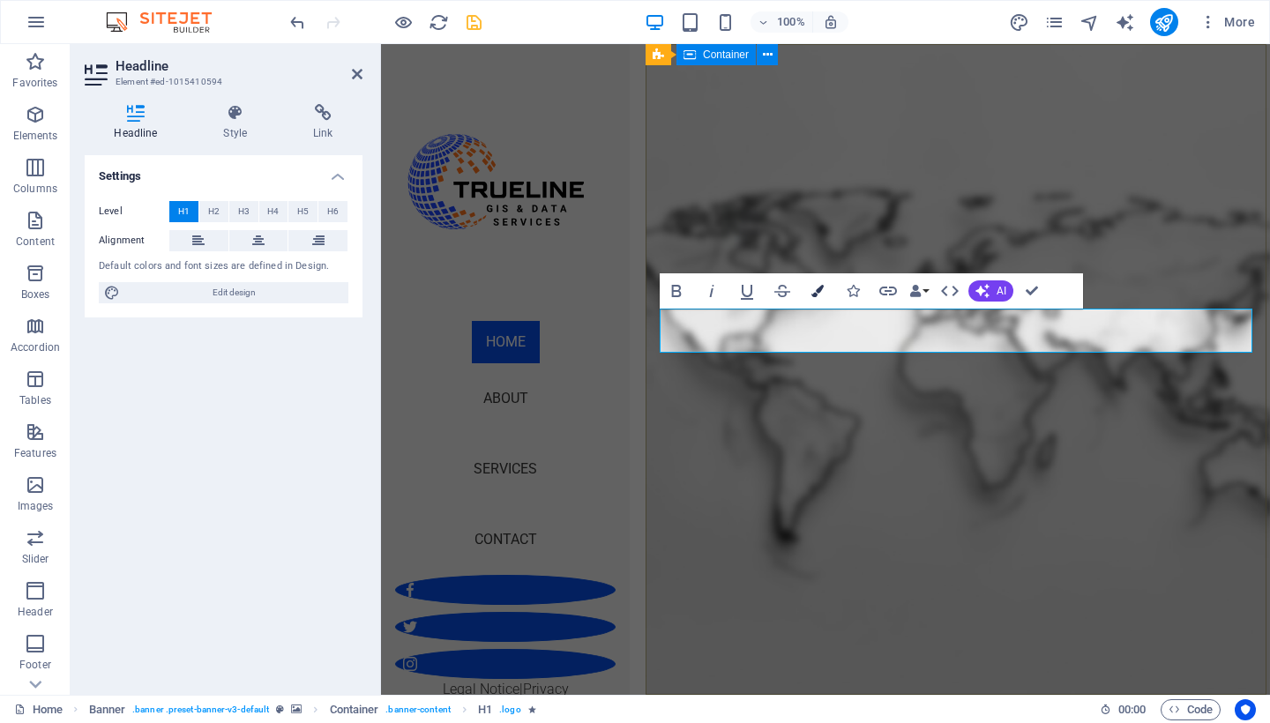
click at [823, 291] on icon "button" at bounding box center [818, 291] width 12 height 12
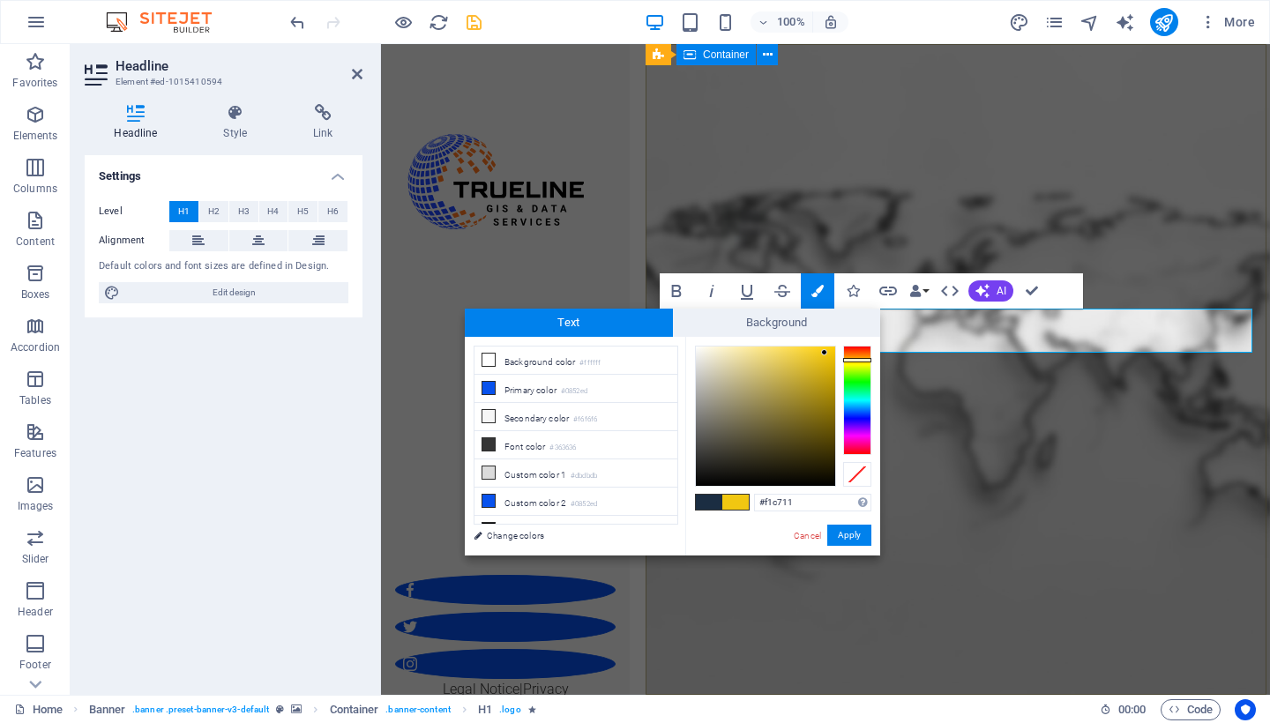
click at [857, 360] on div at bounding box center [857, 360] width 28 height 4
click at [850, 357] on div at bounding box center [857, 400] width 28 height 109
type input "#f6b535"
click at [804, 350] on div at bounding box center [765, 416] width 139 height 139
click at [847, 542] on button "Apply" at bounding box center [849, 535] width 44 height 21
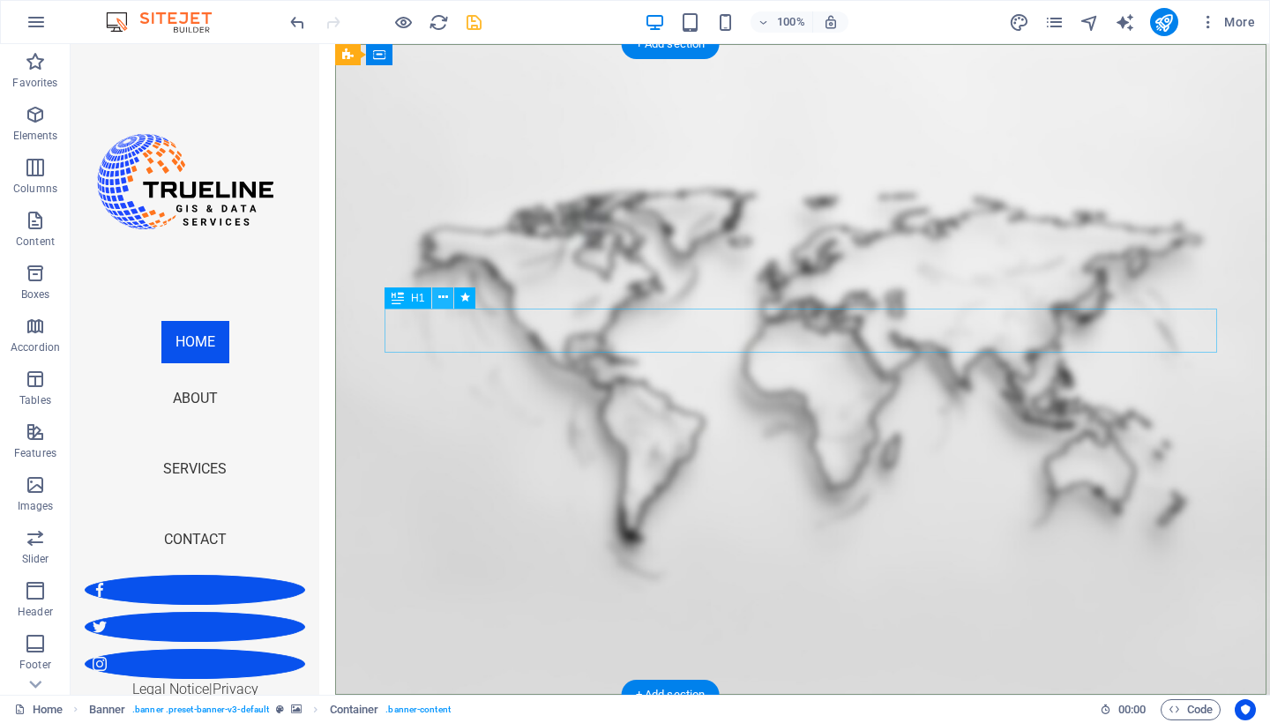
click at [443, 301] on icon at bounding box center [443, 297] width 10 height 19
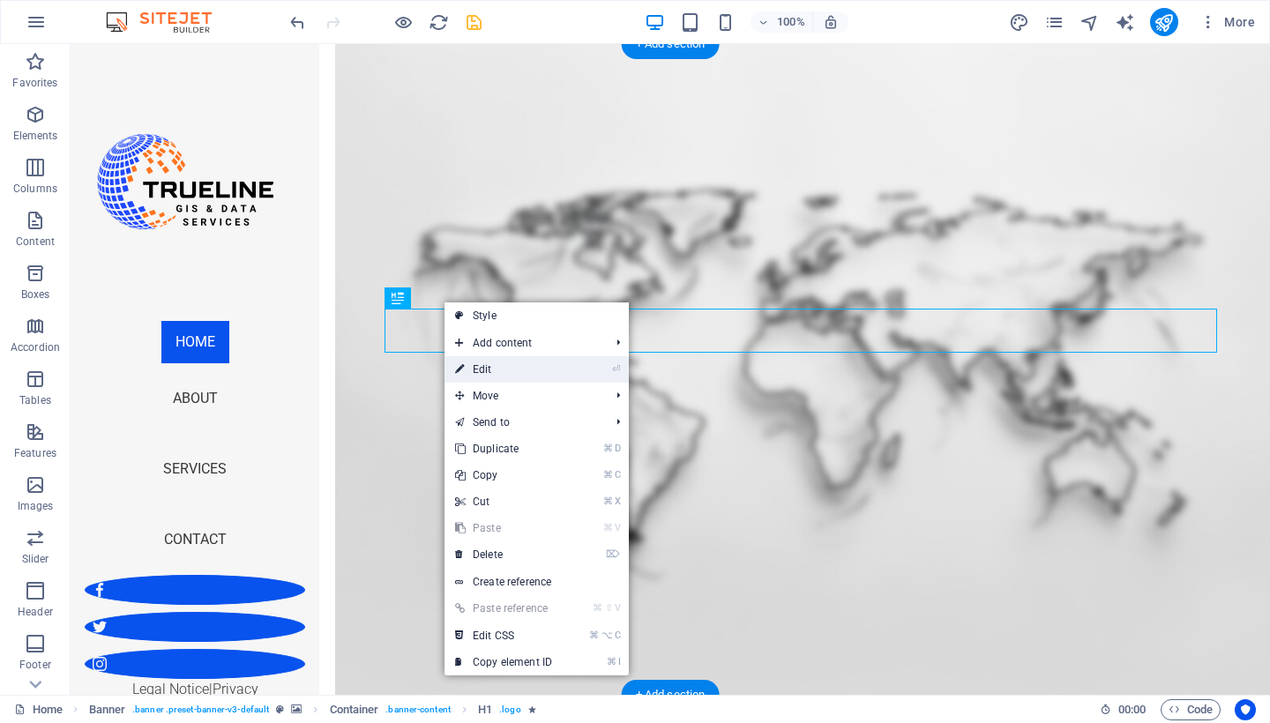
click at [499, 368] on link "⏎ Edit" at bounding box center [504, 369] width 118 height 26
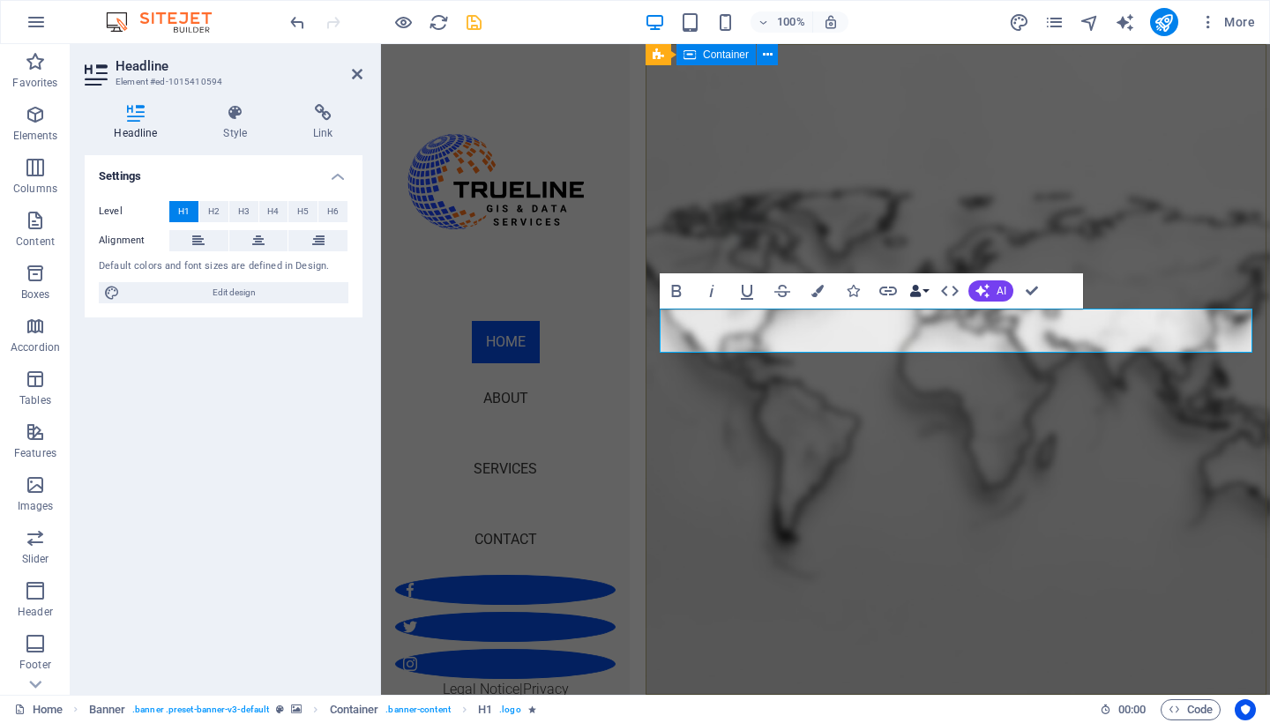
click at [927, 293] on button "Data Bindings" at bounding box center [919, 290] width 25 height 35
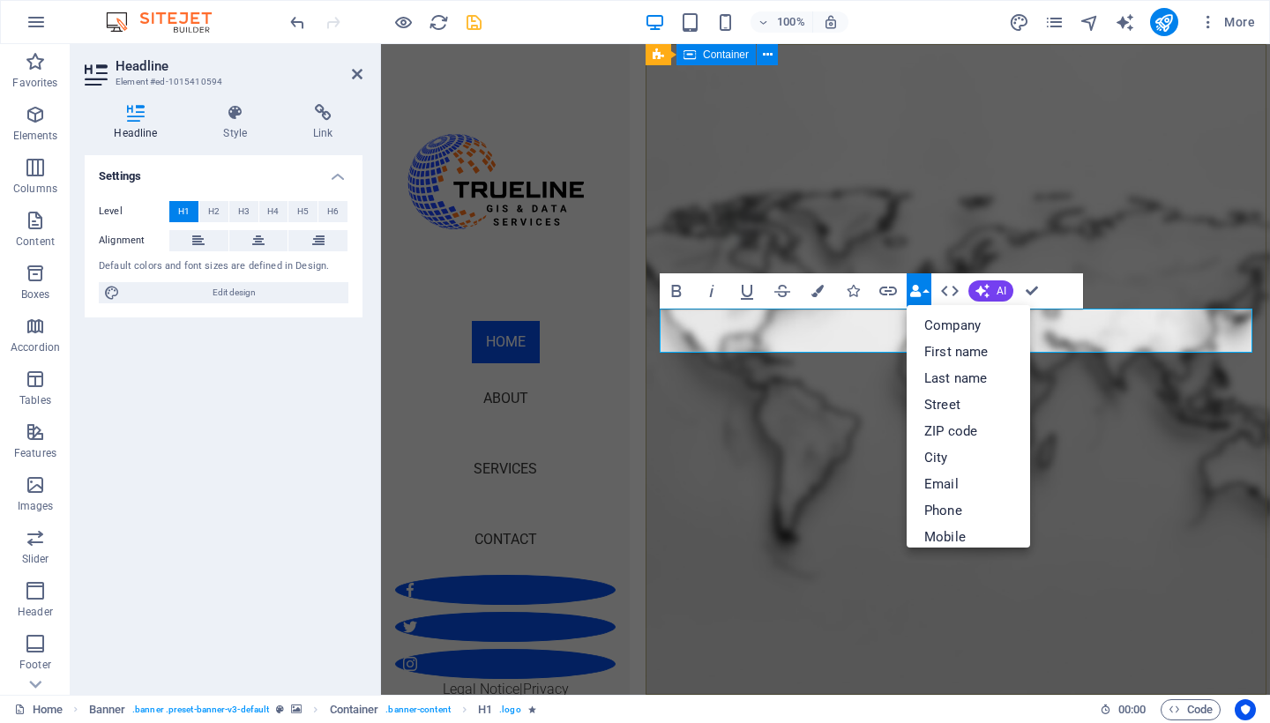
click at [927, 293] on button "Data Bindings" at bounding box center [919, 290] width 25 height 35
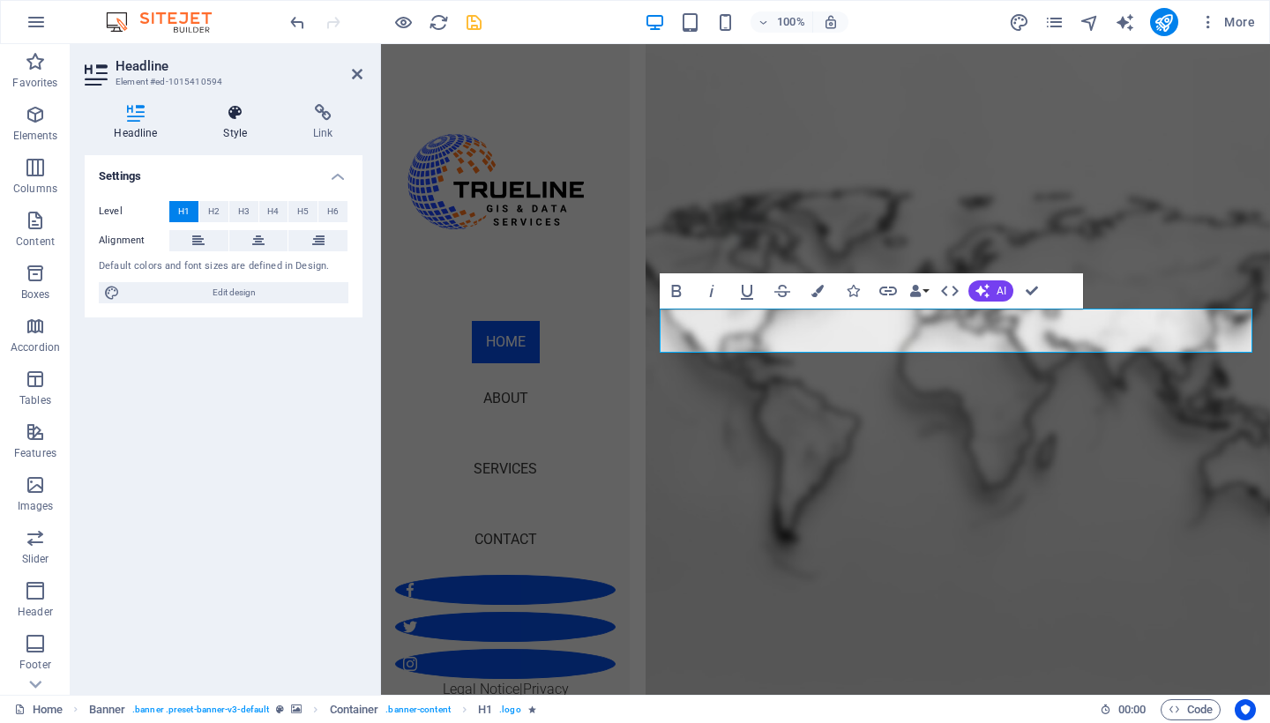
click at [227, 129] on h4 "Style" at bounding box center [239, 122] width 90 height 37
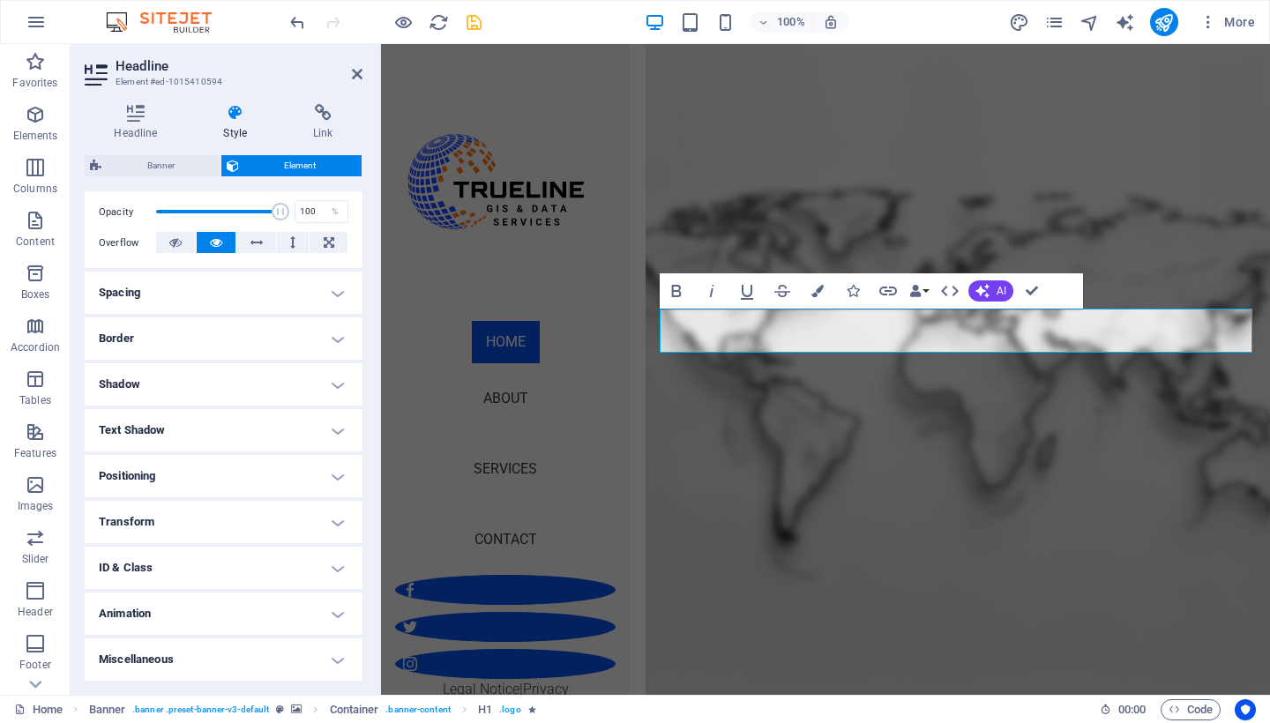
scroll to position [255, 0]
click at [326, 423] on h4 "Text Shadow" at bounding box center [224, 431] width 278 height 42
click at [262, 524] on h4 "Positioning" at bounding box center [224, 517] width 278 height 42
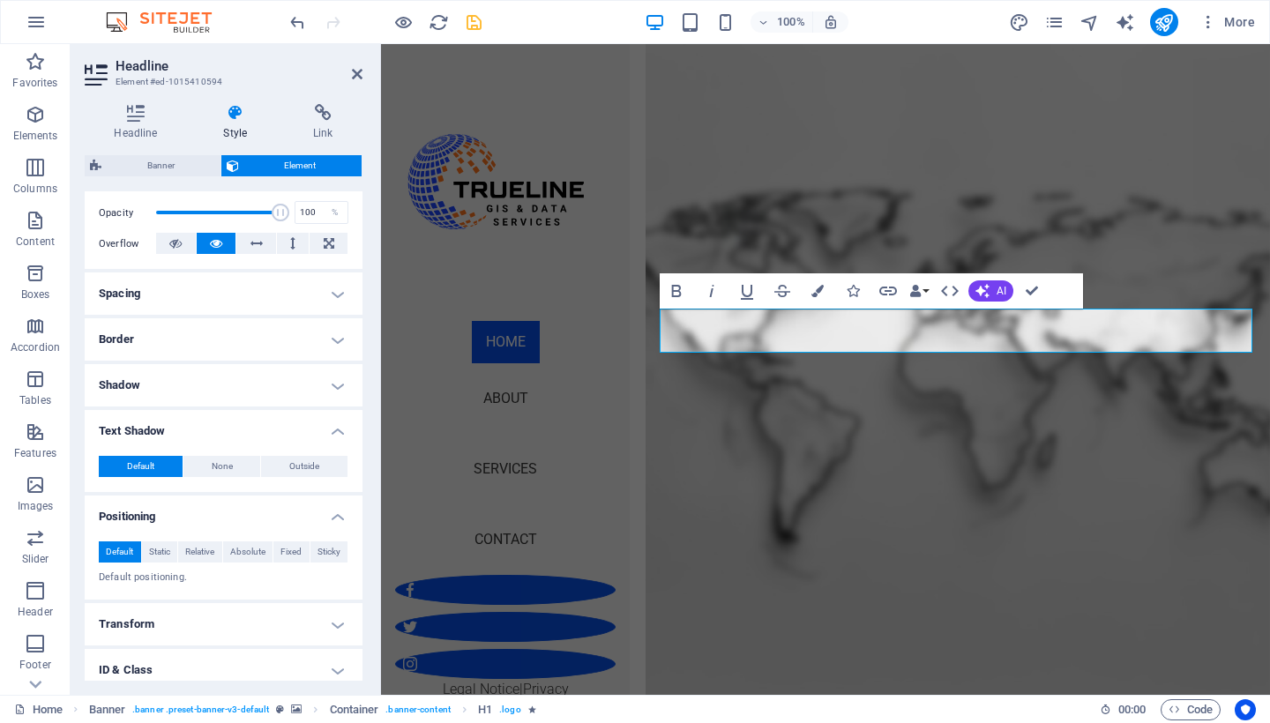
click at [262, 524] on h4 "Positioning" at bounding box center [224, 512] width 278 height 32
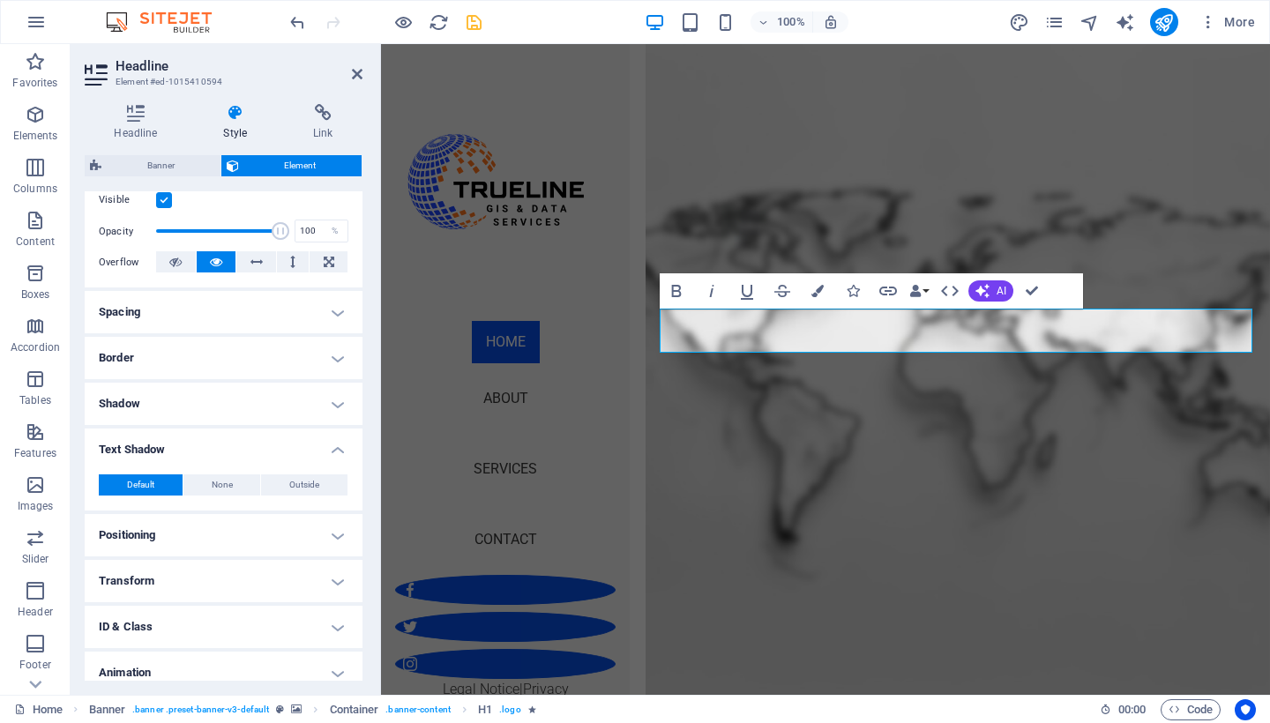
scroll to position [226, 0]
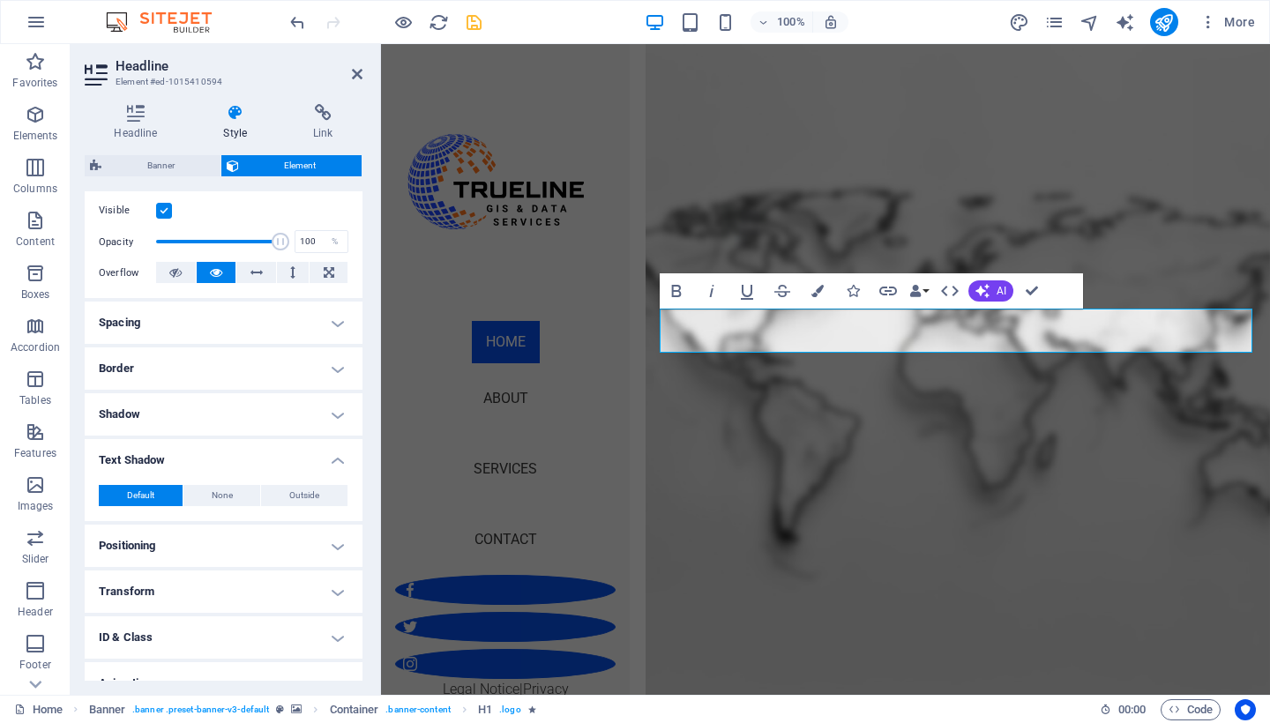
click at [254, 375] on h4 "Border" at bounding box center [224, 369] width 278 height 42
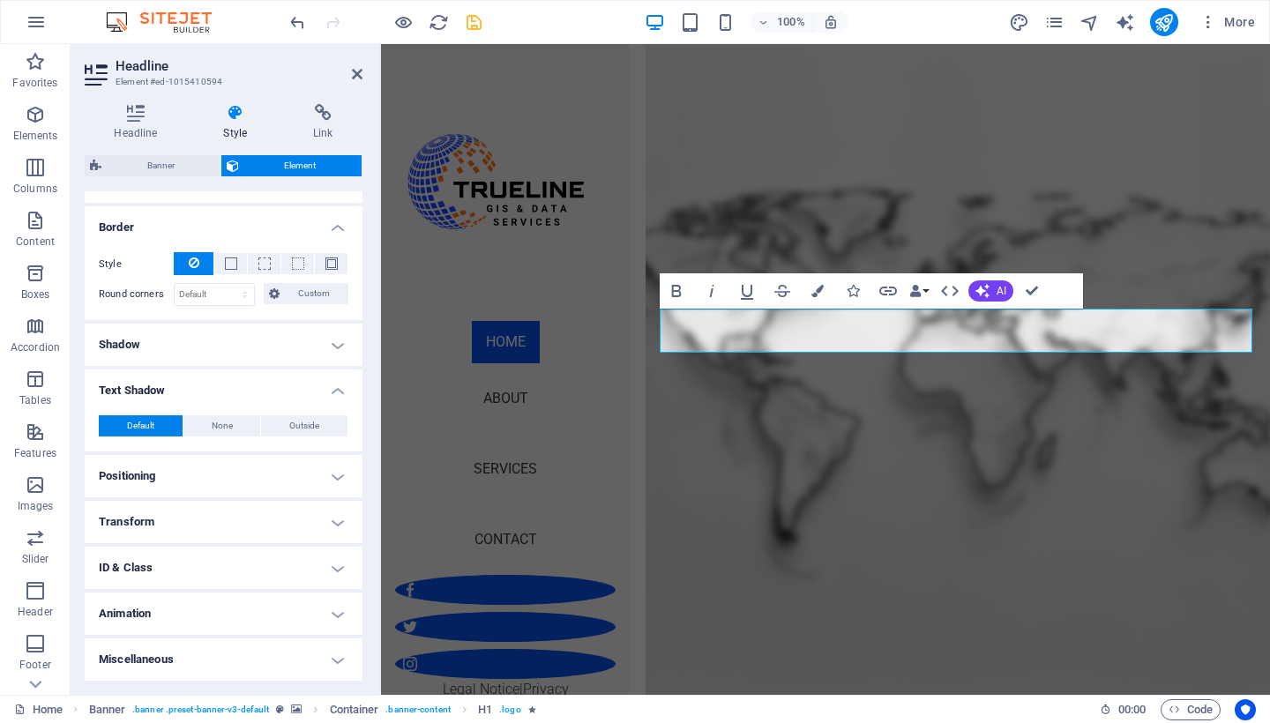
scroll to position [366, 0]
click at [288, 527] on h4 "Transform" at bounding box center [224, 523] width 278 height 42
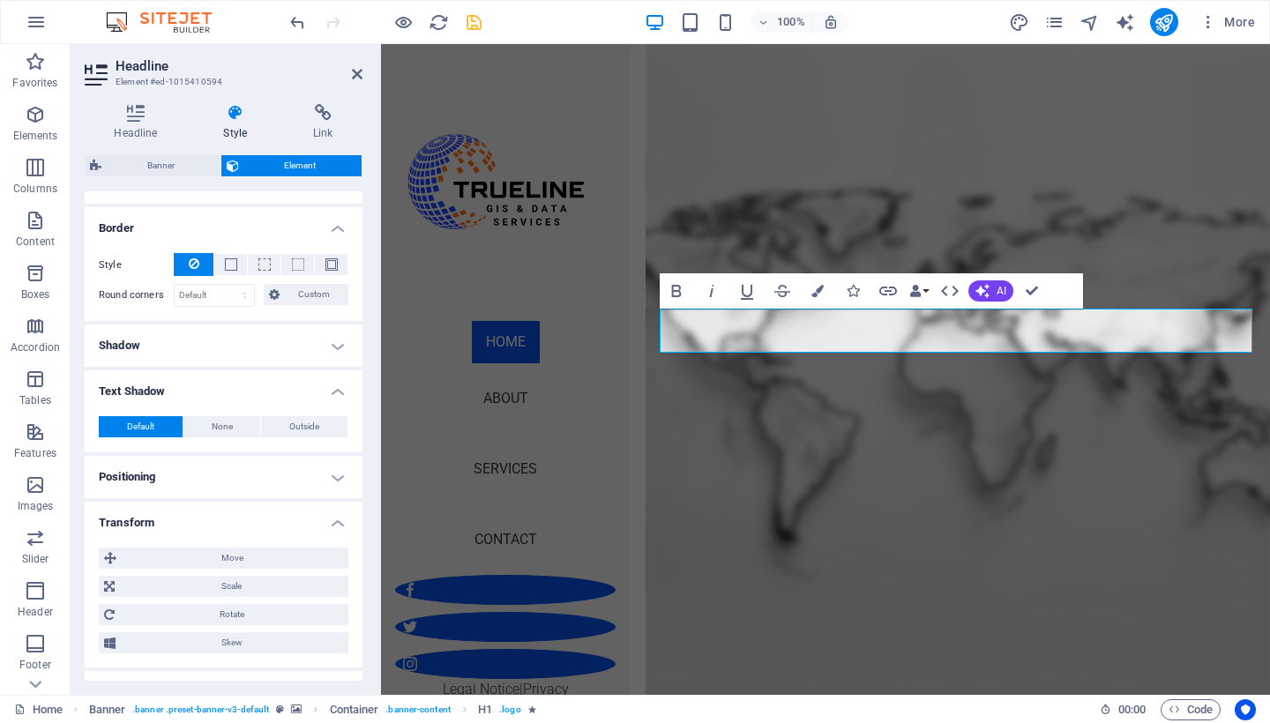
click at [284, 469] on h4 "Positioning" at bounding box center [224, 477] width 278 height 42
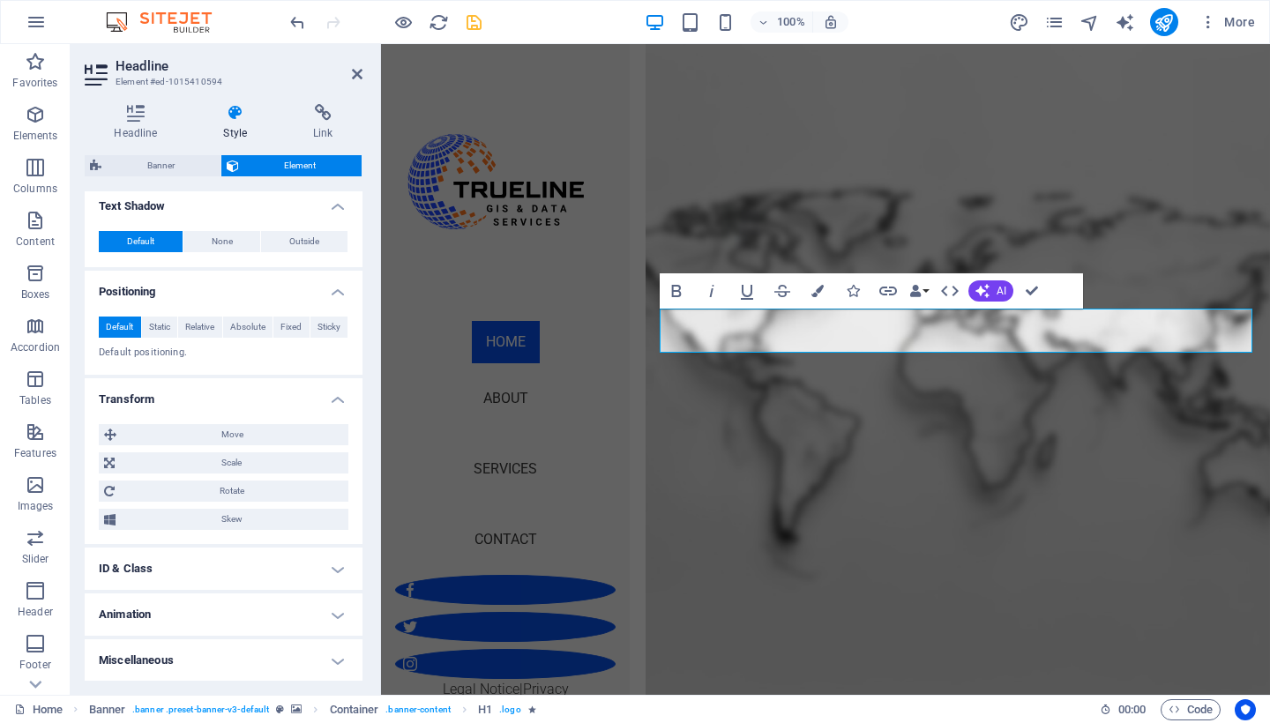
scroll to position [550, 0]
click at [320, 648] on h4 "Miscellaneous" at bounding box center [224, 661] width 278 height 42
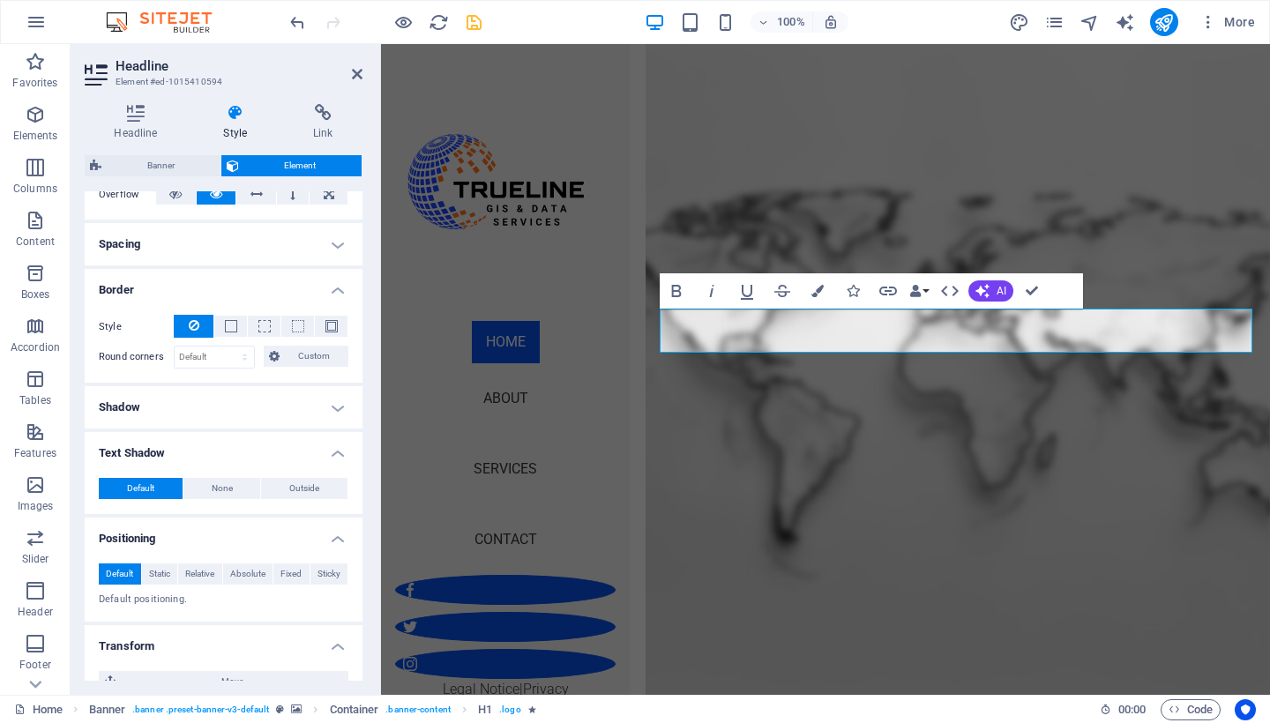
scroll to position [298, 0]
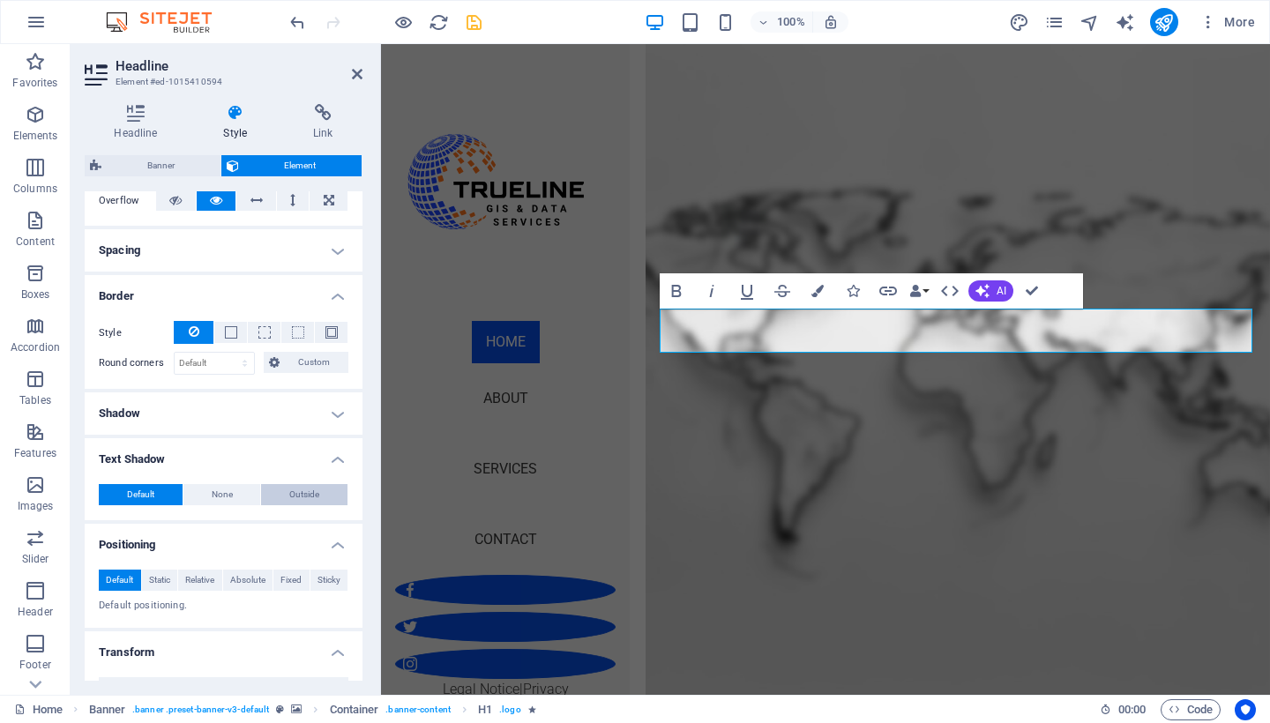
click at [294, 491] on span "Outside" at bounding box center [304, 494] width 30 height 21
type input "2"
type input "4"
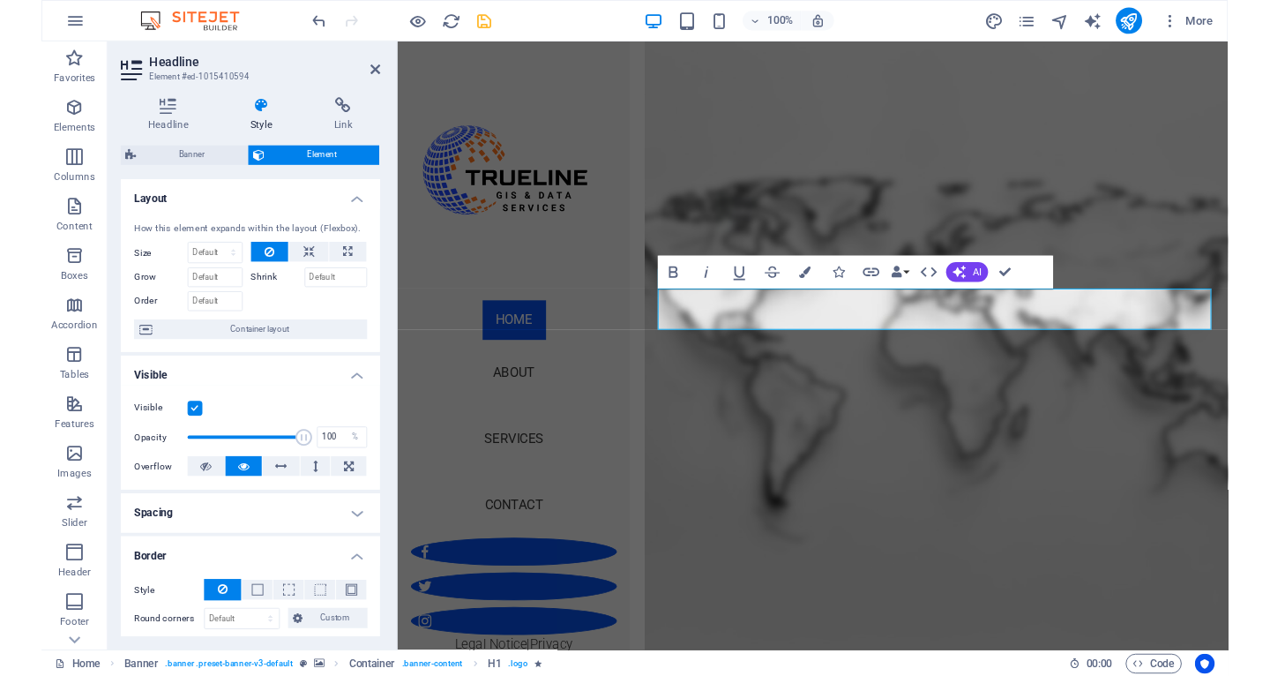
scroll to position [0, 0]
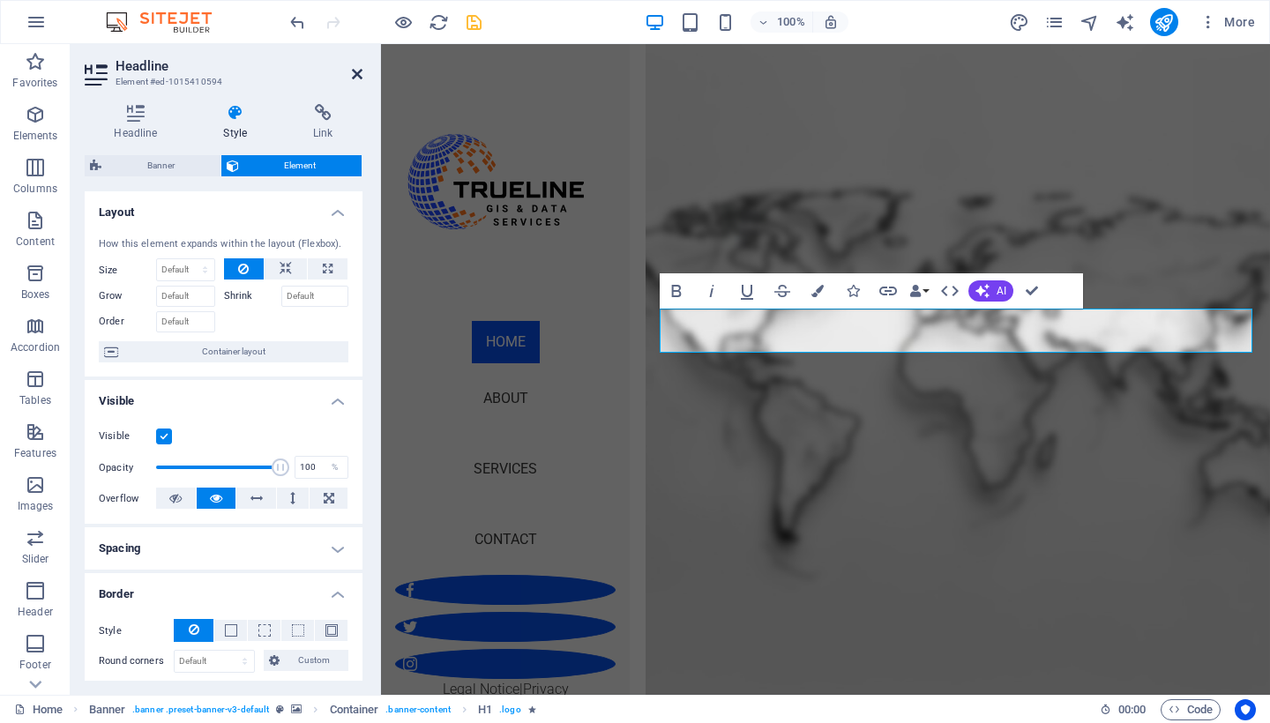
click at [355, 72] on icon at bounding box center [357, 74] width 11 height 14
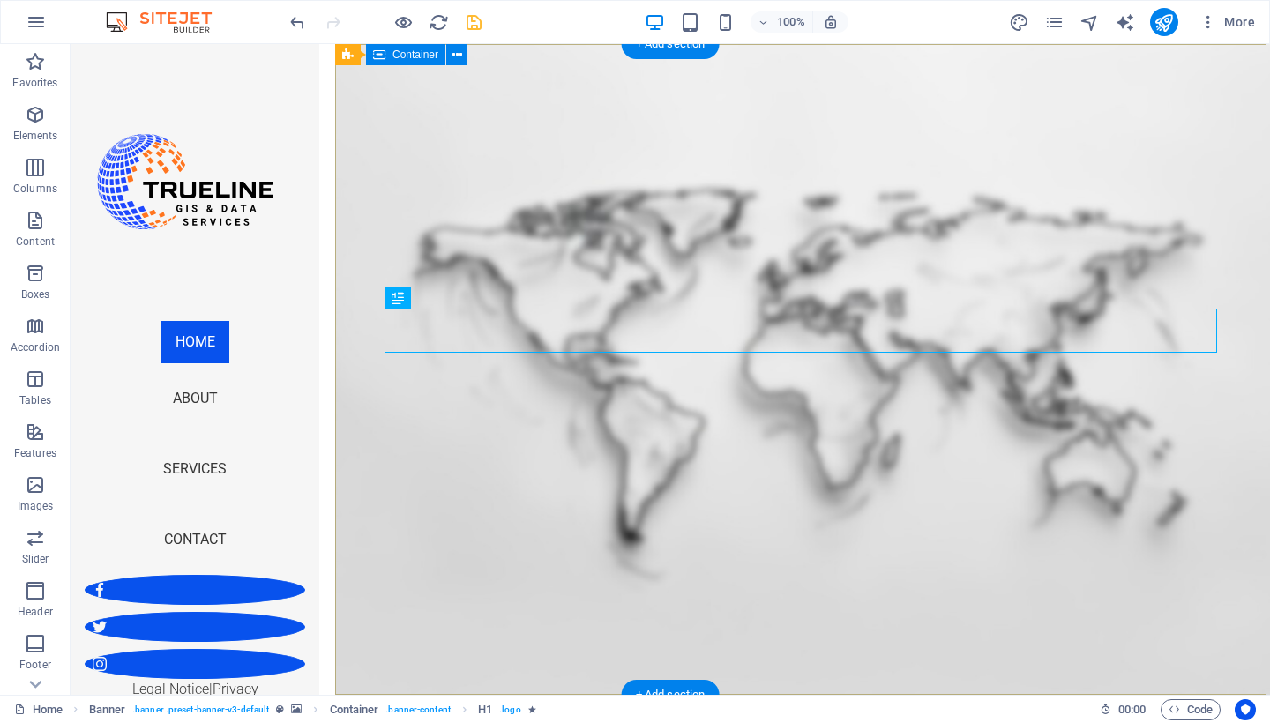
click at [443, 299] on icon at bounding box center [443, 297] width 10 height 19
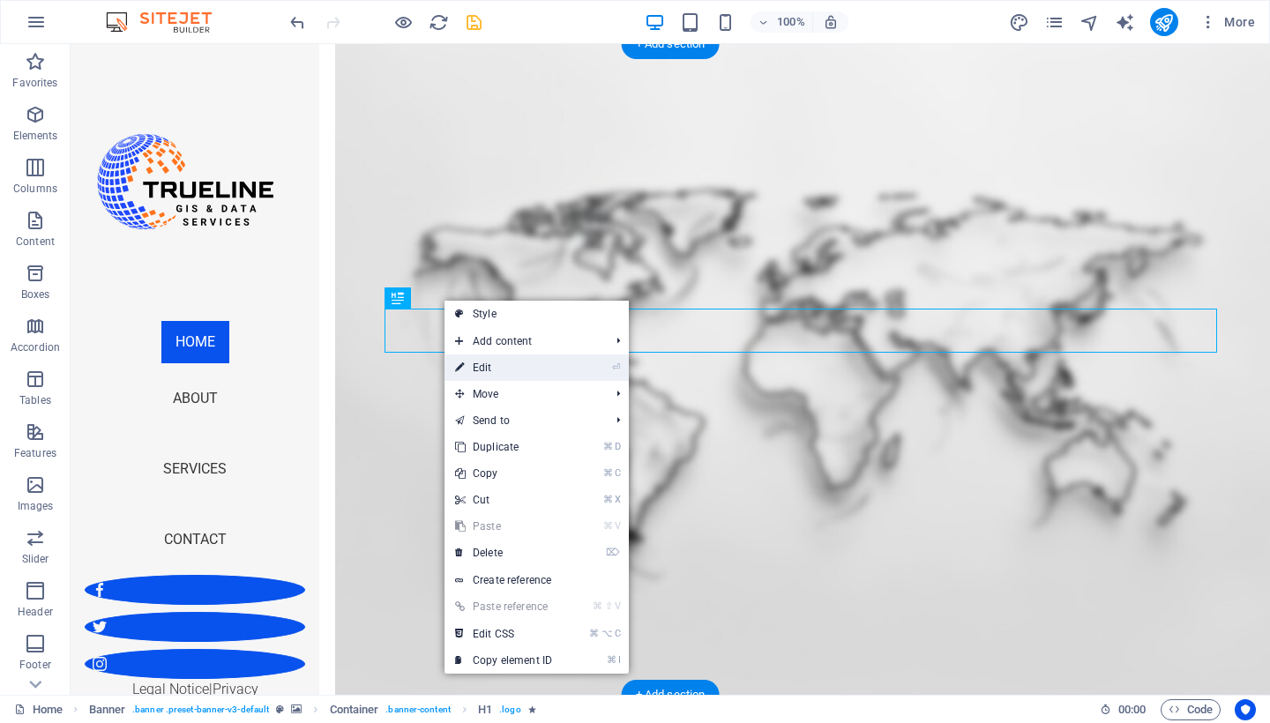
click at [501, 371] on link "⏎ Edit" at bounding box center [504, 368] width 118 height 26
select select "px"
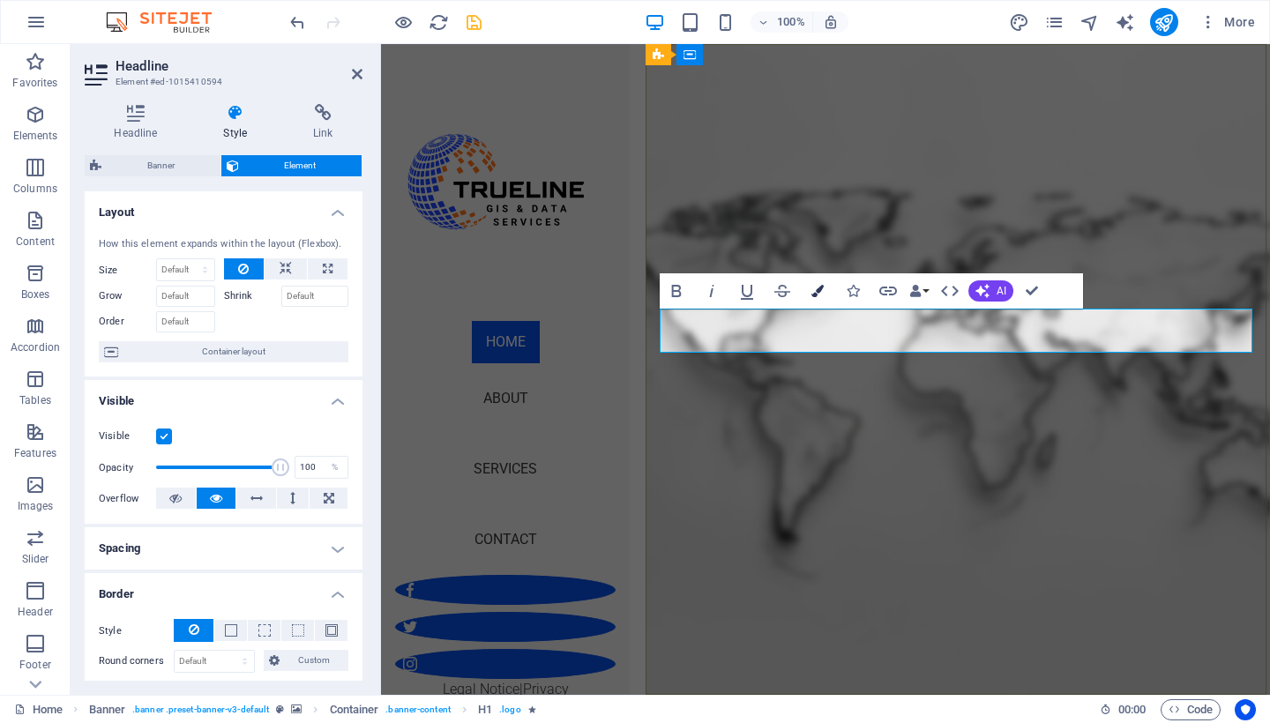
click at [819, 295] on icon "button" at bounding box center [818, 291] width 12 height 12
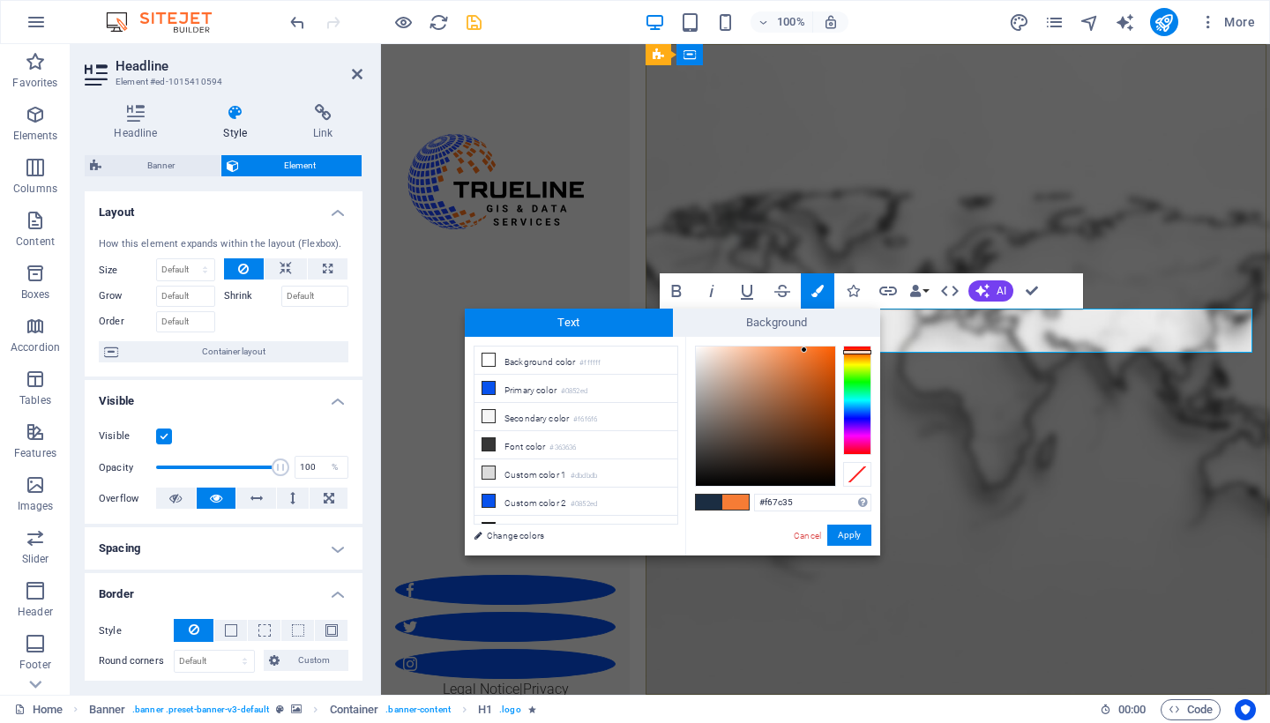
click at [861, 352] on div at bounding box center [857, 400] width 28 height 109
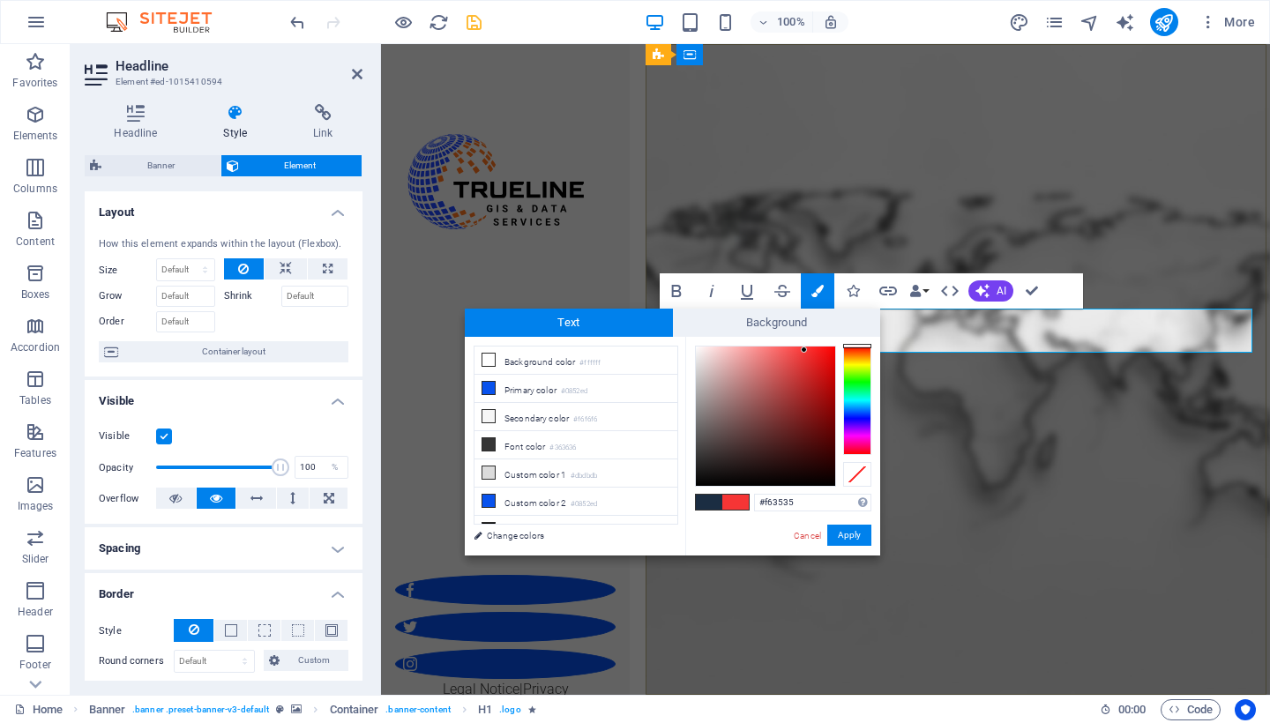
click at [855, 346] on div at bounding box center [857, 400] width 28 height 109
type input "#ee1414"
click at [823, 355] on div at bounding box center [765, 416] width 139 height 139
click at [841, 540] on button "Apply" at bounding box center [849, 535] width 44 height 21
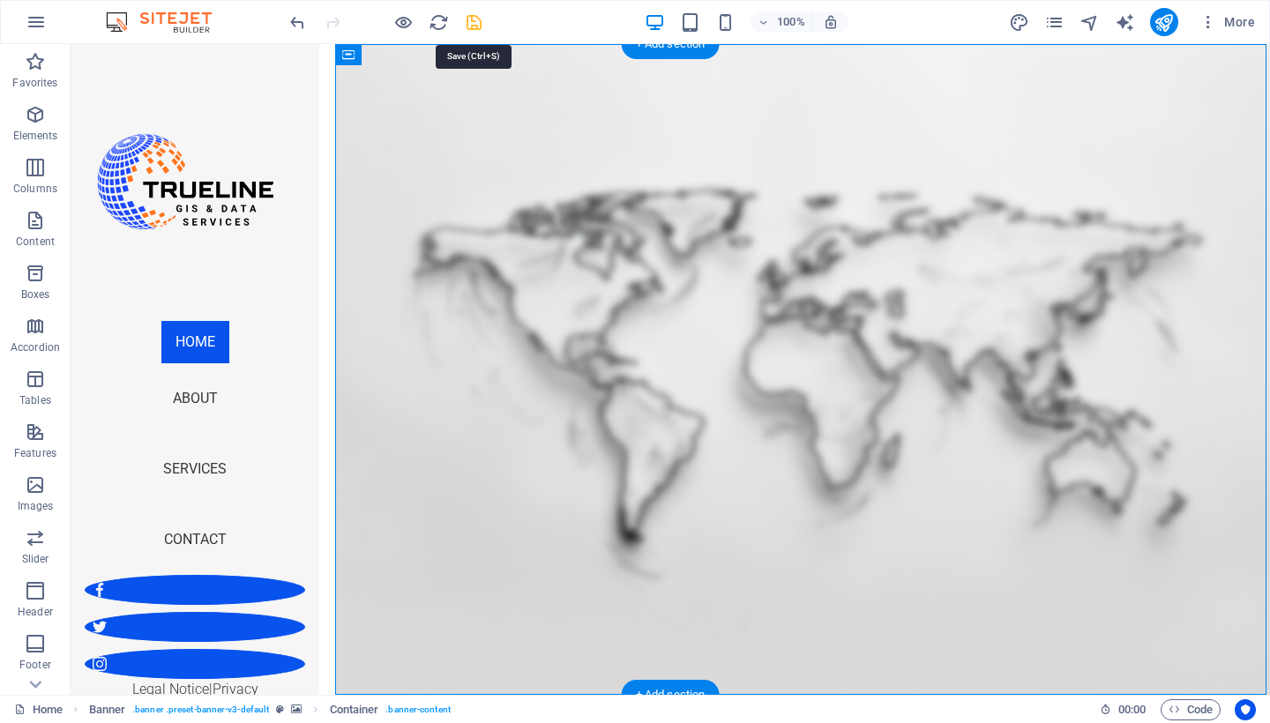
click at [469, 26] on icon "save" at bounding box center [474, 22] width 20 height 20
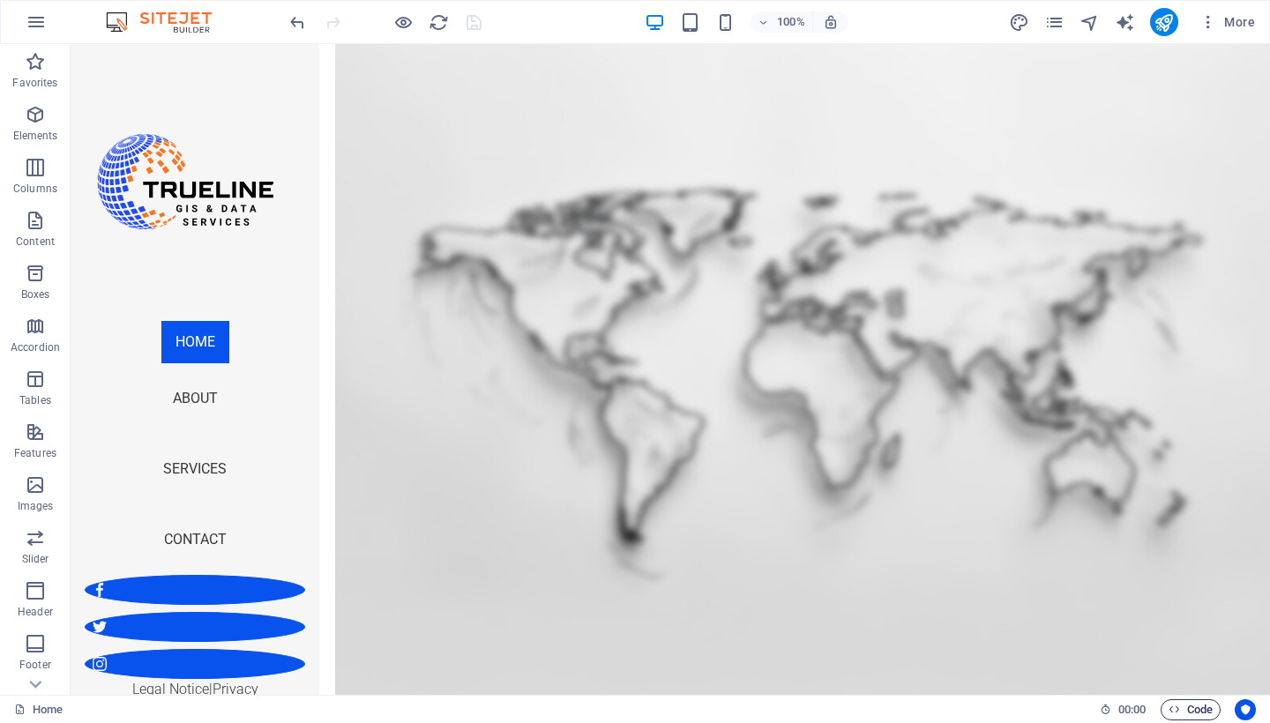
click at [1182, 707] on span "Code" at bounding box center [1191, 709] width 44 height 21
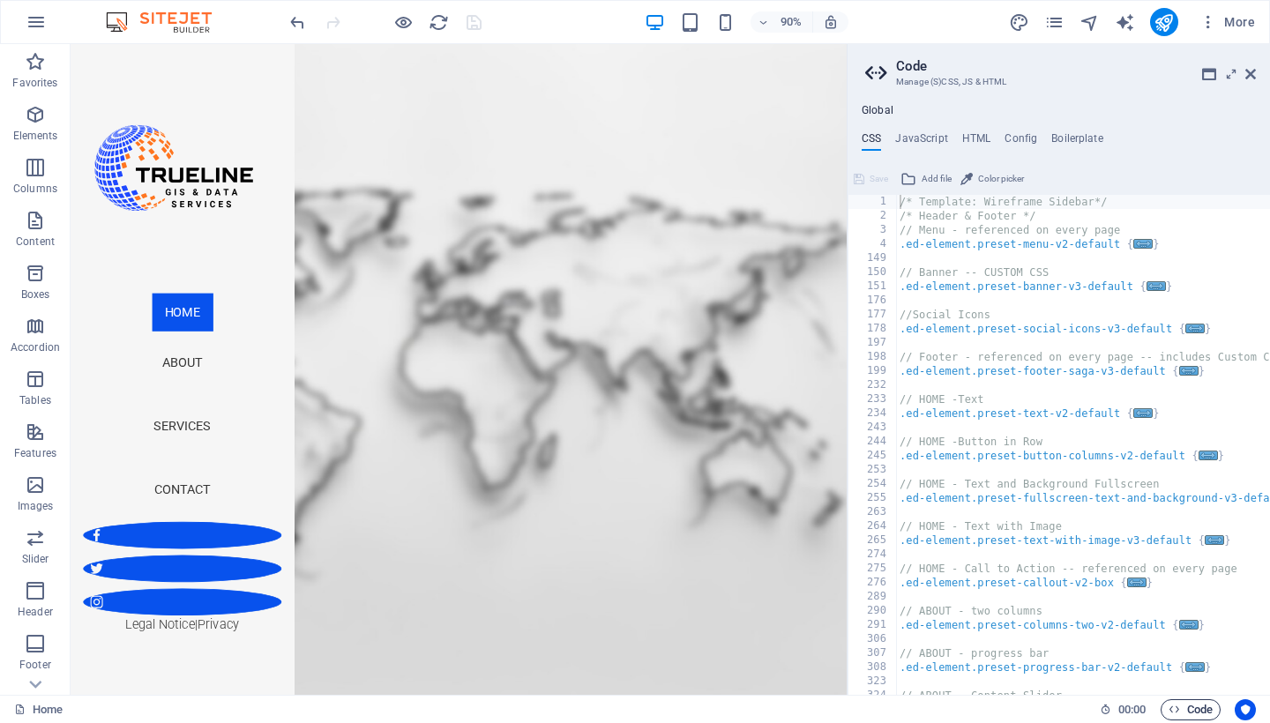
click at [1181, 706] on span "Code" at bounding box center [1191, 709] width 44 height 21
click at [1249, 71] on icon at bounding box center [1250, 74] width 11 height 14
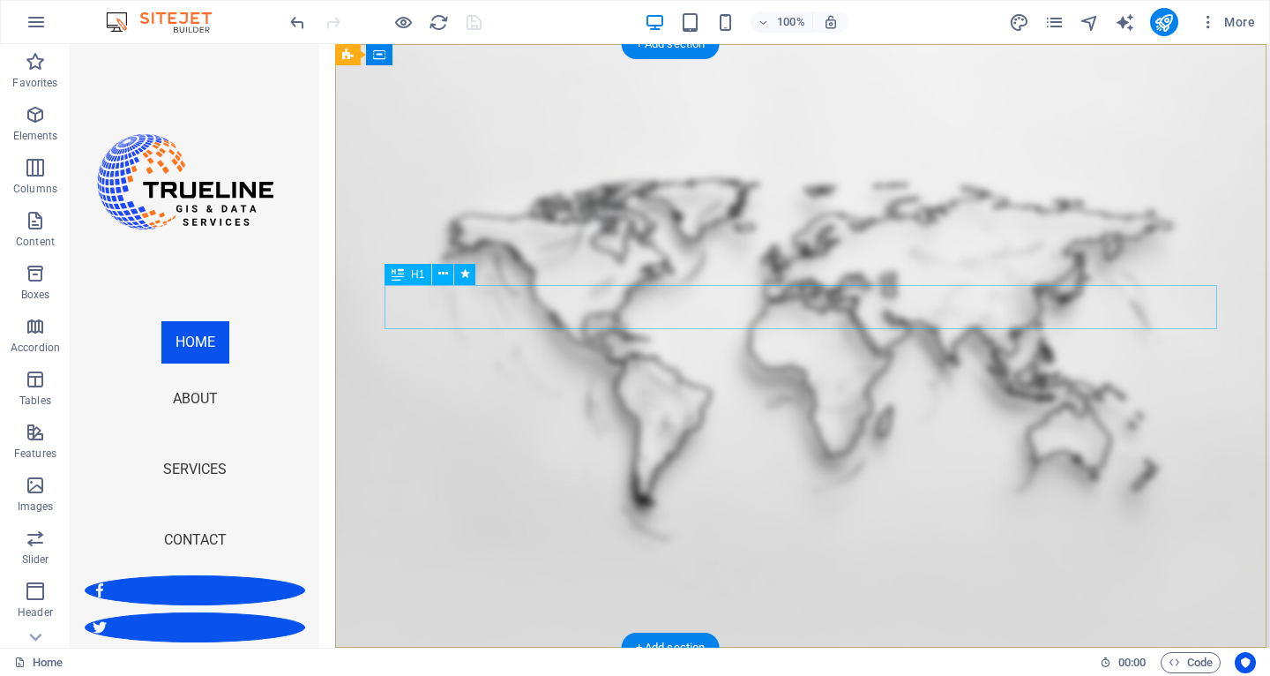
drag, startPoint x: 528, startPoint y: 352, endPoint x: 458, endPoint y: 308, distance: 83.2
click at [441, 275] on icon at bounding box center [443, 274] width 10 height 19
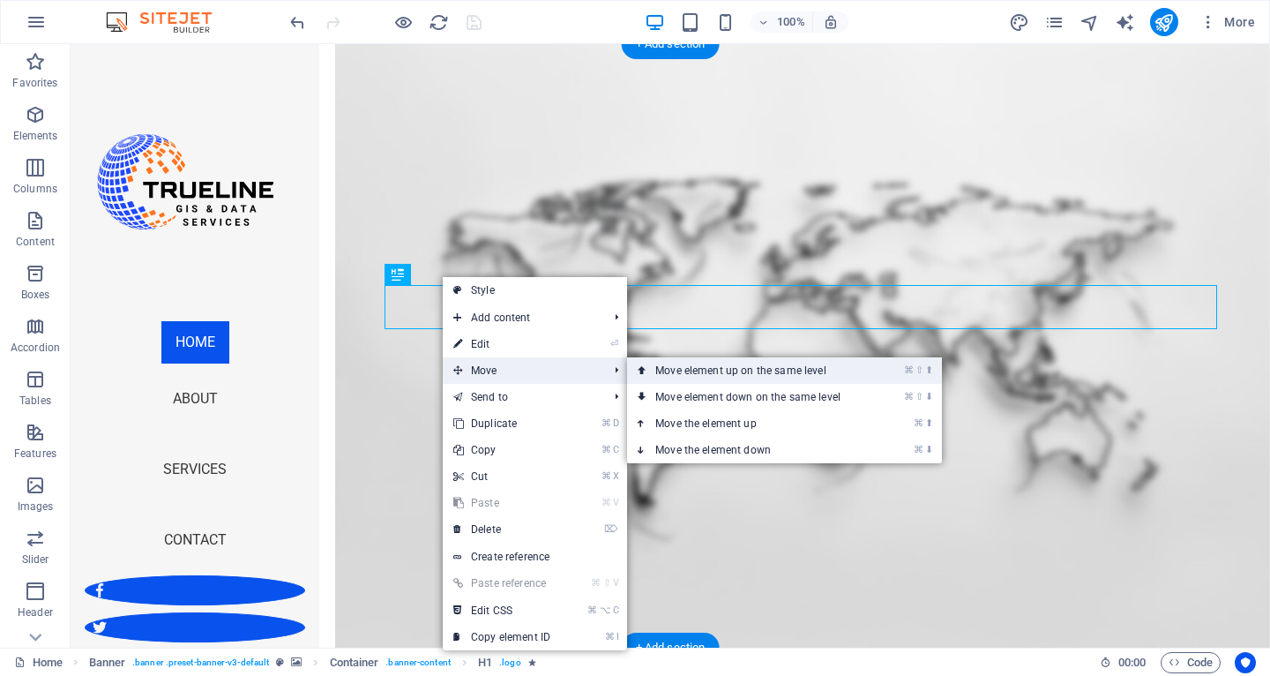
click at [699, 370] on link "⌘ ⇧ ⬆ Move element up on the same level" at bounding box center [751, 370] width 249 height 26
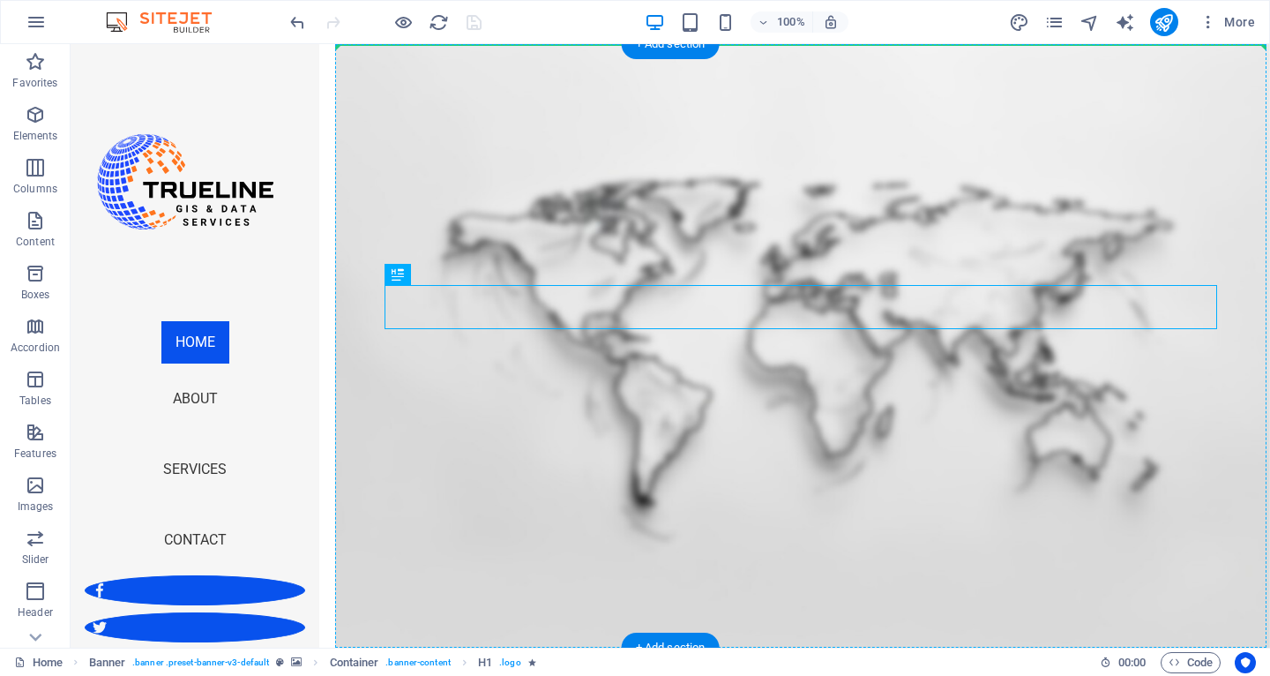
drag, startPoint x: 506, startPoint y: 291, endPoint x: 522, endPoint y: 243, distance: 51.0
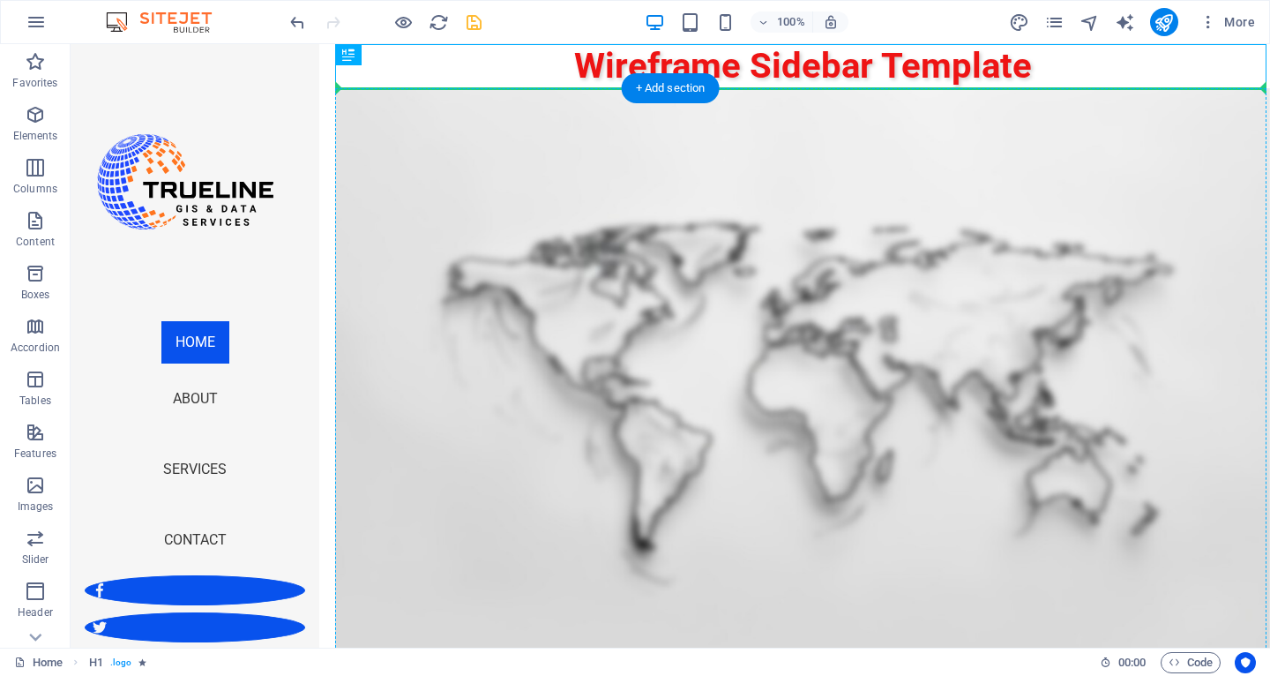
drag, startPoint x: 844, startPoint y: 63, endPoint x: 829, endPoint y: 195, distance: 133.2
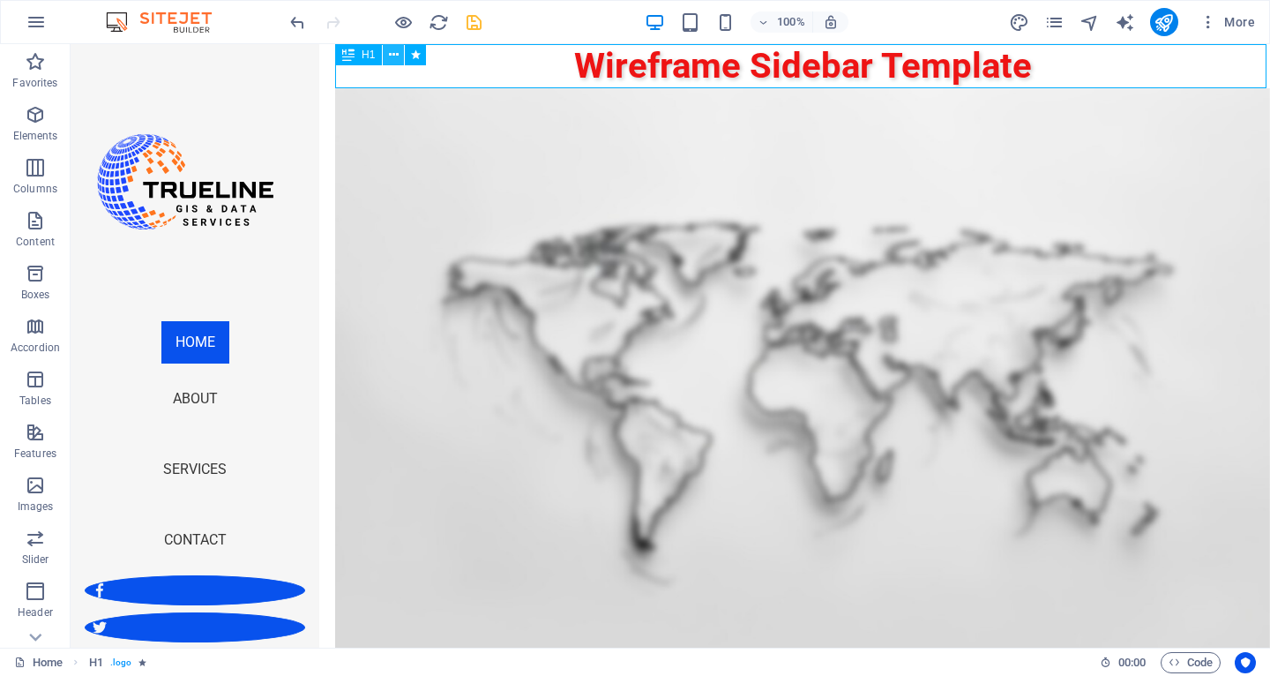
click at [399, 64] on div "H1" at bounding box center [386, 55] width 102 height 22
click at [400, 60] on button at bounding box center [393, 54] width 21 height 21
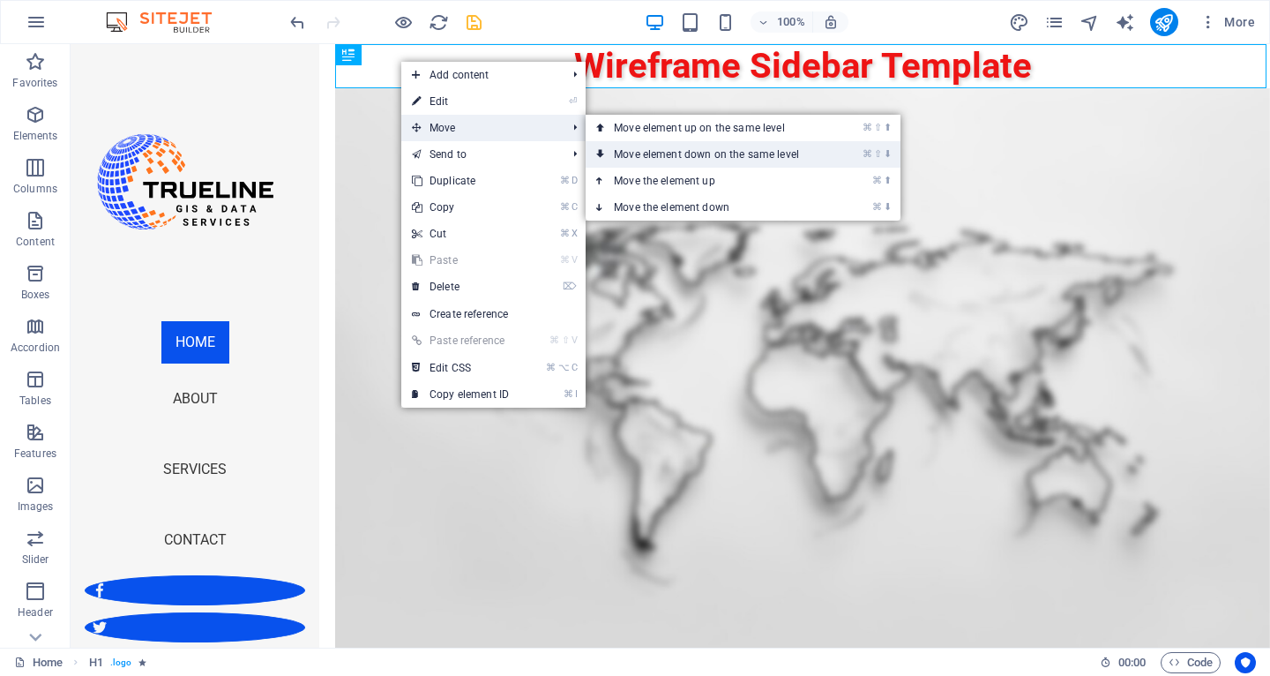
click at [651, 150] on link "⌘ ⇧ ⬇ Move element down on the same level" at bounding box center [710, 154] width 249 height 26
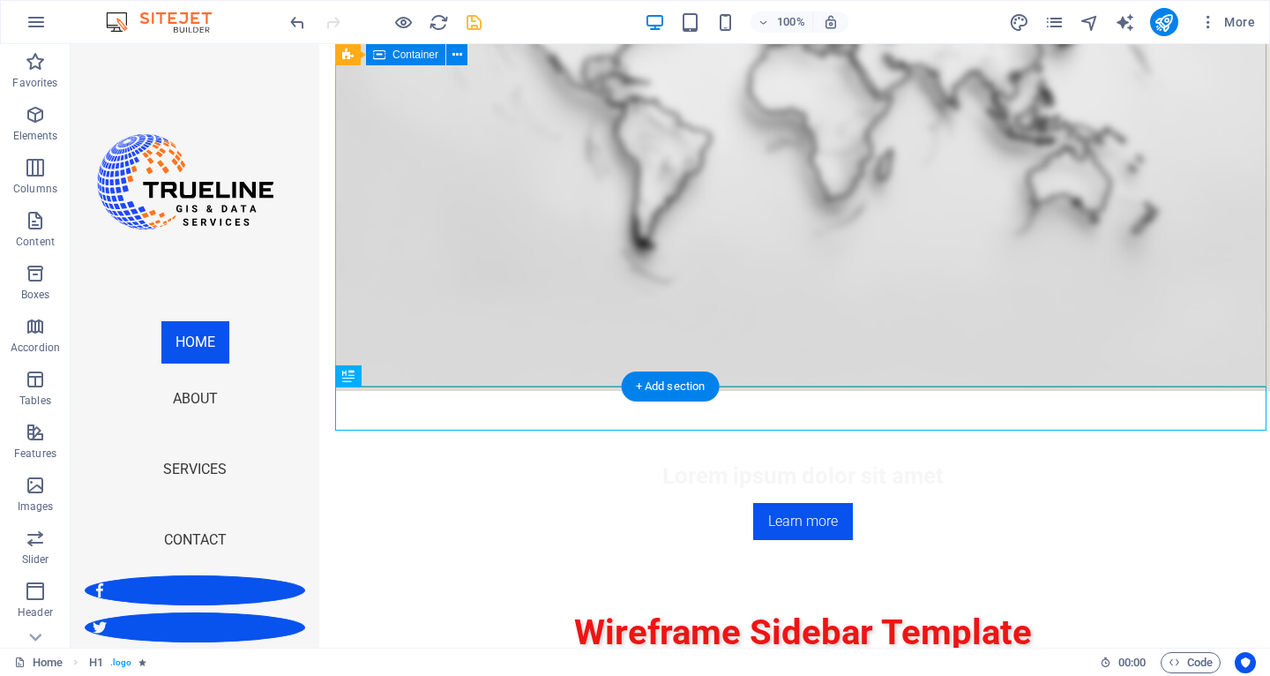
scroll to position [246, 0]
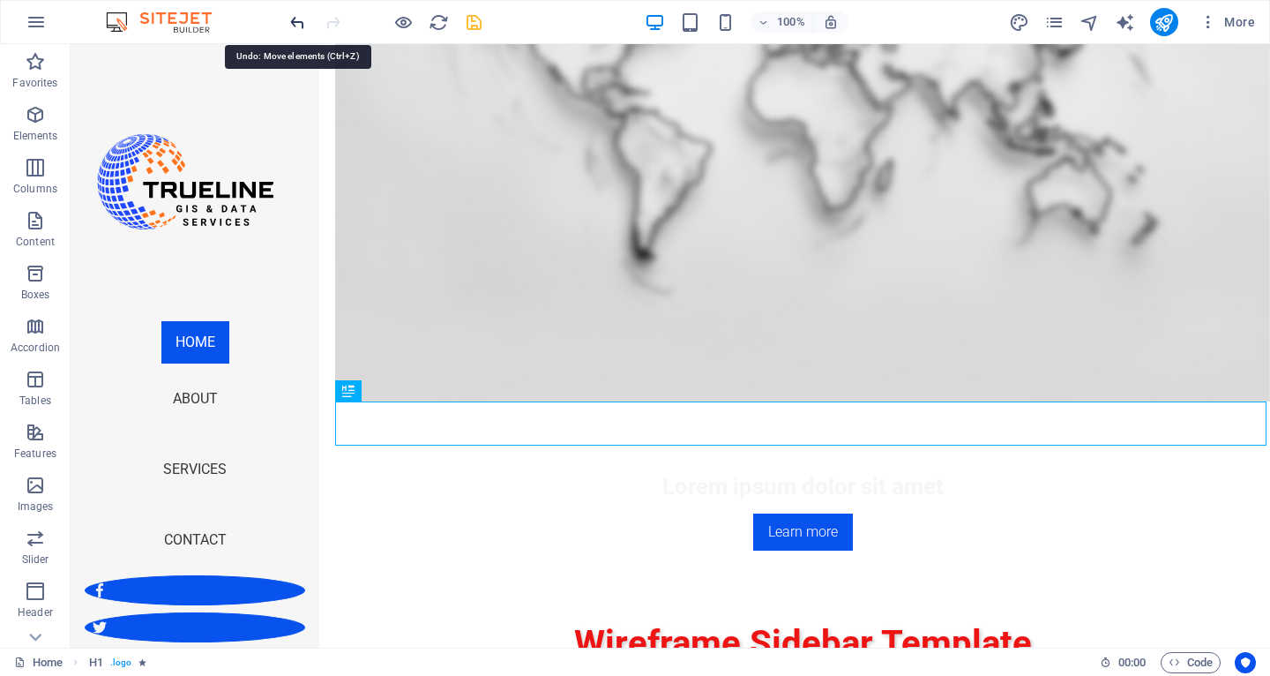
click at [295, 26] on icon "undo" at bounding box center [298, 22] width 20 height 20
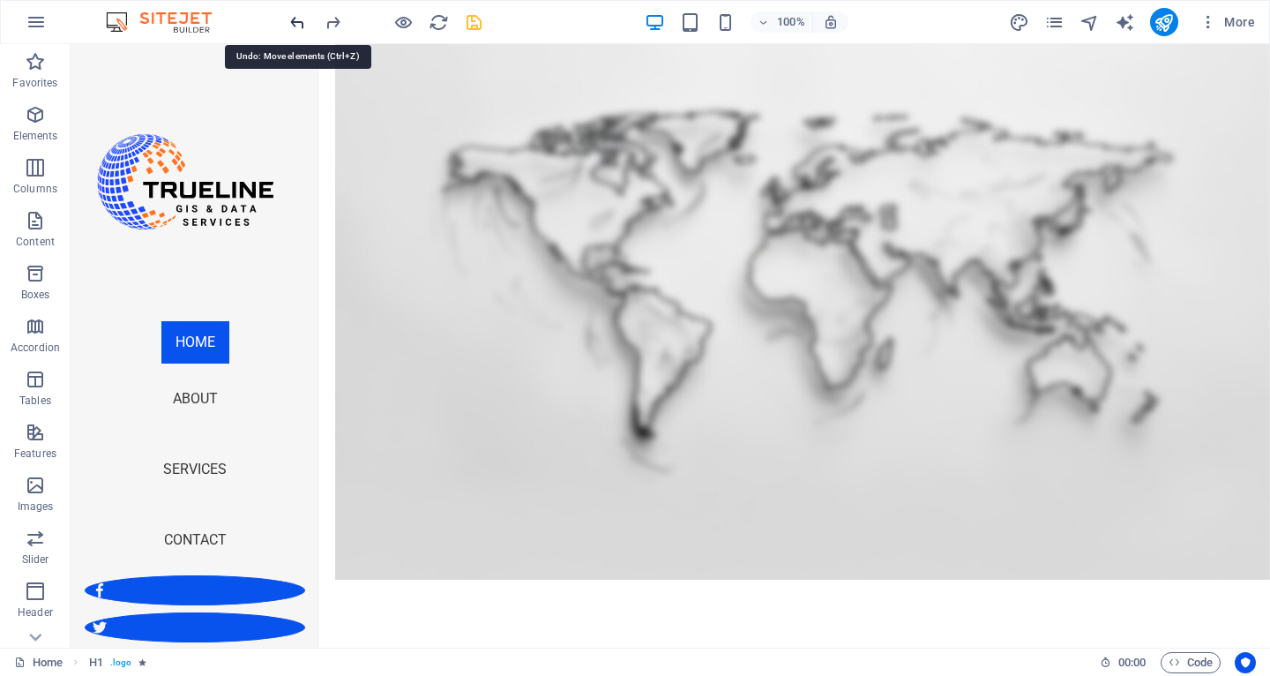
scroll to position [0, 0]
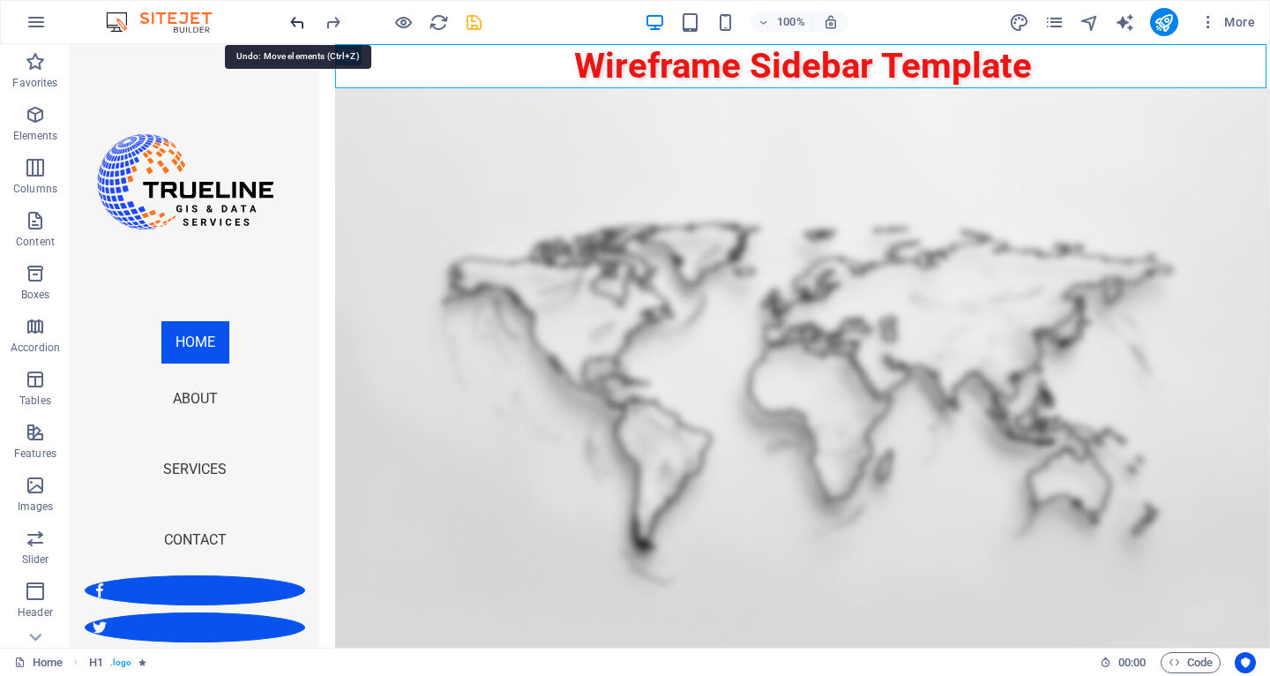
click at [295, 26] on icon "undo" at bounding box center [298, 22] width 20 height 20
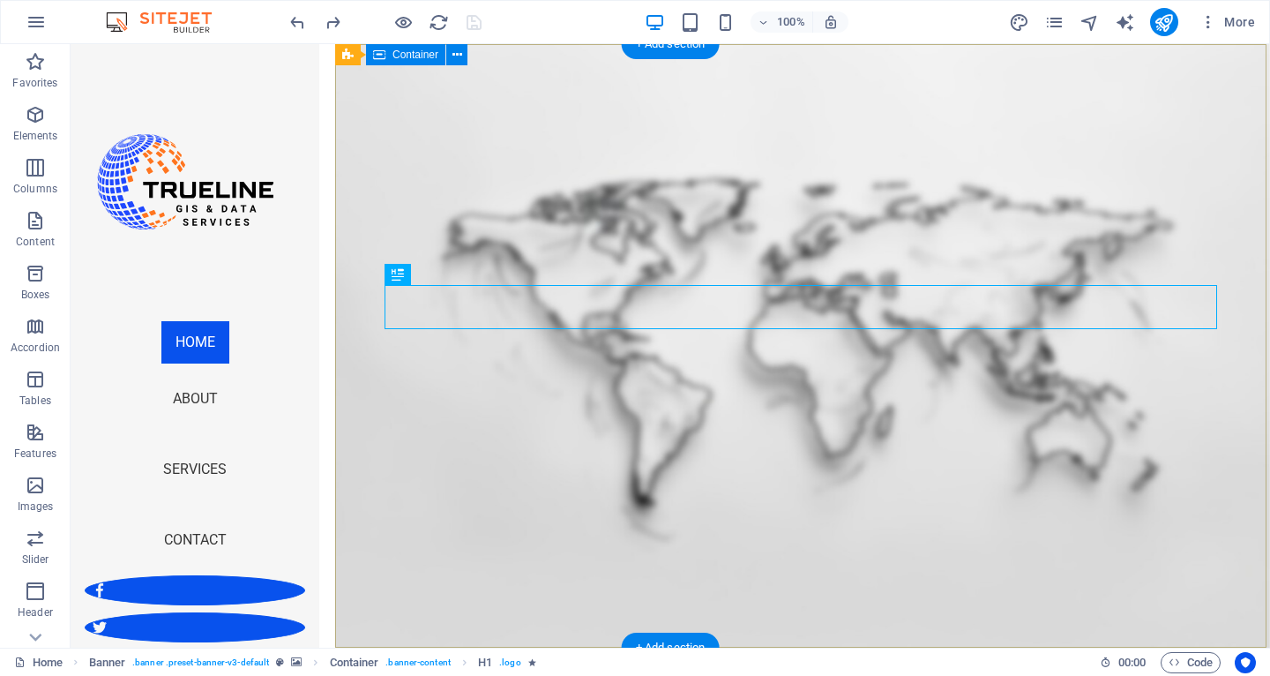
click at [445, 273] on icon at bounding box center [443, 274] width 10 height 19
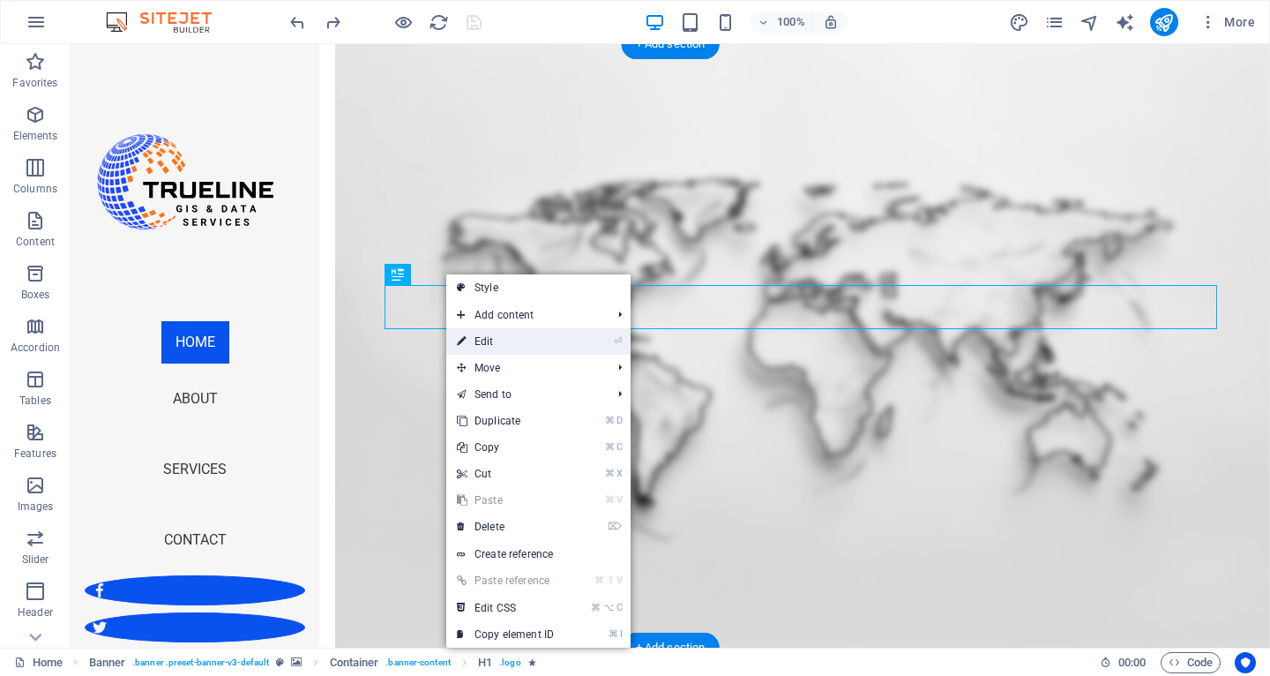
click at [493, 340] on link "⏎ Edit" at bounding box center [505, 341] width 118 height 26
select select "px"
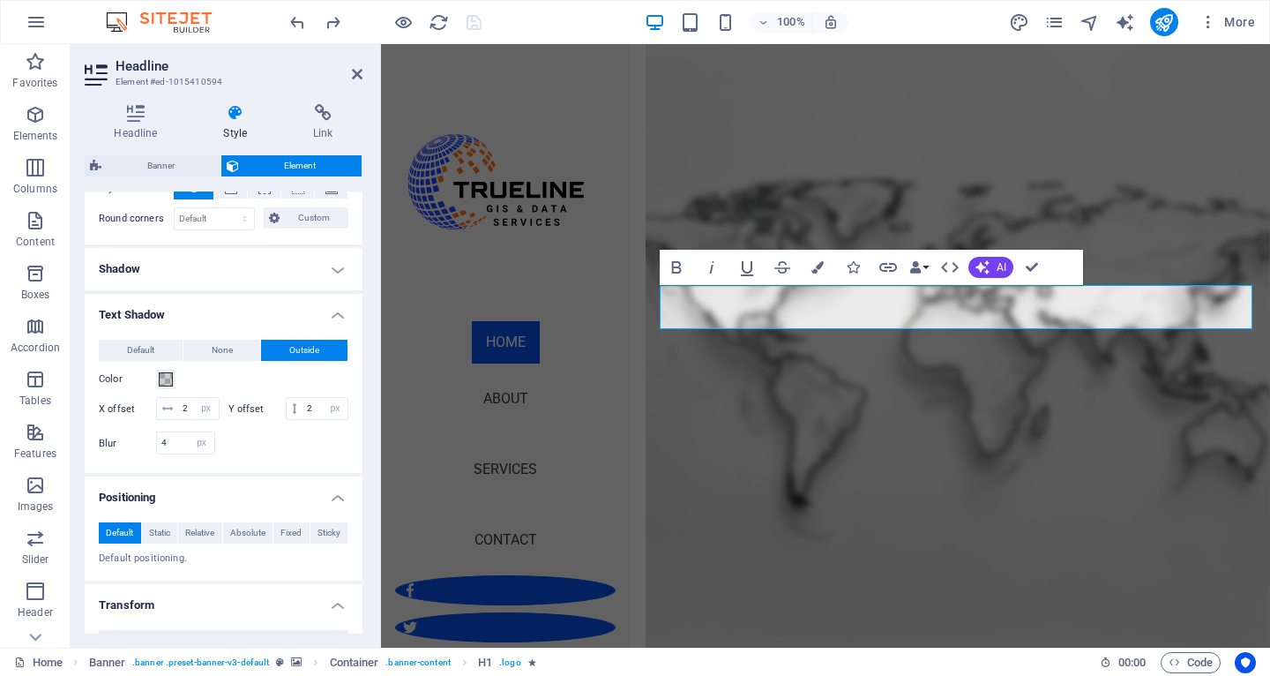
scroll to position [444, 0]
click at [335, 274] on h4 "Shadow" at bounding box center [224, 268] width 278 height 42
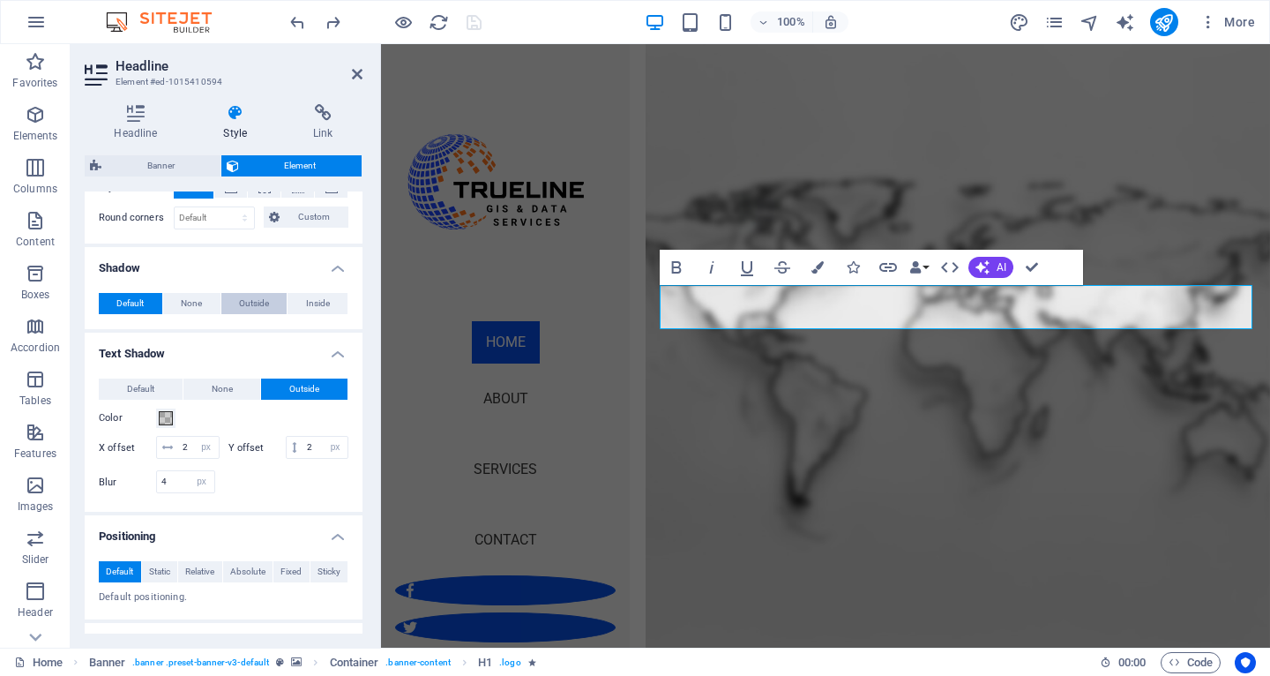
click at [257, 304] on span "Outside" at bounding box center [254, 303] width 30 height 21
type input "2"
type input "4"
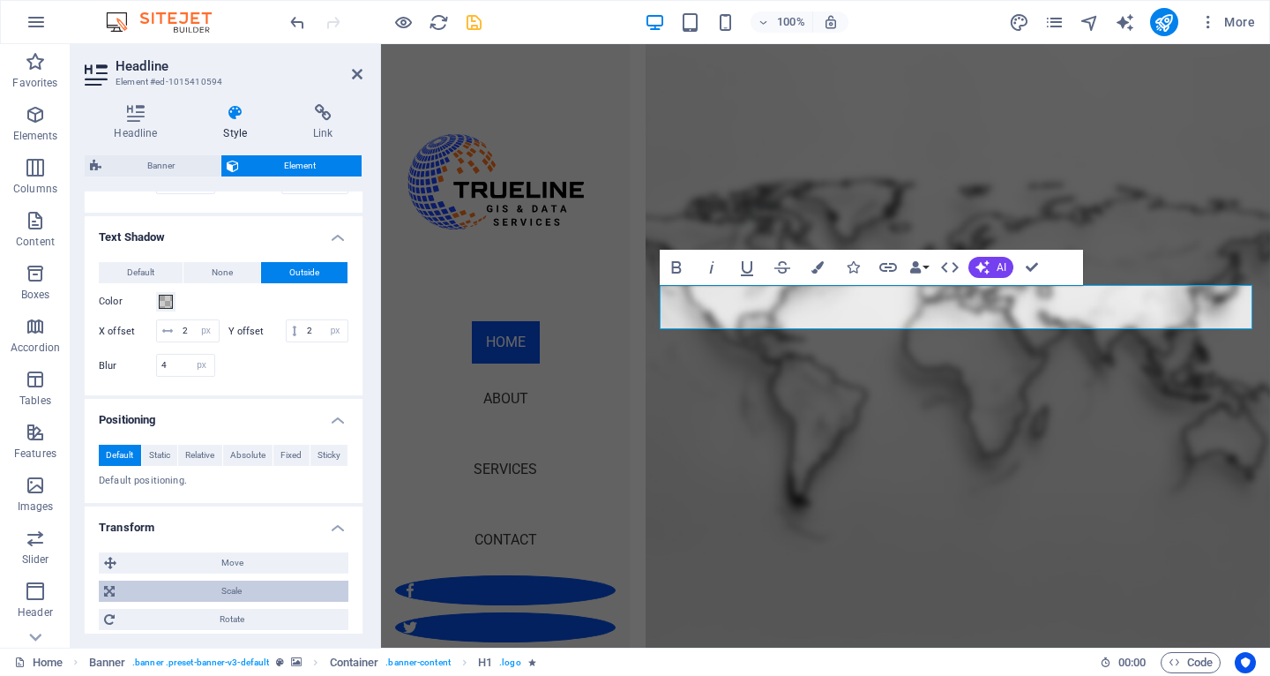
scroll to position [706, 0]
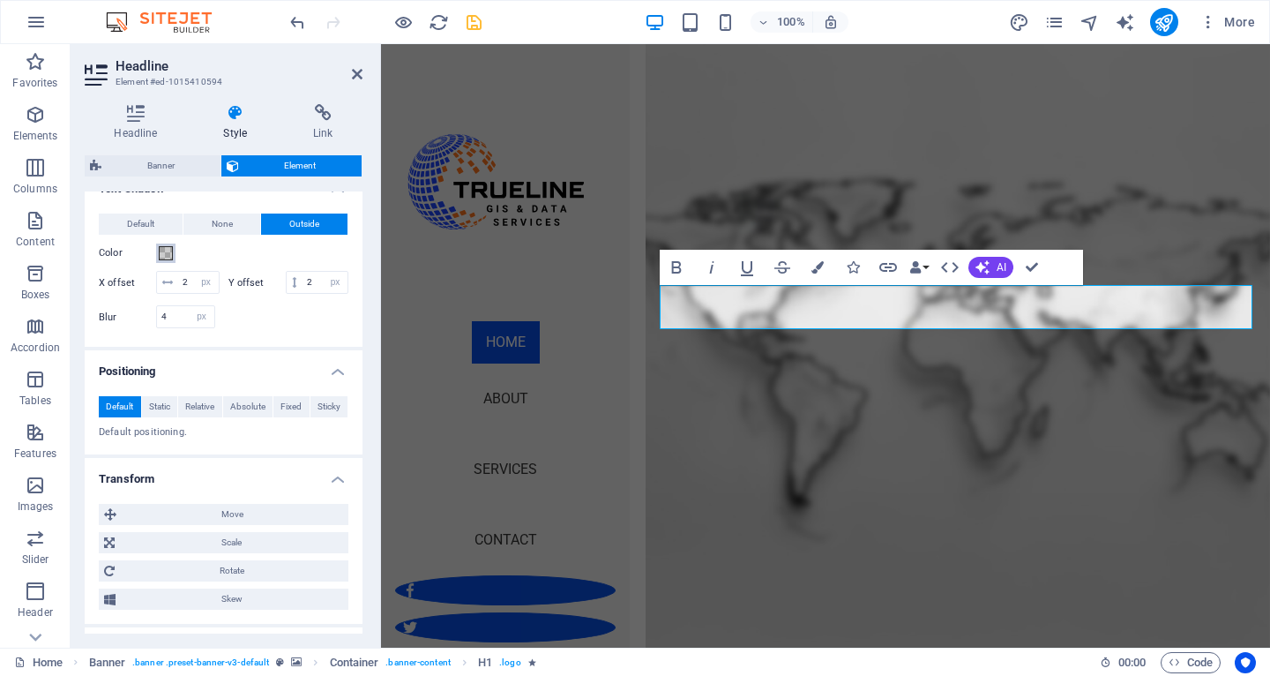
click at [162, 251] on span at bounding box center [166, 253] width 14 height 14
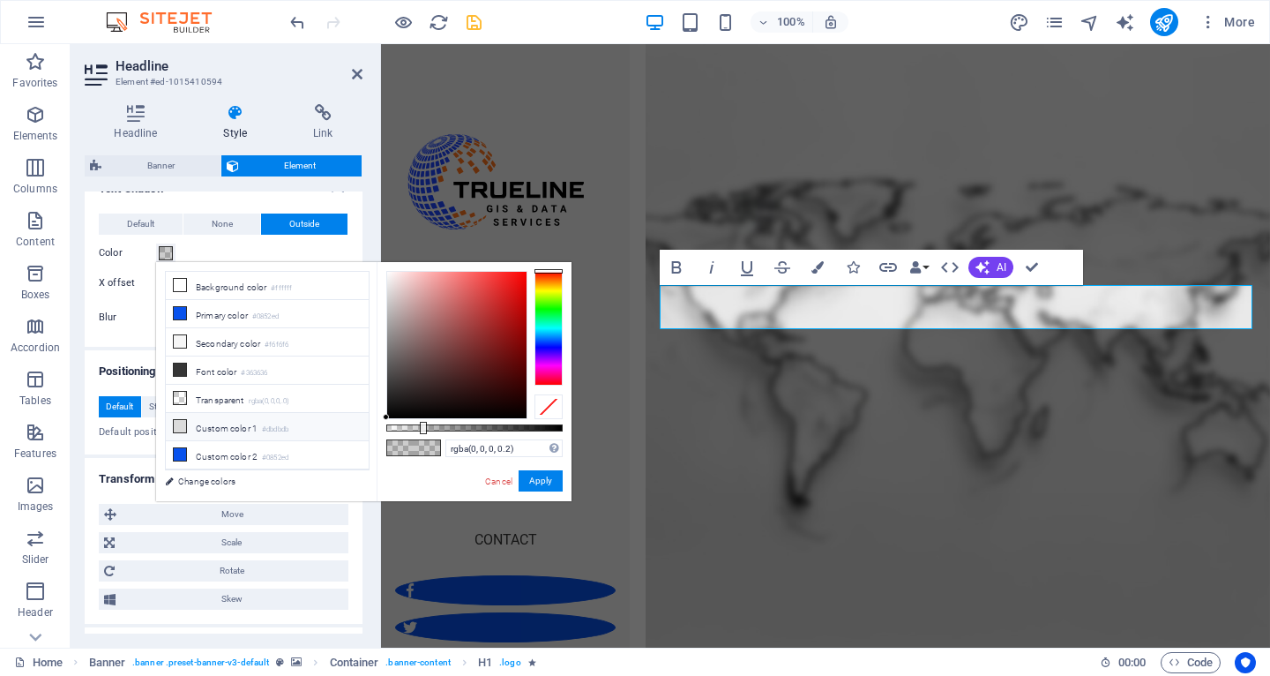
click at [182, 425] on icon at bounding box center [180, 426] width 12 height 12
type input "#dbdbdb"
click at [537, 476] on button "Apply" at bounding box center [541, 480] width 44 height 21
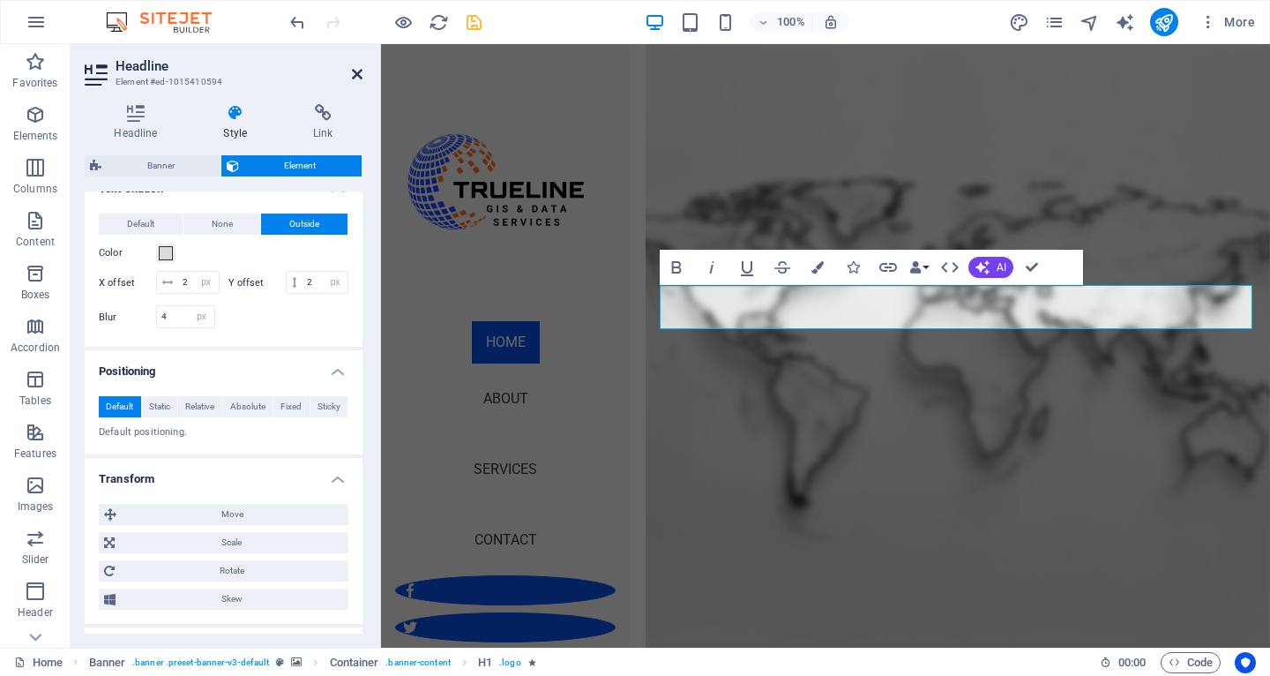
click at [355, 80] on icon at bounding box center [357, 74] width 11 height 14
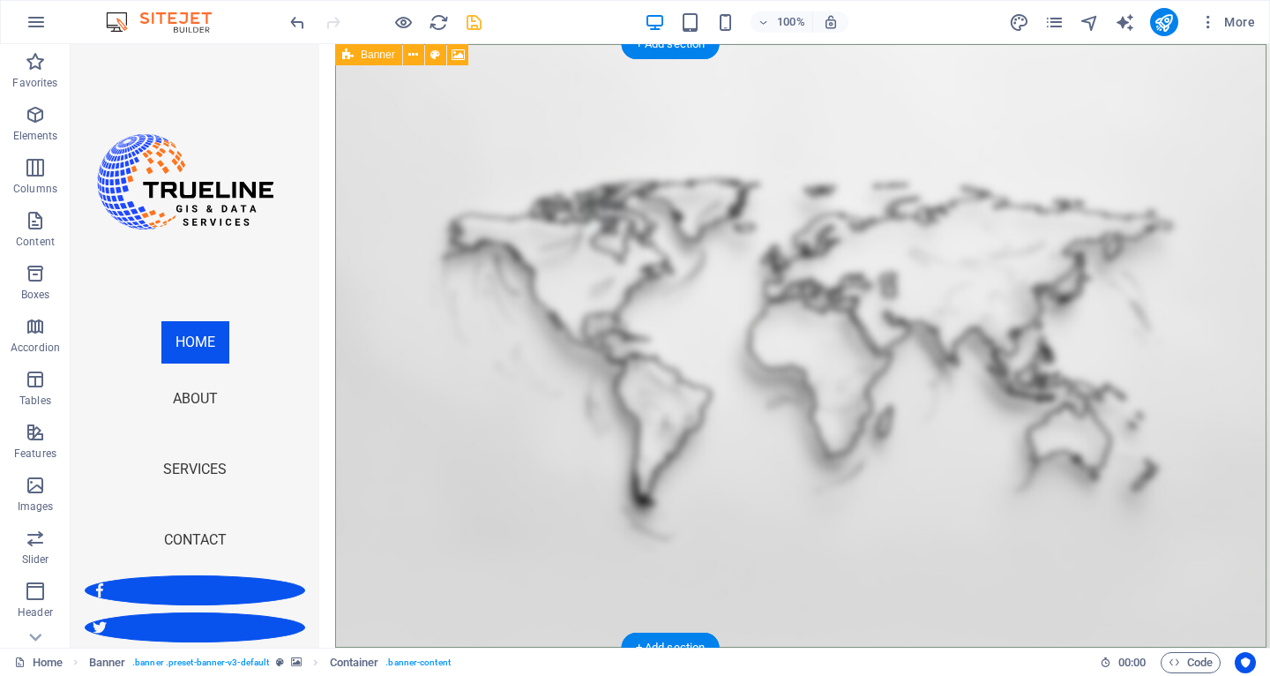
click at [348, 56] on icon at bounding box center [347, 54] width 11 height 21
click at [463, 51] on icon at bounding box center [458, 55] width 13 height 19
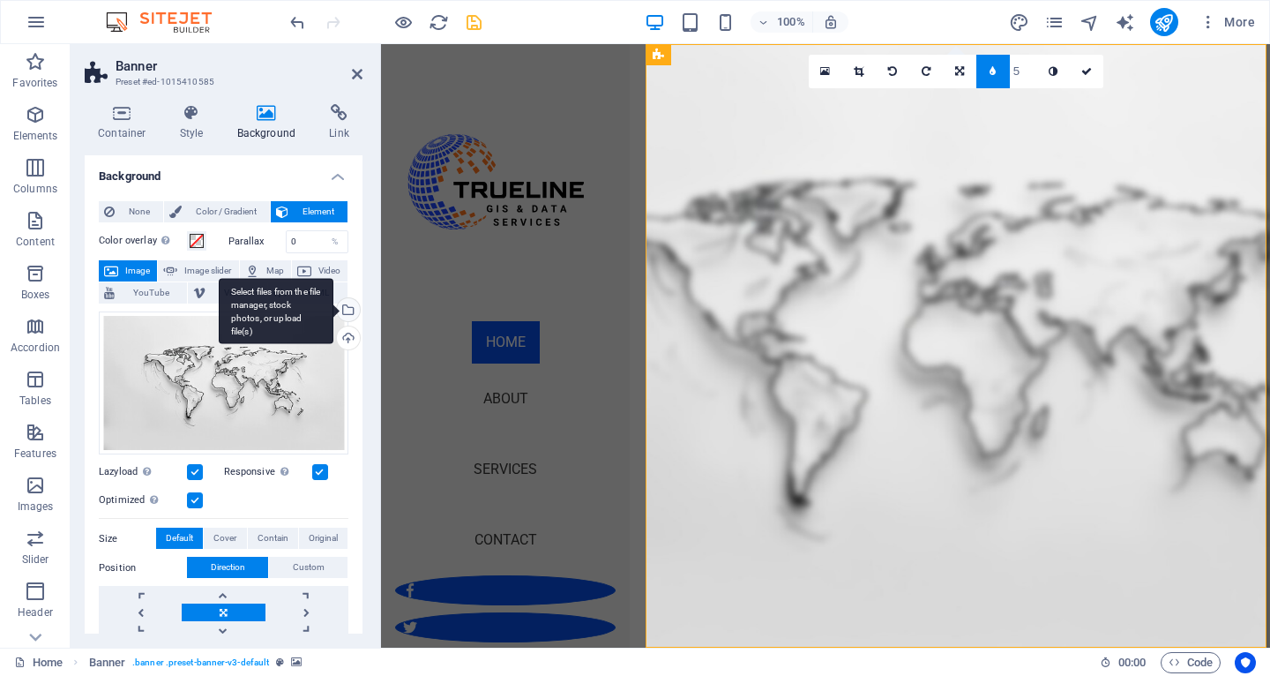
click at [352, 305] on div "Select files from the file manager, stock photos, or upload file(s)" at bounding box center [346, 311] width 26 height 26
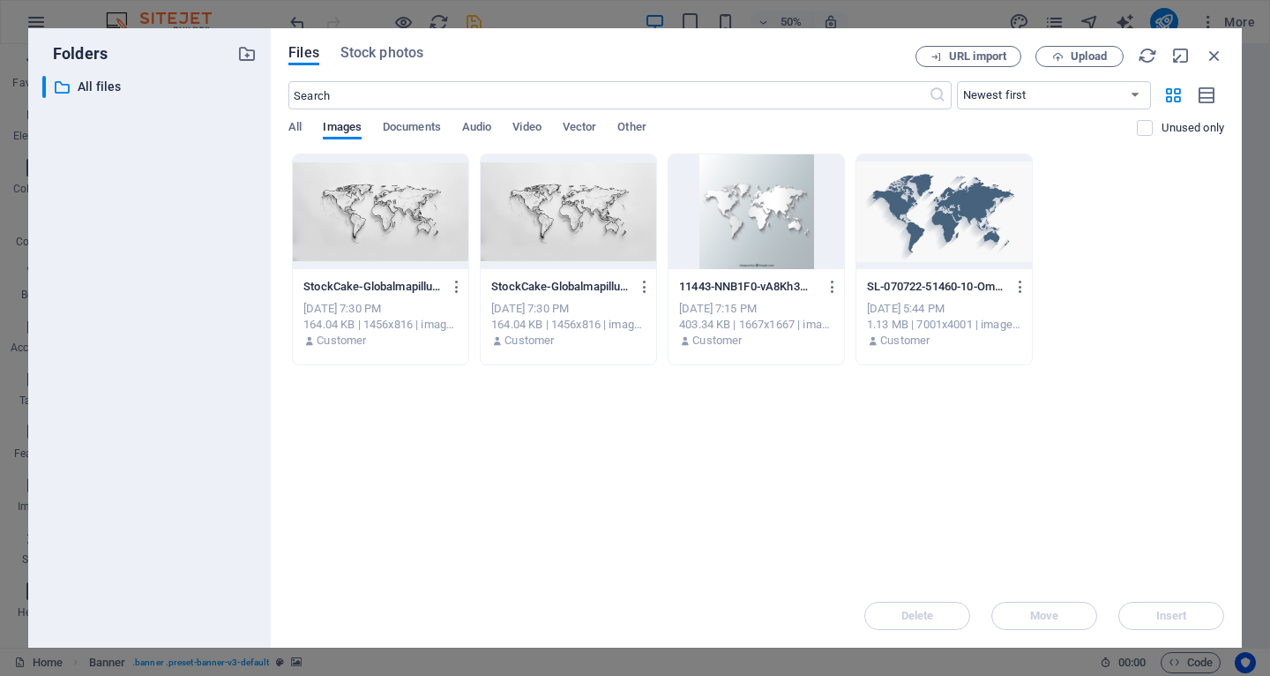
click at [916, 222] on div at bounding box center [944, 211] width 176 height 115
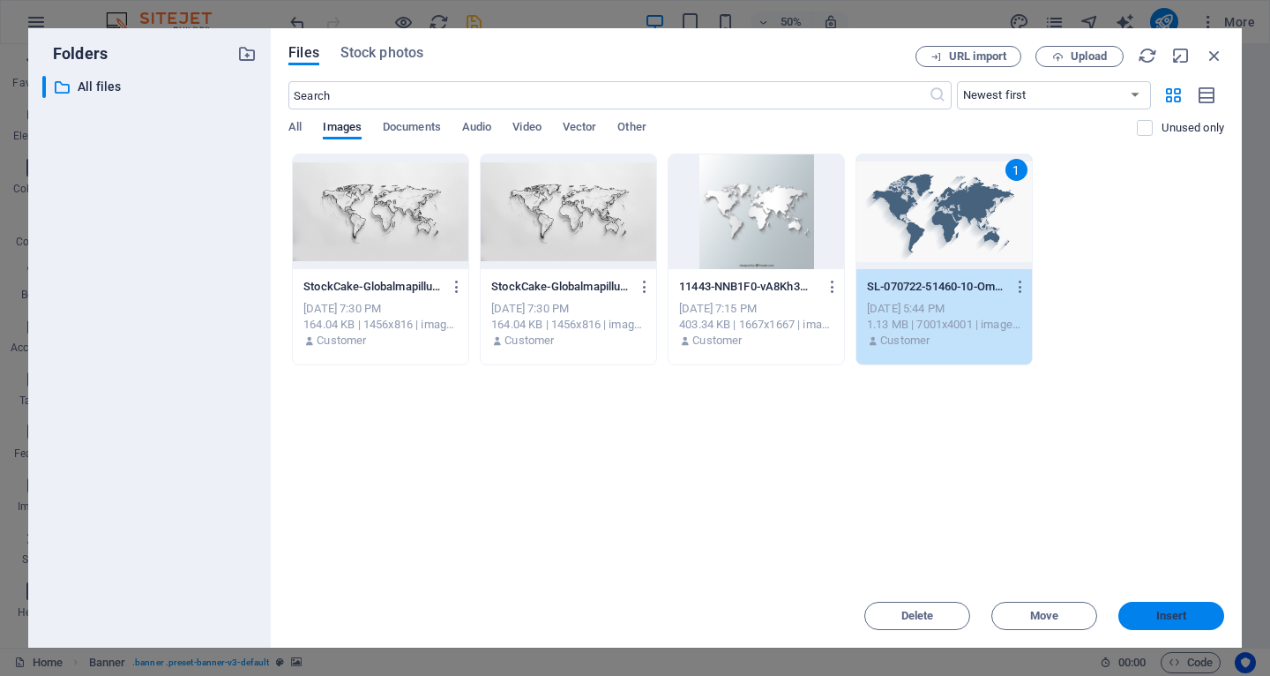
click at [1143, 611] on span "Insert" at bounding box center [1172, 615] width 92 height 11
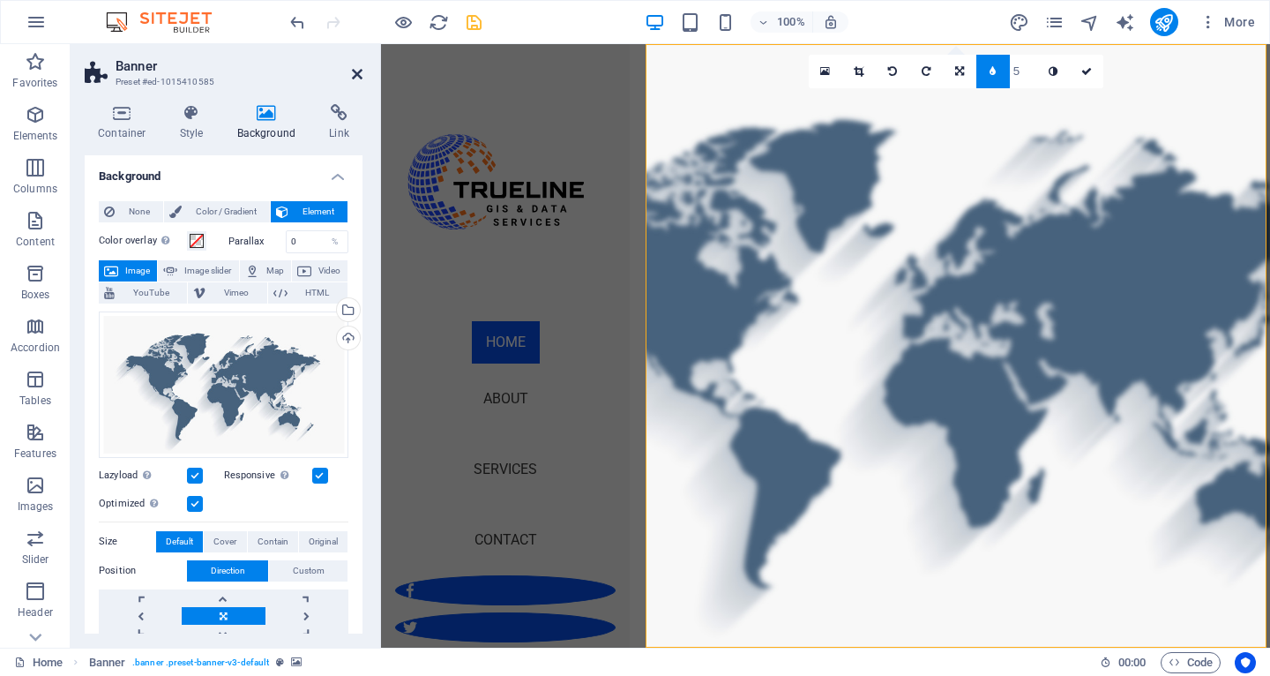
click at [353, 72] on icon at bounding box center [357, 74] width 11 height 14
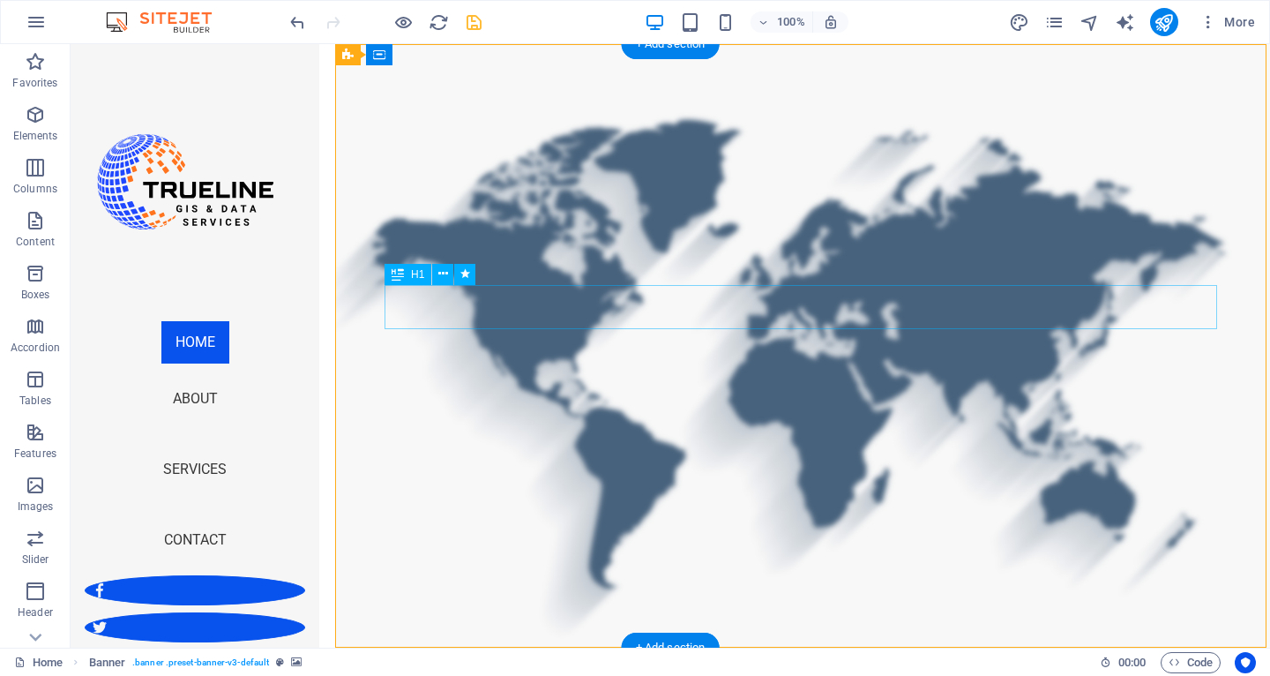
click at [445, 270] on icon at bounding box center [443, 274] width 10 height 19
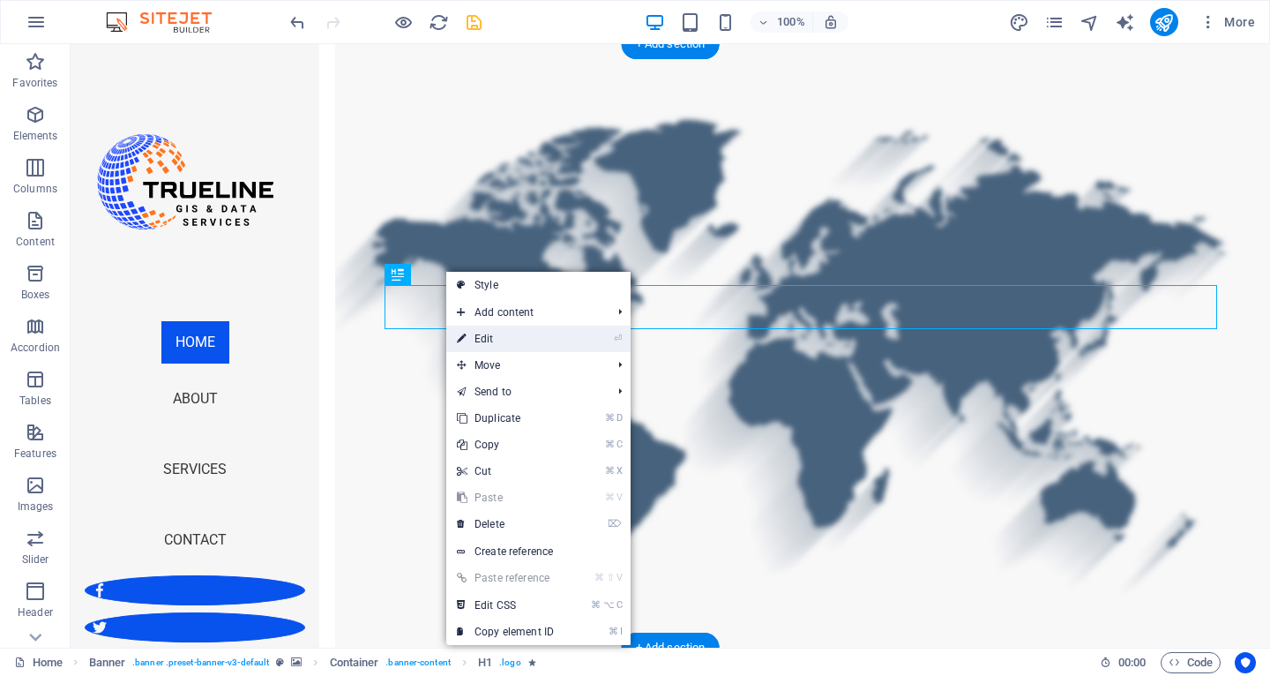
click at [499, 337] on link "⏎ Edit" at bounding box center [505, 338] width 118 height 26
select select "px"
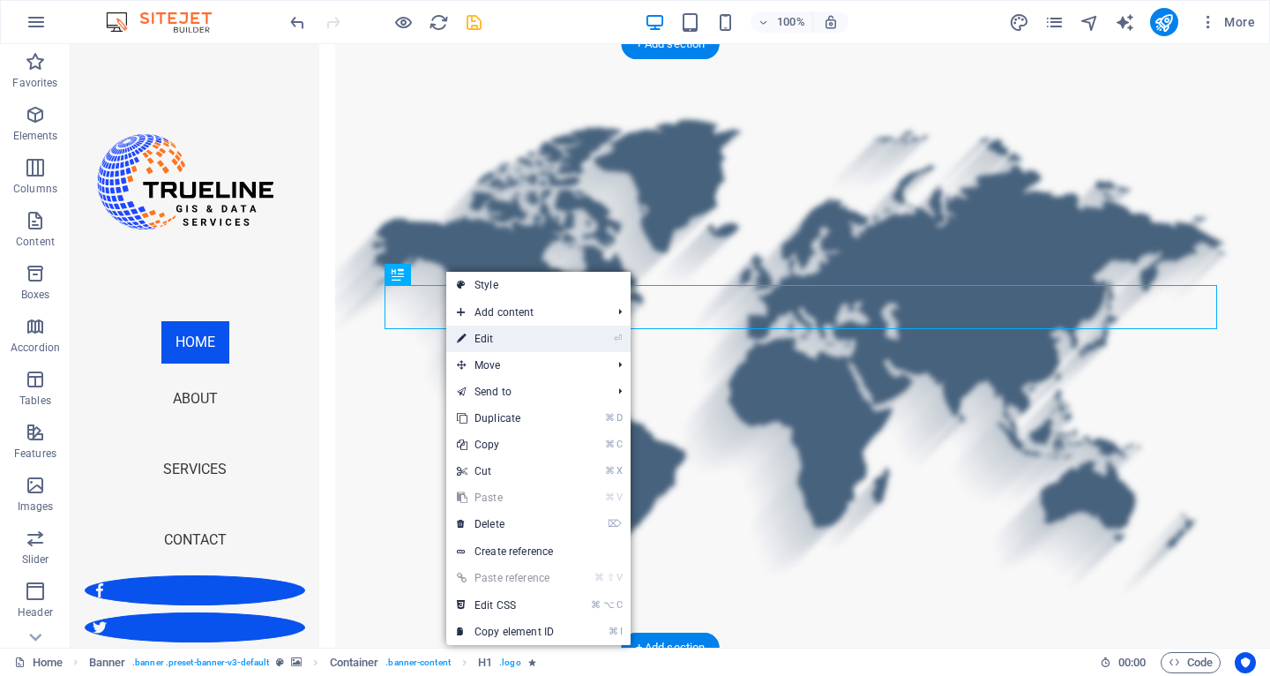
select select "px"
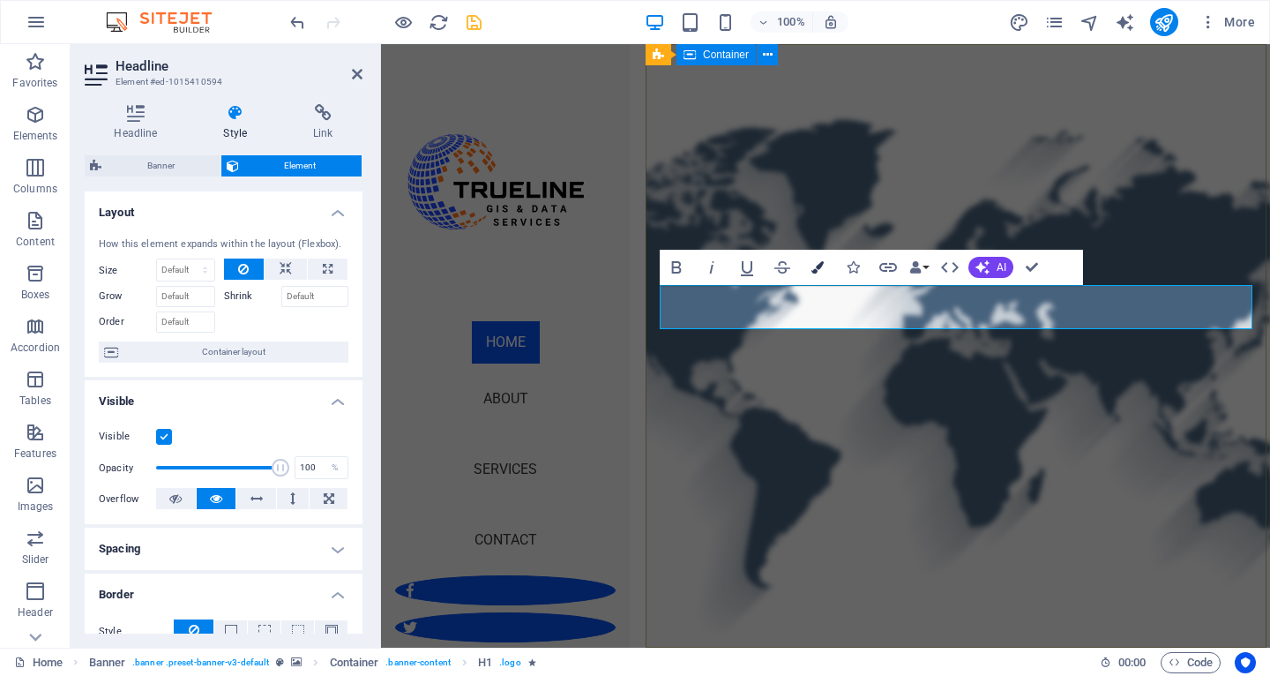
click at [819, 270] on icon "button" at bounding box center [818, 267] width 12 height 12
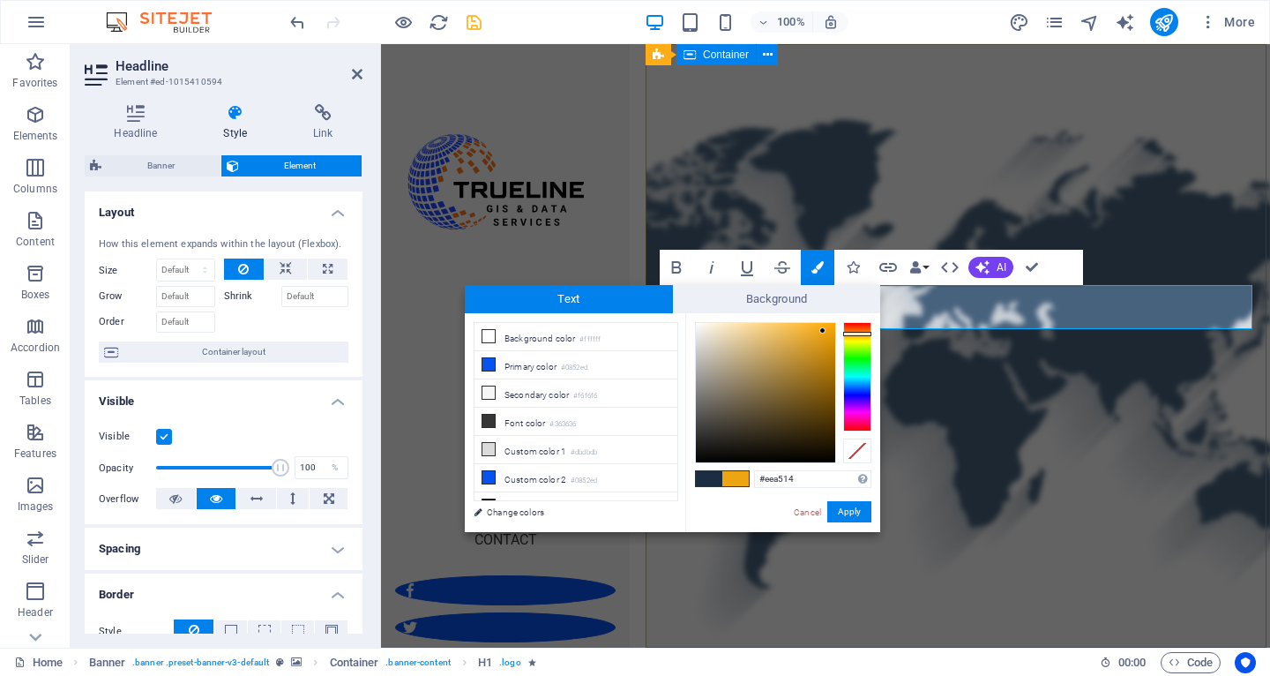
click at [852, 333] on div at bounding box center [857, 376] width 28 height 109
click at [858, 333] on div at bounding box center [857, 333] width 28 height 4
type input "#f89b08"
click at [830, 325] on div at bounding box center [765, 392] width 139 height 139
click at [837, 516] on button "Apply" at bounding box center [849, 511] width 44 height 21
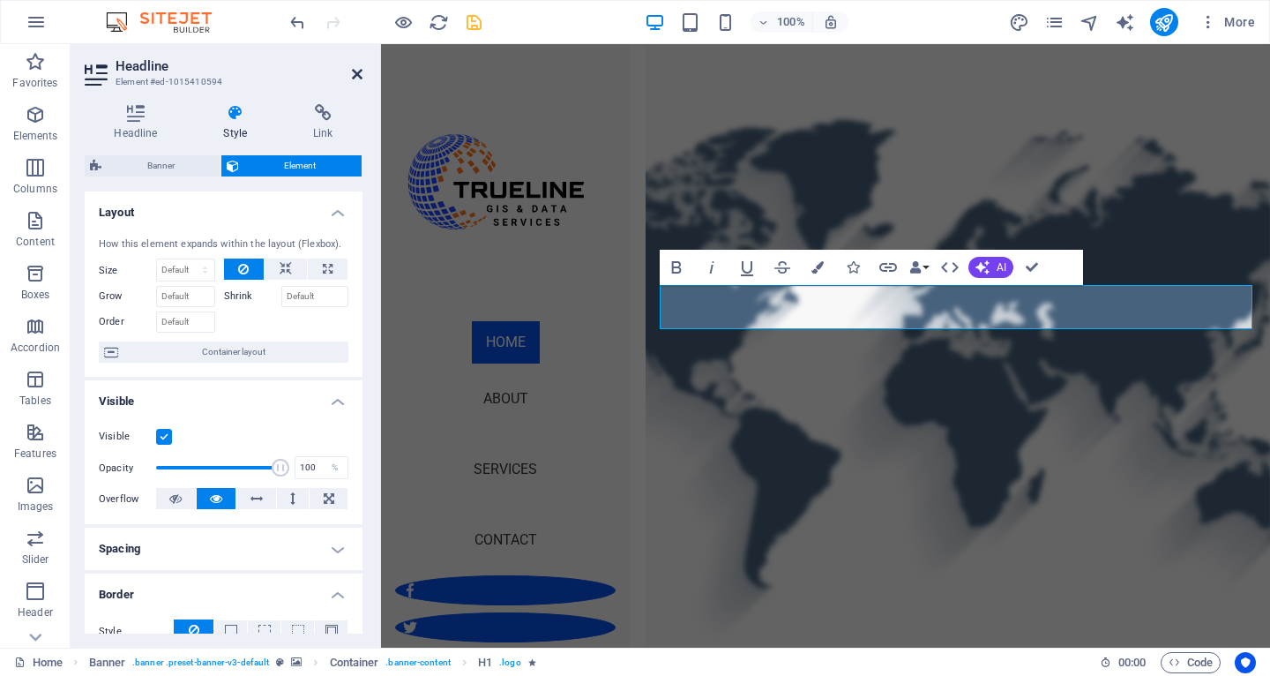
click at [355, 74] on icon at bounding box center [357, 74] width 11 height 14
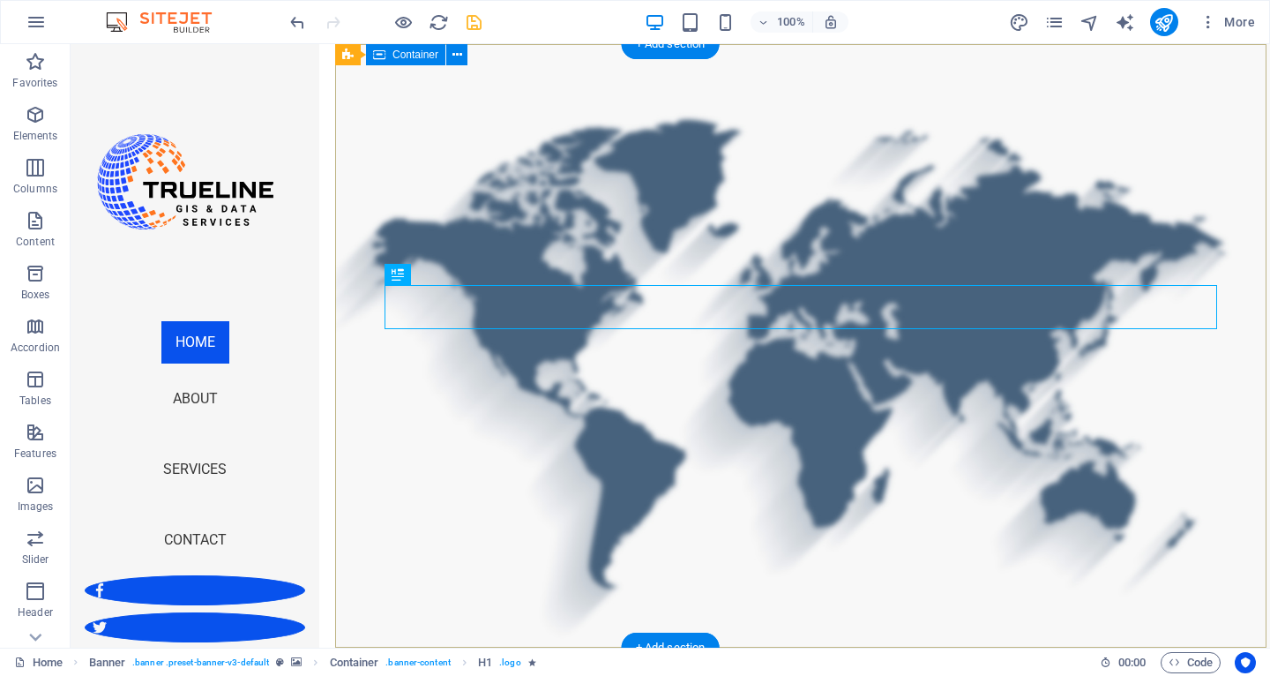
click at [438, 275] on icon at bounding box center [443, 274] width 10 height 19
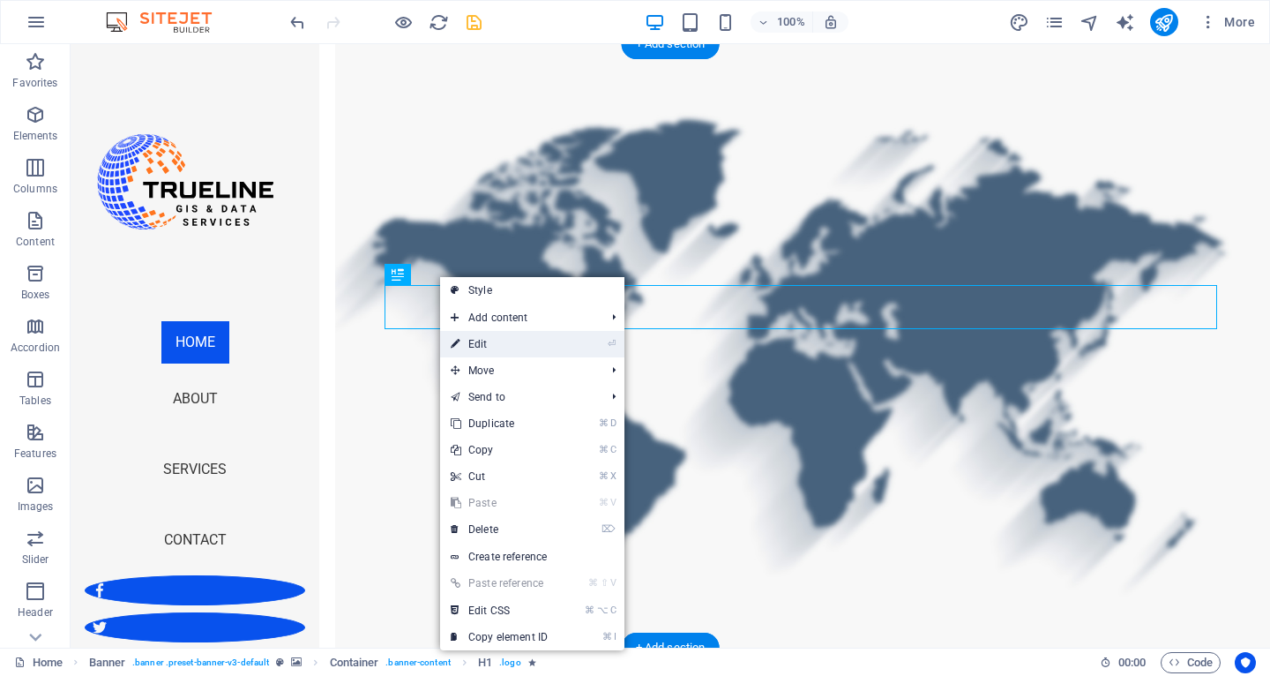
click at [483, 350] on link "⏎ Edit" at bounding box center [499, 344] width 118 height 26
select select "px"
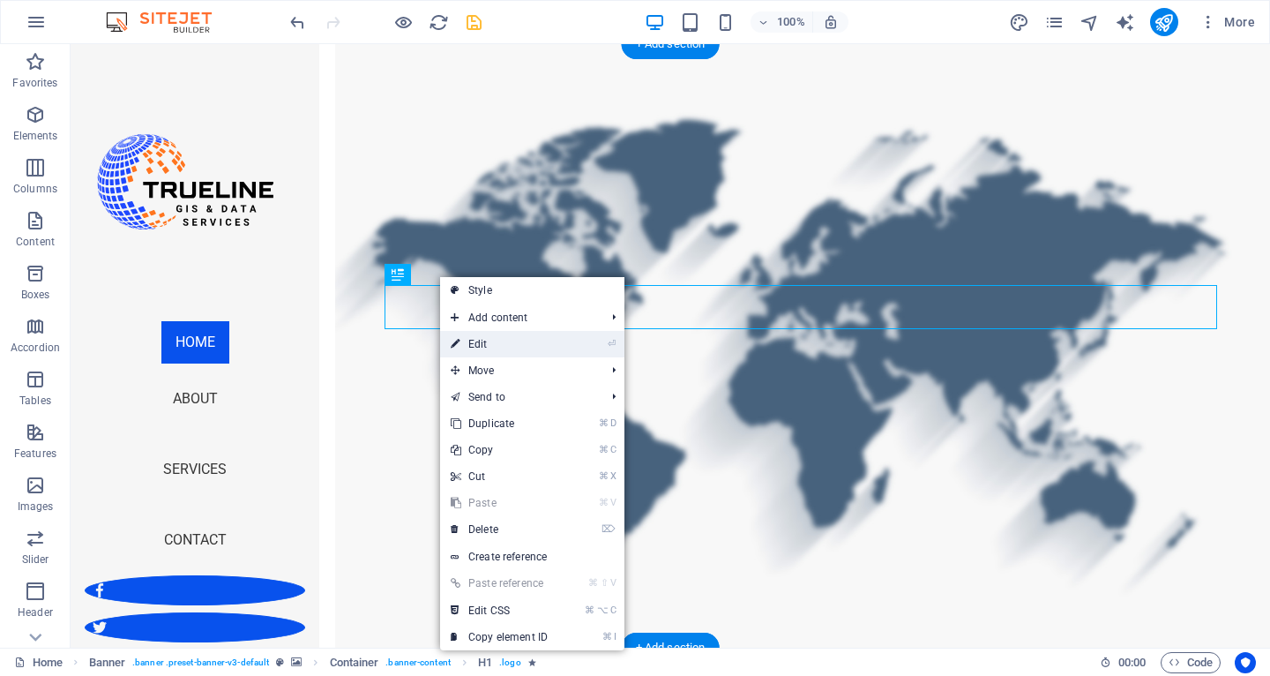
select select "px"
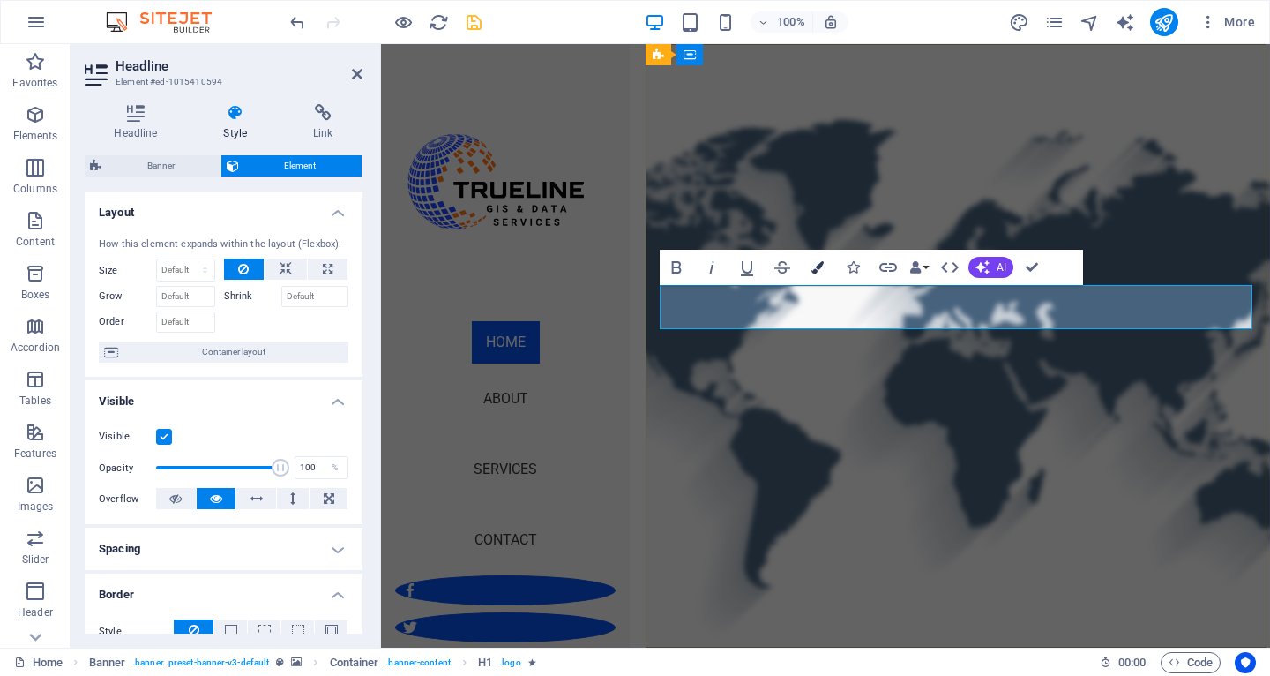
click at [814, 268] on icon "button" at bounding box center [818, 267] width 12 height 12
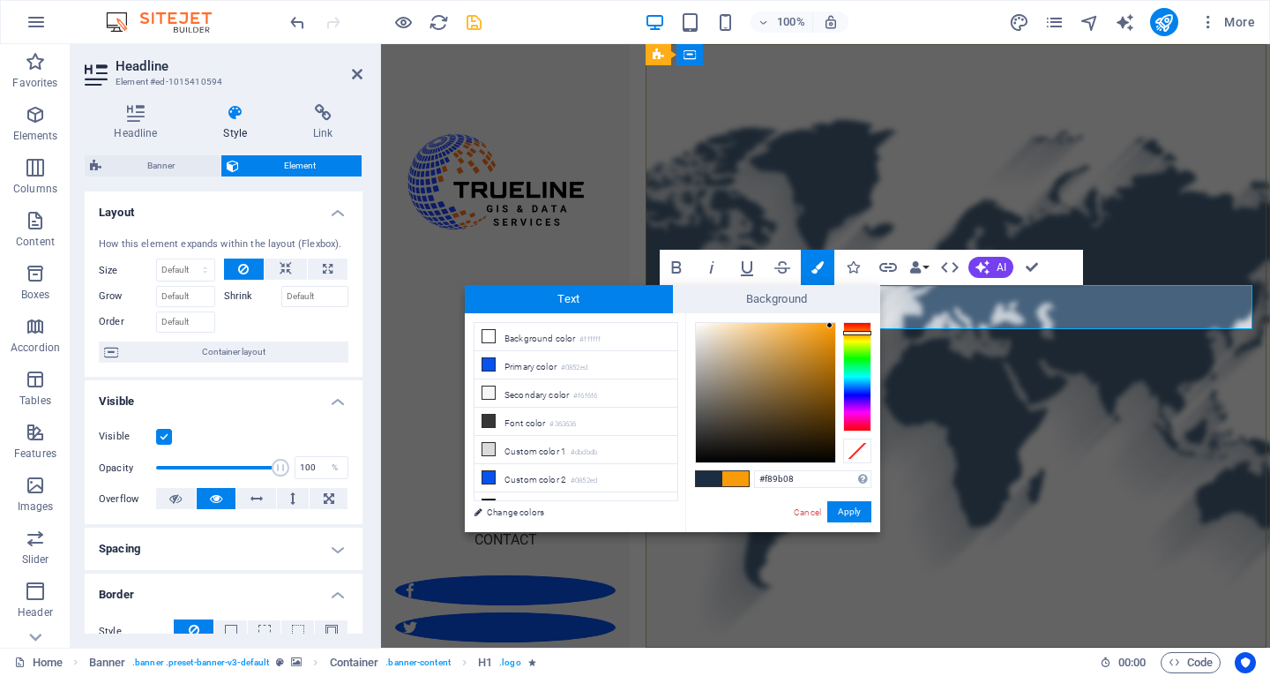
click at [712, 477] on span at bounding box center [709, 478] width 26 height 15
type input "#1b2d42"
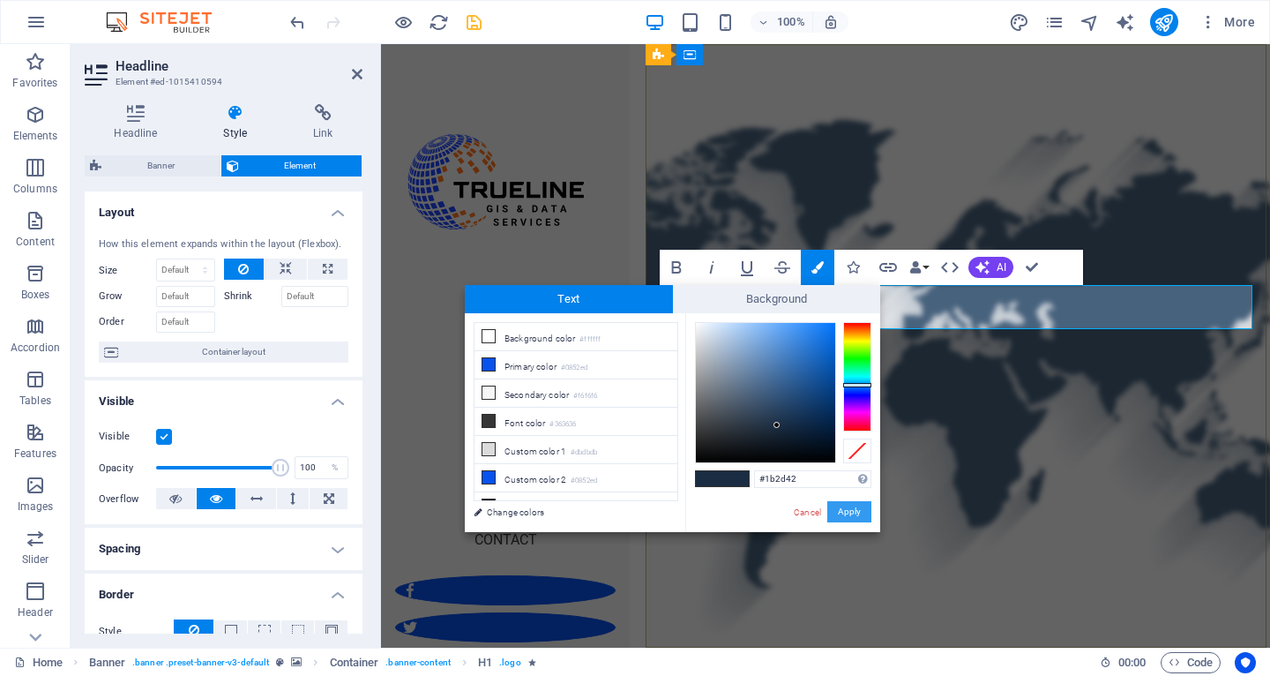
click at [862, 512] on button "Apply" at bounding box center [849, 511] width 44 height 21
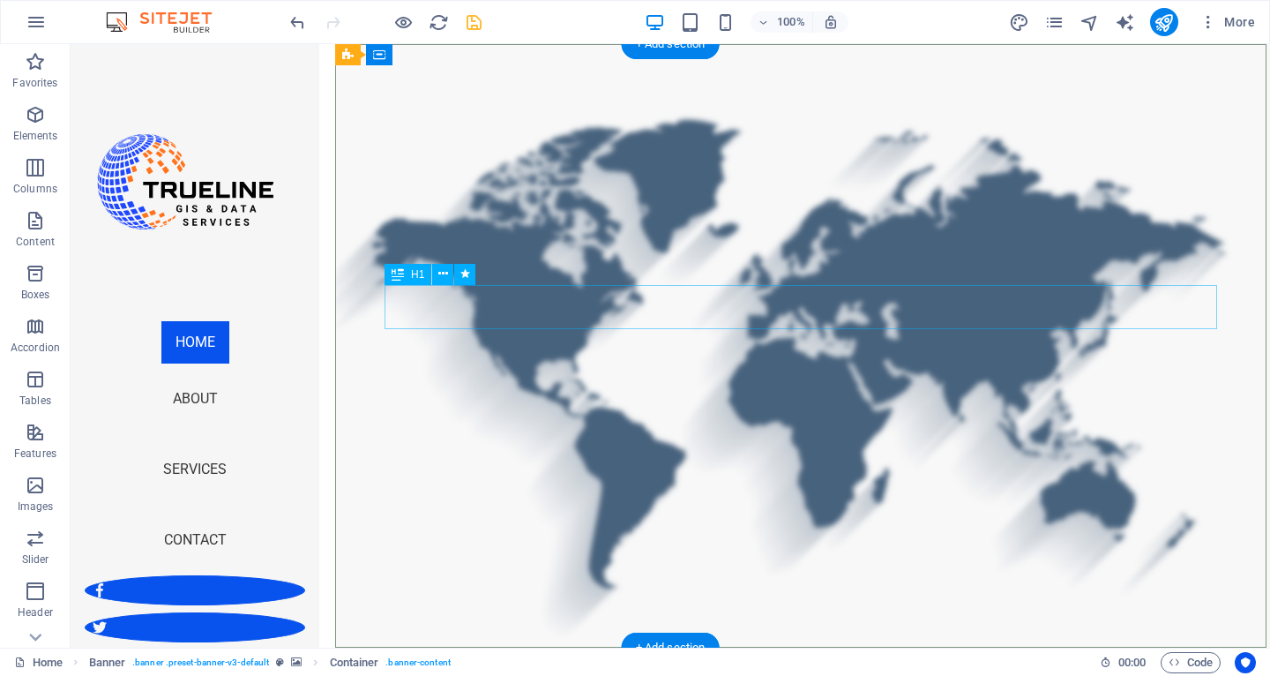
click at [445, 273] on icon at bounding box center [443, 274] width 10 height 19
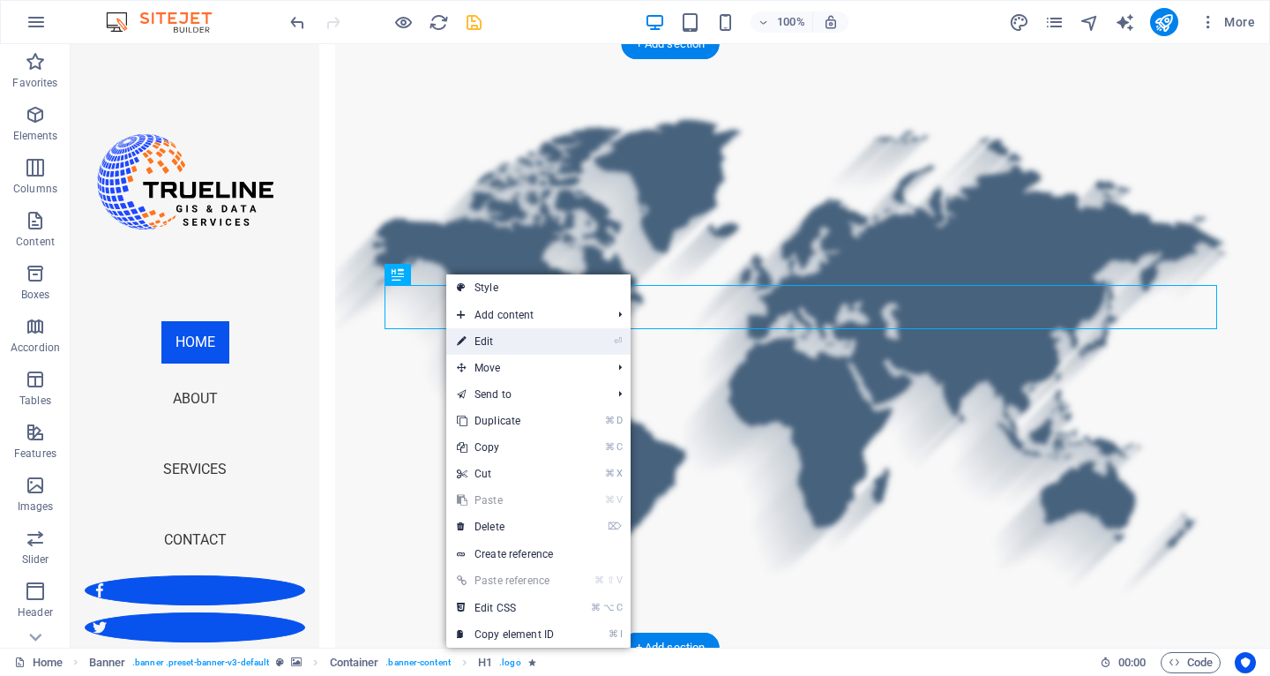
click at [499, 349] on link "⏎ Edit" at bounding box center [505, 341] width 118 height 26
select select "px"
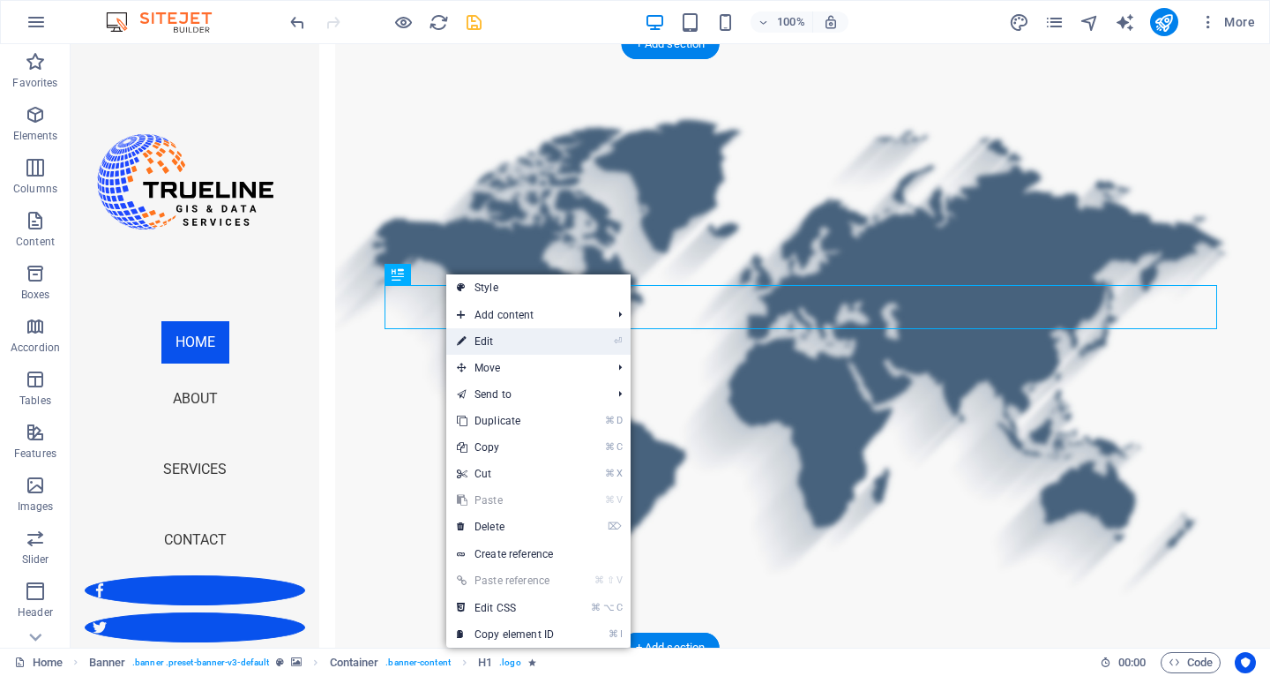
select select "px"
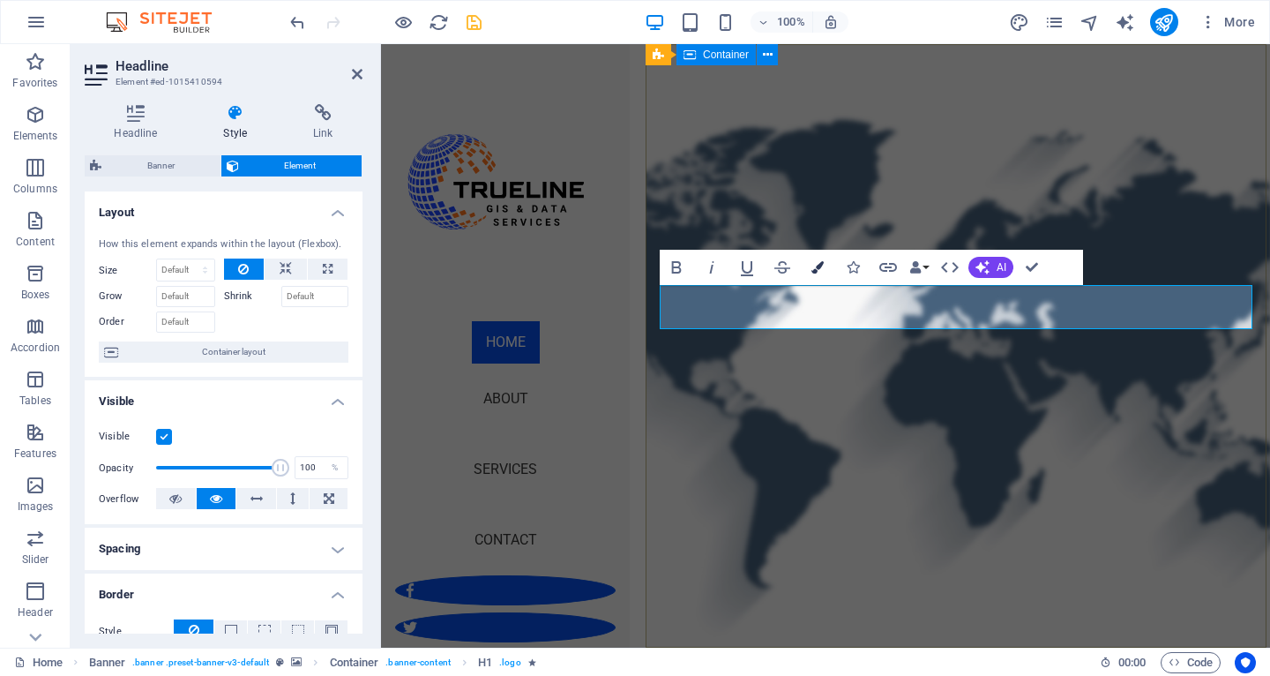
click at [818, 269] on icon "button" at bounding box center [818, 267] width 12 height 12
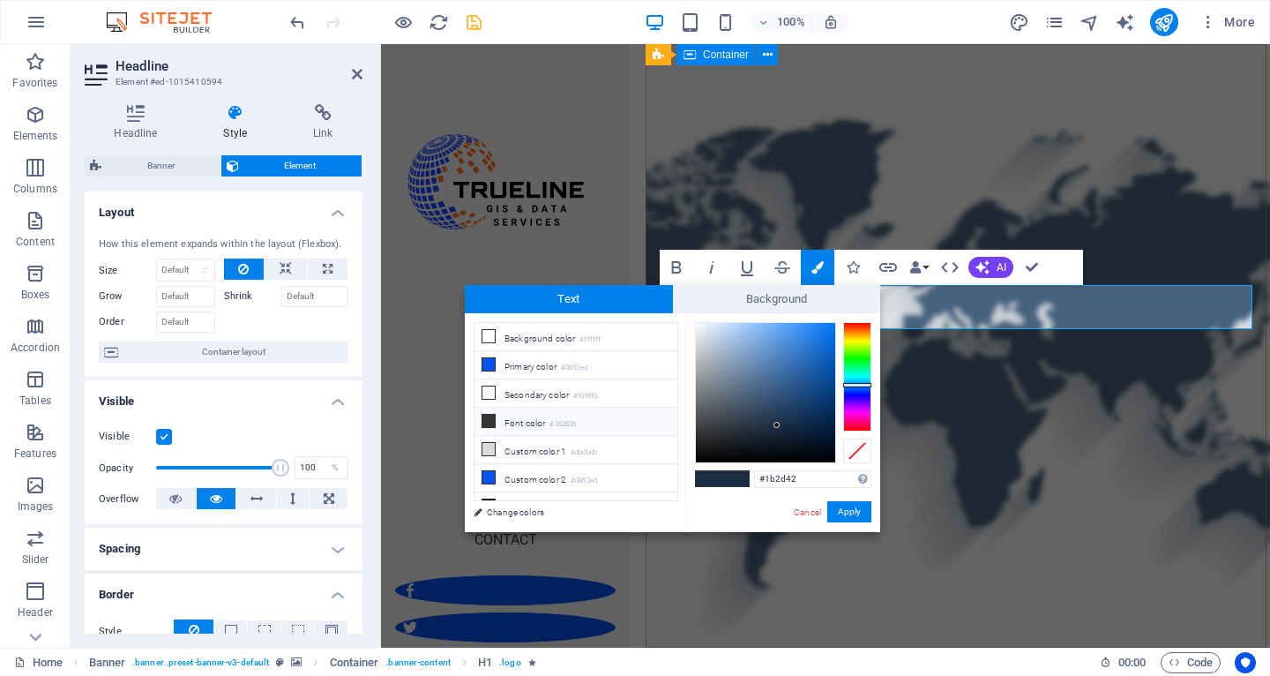
click at [485, 422] on icon at bounding box center [488, 421] width 12 height 12
type input "#363636"
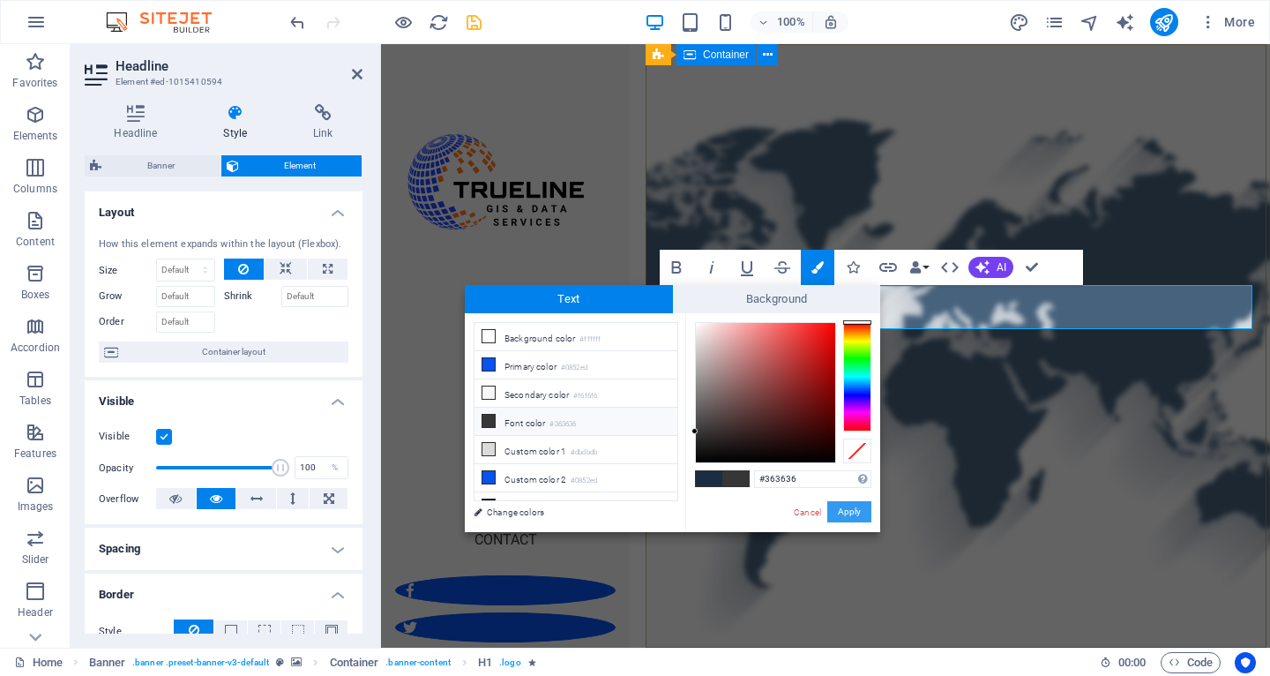
click at [855, 510] on button "Apply" at bounding box center [849, 511] width 44 height 21
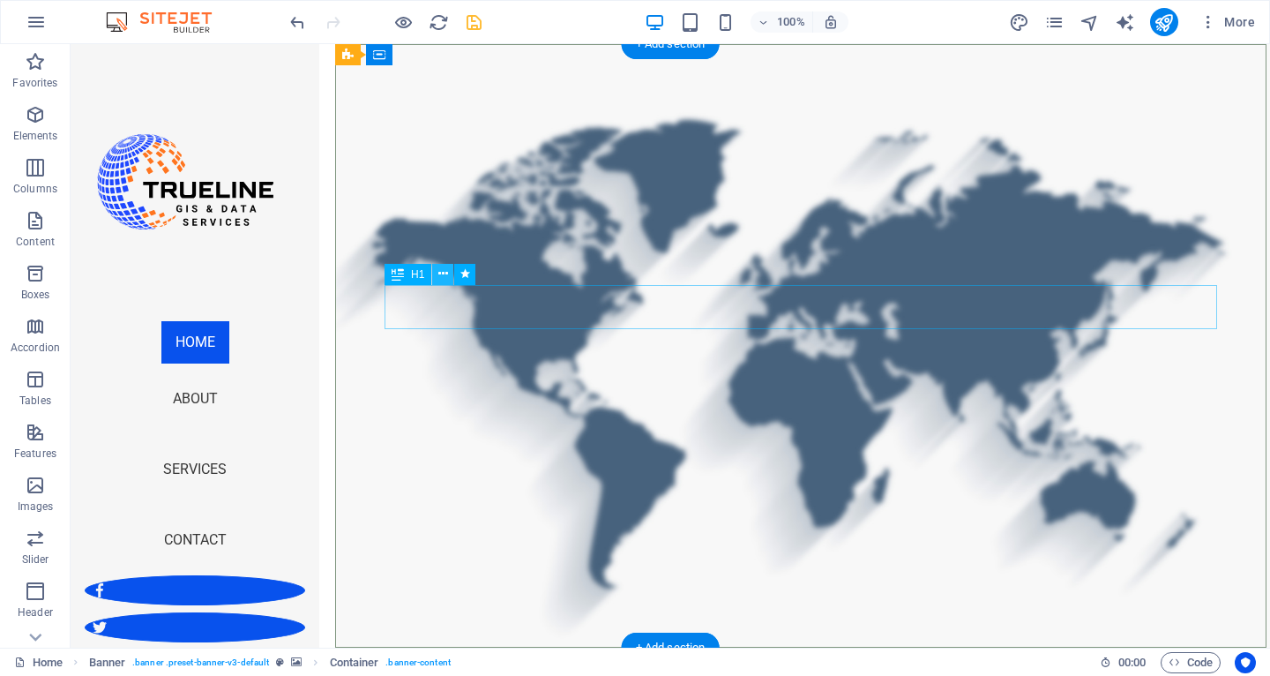
click at [441, 273] on icon at bounding box center [443, 274] width 10 height 19
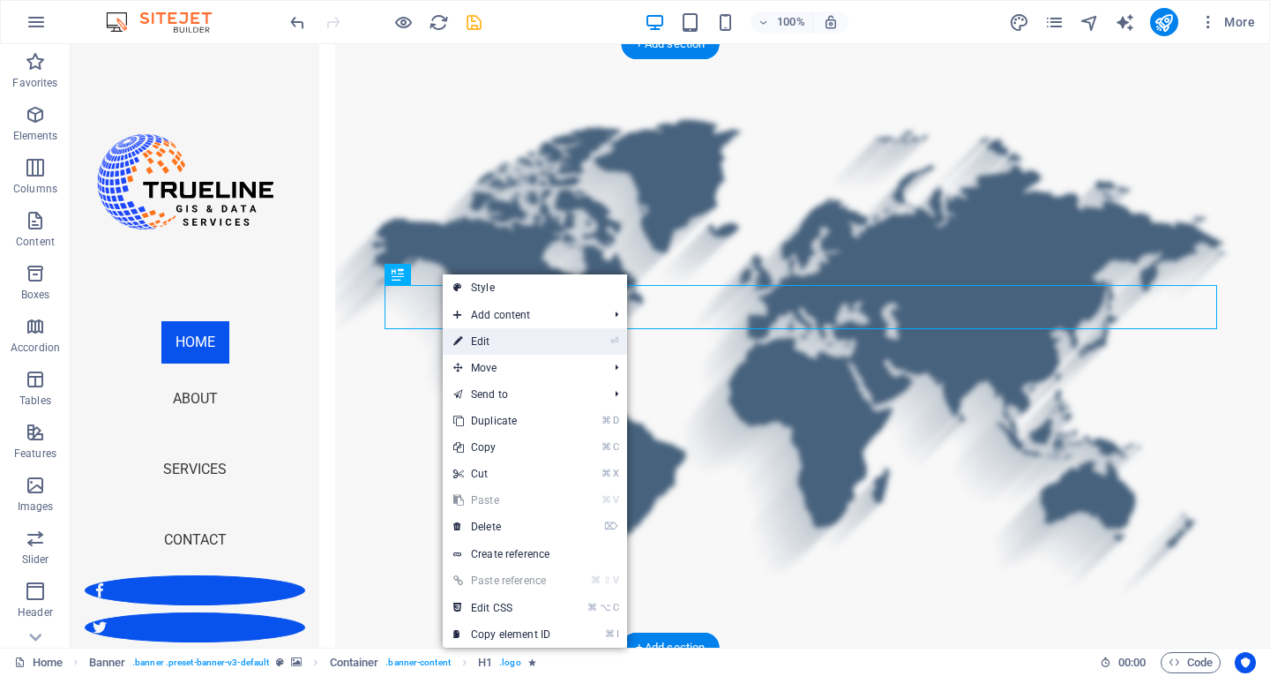
click at [490, 338] on link "⏎ Edit" at bounding box center [502, 341] width 118 height 26
select select "px"
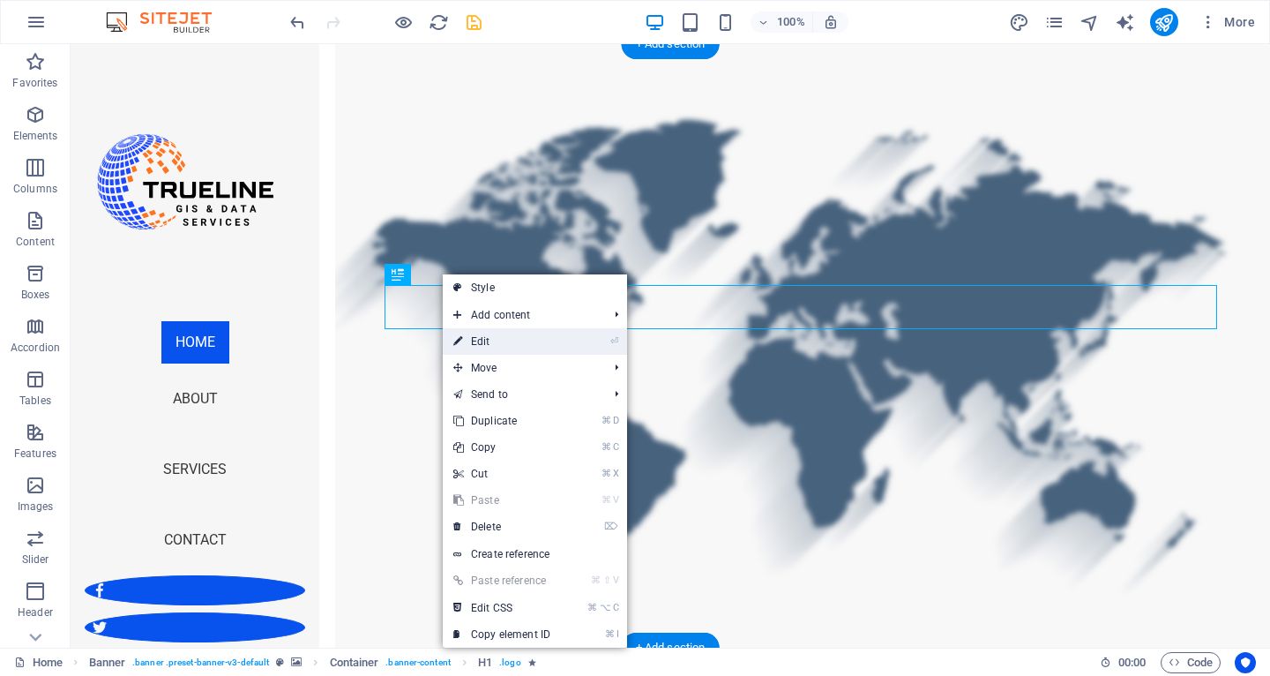
select select "px"
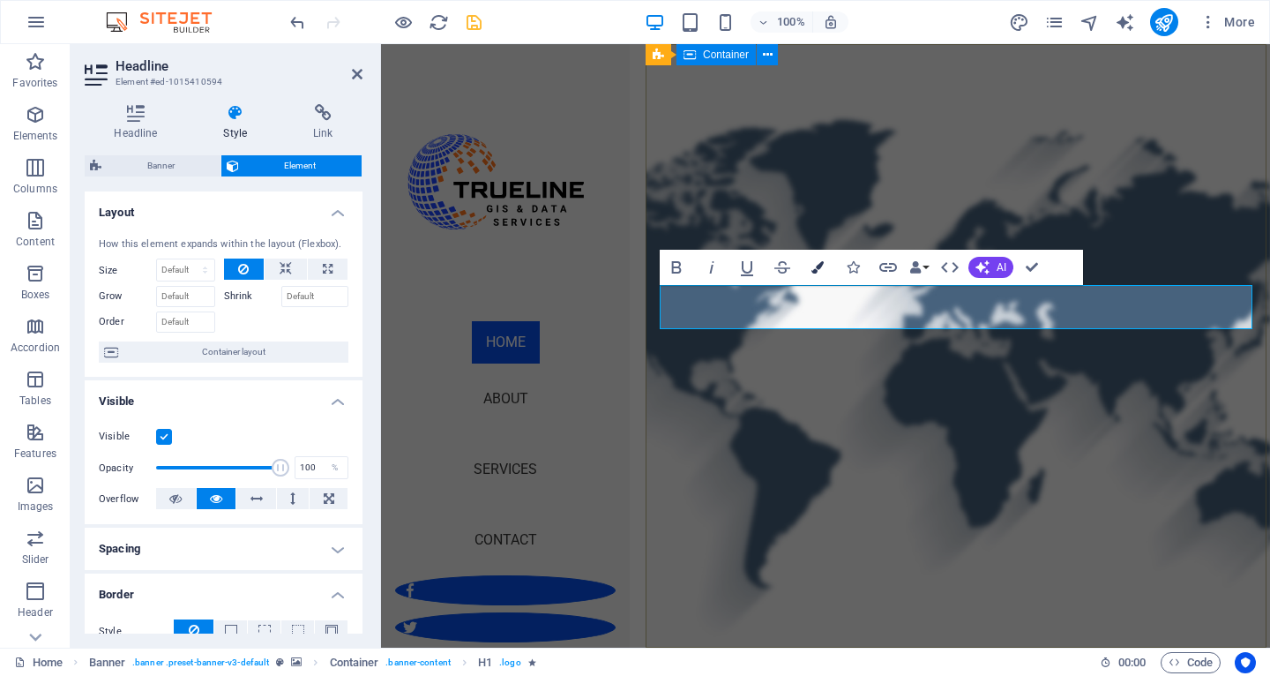
click at [822, 267] on icon "button" at bounding box center [818, 267] width 12 height 12
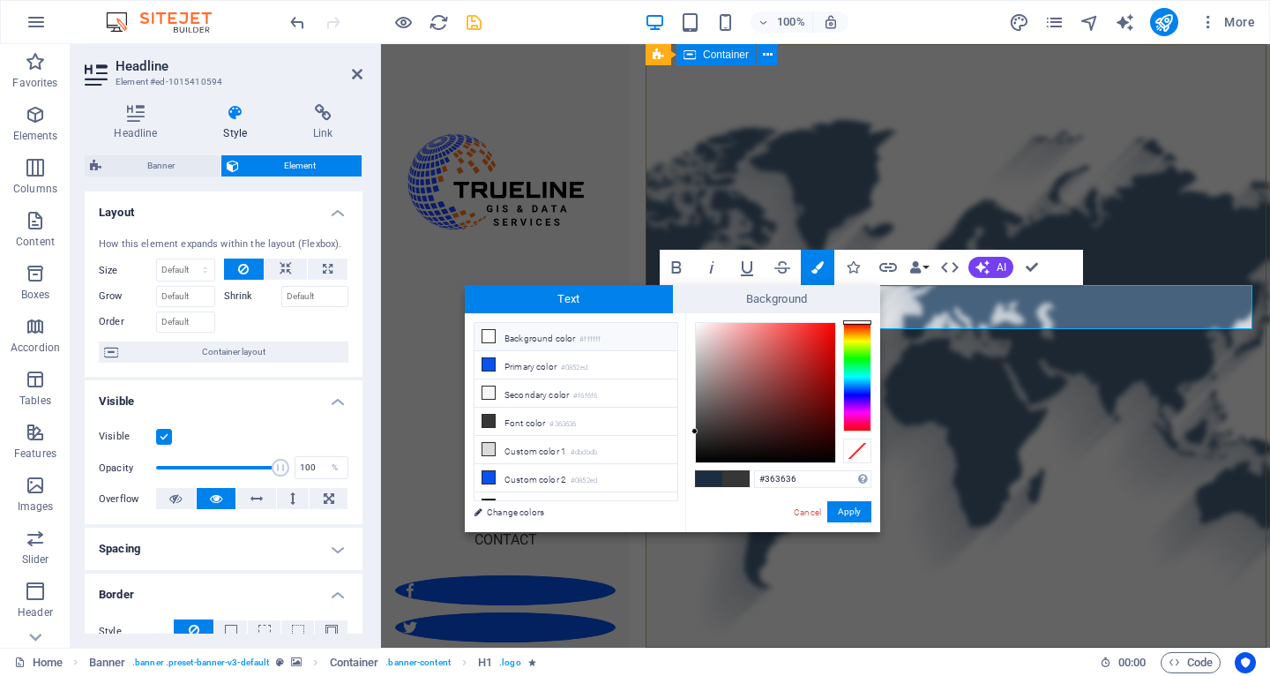
click at [486, 336] on icon at bounding box center [488, 336] width 12 height 12
type input "#ffffff"
click at [845, 510] on button "Apply" at bounding box center [849, 511] width 44 height 21
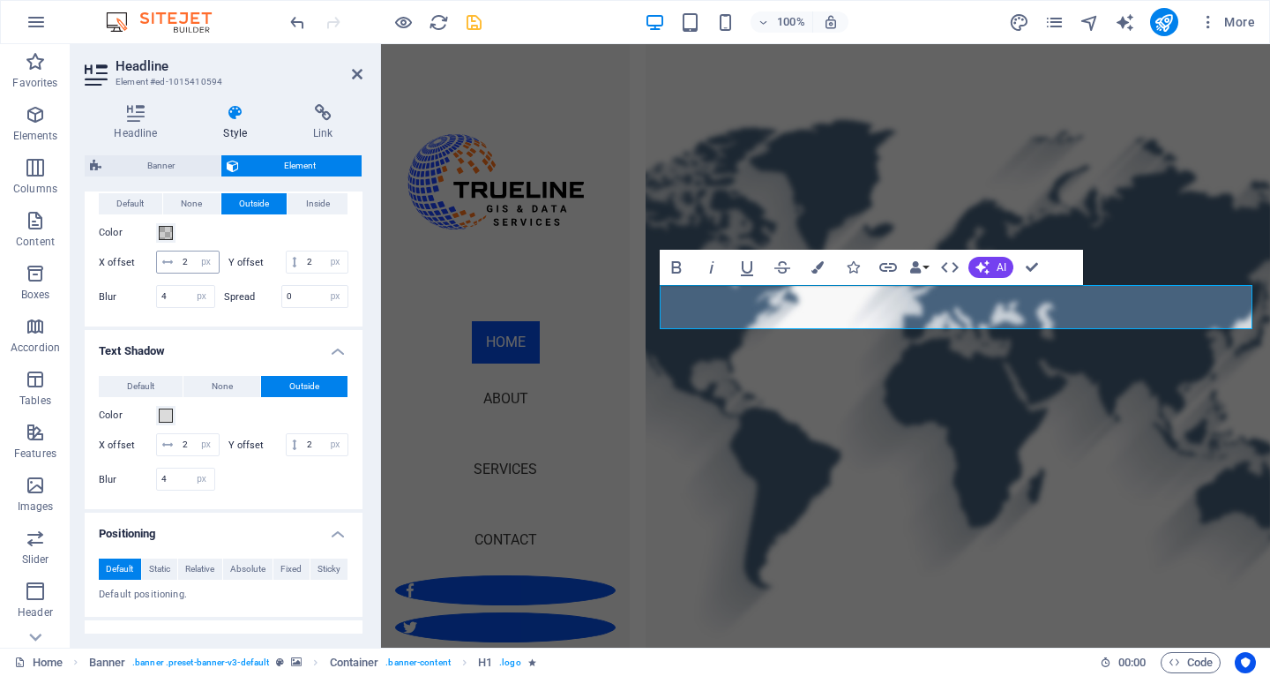
scroll to position [550, 0]
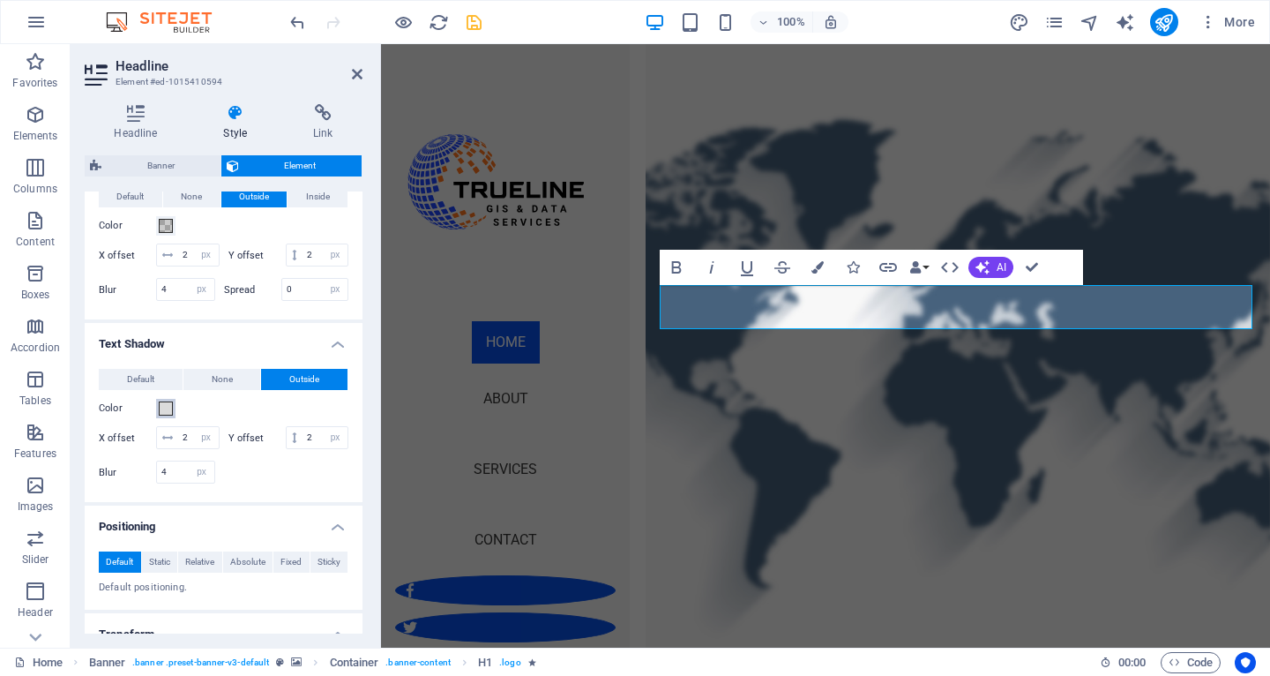
click at [162, 410] on span at bounding box center [166, 408] width 14 height 14
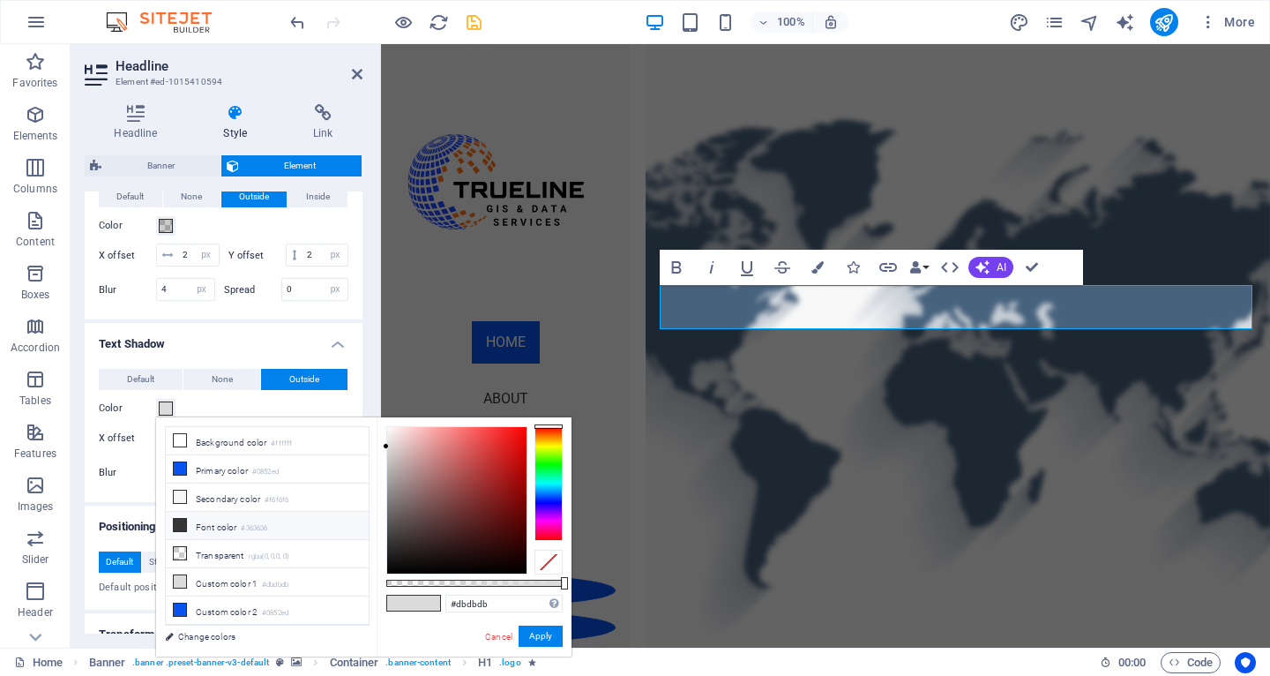
click at [180, 528] on icon at bounding box center [180, 525] width 12 height 12
type input "#363636"
click at [534, 632] on button "Apply" at bounding box center [541, 635] width 44 height 21
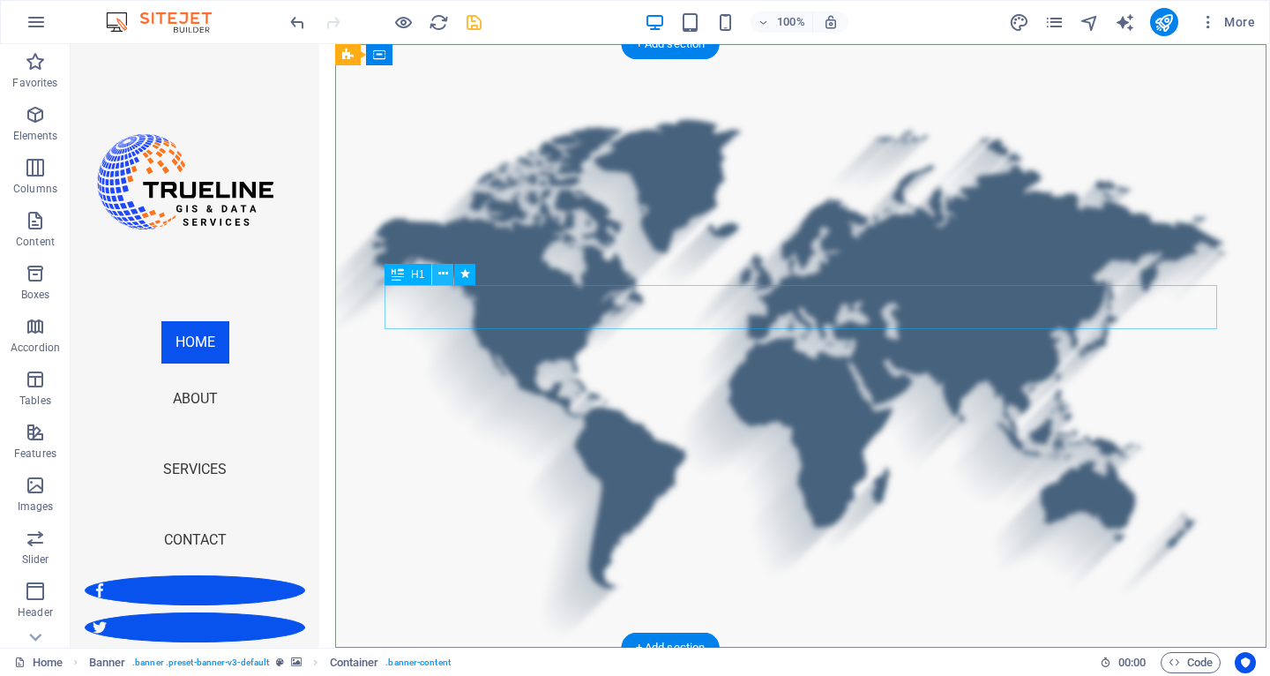
click at [445, 275] on icon at bounding box center [443, 274] width 10 height 19
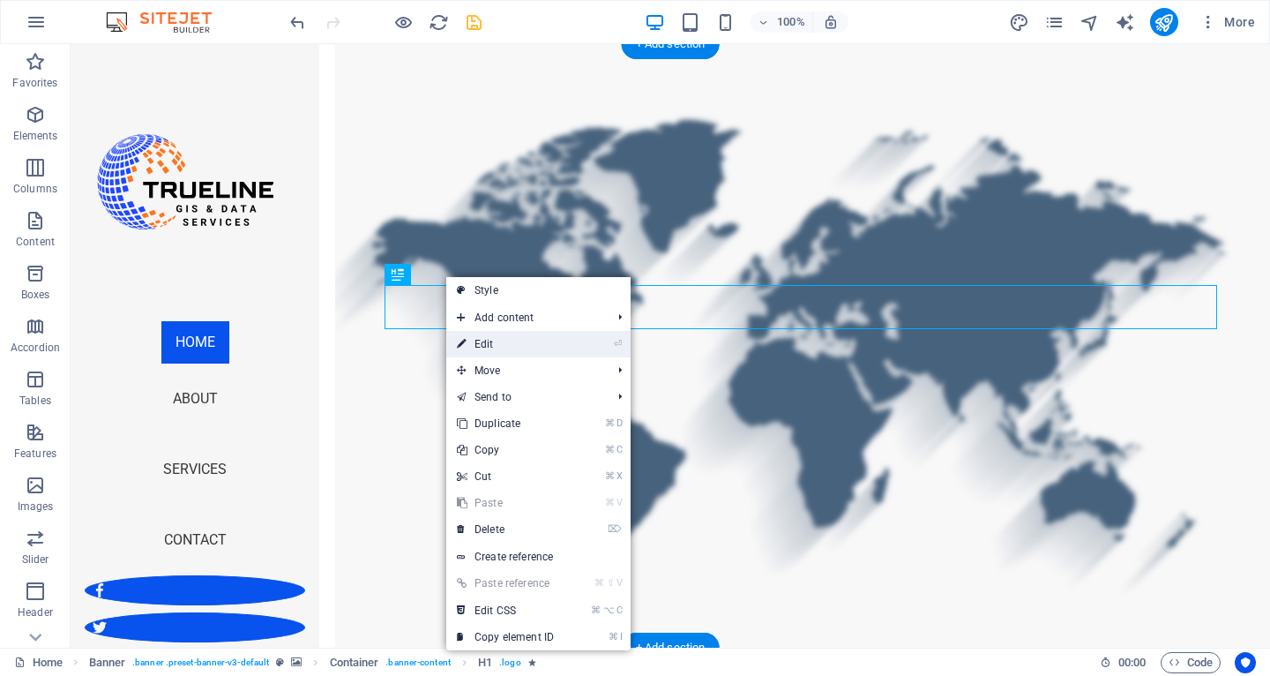
click at [494, 336] on link "⏎ Edit" at bounding box center [505, 344] width 118 height 26
select select "px"
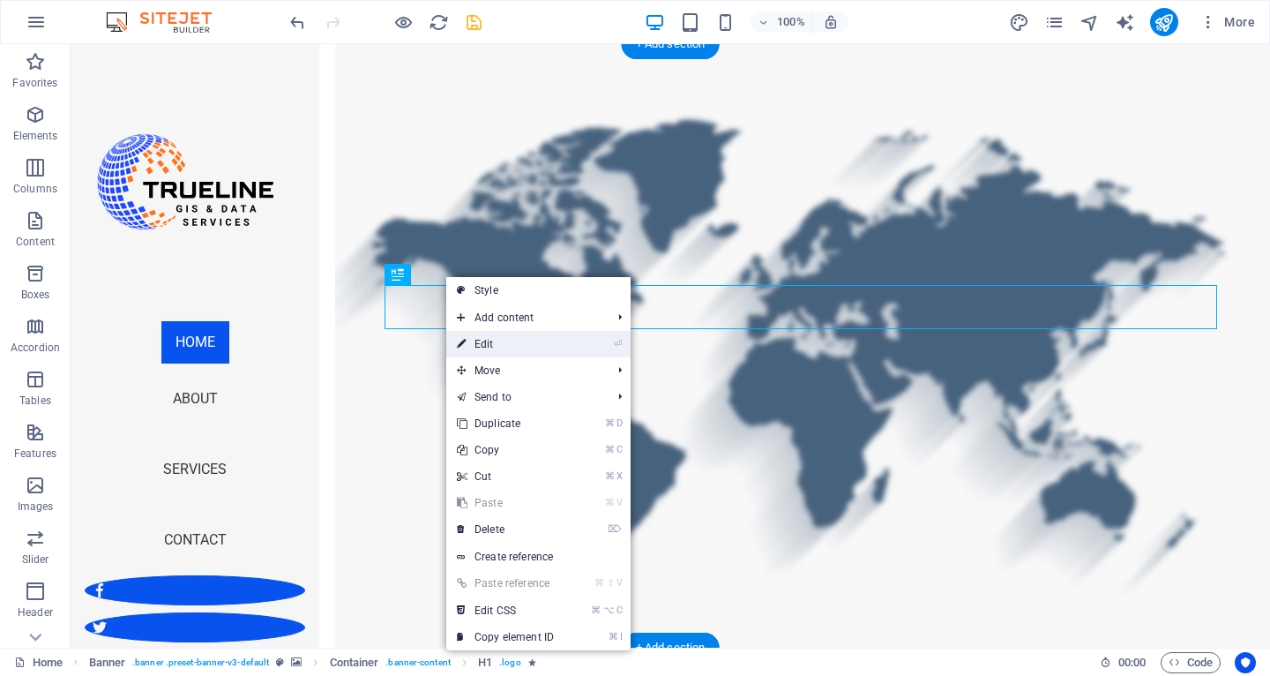
select select "px"
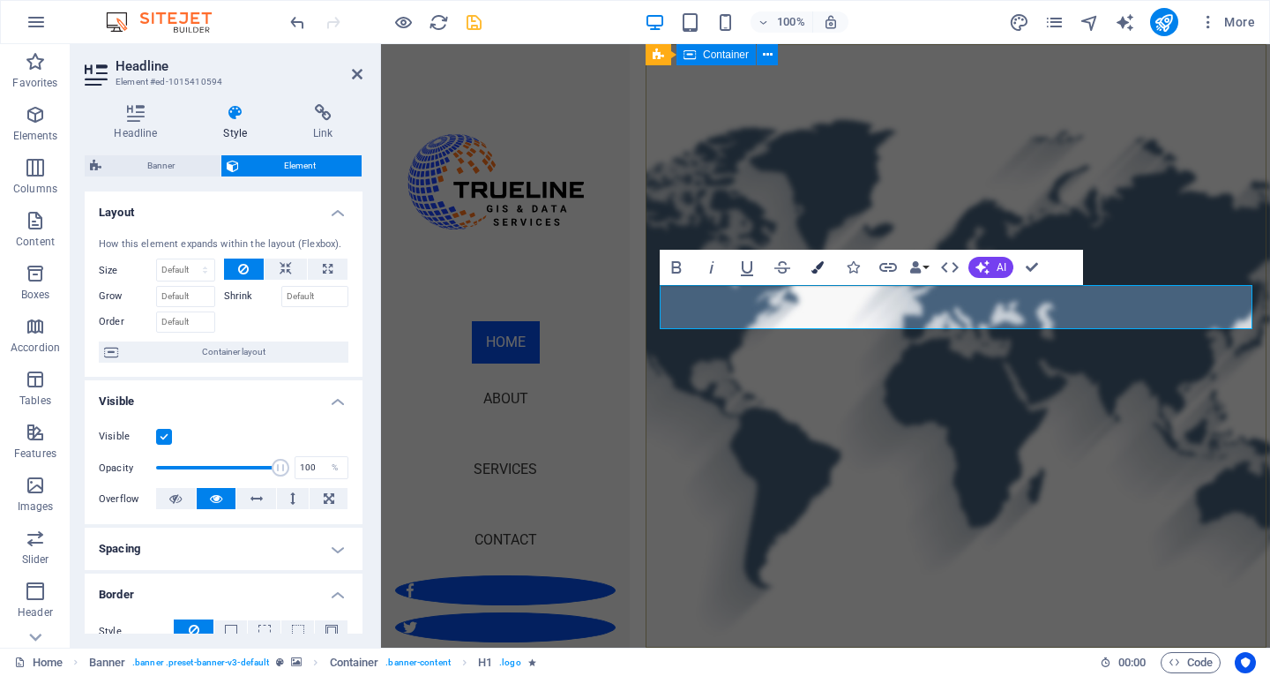
click at [818, 262] on icon "button" at bounding box center [818, 267] width 12 height 12
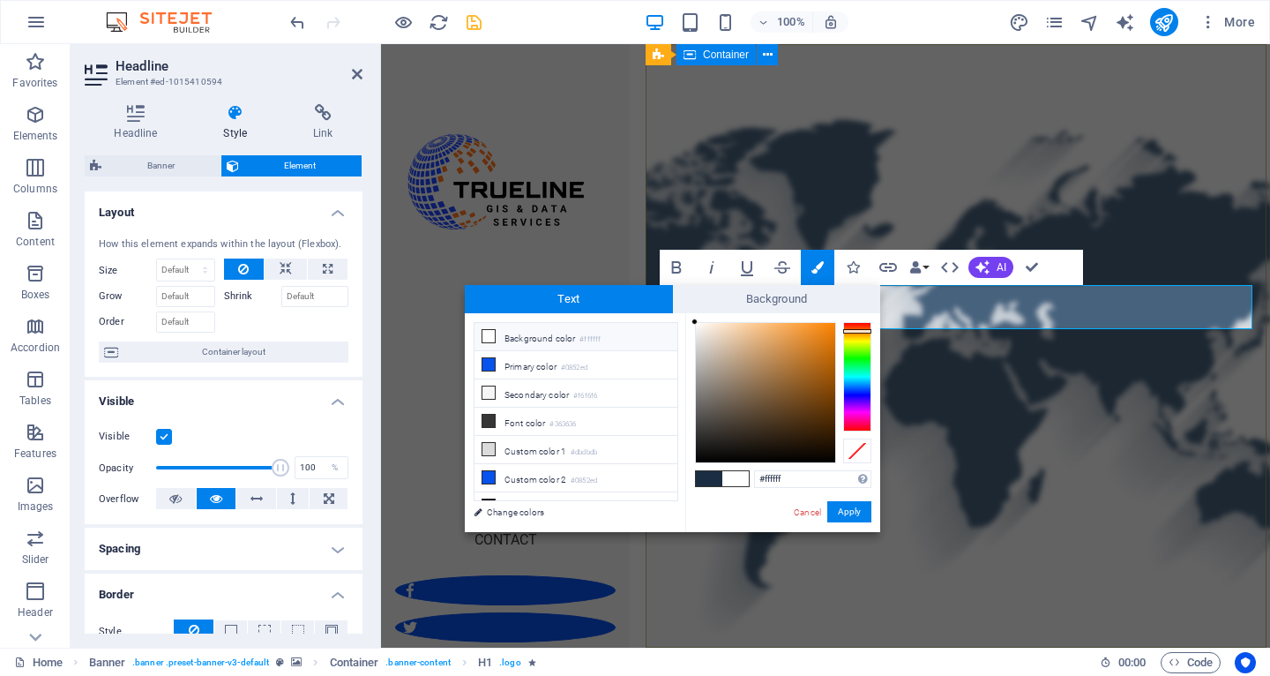
click at [857, 331] on div at bounding box center [857, 376] width 28 height 109
click at [857, 335] on div at bounding box center [857, 376] width 28 height 109
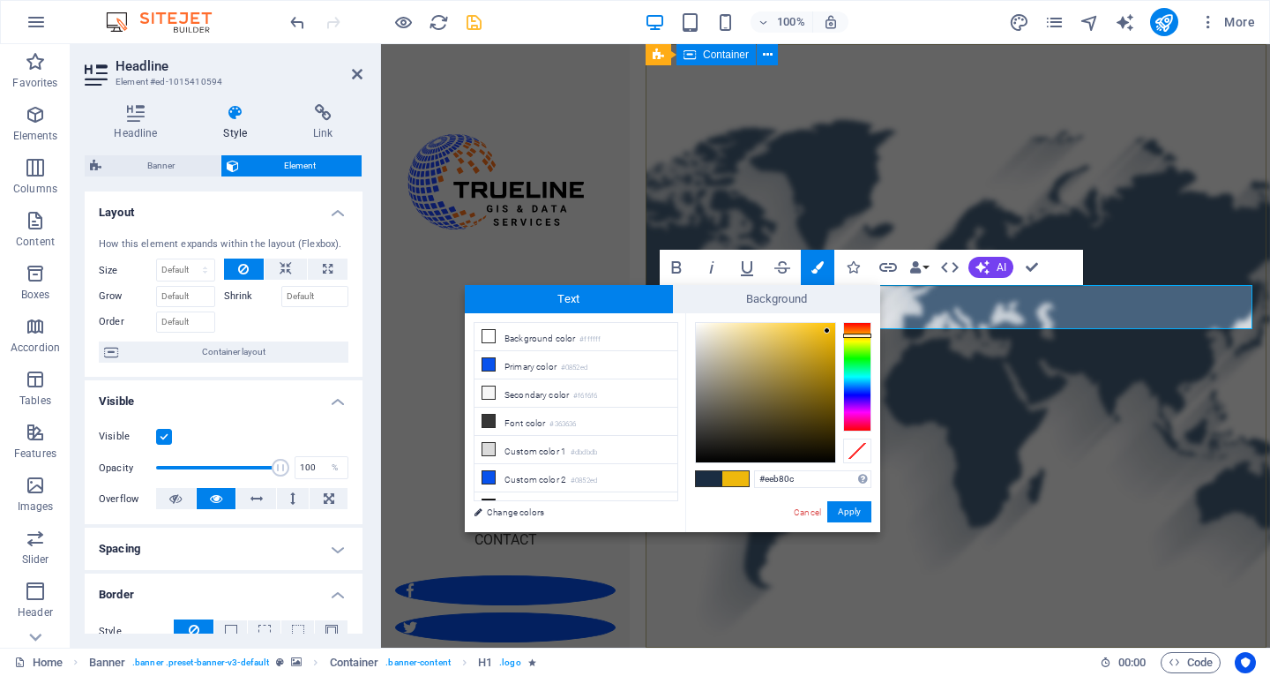
click at [827, 331] on div at bounding box center [765, 392] width 139 height 139
type input "#ee8c0c"
click at [855, 332] on div at bounding box center [857, 376] width 28 height 109
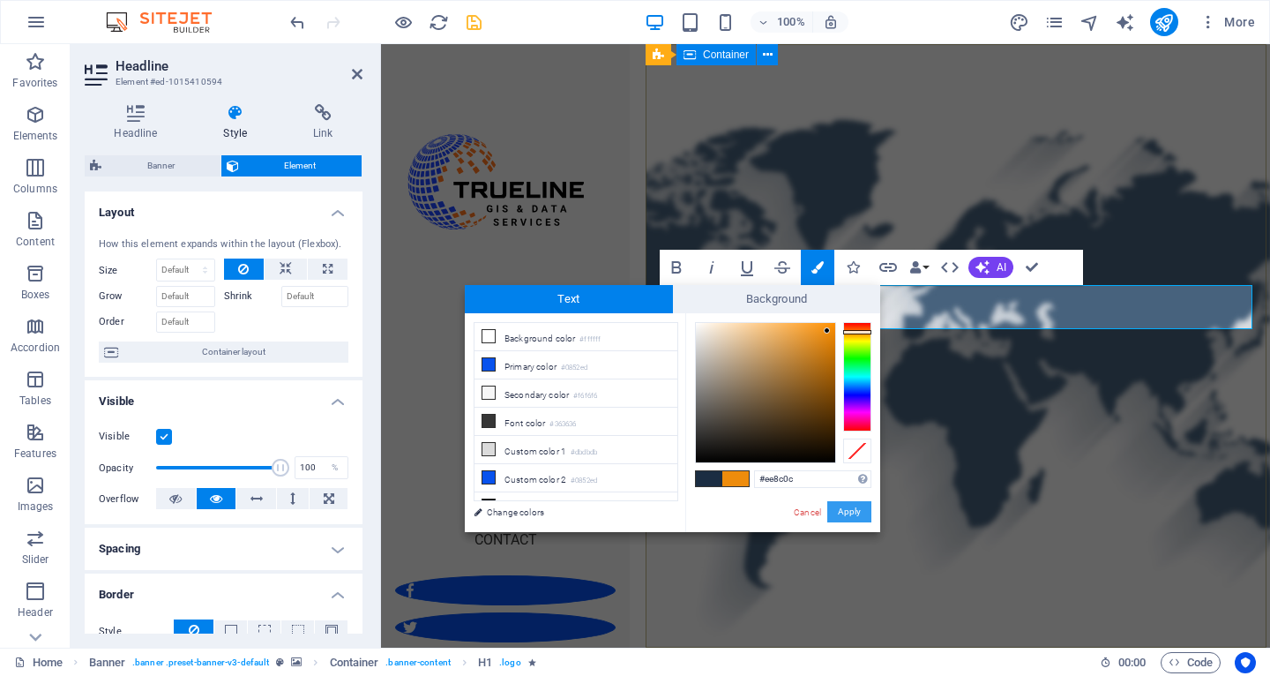
click at [835, 516] on button "Apply" at bounding box center [849, 511] width 44 height 21
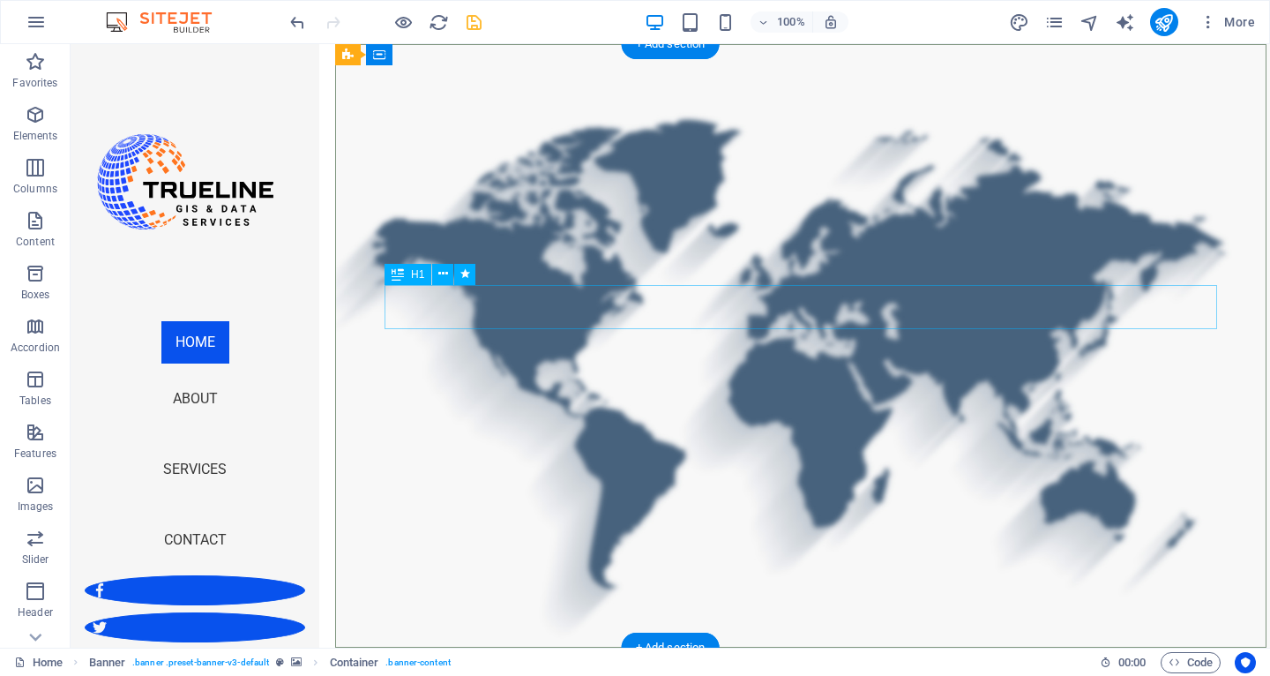
click at [438, 275] on icon at bounding box center [443, 274] width 10 height 19
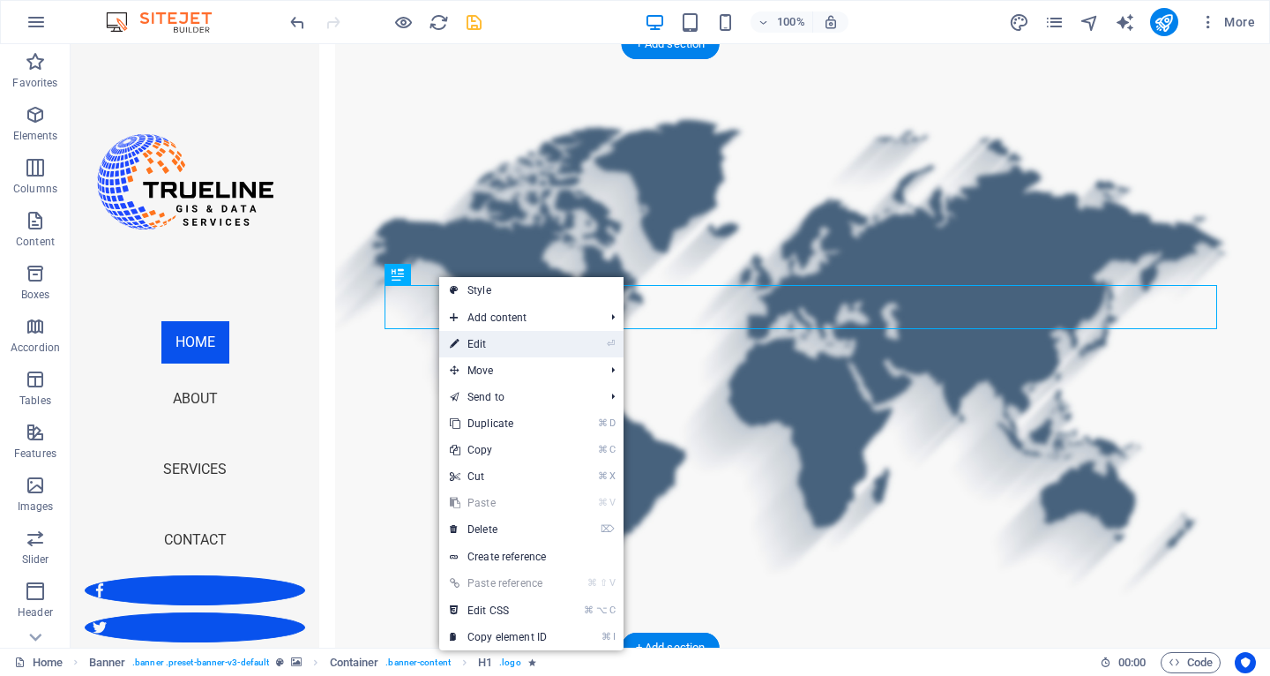
click at [470, 336] on link "⏎ Edit" at bounding box center [498, 344] width 118 height 26
select select "px"
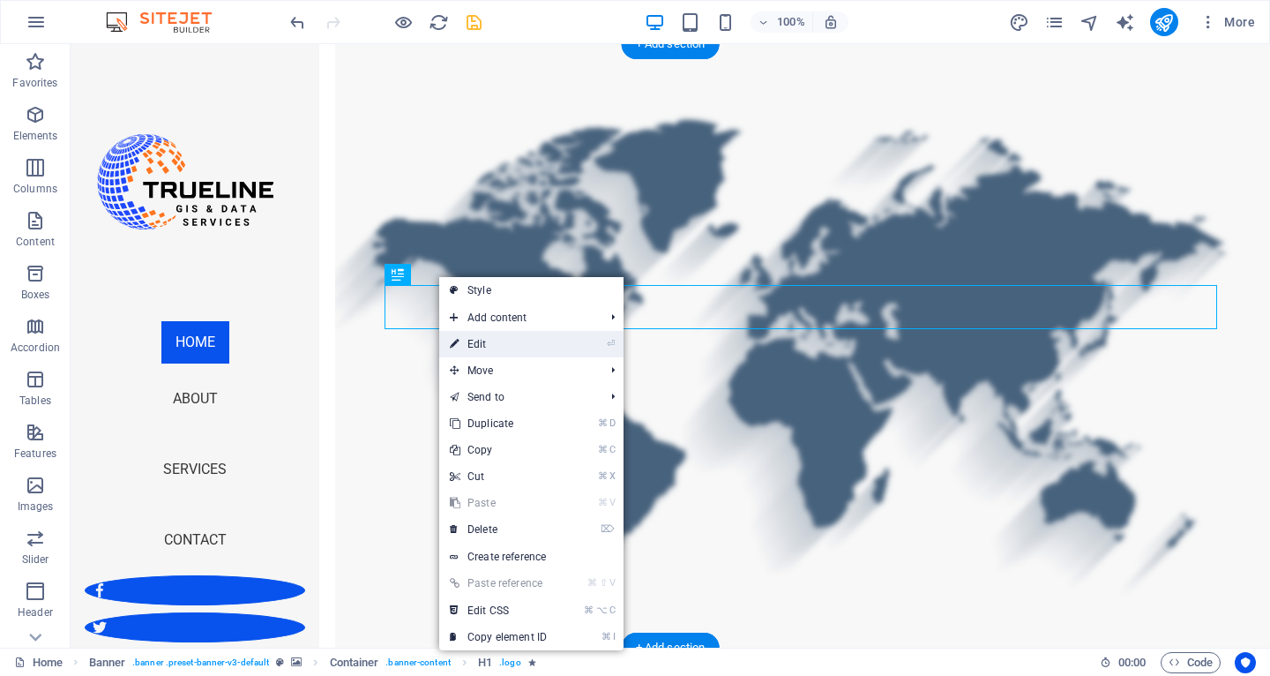
select select "px"
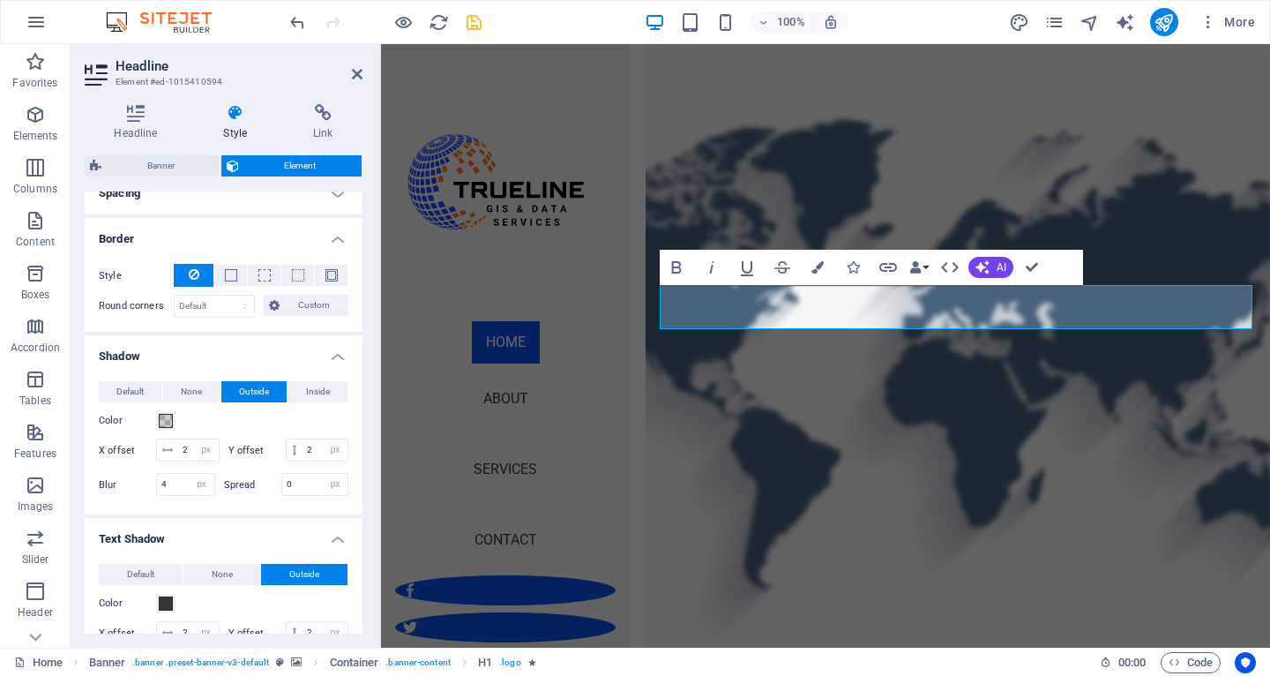
scroll to position [358, 0]
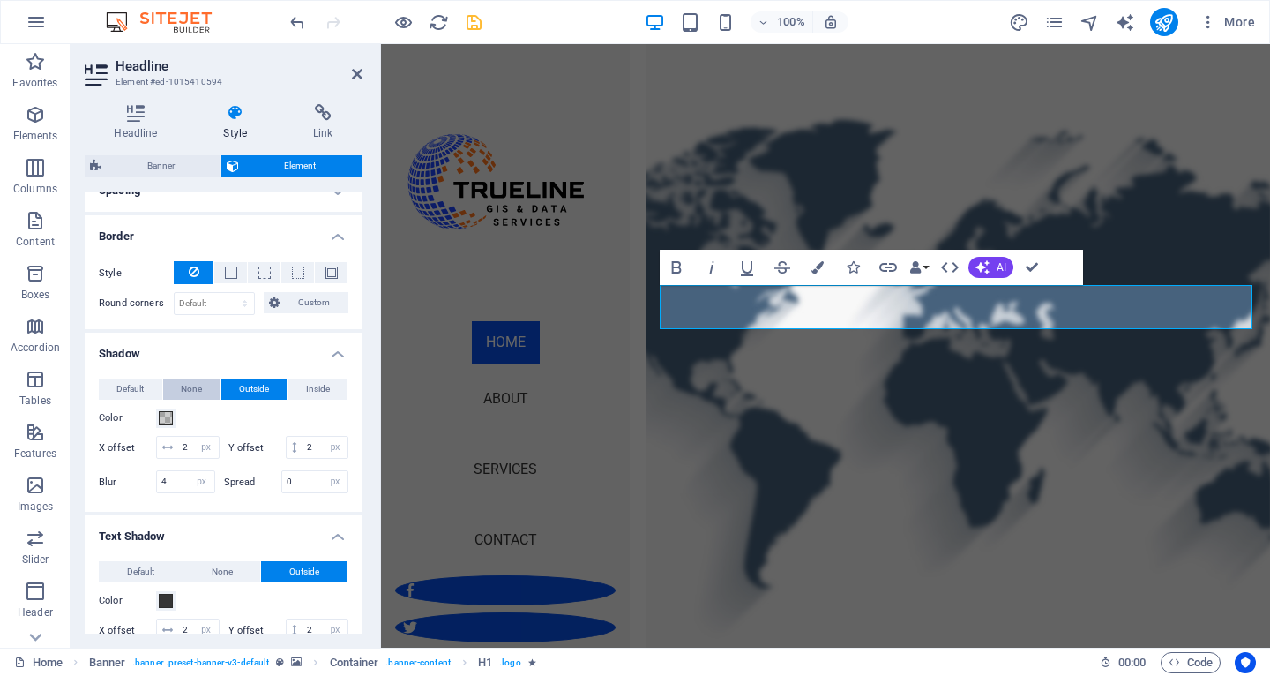
click at [186, 390] on span "None" at bounding box center [191, 388] width 21 height 21
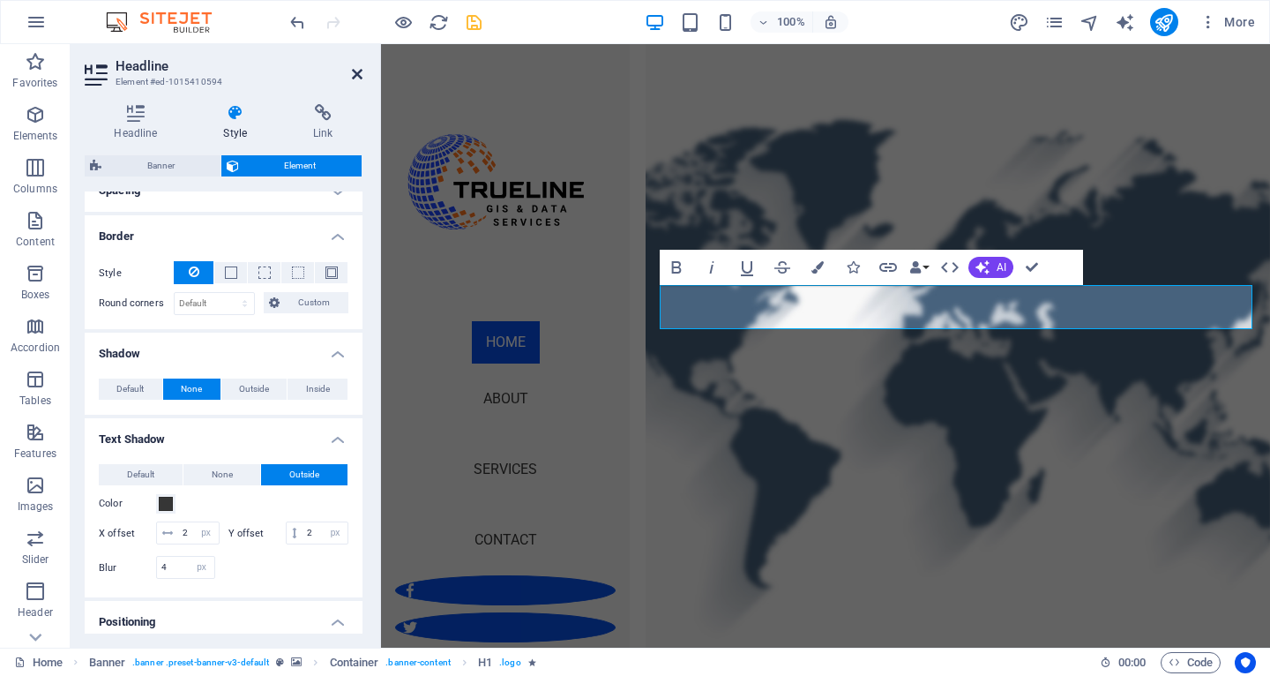
click at [356, 71] on icon at bounding box center [357, 74] width 11 height 14
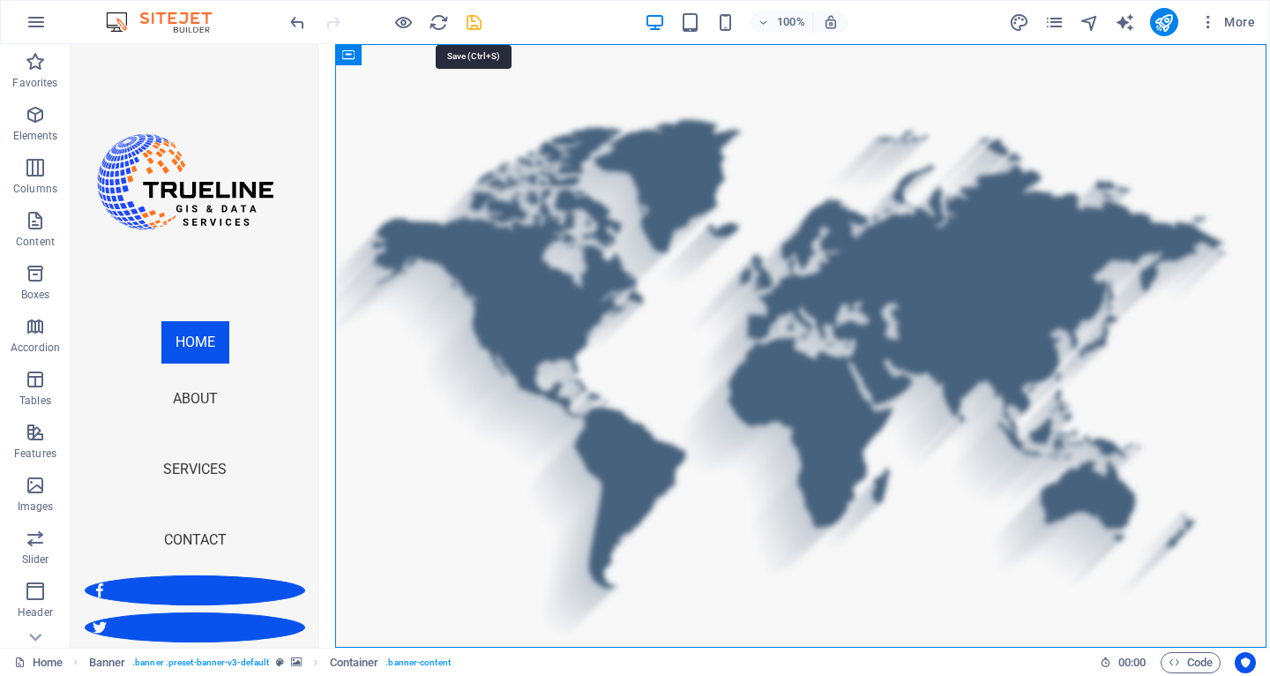
click at [469, 26] on icon "save" at bounding box center [474, 22] width 20 height 20
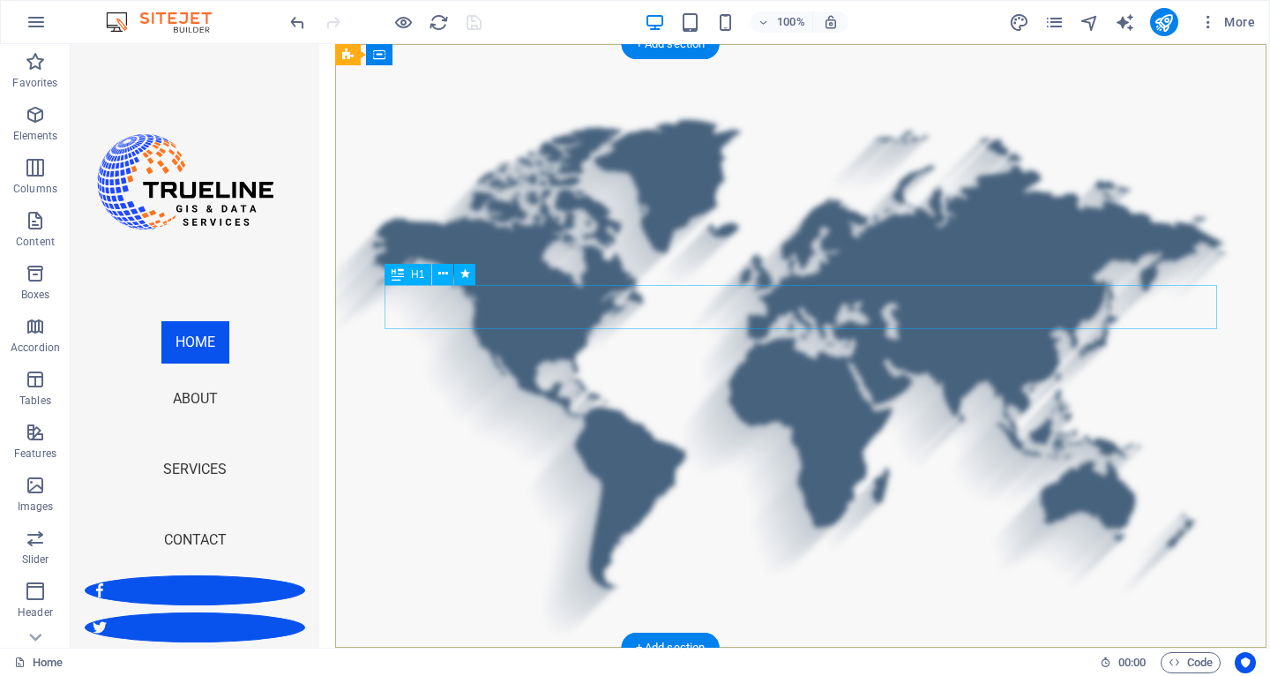
click at [447, 270] on icon at bounding box center [443, 274] width 10 height 19
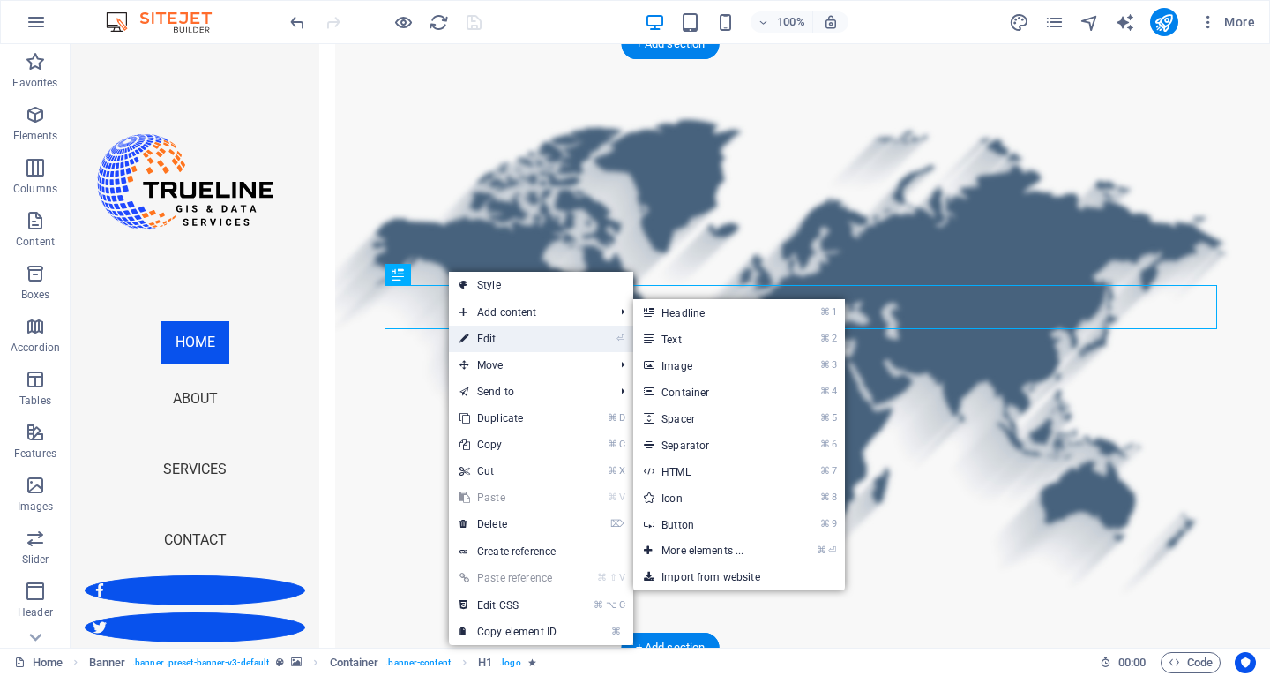
click at [495, 335] on link "⏎ Edit" at bounding box center [508, 338] width 118 height 26
select select "px"
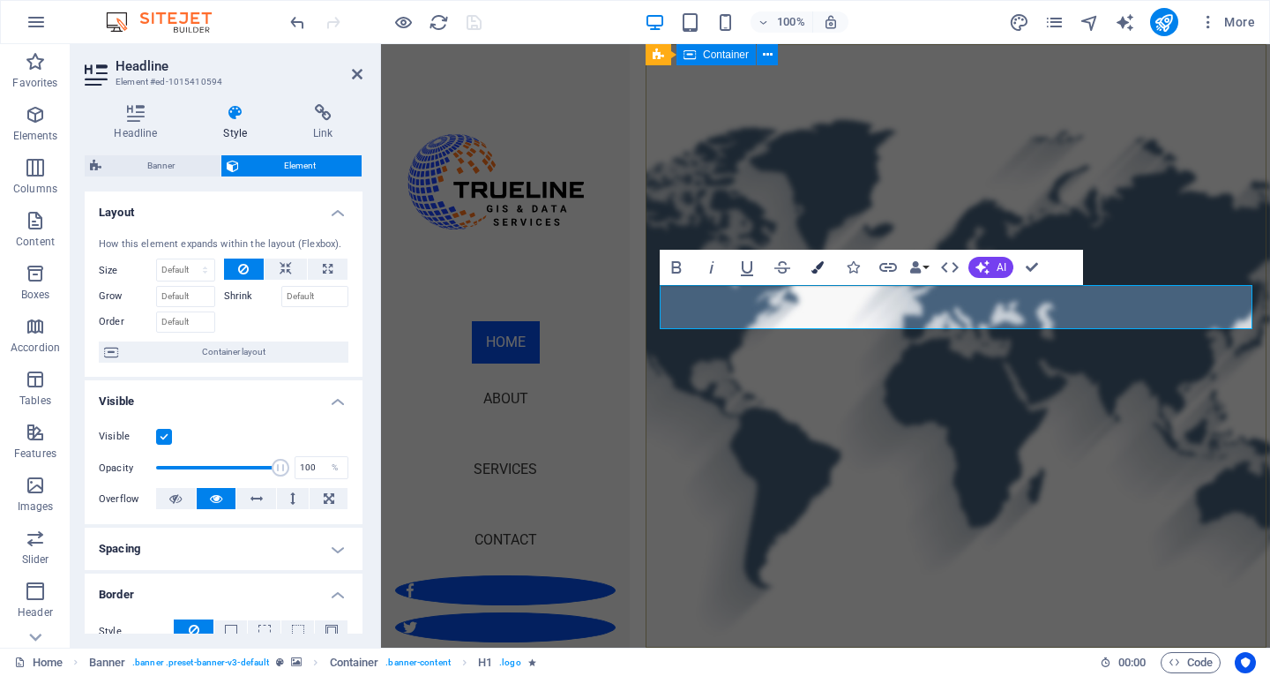
click at [821, 264] on icon "button" at bounding box center [818, 267] width 12 height 12
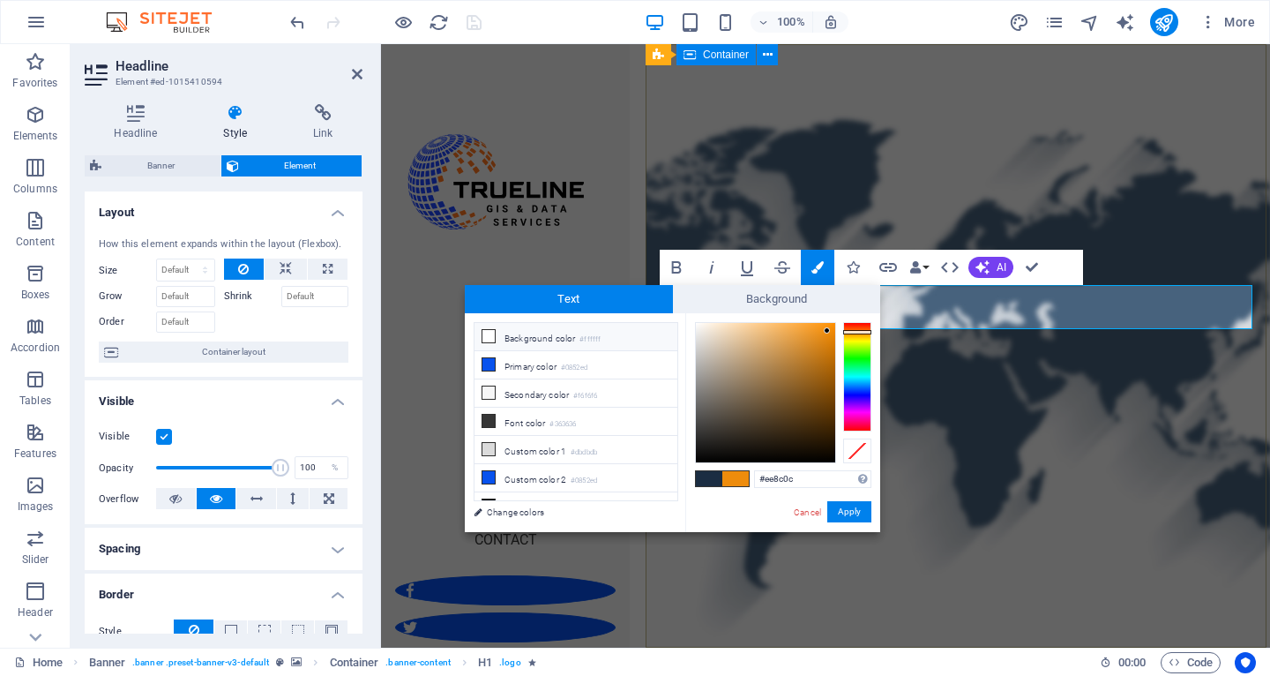
click at [491, 337] on icon at bounding box center [488, 336] width 12 height 12
type input "#ffffff"
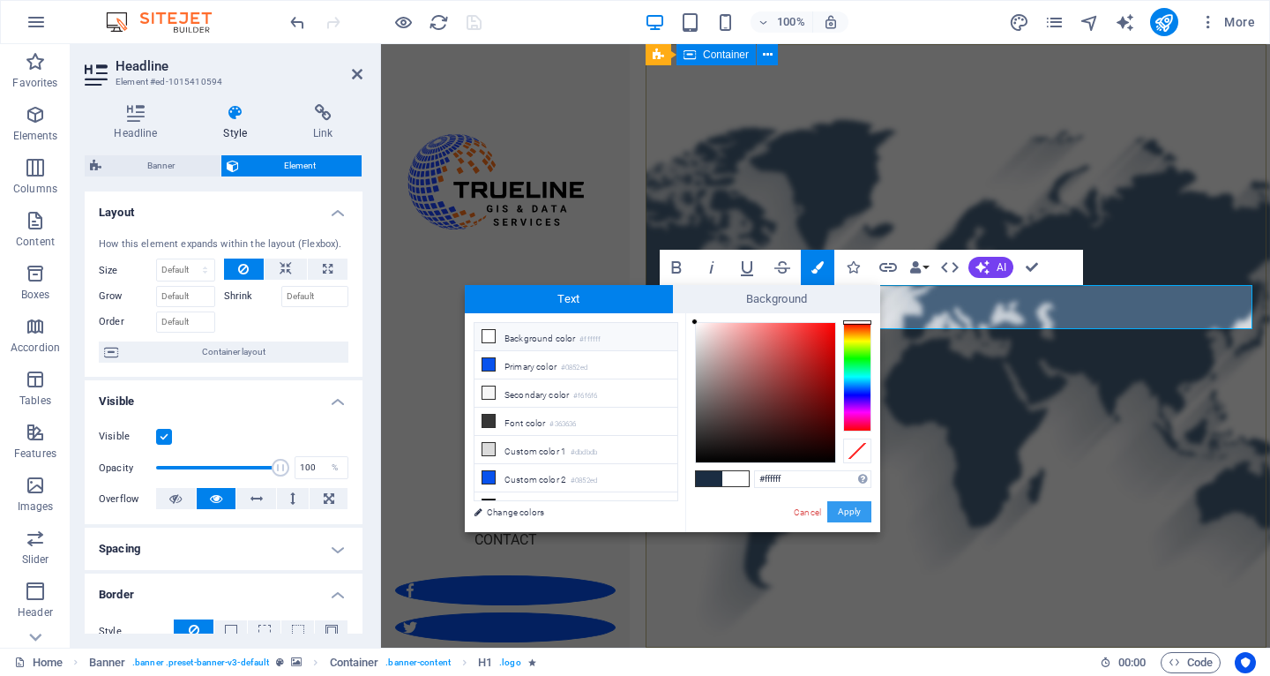
click at [839, 512] on button "Apply" at bounding box center [849, 511] width 44 height 21
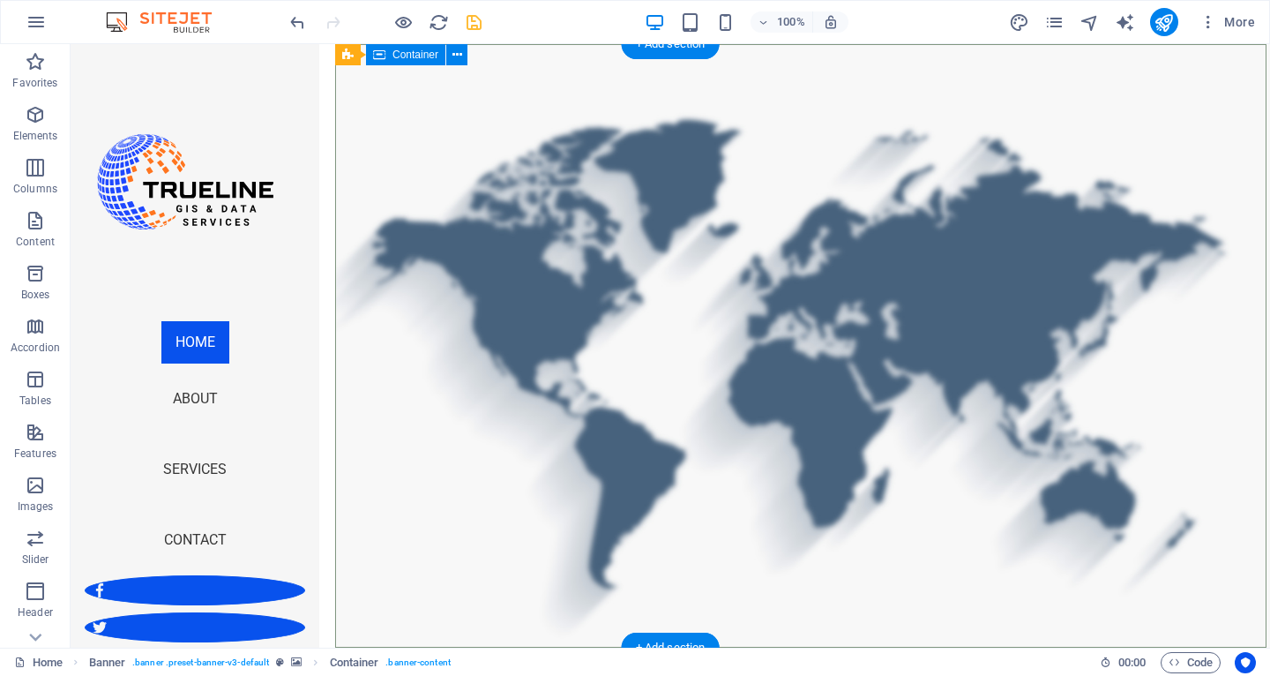
click at [345, 53] on icon at bounding box center [347, 54] width 11 height 21
click at [460, 52] on icon at bounding box center [458, 55] width 13 height 19
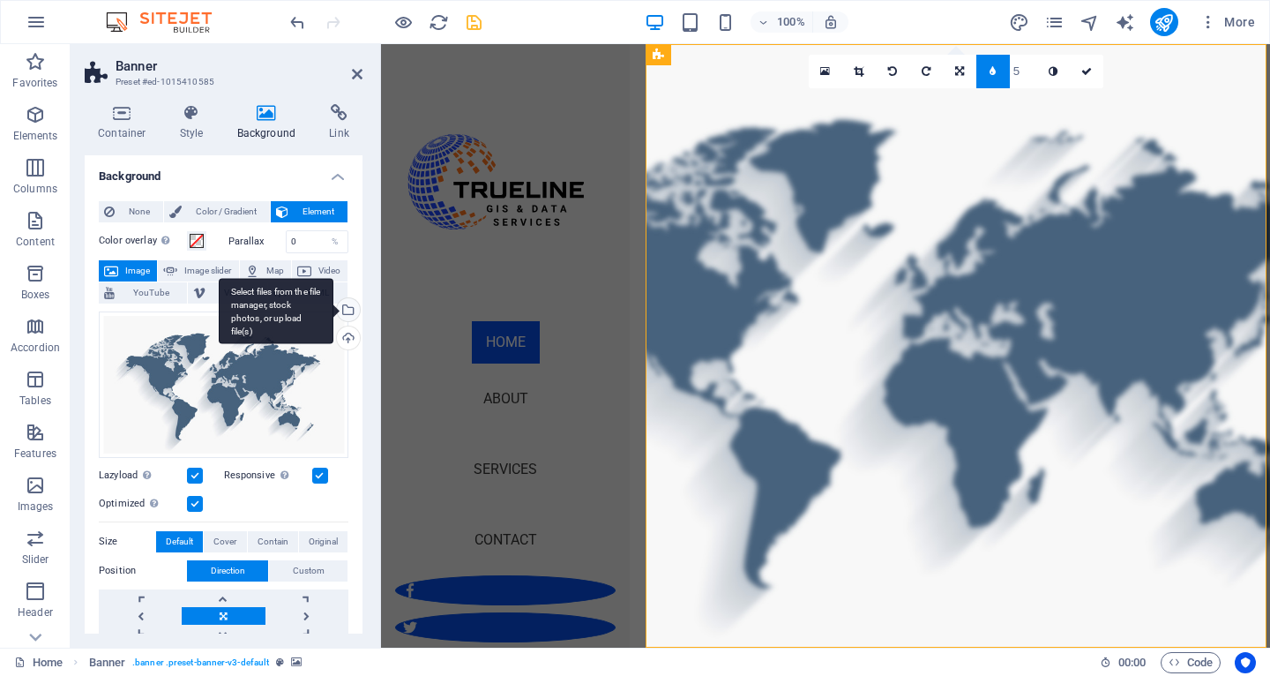
click at [343, 305] on div "Select files from the file manager, stock photos, or upload file(s)" at bounding box center [346, 311] width 26 height 26
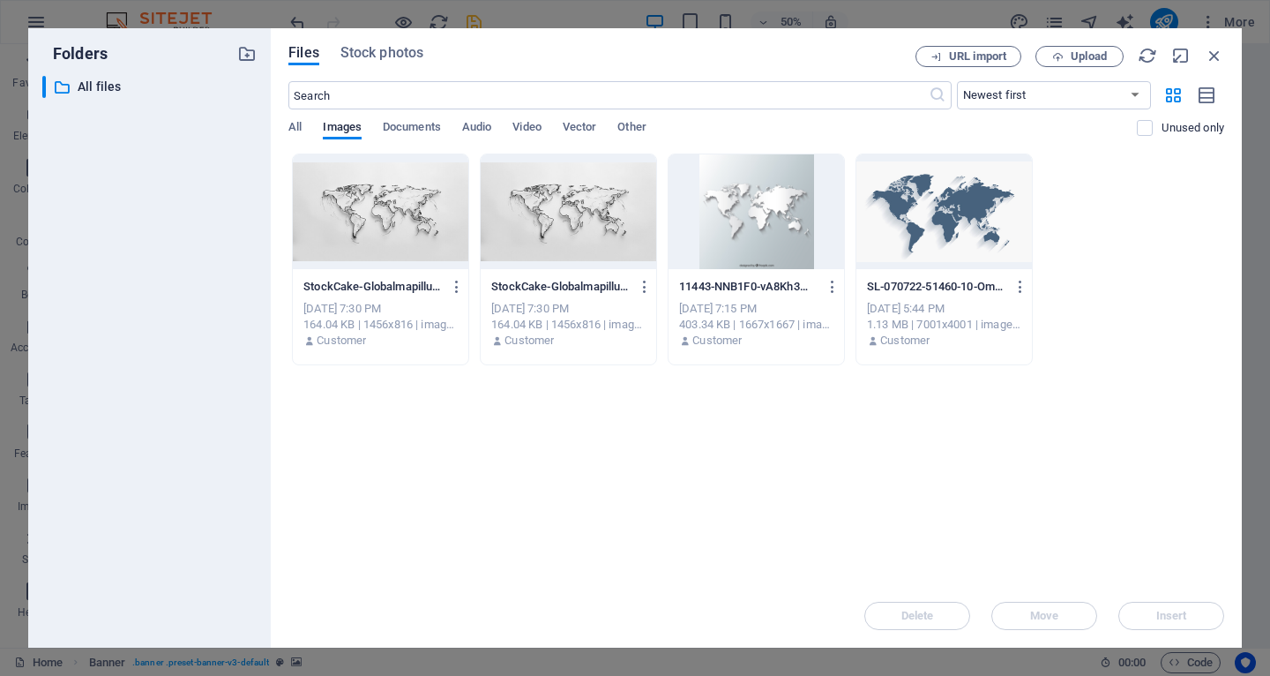
click at [744, 215] on div at bounding box center [757, 211] width 176 height 115
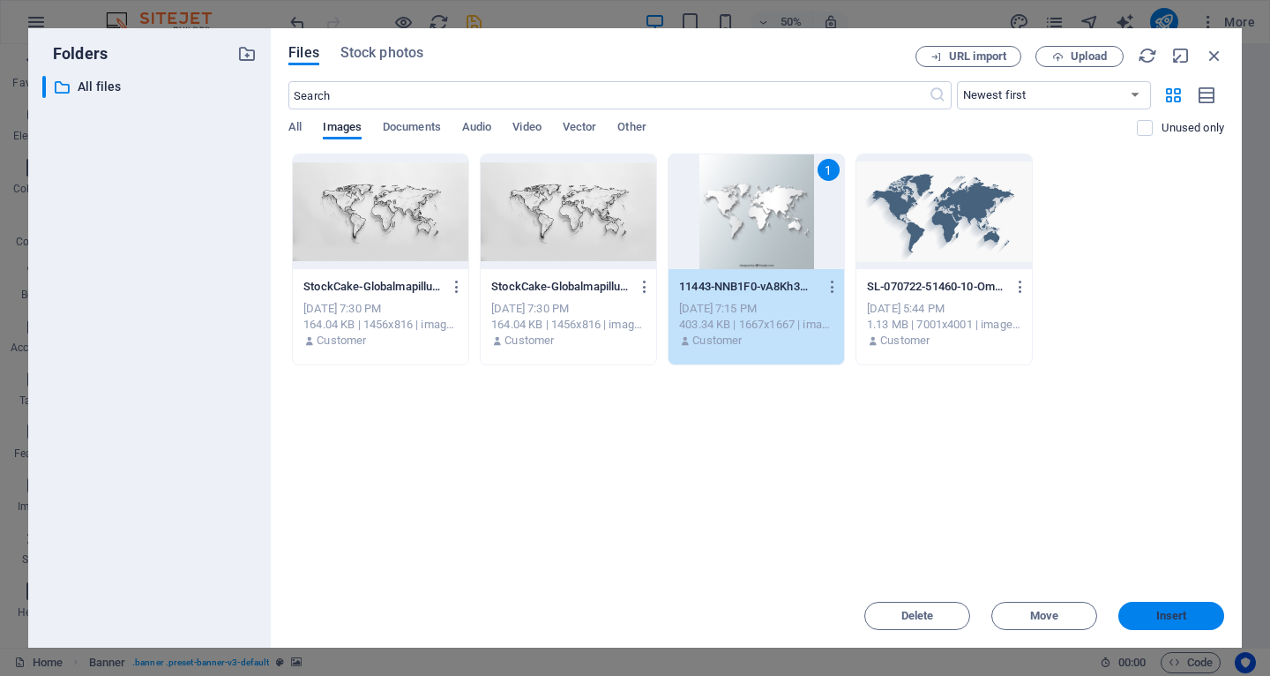
click at [1147, 616] on span "Insert" at bounding box center [1172, 615] width 92 height 11
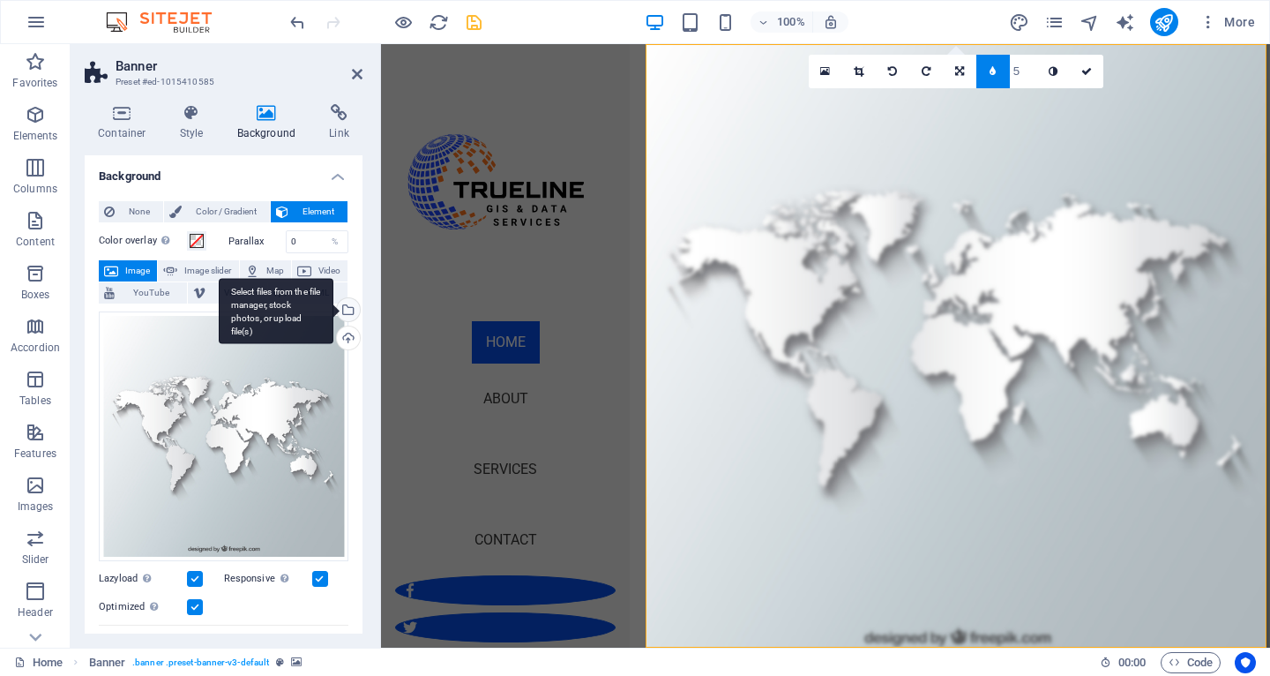
click at [344, 311] on div "Select files from the file manager, stock photos, or upload file(s)" at bounding box center [346, 311] width 26 height 26
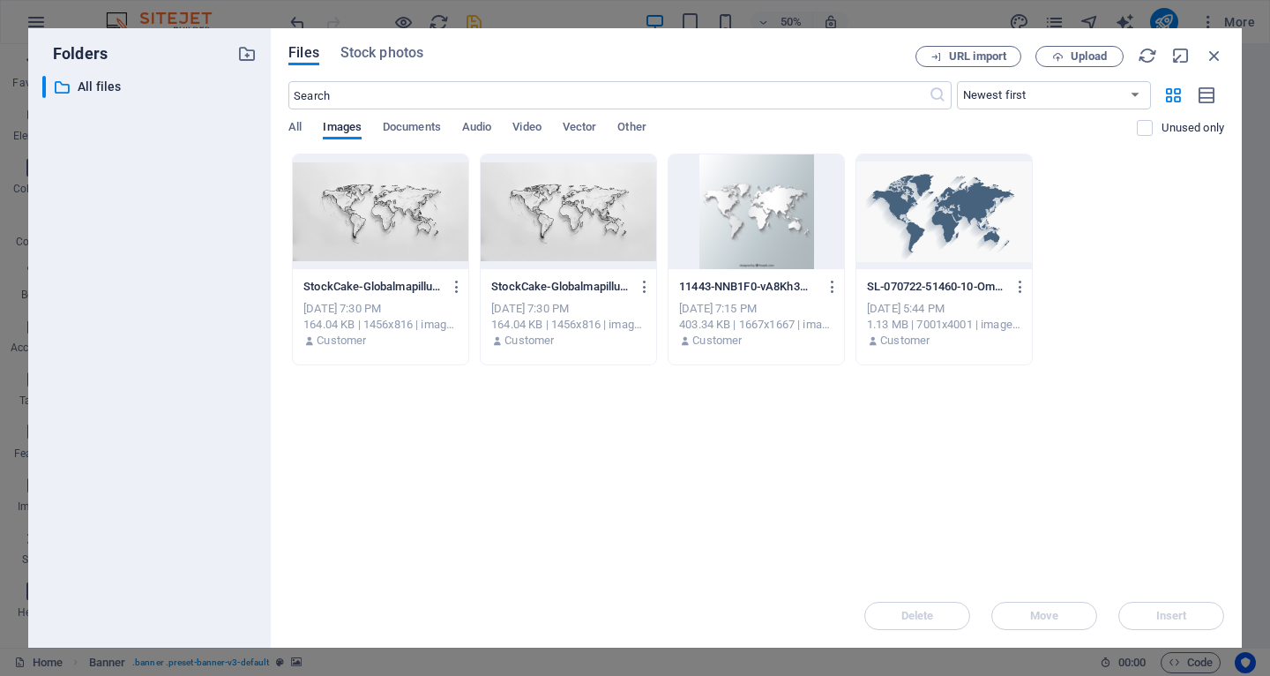
click at [394, 217] on div at bounding box center [381, 211] width 176 height 115
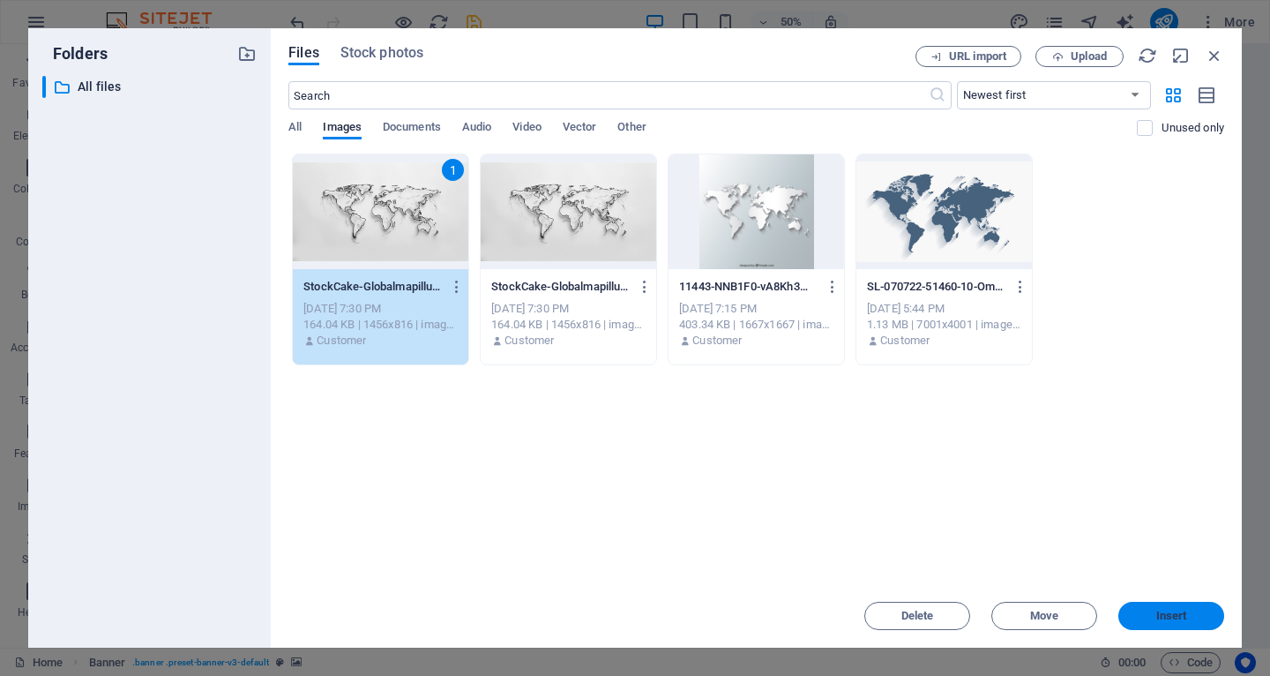
click at [1136, 607] on button "Insert" at bounding box center [1171, 616] width 106 height 28
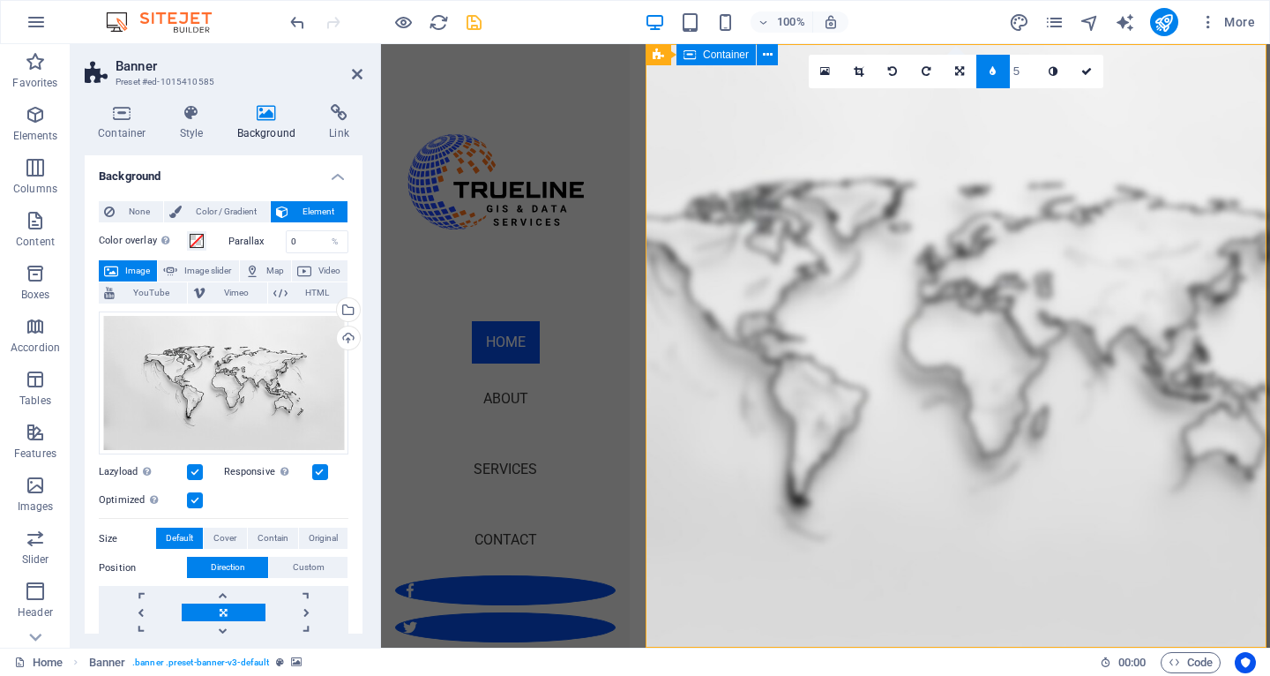
click at [353, 71] on icon at bounding box center [357, 74] width 11 height 14
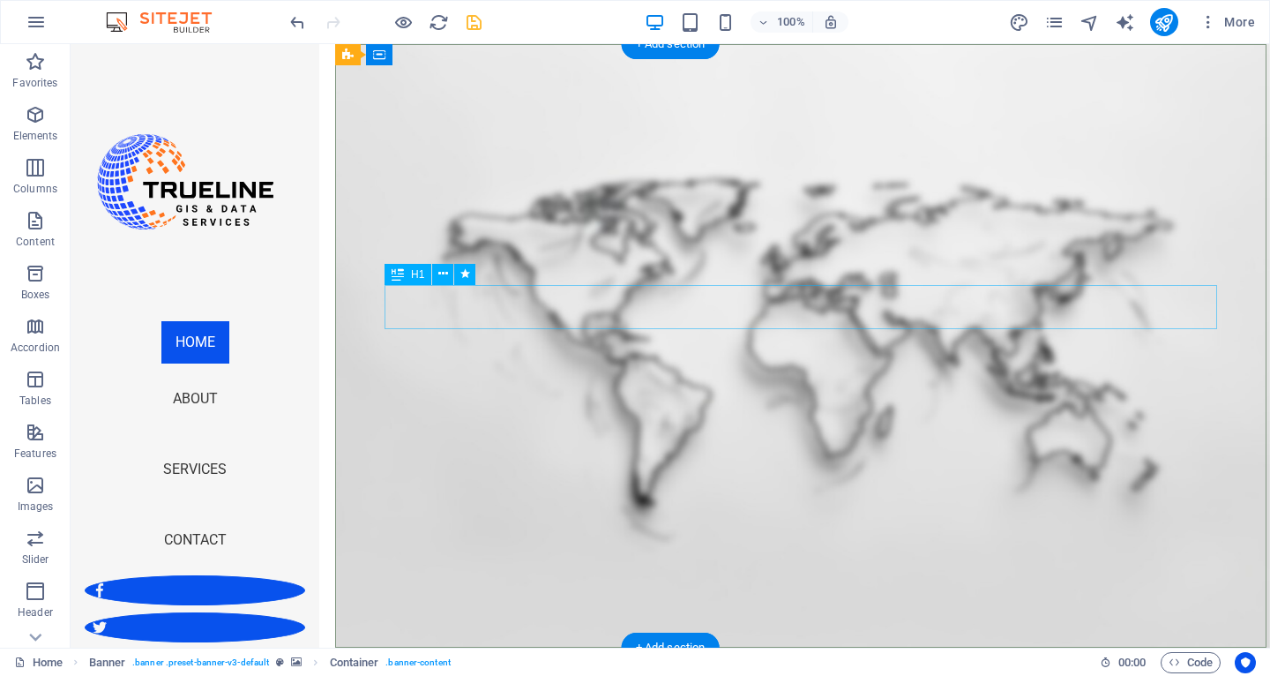
click at [443, 278] on icon at bounding box center [443, 274] width 10 height 19
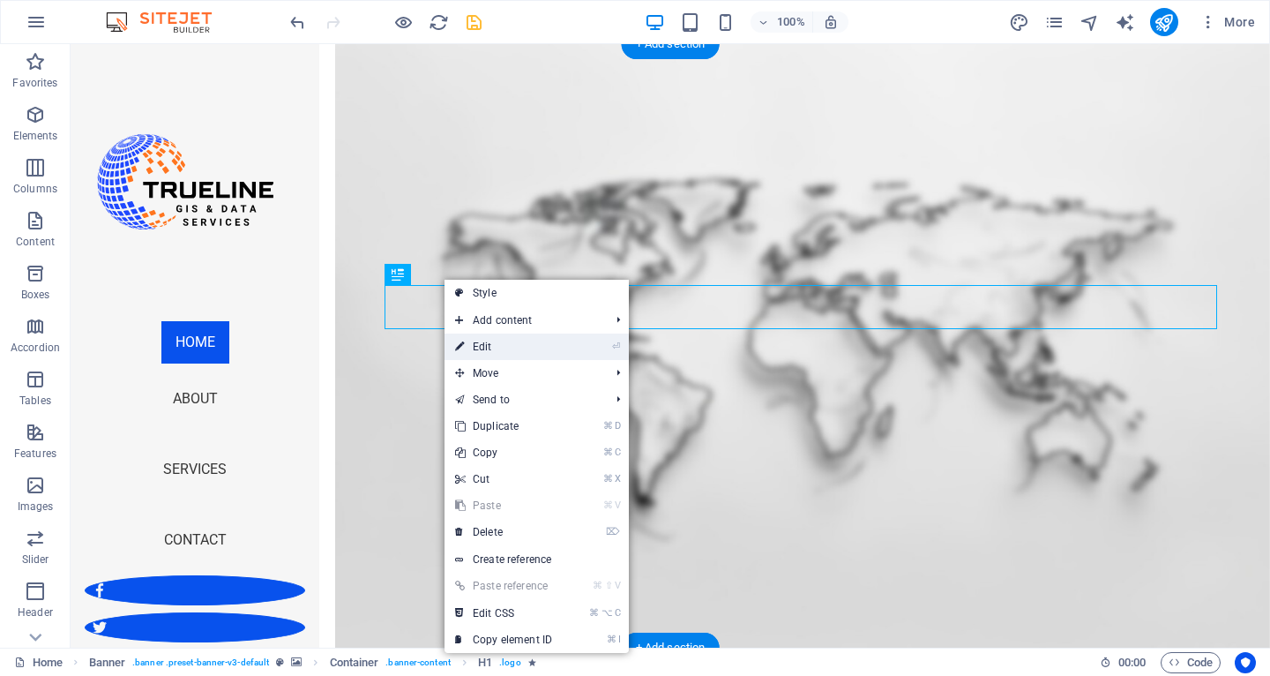
click at [490, 338] on link "⏎ Edit" at bounding box center [504, 346] width 118 height 26
select select "px"
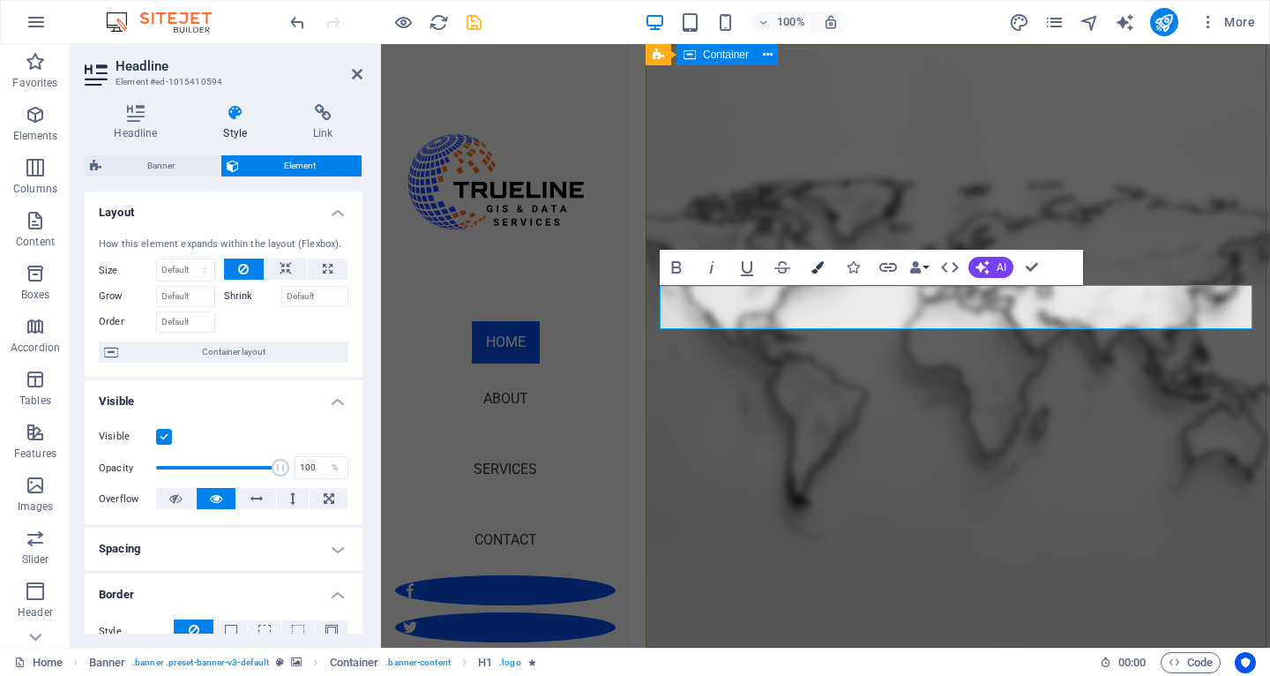
click at [819, 258] on button "Colors" at bounding box center [818, 267] width 34 height 35
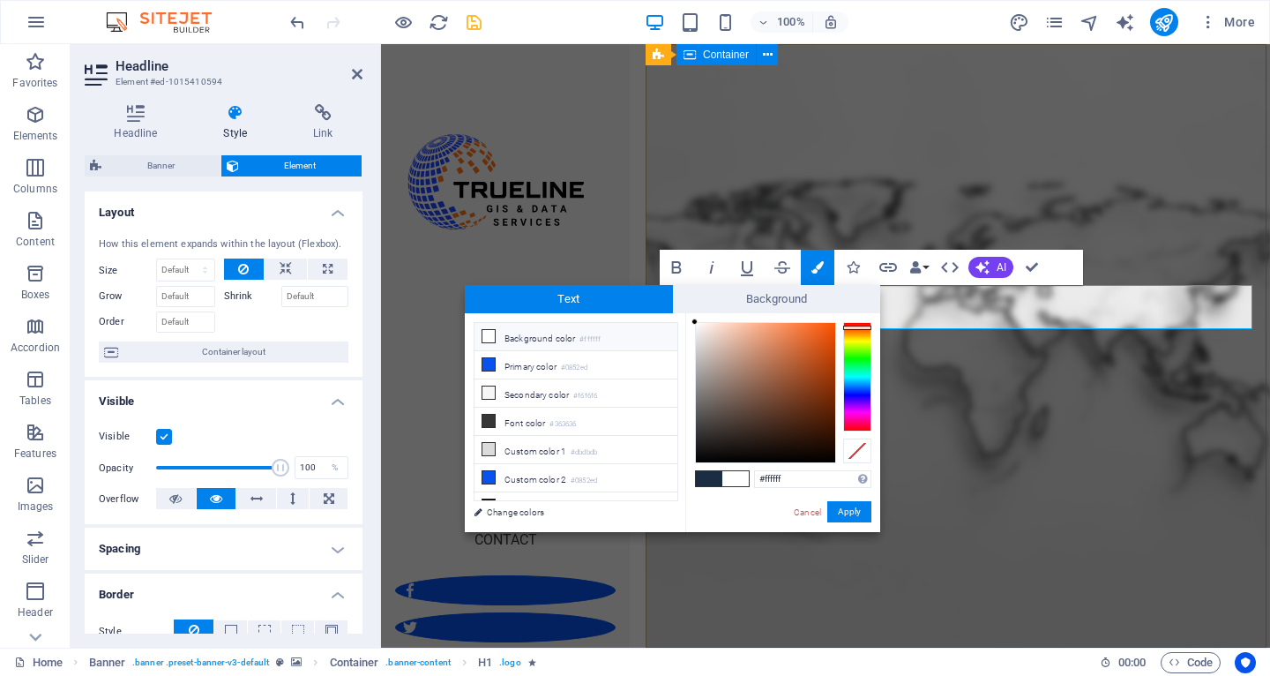
click at [851, 327] on div at bounding box center [857, 376] width 28 height 109
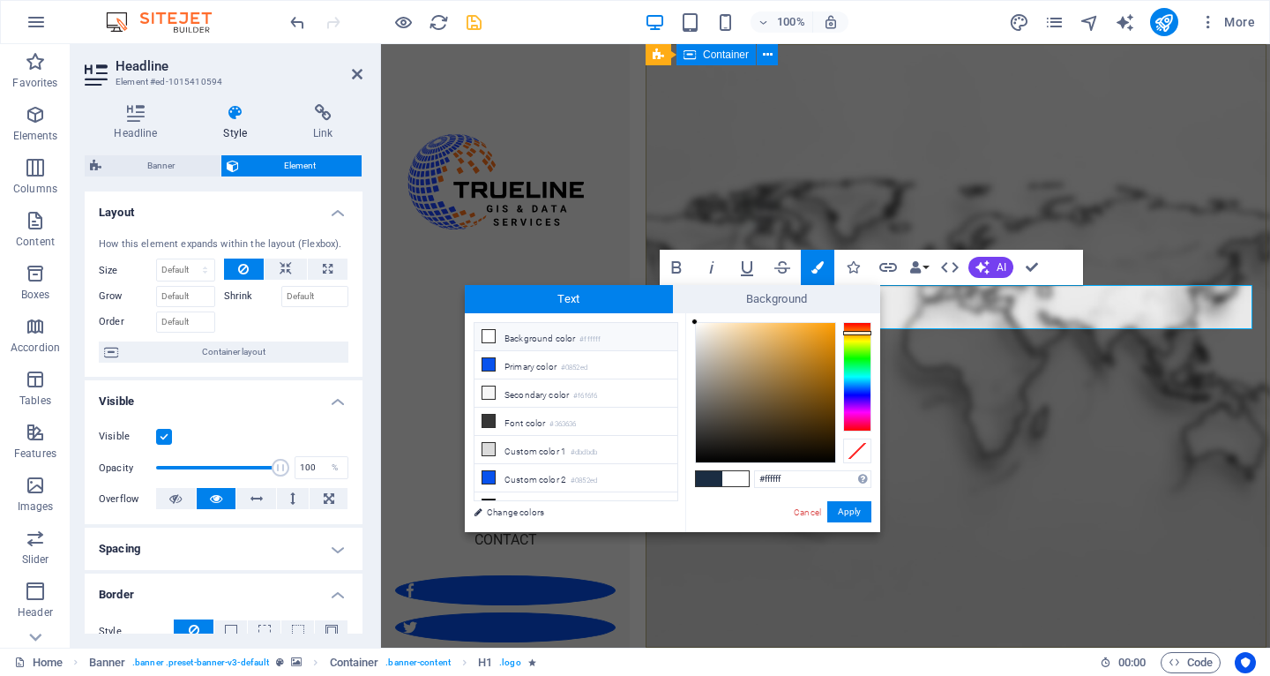
click at [853, 333] on div at bounding box center [857, 376] width 28 height 109
type input "#f09403"
click at [833, 330] on div at bounding box center [765, 392] width 139 height 139
click at [859, 513] on button "Apply" at bounding box center [849, 511] width 44 height 21
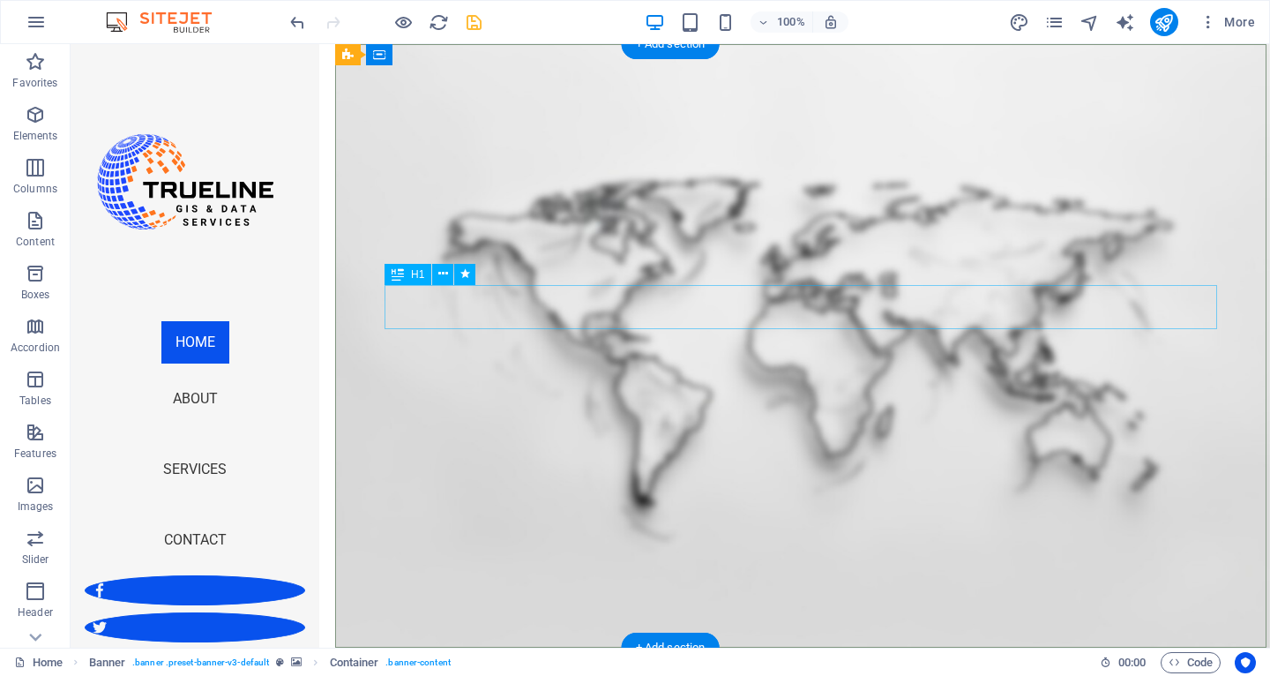
click at [444, 270] on icon at bounding box center [443, 274] width 10 height 19
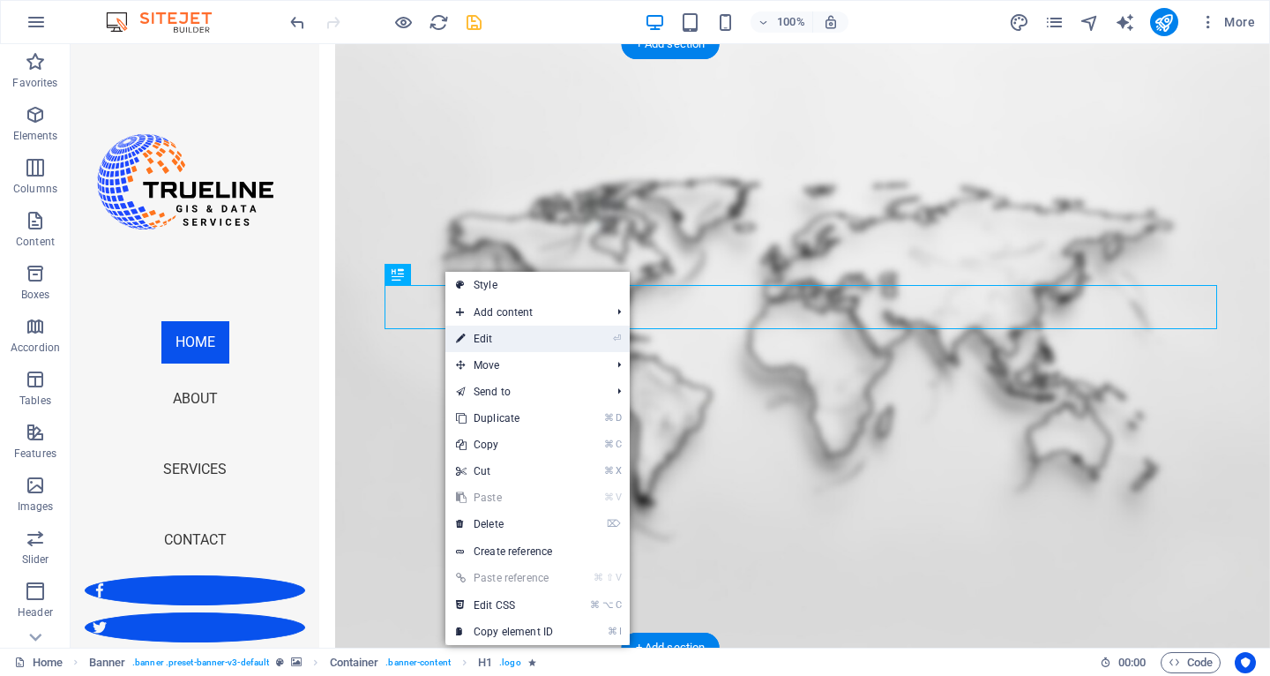
click at [499, 333] on link "⏎ Edit" at bounding box center [504, 338] width 118 height 26
select select "px"
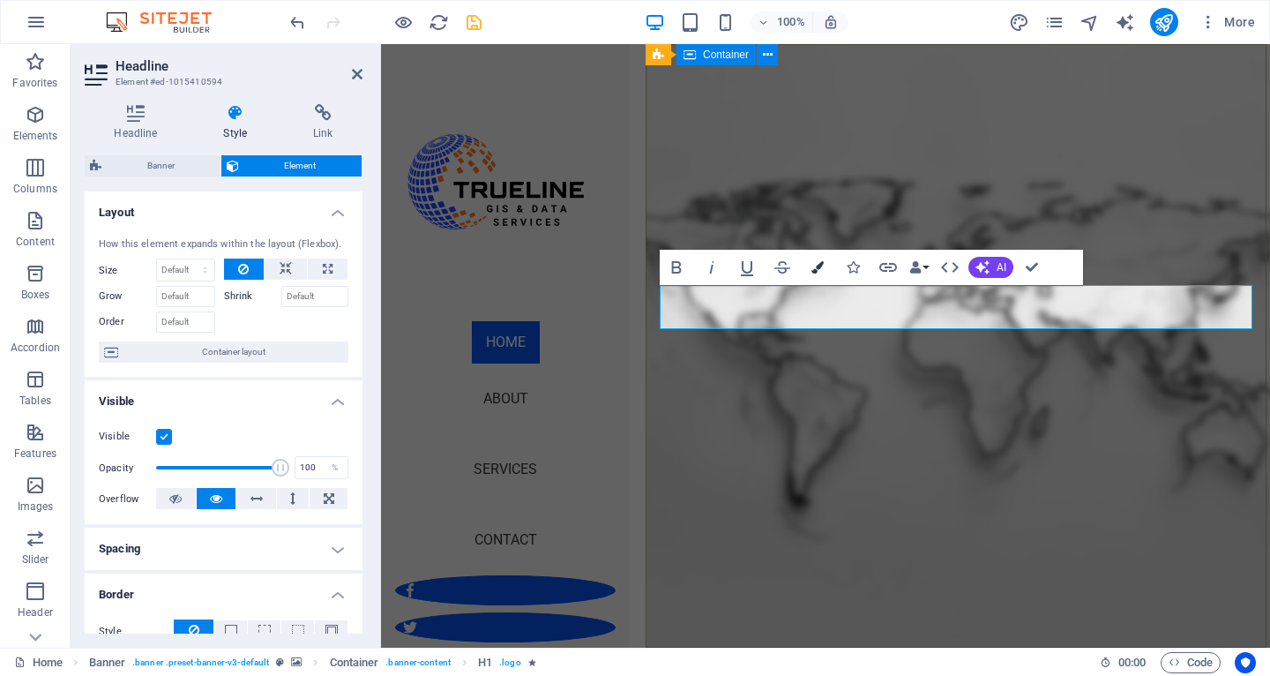
click at [823, 269] on icon "button" at bounding box center [818, 267] width 12 height 12
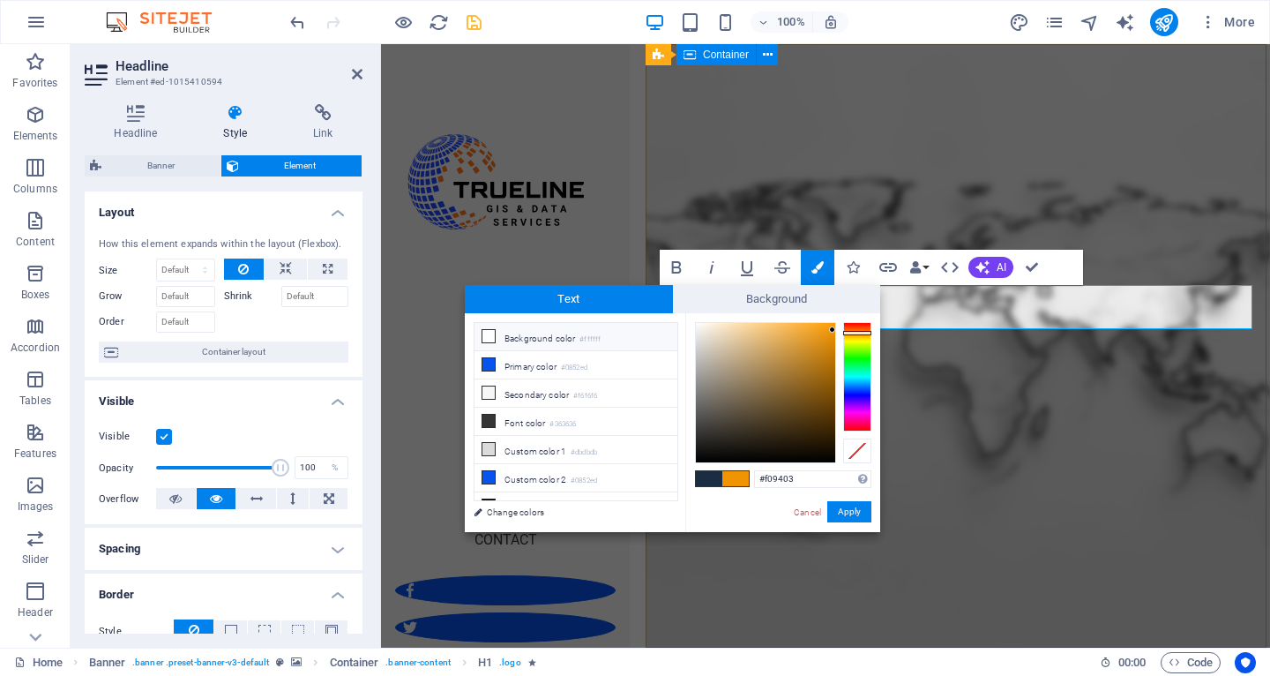
click at [524, 342] on li "Background color #ffffff" at bounding box center [576, 337] width 203 height 28
type input "#ffffff"
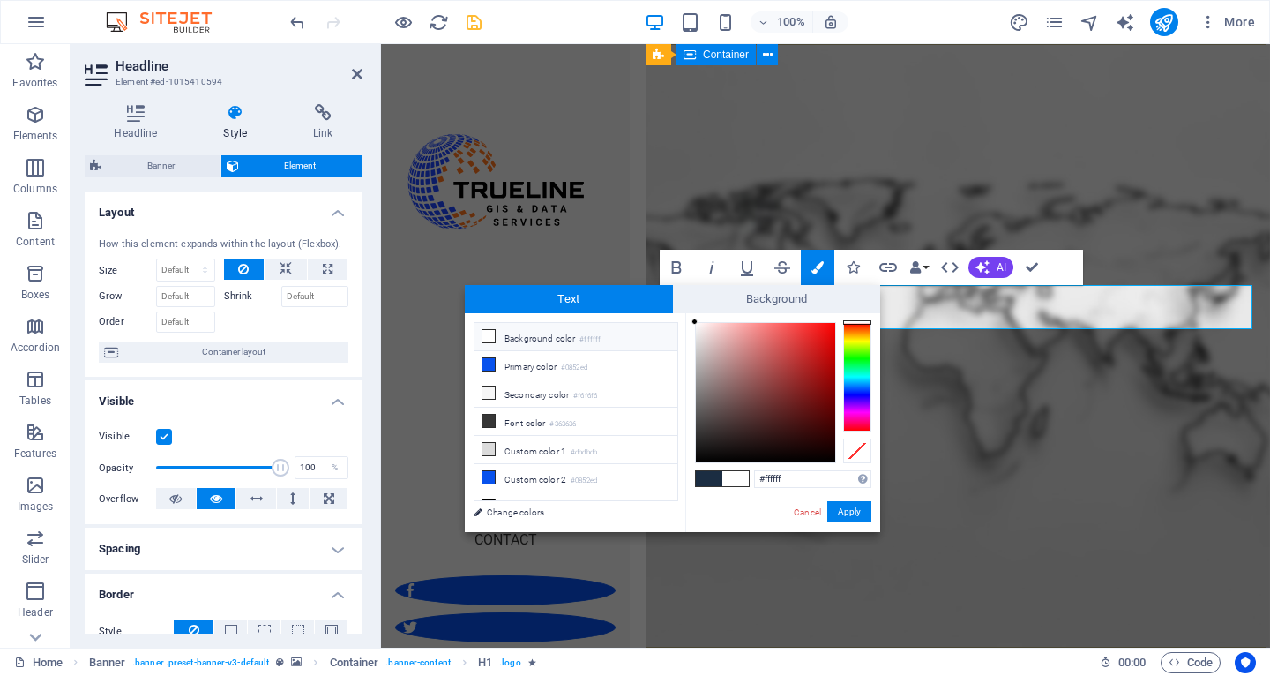
click at [481, 336] on li "Background color #ffffff" at bounding box center [576, 337] width 203 height 28
click at [849, 516] on button "Apply" at bounding box center [849, 511] width 44 height 21
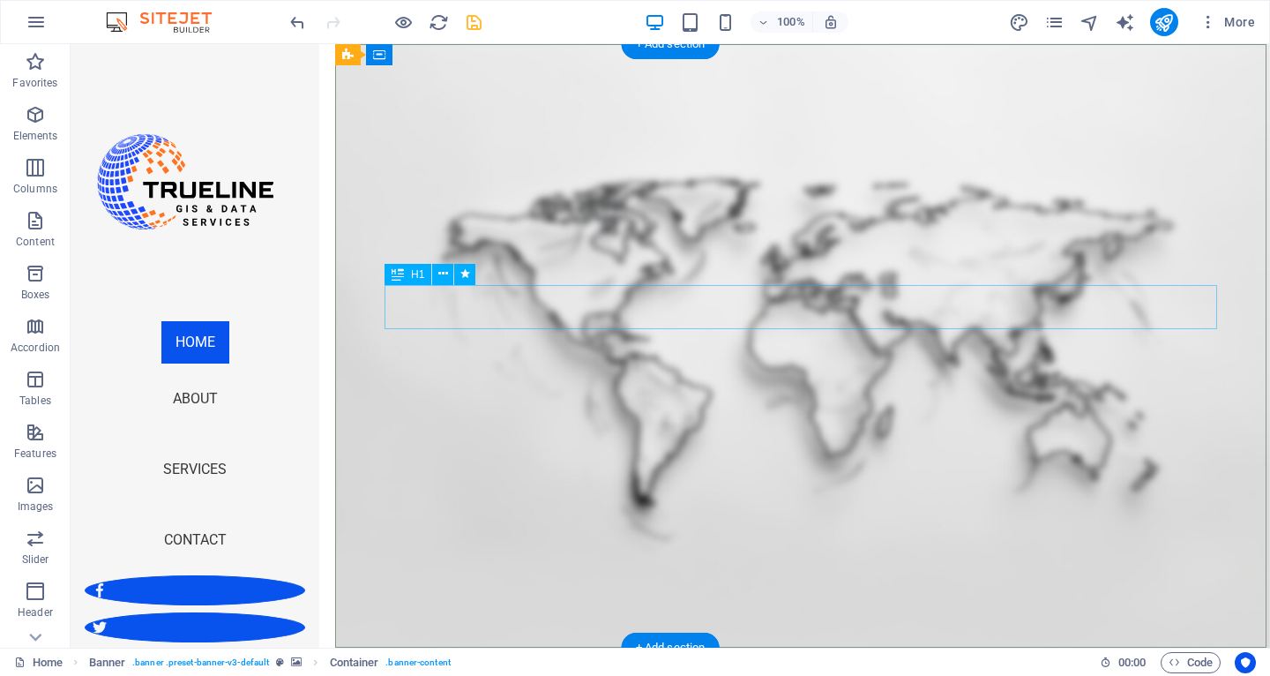
click at [447, 276] on icon at bounding box center [443, 274] width 10 height 19
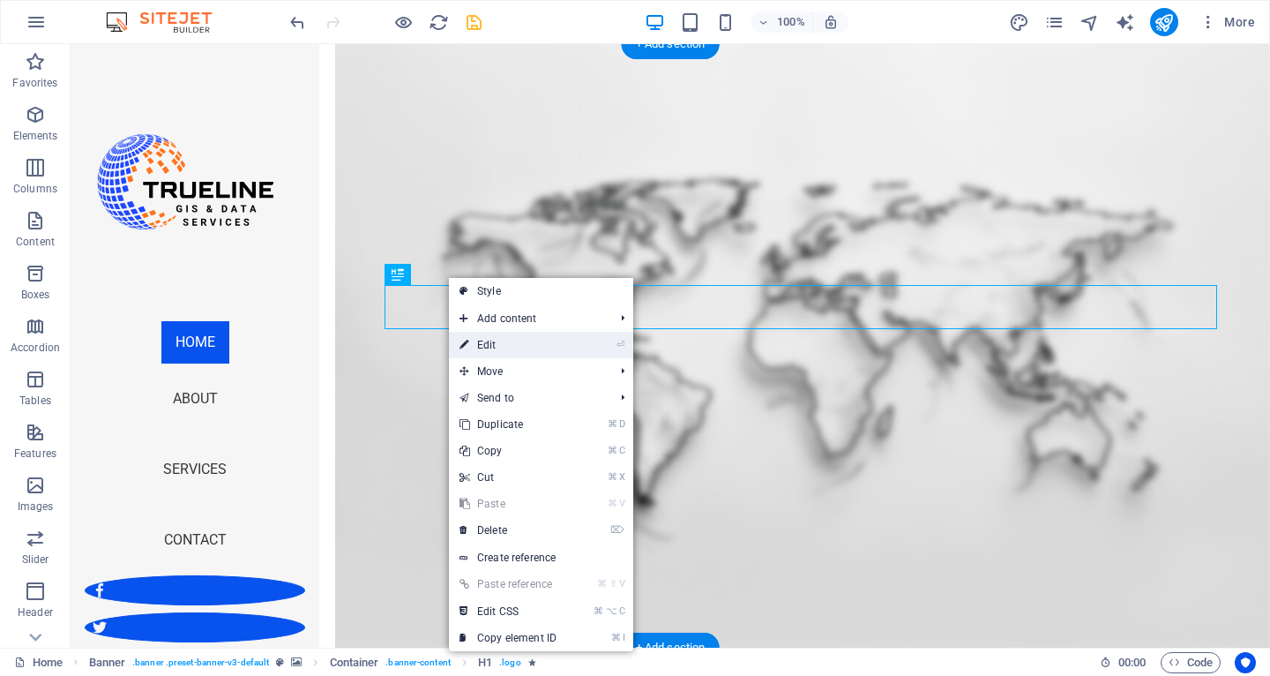
click at [496, 342] on link "⏎ Edit" at bounding box center [508, 345] width 118 height 26
select select "px"
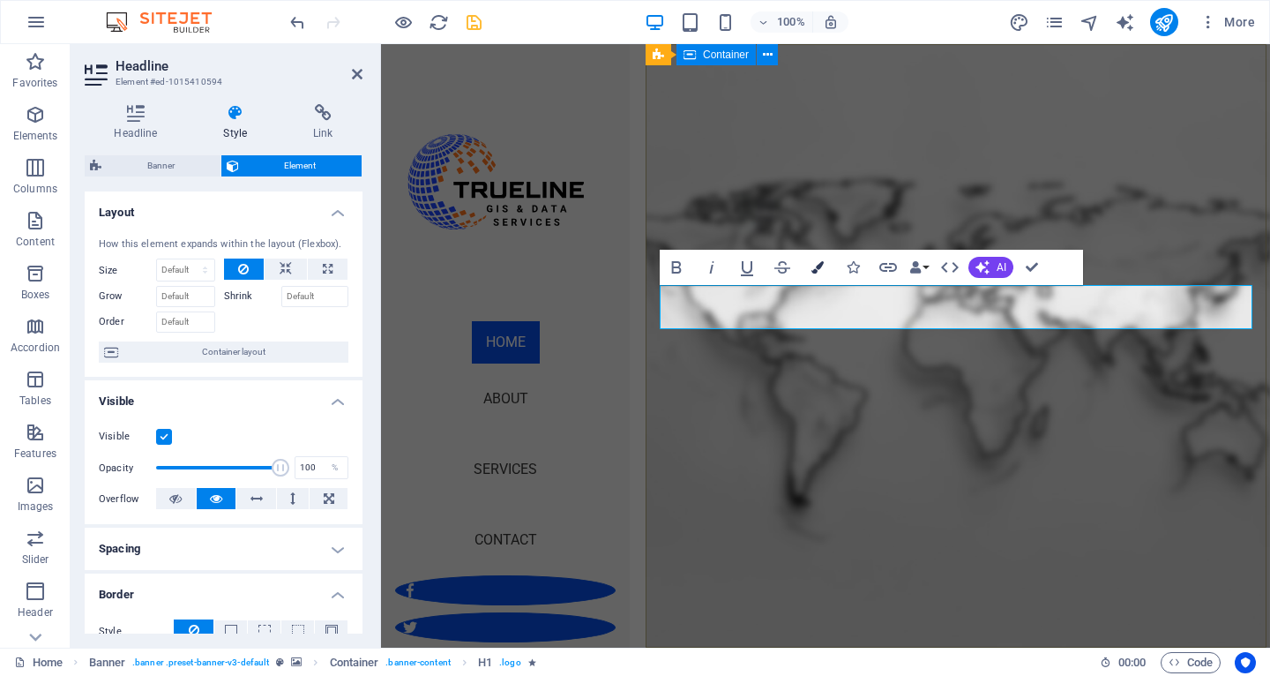
click at [812, 269] on icon "button" at bounding box center [818, 267] width 12 height 12
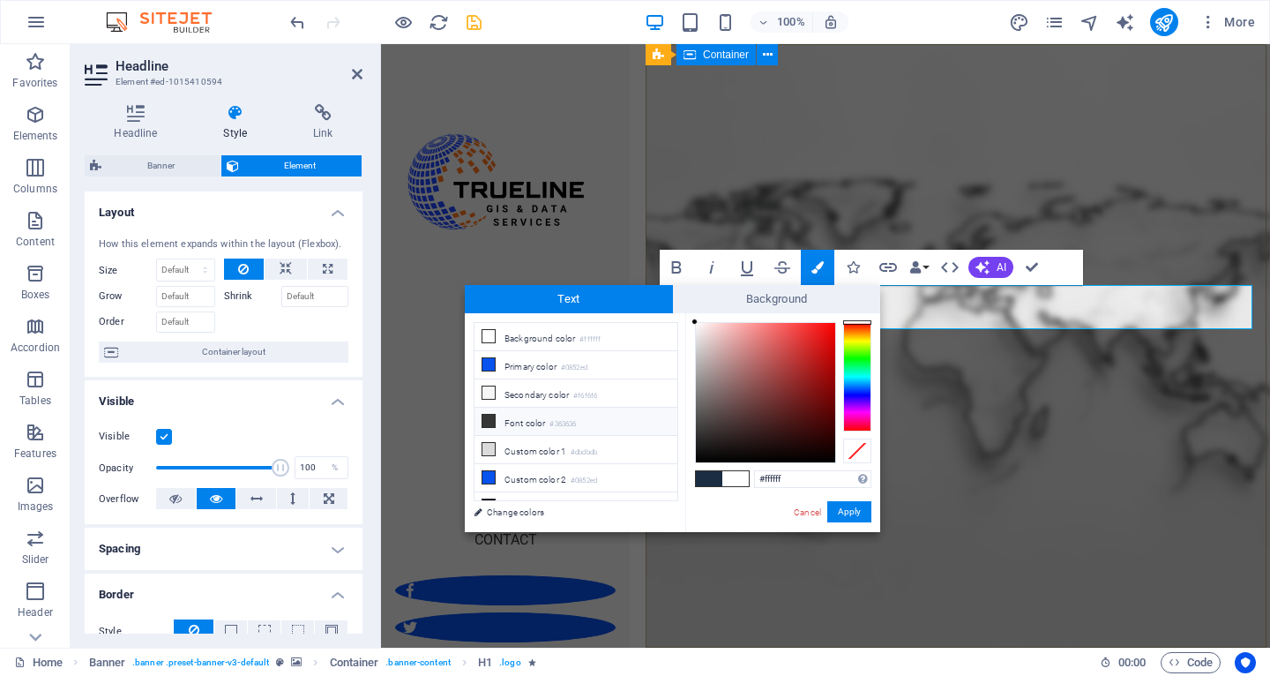
click at [490, 422] on icon at bounding box center [488, 421] width 12 height 12
type input "#363636"
click at [838, 509] on button "Apply" at bounding box center [849, 511] width 44 height 21
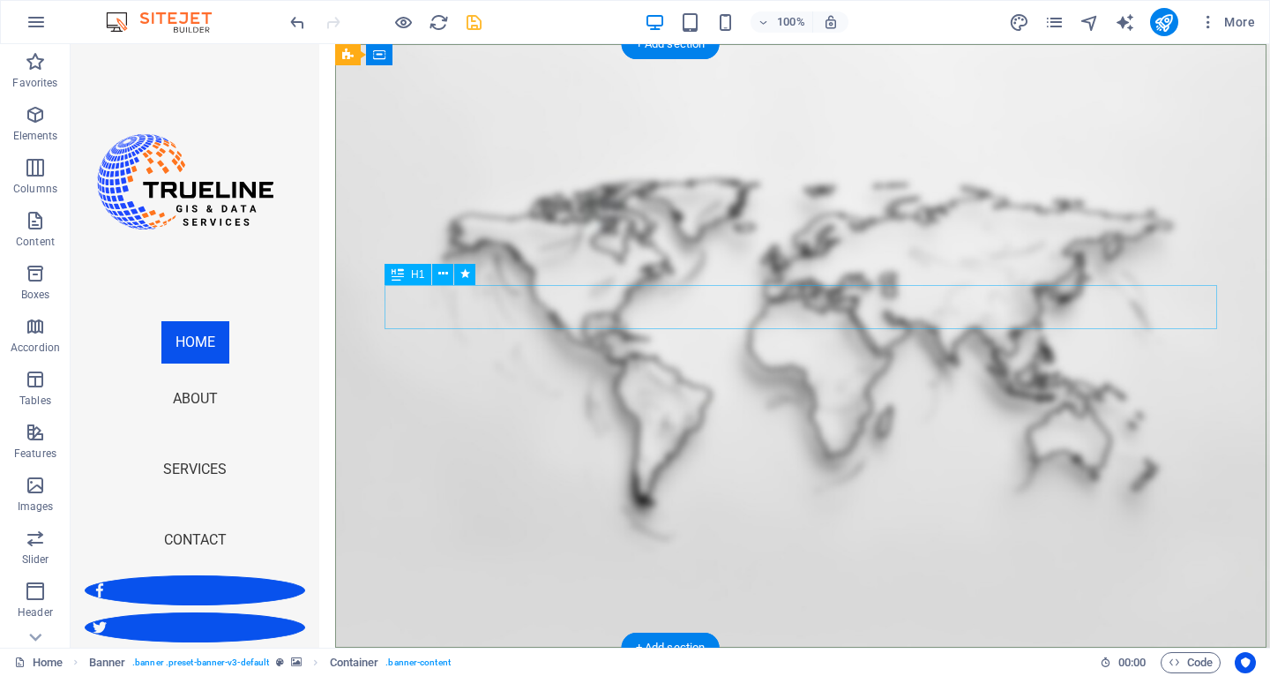
click at [445, 275] on icon at bounding box center [443, 274] width 10 height 19
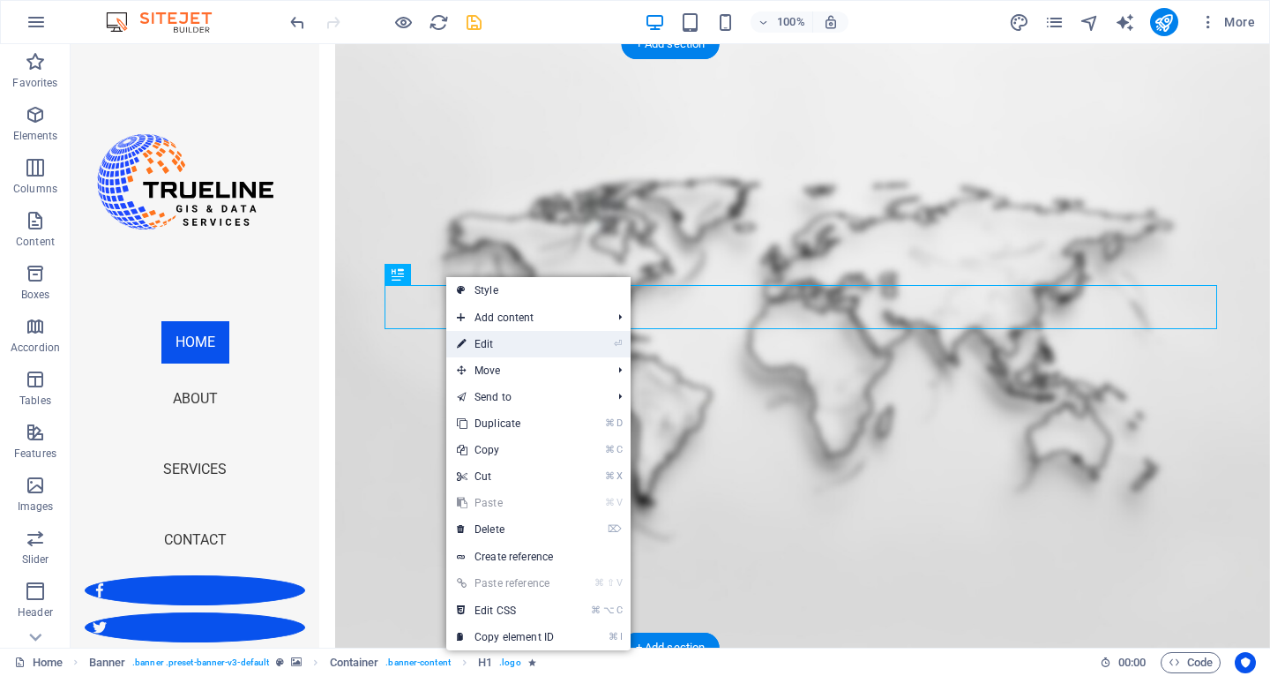
click at [511, 348] on link "⏎ Edit" at bounding box center [505, 344] width 118 height 26
select select "px"
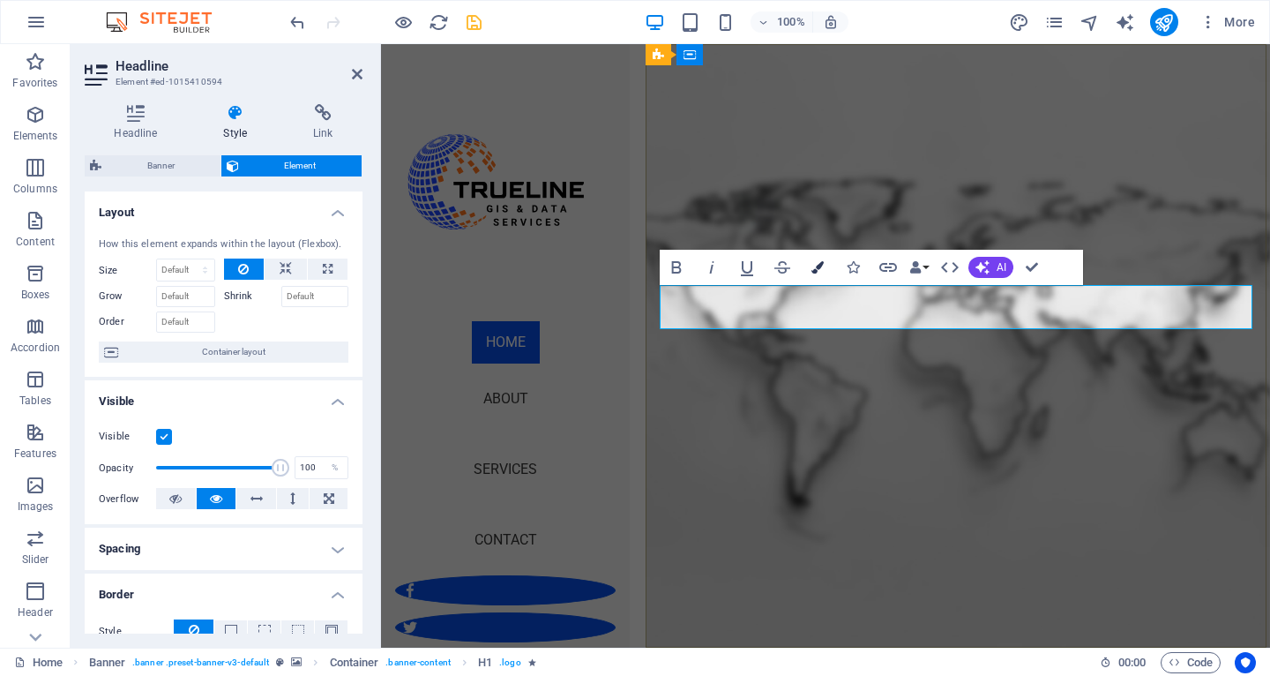
click at [817, 270] on icon "button" at bounding box center [818, 267] width 12 height 12
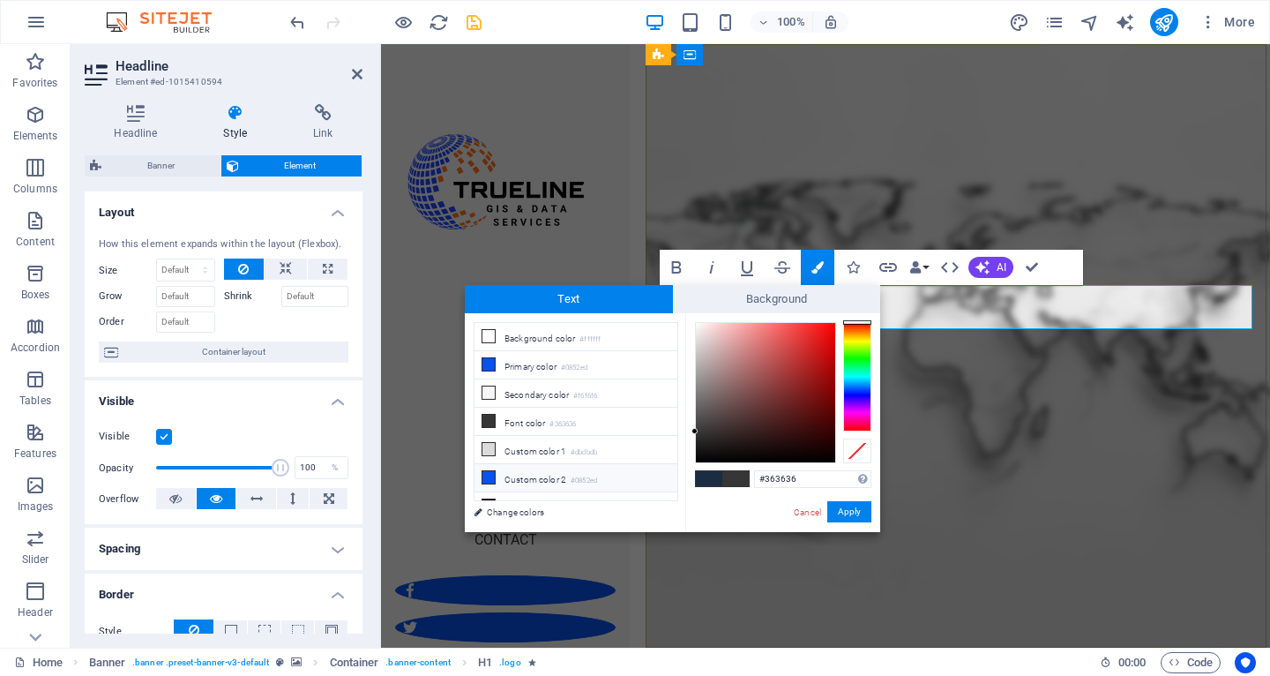
click at [493, 476] on icon at bounding box center [488, 477] width 12 height 12
type input "#0852ed"
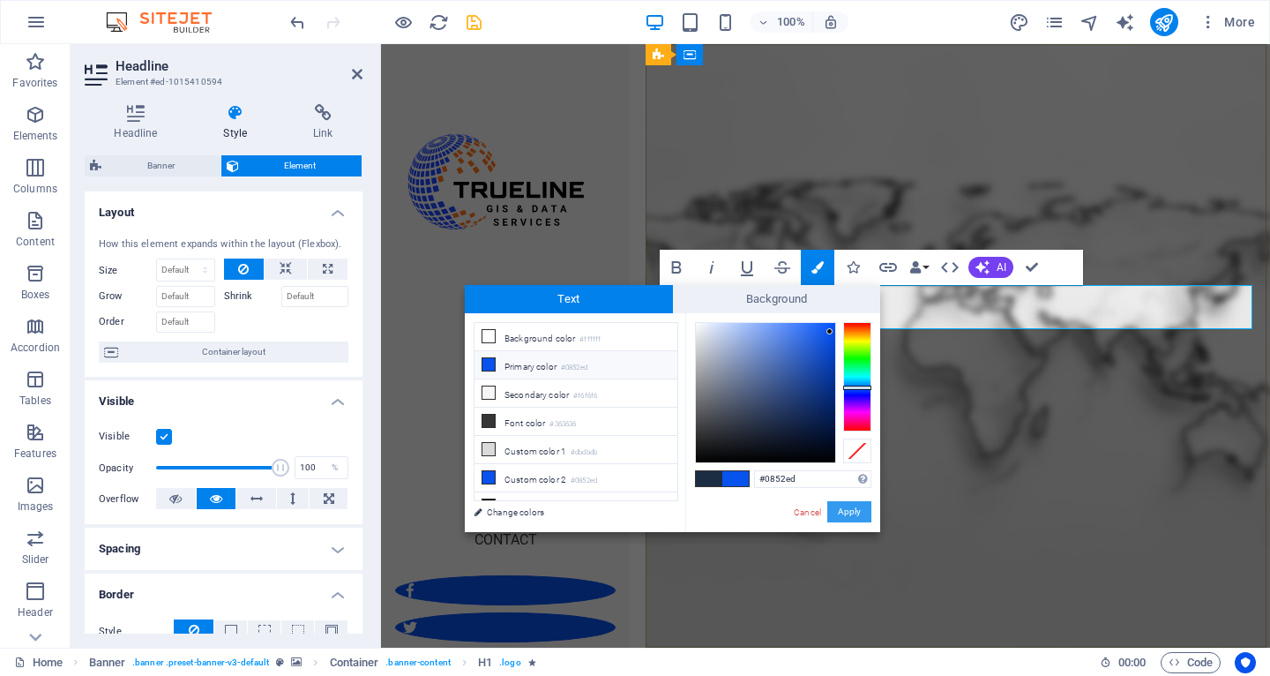
click at [844, 507] on button "Apply" at bounding box center [849, 511] width 44 height 21
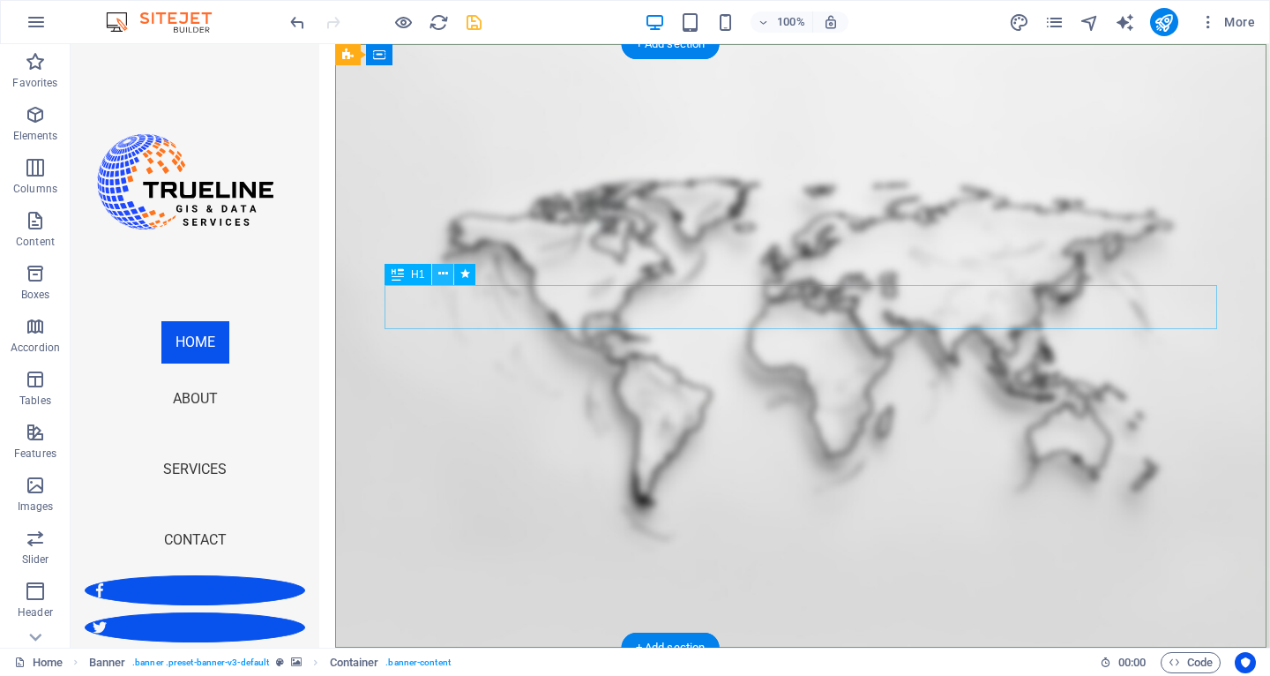
click at [442, 273] on icon at bounding box center [443, 274] width 10 height 19
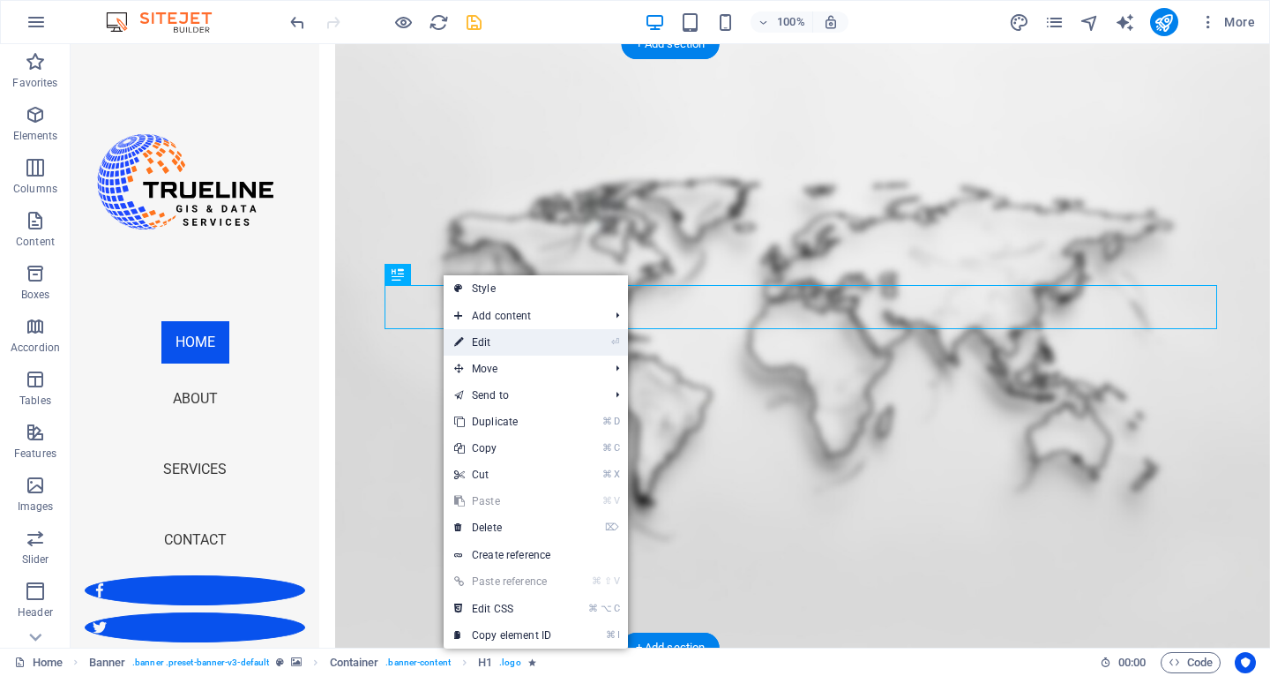
click at [497, 336] on link "⏎ Edit" at bounding box center [503, 342] width 118 height 26
select select "px"
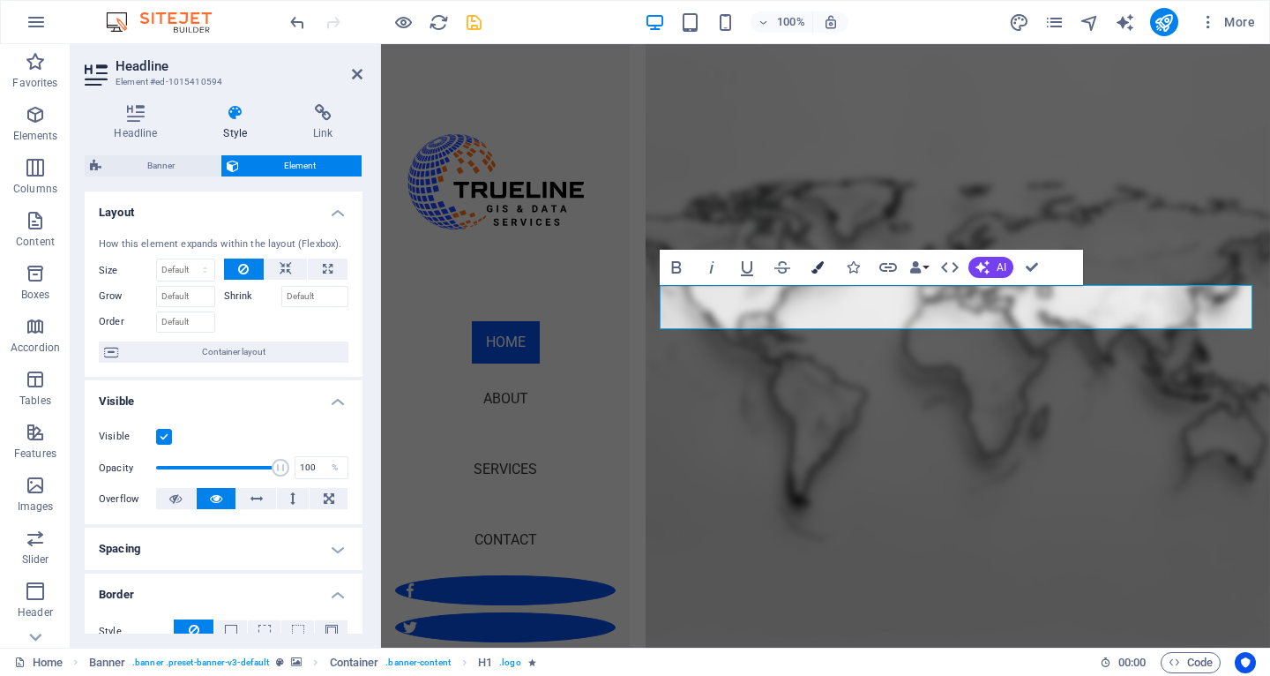
click at [822, 268] on icon "button" at bounding box center [818, 267] width 12 height 12
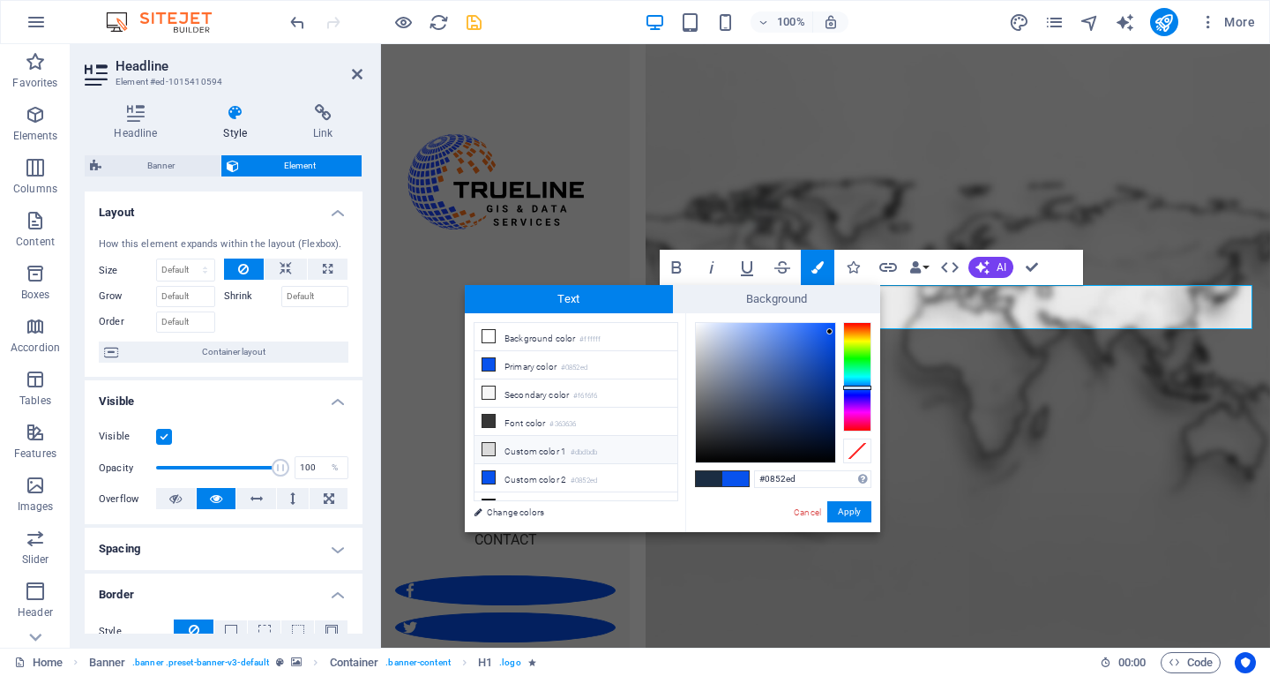
click at [490, 448] on icon at bounding box center [488, 449] width 12 height 12
type input "#dbdbdb"
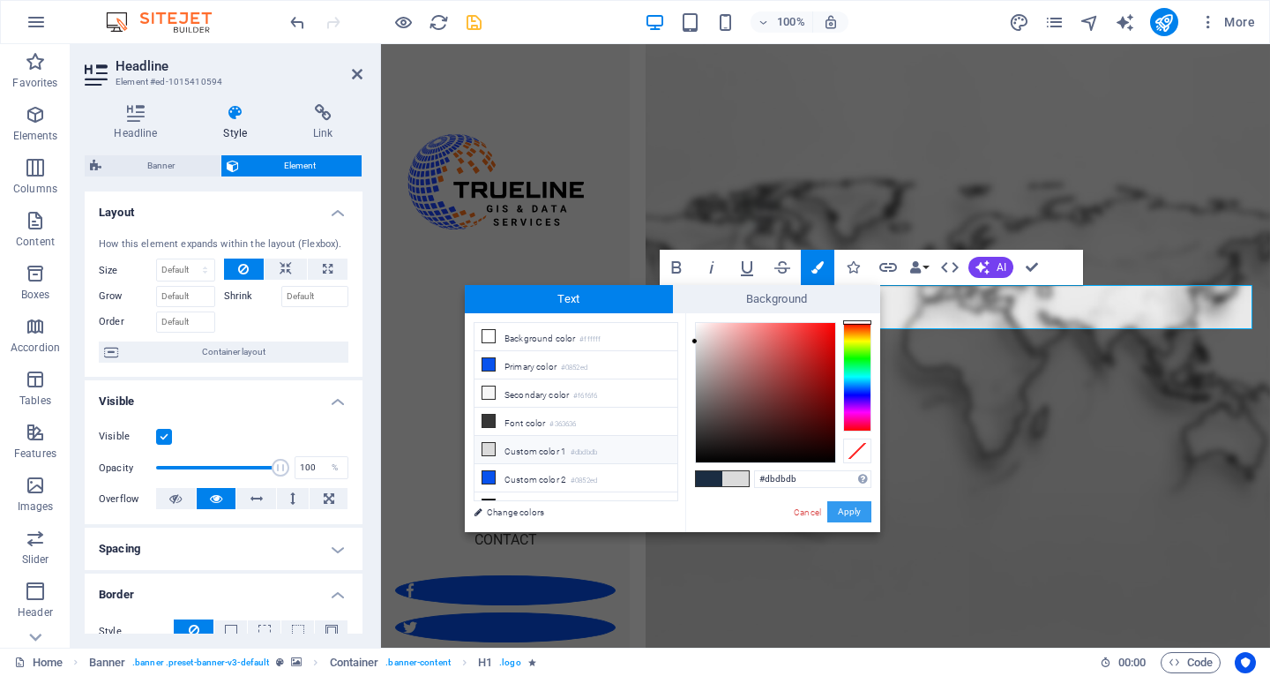
click at [852, 508] on button "Apply" at bounding box center [849, 511] width 44 height 21
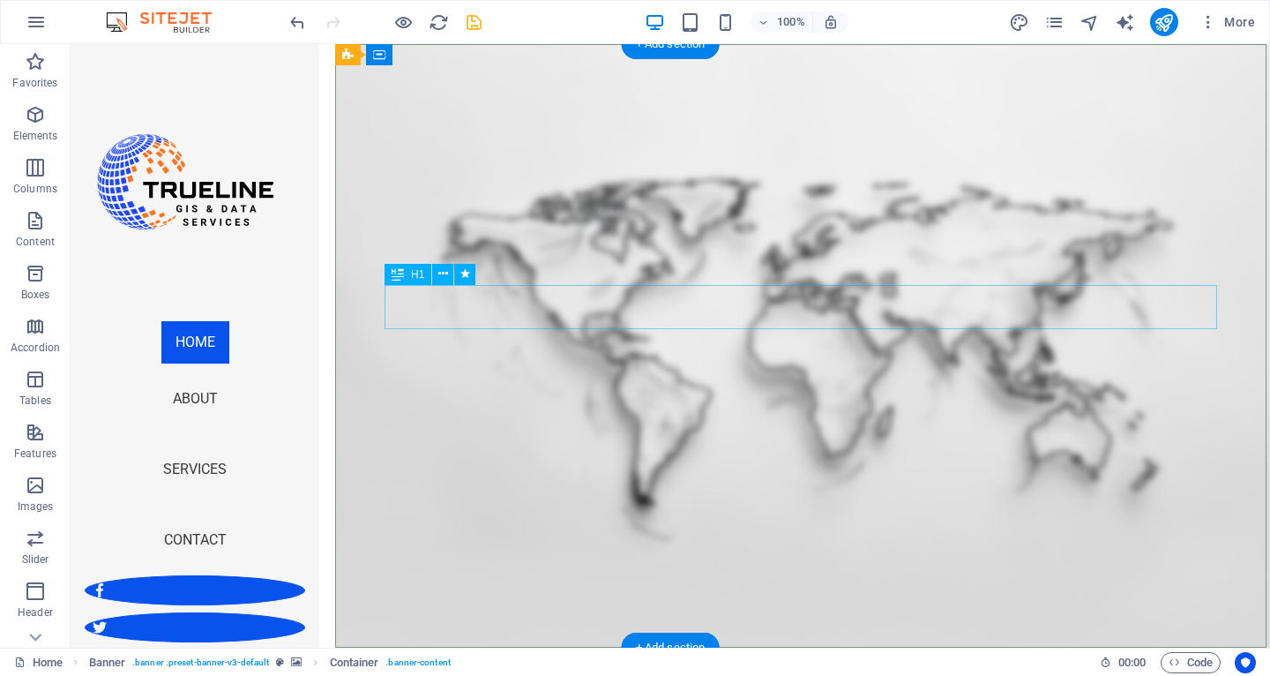
click at [449, 267] on button at bounding box center [442, 274] width 21 height 21
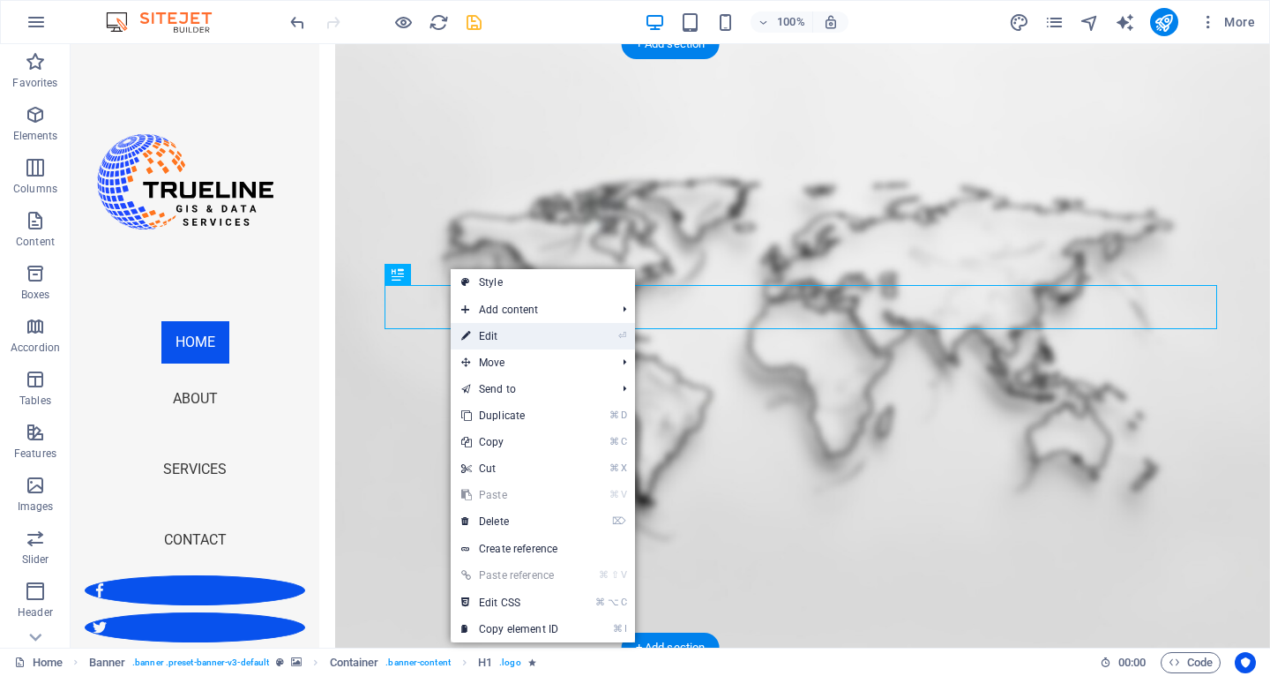
click at [504, 333] on link "⏎ Edit" at bounding box center [510, 336] width 118 height 26
select select "px"
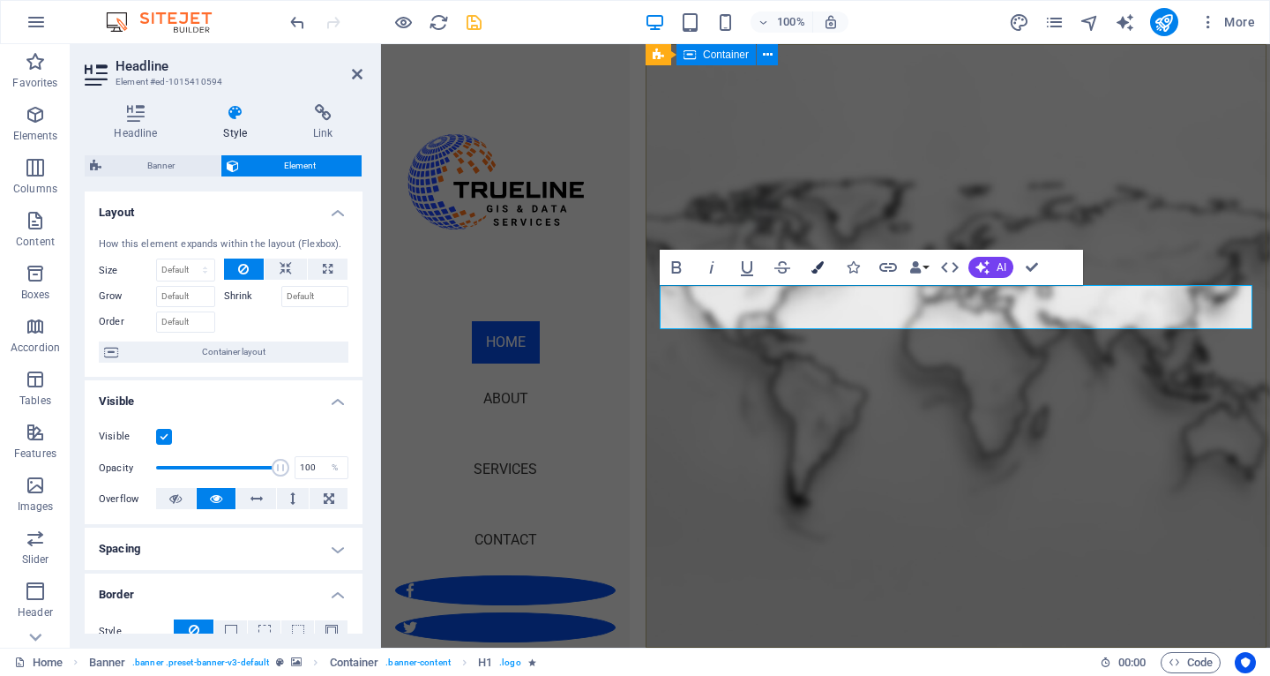
click at [818, 265] on icon "button" at bounding box center [818, 267] width 12 height 12
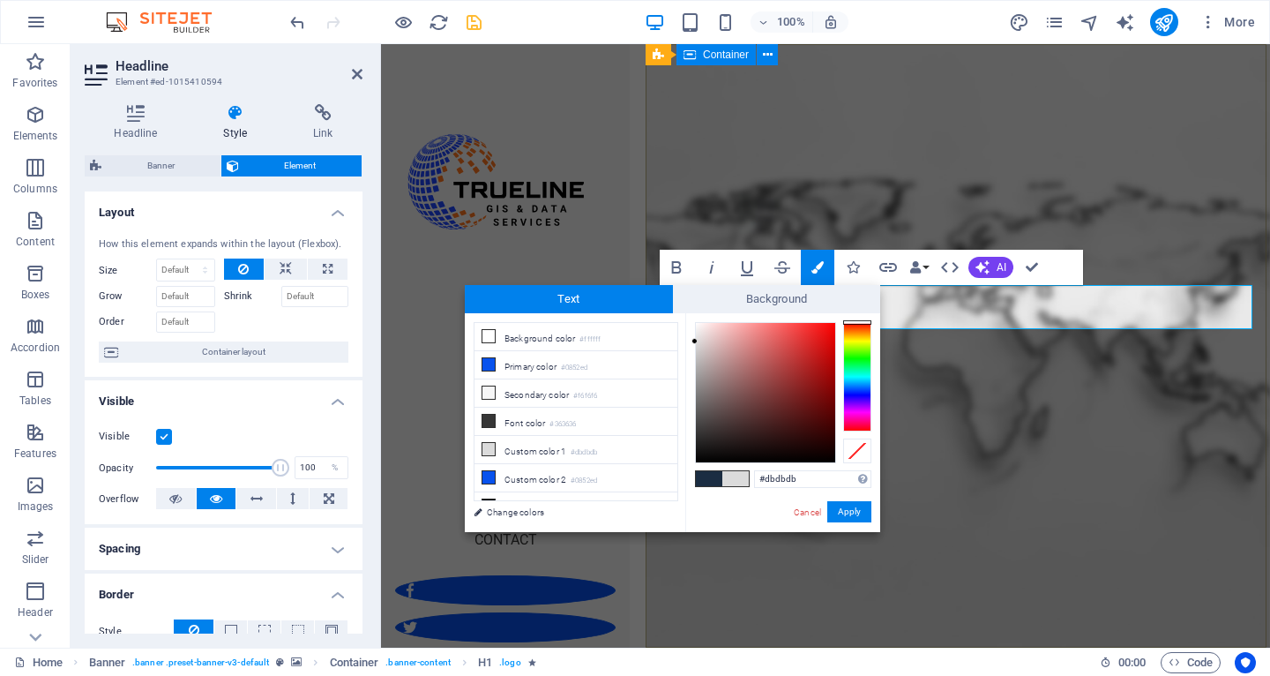
type input "#ee0e0e"
click at [827, 331] on div at bounding box center [765, 392] width 139 height 139
click at [841, 513] on button "Apply" at bounding box center [849, 511] width 44 height 21
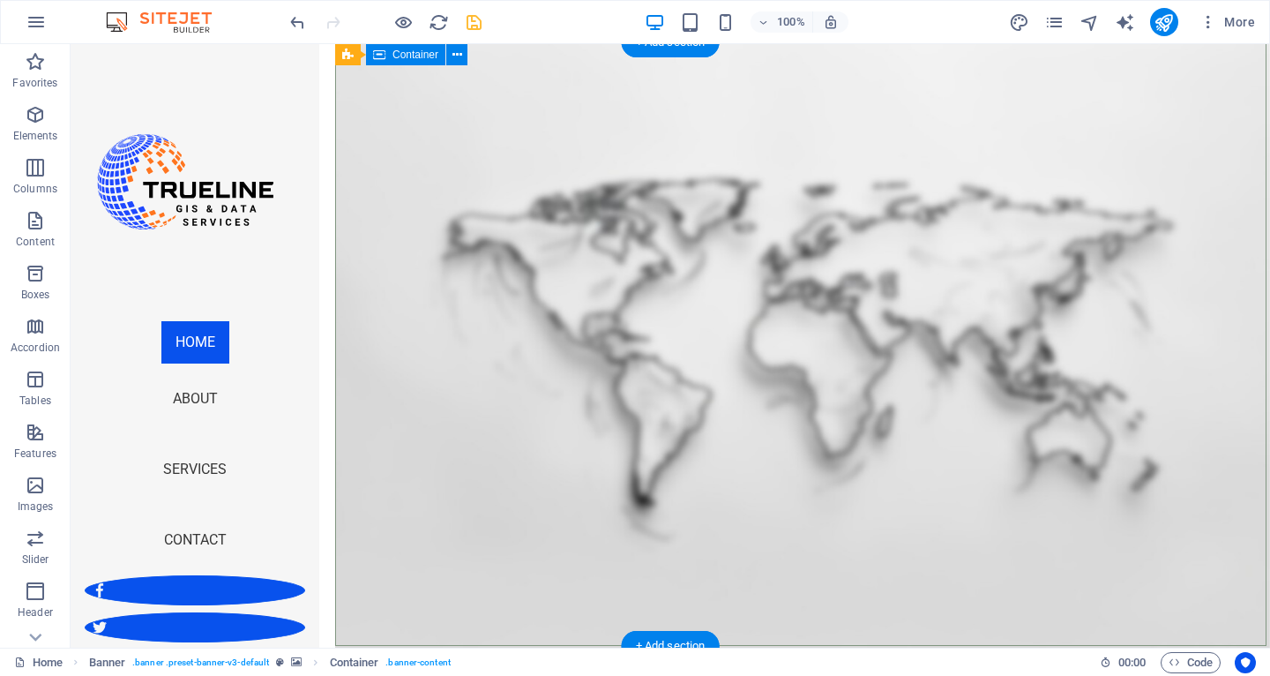
scroll to position [2, 0]
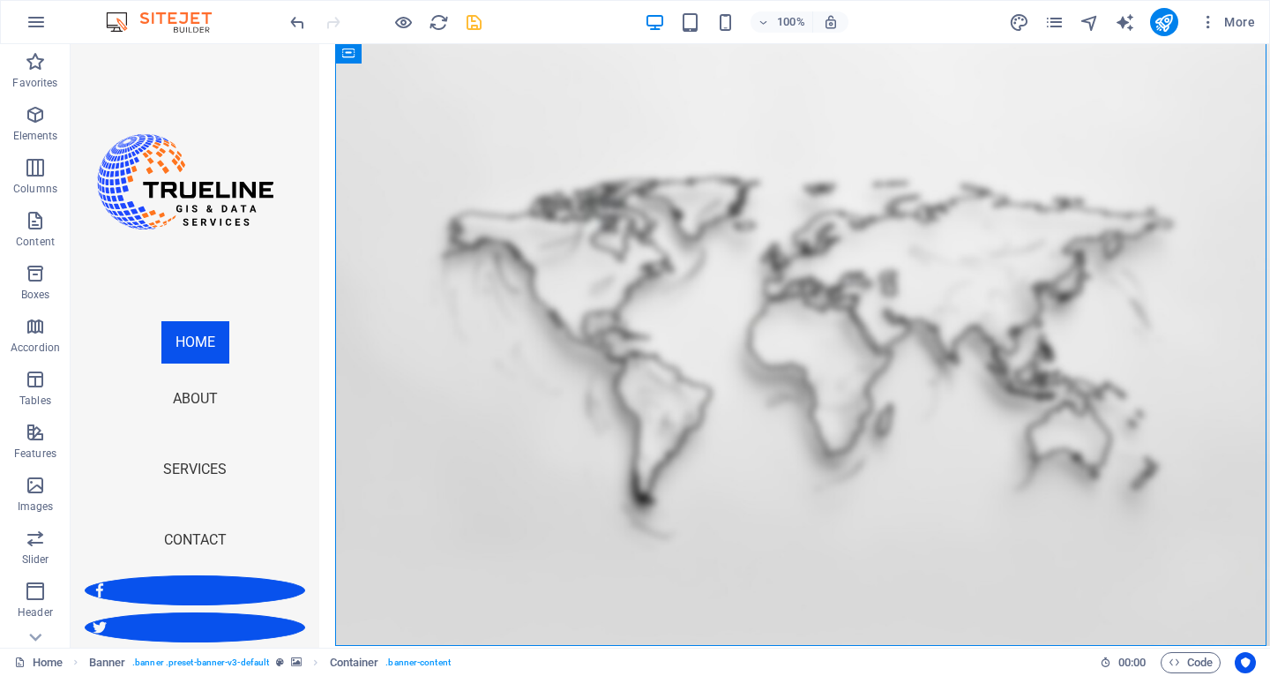
click at [484, 23] on div "100% More" at bounding box center [775, 22] width 976 height 28
click at [476, 21] on icon "save" at bounding box center [474, 22] width 20 height 20
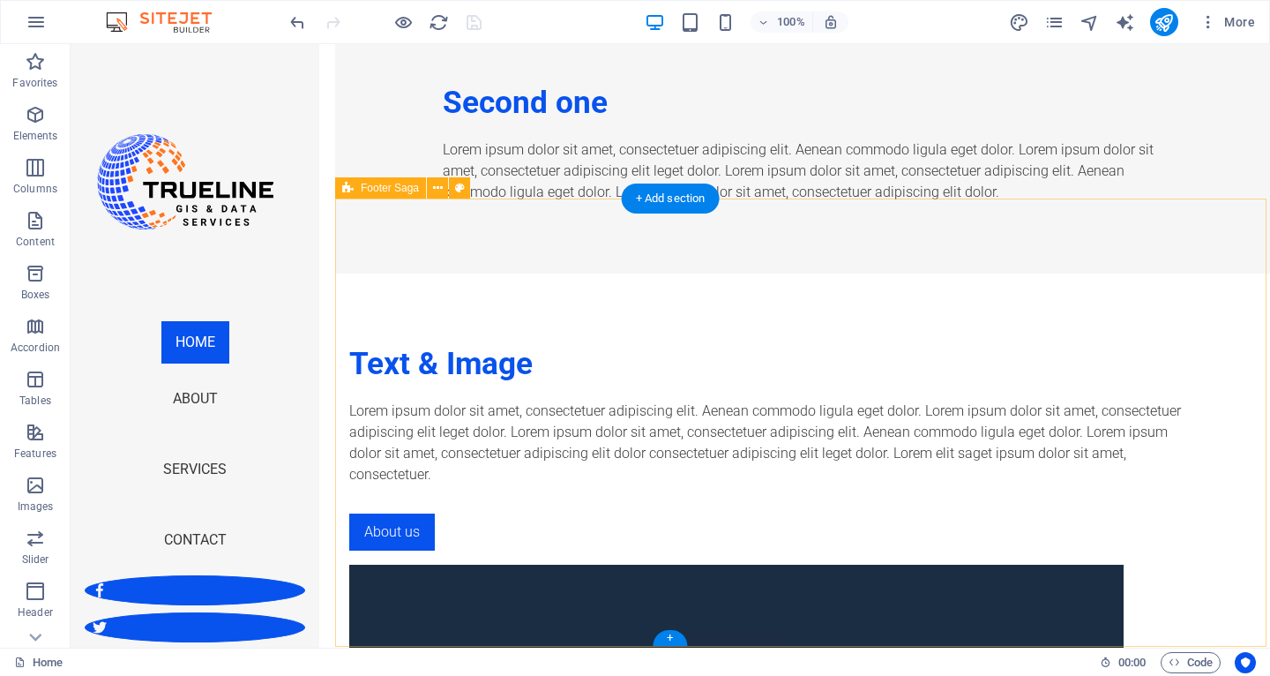
scroll to position [2570, 0]
